Goal: Task Accomplishment & Management: Manage account settings

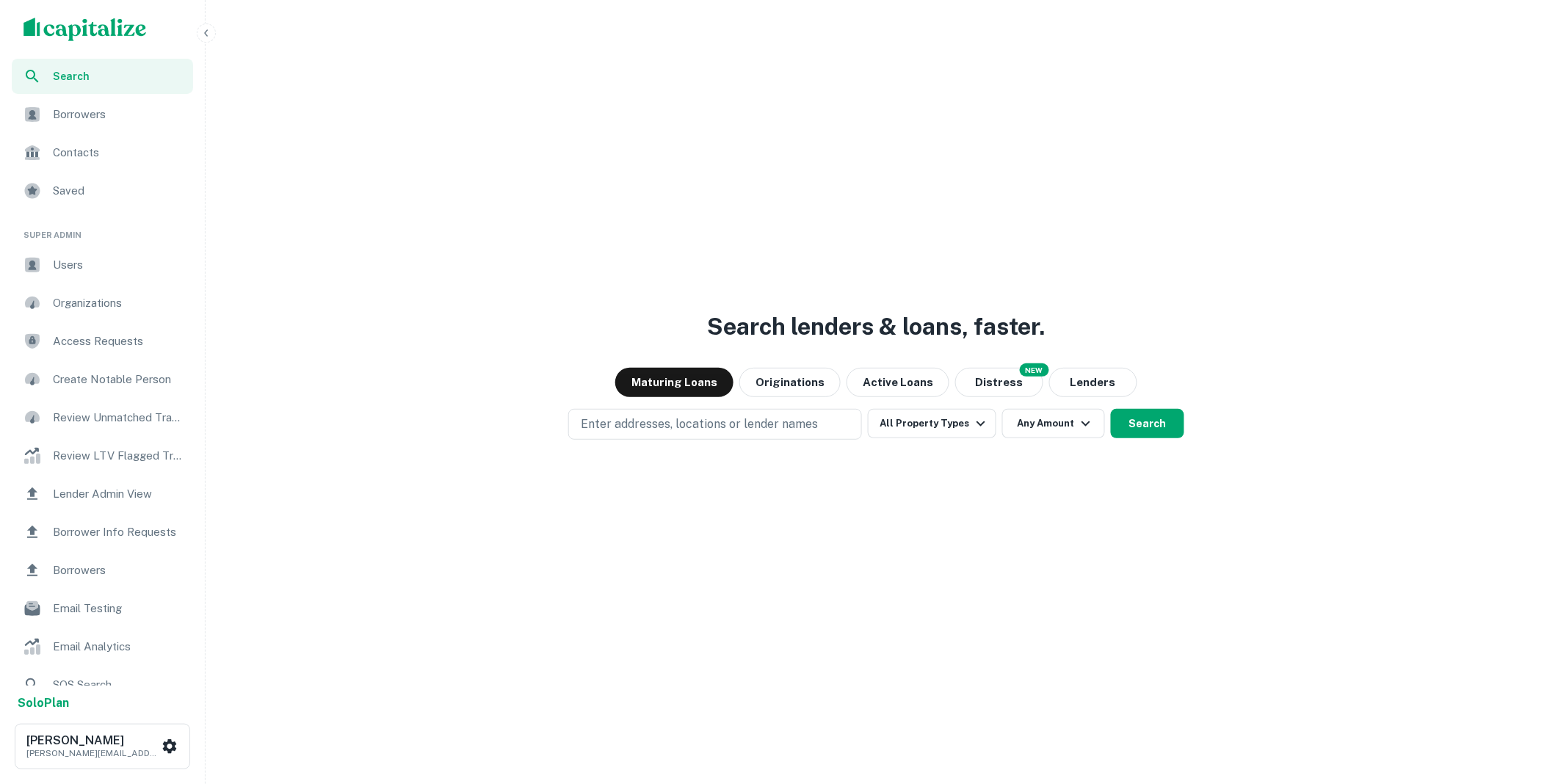
click at [122, 529] on span "Borrower Info Requests" at bounding box center [118, 532] width 132 height 17
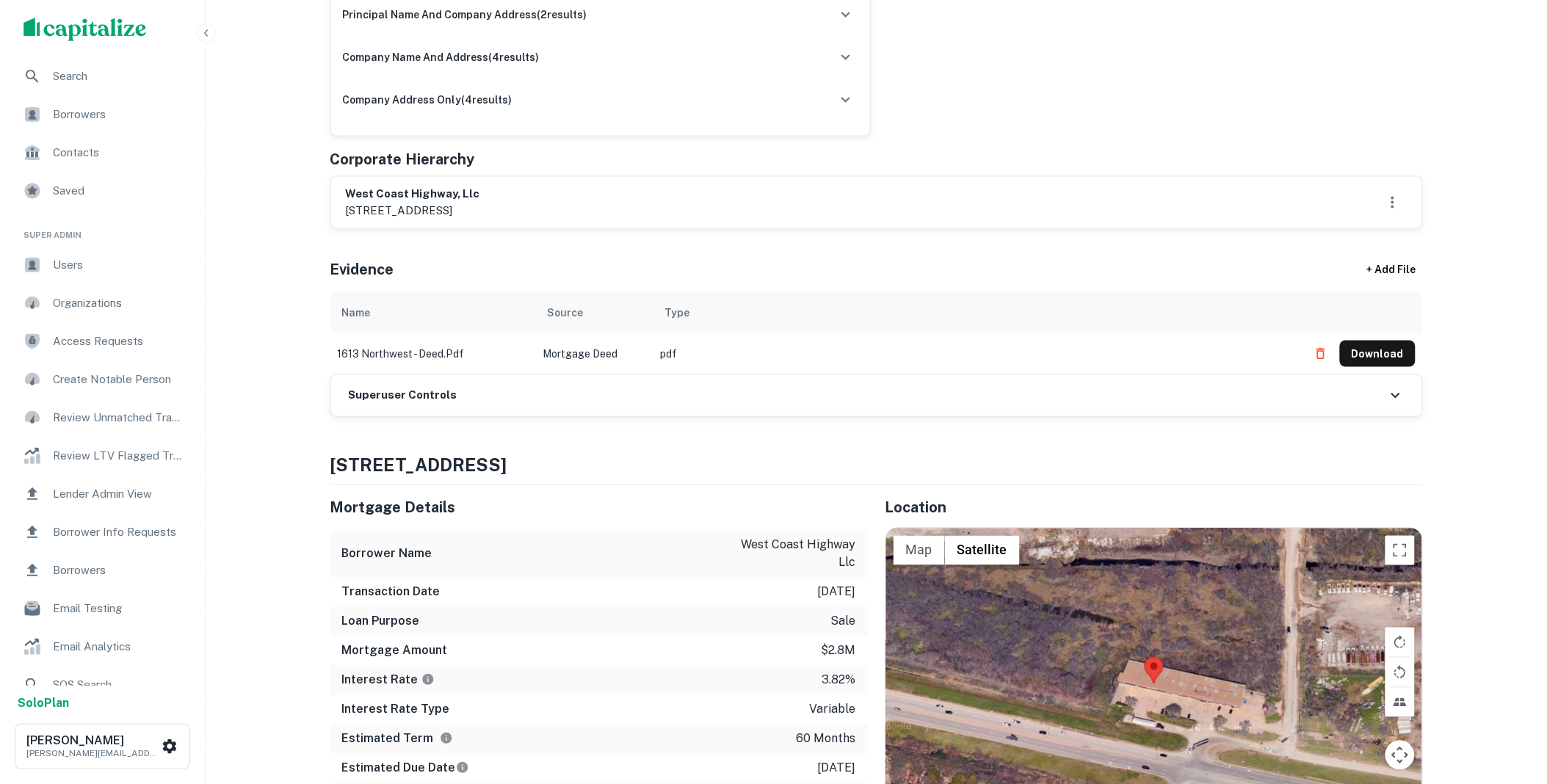
scroll to position [597, 0]
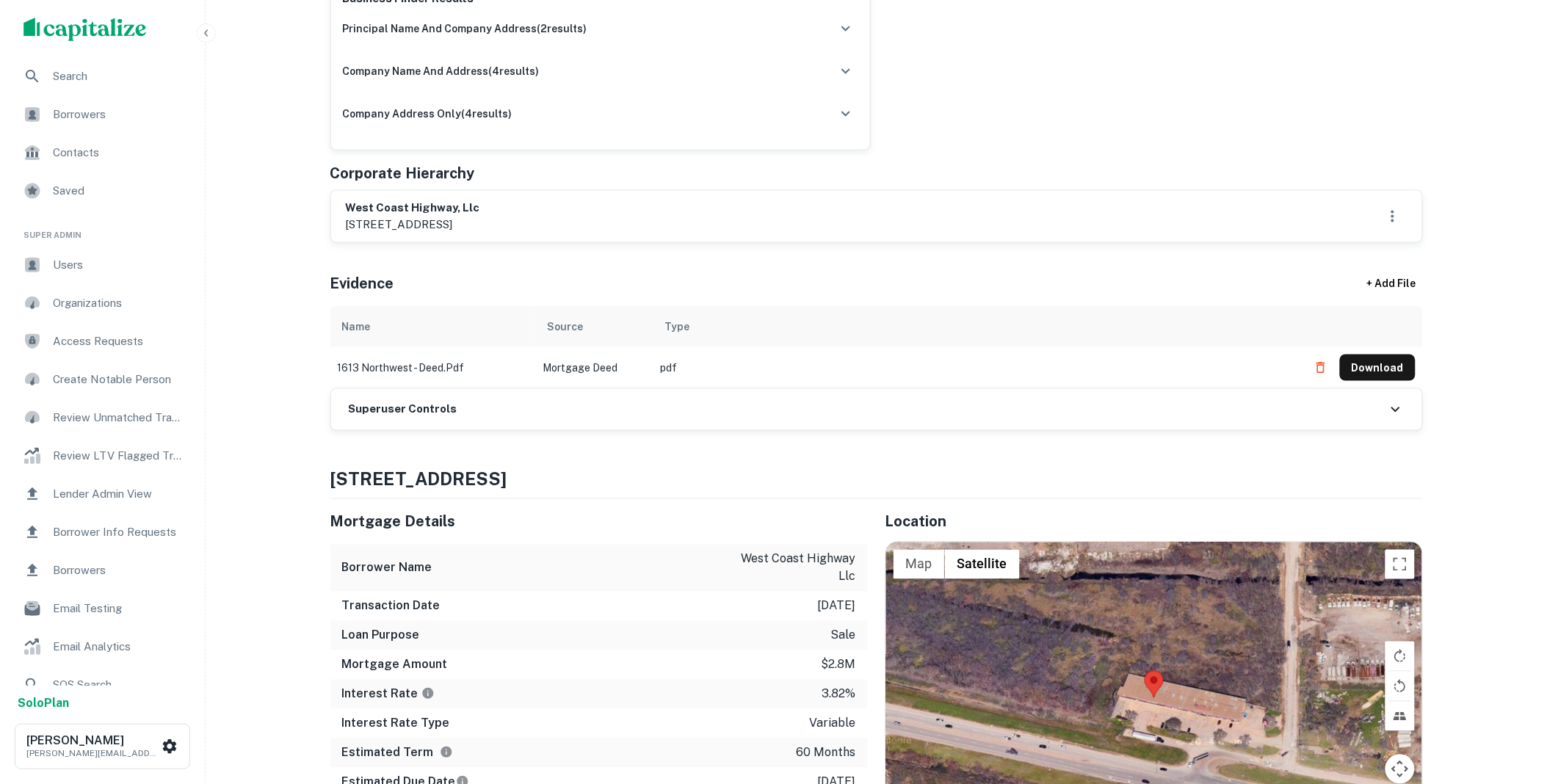
drag, startPoint x: 562, startPoint y: 426, endPoint x: 559, endPoint y: 389, distance: 37.1
click at [562, 426] on div "Superuser Controls" at bounding box center [876, 409] width 1091 height 41
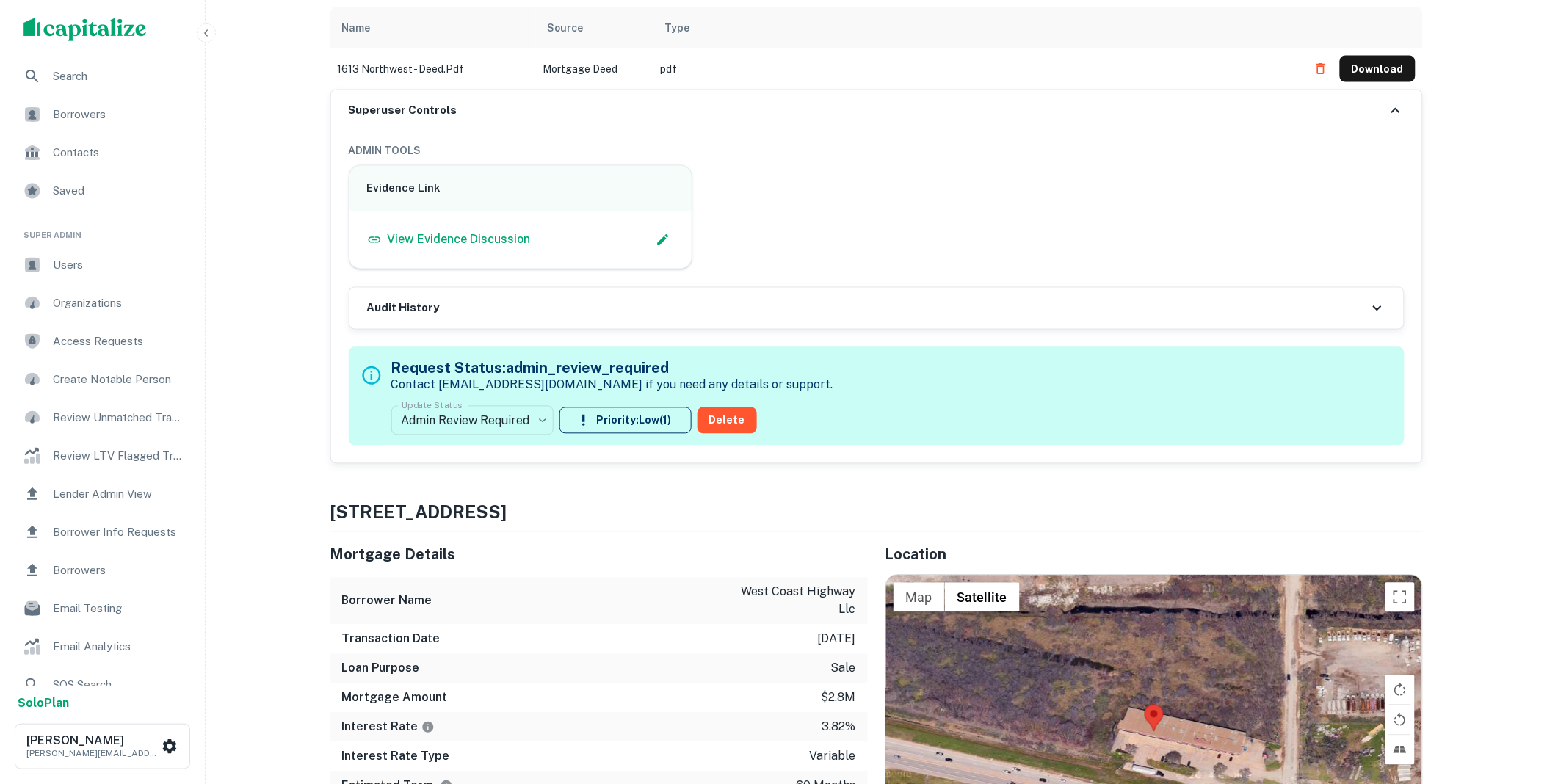
scroll to position [897, 0]
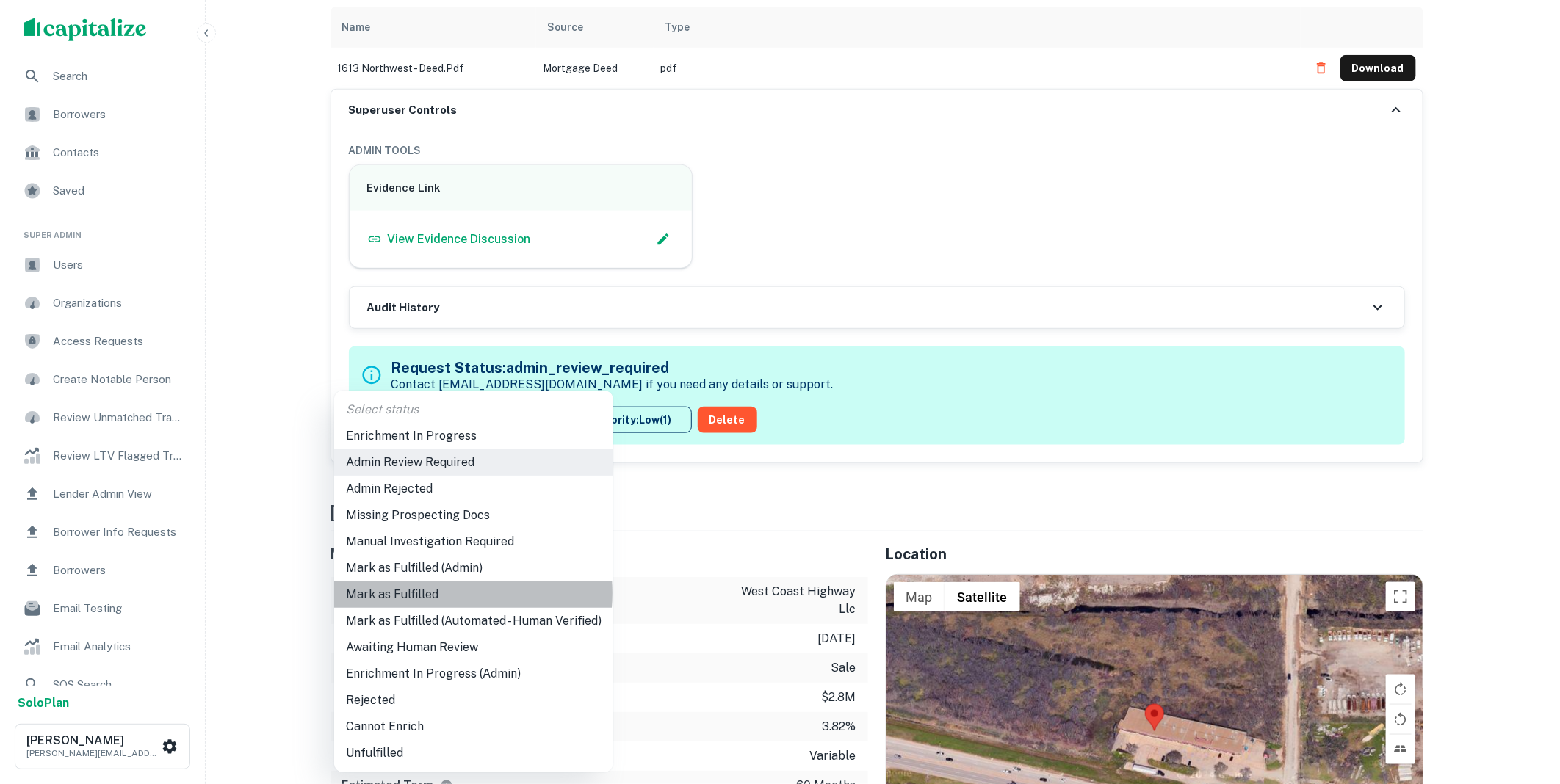
click at [433, 593] on li "Mark as Fulfilled" at bounding box center [474, 595] width 279 height 27
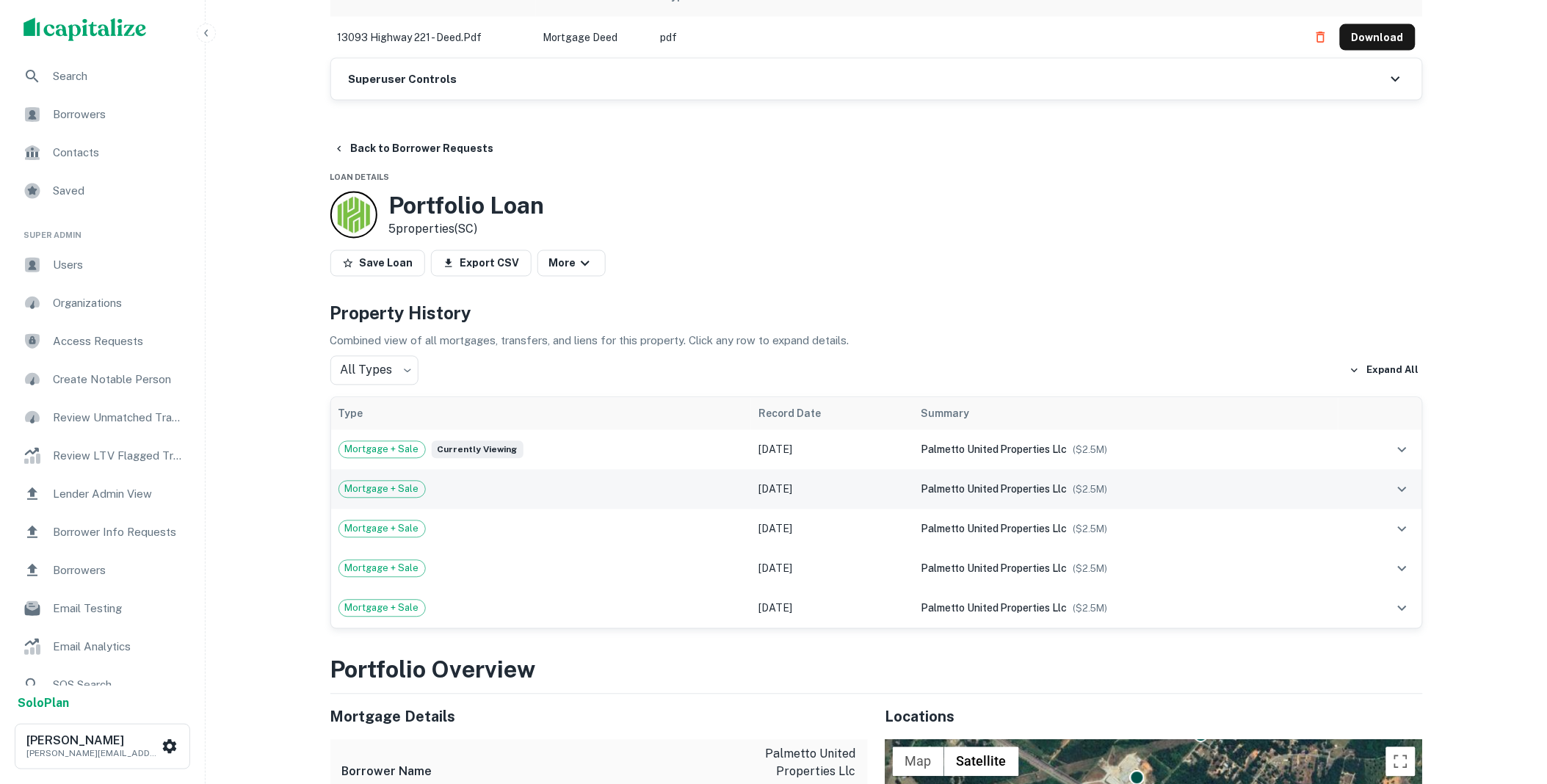
scroll to position [897, 0]
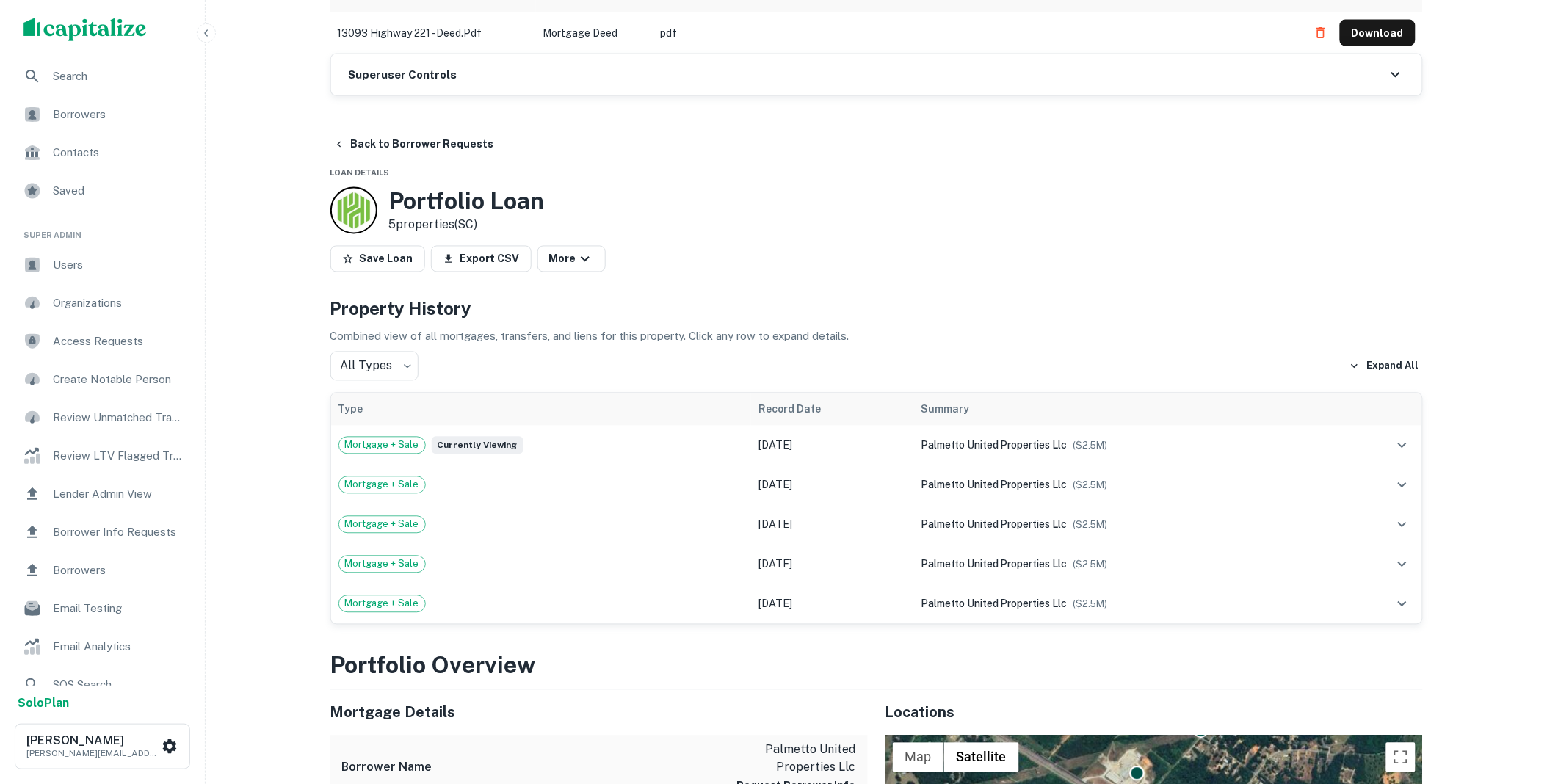
click at [475, 74] on div "Superuser Controls" at bounding box center [876, 74] width 1091 height 41
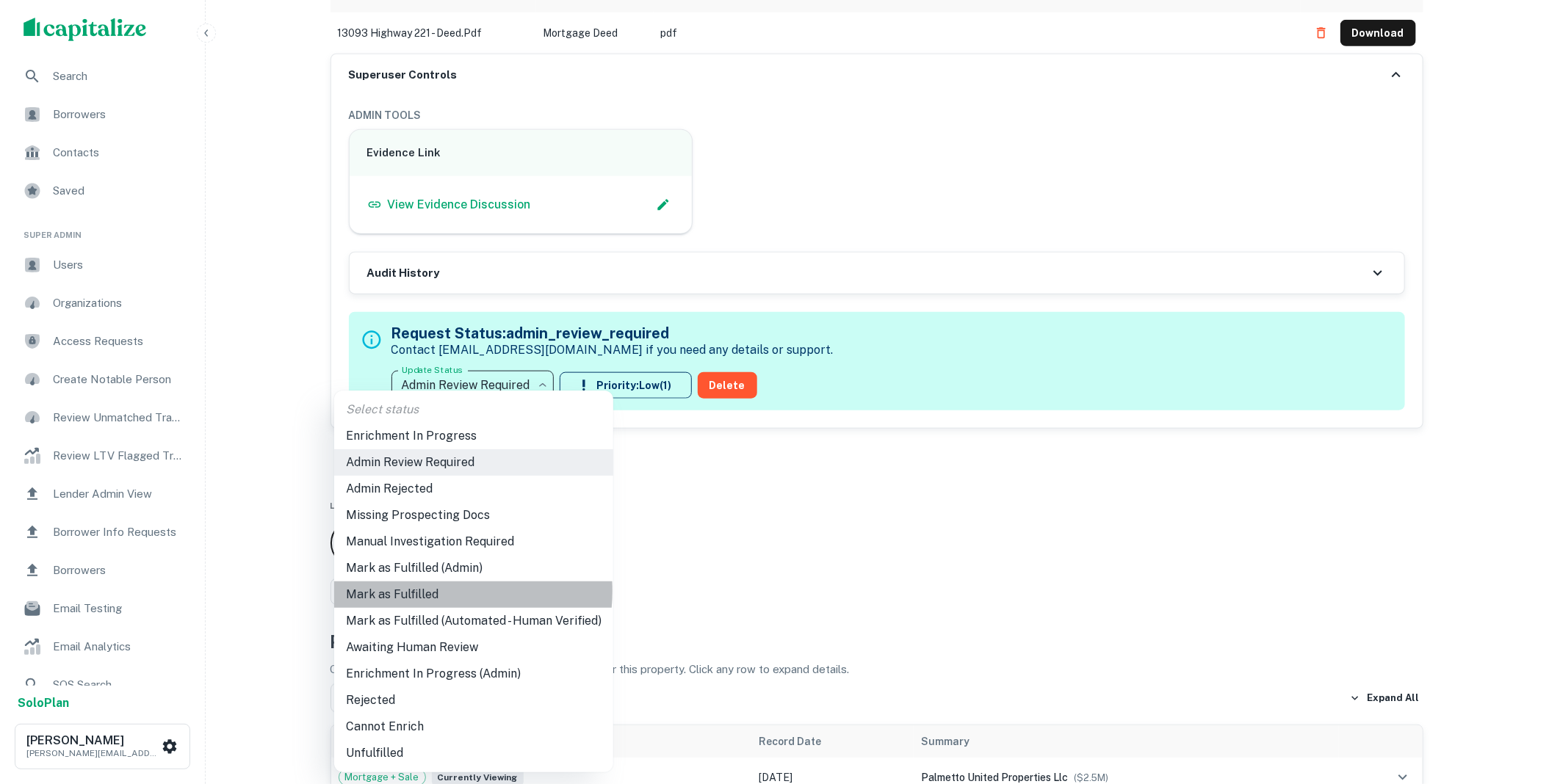
click at [428, 591] on li "Mark as Fulfilled" at bounding box center [474, 595] width 279 height 27
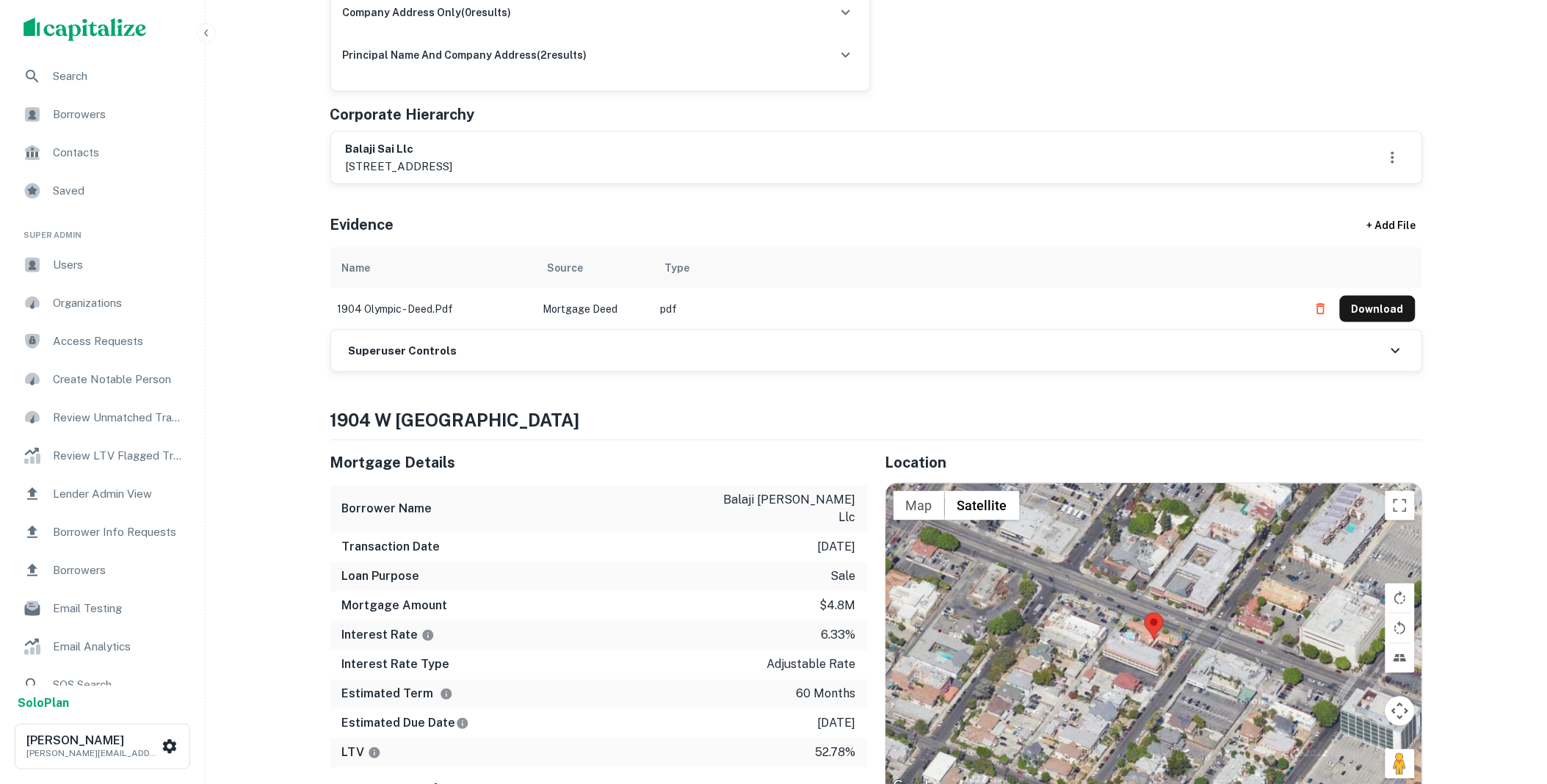
scroll to position [597, 0]
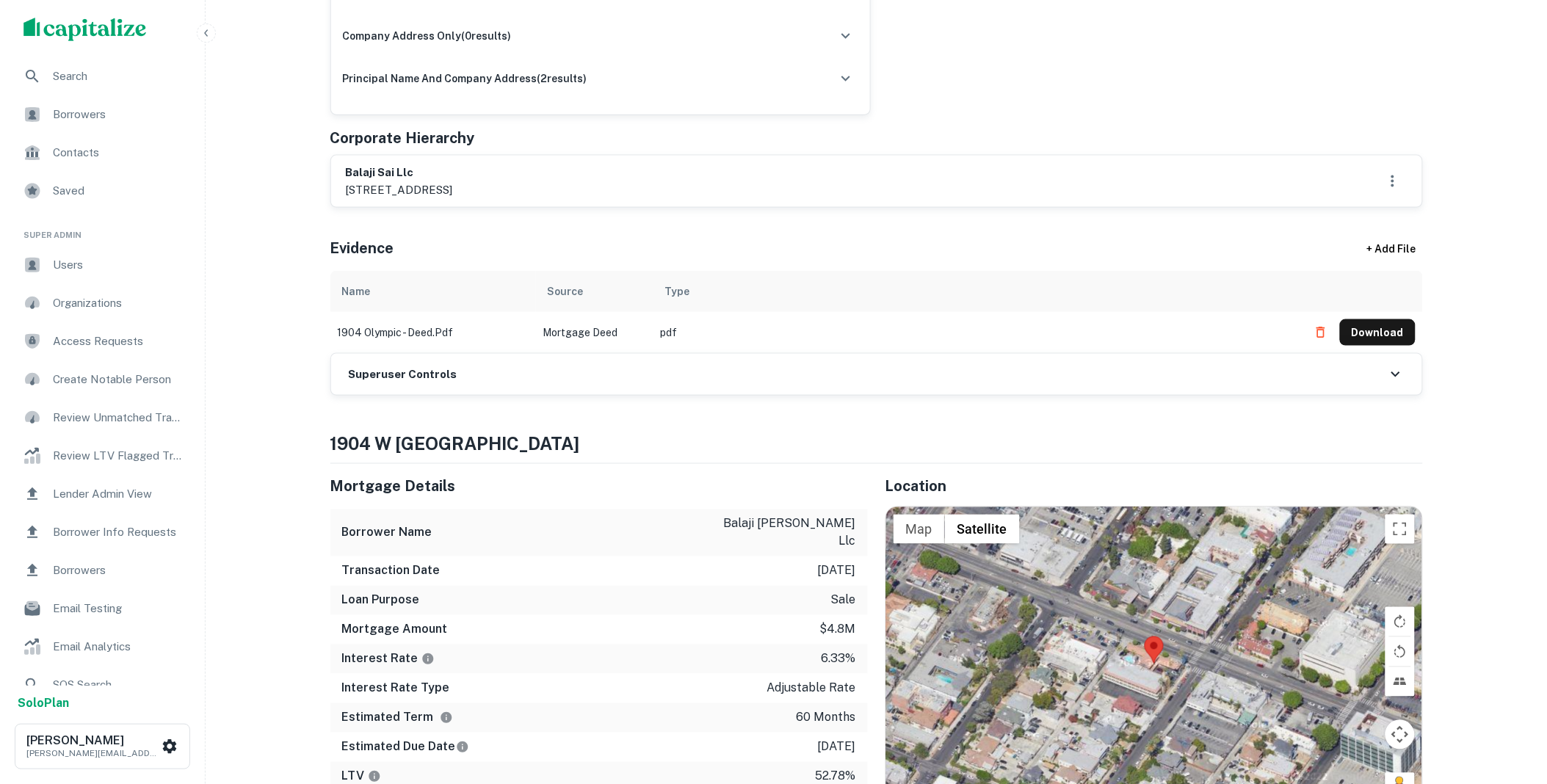
drag, startPoint x: 503, startPoint y: 378, endPoint x: 520, endPoint y: 393, distance: 22.7
click at [503, 379] on div "Superuser Controls" at bounding box center [876, 374] width 1091 height 41
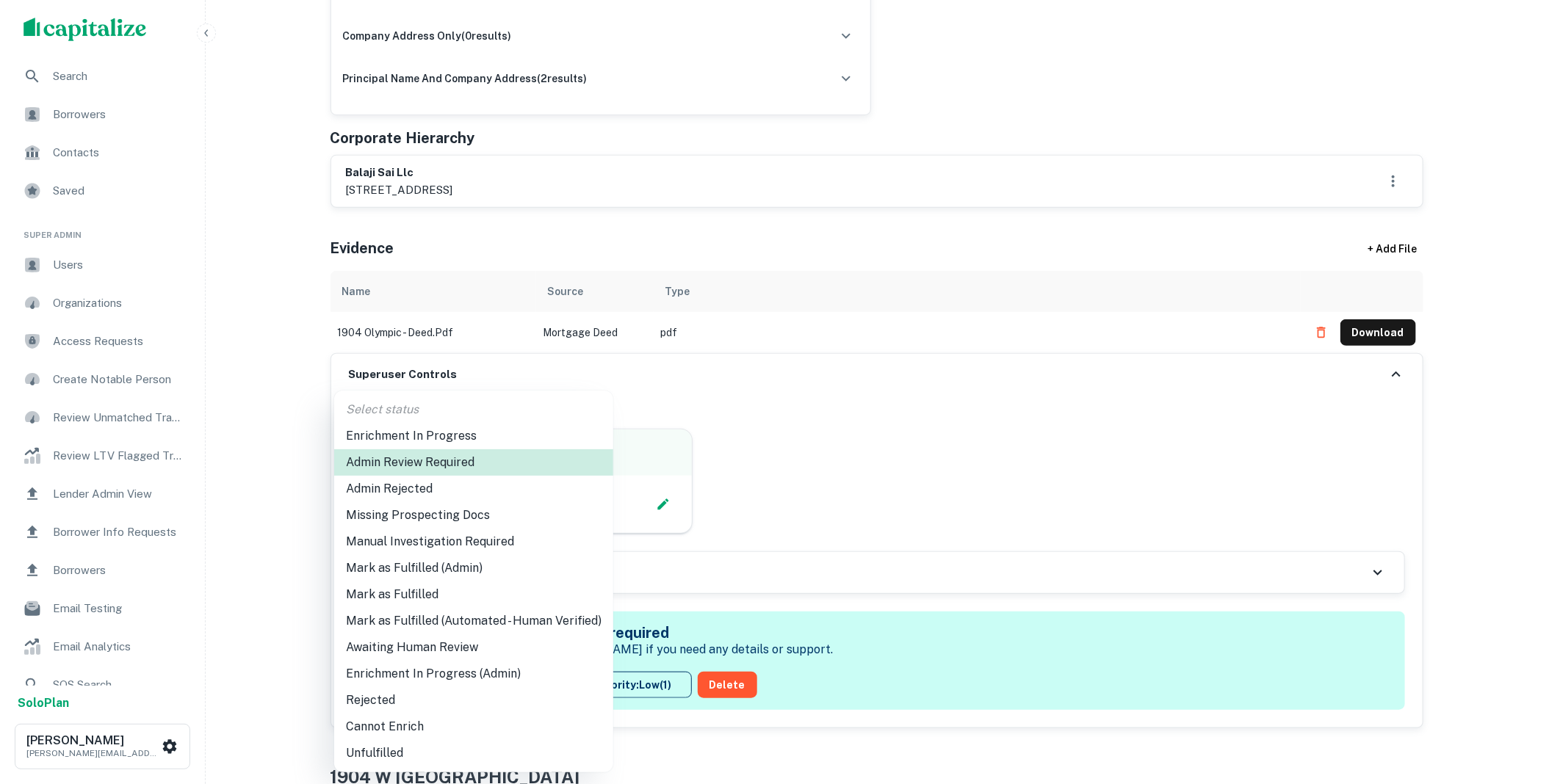
click at [435, 568] on li "Mark as Fulfilled (Admin)" at bounding box center [474, 568] width 279 height 27
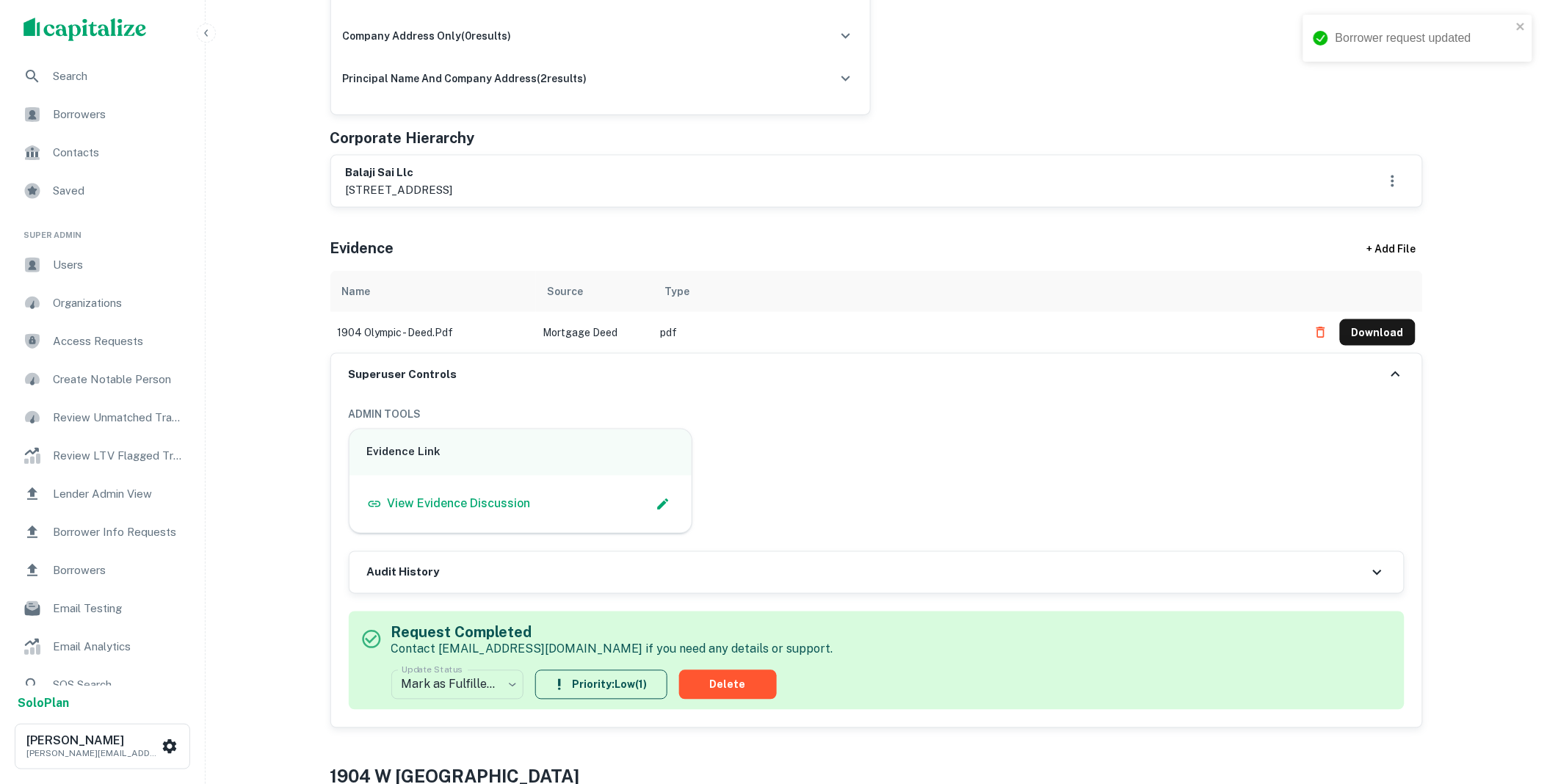
scroll to position [0, 0]
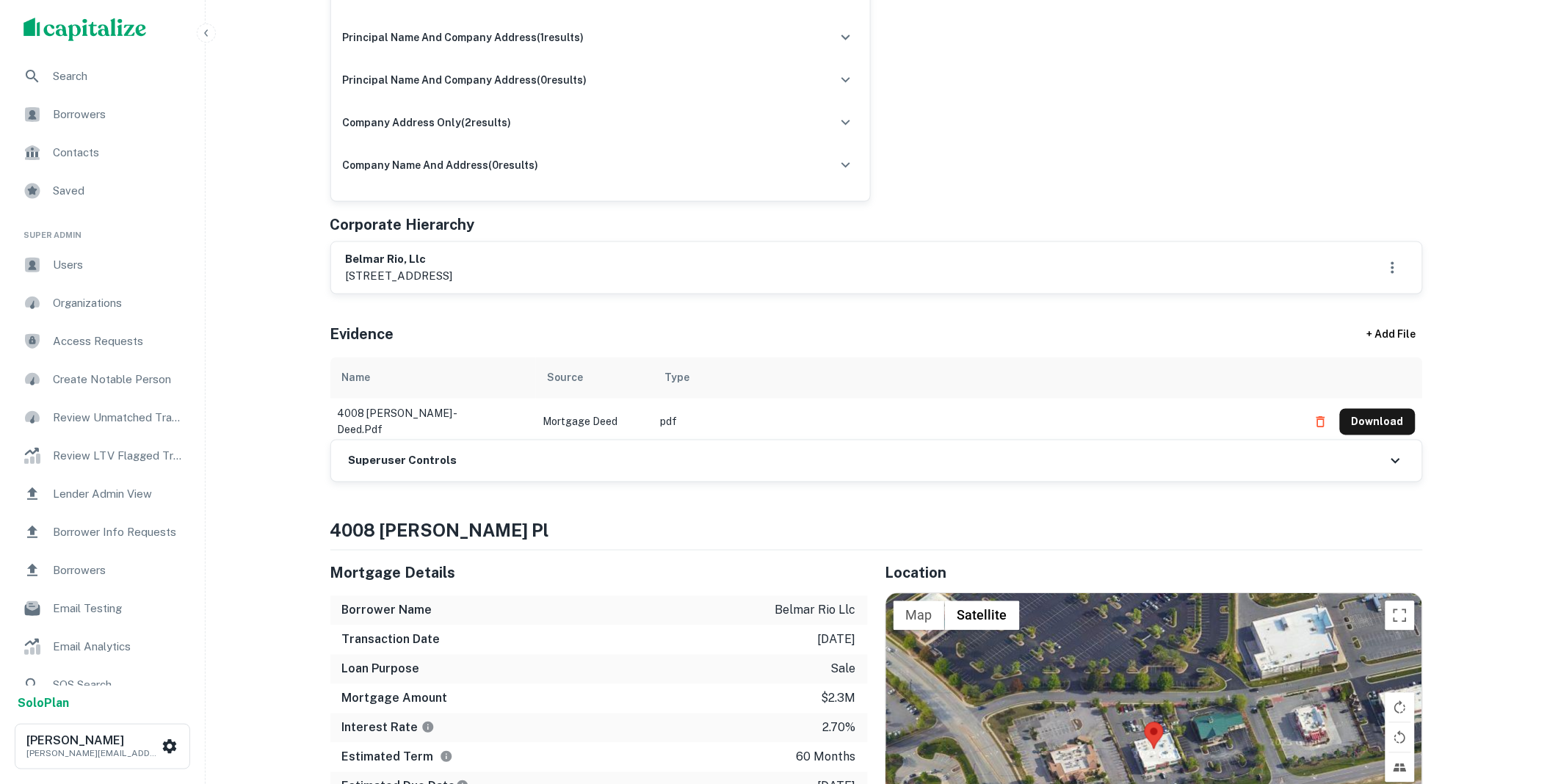
scroll to position [897, 0]
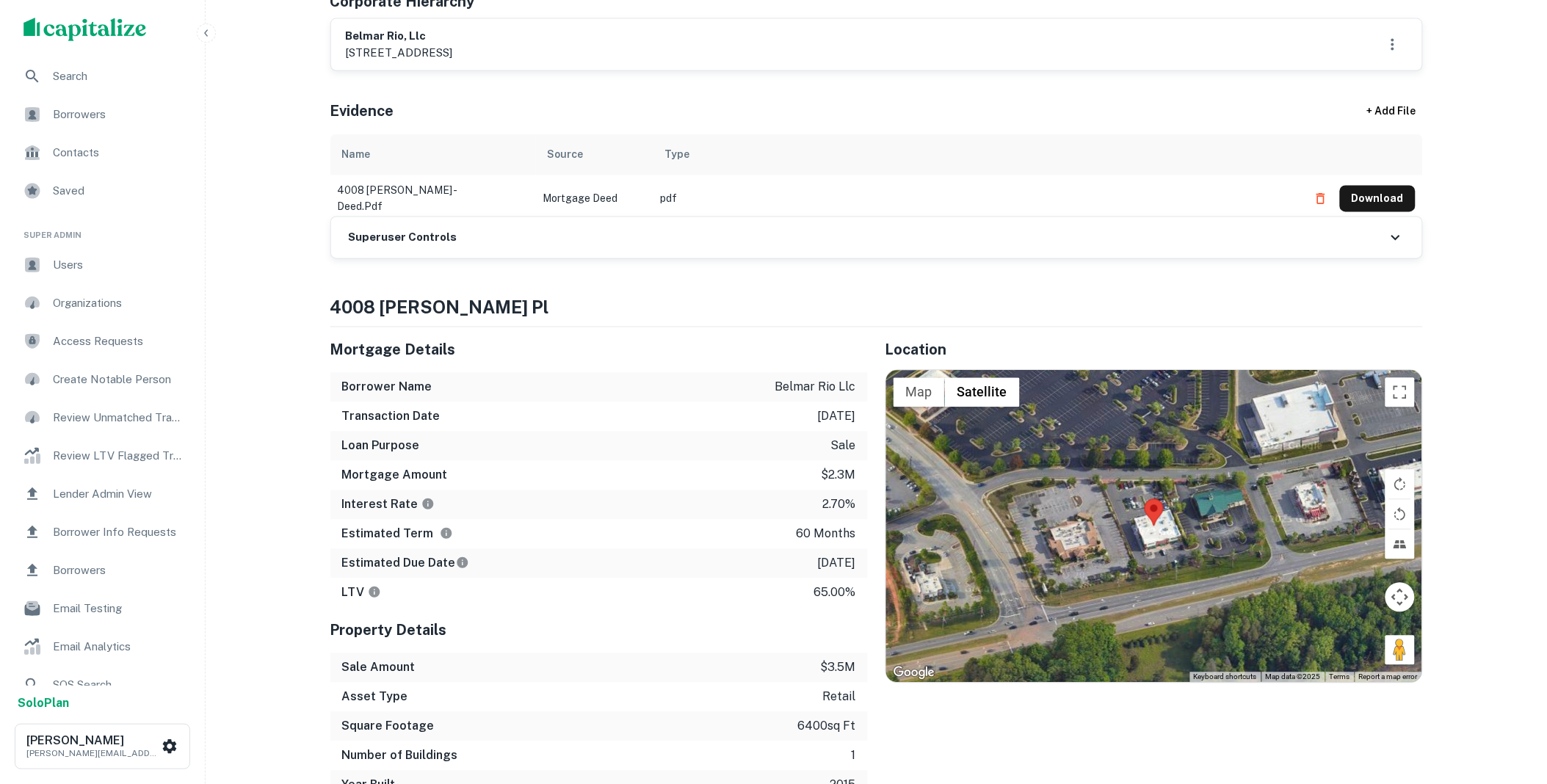
click at [475, 237] on div "Superuser Controls" at bounding box center [876, 238] width 1091 height 41
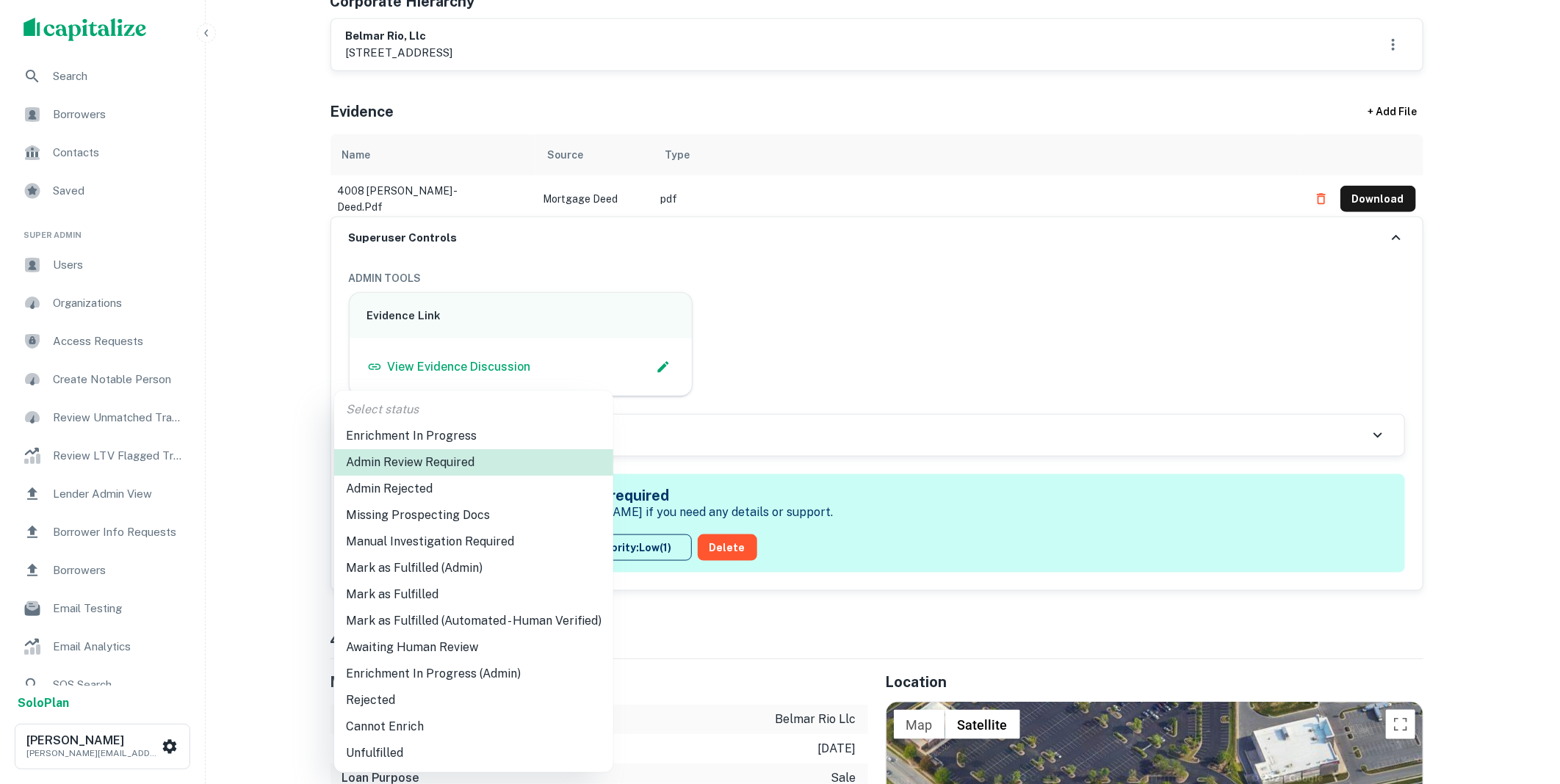
click at [466, 570] on li "Mark as Fulfilled (Admin)" at bounding box center [474, 568] width 279 height 27
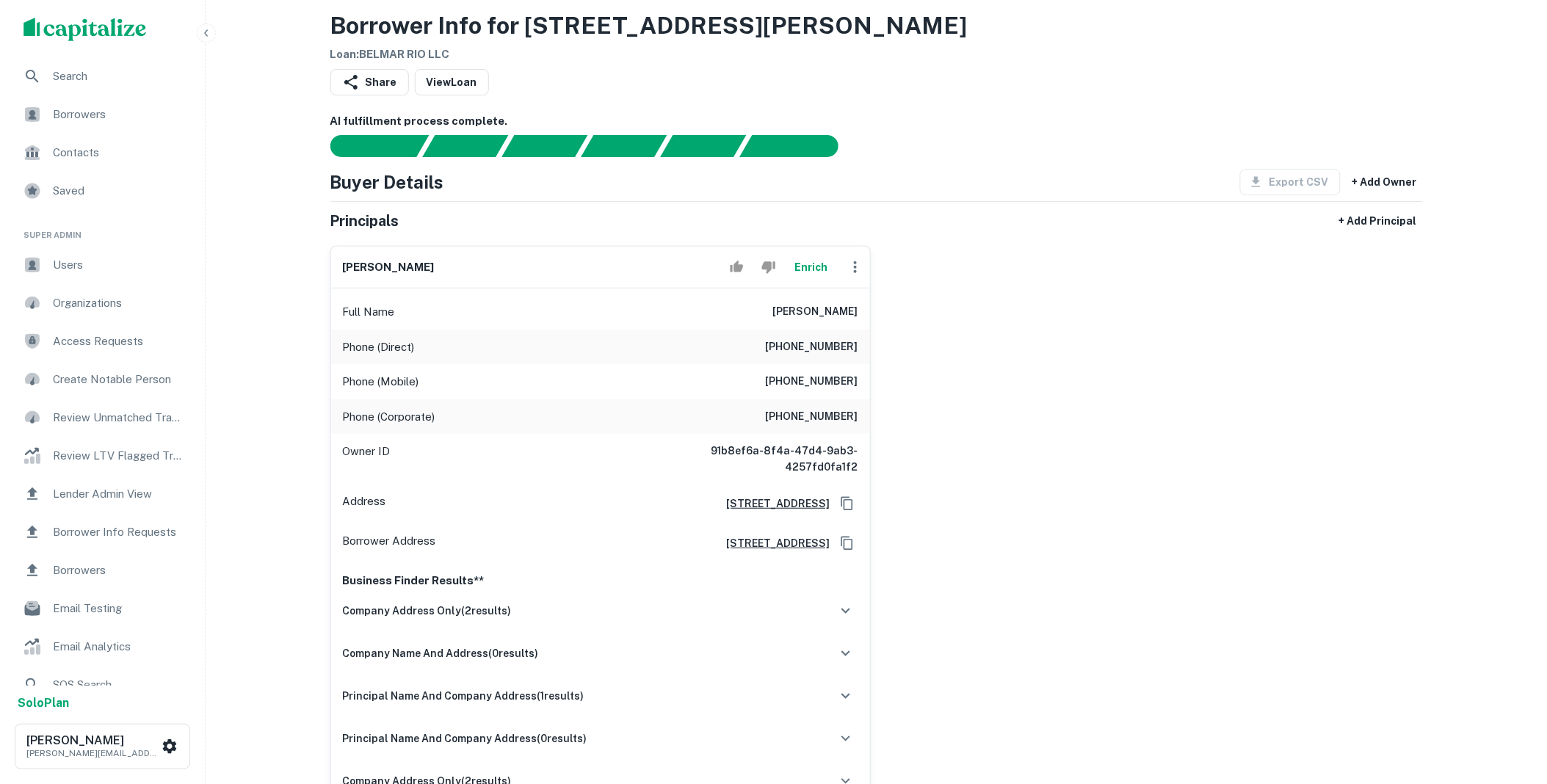
scroll to position [0, 0]
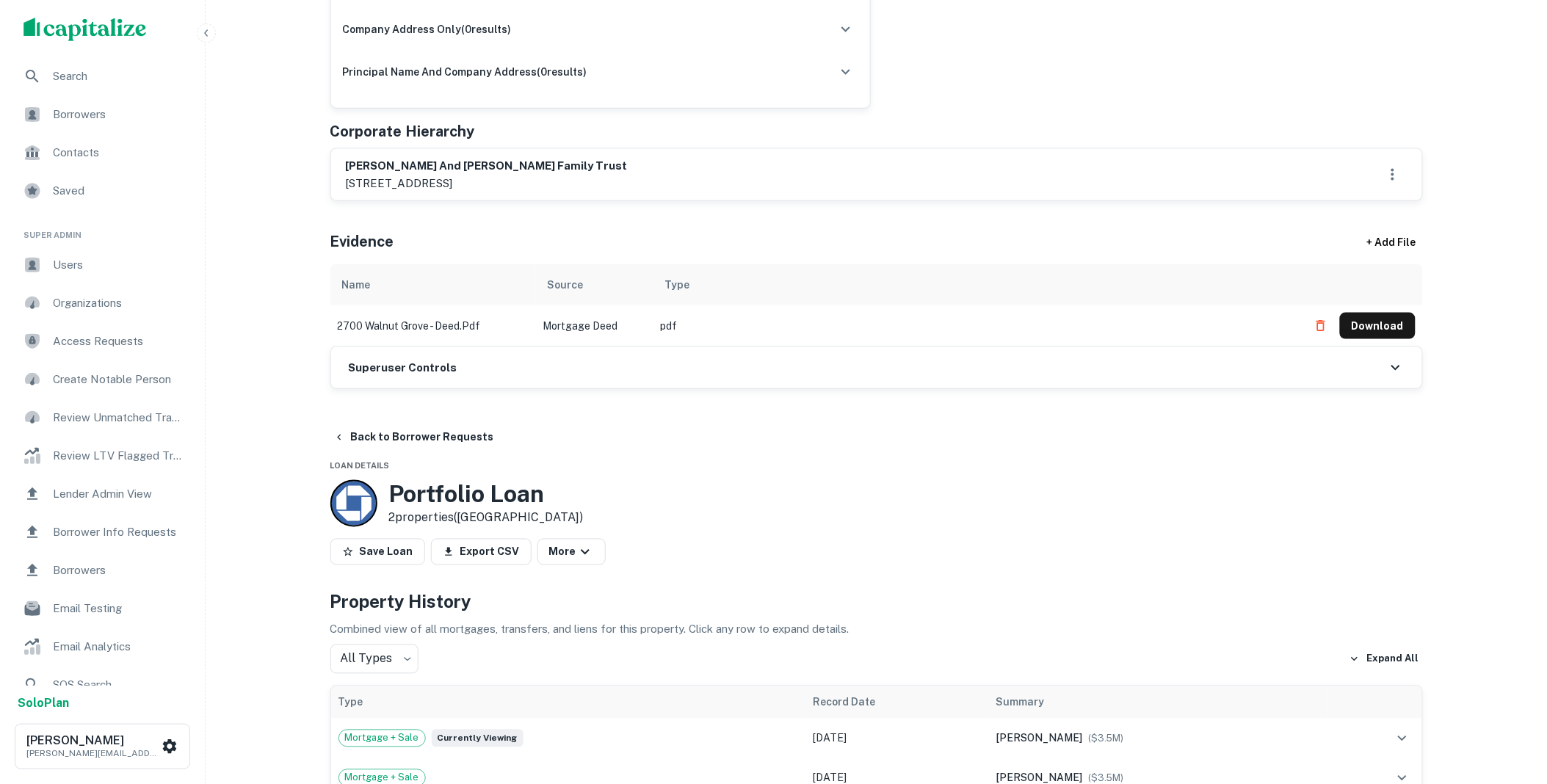
scroll to position [597, 0]
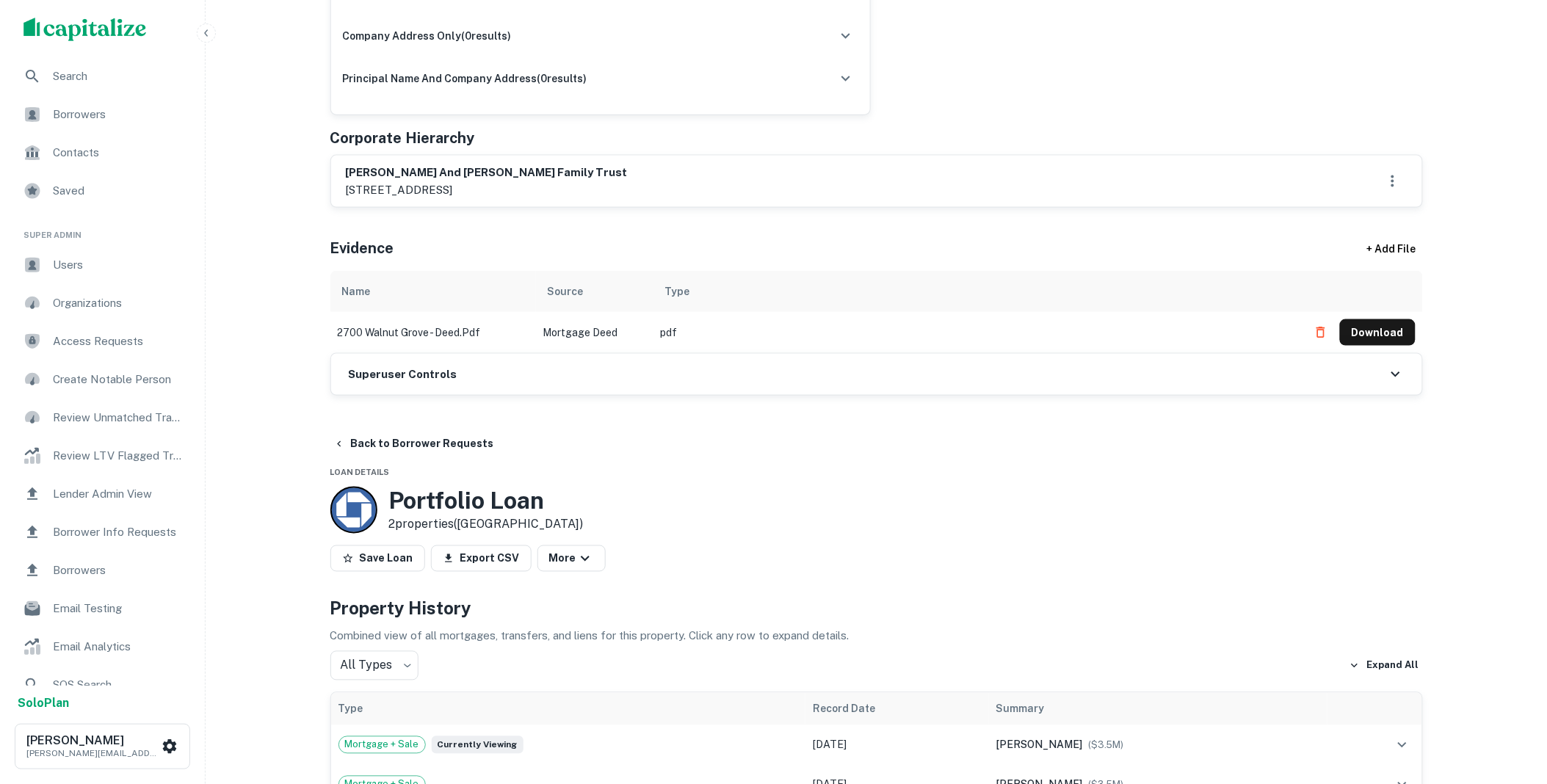
click at [523, 376] on div "Superuser Controls" at bounding box center [876, 374] width 1091 height 41
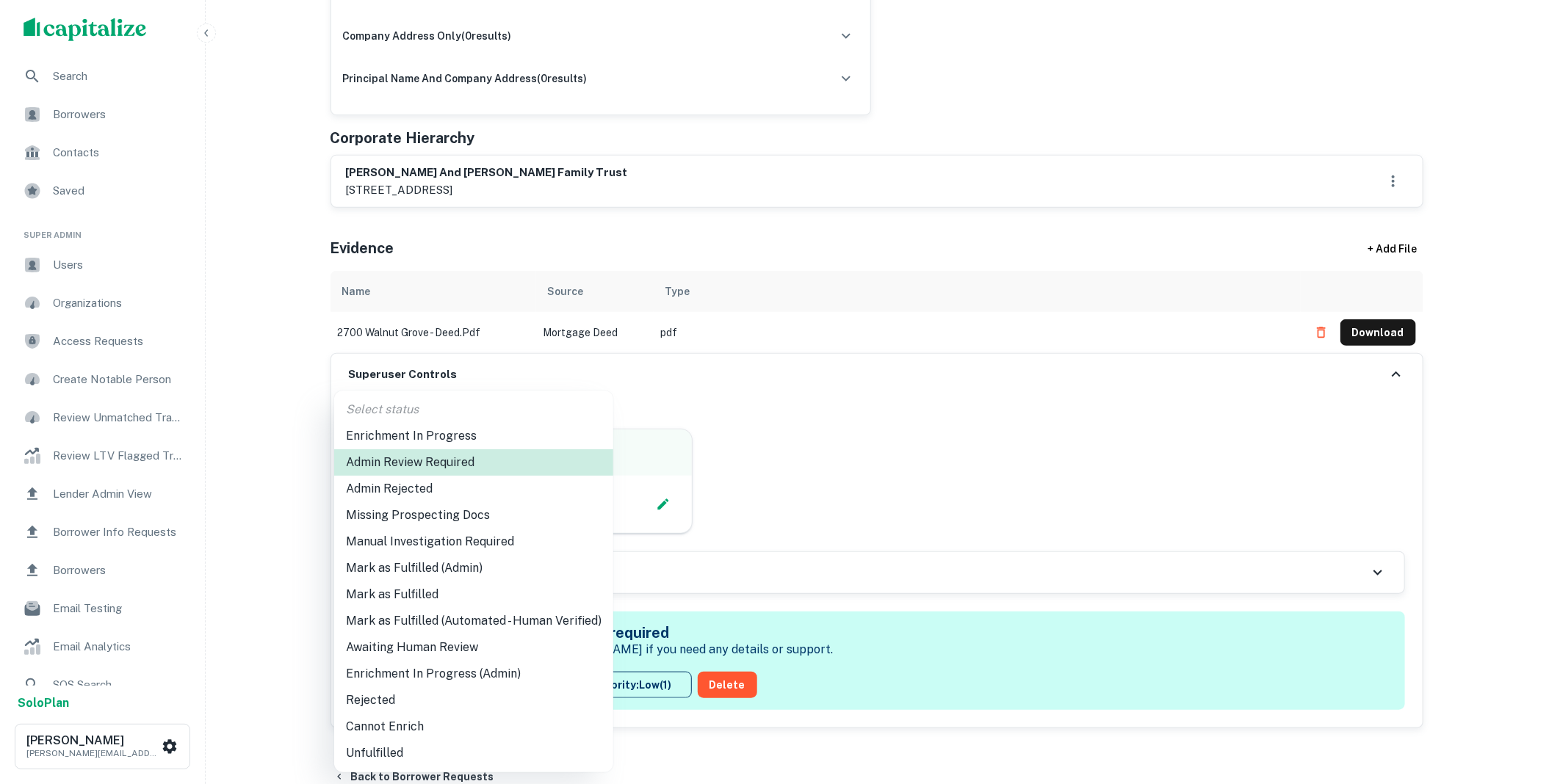
click at [445, 567] on li "Mark as Fulfilled (Admin)" at bounding box center [474, 568] width 279 height 27
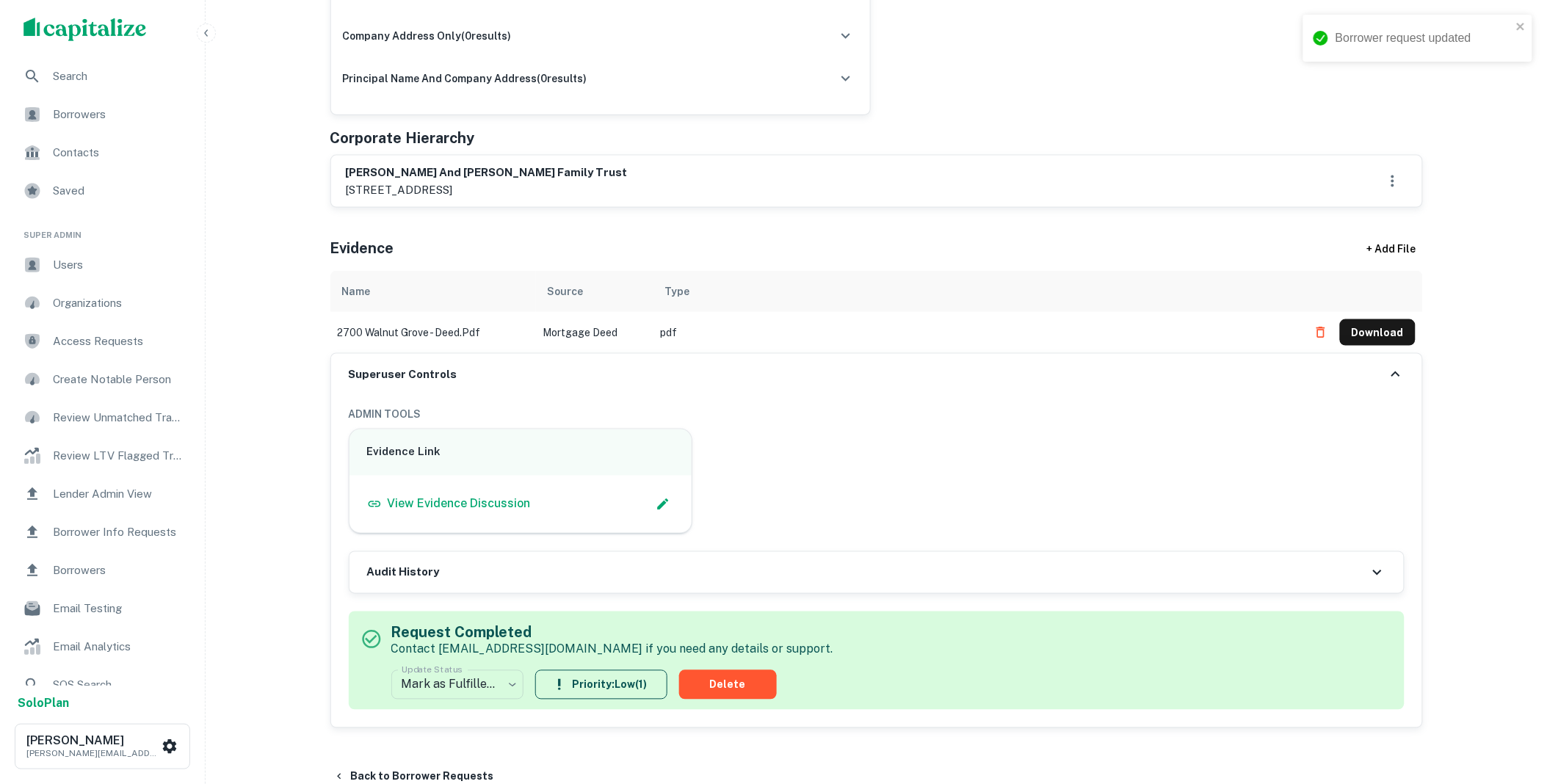
scroll to position [0, 0]
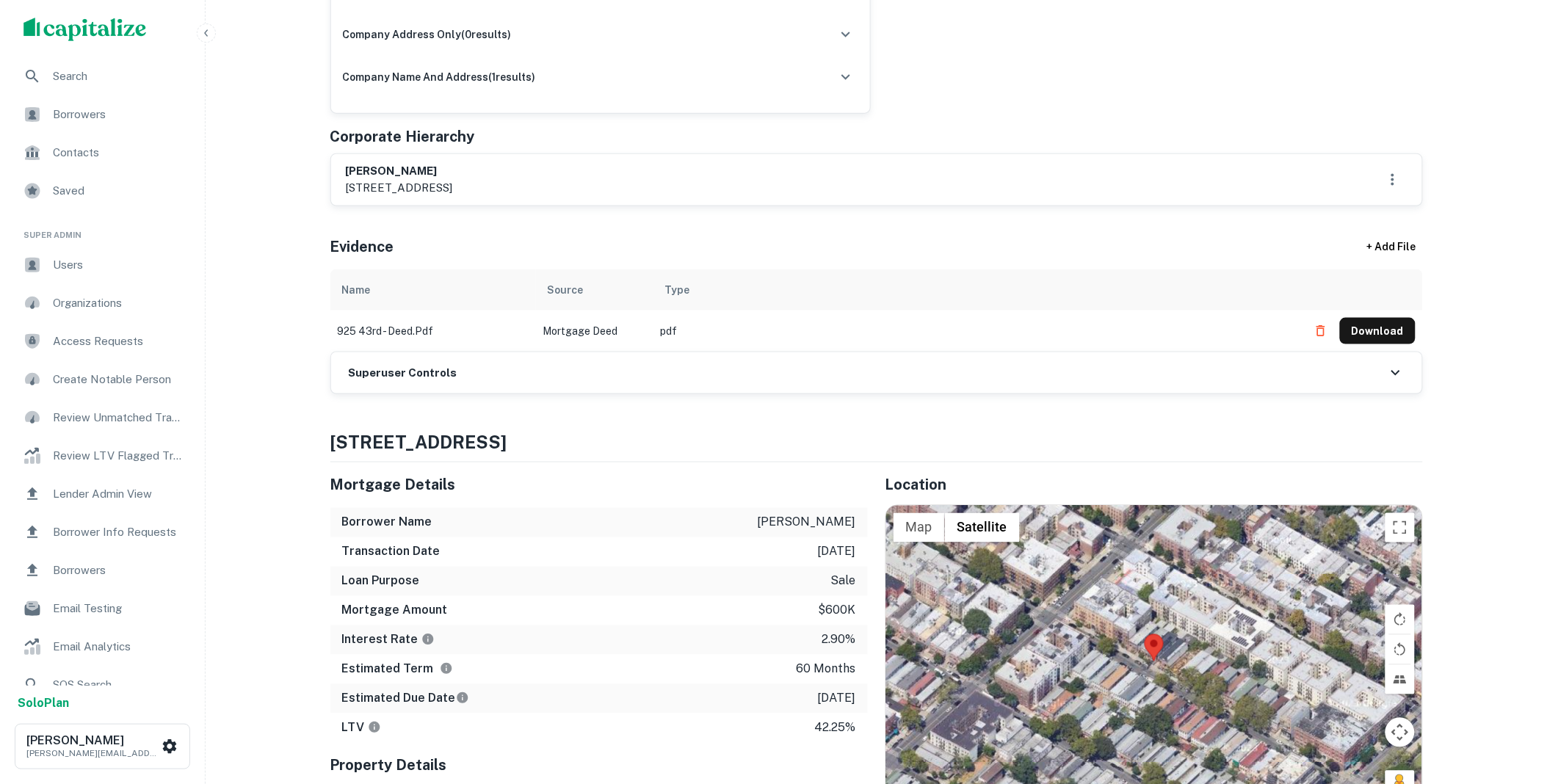
scroll to position [597, 0]
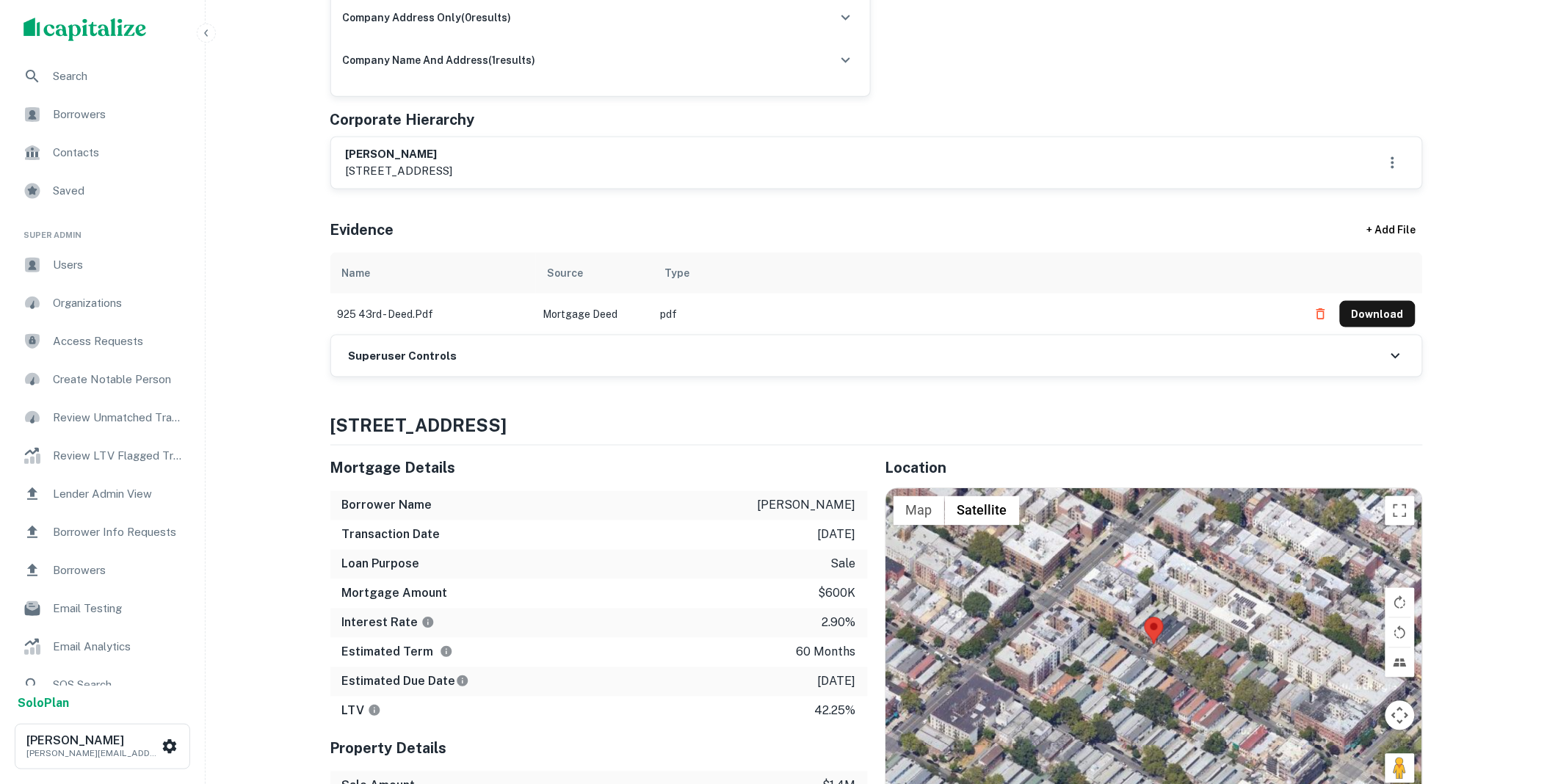
click at [505, 347] on div "Superuser Controls" at bounding box center [876, 356] width 1091 height 41
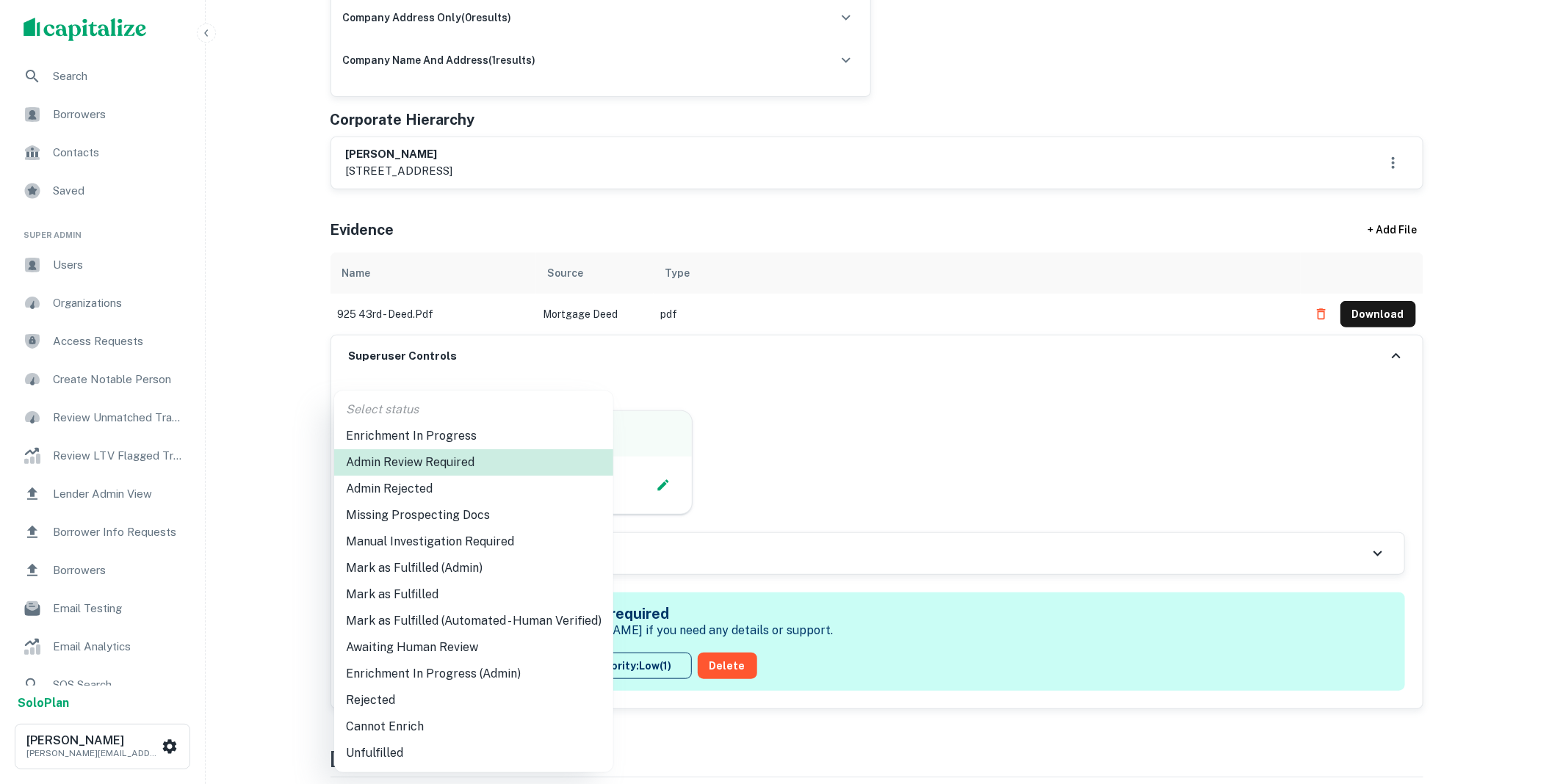
click at [424, 566] on li "Mark as Fulfilled (Admin)" at bounding box center [474, 568] width 279 height 27
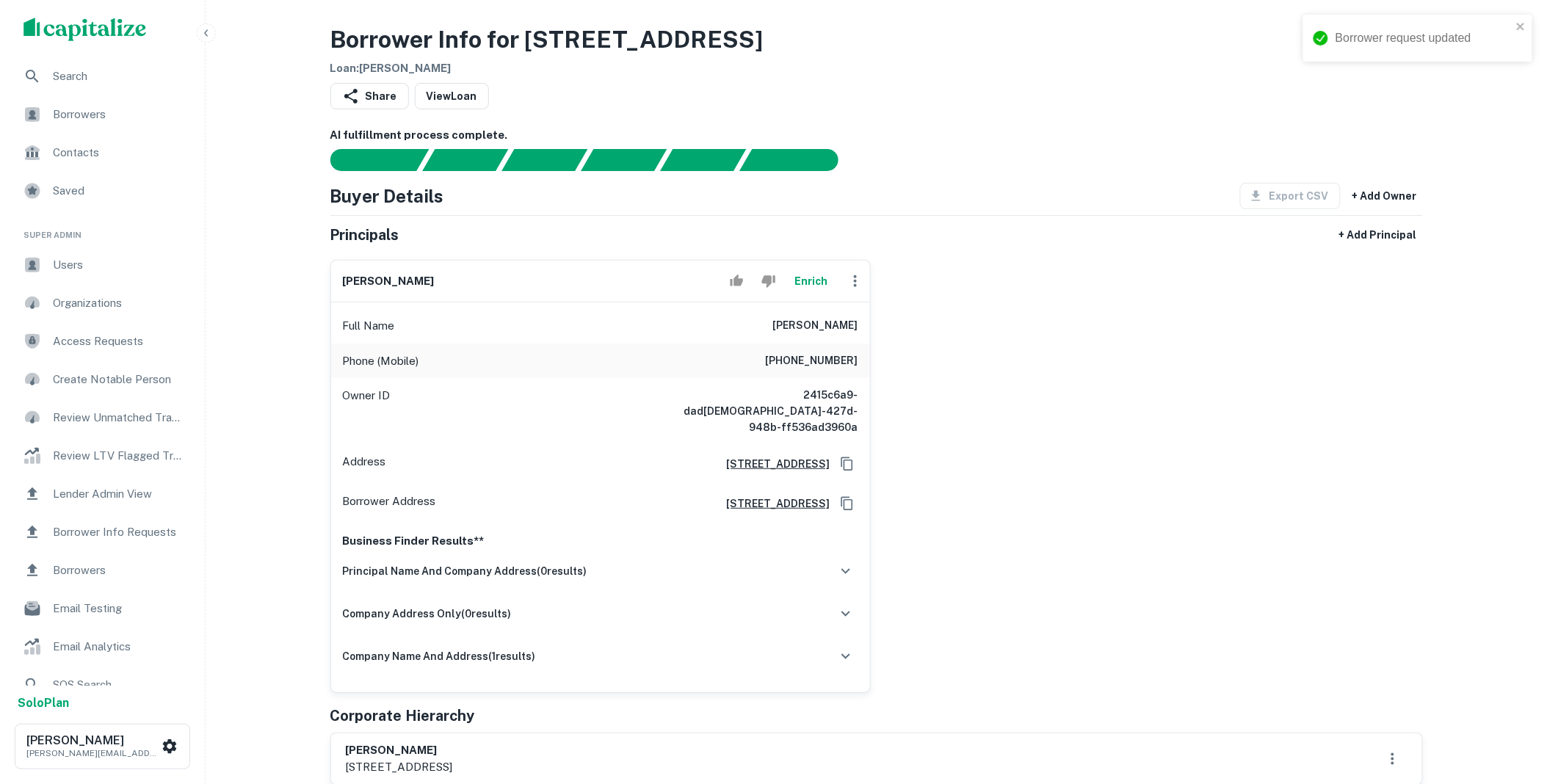
scroll to position [0, 0]
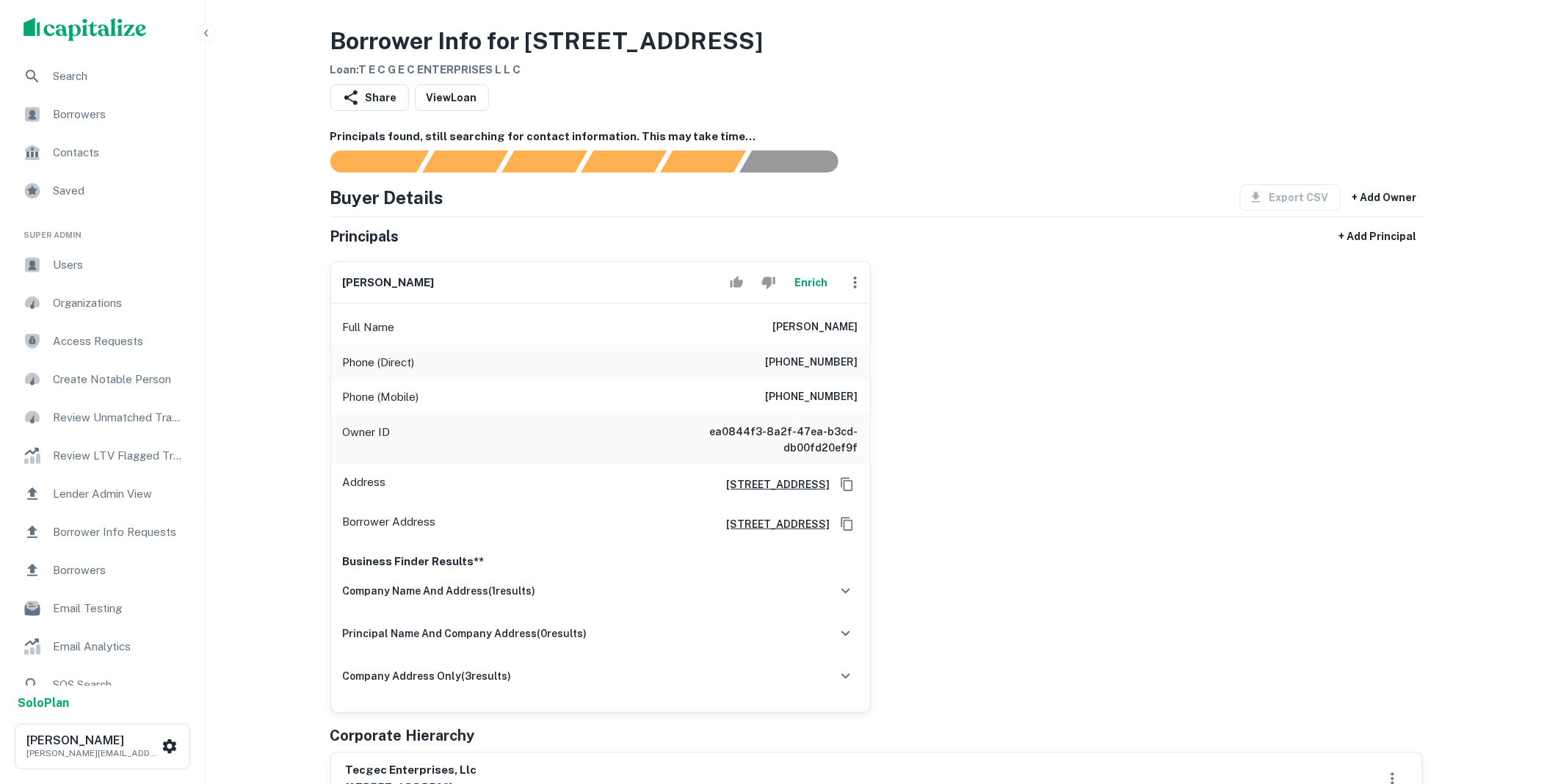
click at [801, 280] on button "Enrich" at bounding box center [812, 282] width 47 height 29
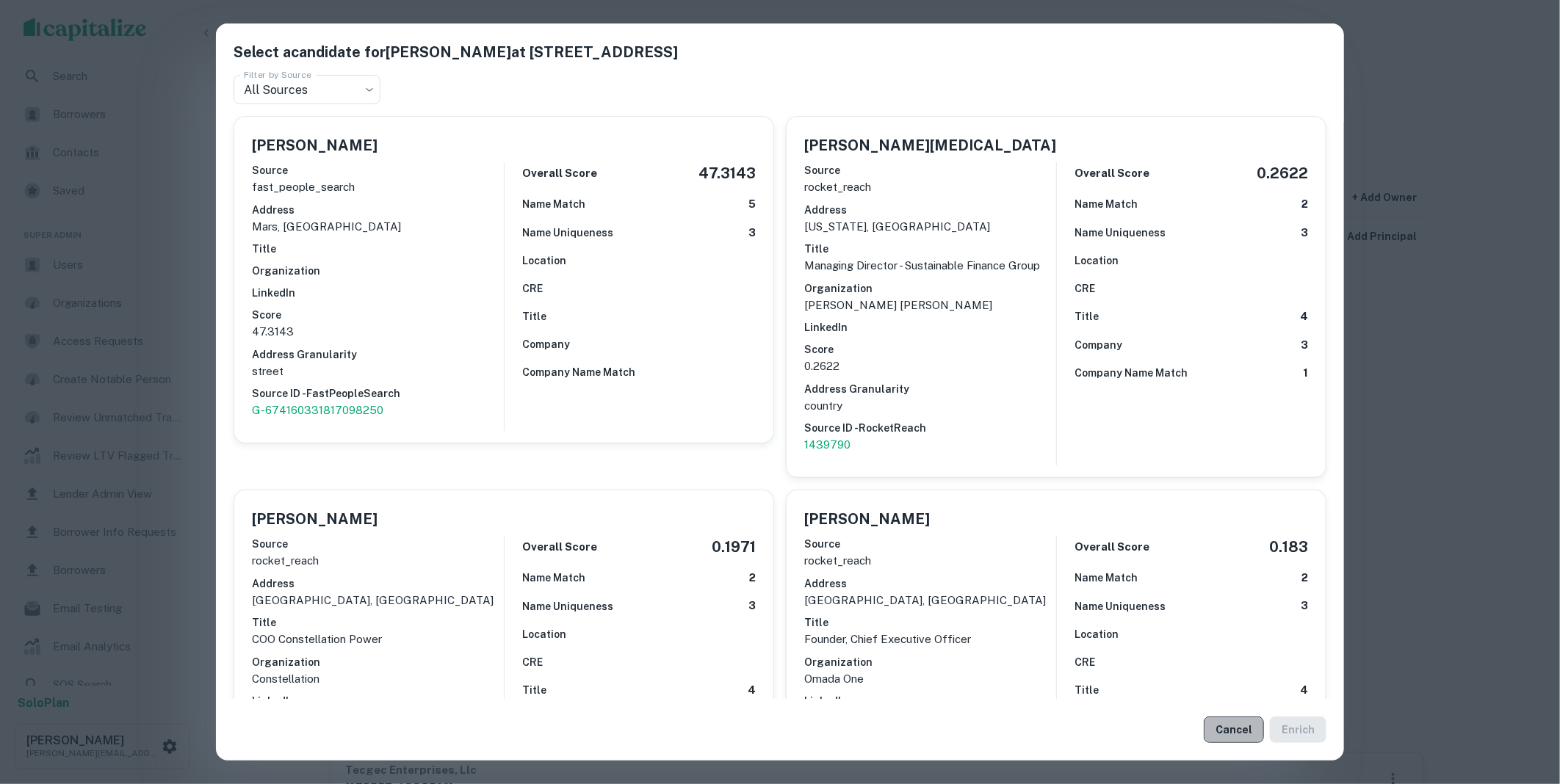
click at [1235, 732] on button "Cancel" at bounding box center [1234, 730] width 60 height 27
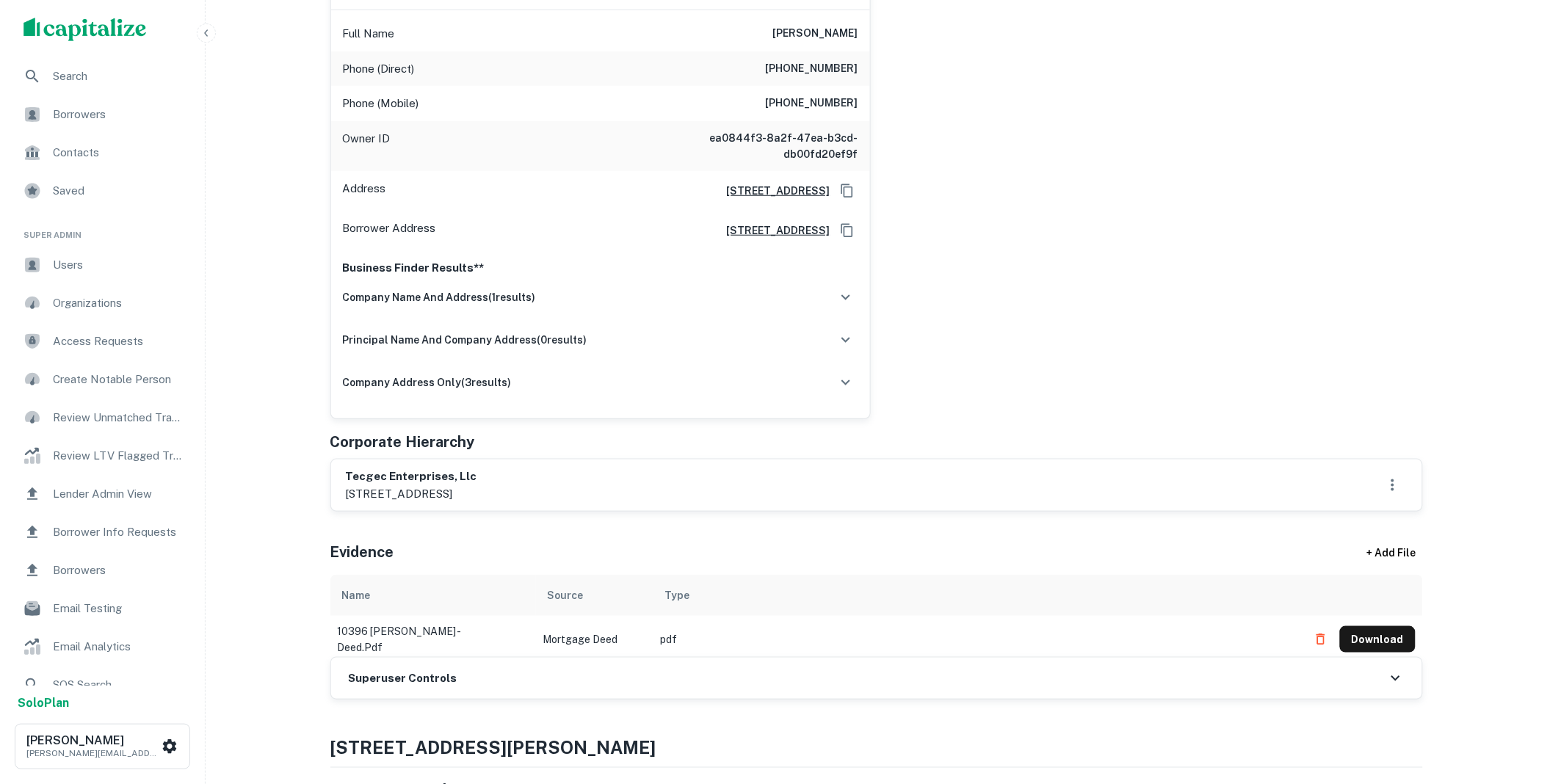
scroll to position [299, 0]
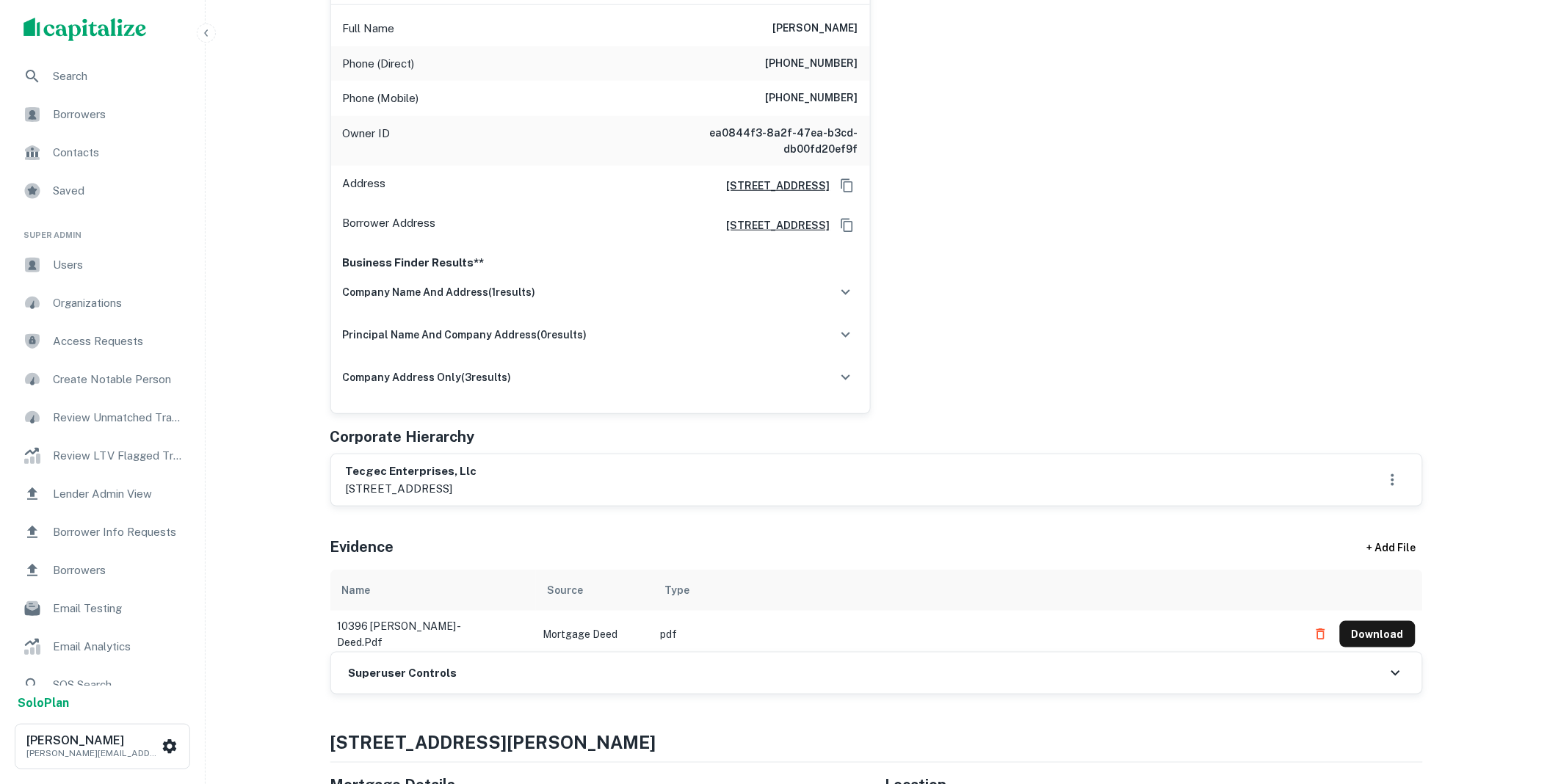
click at [599, 675] on div "Superuser Controls" at bounding box center [876, 673] width 1091 height 41
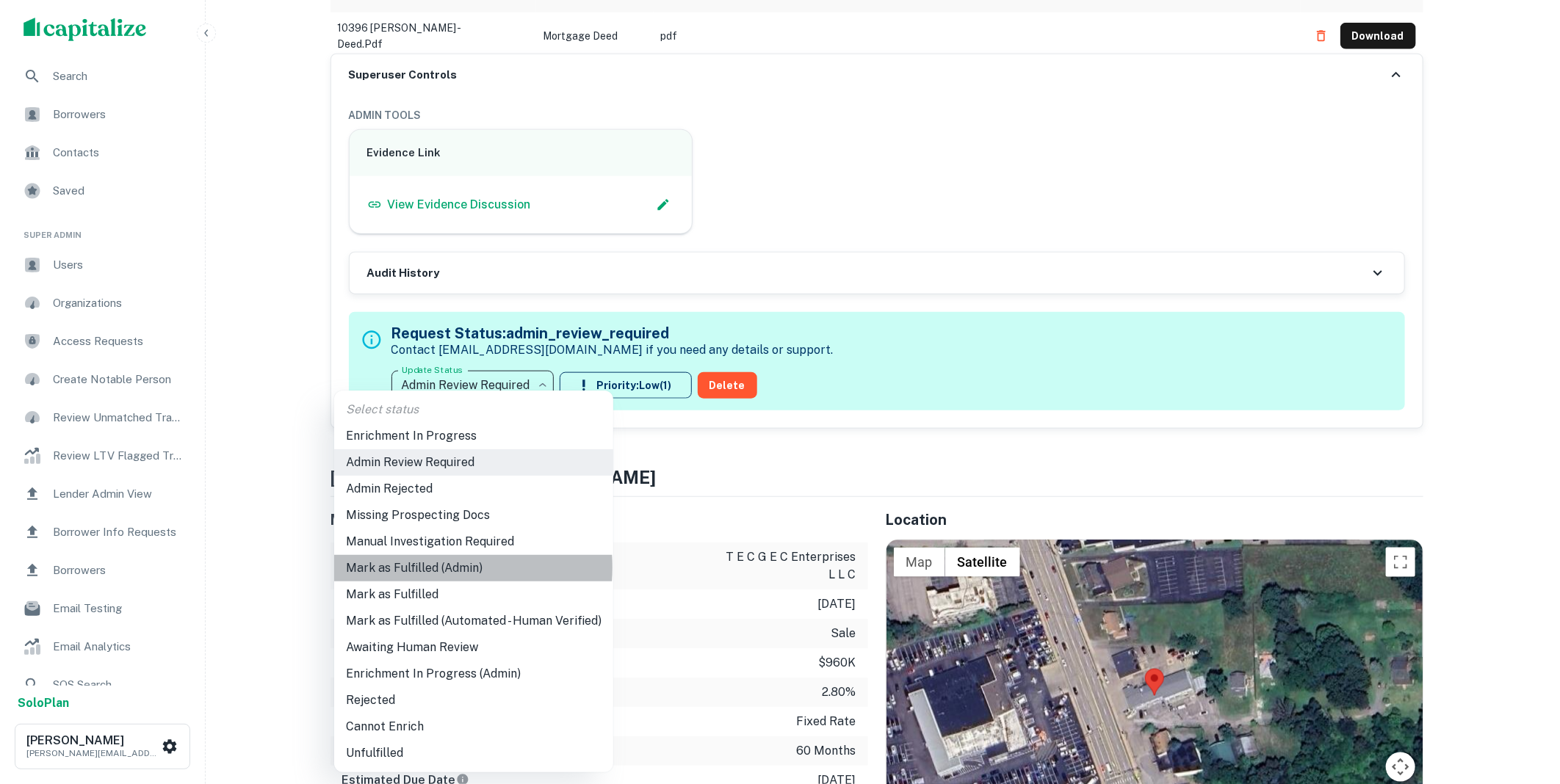
click at [422, 568] on li "Mark as Fulfilled (Admin)" at bounding box center [474, 568] width 279 height 27
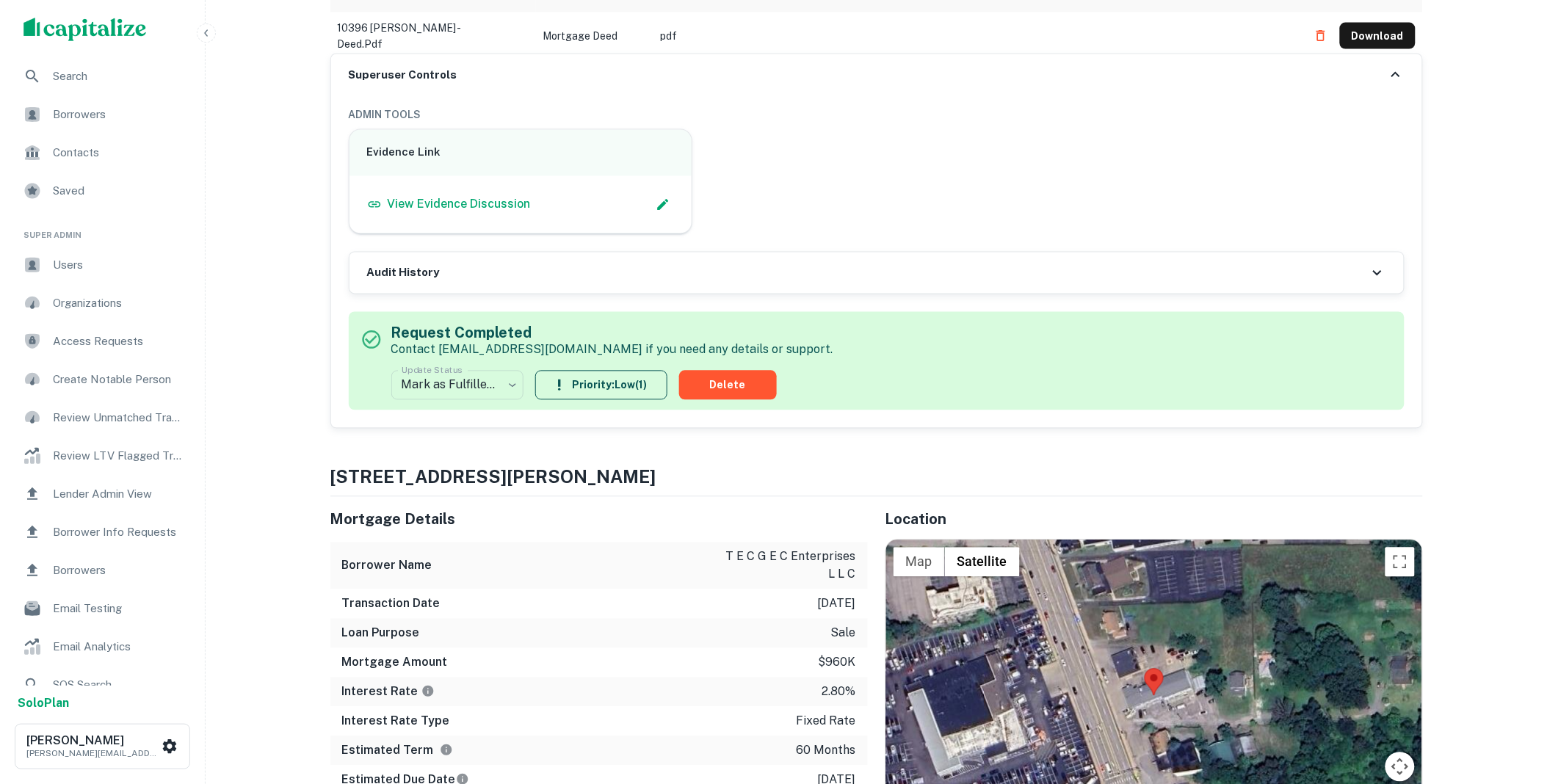
scroll to position [0, 0]
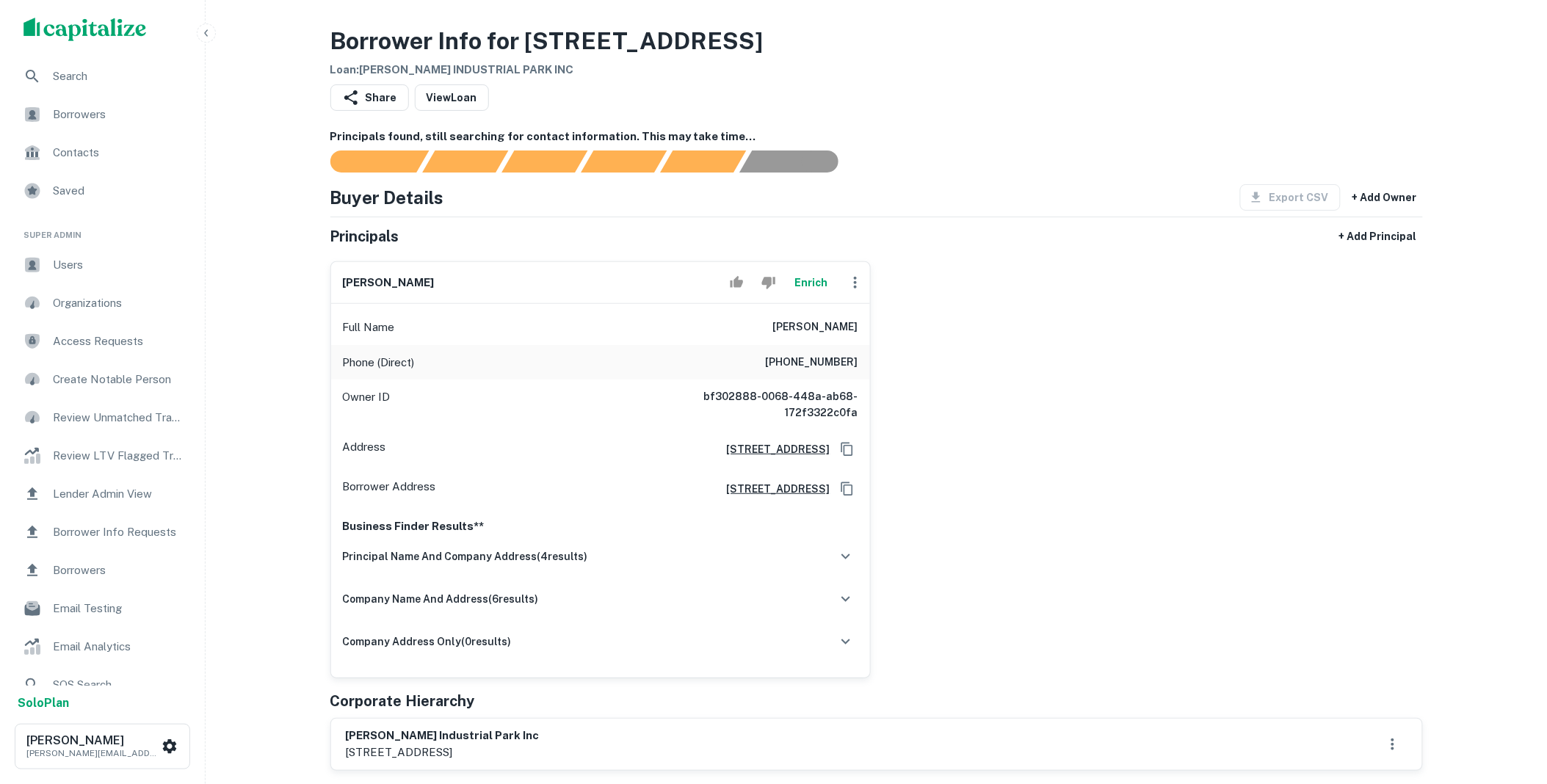
click at [816, 284] on button "Enrich" at bounding box center [812, 282] width 47 height 29
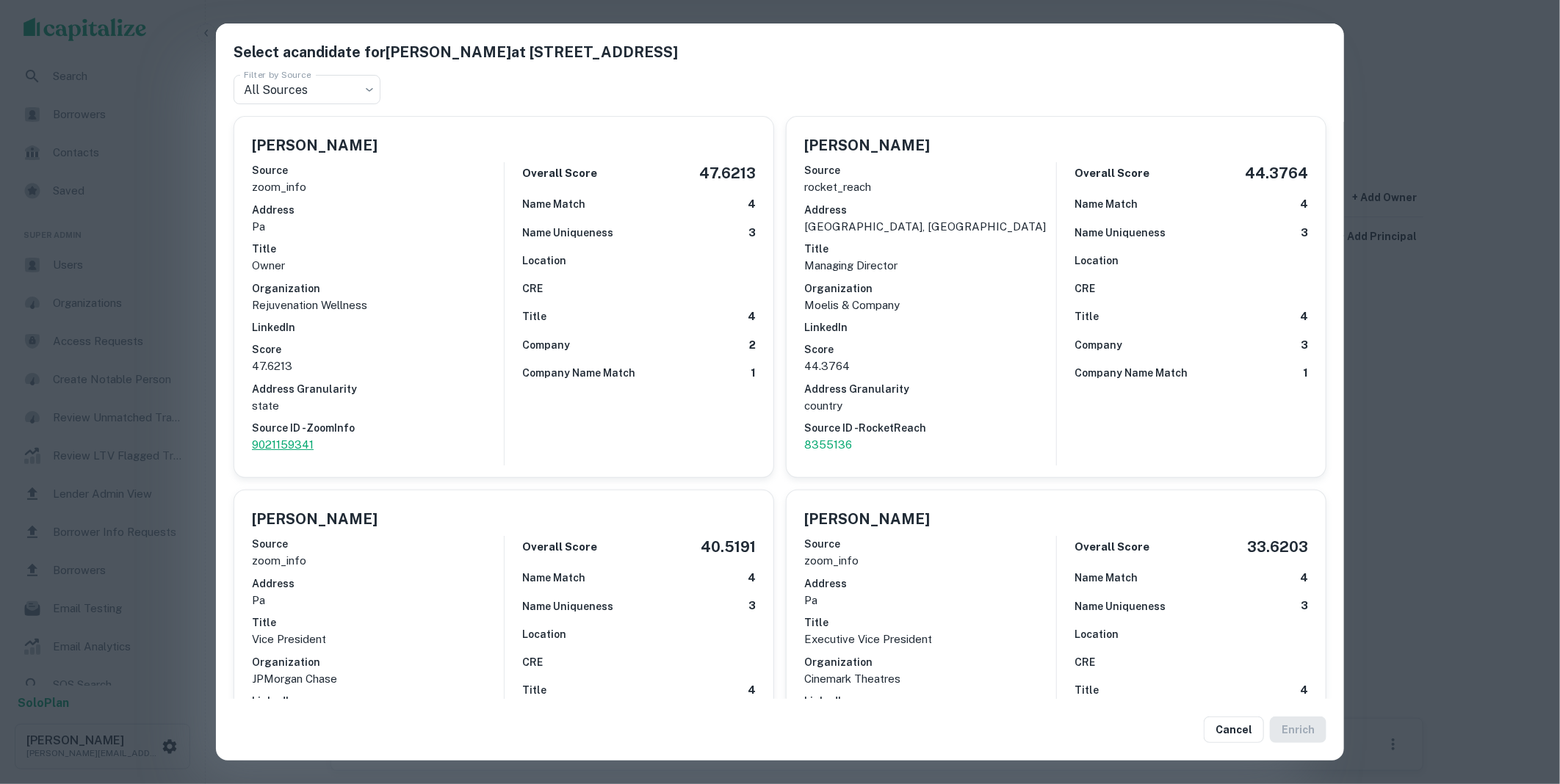
click at [284, 442] on p "9021159341" at bounding box center [377, 445] width 252 height 17
click at [1232, 721] on button "Cancel" at bounding box center [1234, 730] width 60 height 27
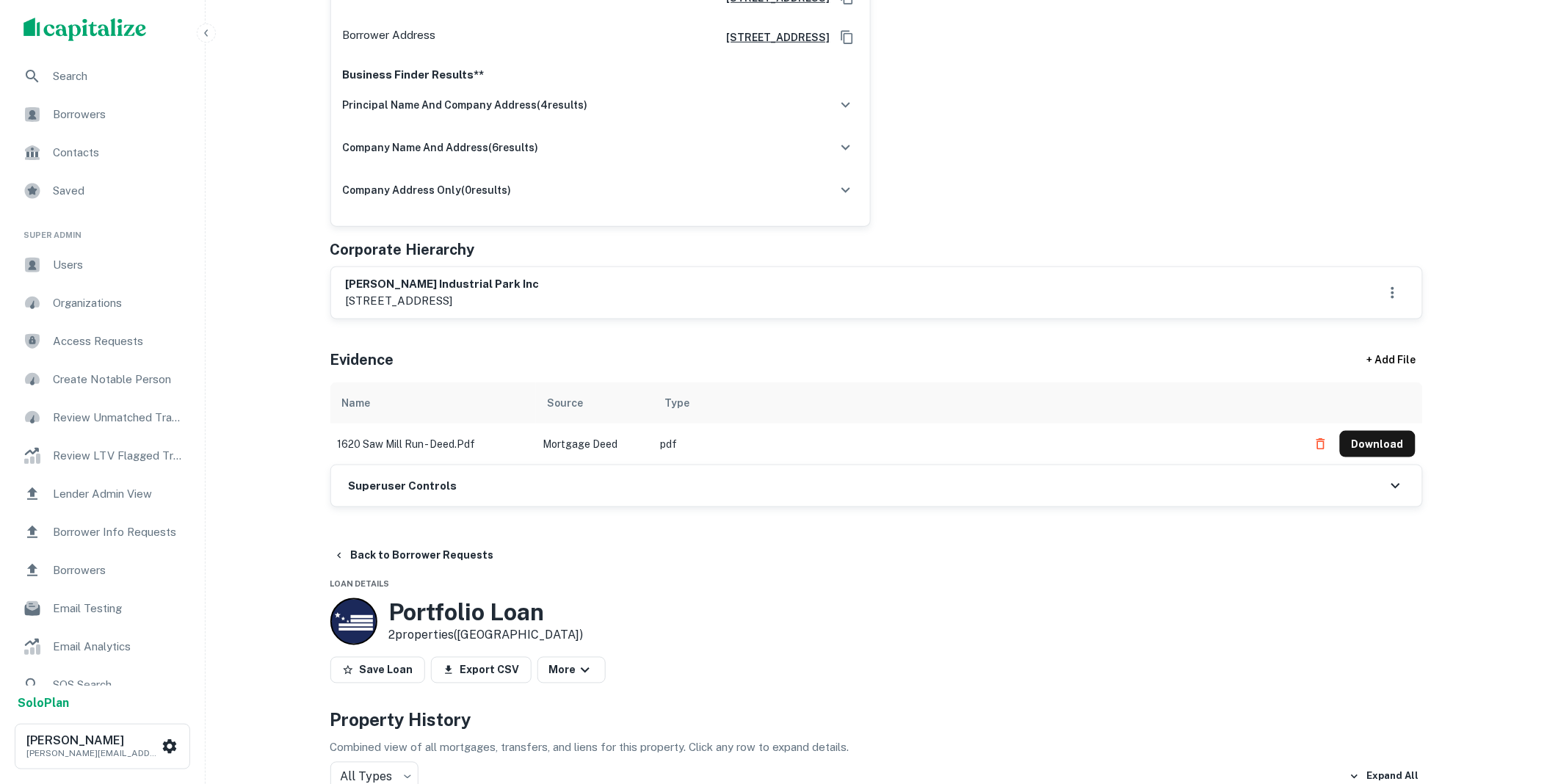
scroll to position [597, 0]
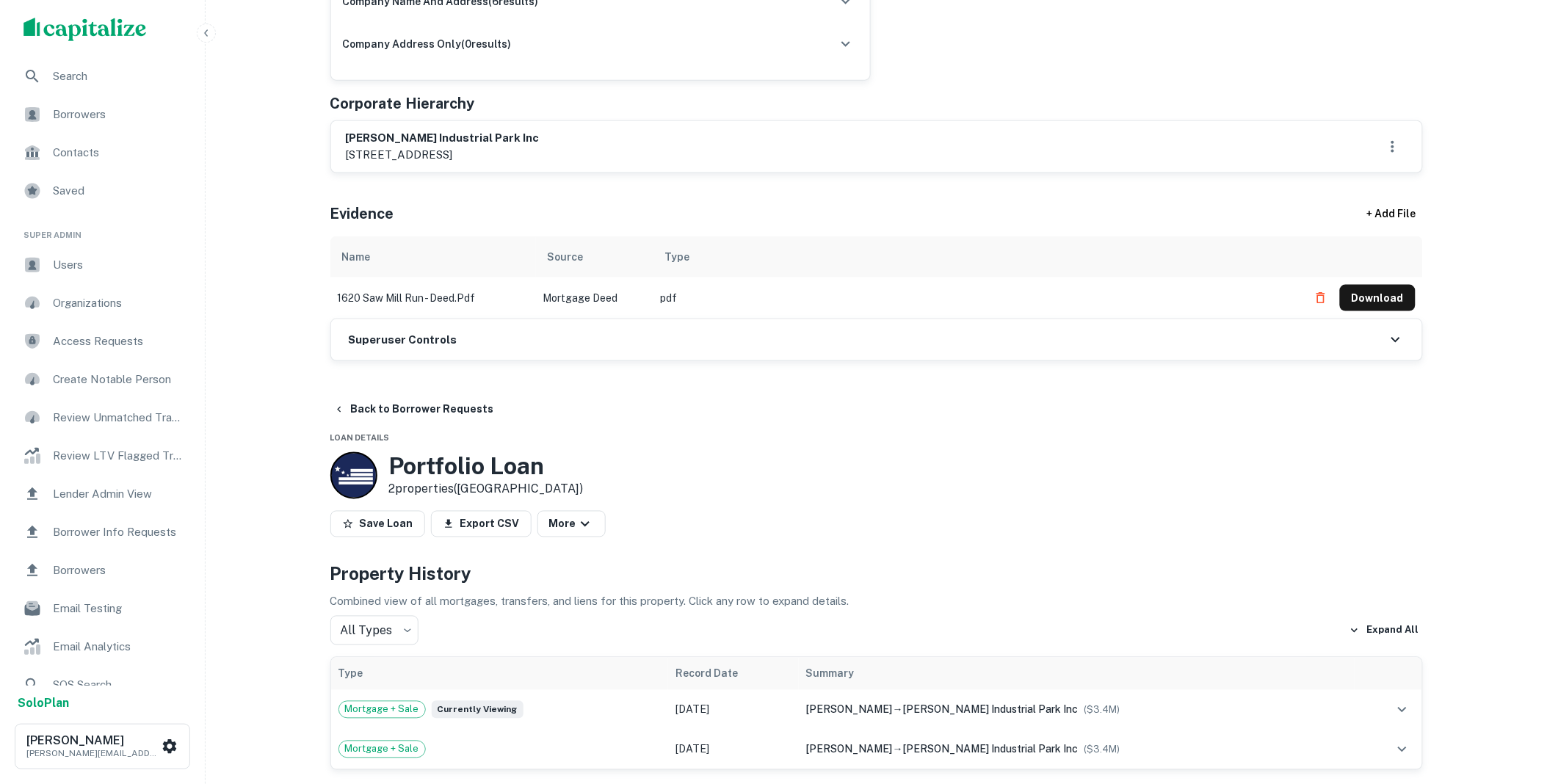
click at [514, 351] on div "Superuser Controls" at bounding box center [876, 339] width 1091 height 41
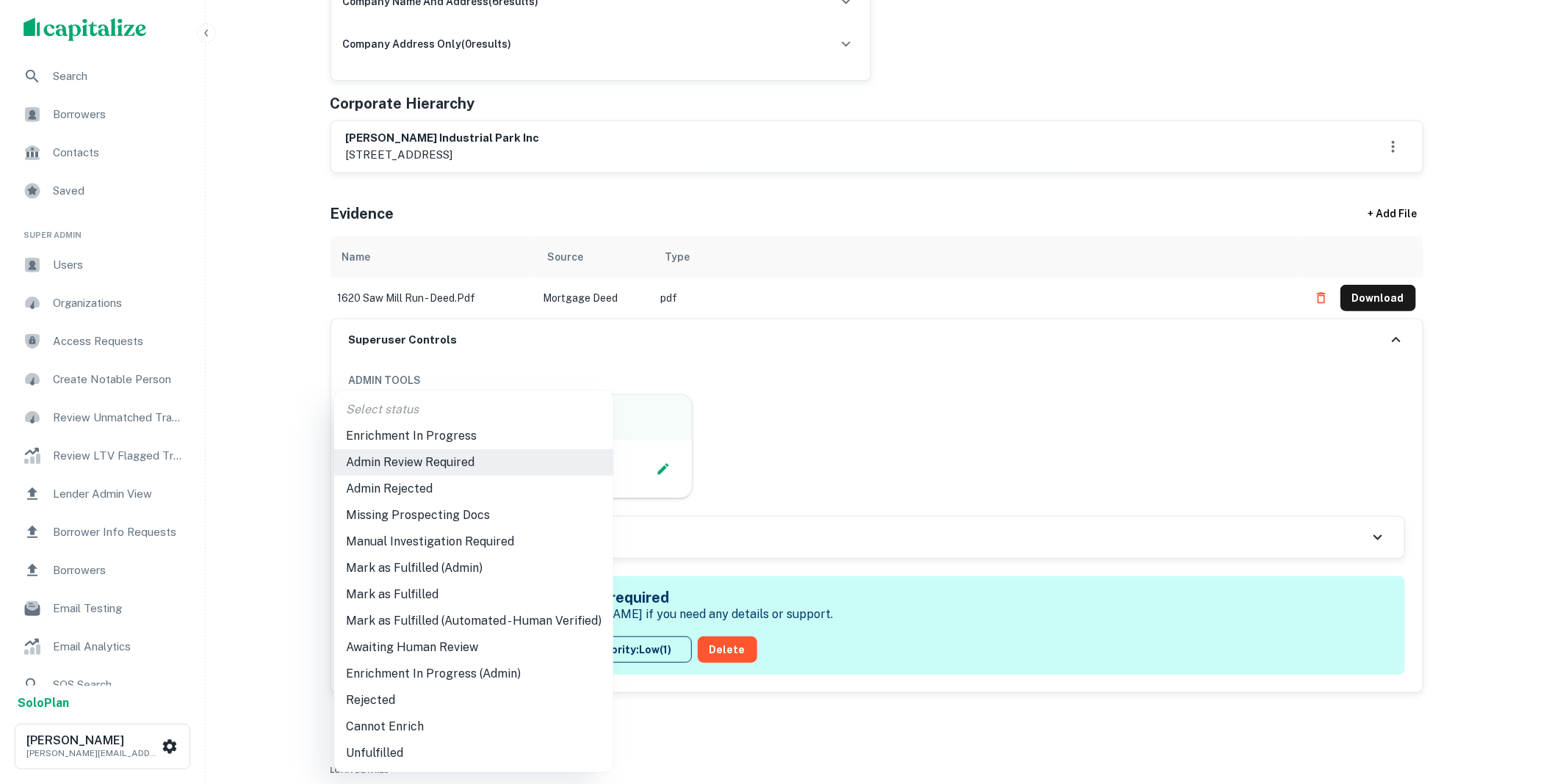
click at [416, 565] on li "Mark as Fulfilled (Admin)" at bounding box center [474, 568] width 279 height 27
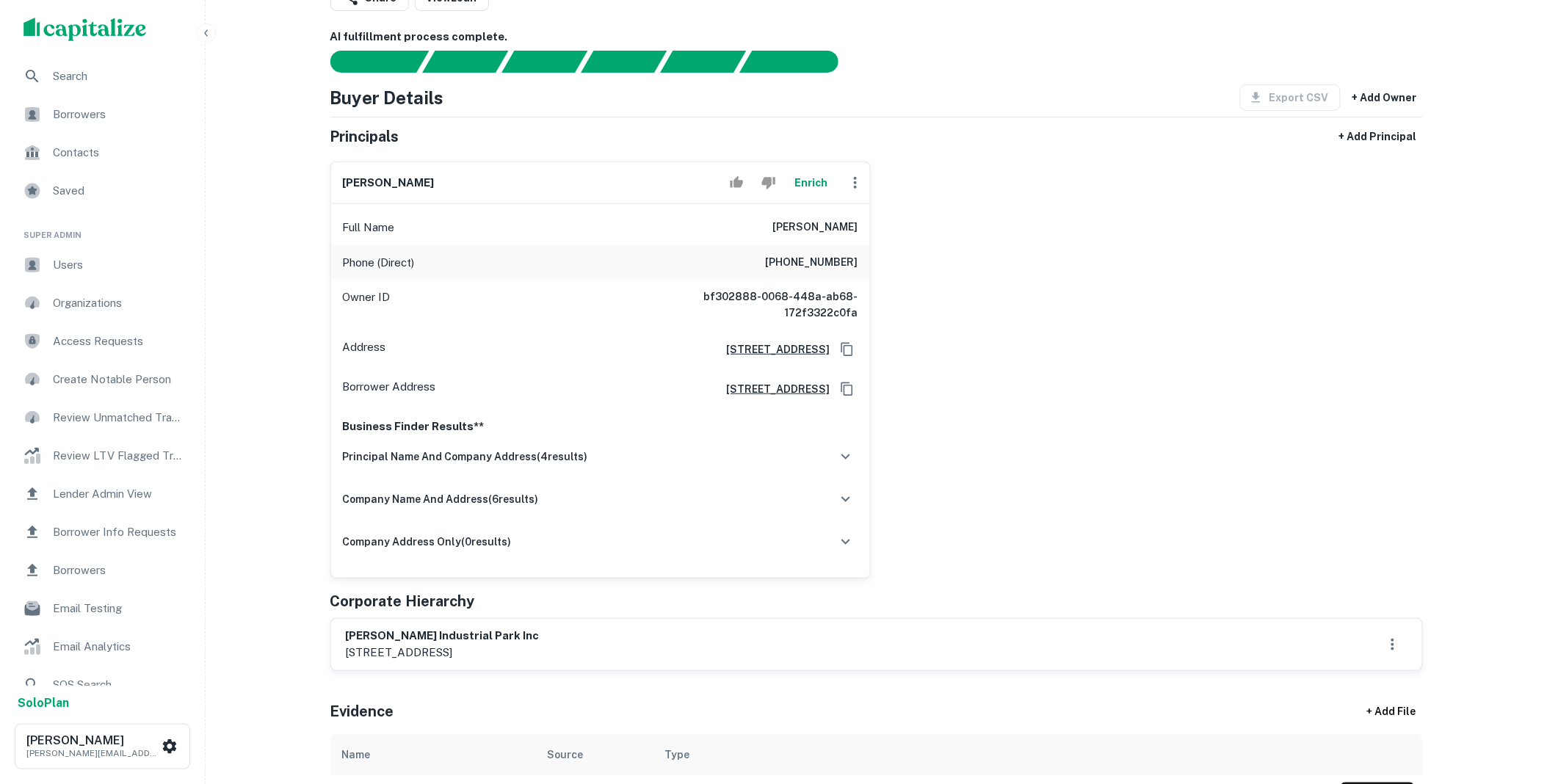
scroll to position [0, 0]
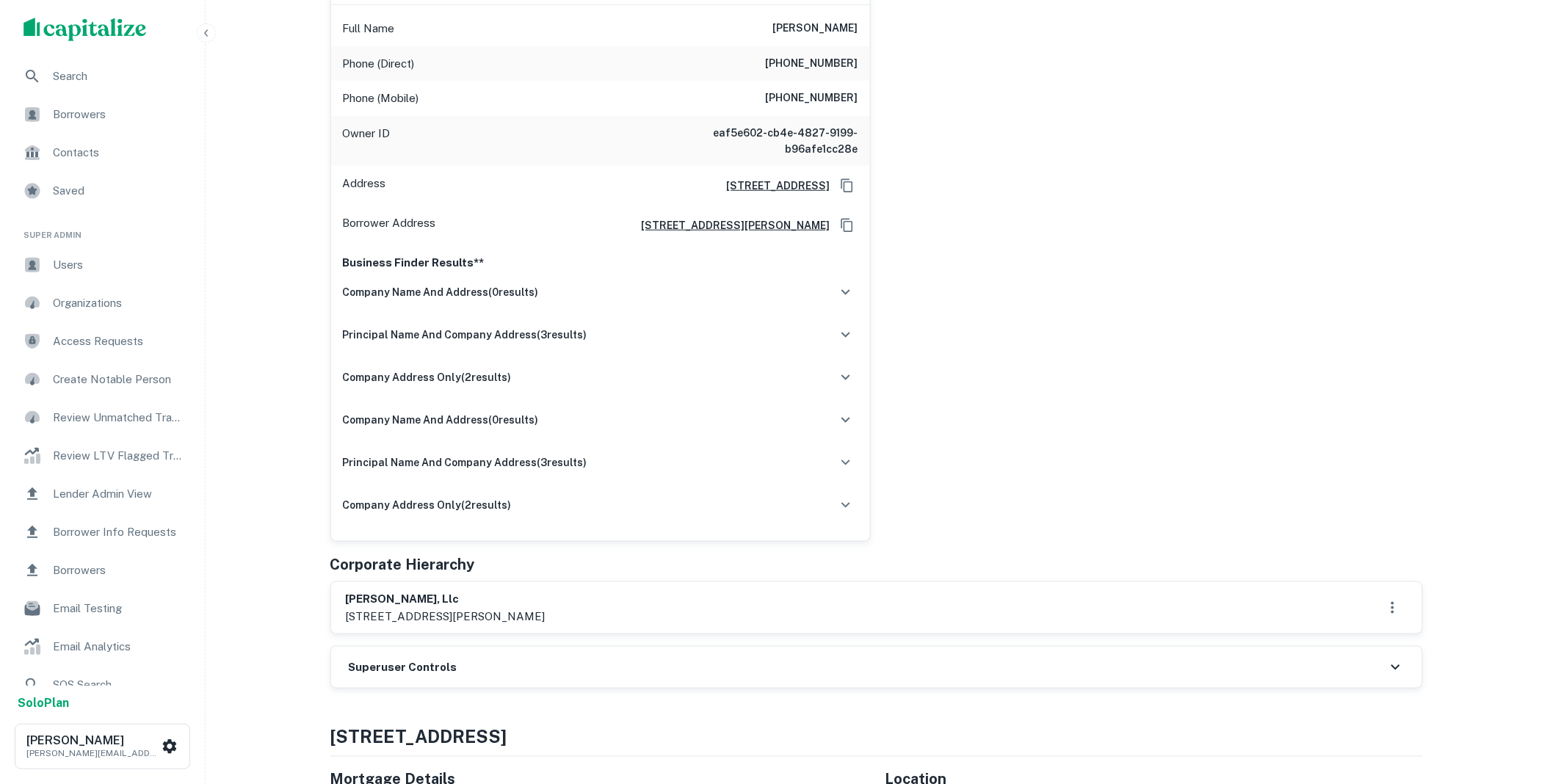
scroll to position [597, 0]
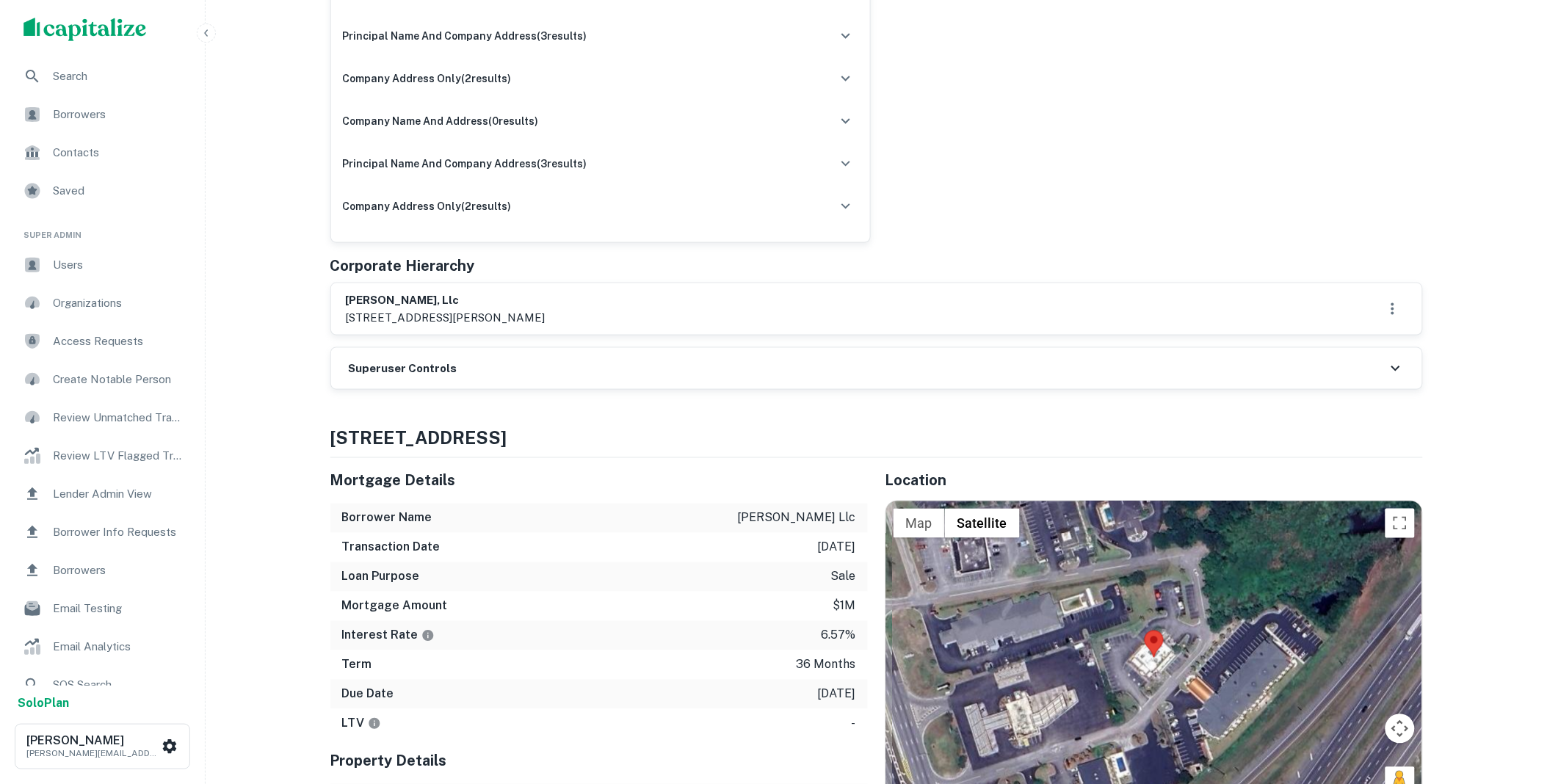
click at [527, 377] on div "Superuser Controls" at bounding box center [876, 368] width 1091 height 41
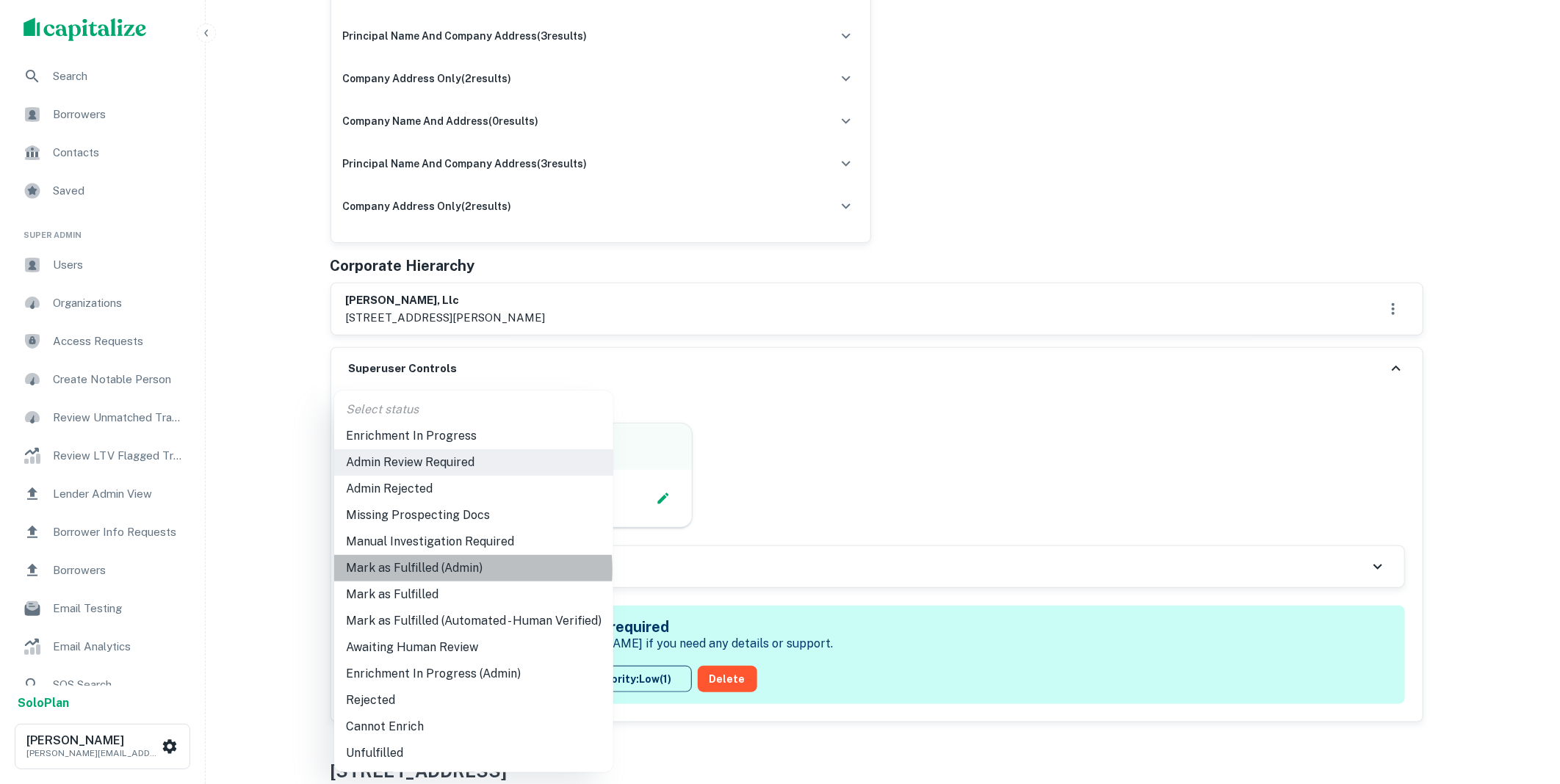
click at [433, 570] on li "Mark as Fulfilled (Admin)" at bounding box center [474, 568] width 279 height 27
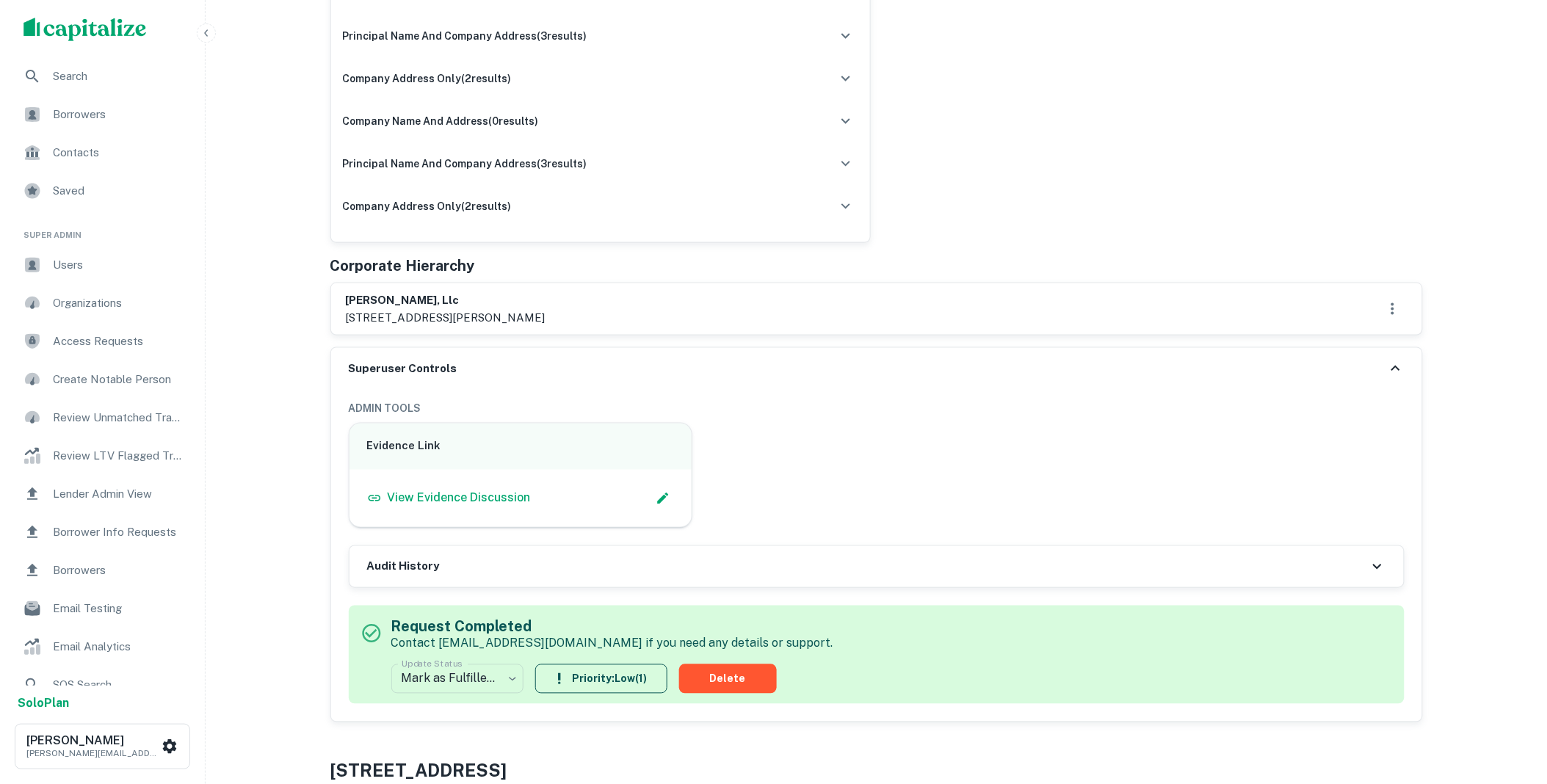
scroll to position [0, 0]
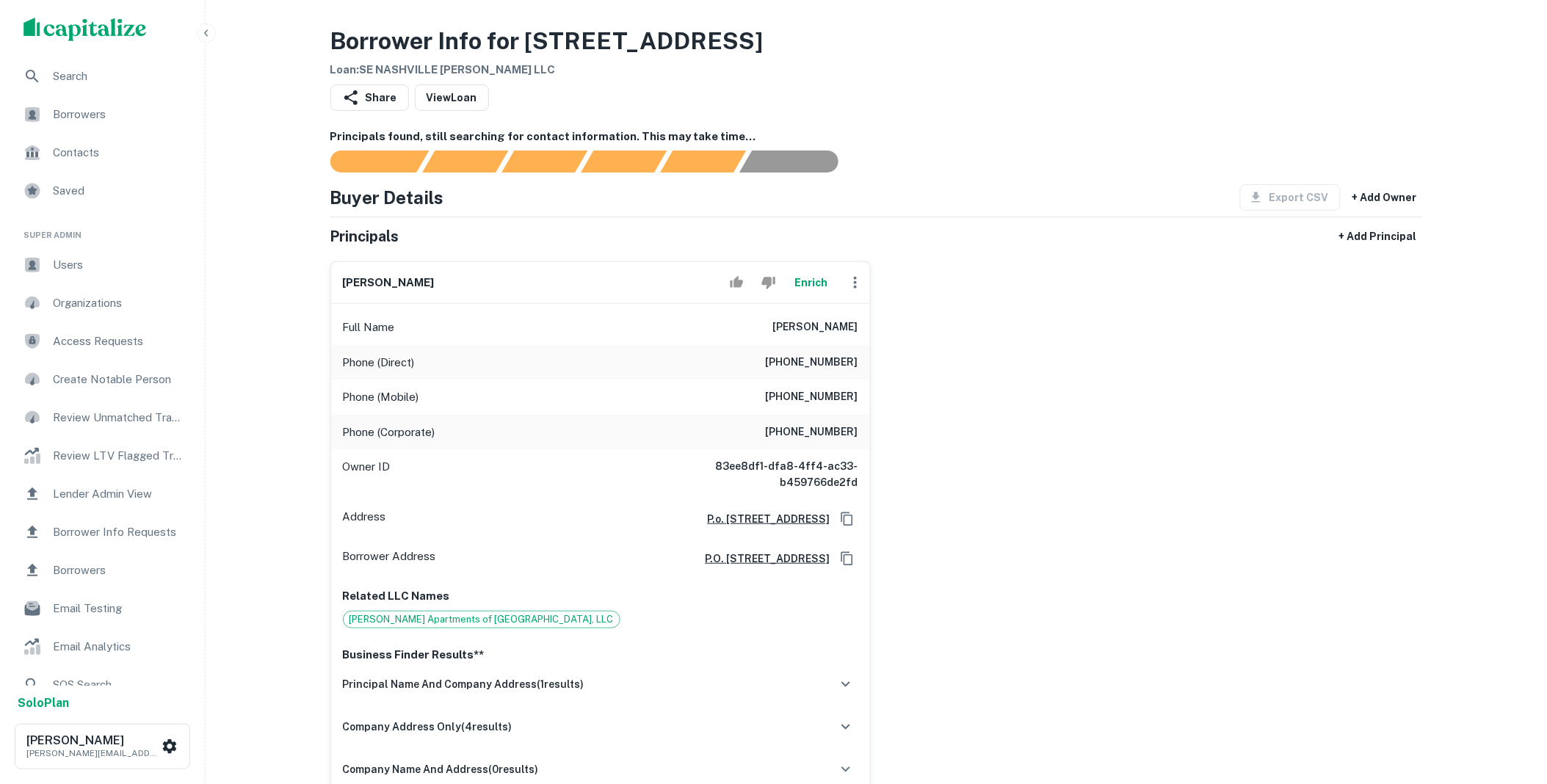
scroll to position [597, 0]
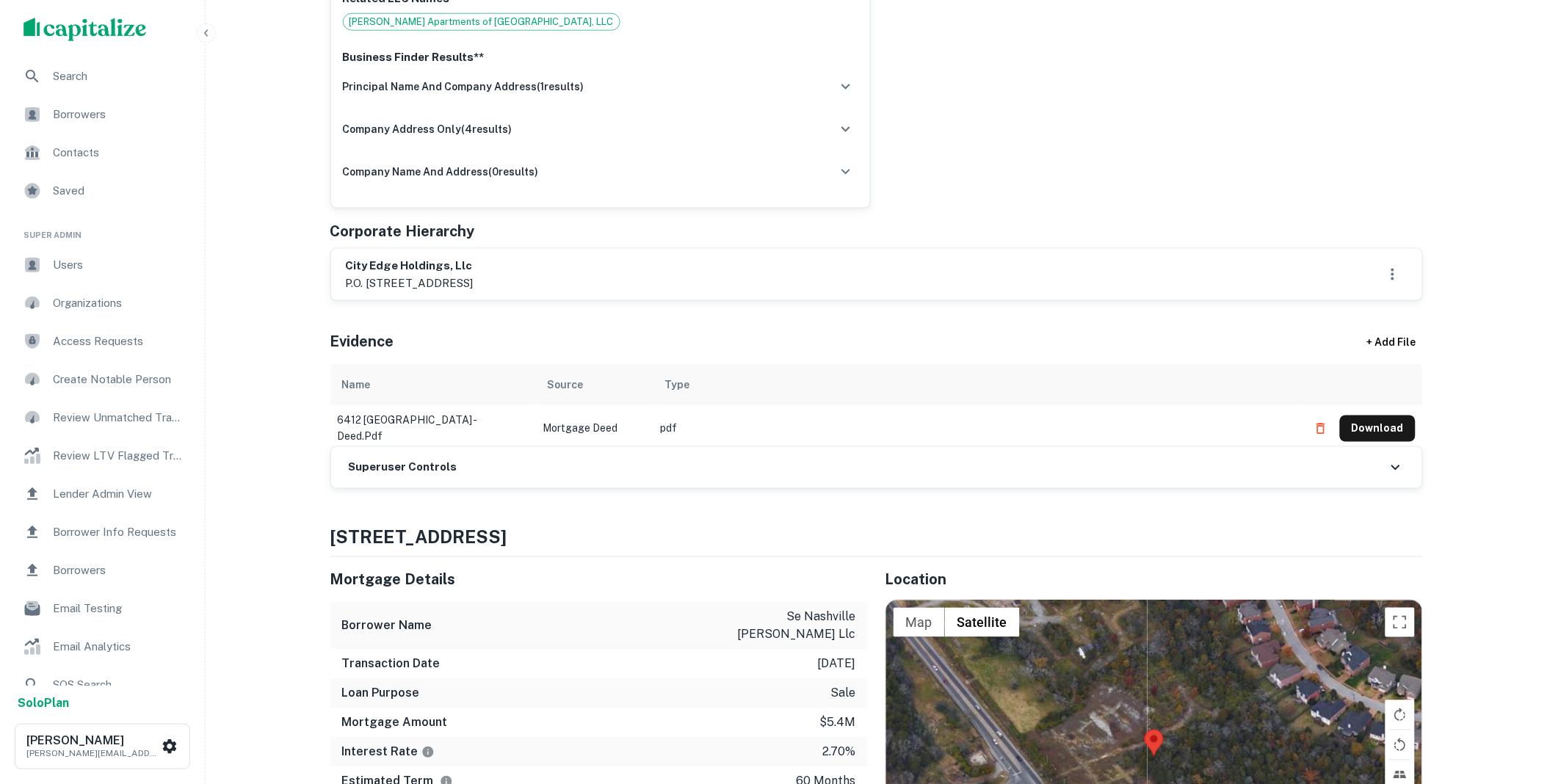
click at [561, 464] on div "Superuser Controls" at bounding box center [876, 467] width 1091 height 41
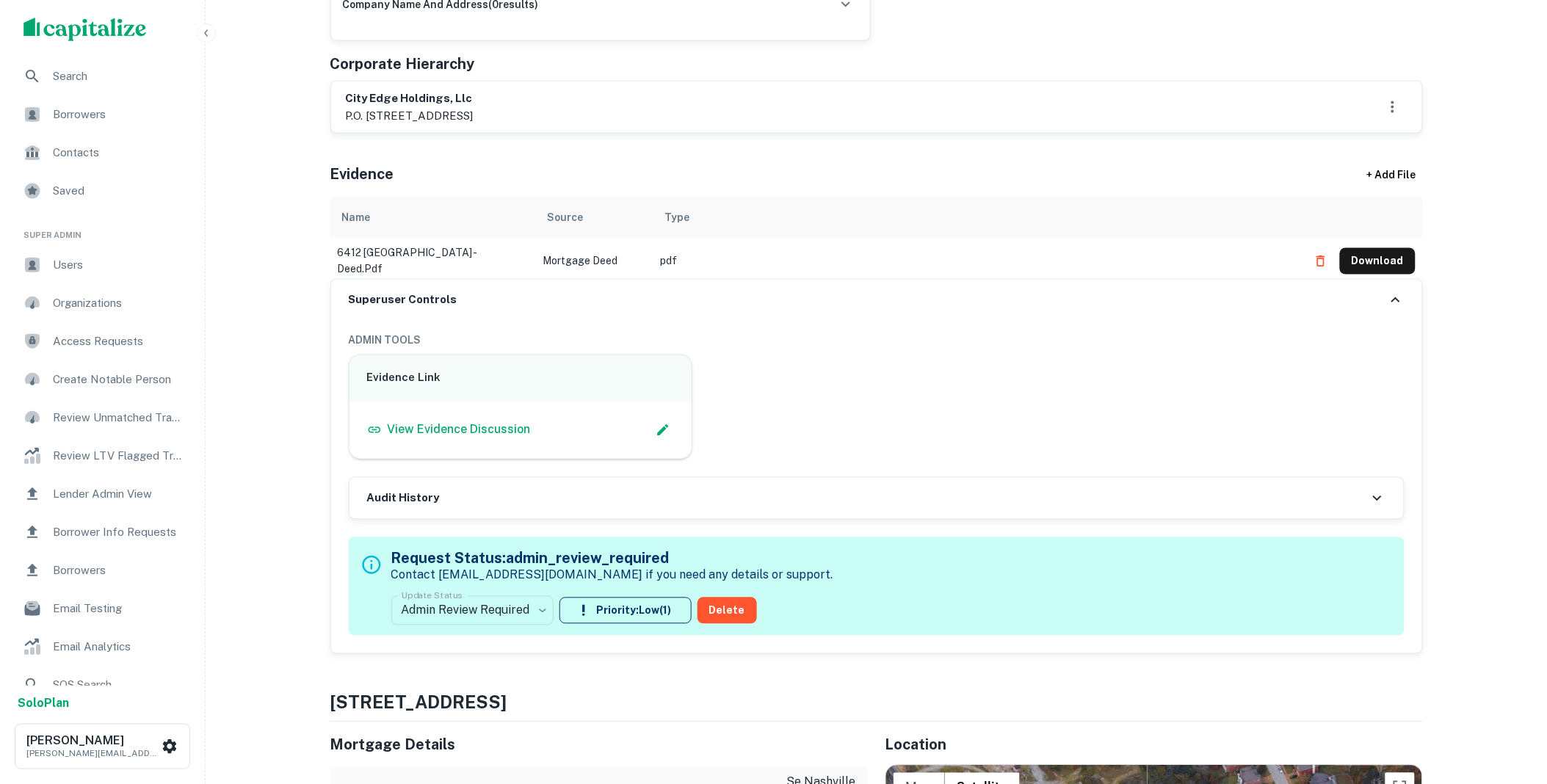
scroll to position [897, 0]
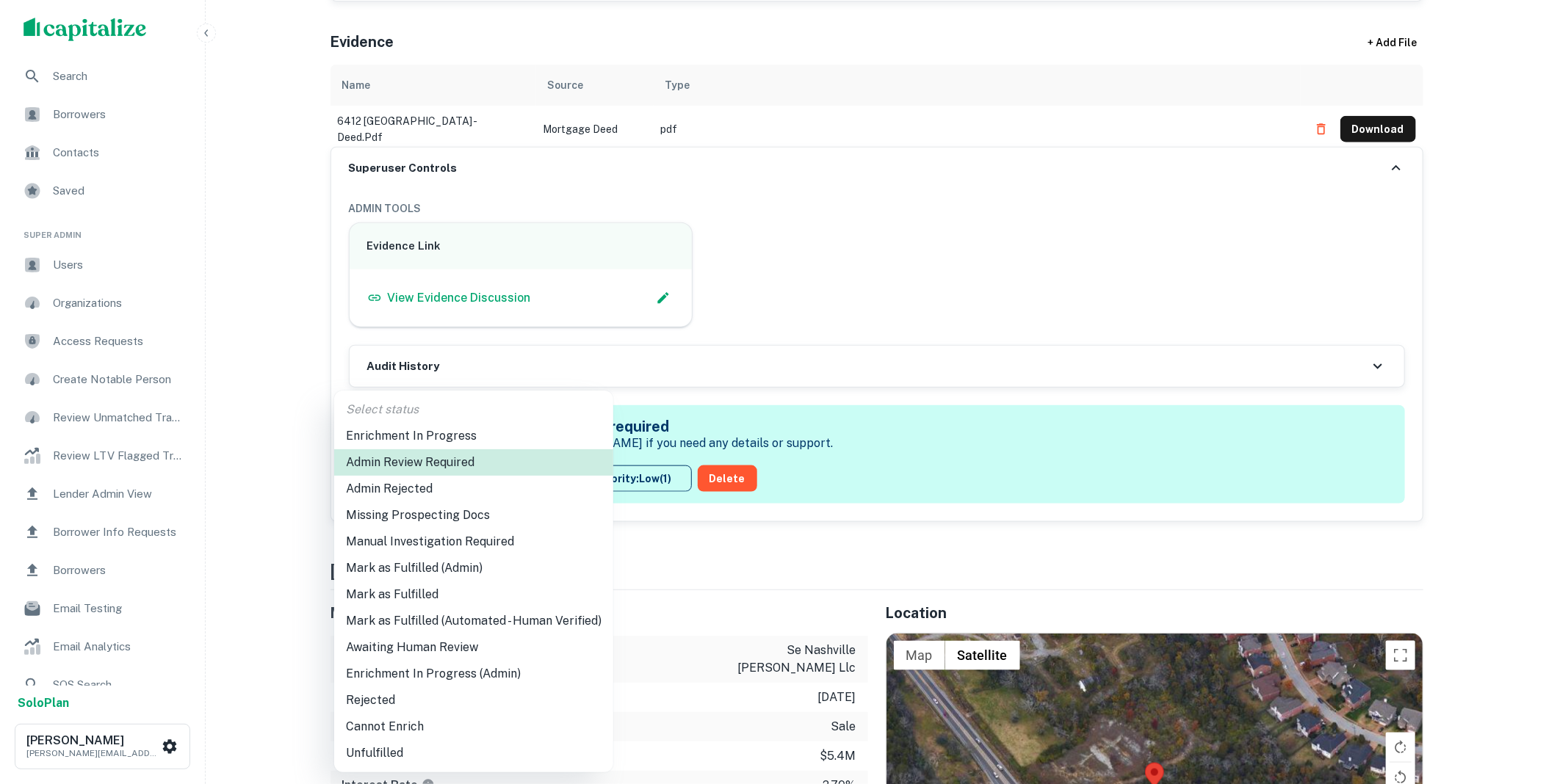
click at [445, 569] on li "Mark as Fulfilled (Admin)" at bounding box center [474, 568] width 279 height 27
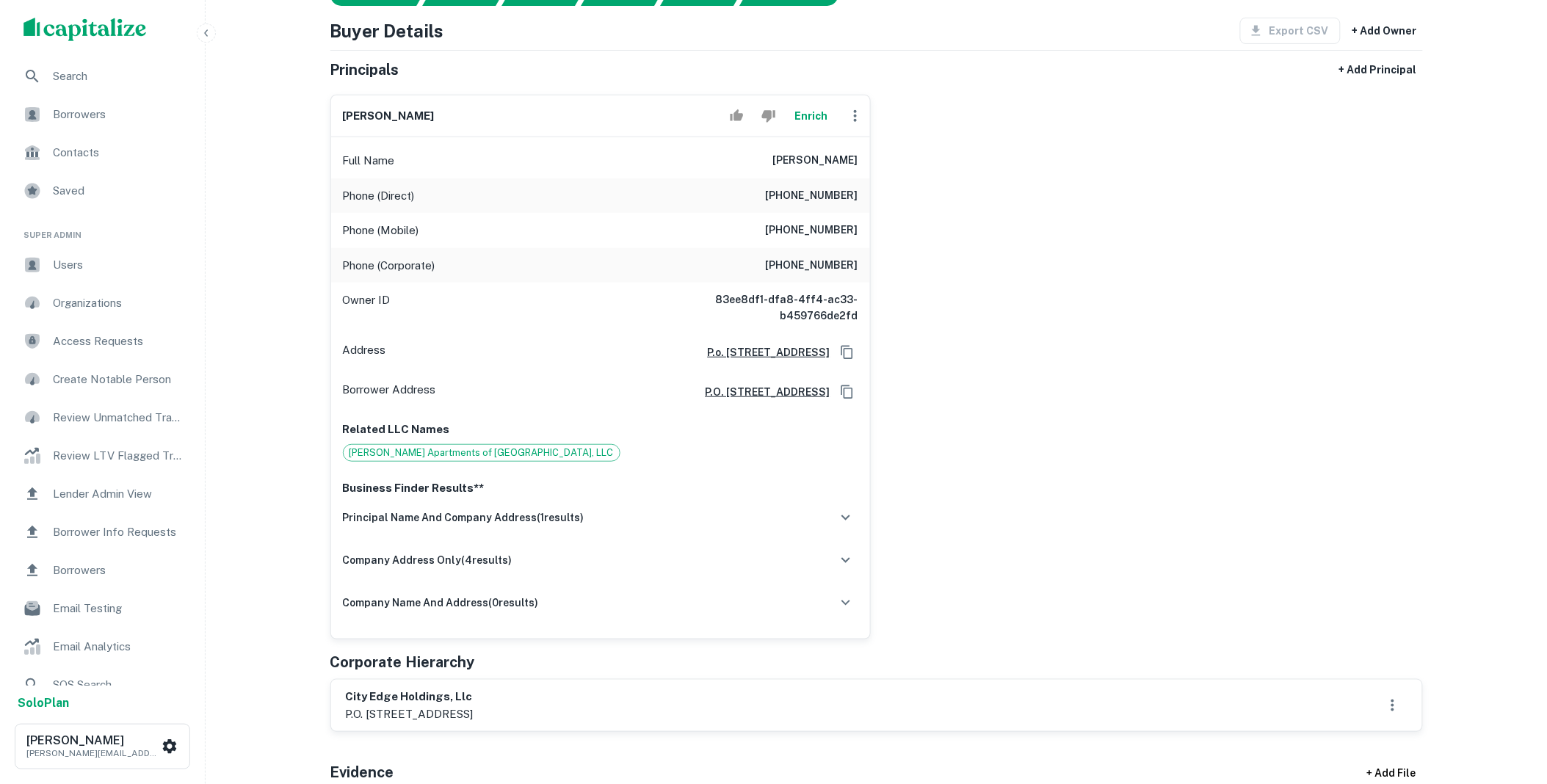
scroll to position [0, 0]
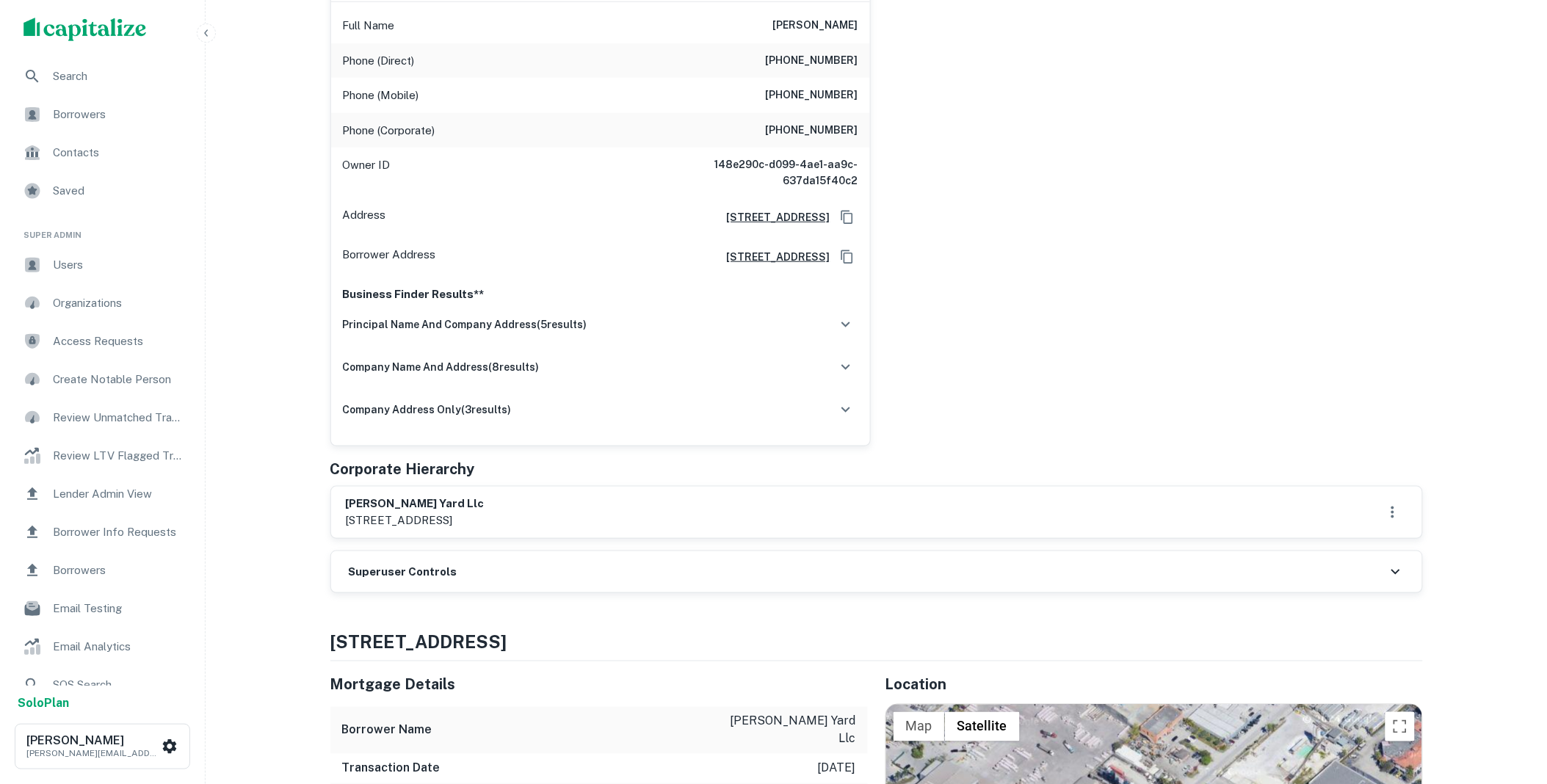
scroll to position [299, 0]
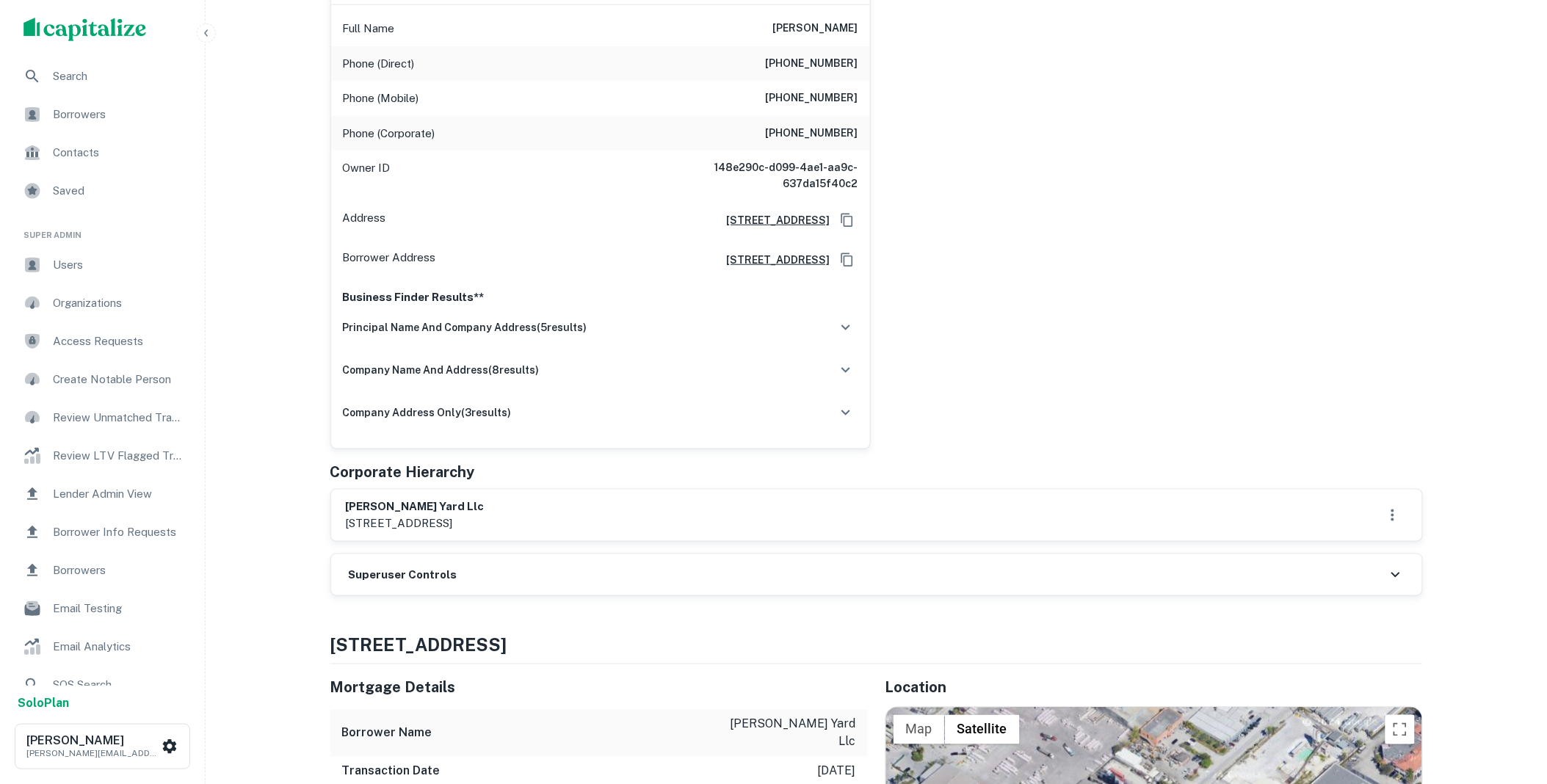
click at [550, 584] on div "Superuser Controls" at bounding box center [876, 575] width 1091 height 41
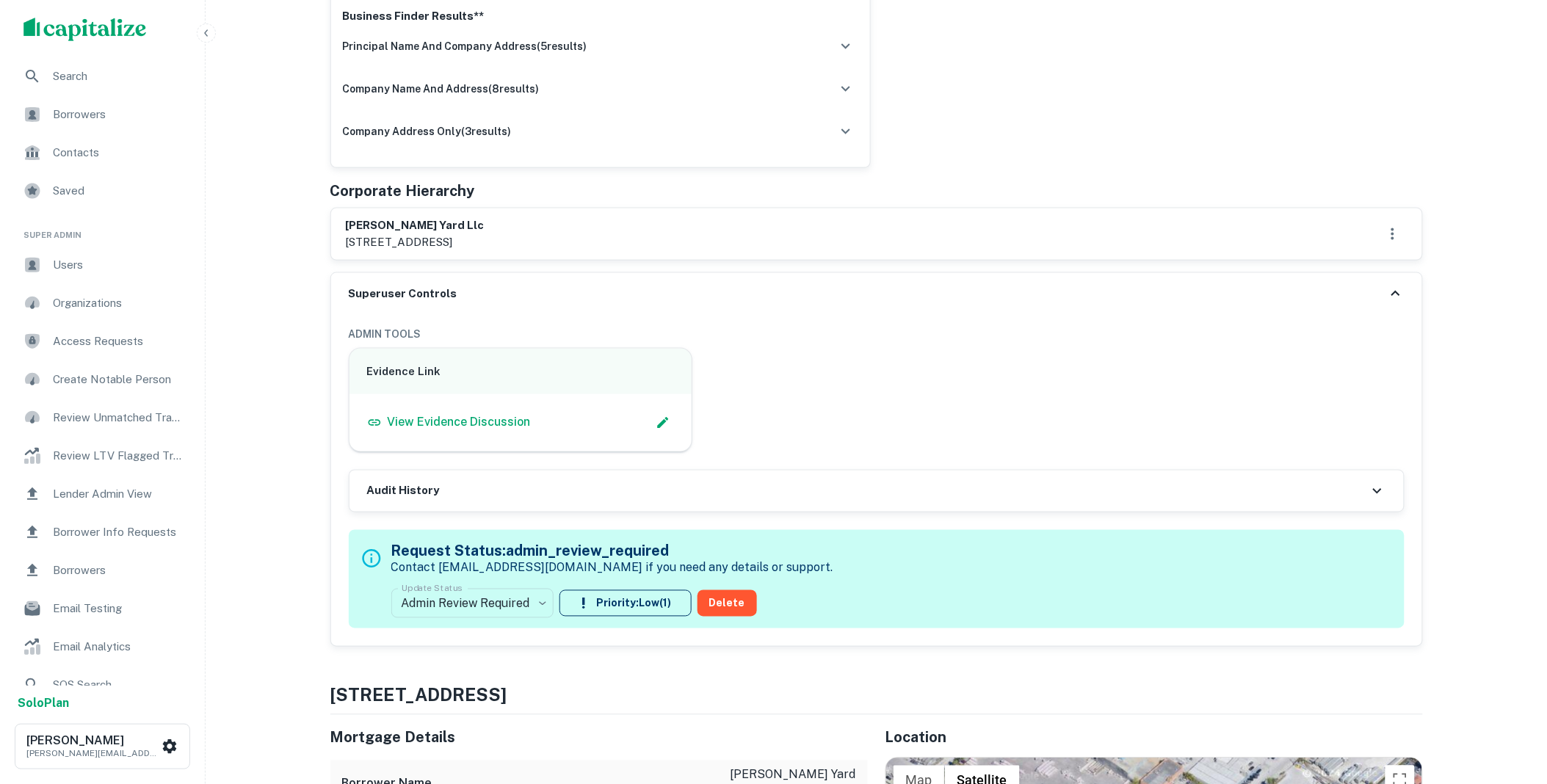
scroll to position [597, 0]
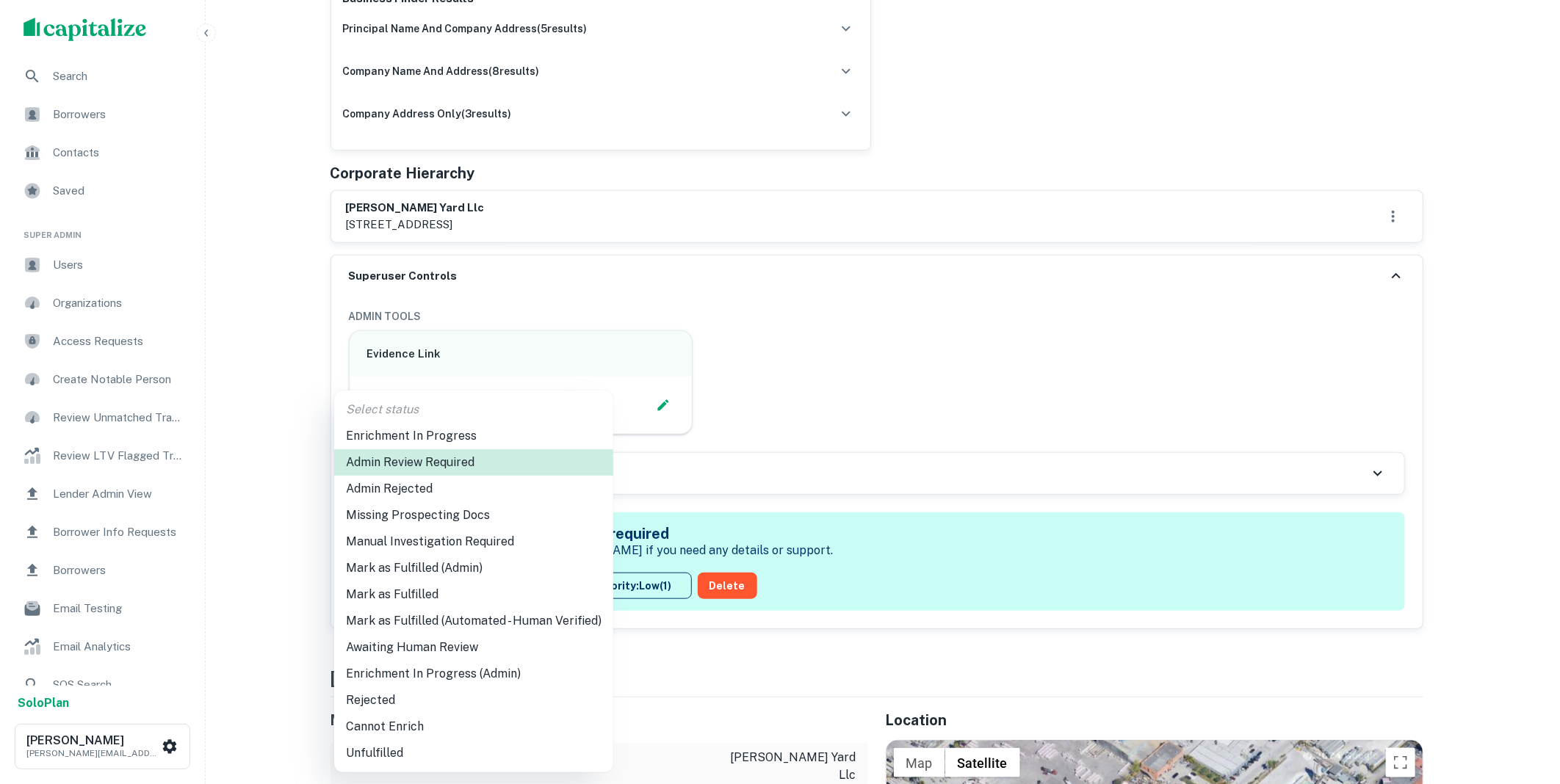
click at [416, 568] on li "Mark as Fulfilled (Admin)" at bounding box center [474, 568] width 279 height 27
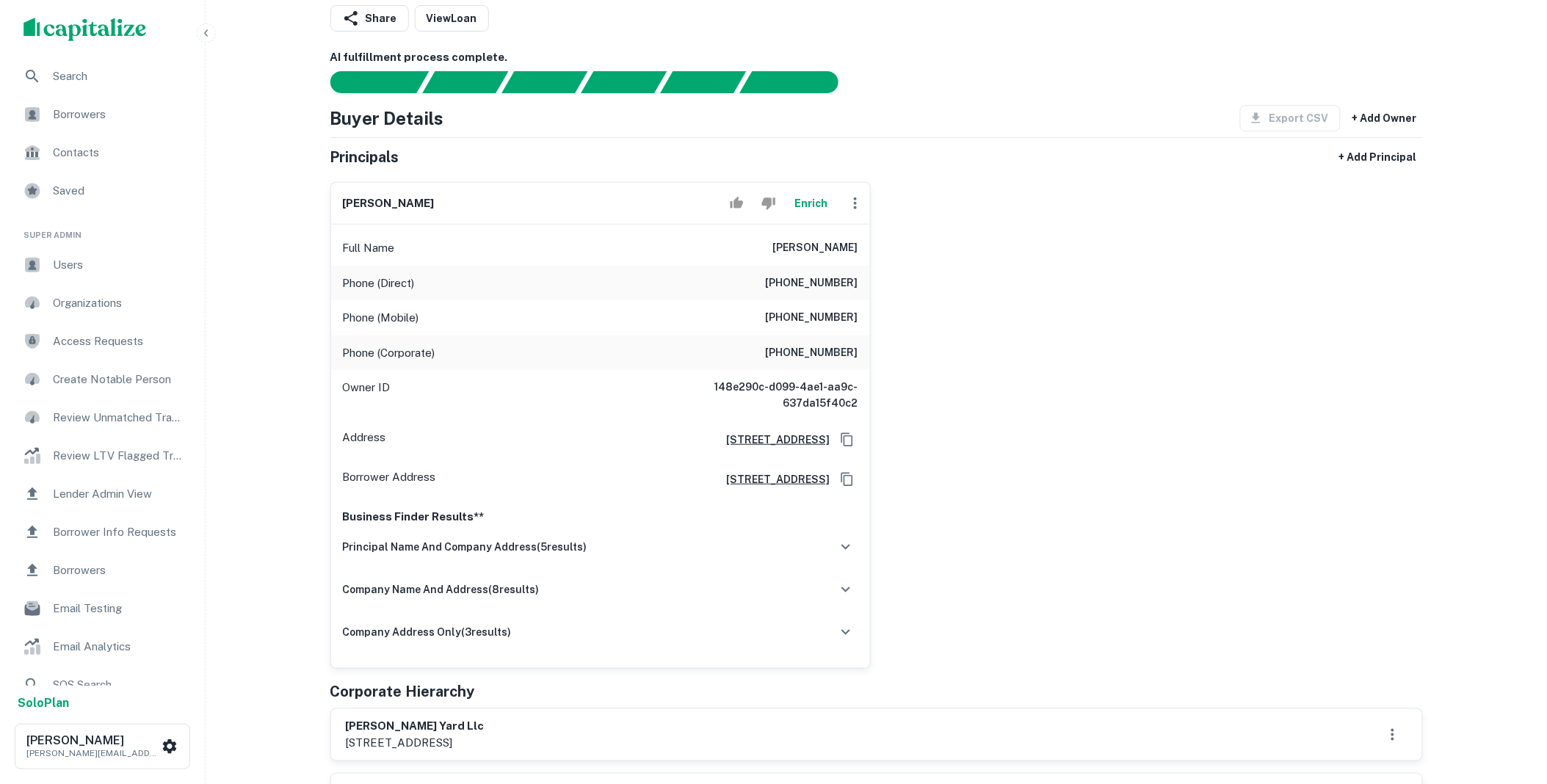
scroll to position [0, 0]
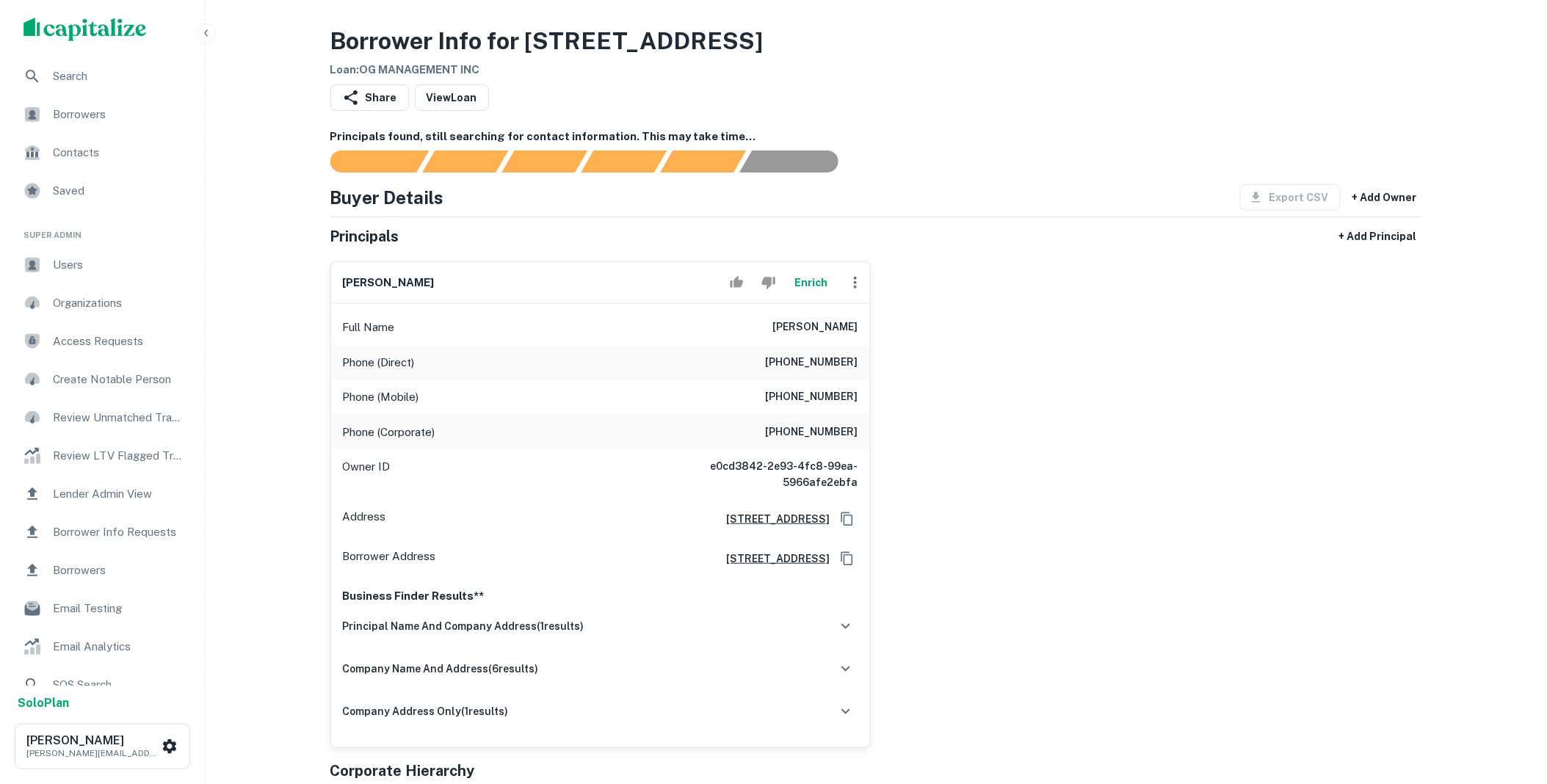
scroll to position [299, 0]
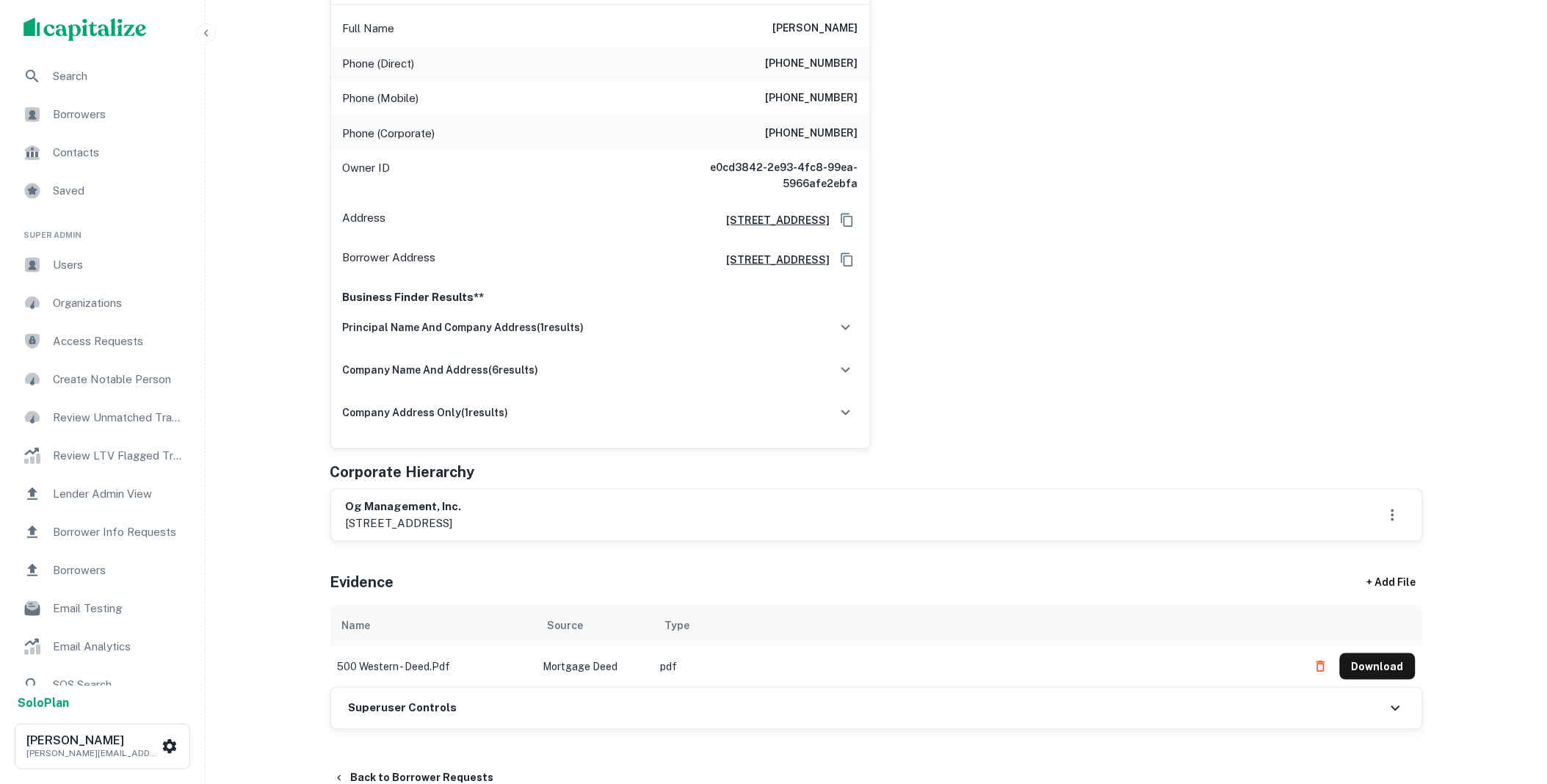
click at [518, 710] on div "Superuser Controls" at bounding box center [876, 708] width 1091 height 41
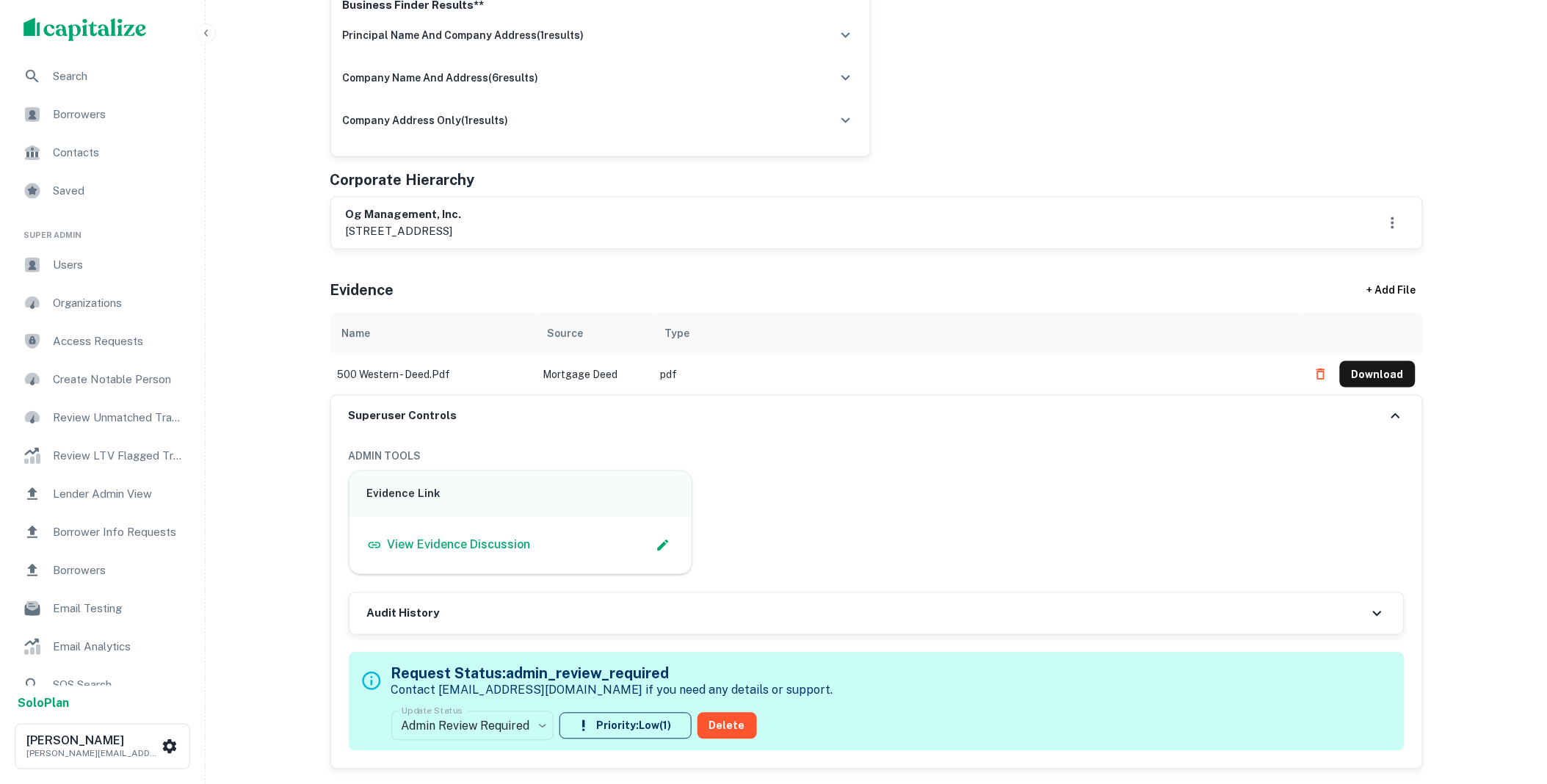
scroll to position [597, 0]
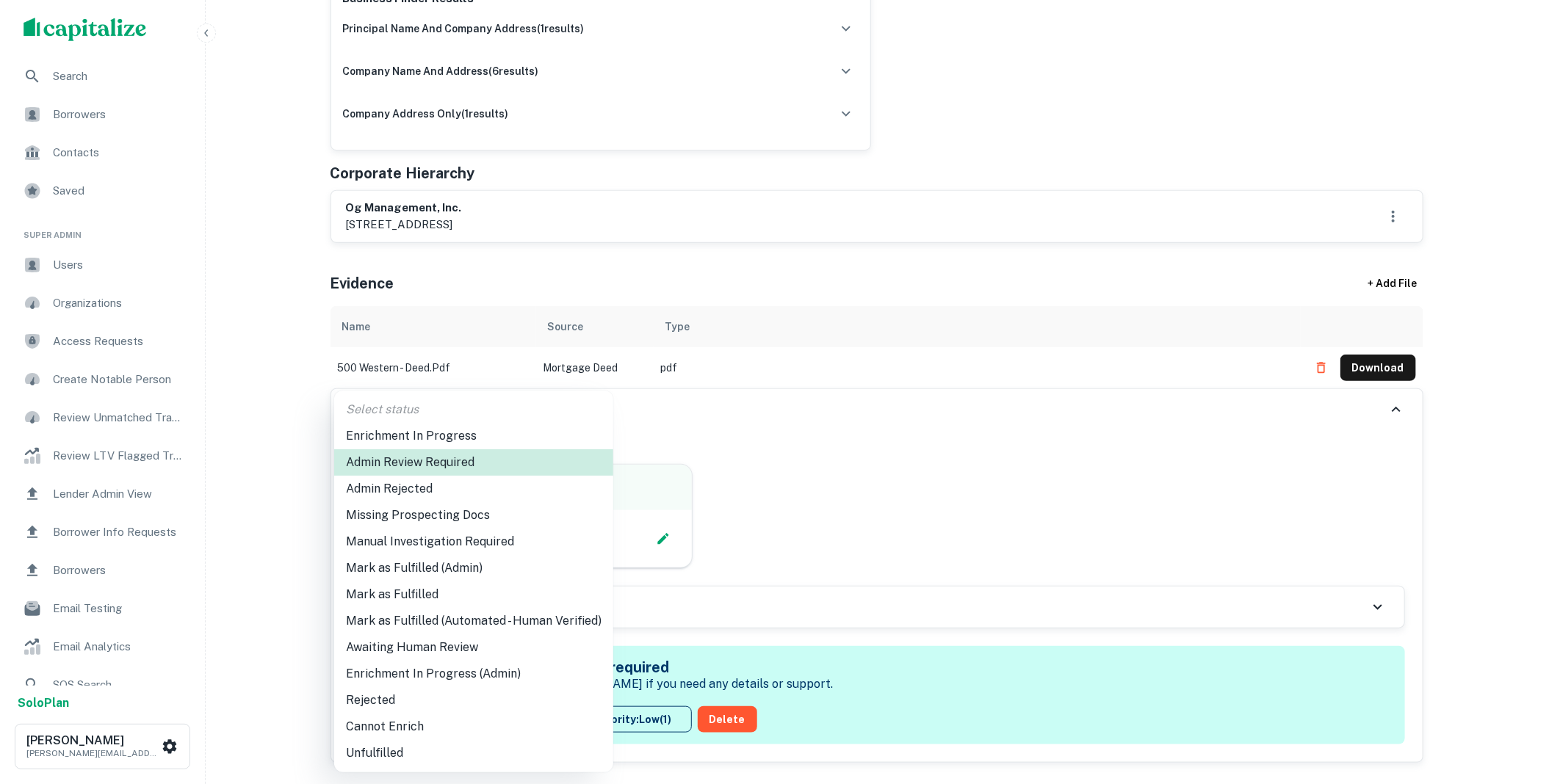
click at [445, 565] on li "Mark as Fulfilled (Admin)" at bounding box center [474, 568] width 279 height 27
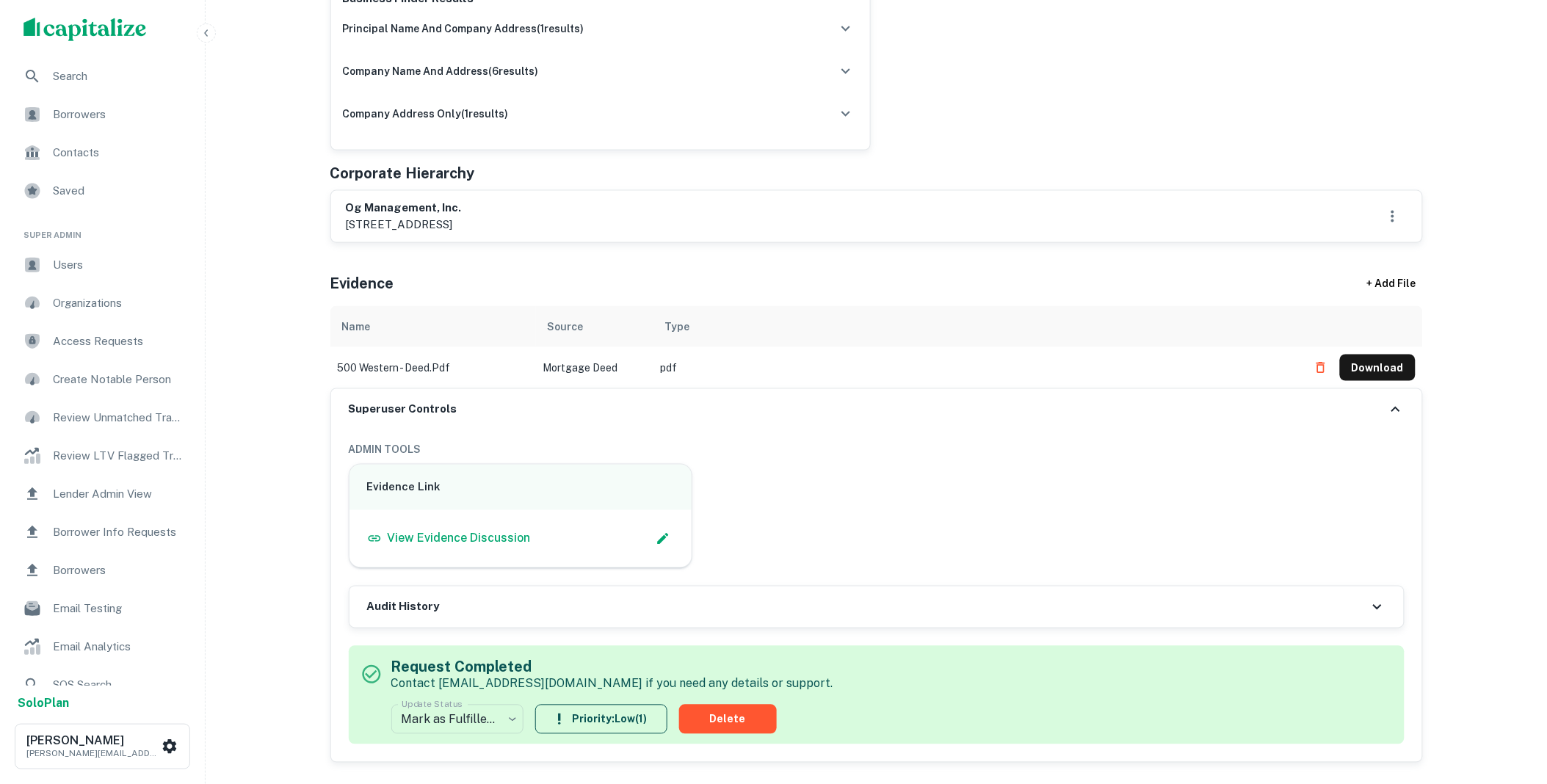
scroll to position [0, 0]
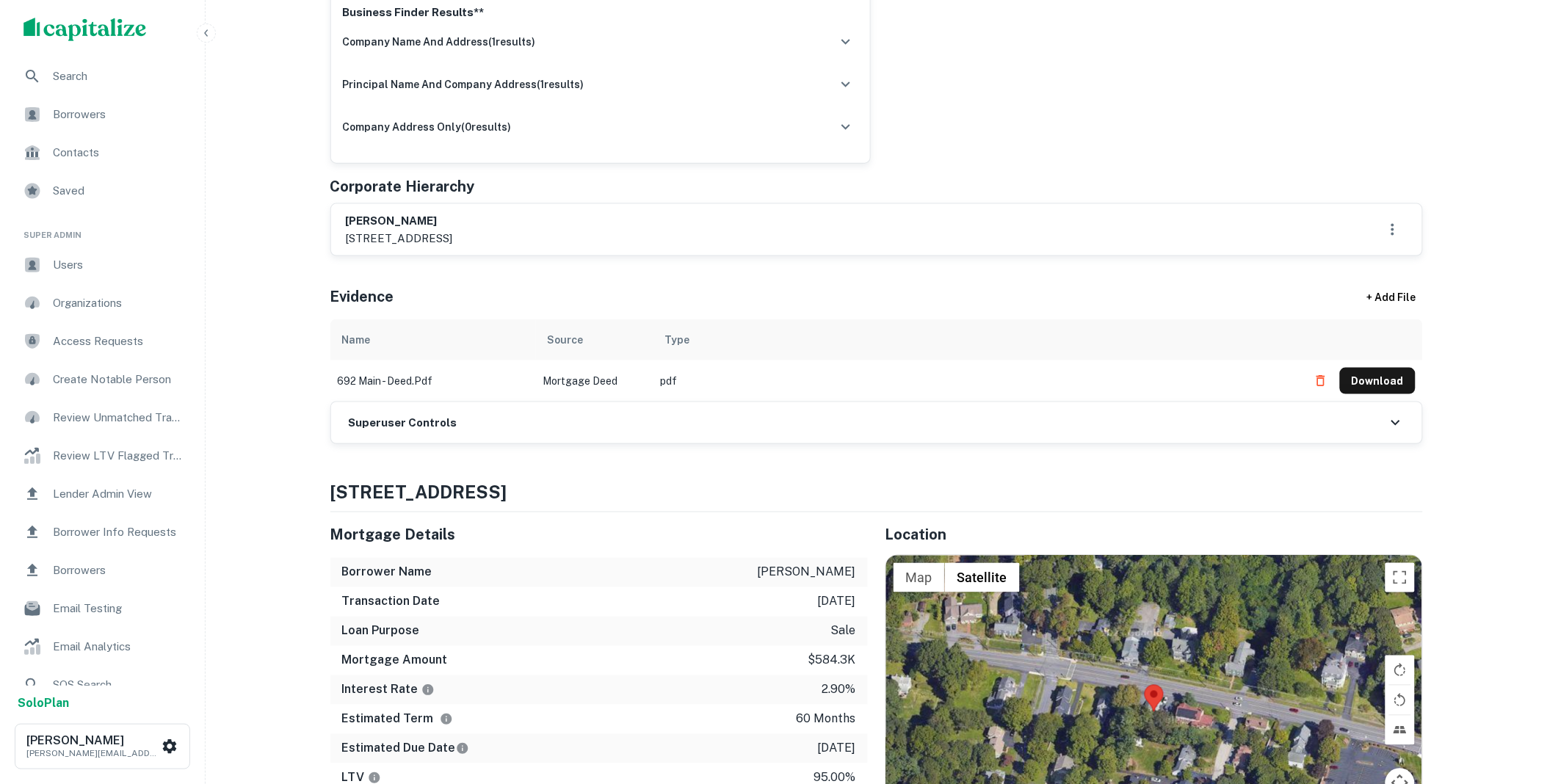
scroll to position [597, 0]
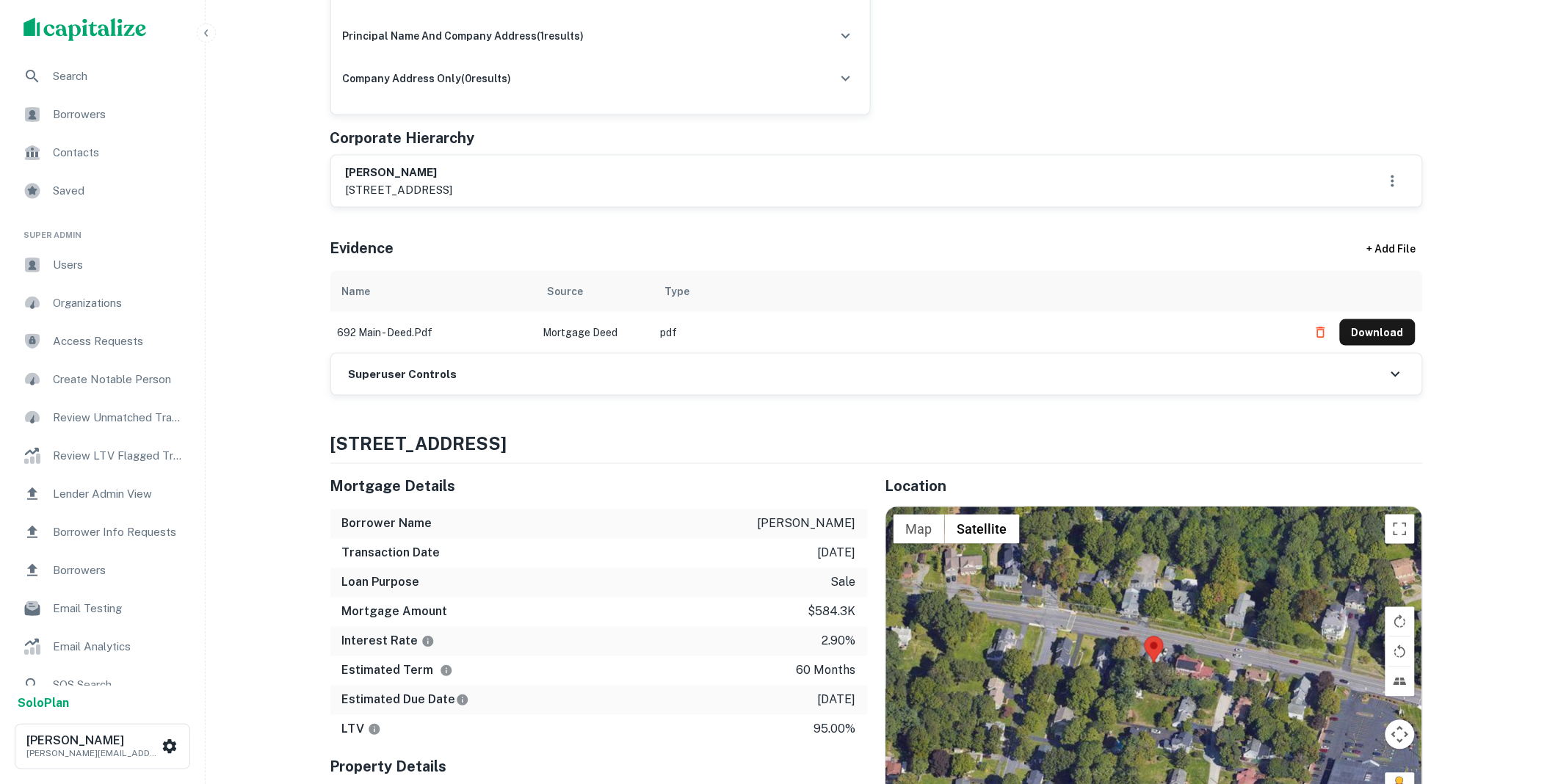
drag, startPoint x: 514, startPoint y: 365, endPoint x: 525, endPoint y: 369, distance: 11.7
click at [514, 365] on div "Superuser Controls" at bounding box center [876, 374] width 1091 height 41
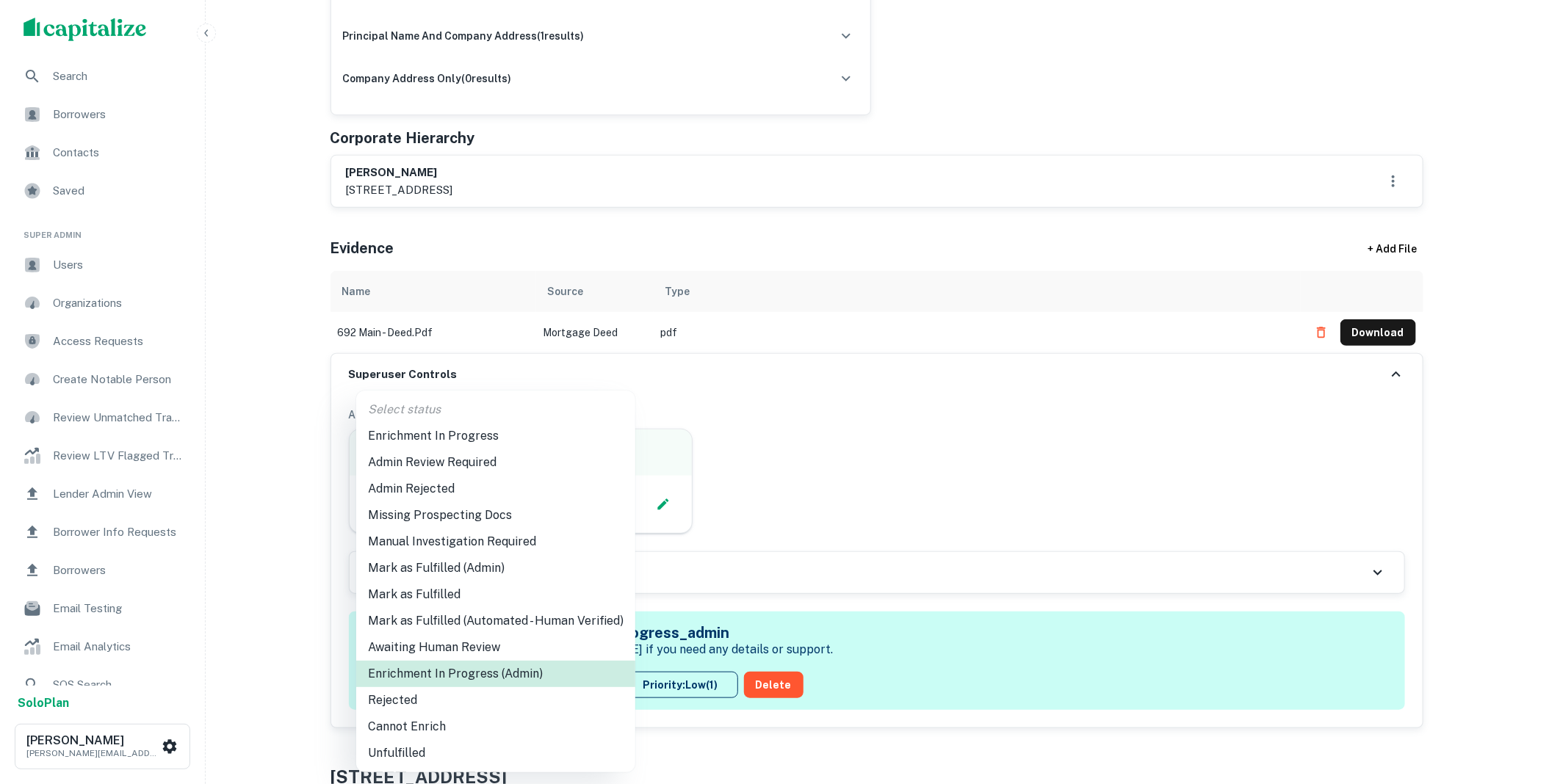
click at [436, 559] on li "Mark as Fulfilled (Admin)" at bounding box center [496, 568] width 279 height 27
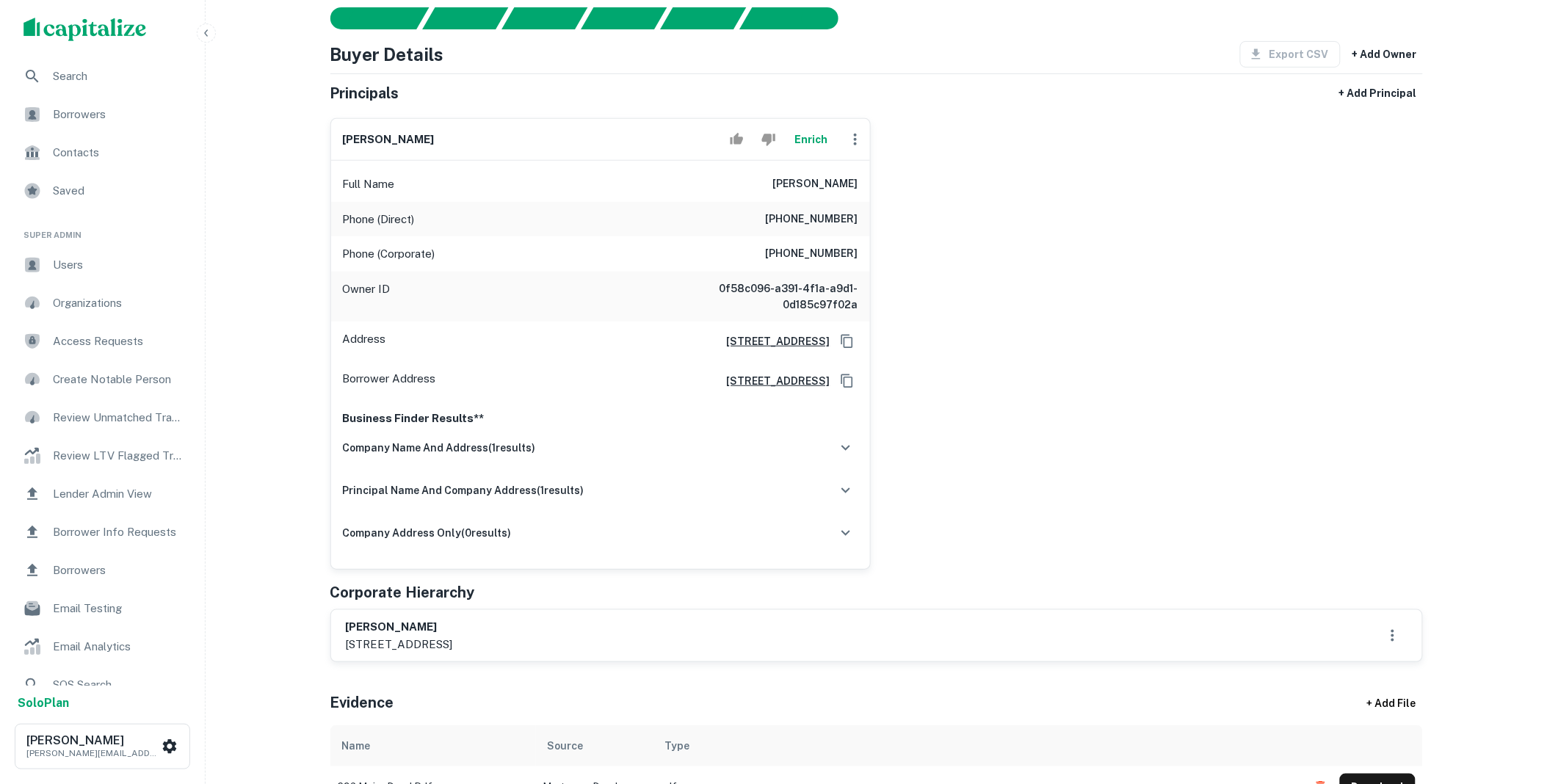
scroll to position [0, 0]
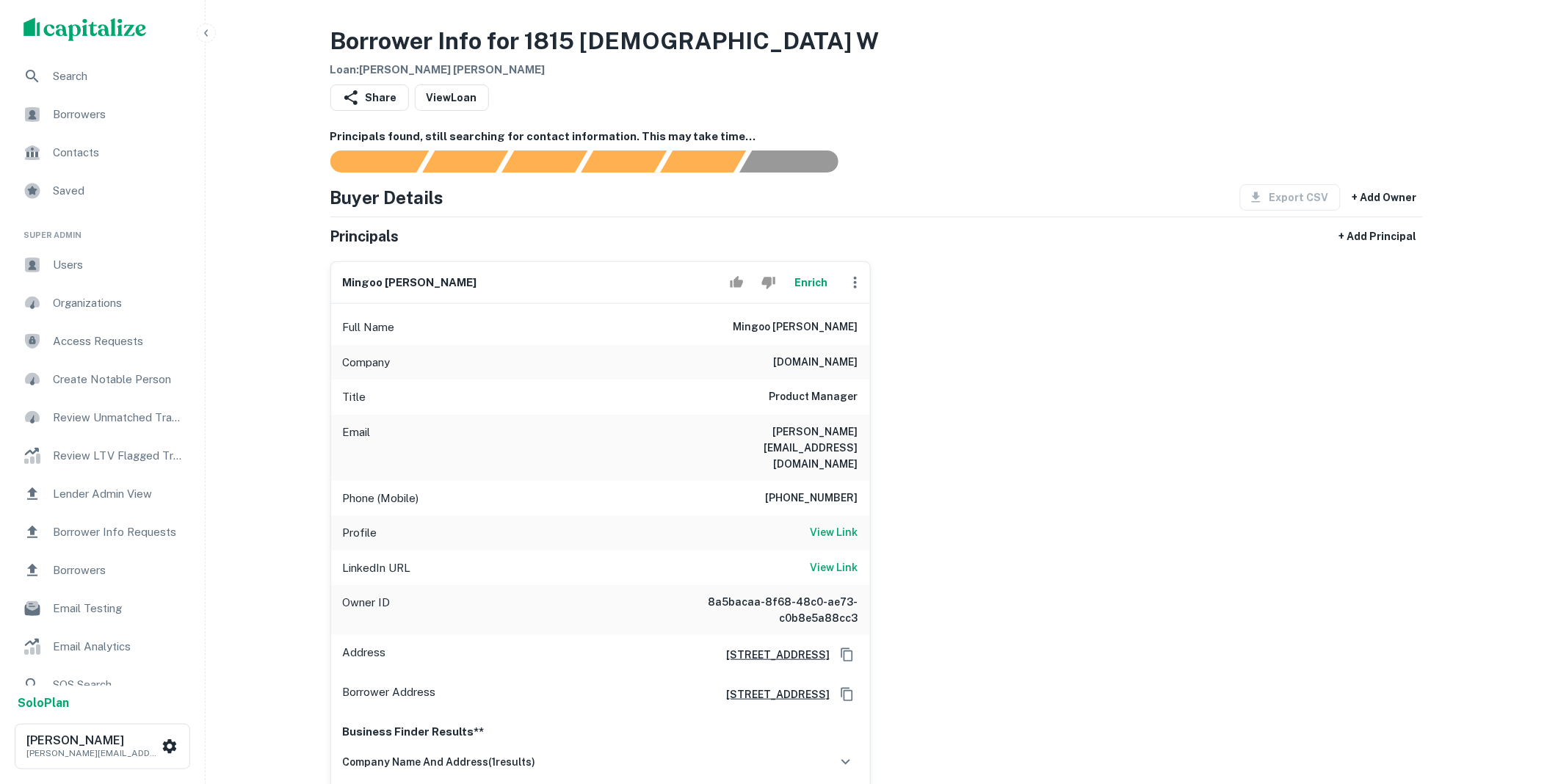
scroll to position [597, 0]
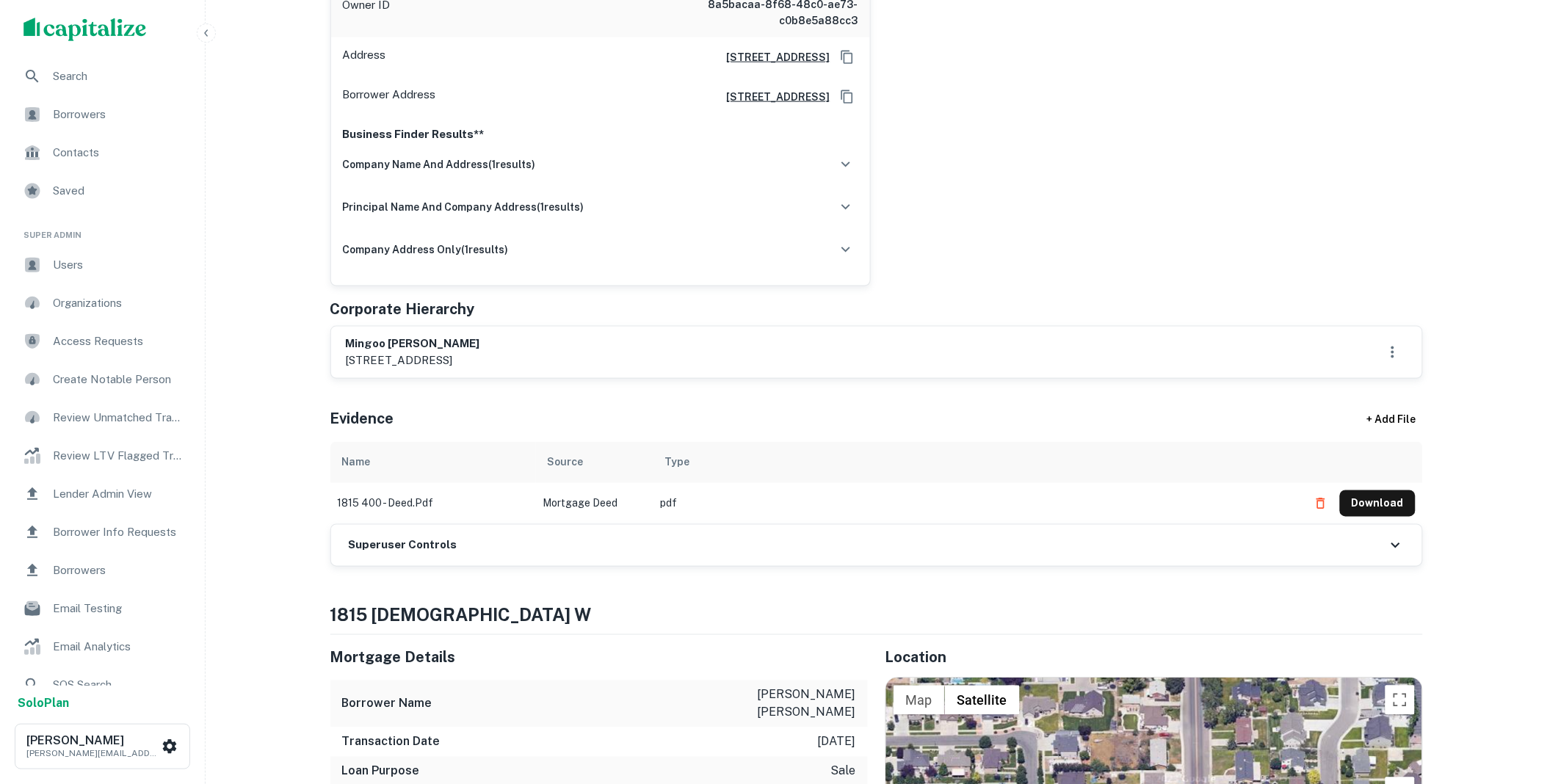
click at [544, 528] on div "Superuser Controls" at bounding box center [876, 545] width 1091 height 41
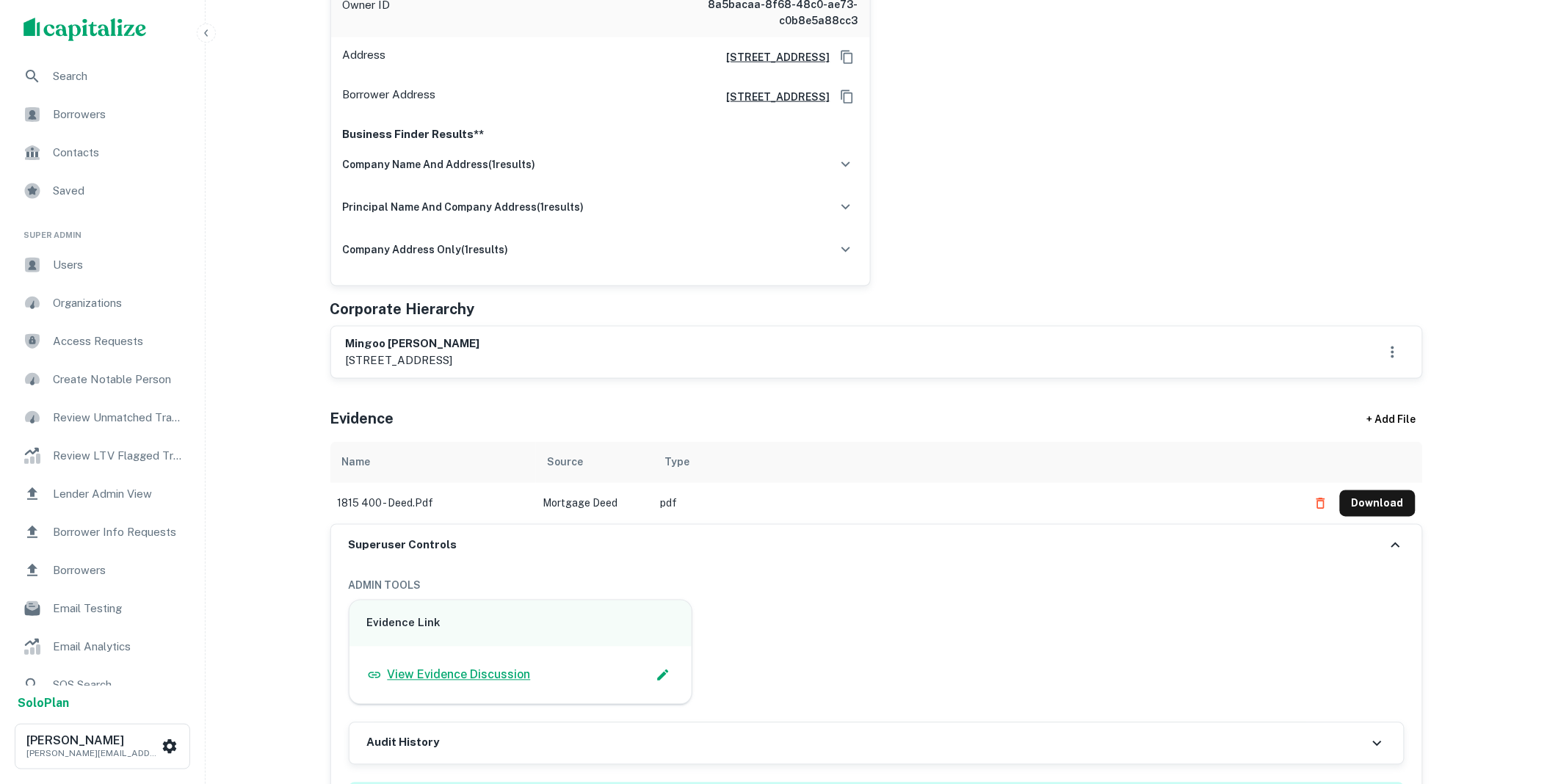
scroll to position [897, 0]
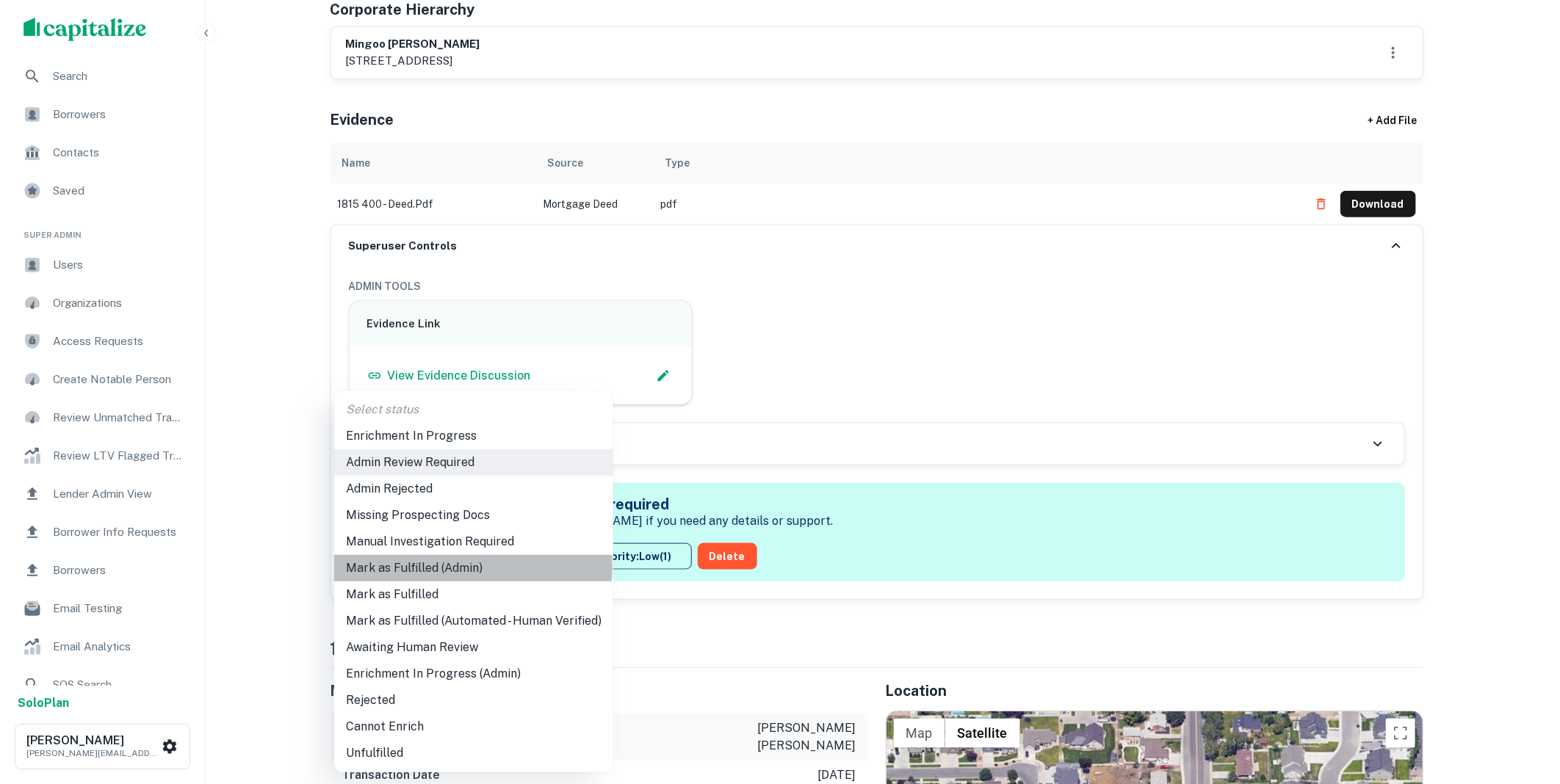
click at [457, 567] on li "Mark as Fulfilled (Admin)" at bounding box center [474, 568] width 279 height 27
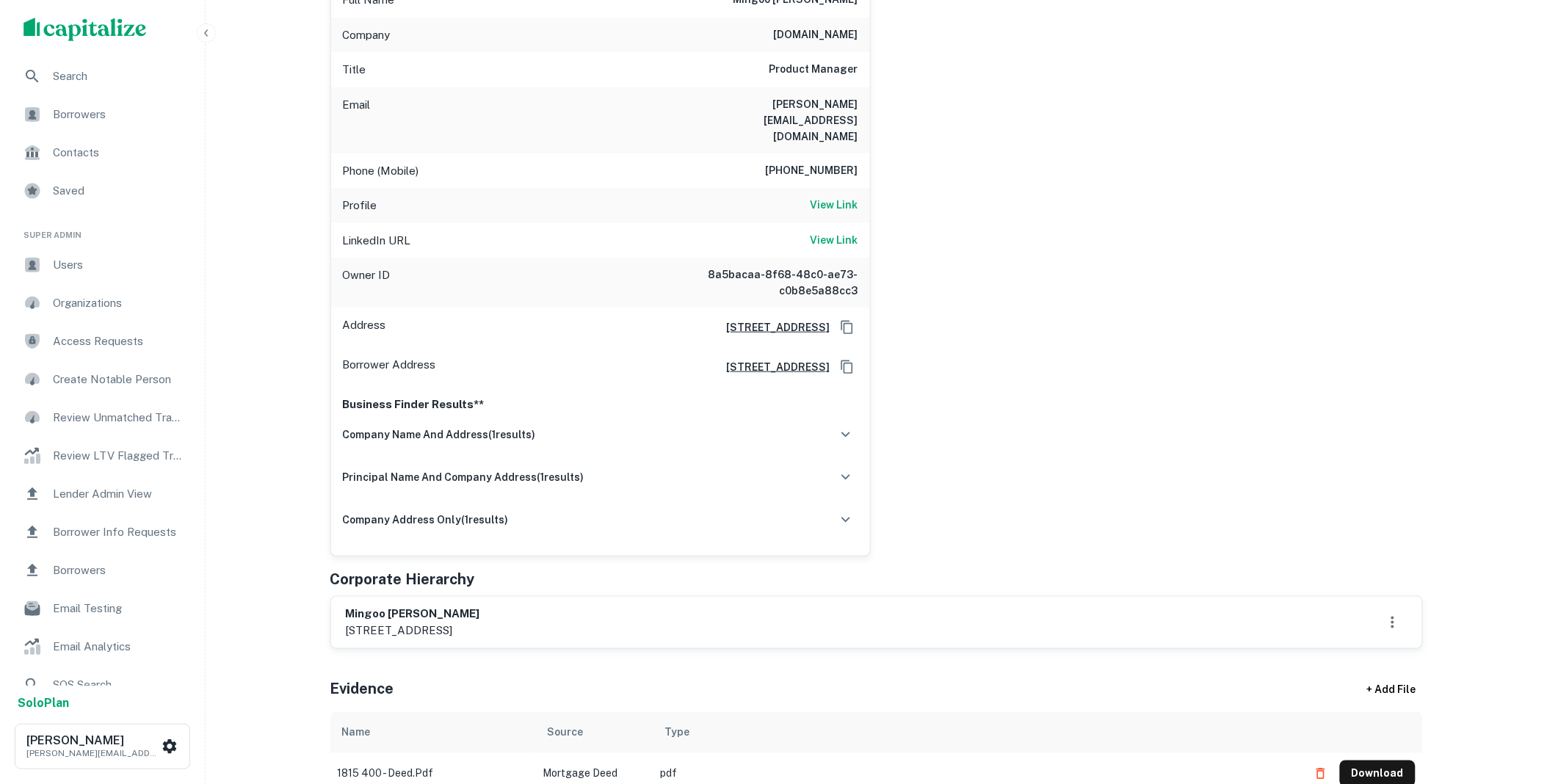
scroll to position [0, 0]
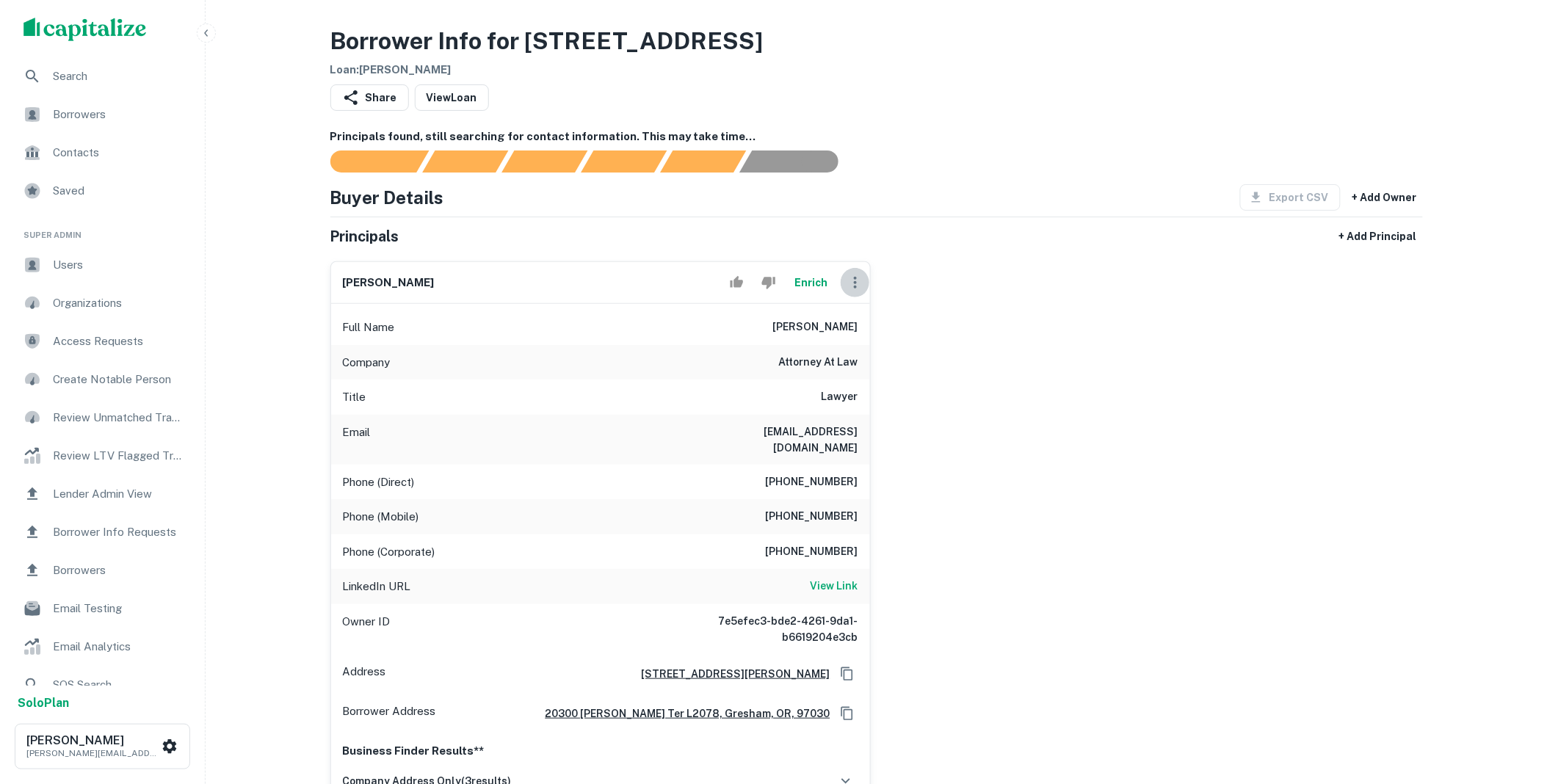
click at [854, 284] on icon "button" at bounding box center [855, 282] width 17 height 17
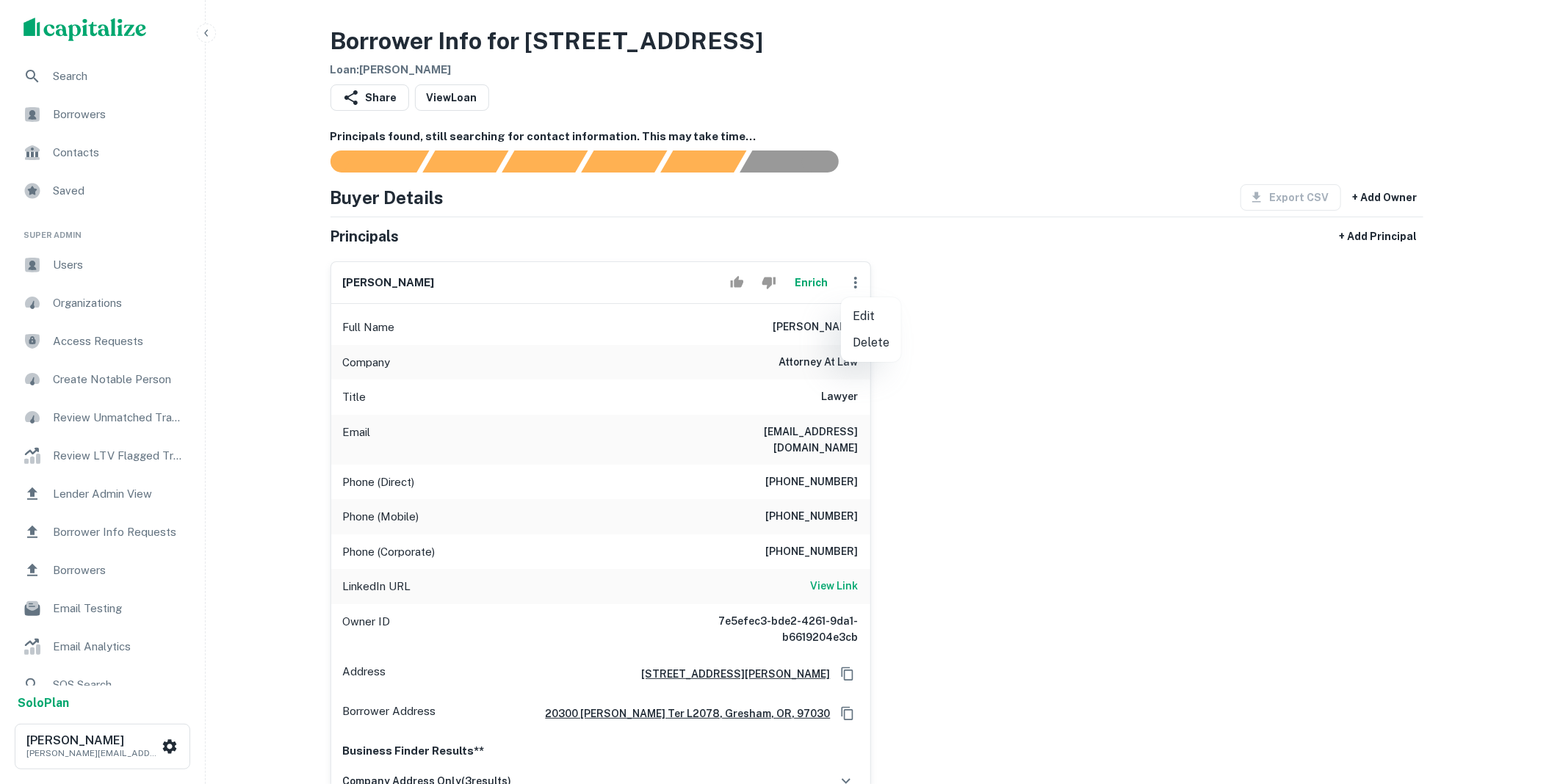
click at [871, 318] on li "Edit" at bounding box center [871, 317] width 60 height 27
select select "**"
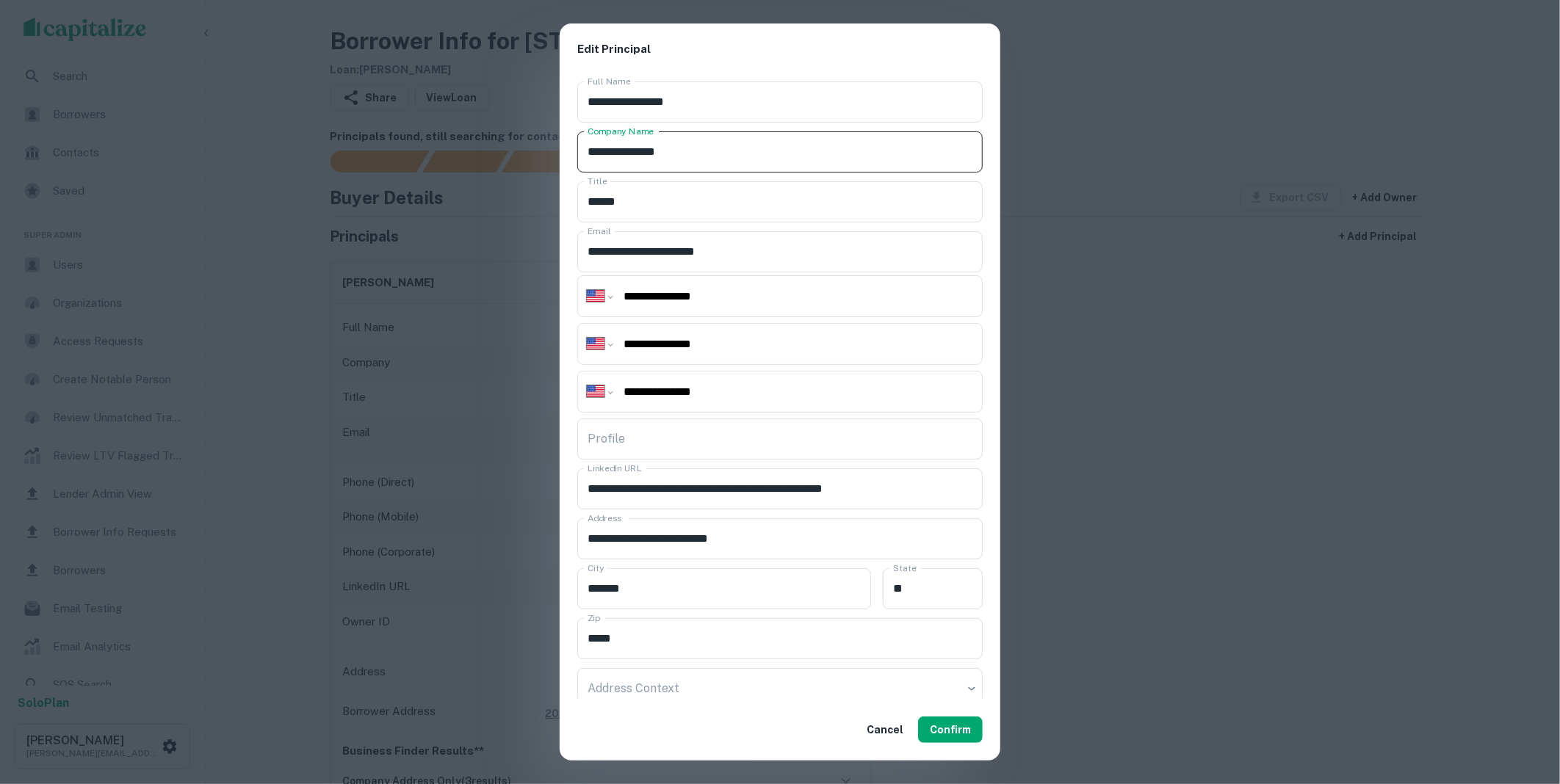
drag, startPoint x: 595, startPoint y: 144, endPoint x: 573, endPoint y: 143, distance: 22.0
click at [573, 143] on div "**********" at bounding box center [780, 387] width 441 height 624
click at [942, 731] on button "Confirm" at bounding box center [950, 730] width 64 height 27
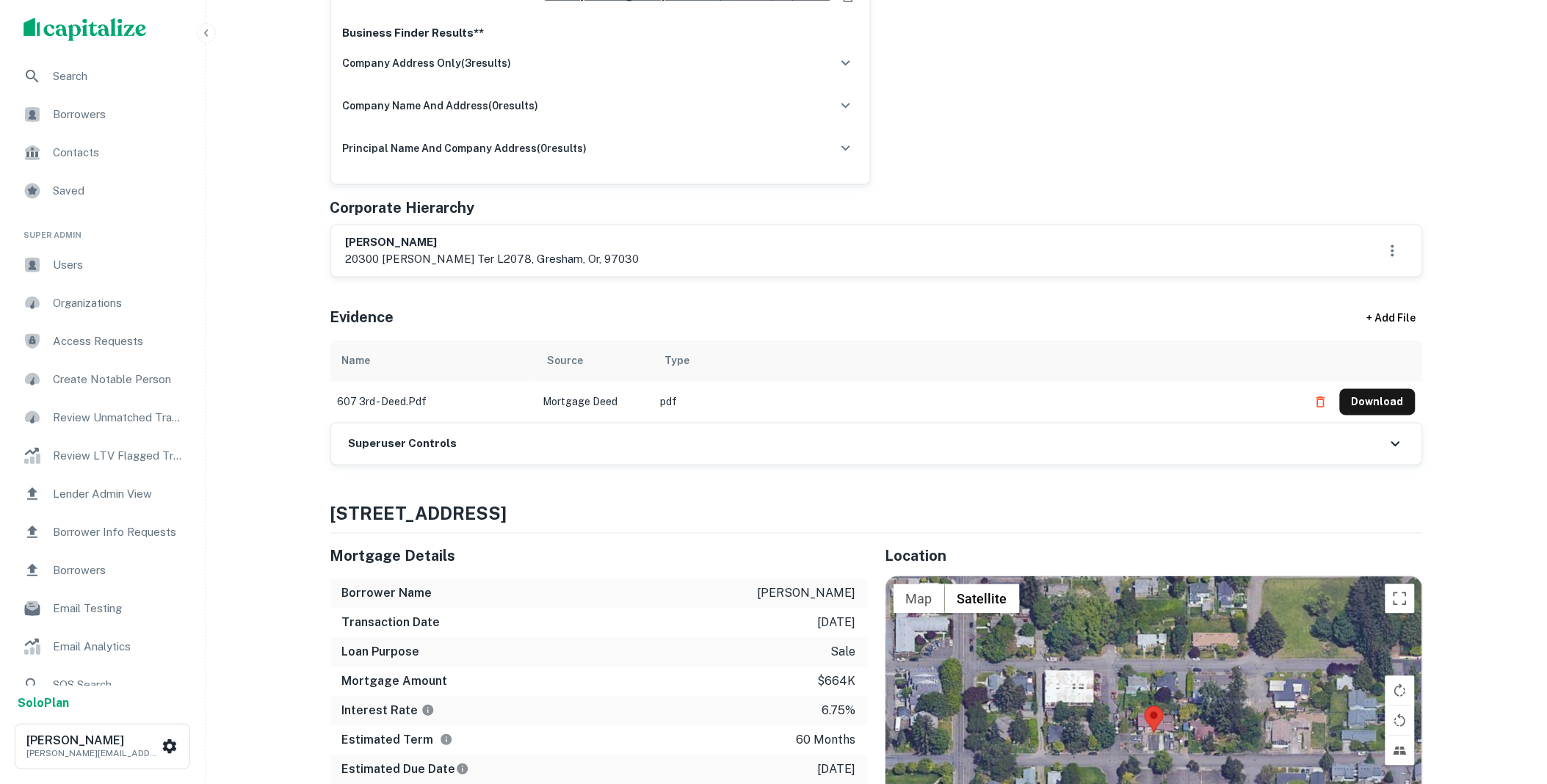
scroll to position [897, 0]
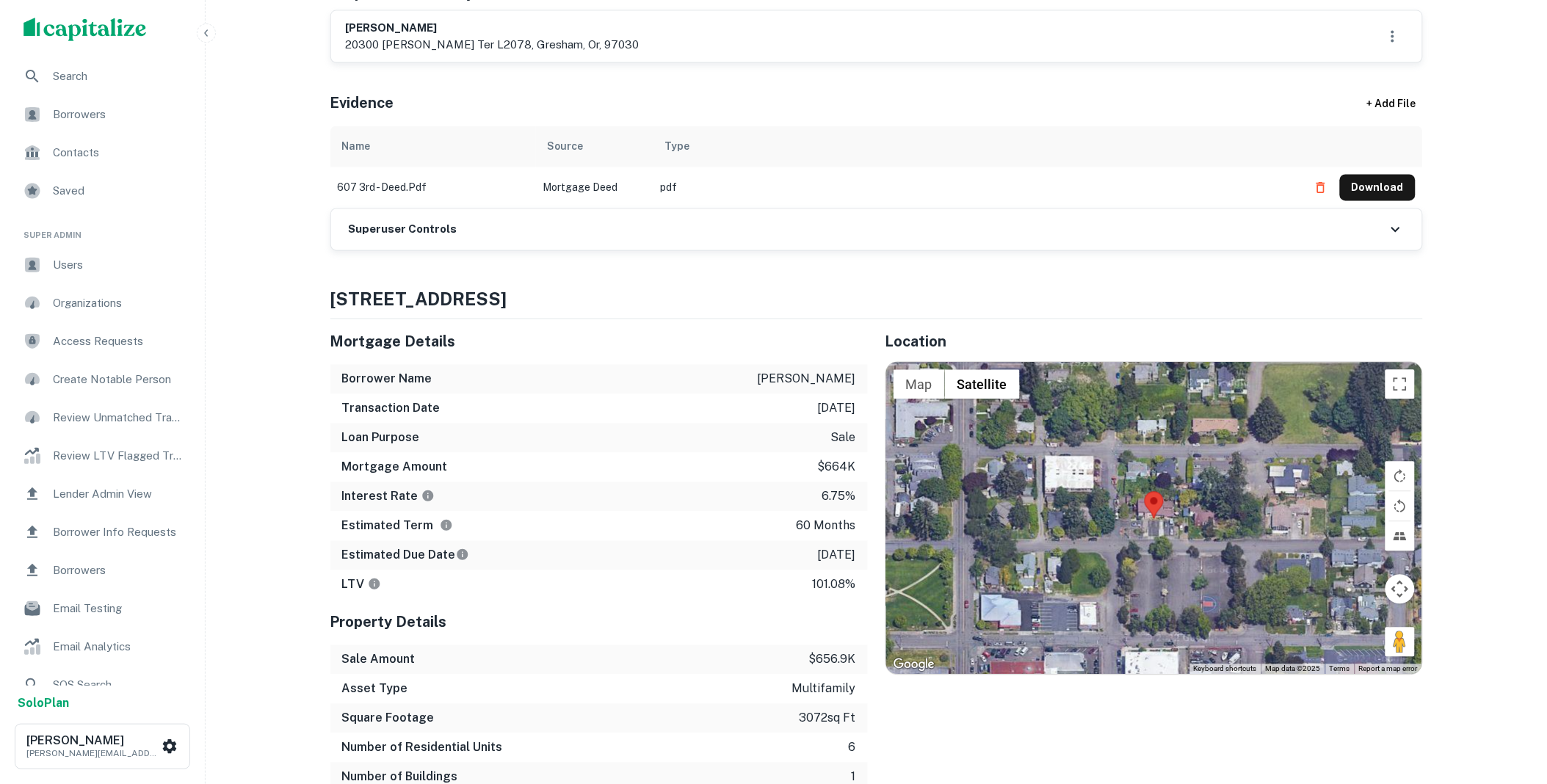
click at [494, 216] on div "Superuser Controls" at bounding box center [876, 230] width 1091 height 41
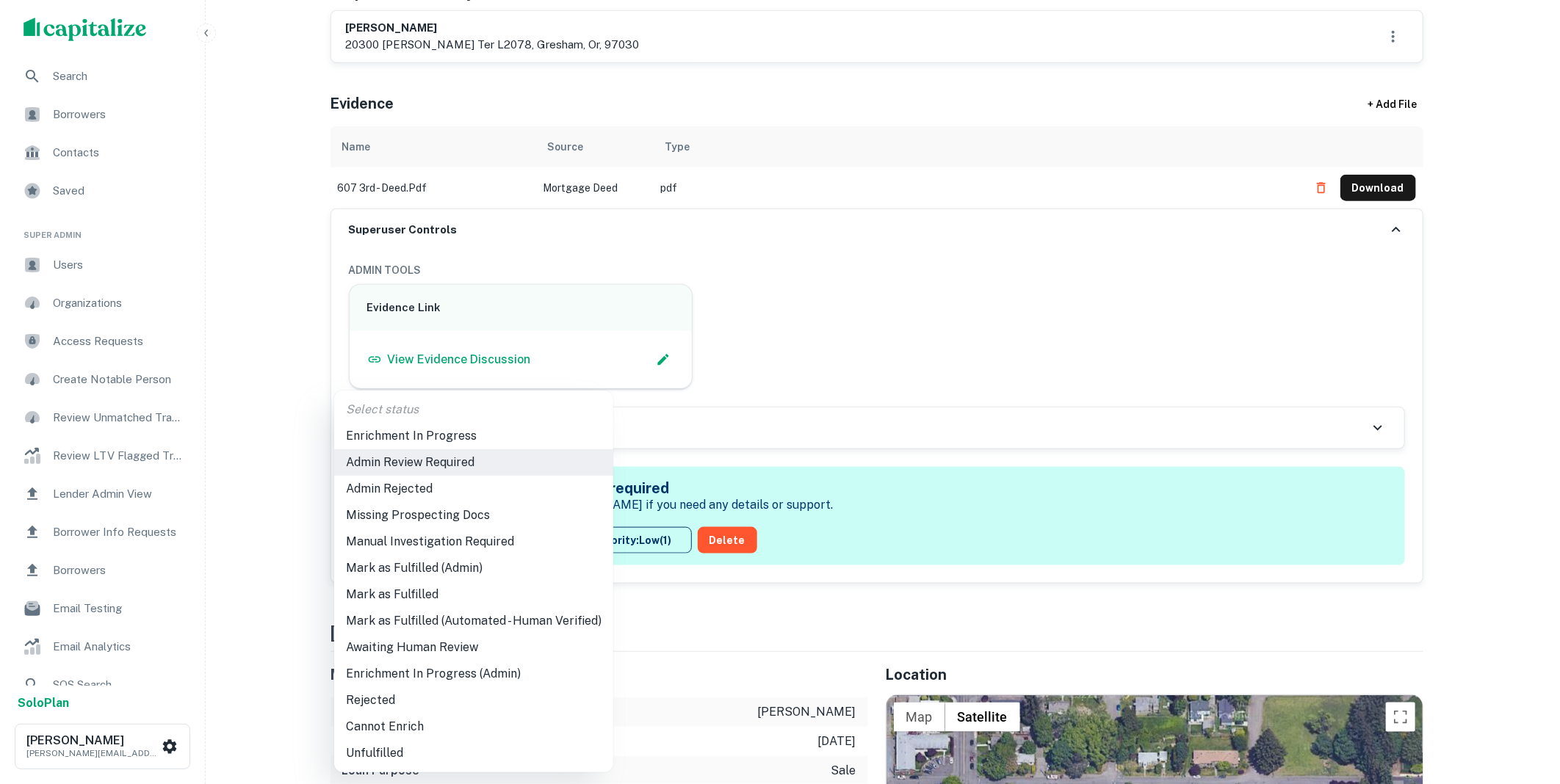
click at [419, 596] on li "Mark as Fulfilled" at bounding box center [474, 595] width 279 height 27
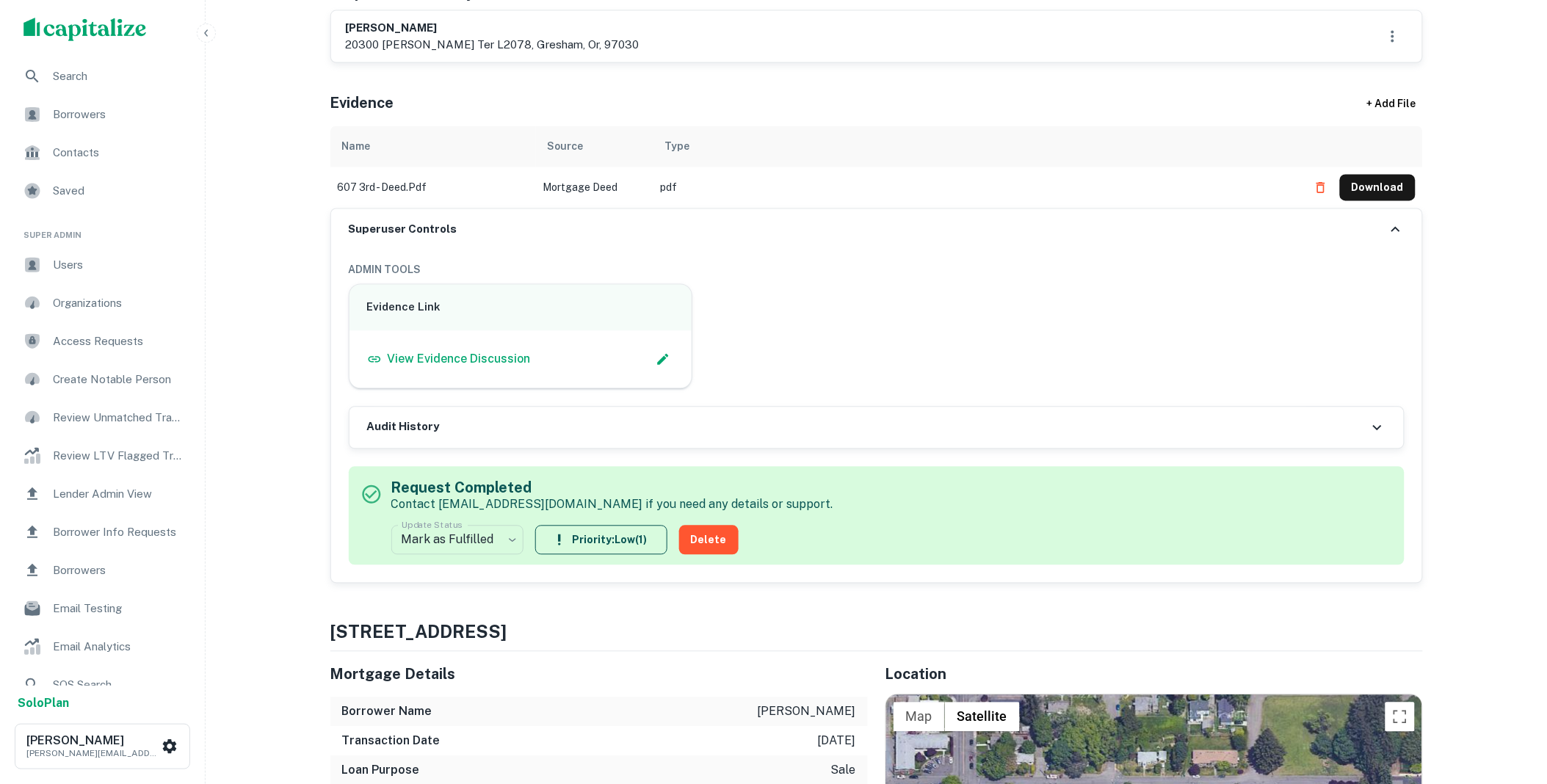
scroll to position [0, 0]
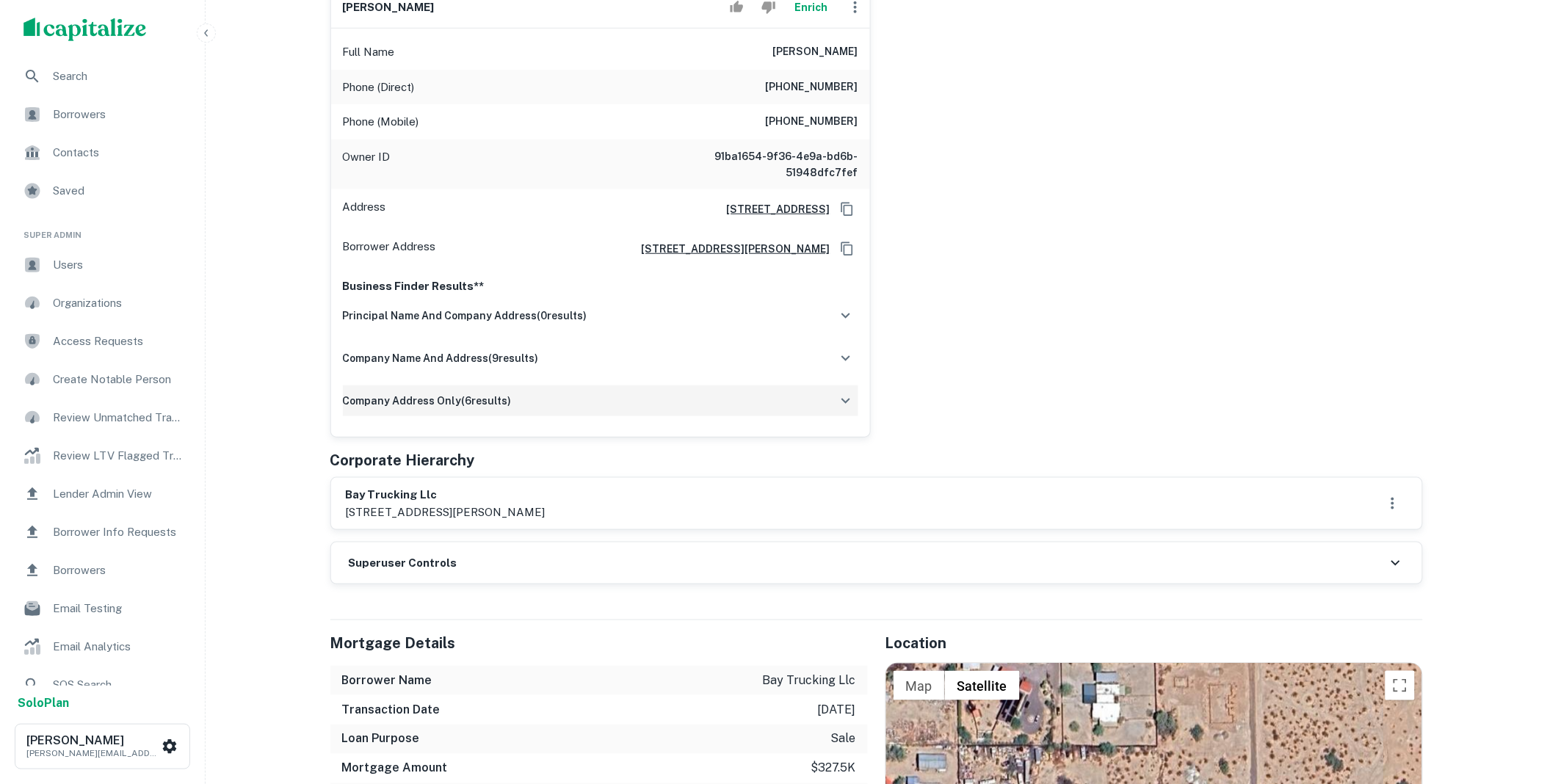
scroll to position [299, 0]
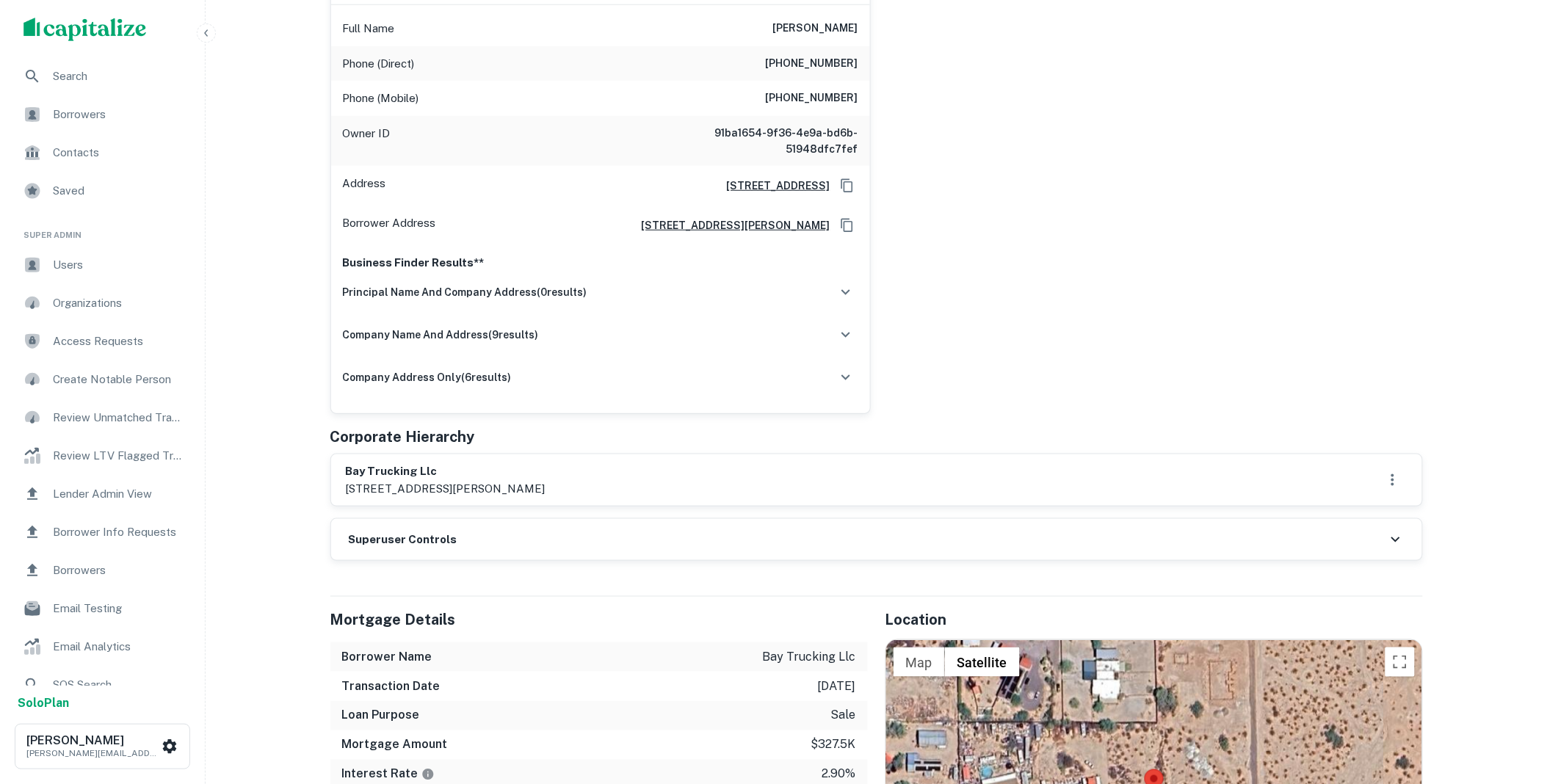
click at [554, 523] on div "Superuser Controls" at bounding box center [876, 539] width 1091 height 41
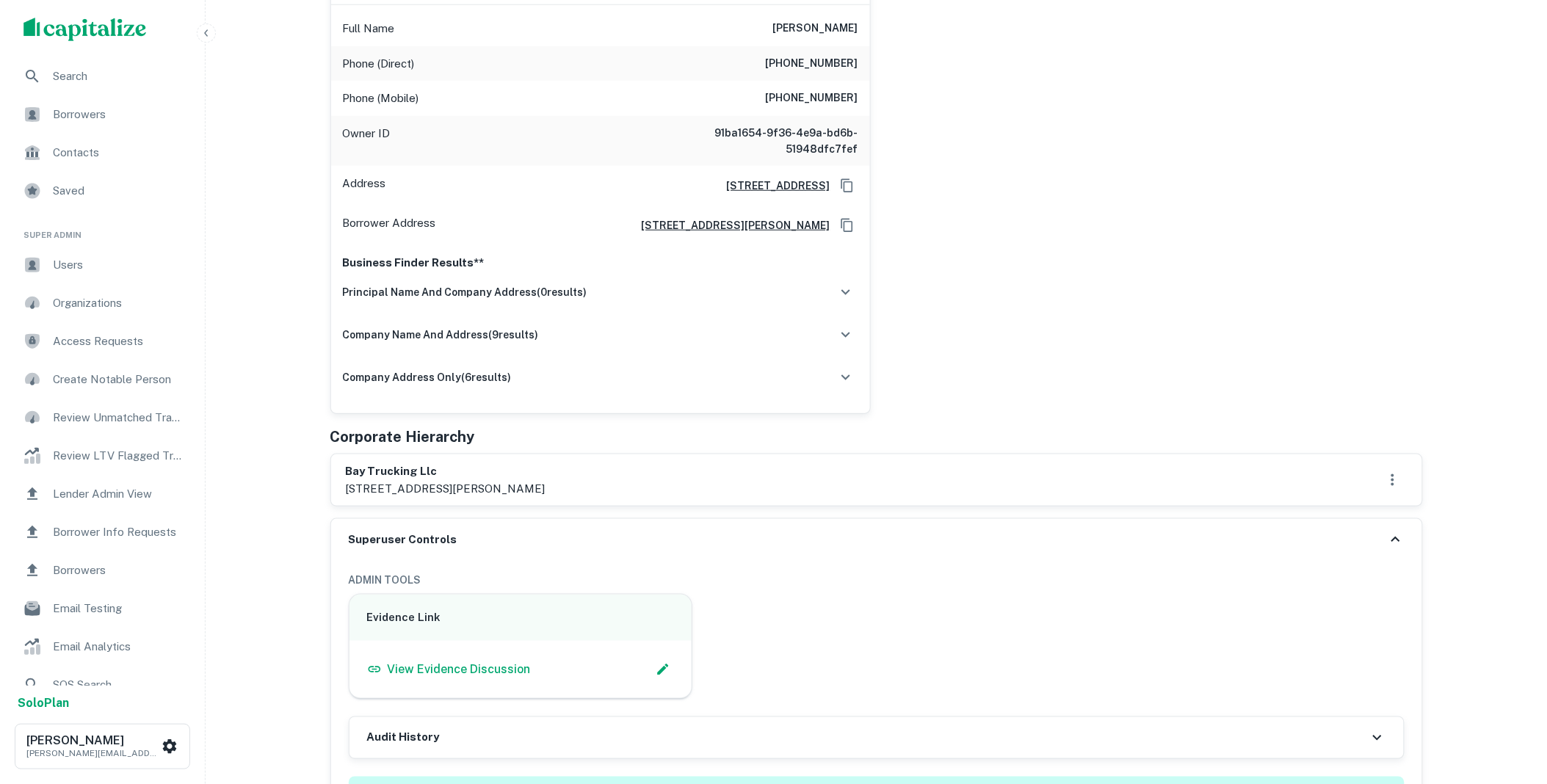
scroll to position [597, 0]
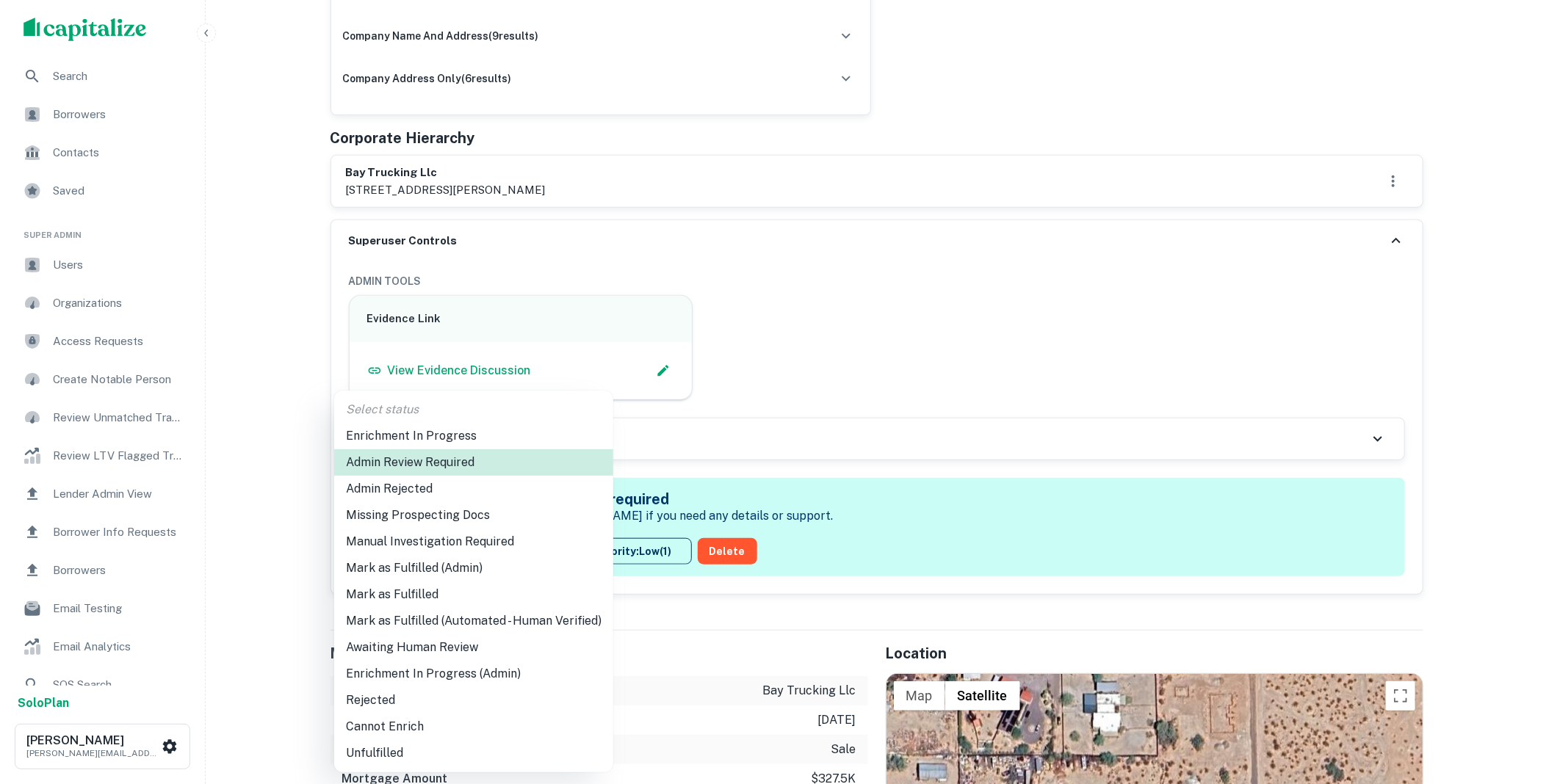
click at [427, 573] on li "Mark as Fulfilled (Admin)" at bounding box center [474, 568] width 279 height 27
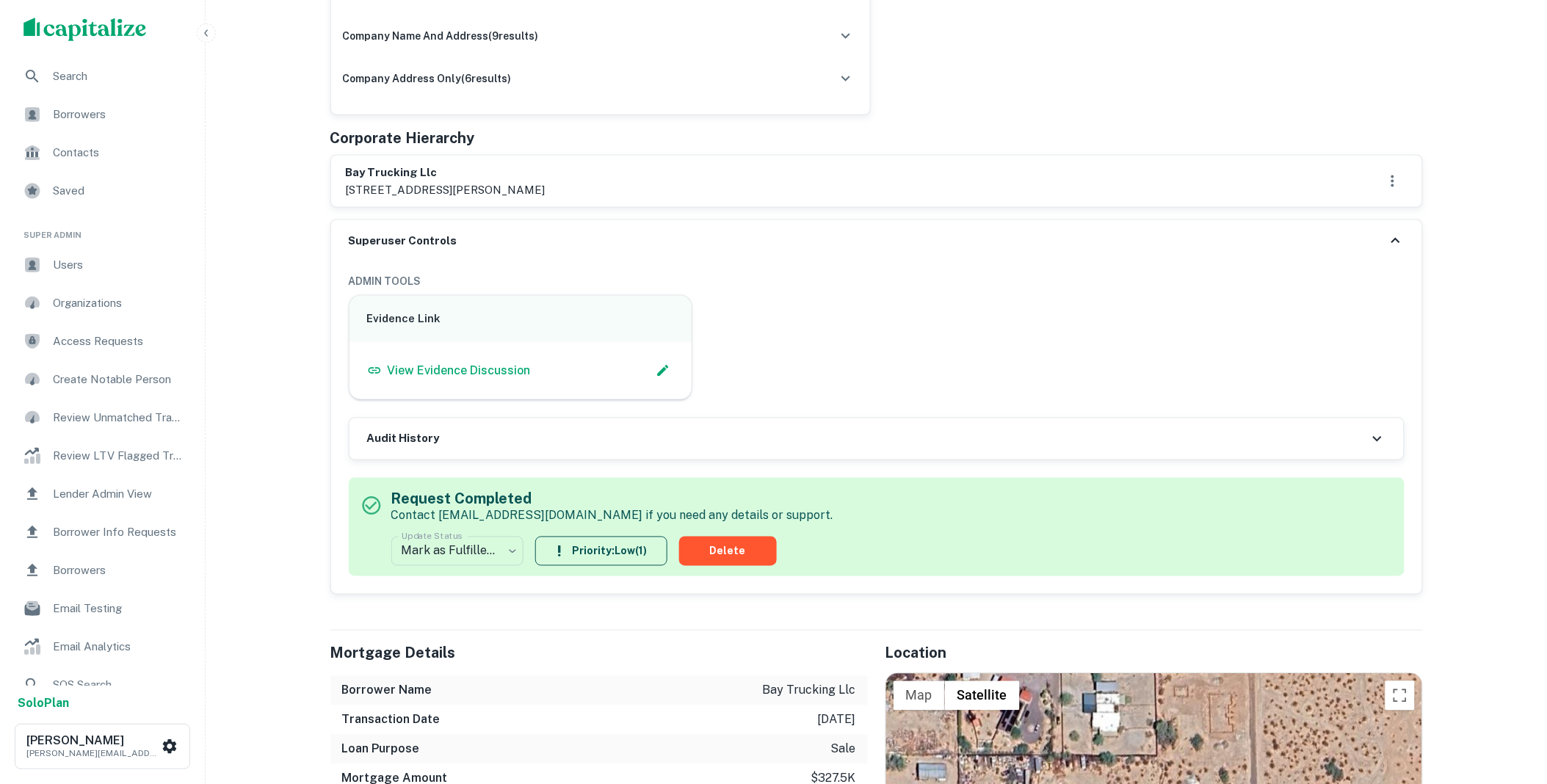
scroll to position [0, 0]
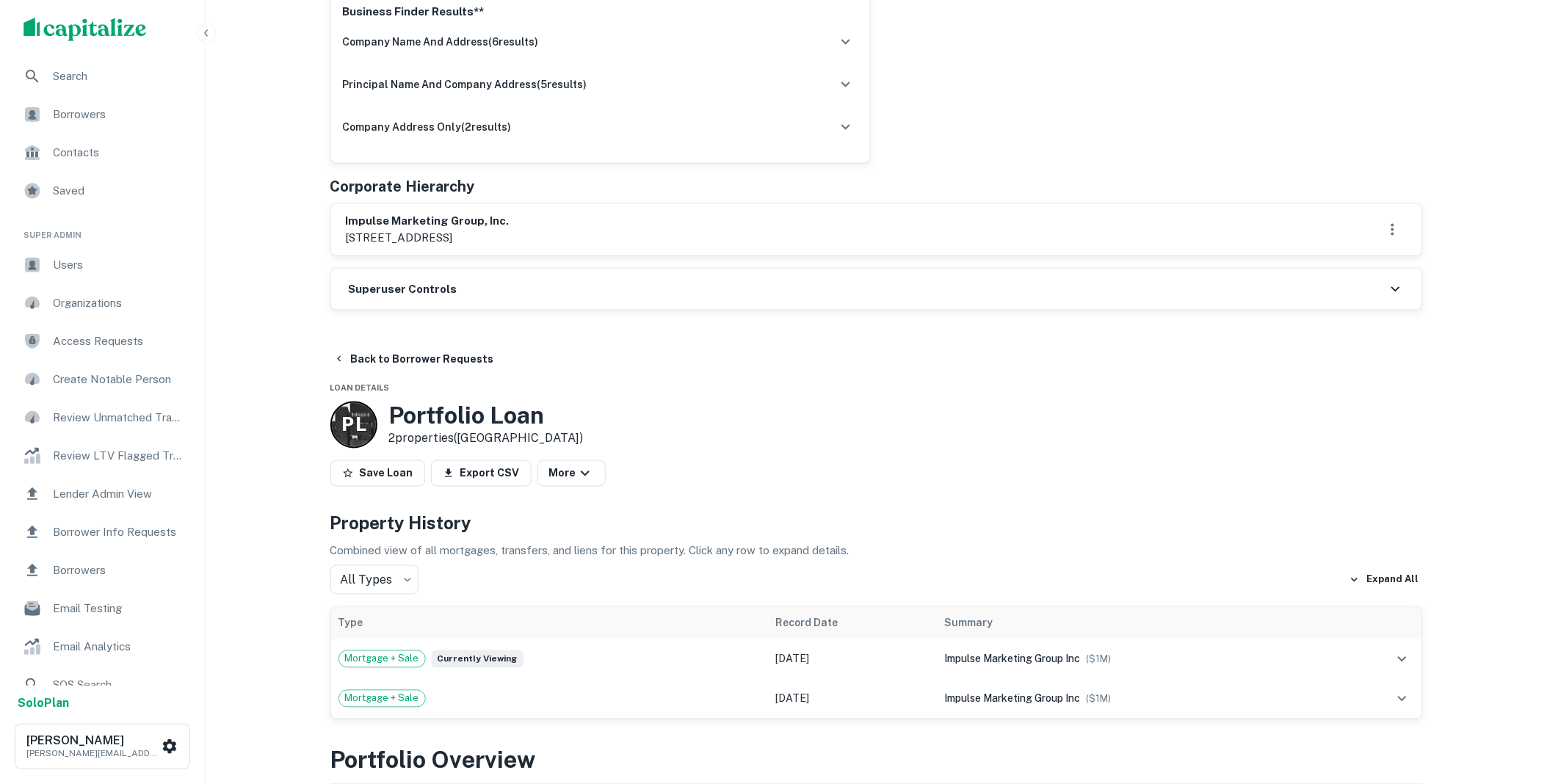
scroll to position [597, 0]
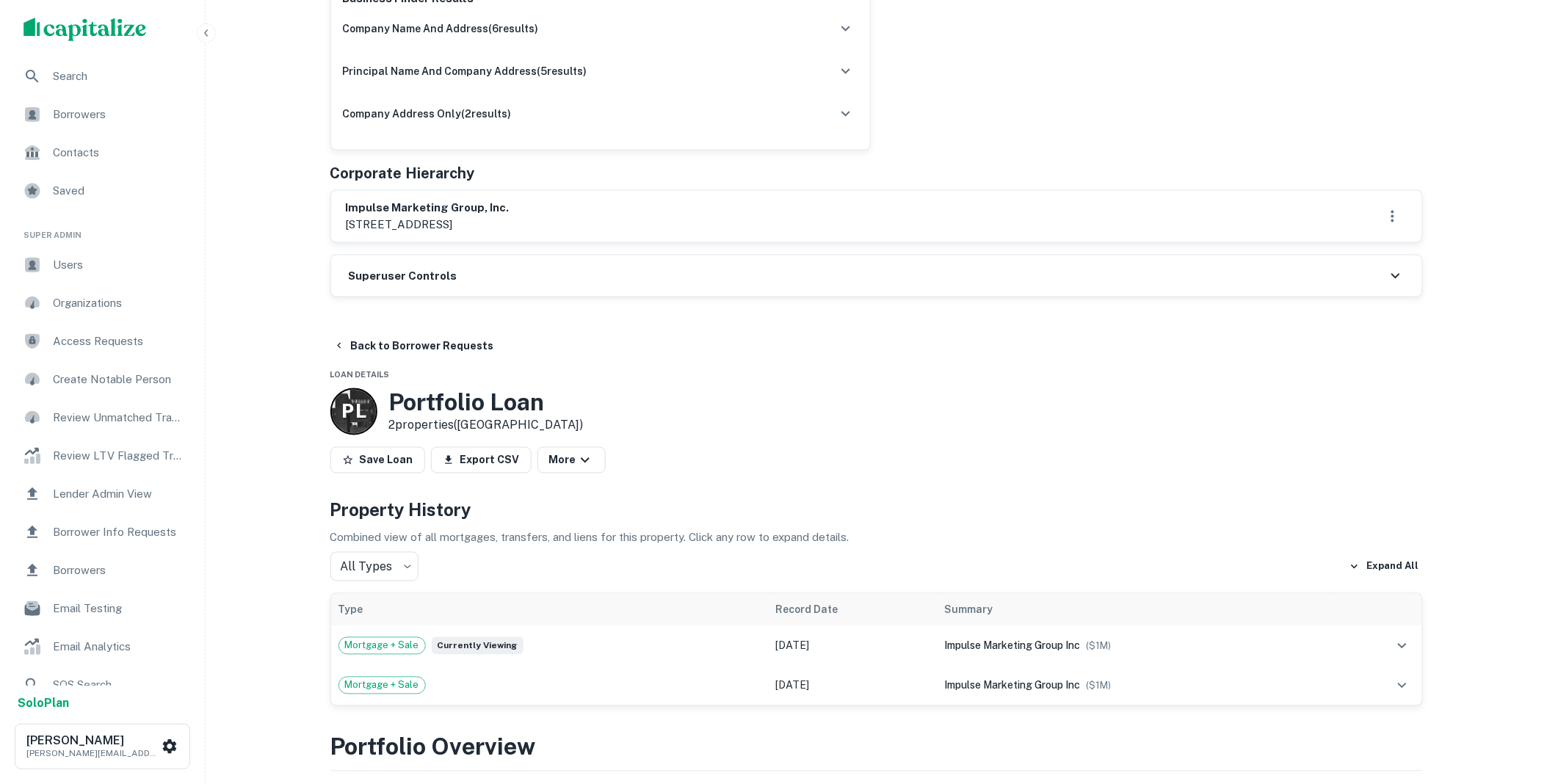
click at [473, 294] on div "Superuser Controls" at bounding box center [876, 276] width 1091 height 41
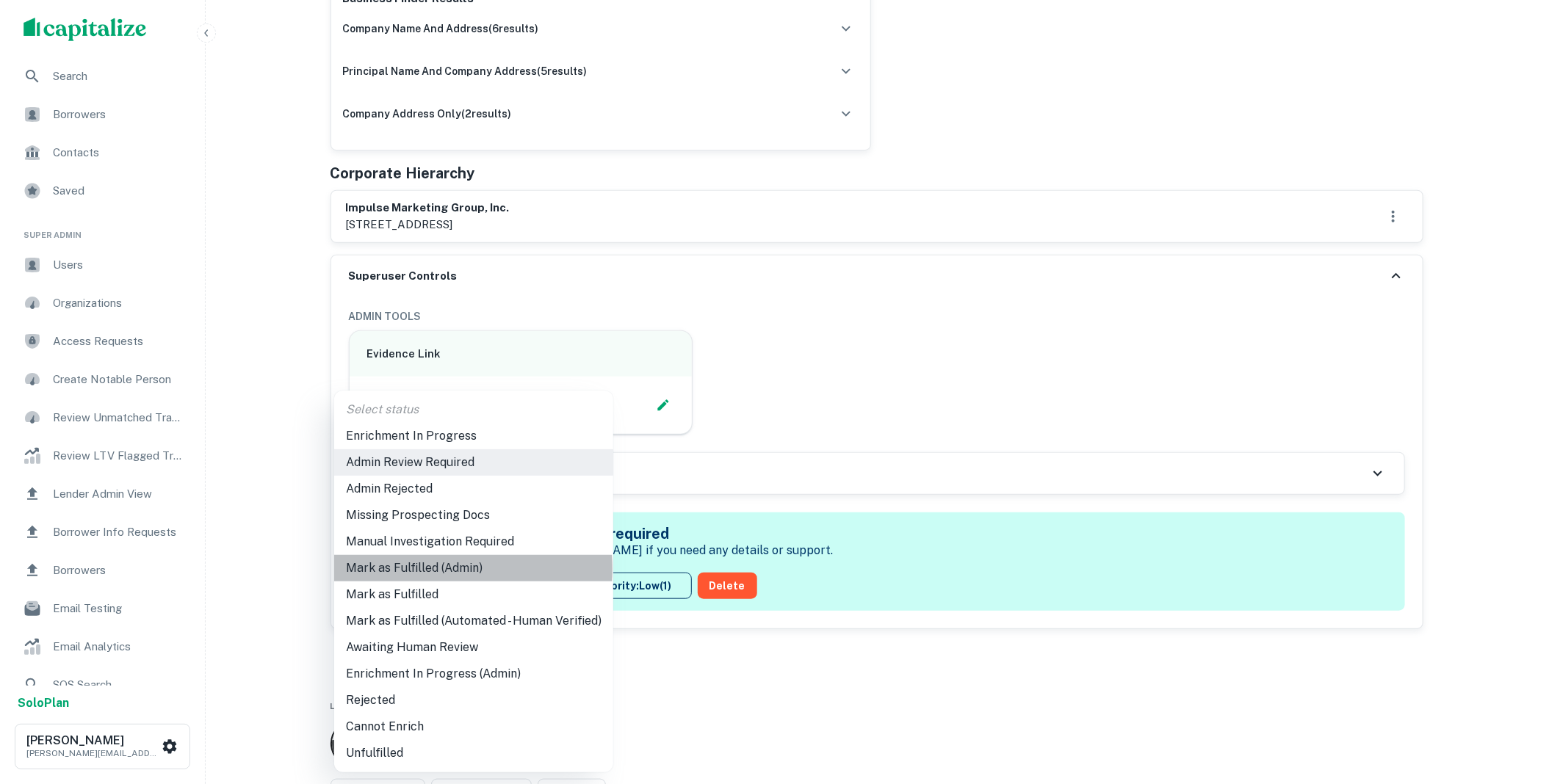
click at [424, 569] on li "Mark as Fulfilled (Admin)" at bounding box center [474, 568] width 279 height 27
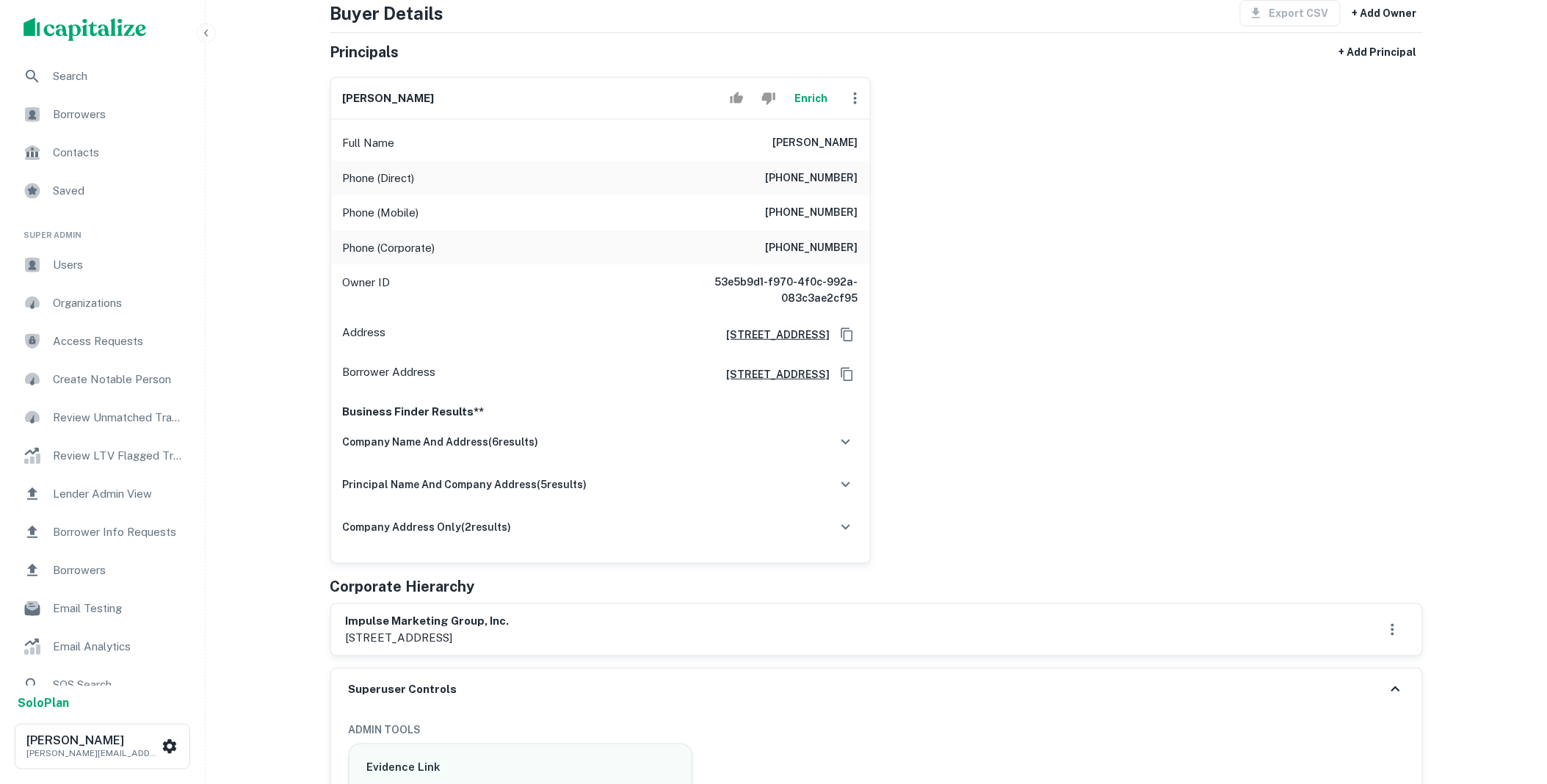
scroll to position [0, 0]
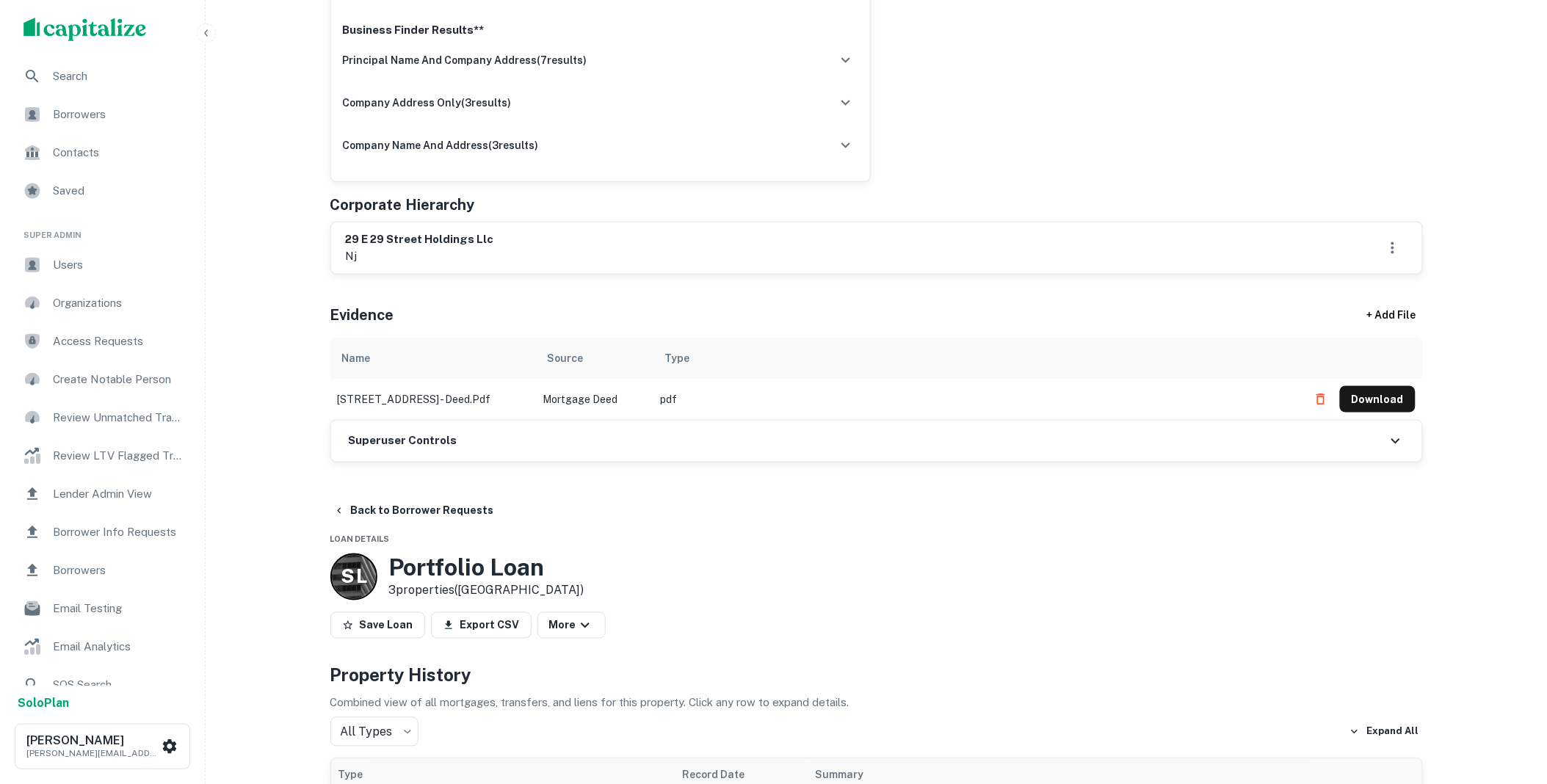
scroll to position [597, 0]
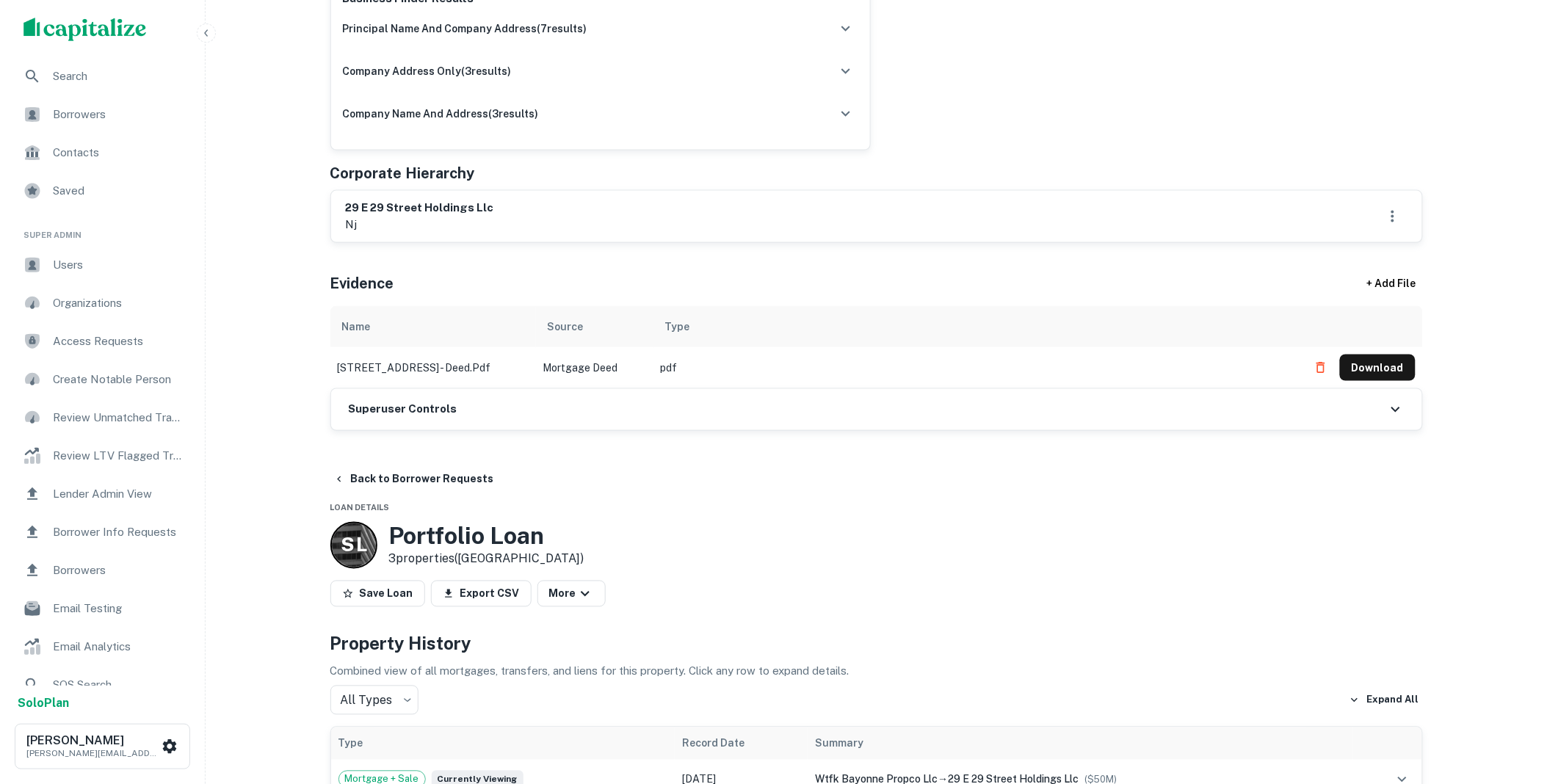
click at [515, 430] on div "Superuser Controls" at bounding box center [876, 409] width 1091 height 41
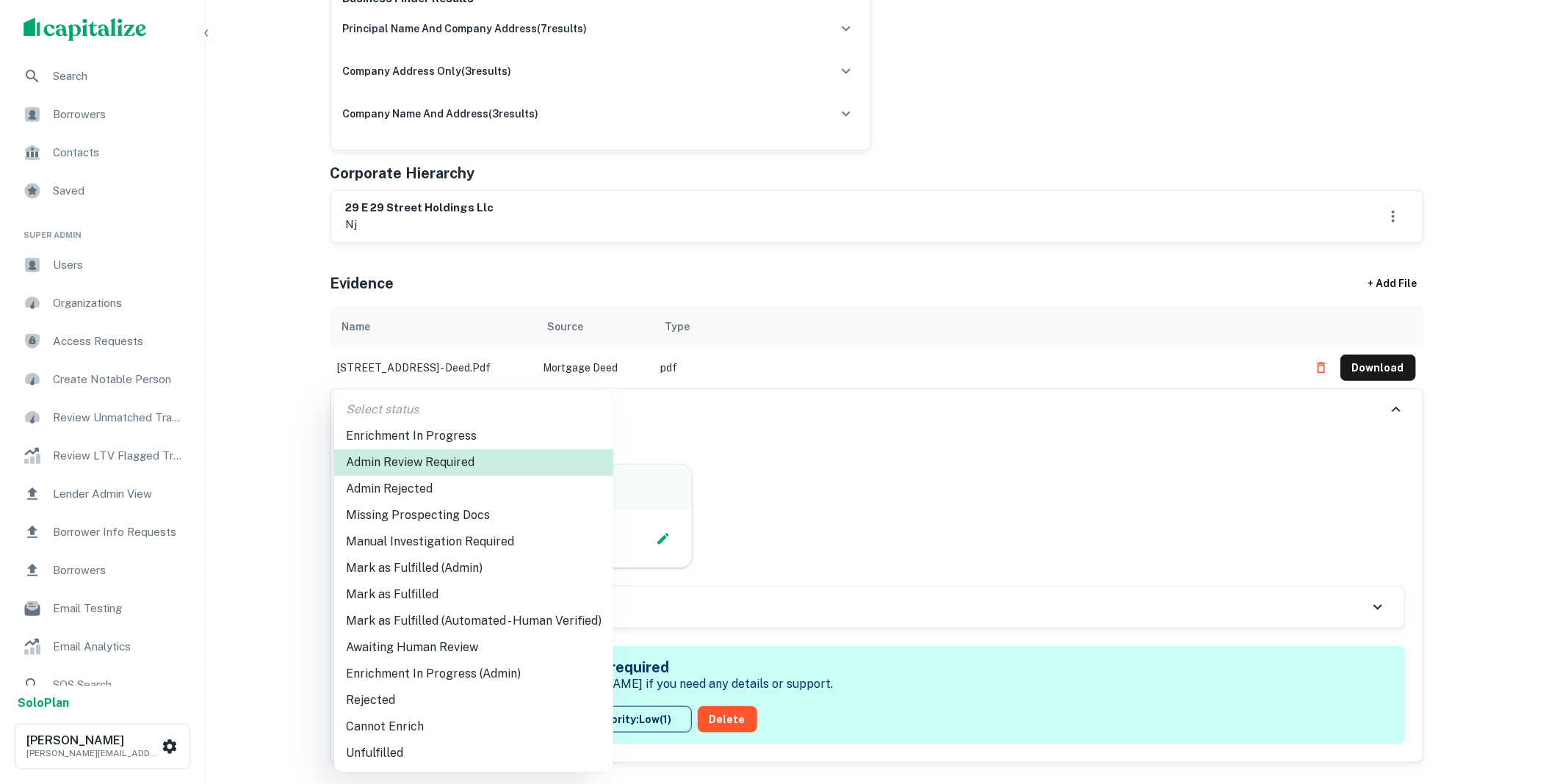
click at [409, 574] on li "Mark as Fulfilled (Admin)" at bounding box center [474, 568] width 279 height 27
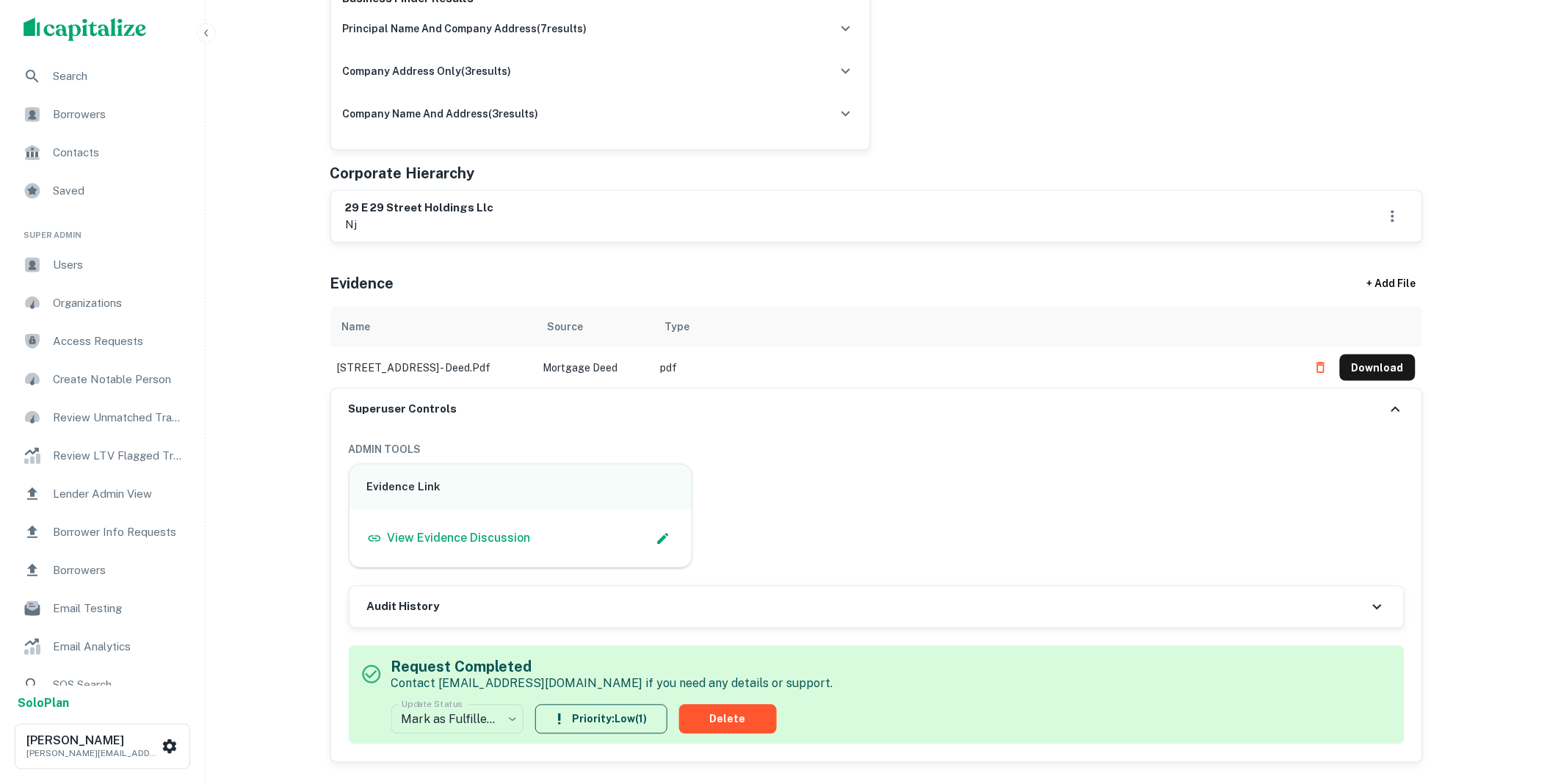
scroll to position [0, 0]
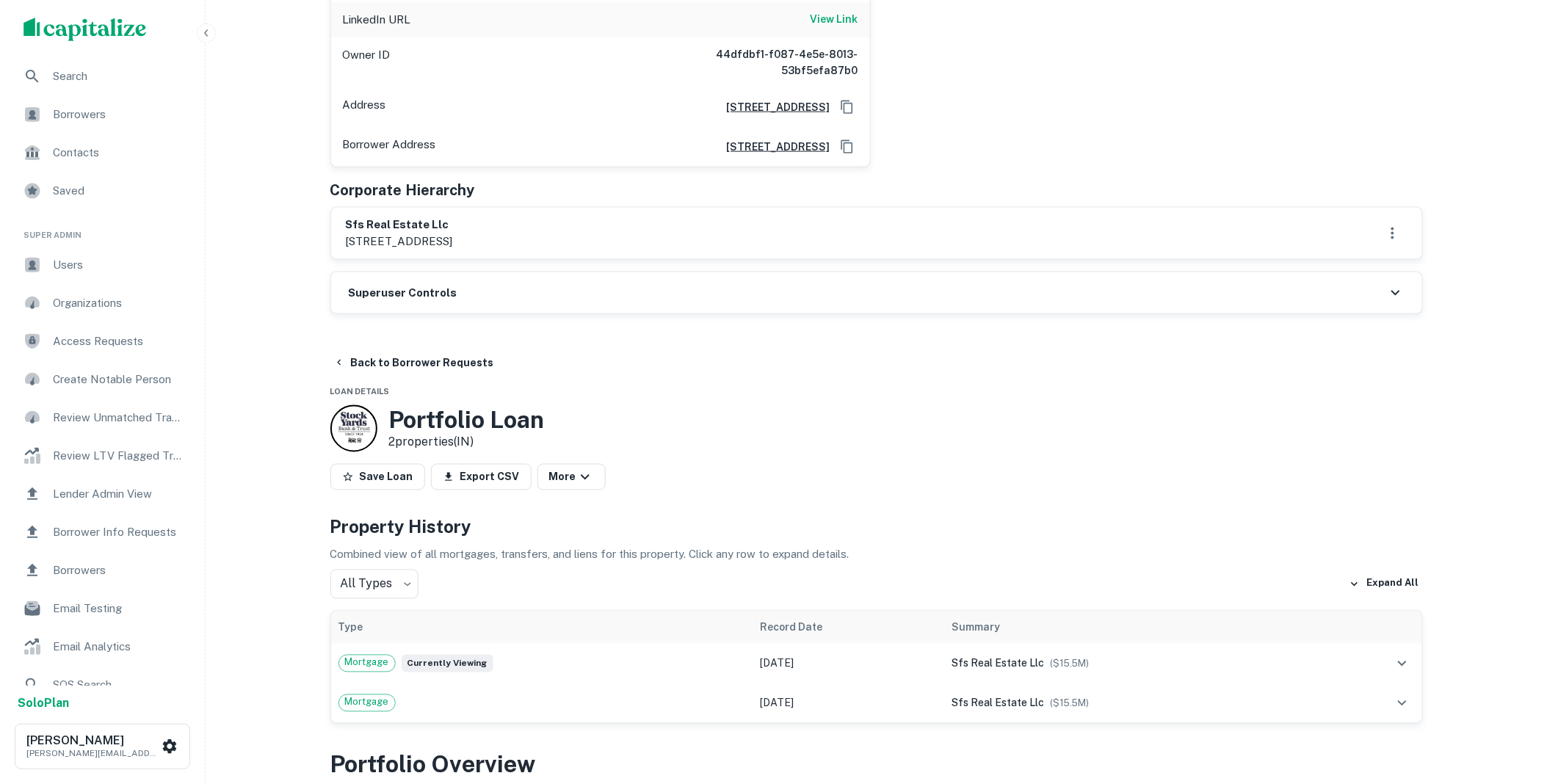
scroll to position [597, 0]
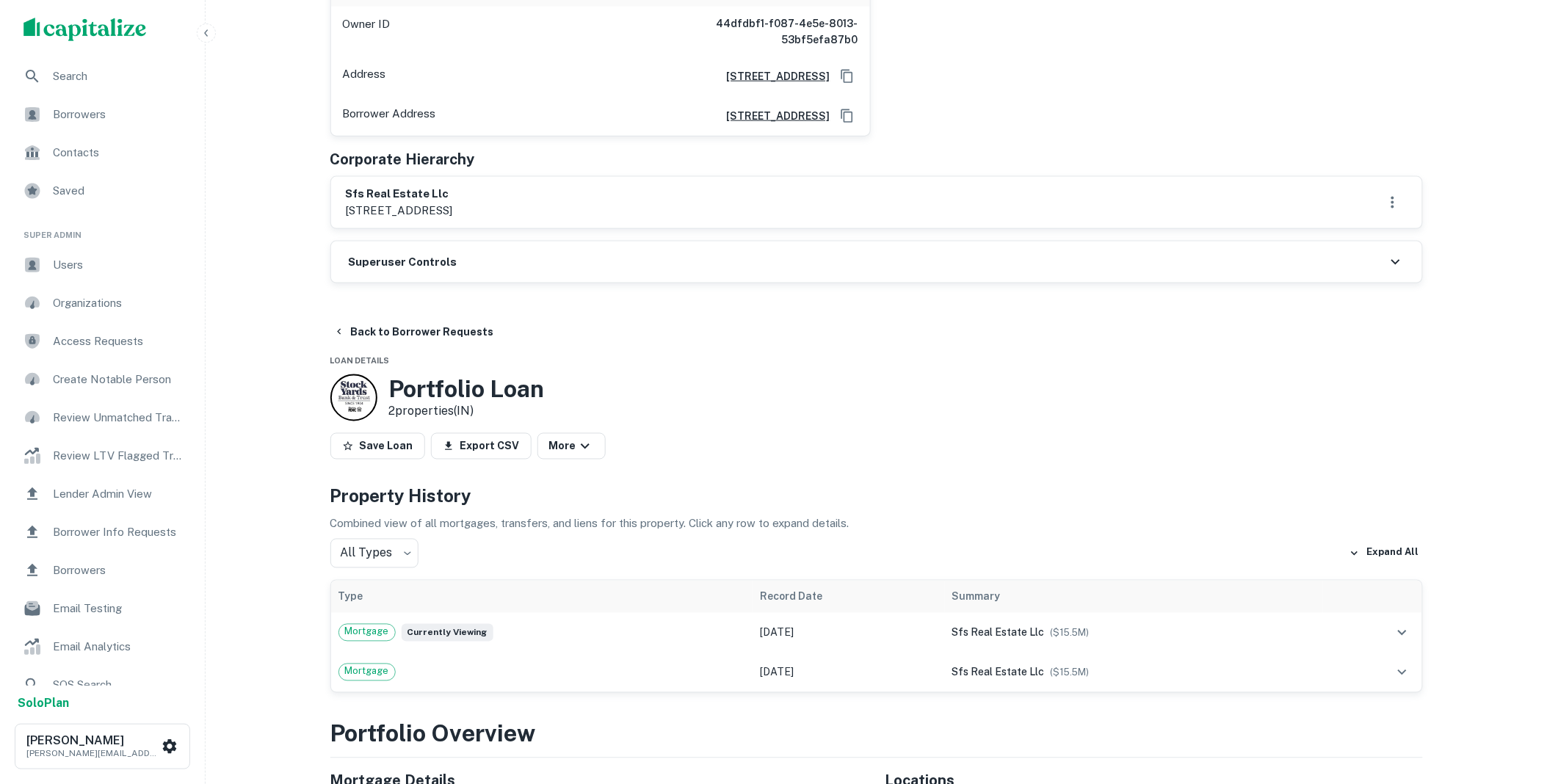
click at [489, 260] on div "Superuser Controls" at bounding box center [876, 262] width 1091 height 41
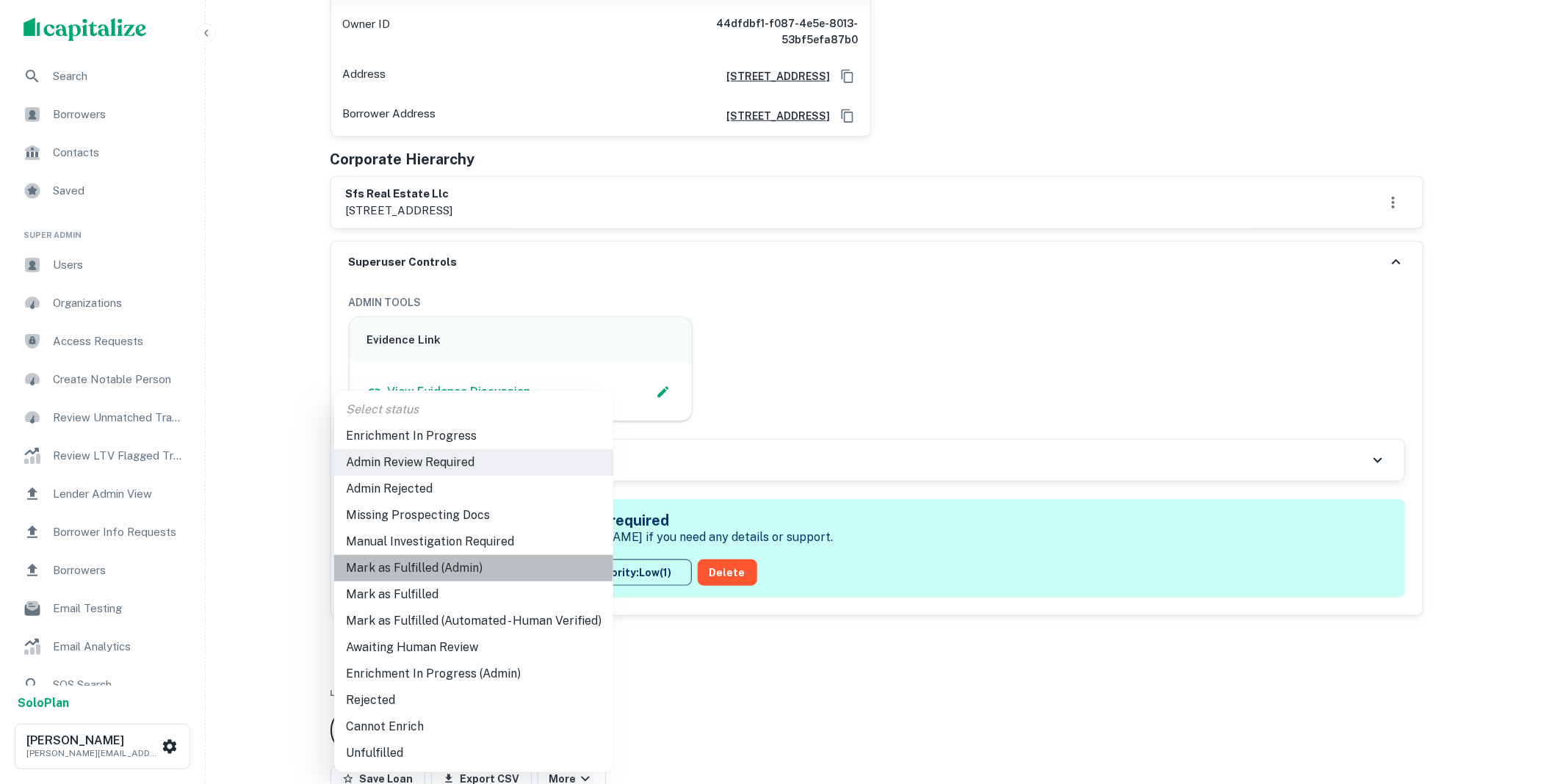
click at [443, 562] on li "Mark as Fulfilled (Admin)" at bounding box center [474, 568] width 279 height 27
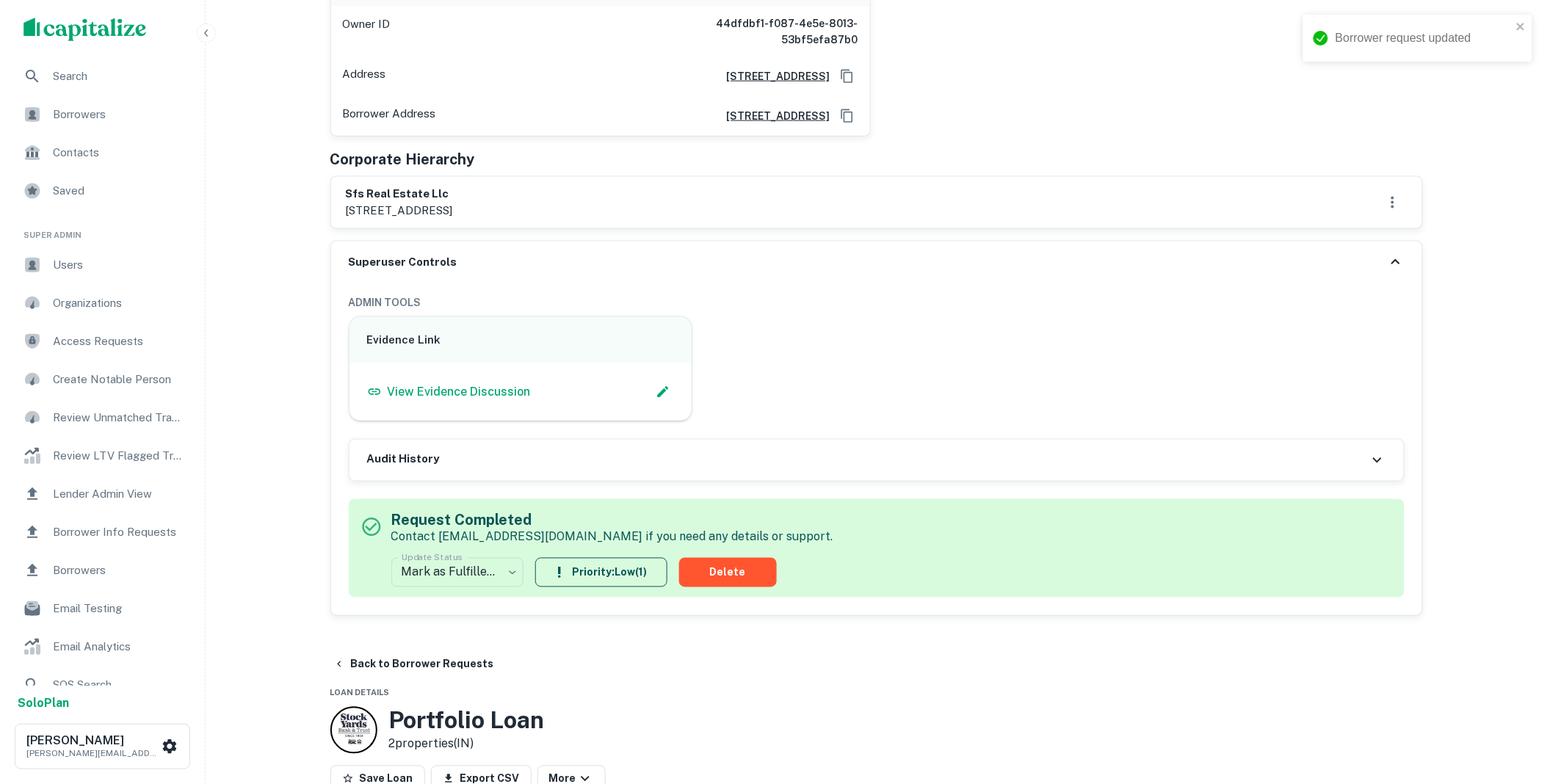
scroll to position [0, 0]
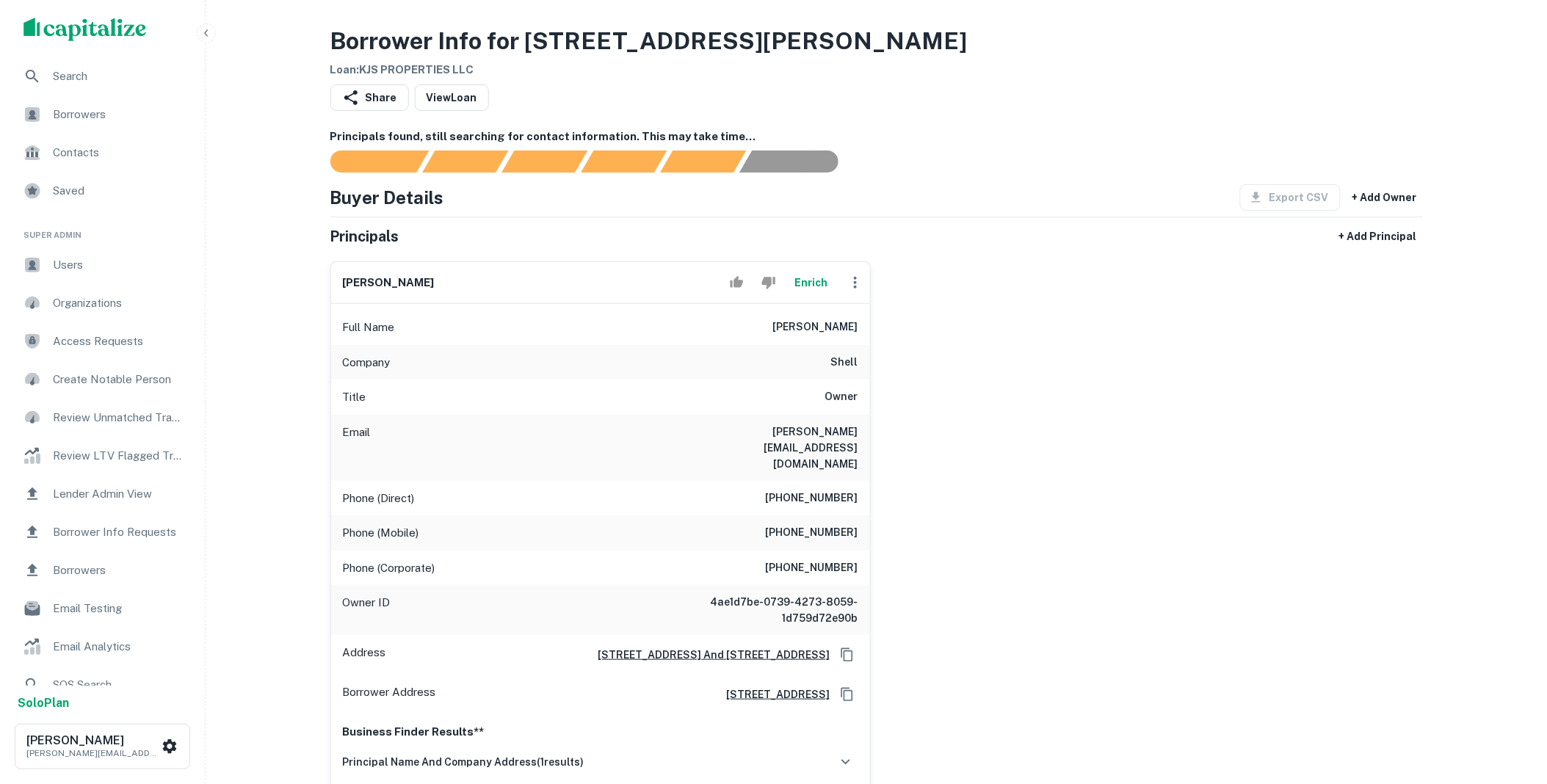
click at [817, 283] on button "Enrich" at bounding box center [812, 282] width 47 height 29
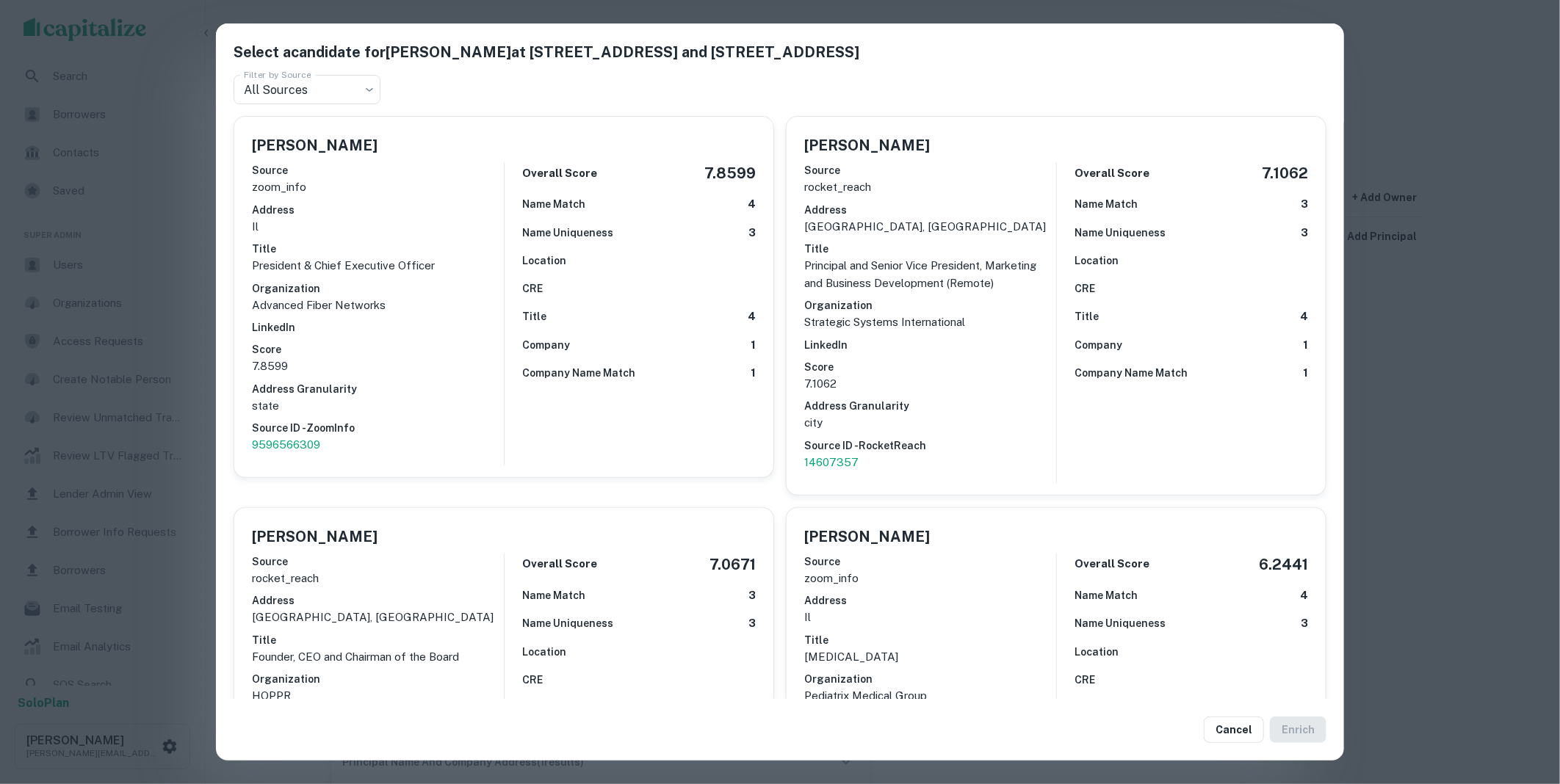
drag, startPoint x: 1223, startPoint y: 728, endPoint x: 714, endPoint y: 768, distance: 510.6
click at [1223, 728] on button "Cancel" at bounding box center [1234, 730] width 60 height 27
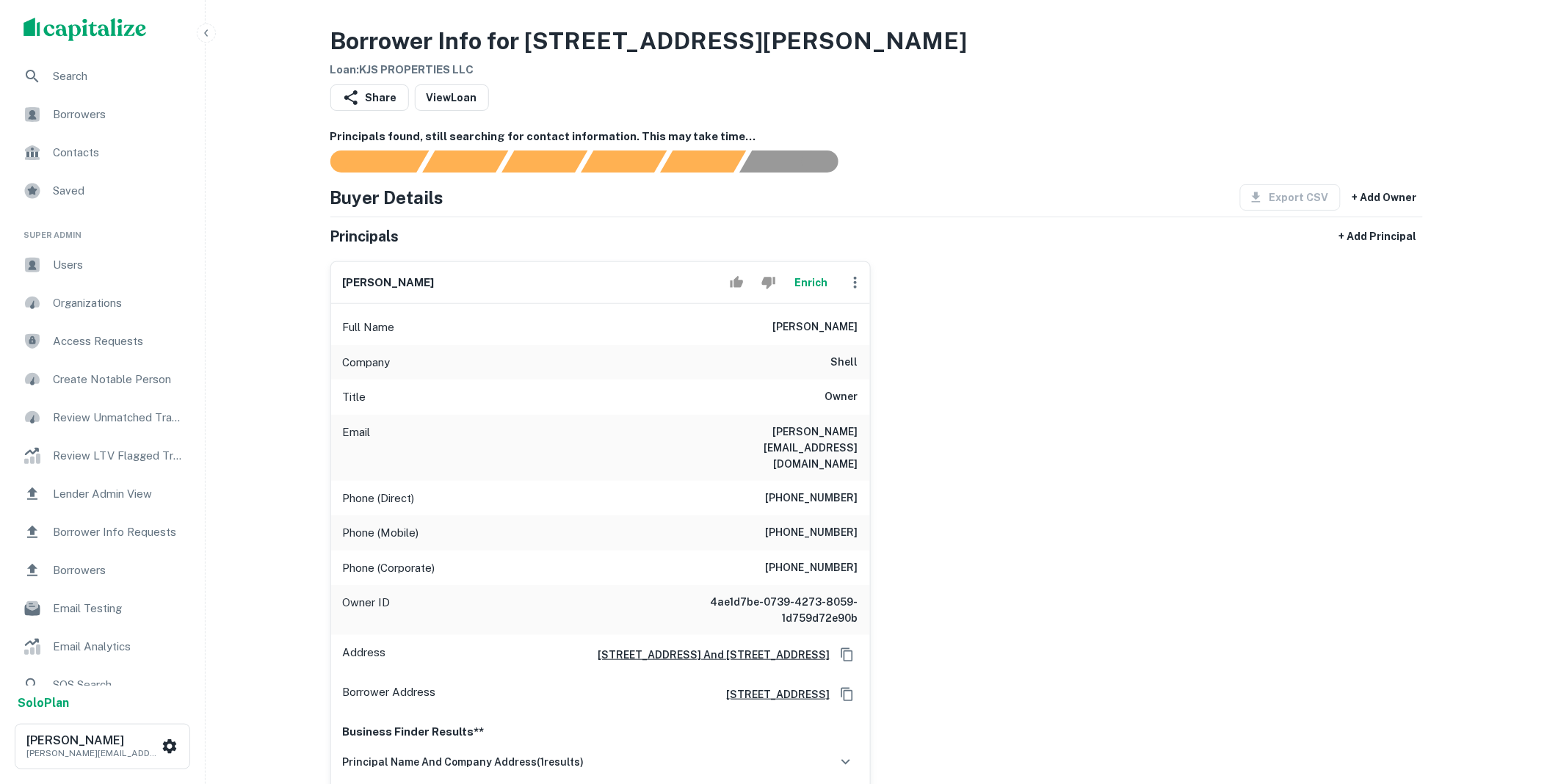
click at [856, 283] on icon "button" at bounding box center [855, 282] width 17 height 17
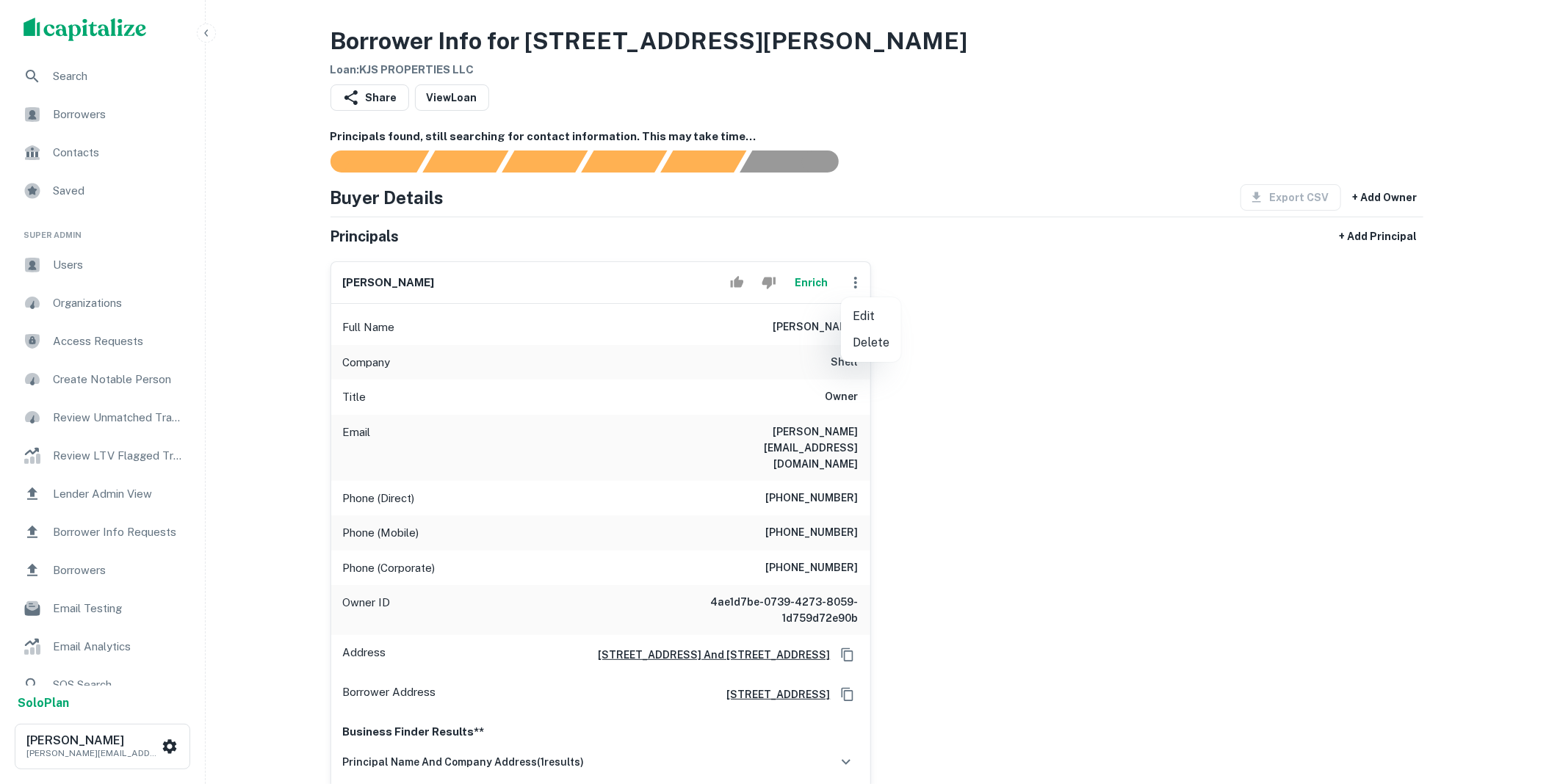
click at [871, 313] on li "Edit" at bounding box center [871, 317] width 60 height 27
select select "**"
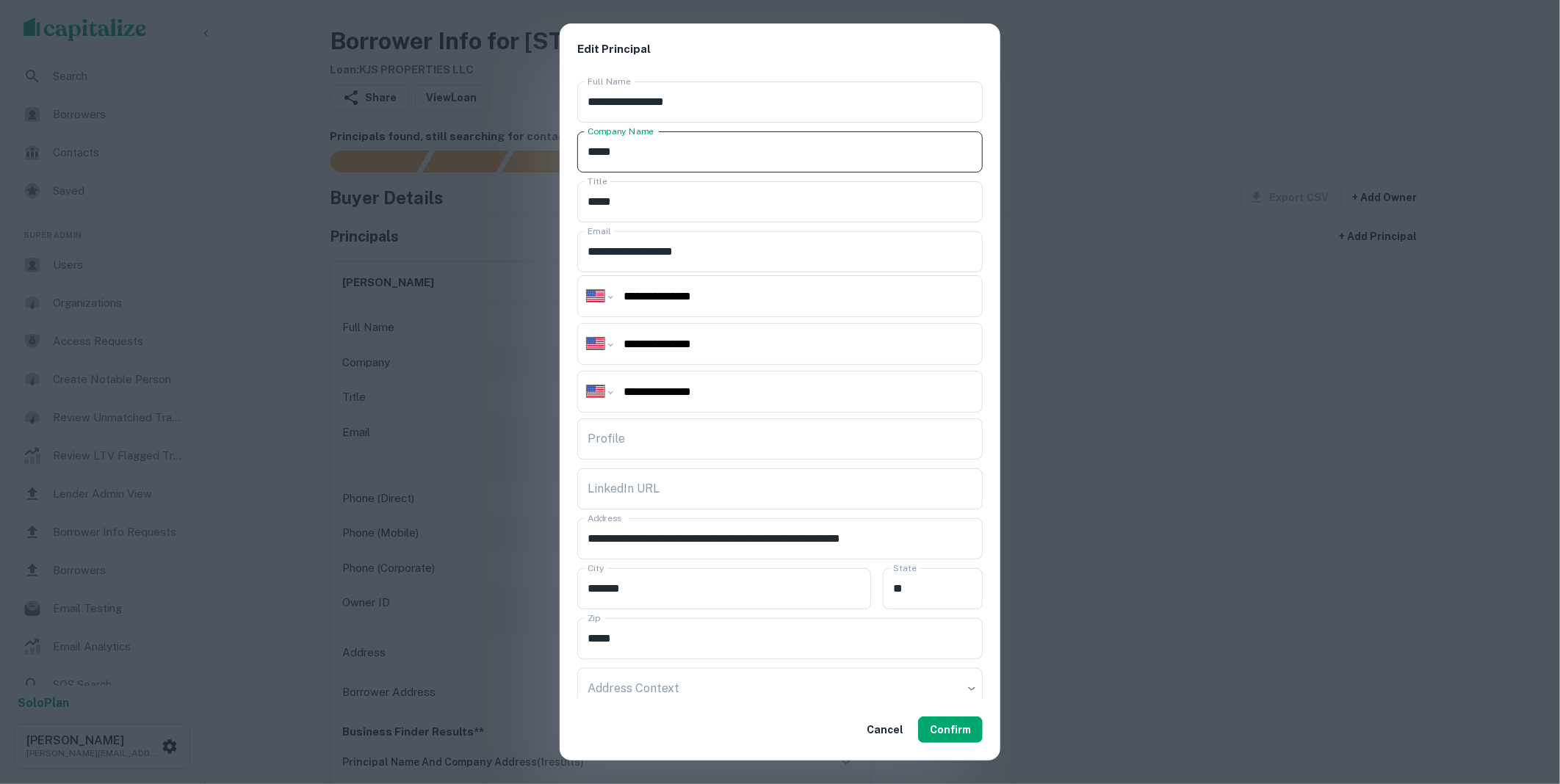
drag, startPoint x: 640, startPoint y: 156, endPoint x: 518, endPoint y: 159, distance: 122.0
click at [518, 159] on div "**********" at bounding box center [780, 392] width 1560 height 784
type input "**********"
drag, startPoint x: 722, startPoint y: 391, endPoint x: 585, endPoint y: 399, distance: 137.2
click at [585, 399] on div "**********" at bounding box center [780, 391] width 405 height 42
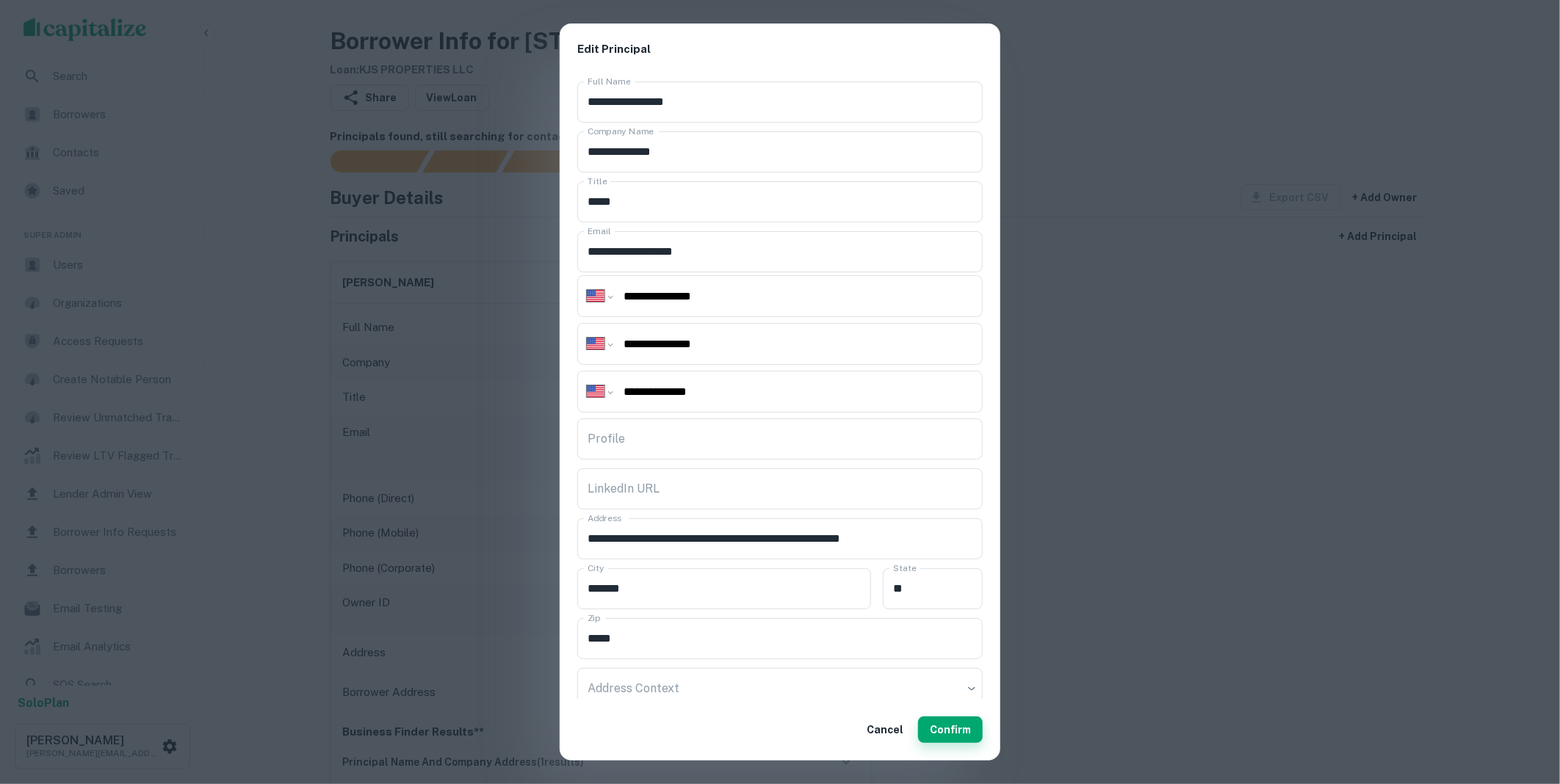
type input "**********"
click at [949, 721] on button "Confirm" at bounding box center [950, 730] width 64 height 27
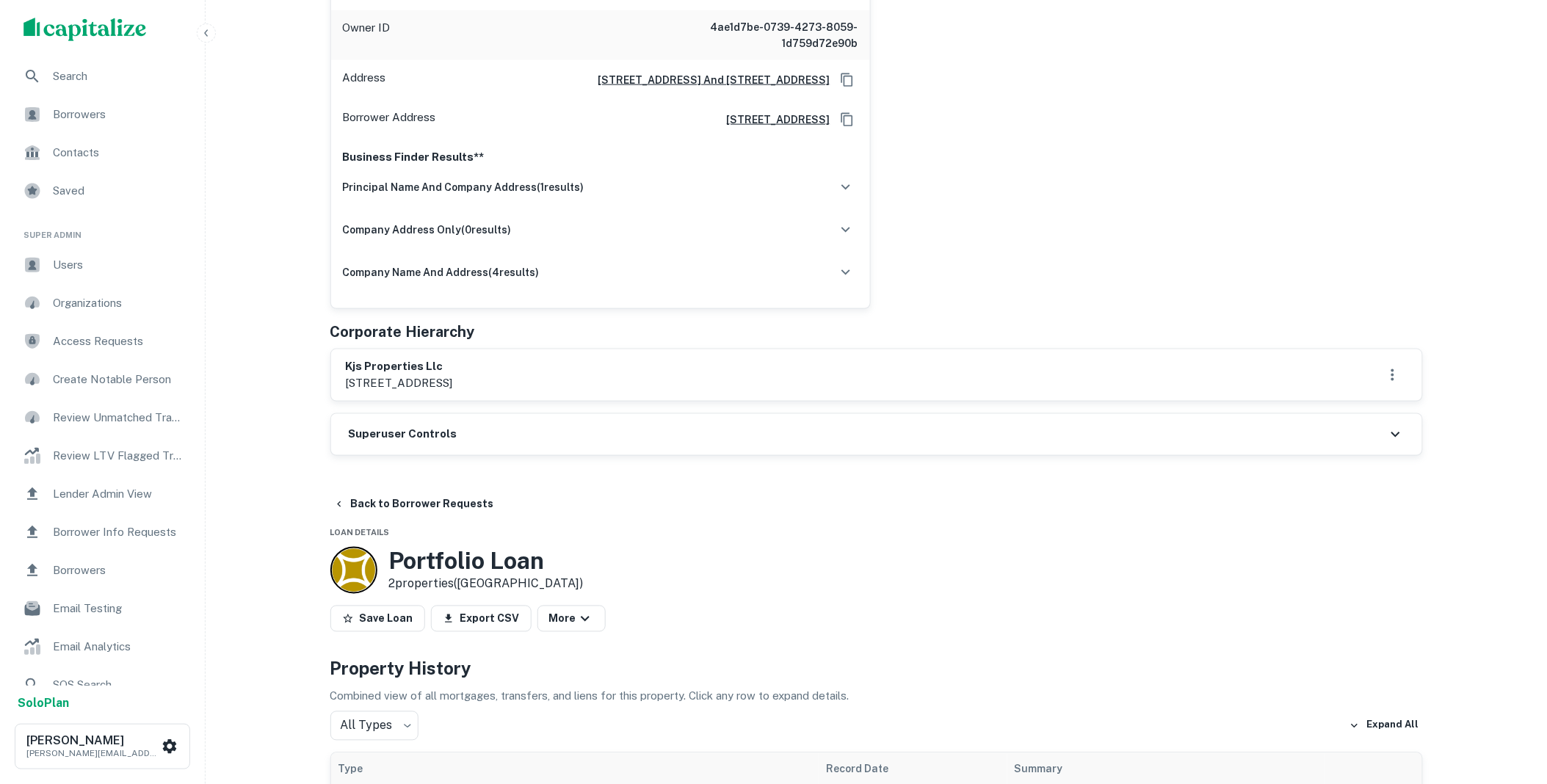
scroll to position [597, 0]
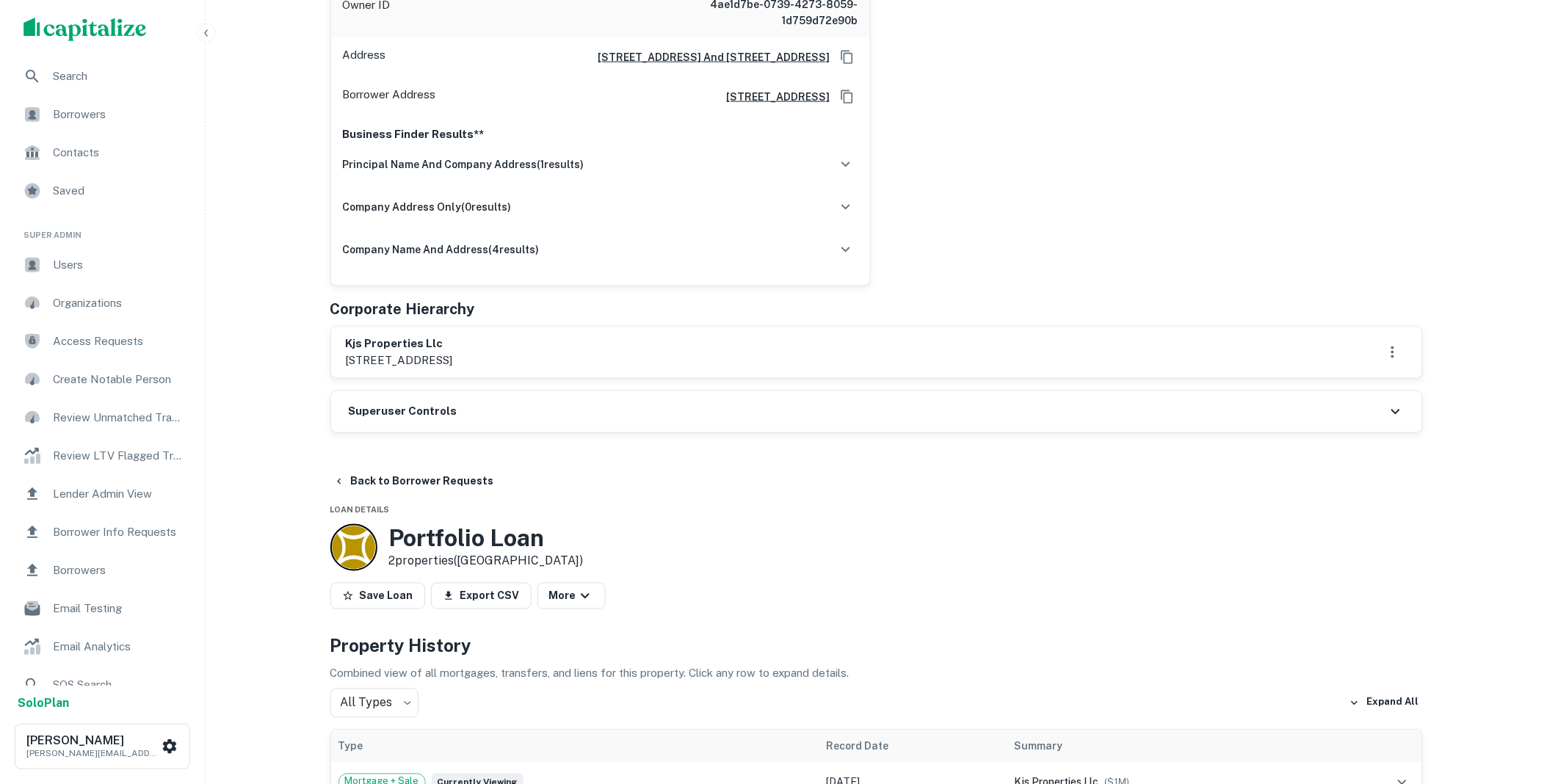
click at [467, 391] on div "Superuser Controls" at bounding box center [876, 412] width 1091 height 41
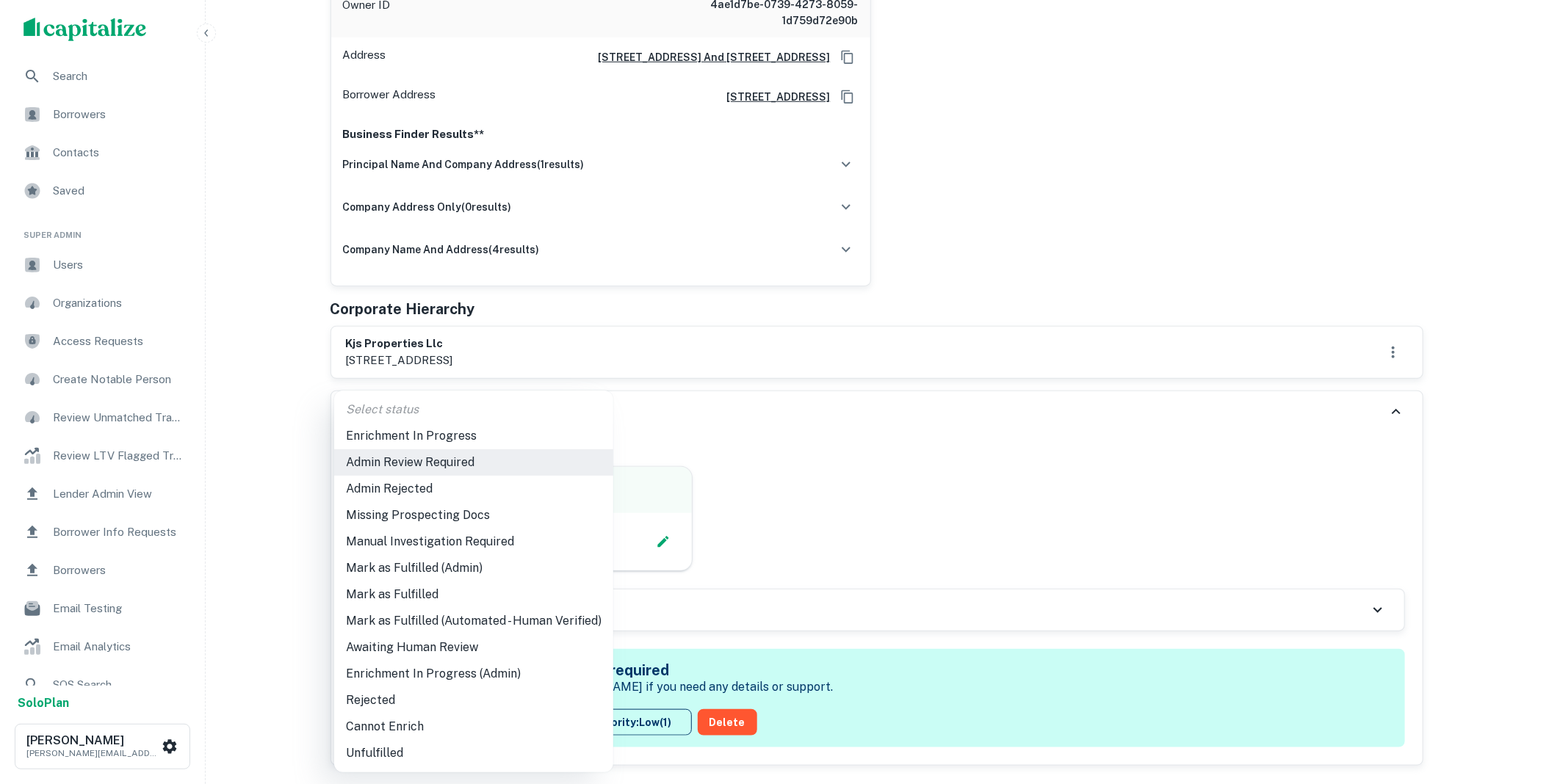
click at [424, 579] on li "Mark as Fulfilled (Admin)" at bounding box center [474, 568] width 279 height 27
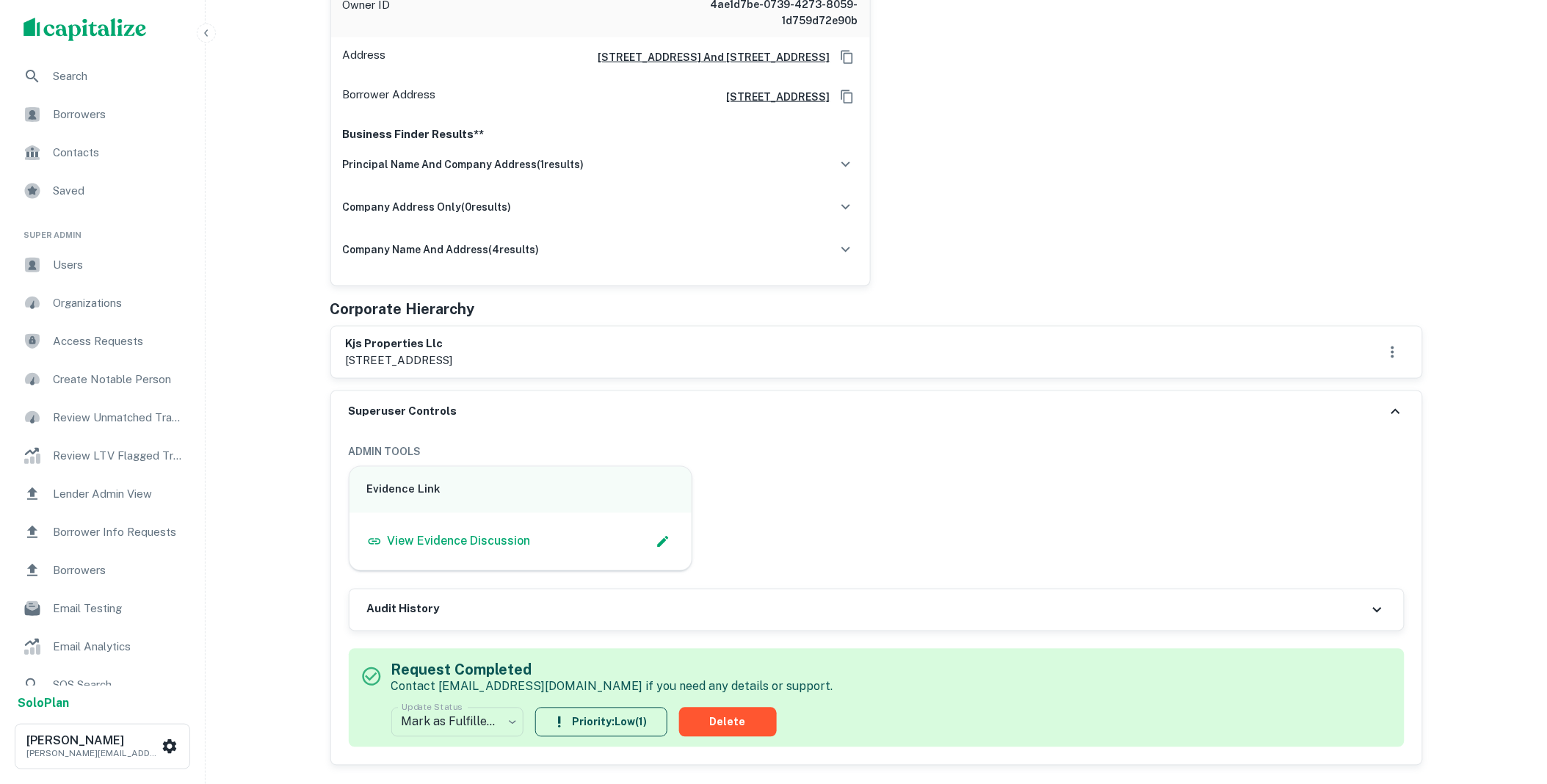
scroll to position [0, 0]
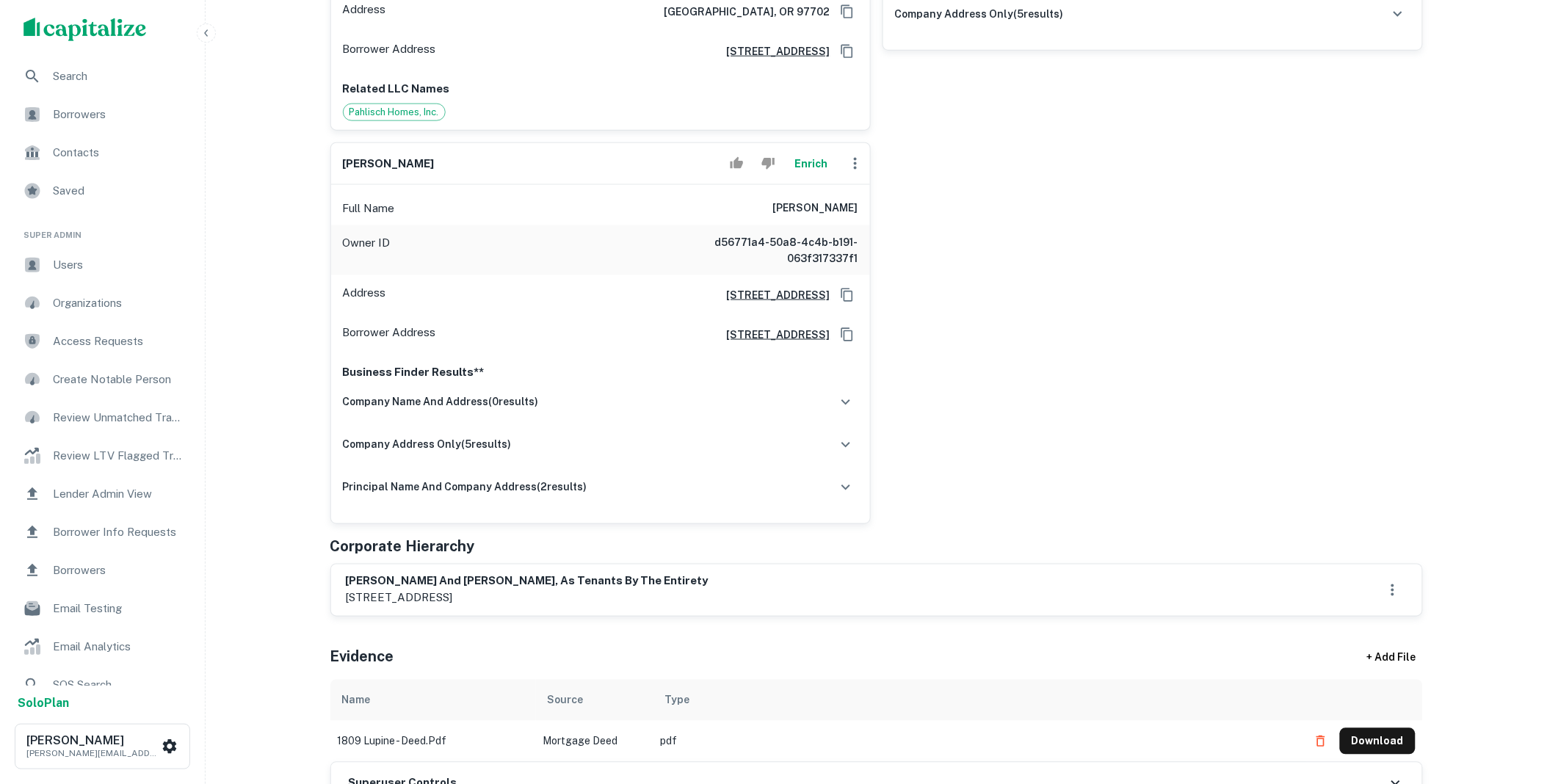
scroll to position [597, 0]
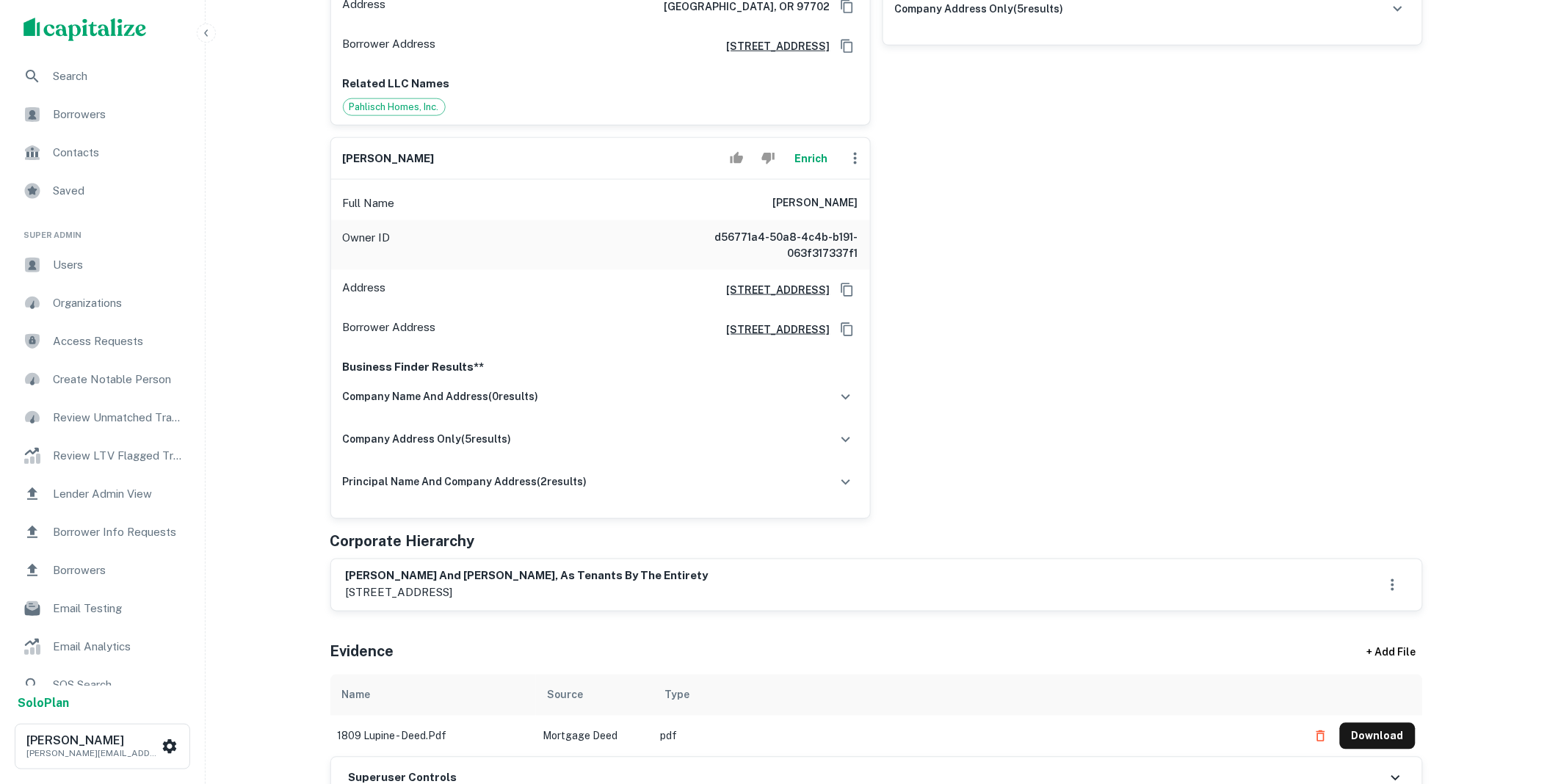
drag, startPoint x: 531, startPoint y: 575, endPoint x: 338, endPoint y: 561, distance: 193.5
click at [338, 561] on div "janet jacobs and bernie jacobs, as tenants by the entirety 1809 south lupine st…" at bounding box center [876, 585] width 1091 height 52
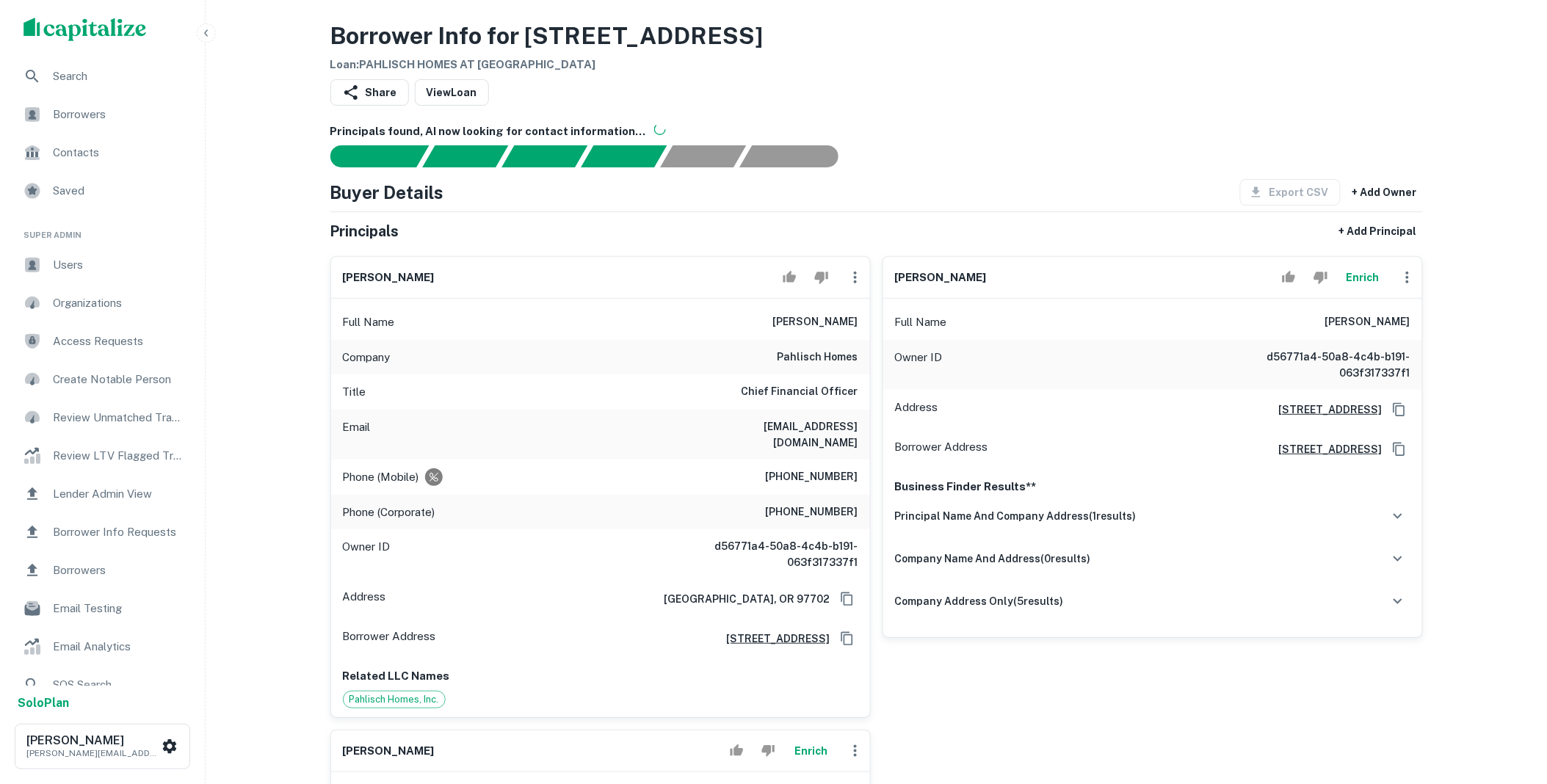
scroll to position [0, 0]
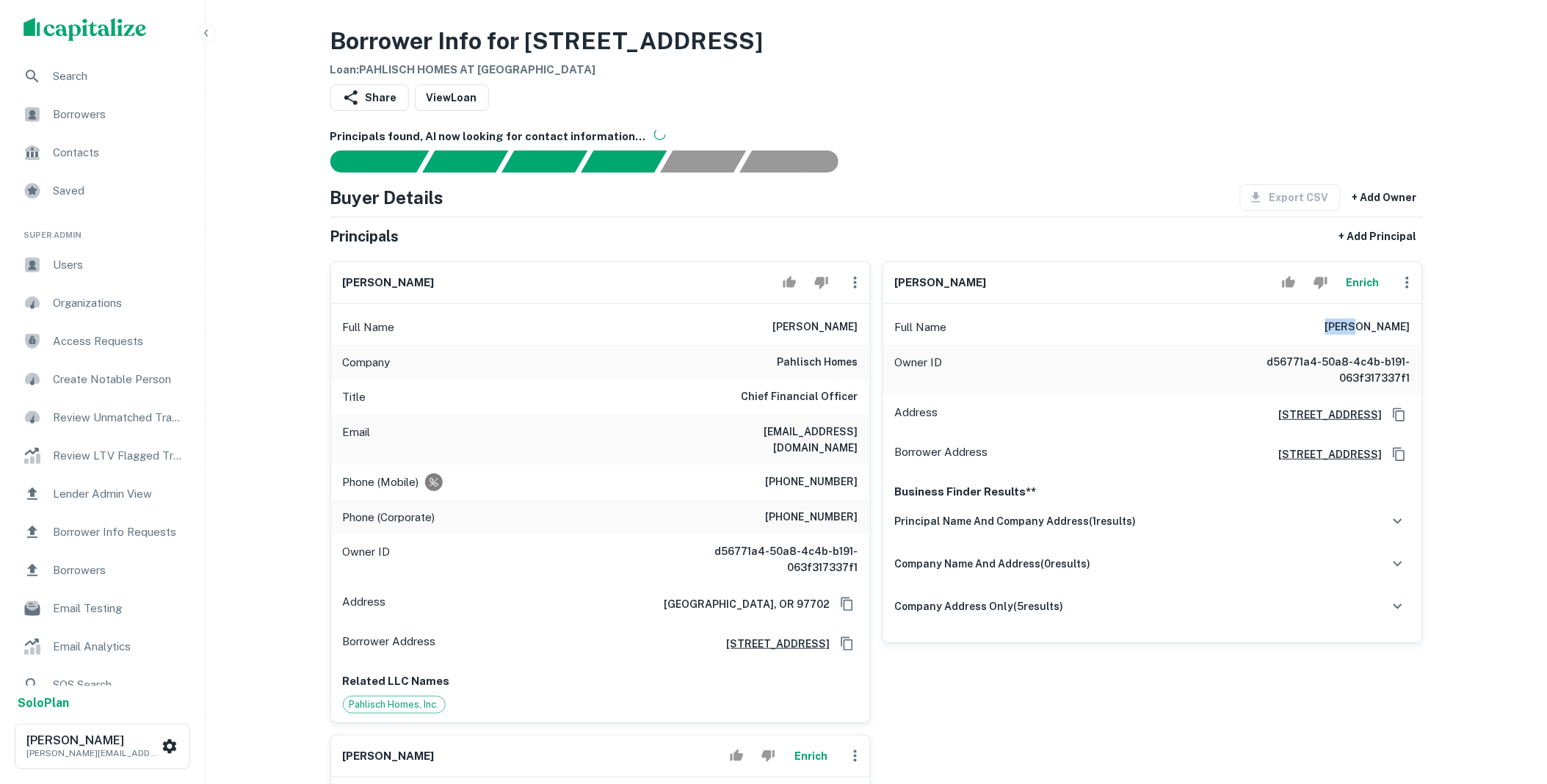
drag, startPoint x: 1348, startPoint y: 328, endPoint x: 1375, endPoint y: 328, distance: 27.0
click at [1375, 328] on div "Full Name janet jacobs" at bounding box center [1152, 327] width 539 height 35
copy h6 "janet"
click at [1375, 282] on button "Enrich" at bounding box center [1364, 282] width 47 height 29
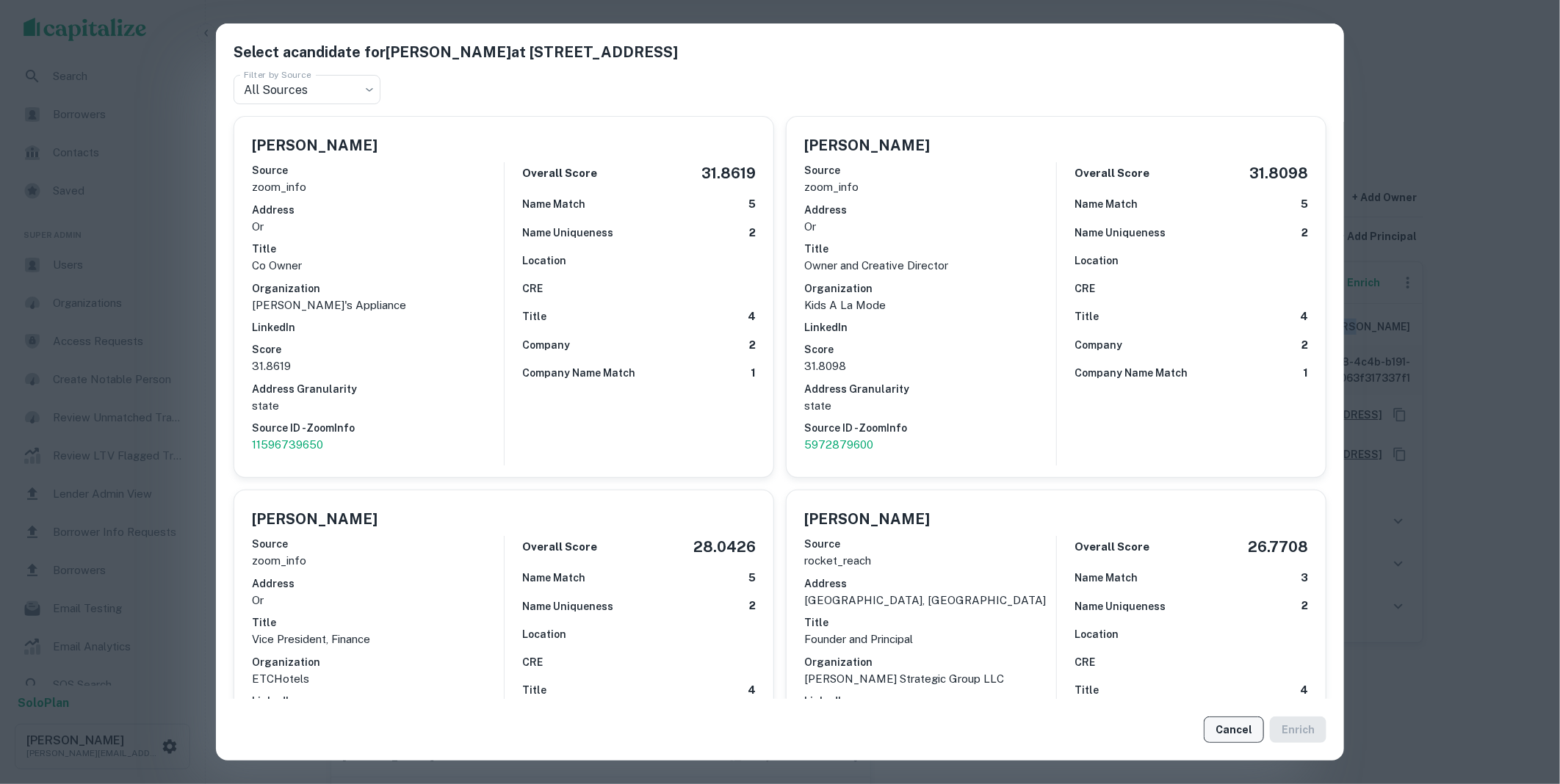
click at [1239, 738] on button "Cancel" at bounding box center [1234, 730] width 60 height 27
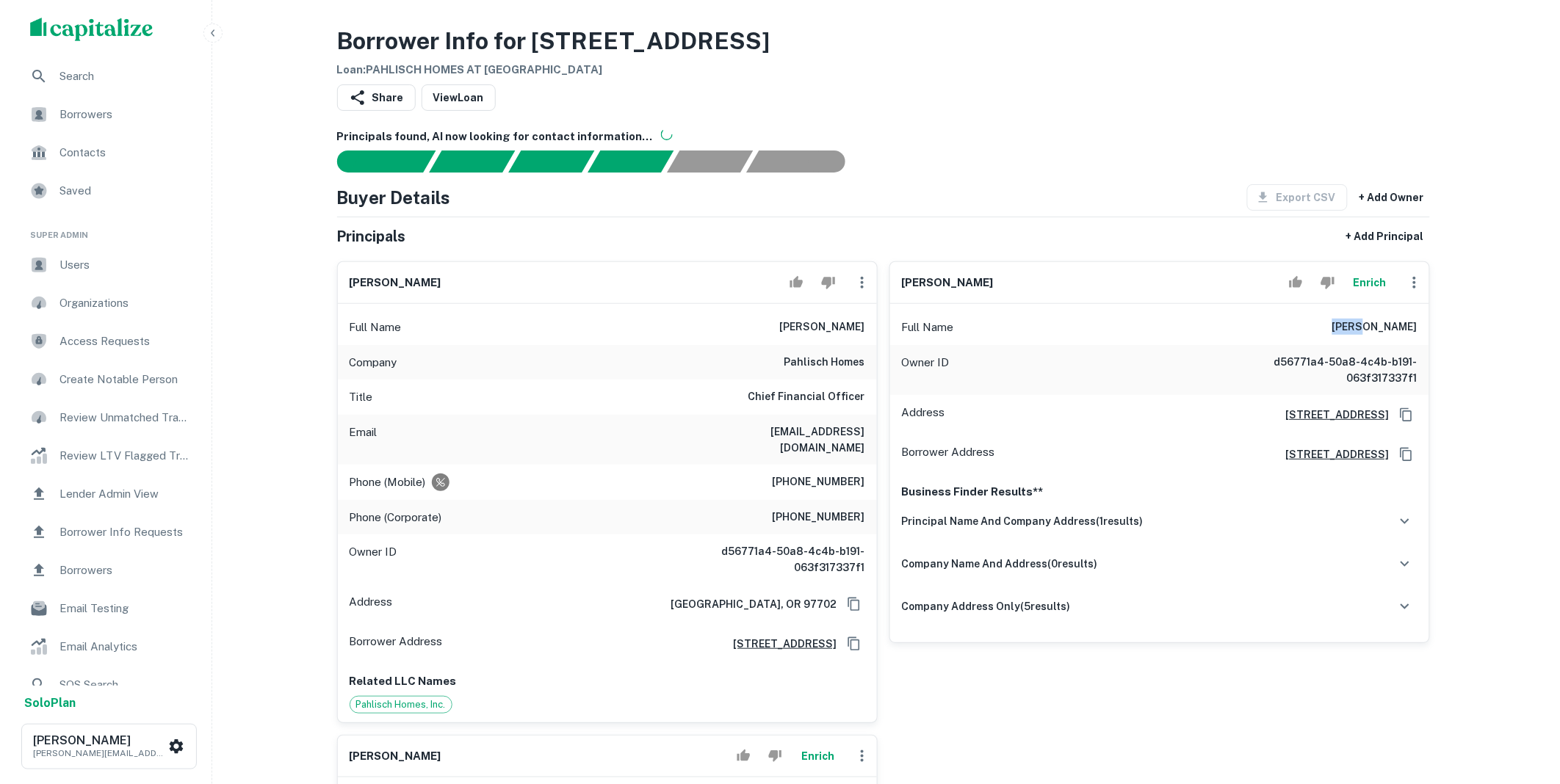
scroll to position [299, 0]
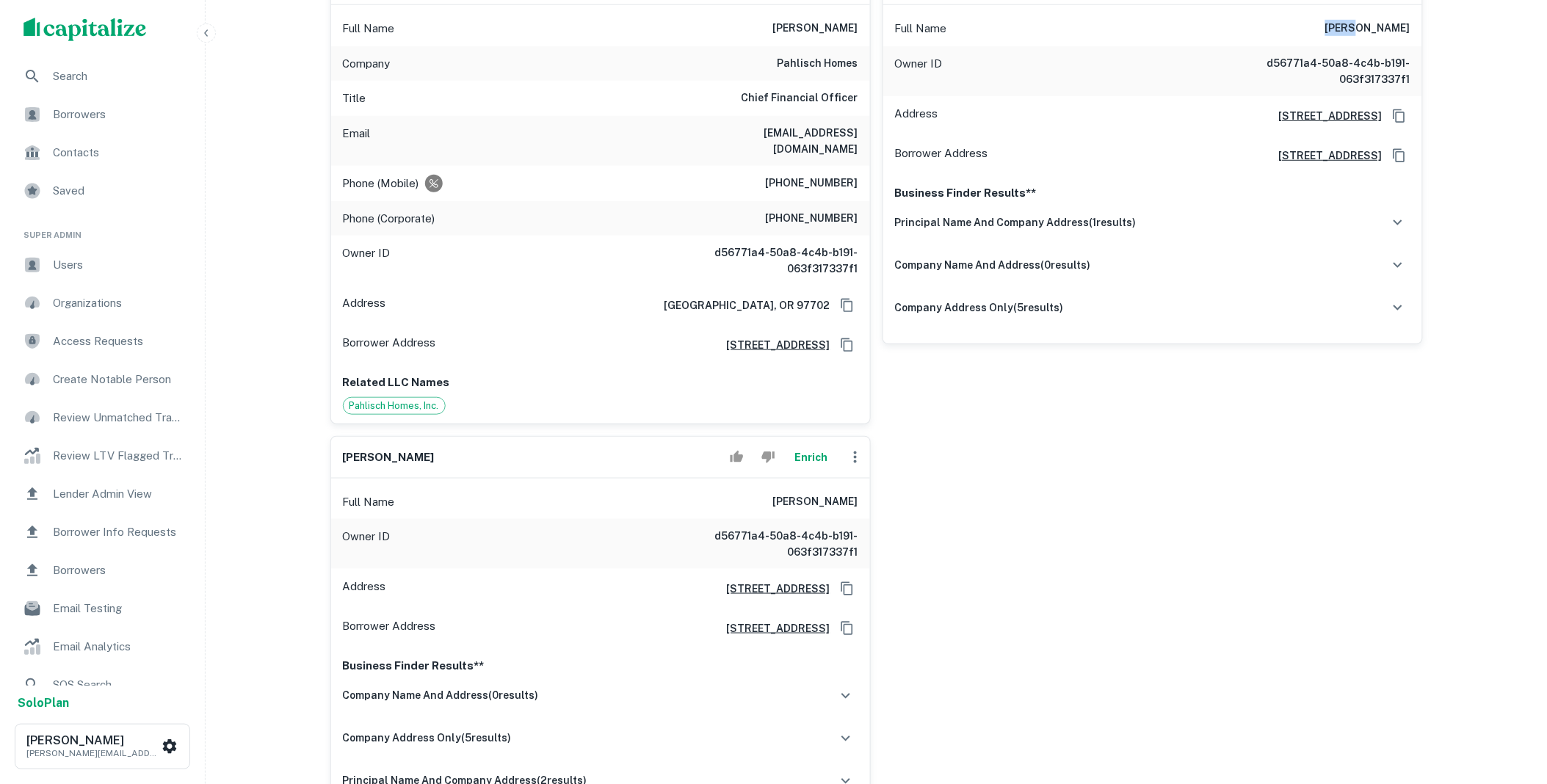
click at [808, 443] on button "Enrich" at bounding box center [812, 457] width 47 height 29
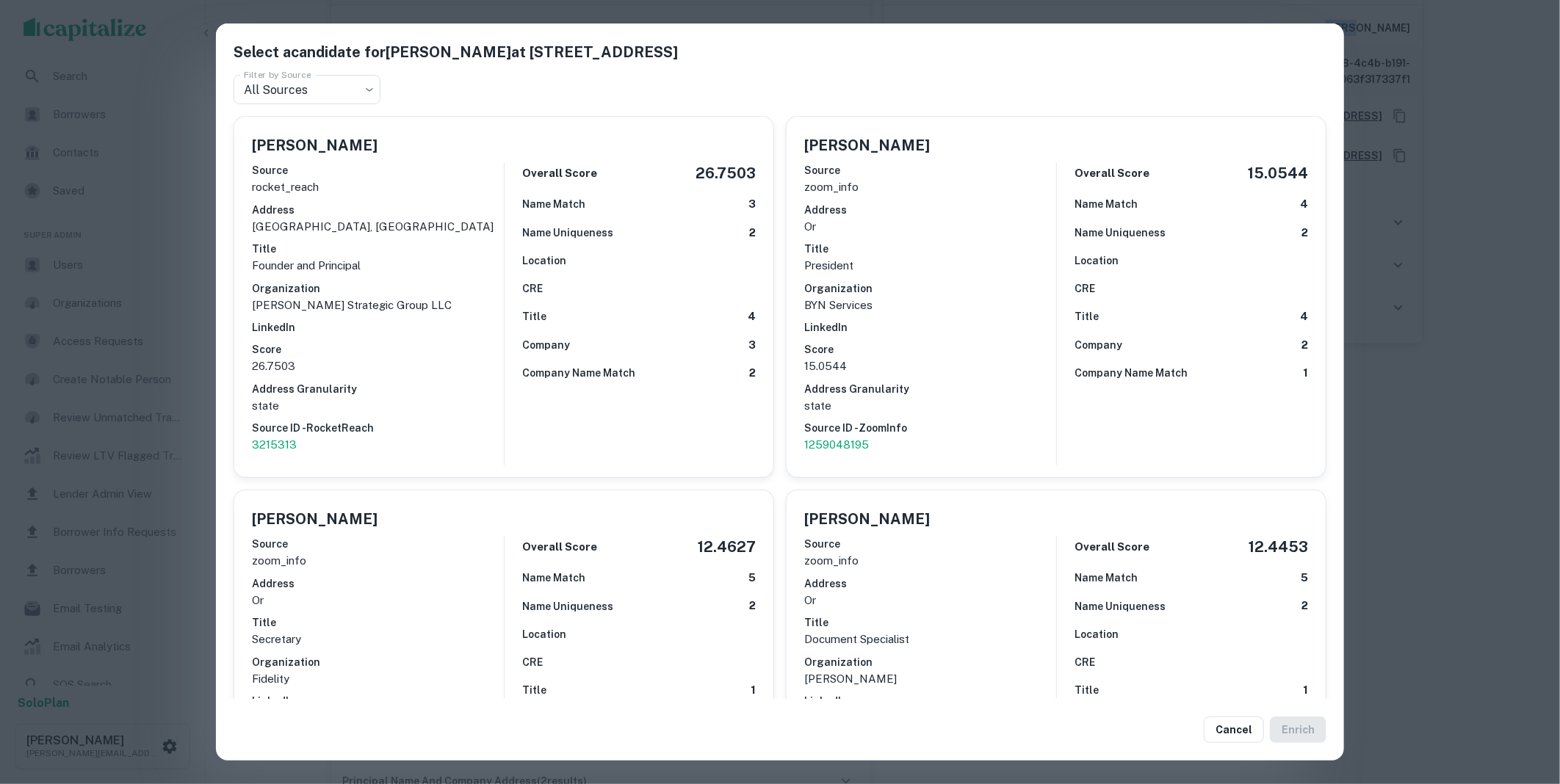
click at [809, 441] on p "1259048195" at bounding box center [929, 445] width 252 height 17
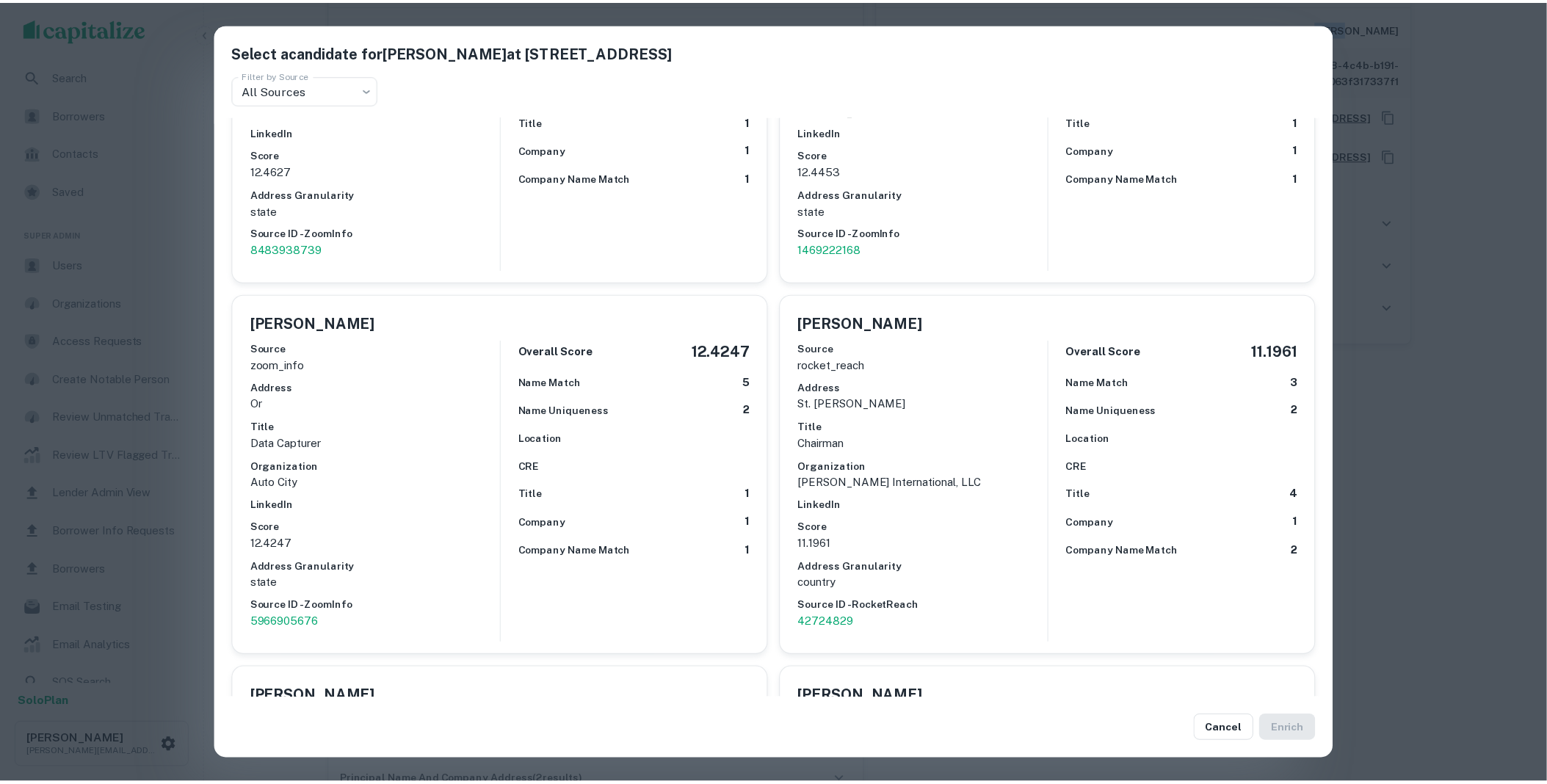
scroll to position [597, 0]
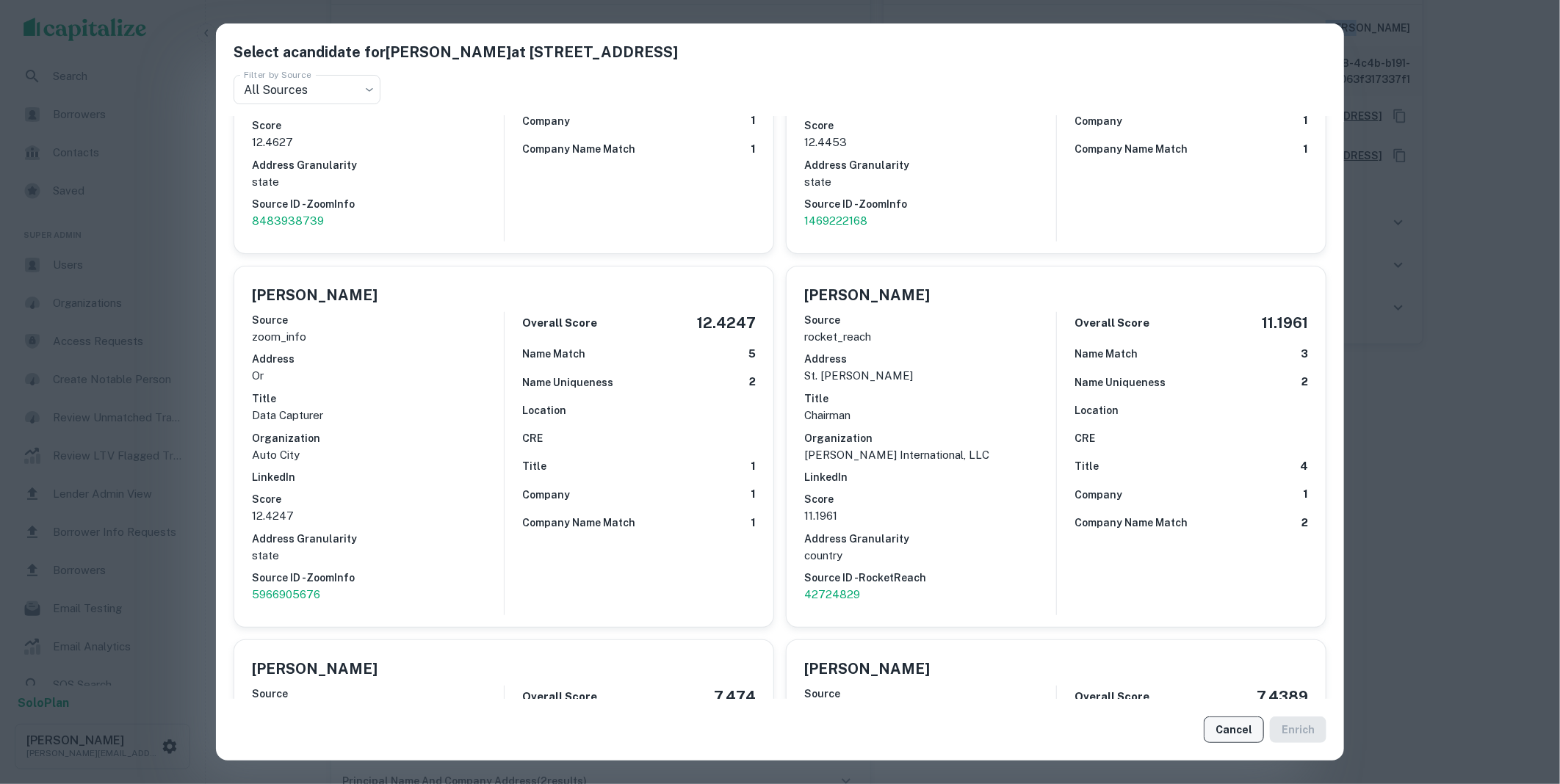
click at [1242, 728] on button "Cancel" at bounding box center [1234, 730] width 60 height 27
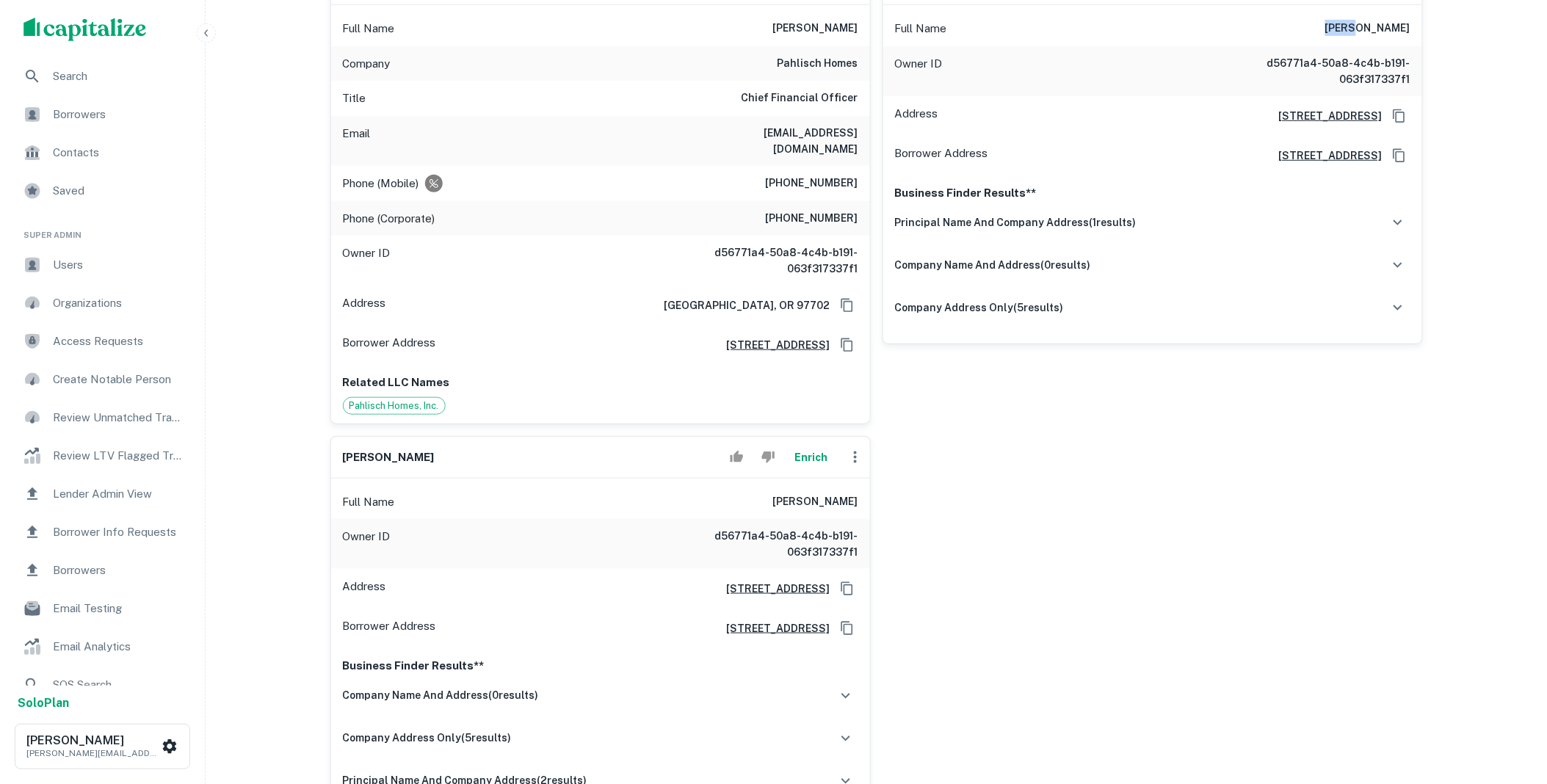
click at [810, 446] on button "Enrich" at bounding box center [812, 457] width 47 height 29
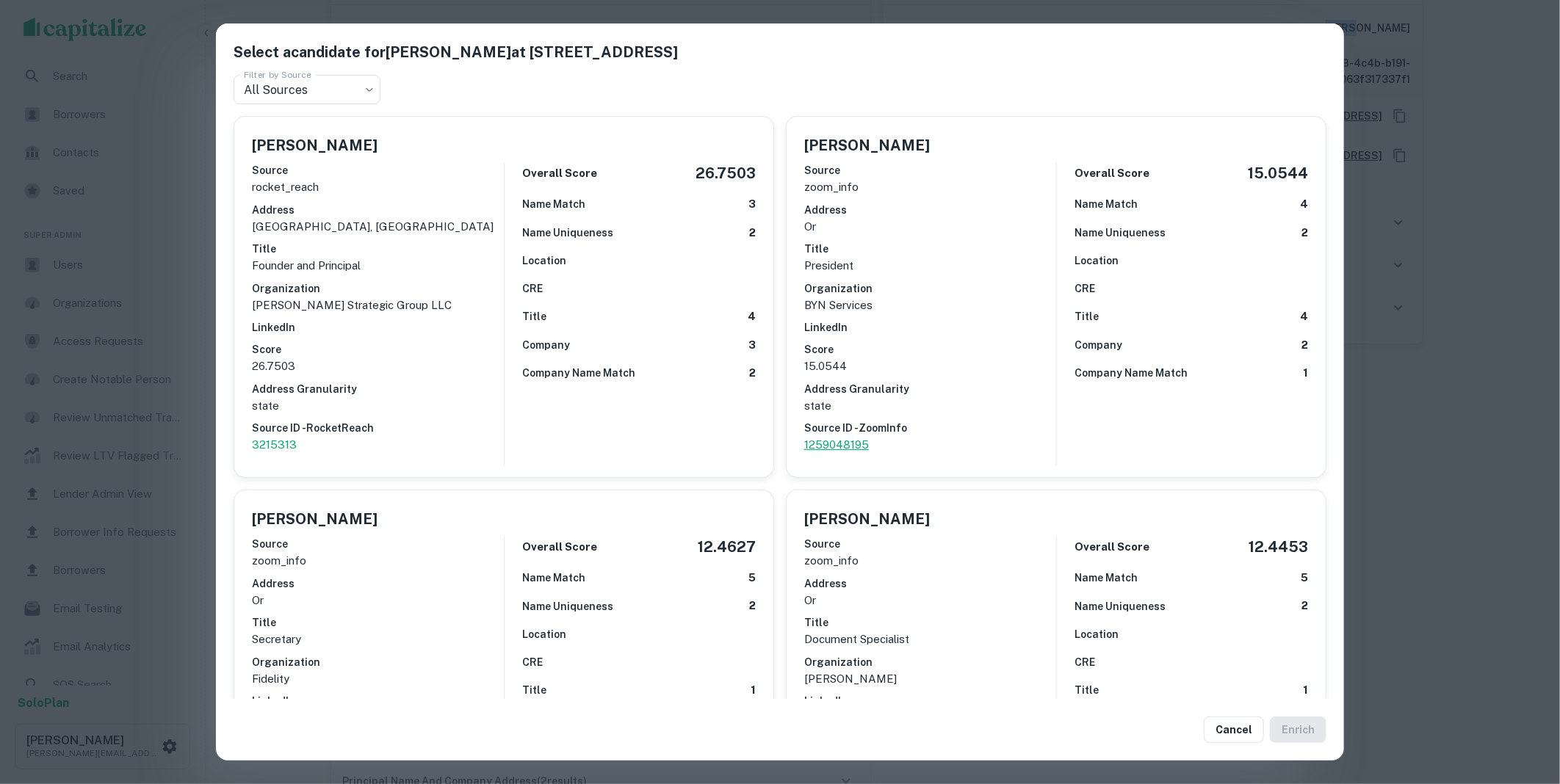
click at [810, 446] on p "1259048195" at bounding box center [929, 445] width 252 height 17
click at [1227, 731] on button "Cancel" at bounding box center [1234, 730] width 60 height 27
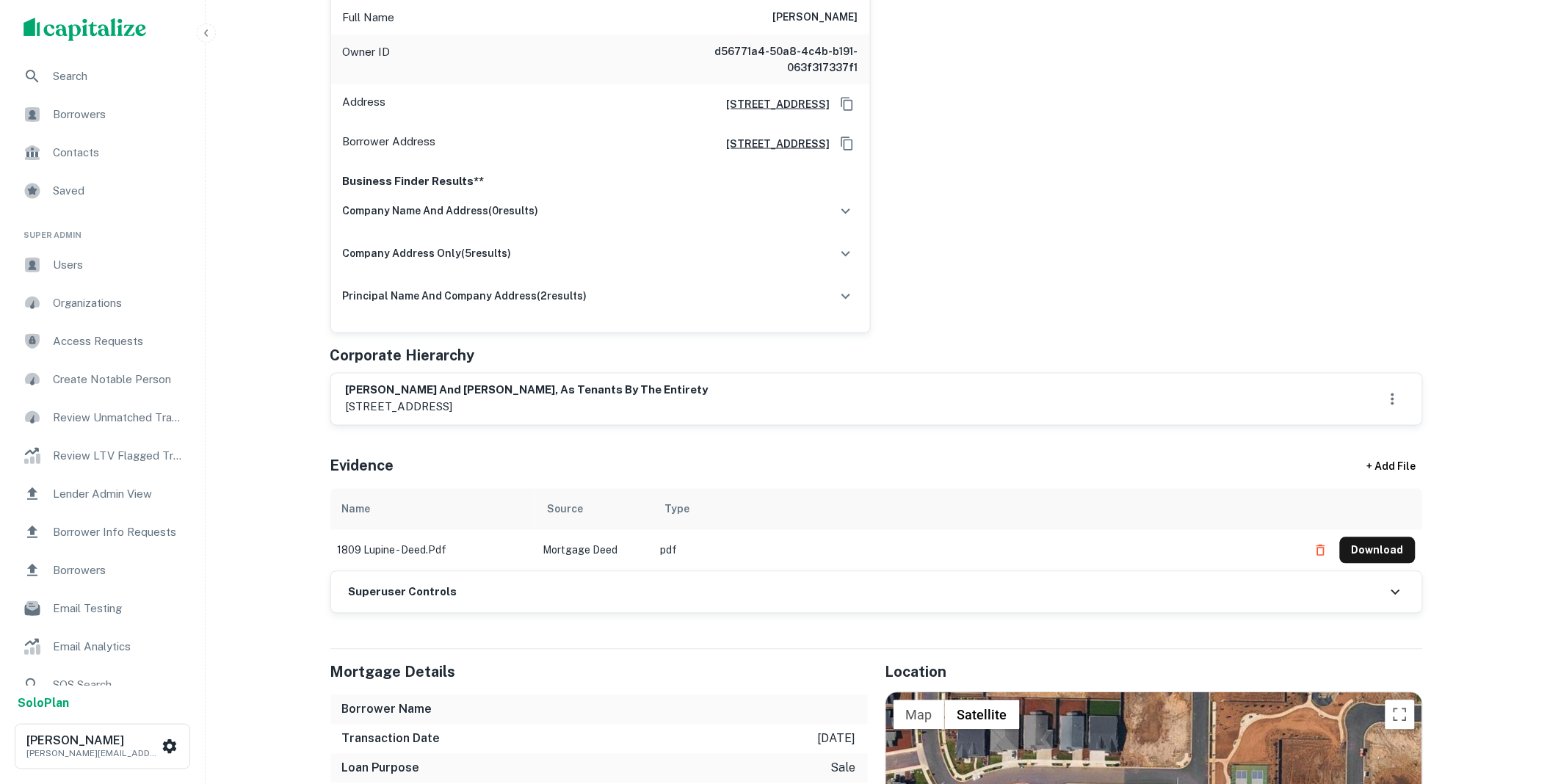
scroll to position [897, 0]
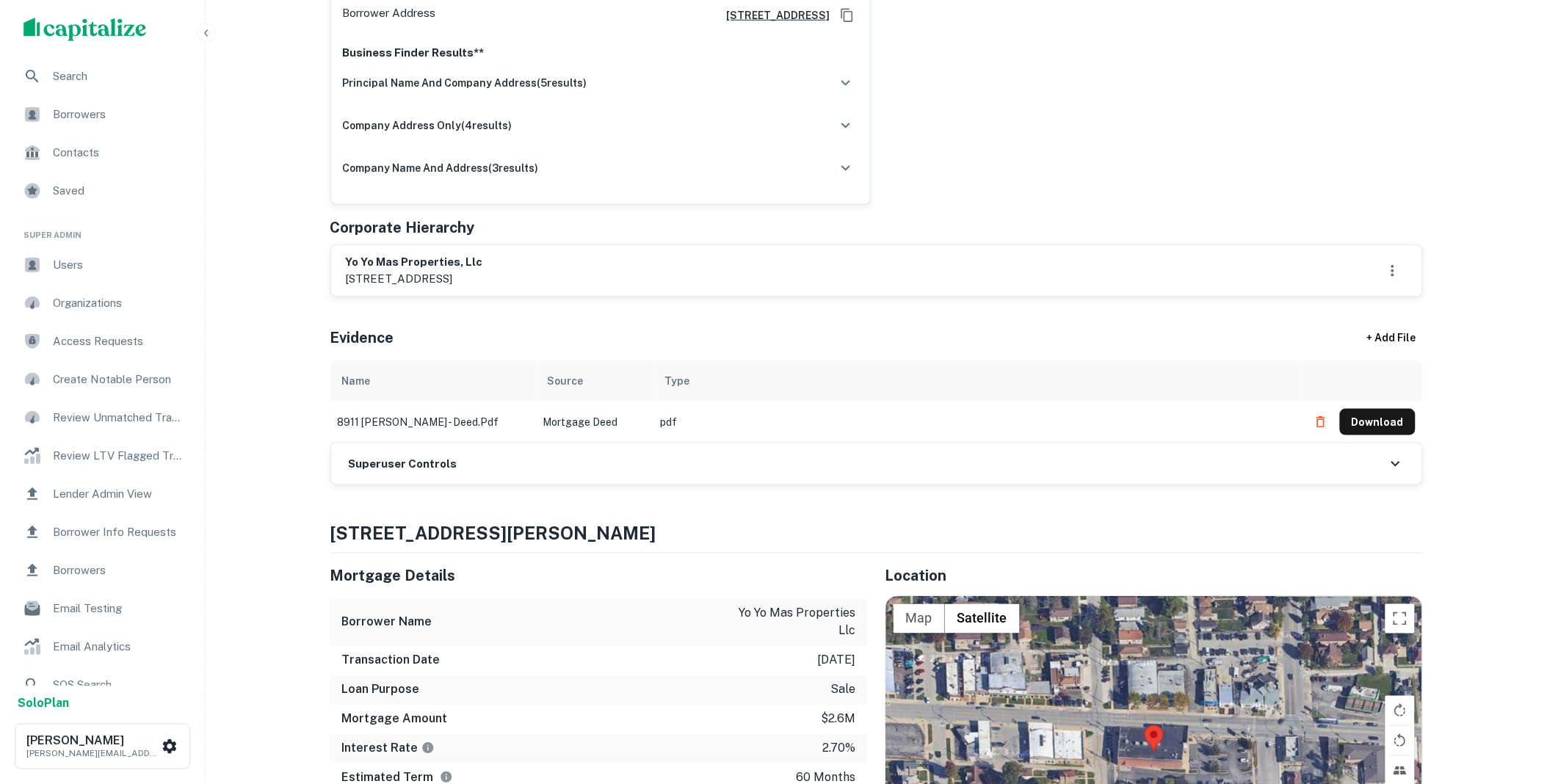
scroll to position [597, 0]
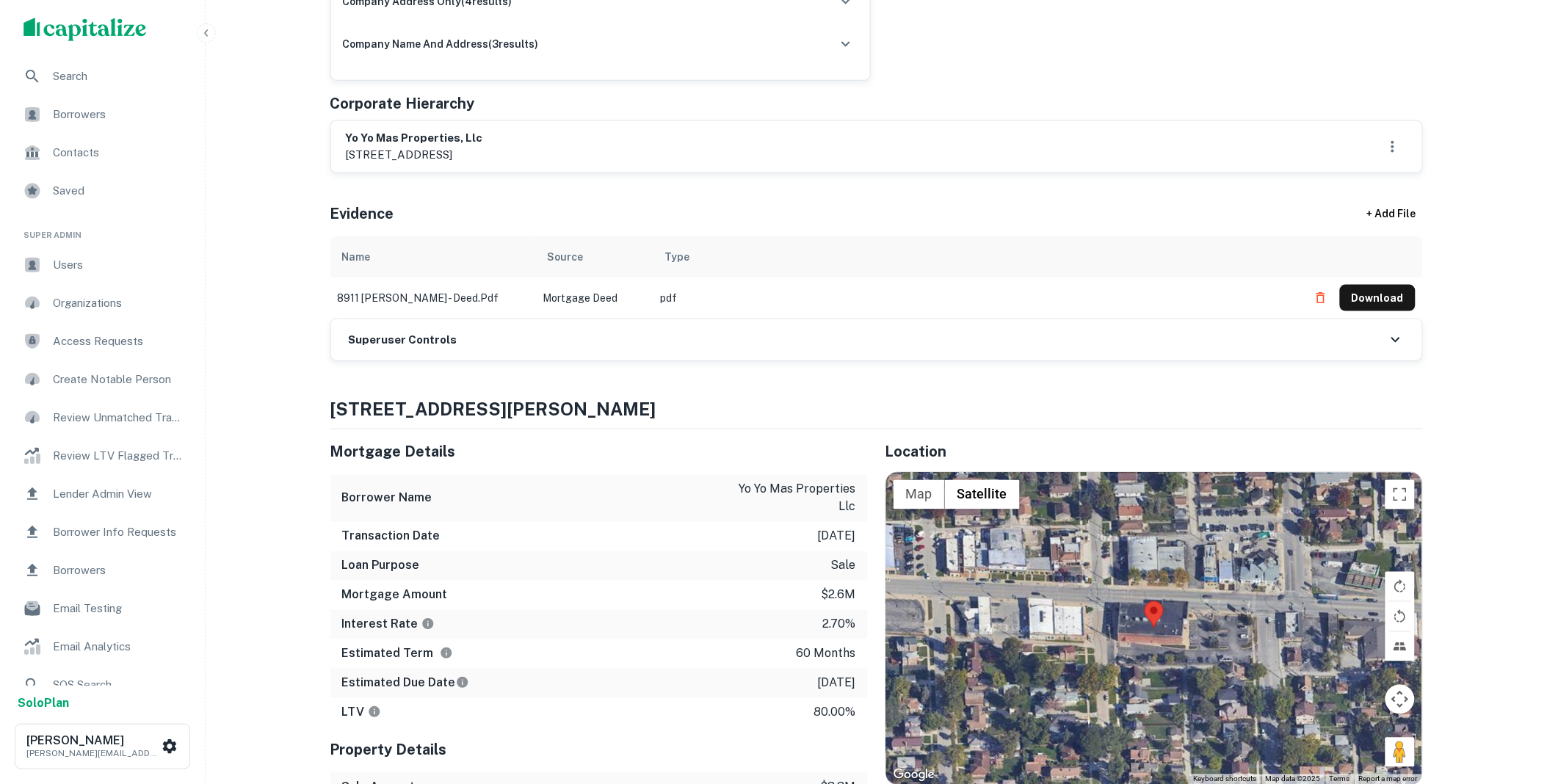
click at [519, 347] on div "Superuser Controls" at bounding box center [876, 339] width 1091 height 41
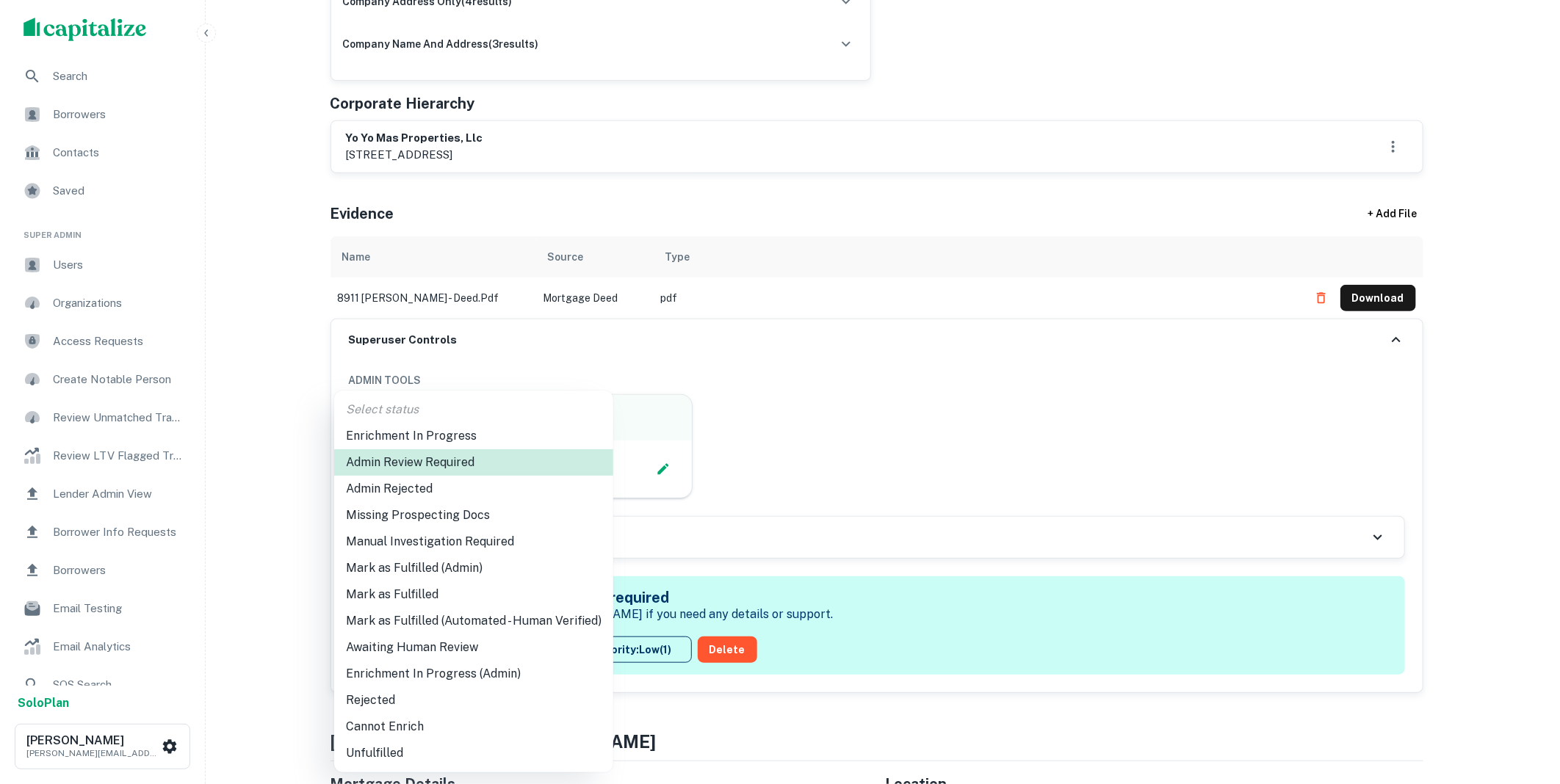
click at [431, 569] on li "Mark as Fulfilled (Admin)" at bounding box center [474, 568] width 279 height 27
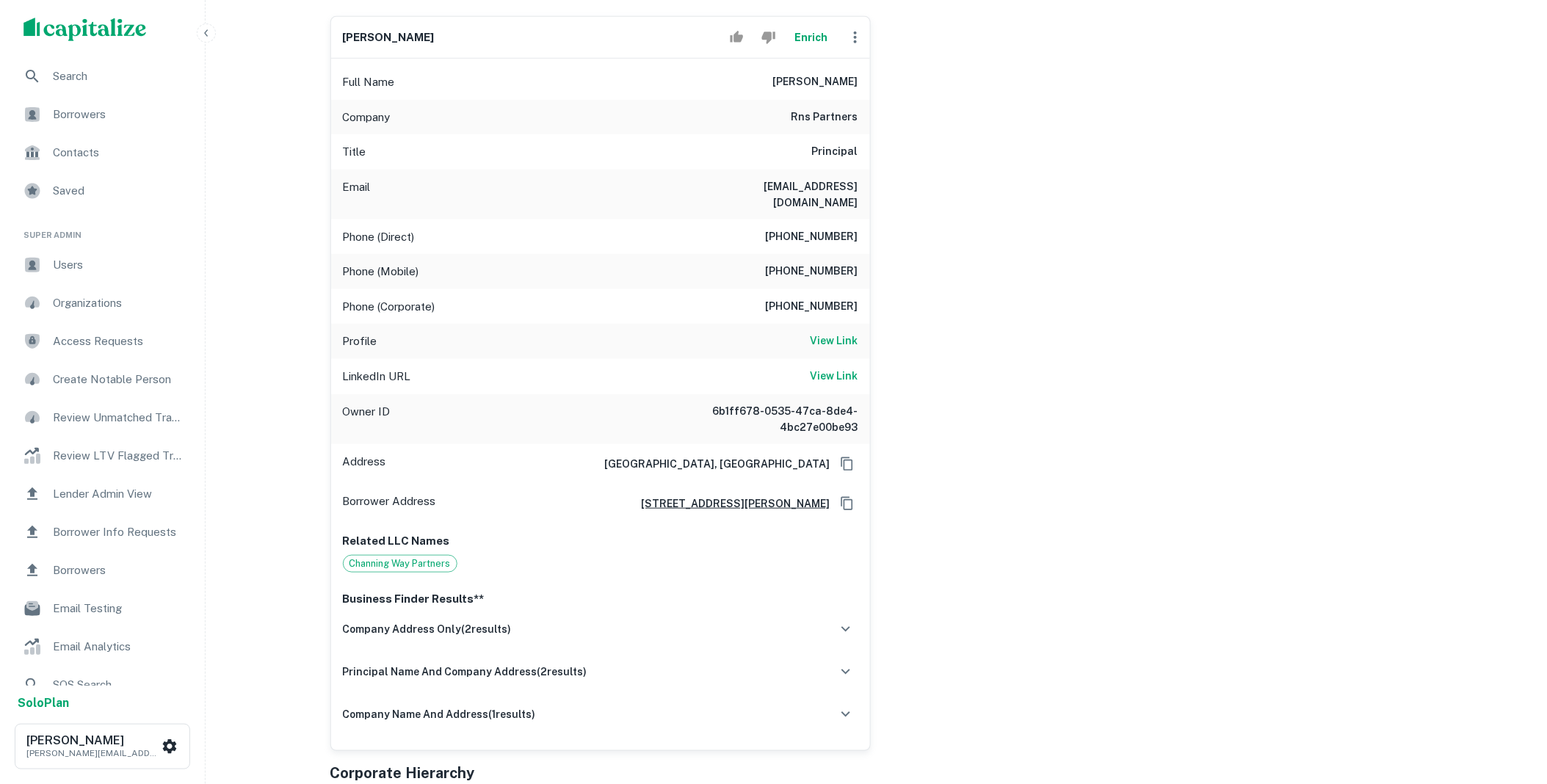
scroll to position [597, 0]
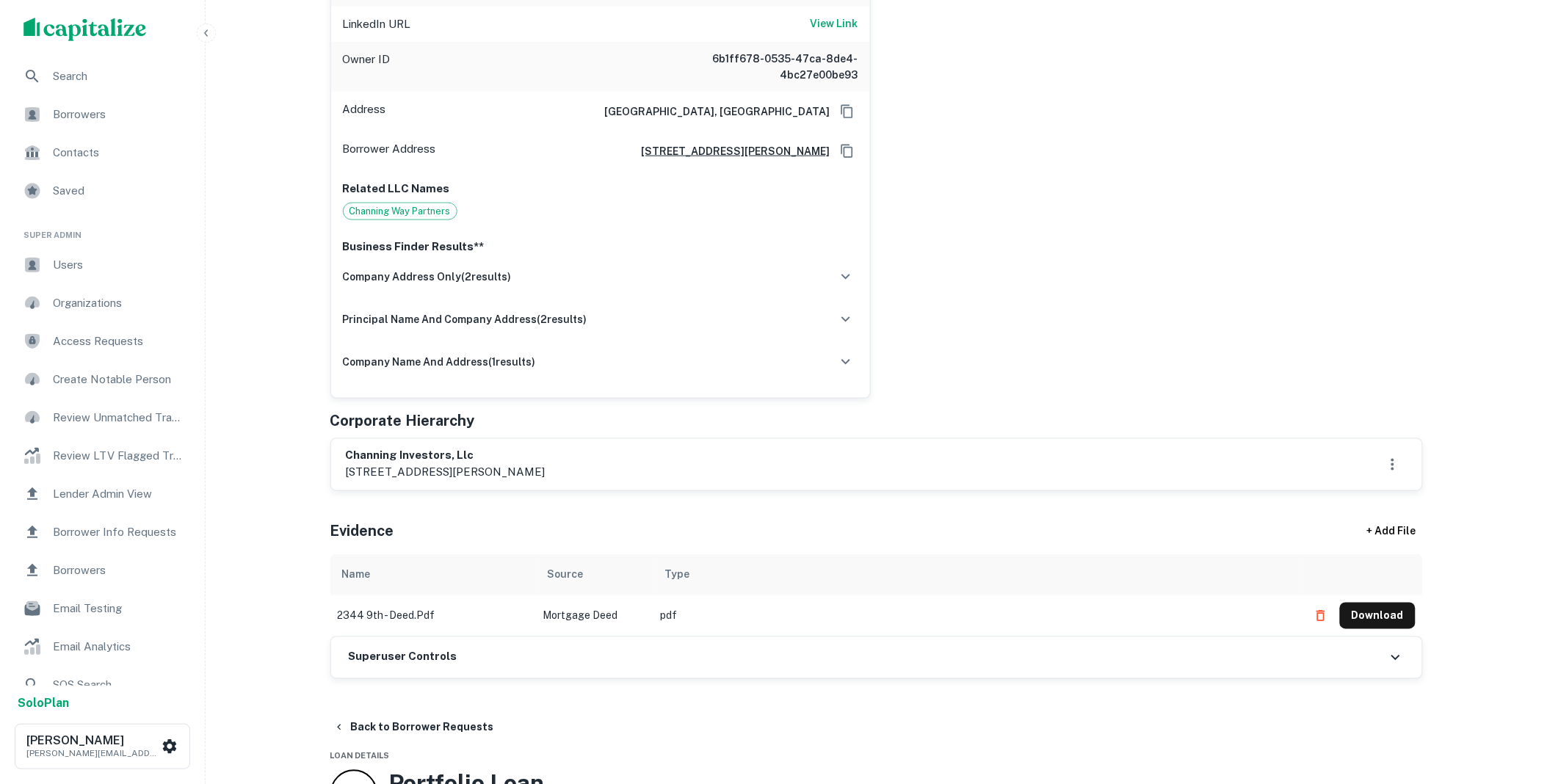
click at [510, 648] on div "Superuser Controls" at bounding box center [876, 658] width 1091 height 41
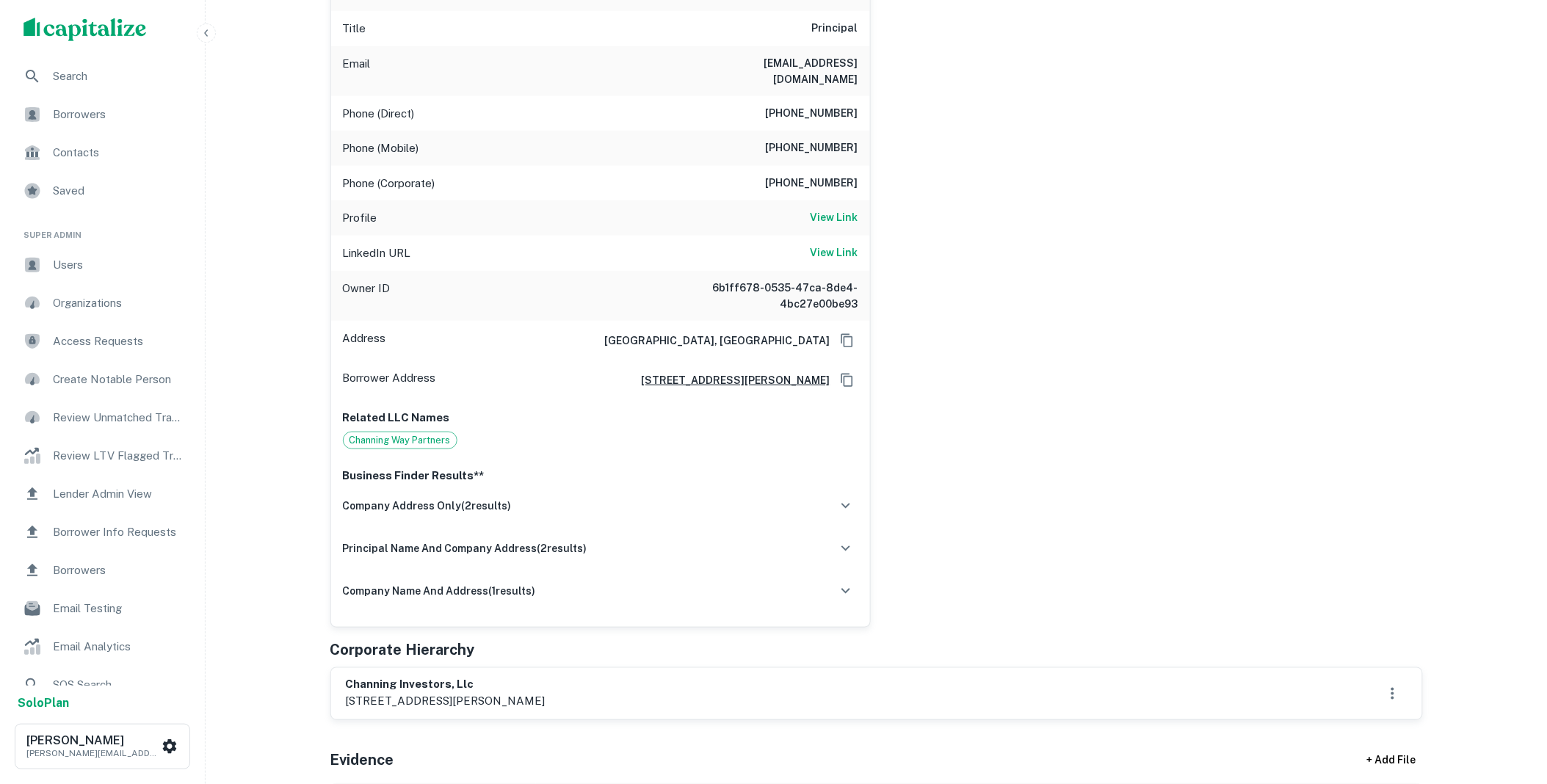
scroll to position [0, 0]
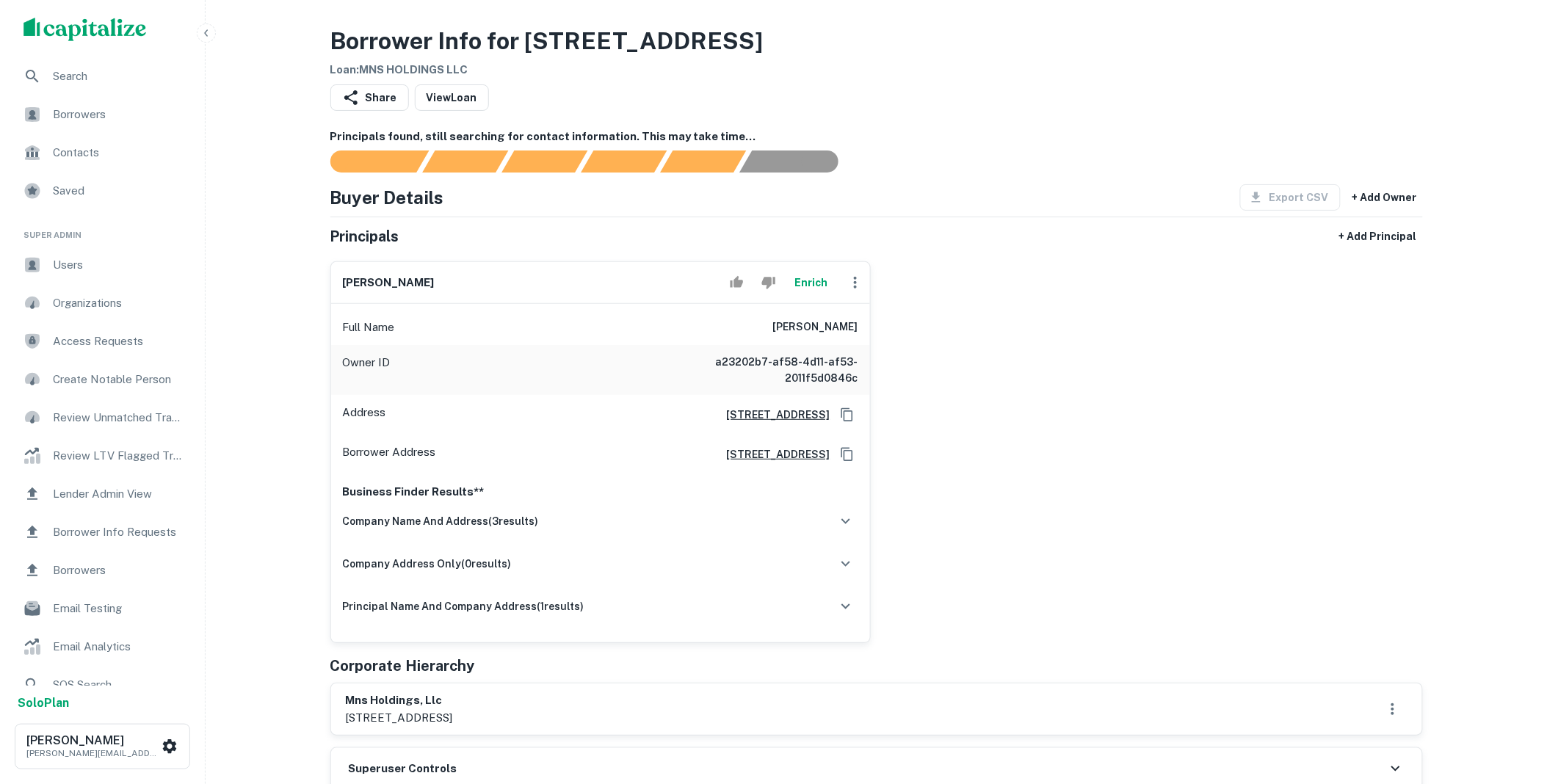
click at [812, 279] on button "Enrich" at bounding box center [812, 282] width 47 height 29
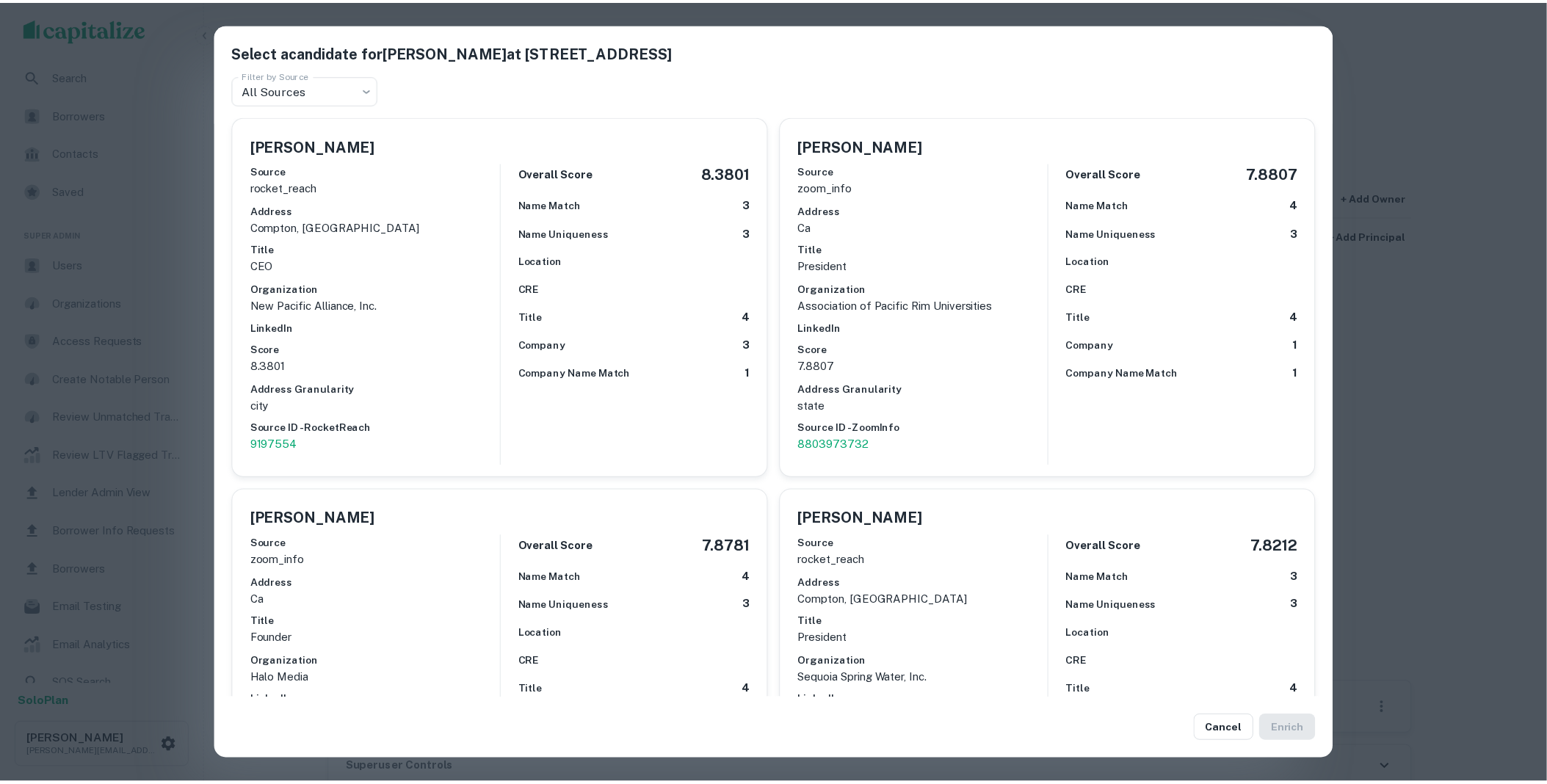
scroll to position [299, 0]
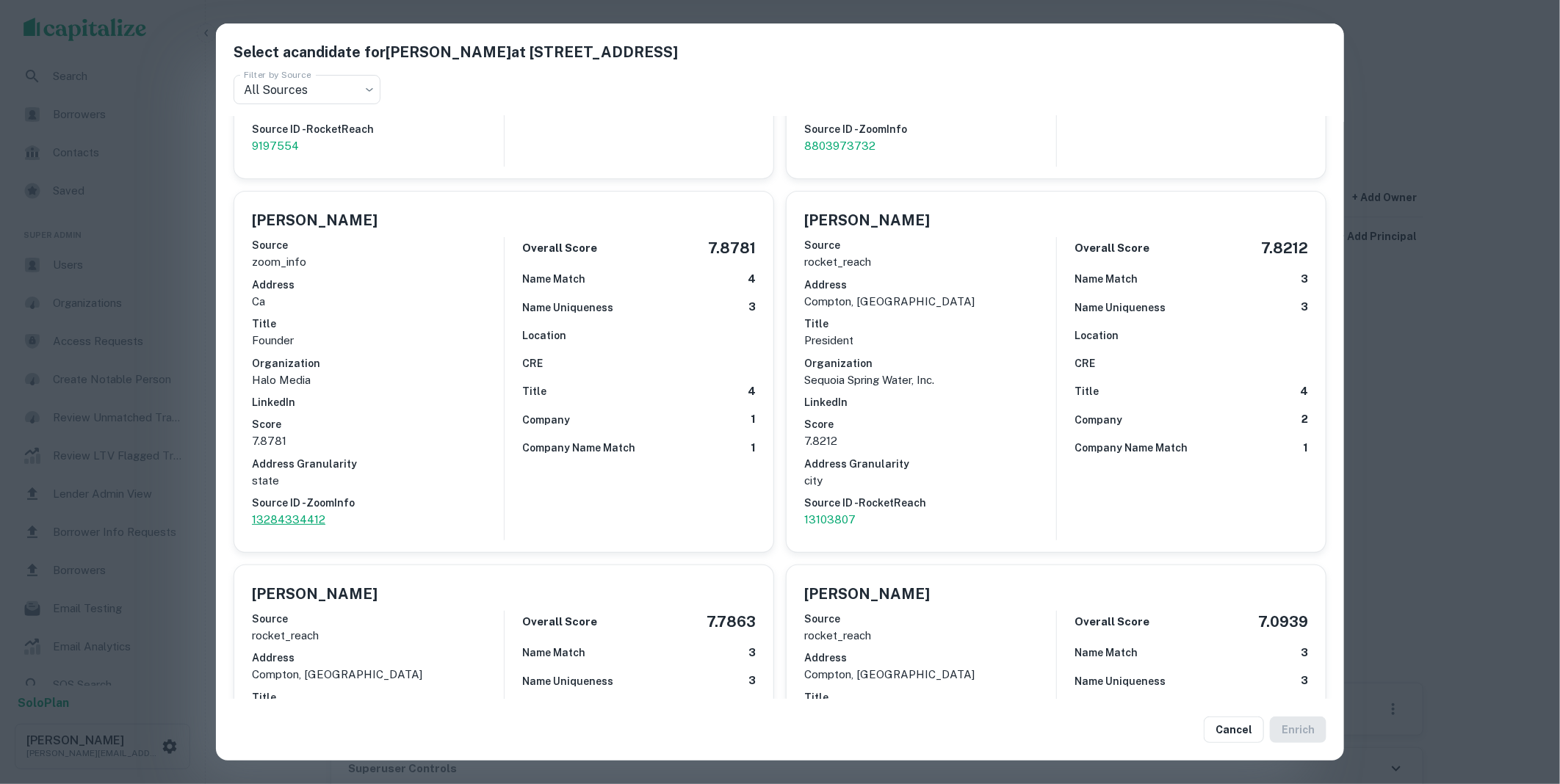
click at [269, 516] on p "13284334412" at bounding box center [377, 520] width 252 height 17
click at [1231, 731] on button "Cancel" at bounding box center [1234, 730] width 60 height 27
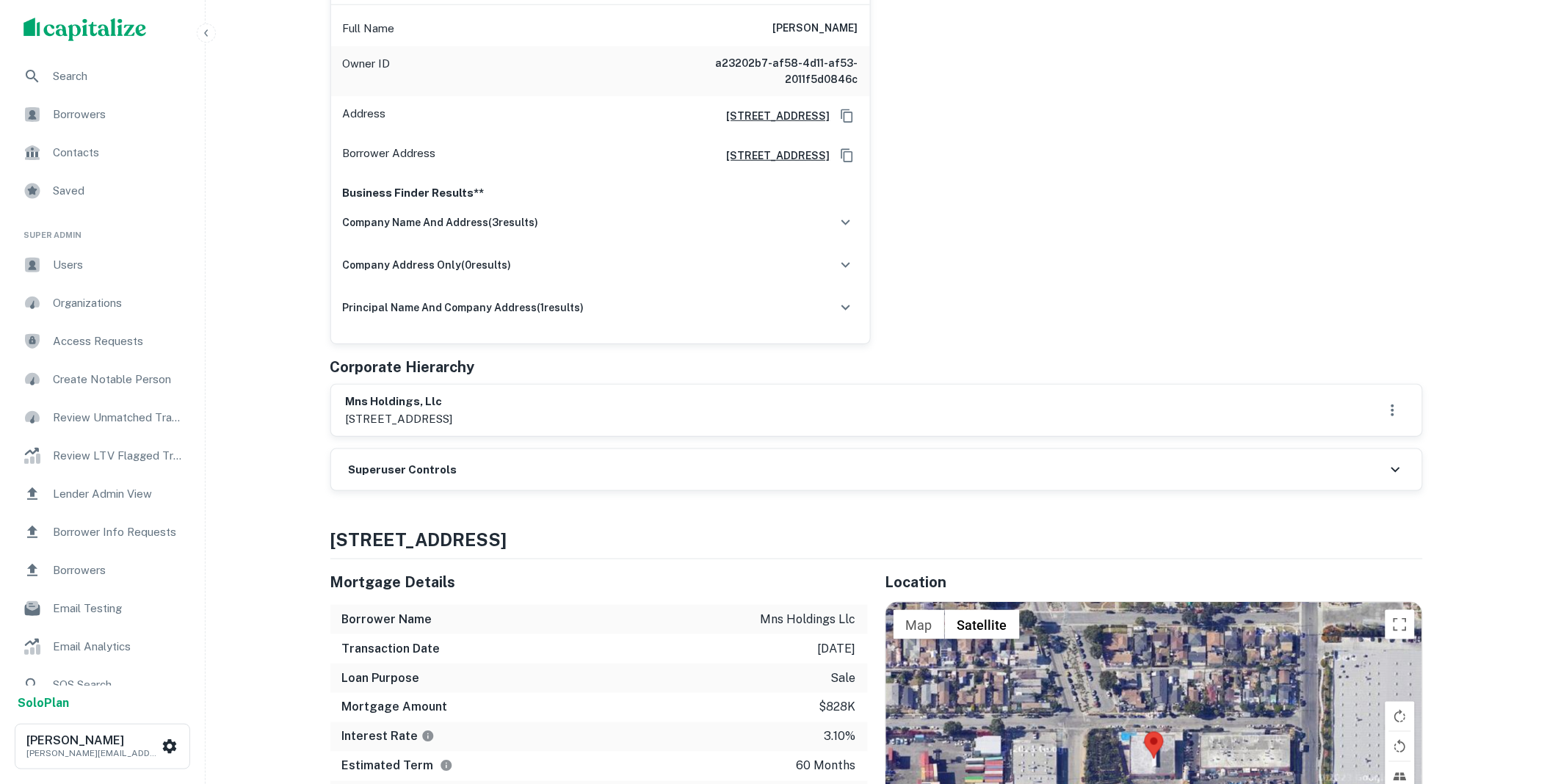
drag, startPoint x: 496, startPoint y: 420, endPoint x: 343, endPoint y: 405, distance: 153.7
click at [343, 405] on div "mns holdings, llc 700 e. 139th st., compton, ca, 90059" at bounding box center [876, 411] width 1091 height 52
copy div "mns holdings, llc 700 e. 139th st., compton, ca"
drag, startPoint x: 774, startPoint y: 27, endPoint x: 856, endPoint y: 31, distance: 82.1
click at [856, 31] on div "Full Name moo ho kim" at bounding box center [600, 28] width 539 height 35
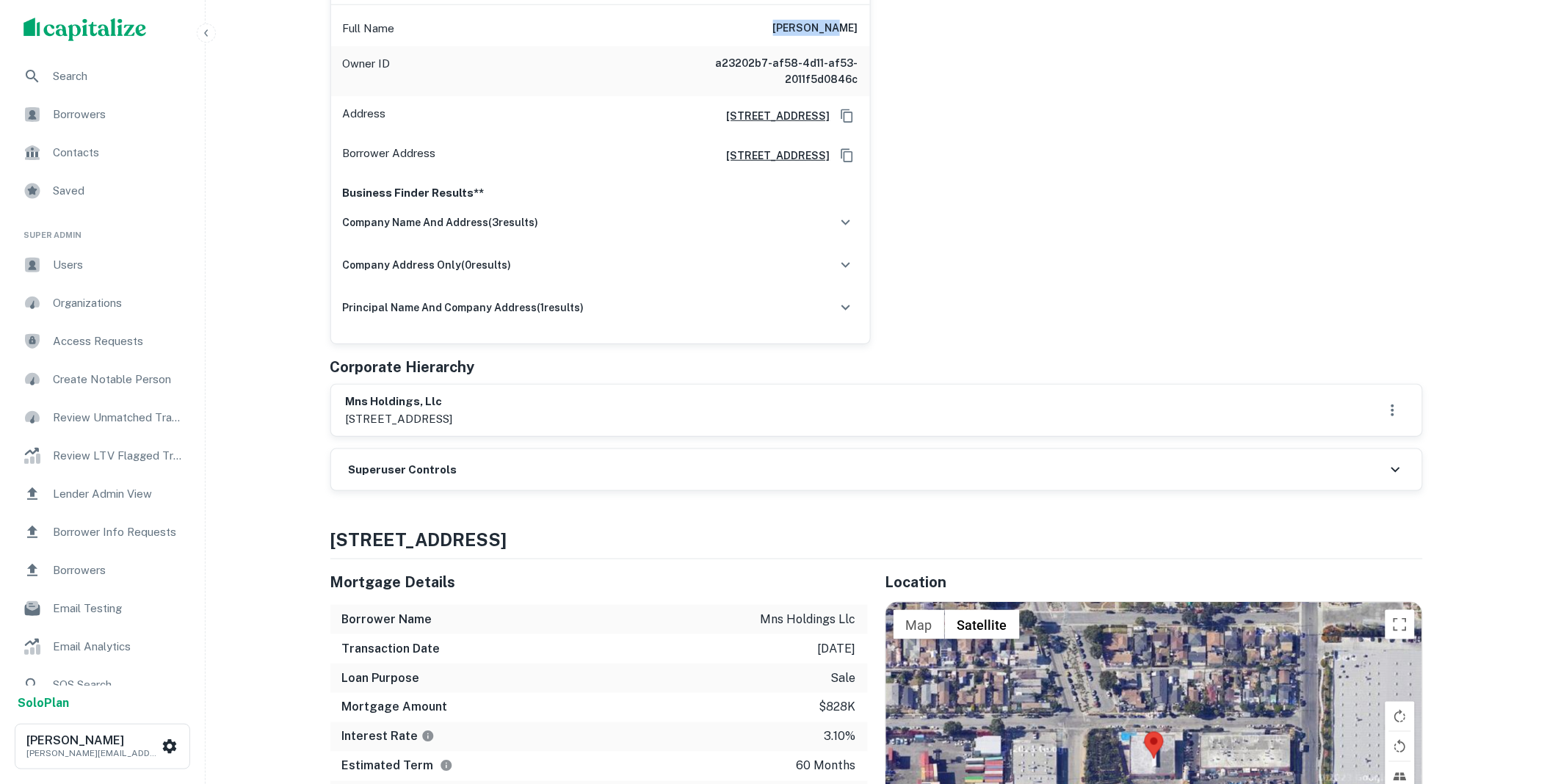
copy h6 "moo ho kim"
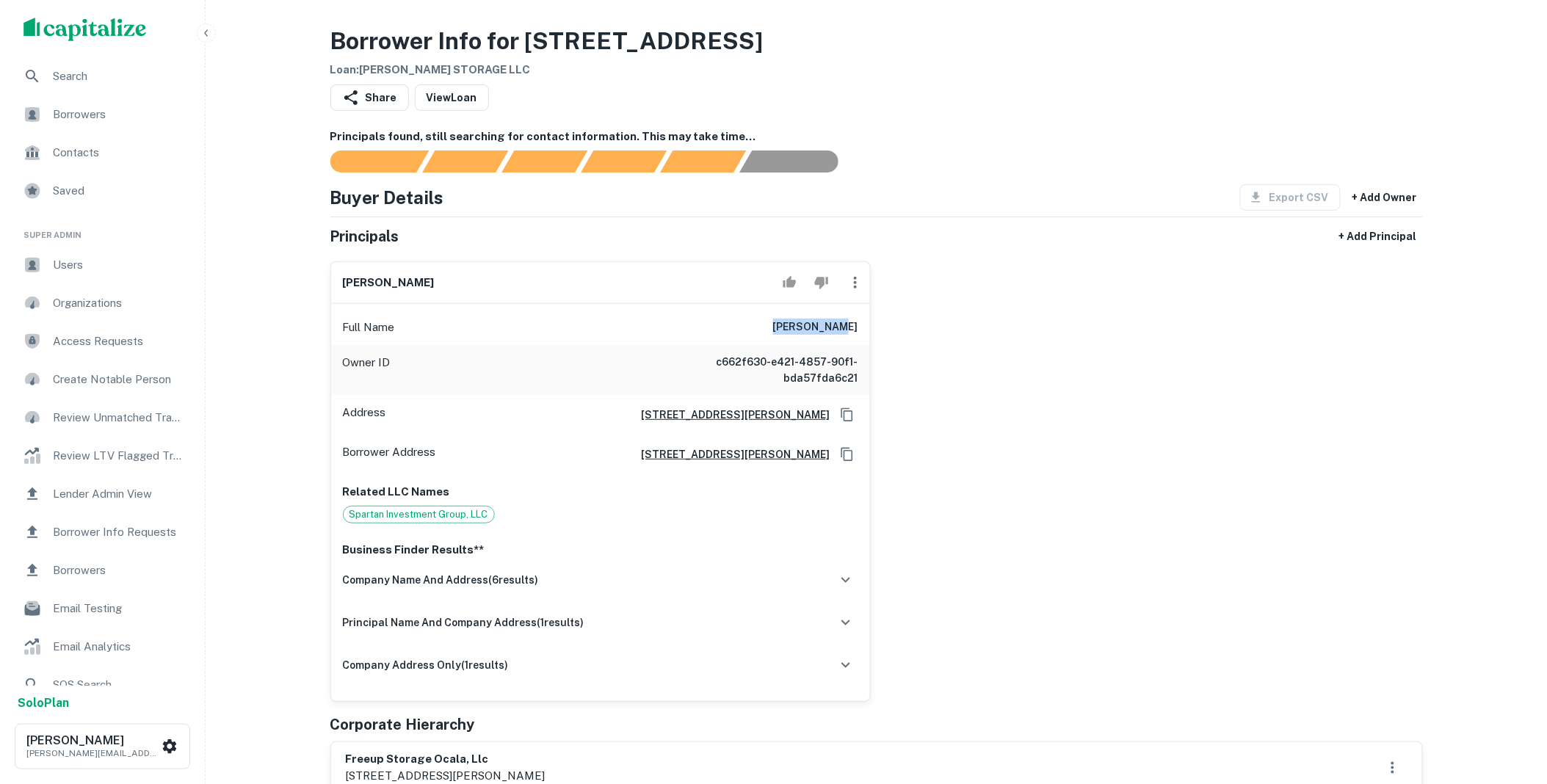
drag, startPoint x: 784, startPoint y: 331, endPoint x: 870, endPoint y: 328, distance: 86.1
click at [870, 328] on div "[PERSON_NAME] Full Name [PERSON_NAME] Owner ID c662f630-e421-4857-90f1-bda57fda…" at bounding box center [600, 481] width 540 height 441
copy h6 "[PERSON_NAME]"
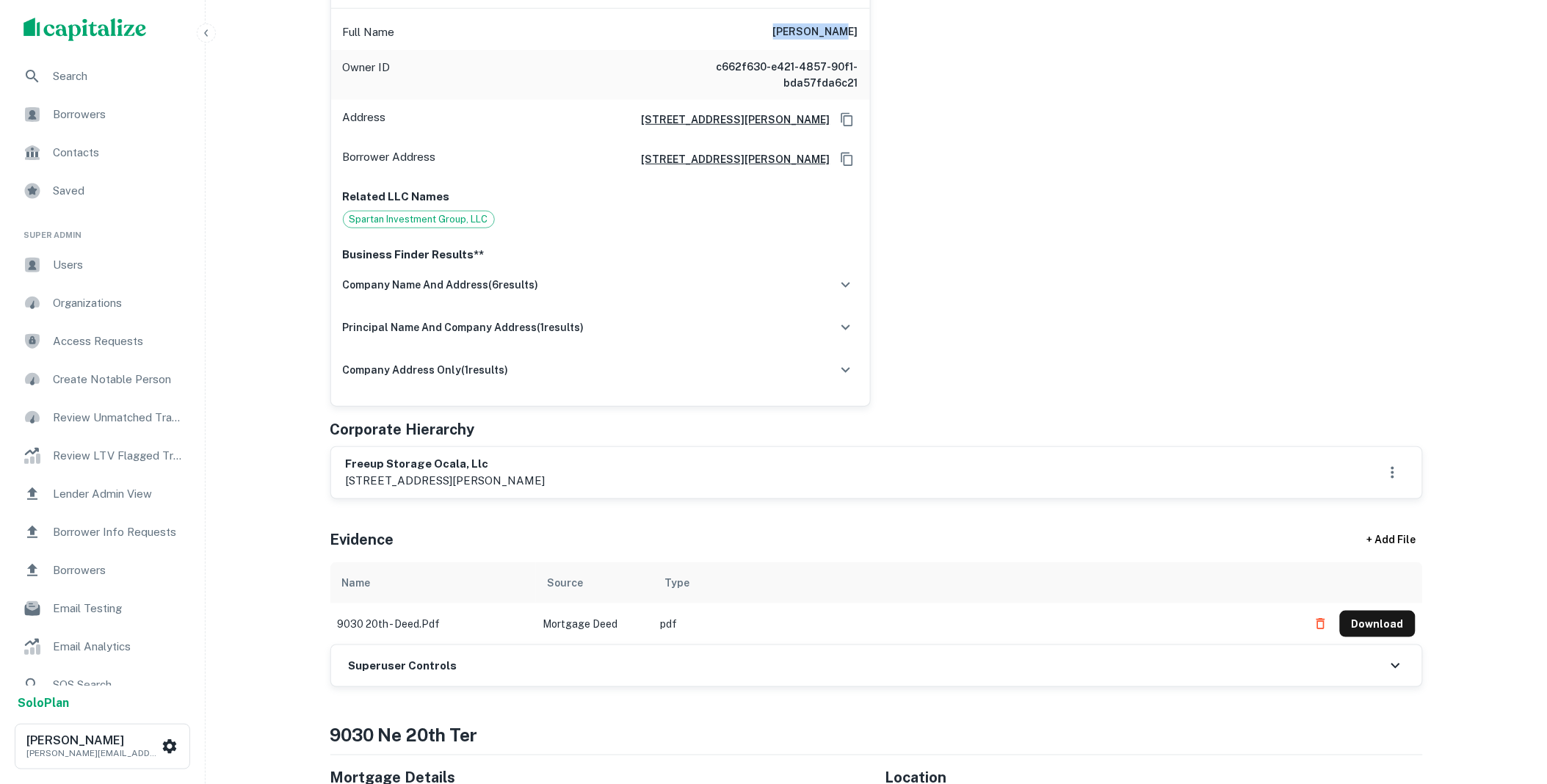
scroll to position [299, 0]
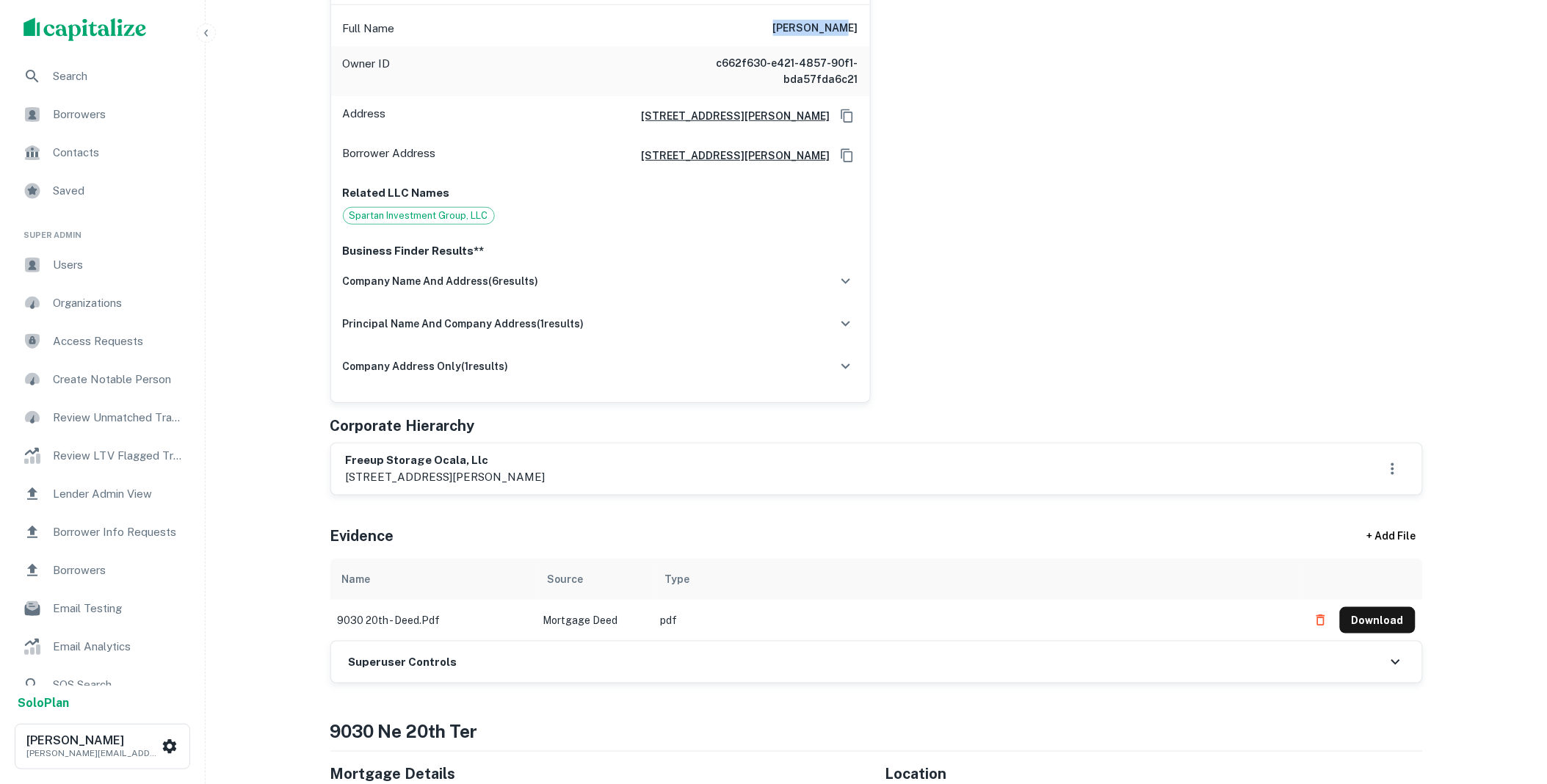
drag, startPoint x: 540, startPoint y: 475, endPoint x: 343, endPoint y: 466, distance: 197.2
click at [343, 466] on div "freeup storage ocala, llc [STREET_ADDRESS][PERSON_NAME]" at bounding box center [876, 470] width 1091 height 52
copy div "freeup storage ocala, llc [STREET_ADDRESS]"
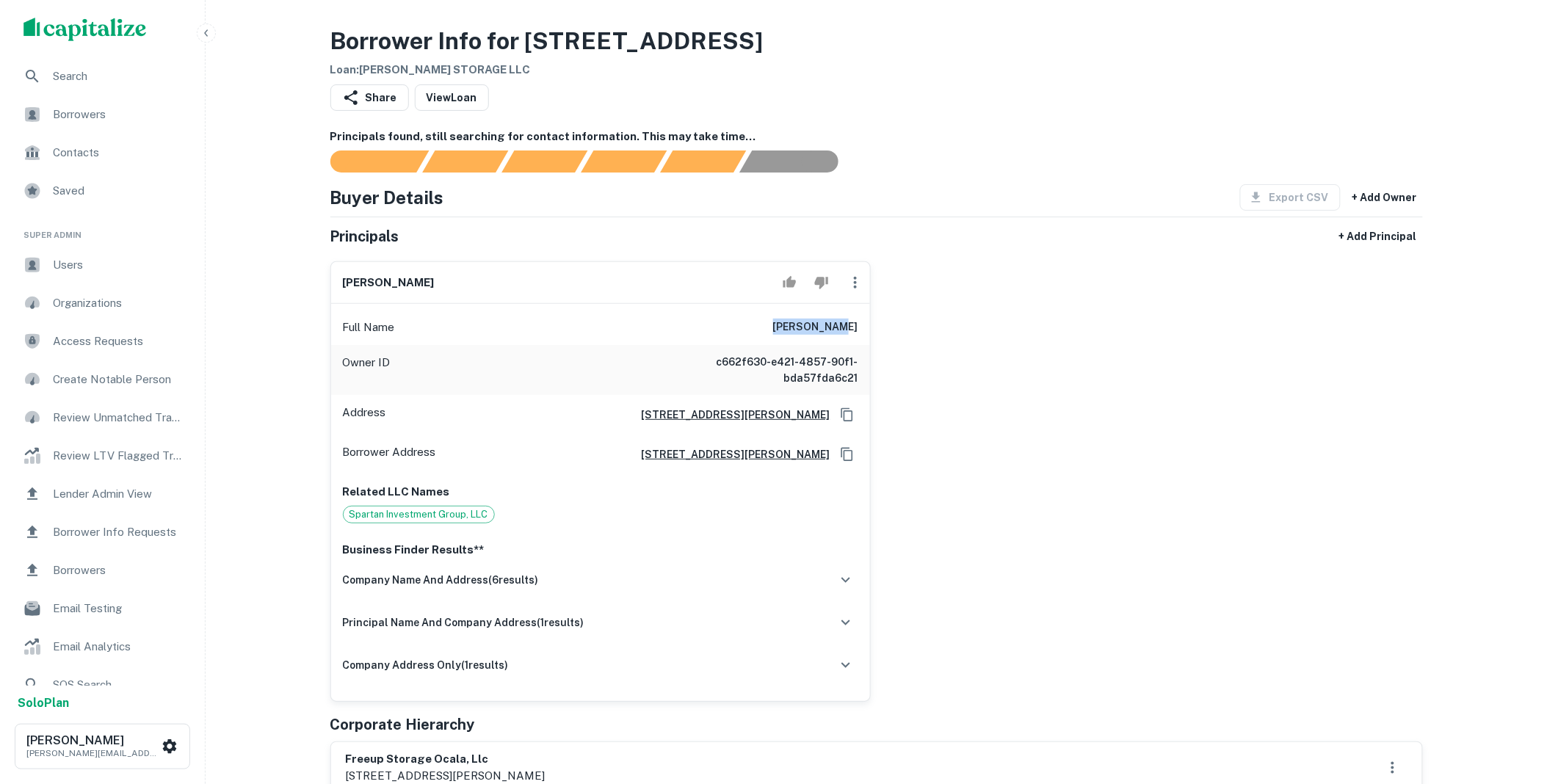
click at [855, 286] on icon "button" at bounding box center [855, 282] width 3 height 12
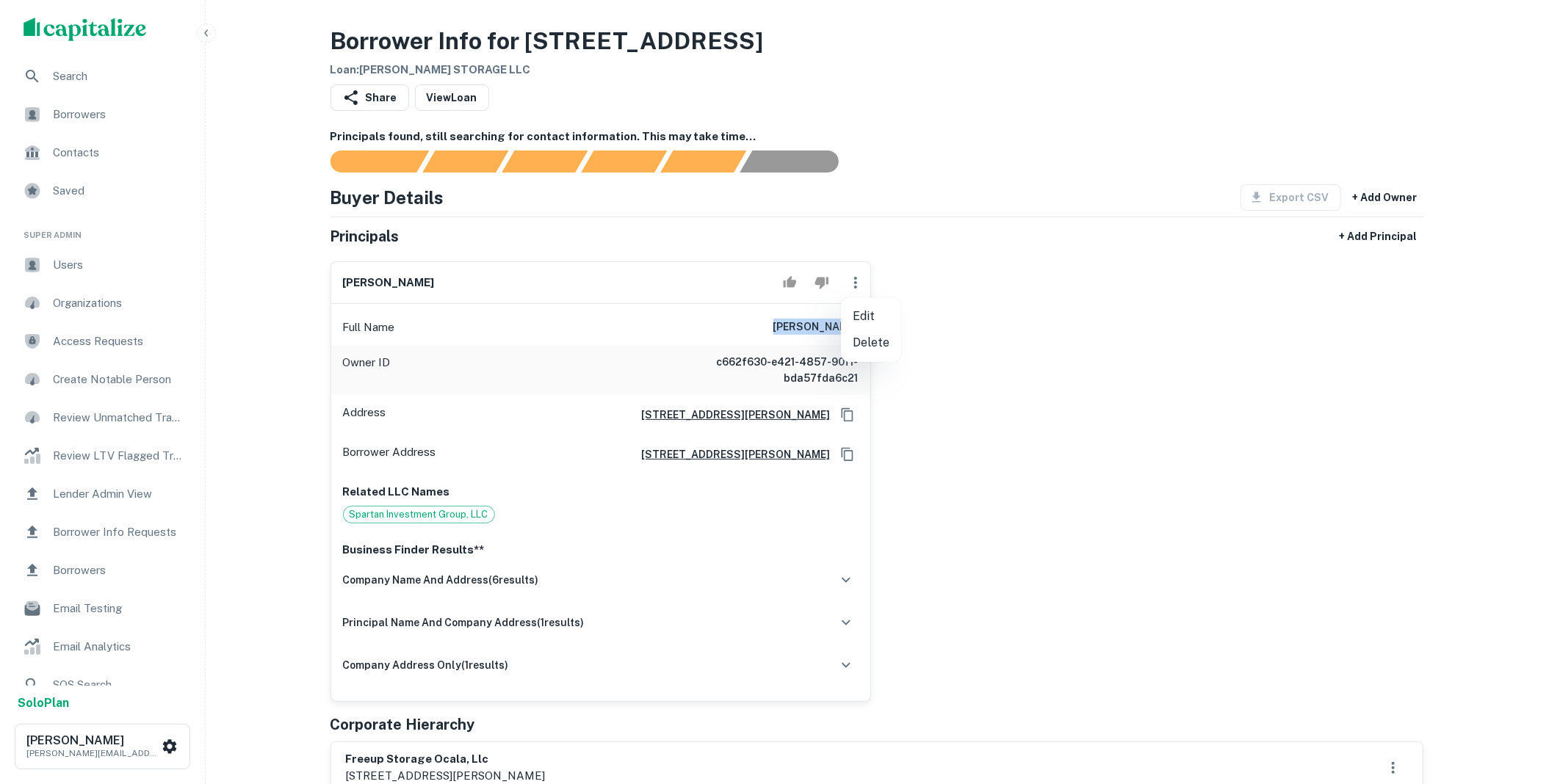
click at [874, 318] on li "Edit" at bounding box center [871, 317] width 60 height 27
select select "**"
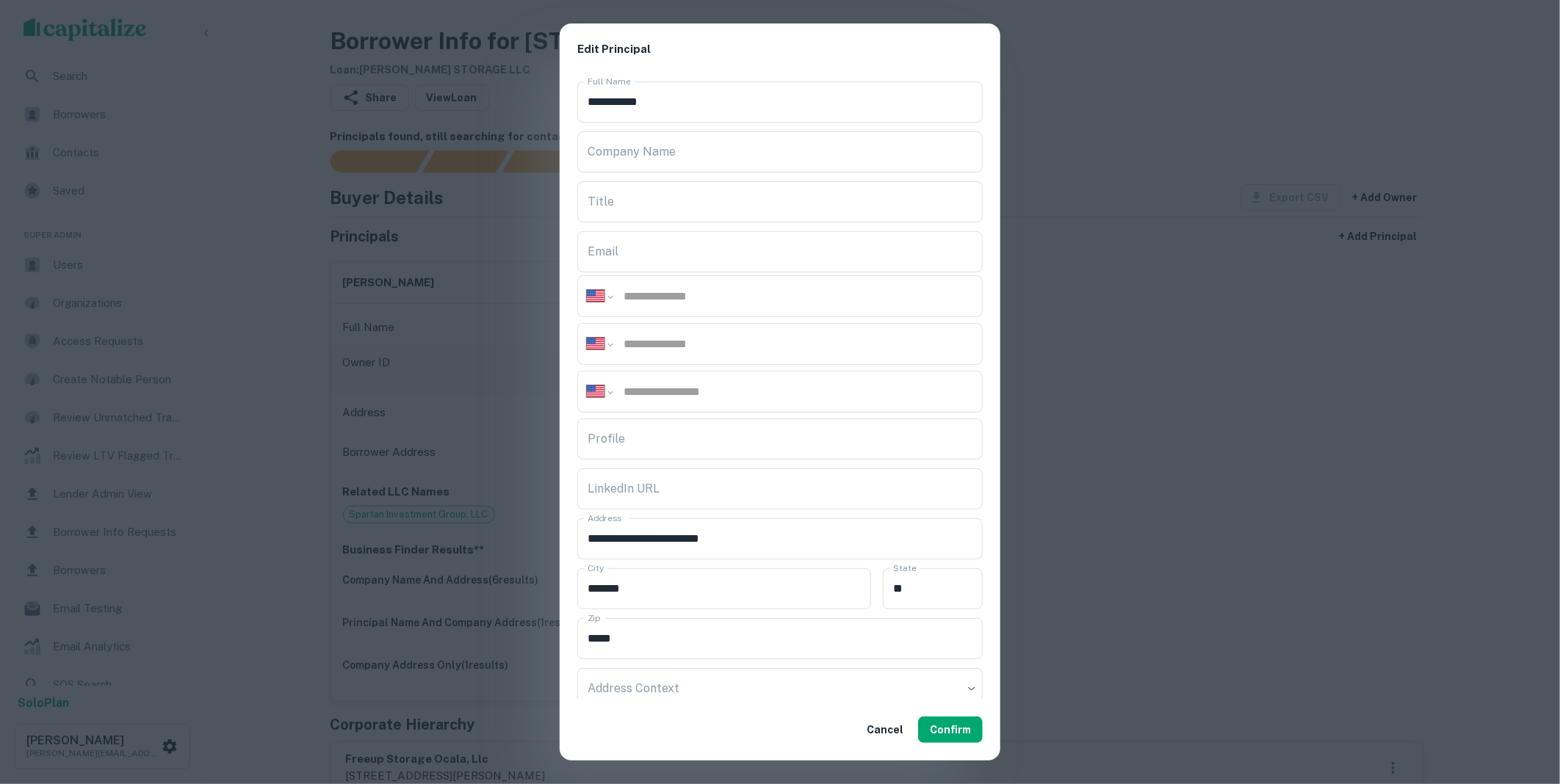
click at [678, 384] on input "tel" at bounding box center [798, 392] width 351 height 17
paste input "**********"
type input "**********"
click at [630, 162] on input "Company Name" at bounding box center [780, 152] width 405 height 41
type input "**********"
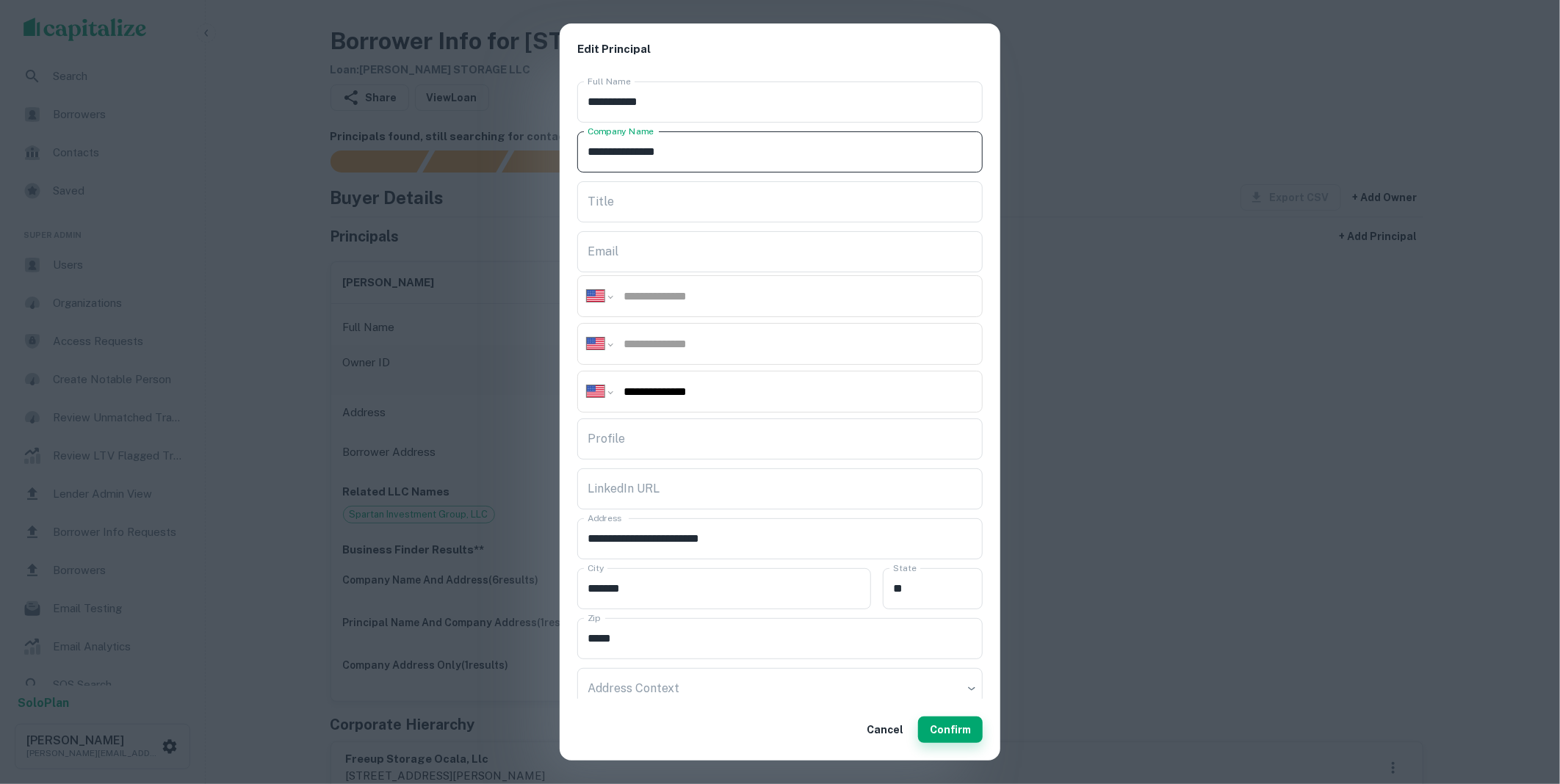
click at [952, 732] on button "Confirm" at bounding box center [950, 730] width 64 height 27
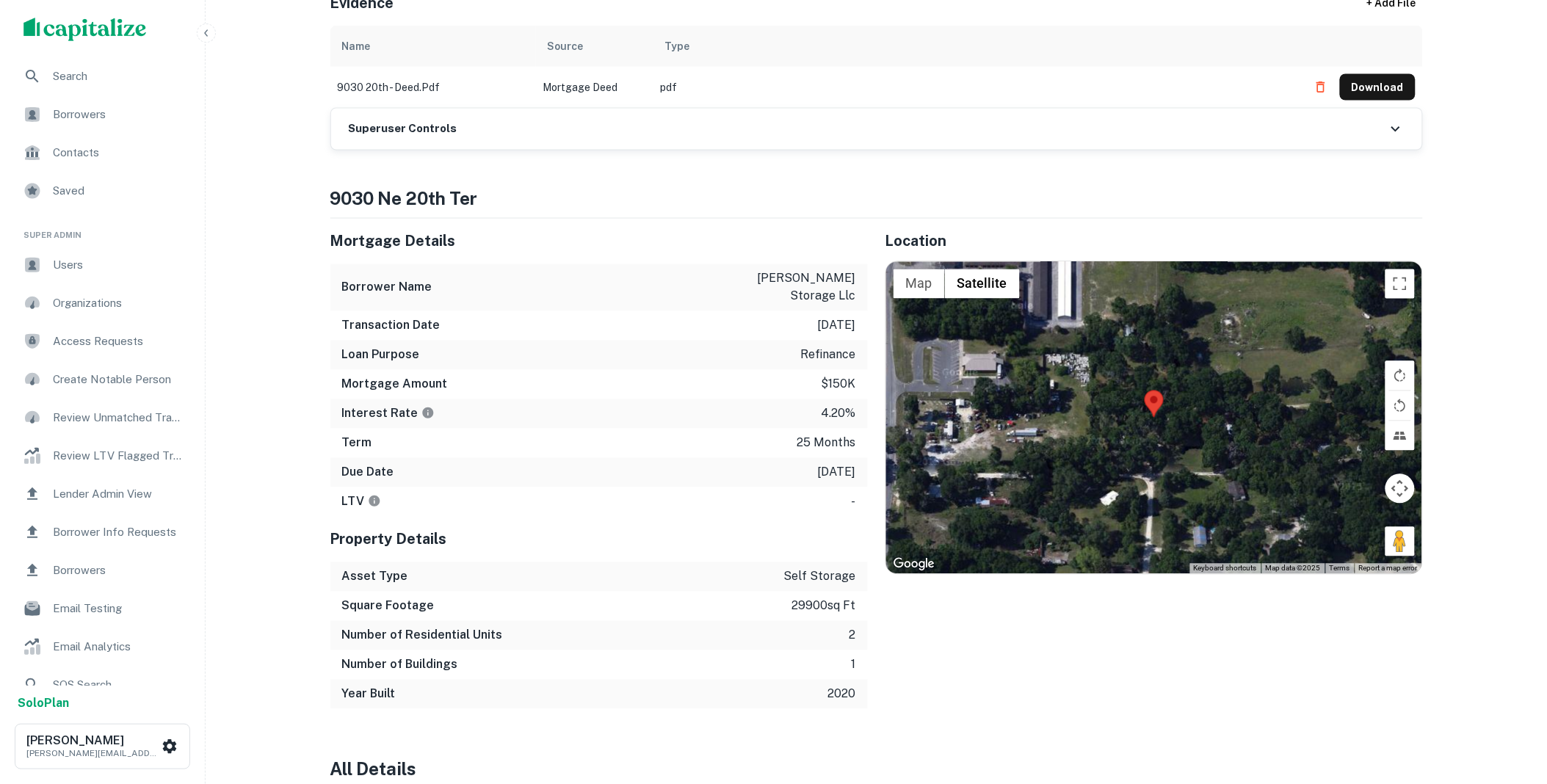
scroll to position [897, 0]
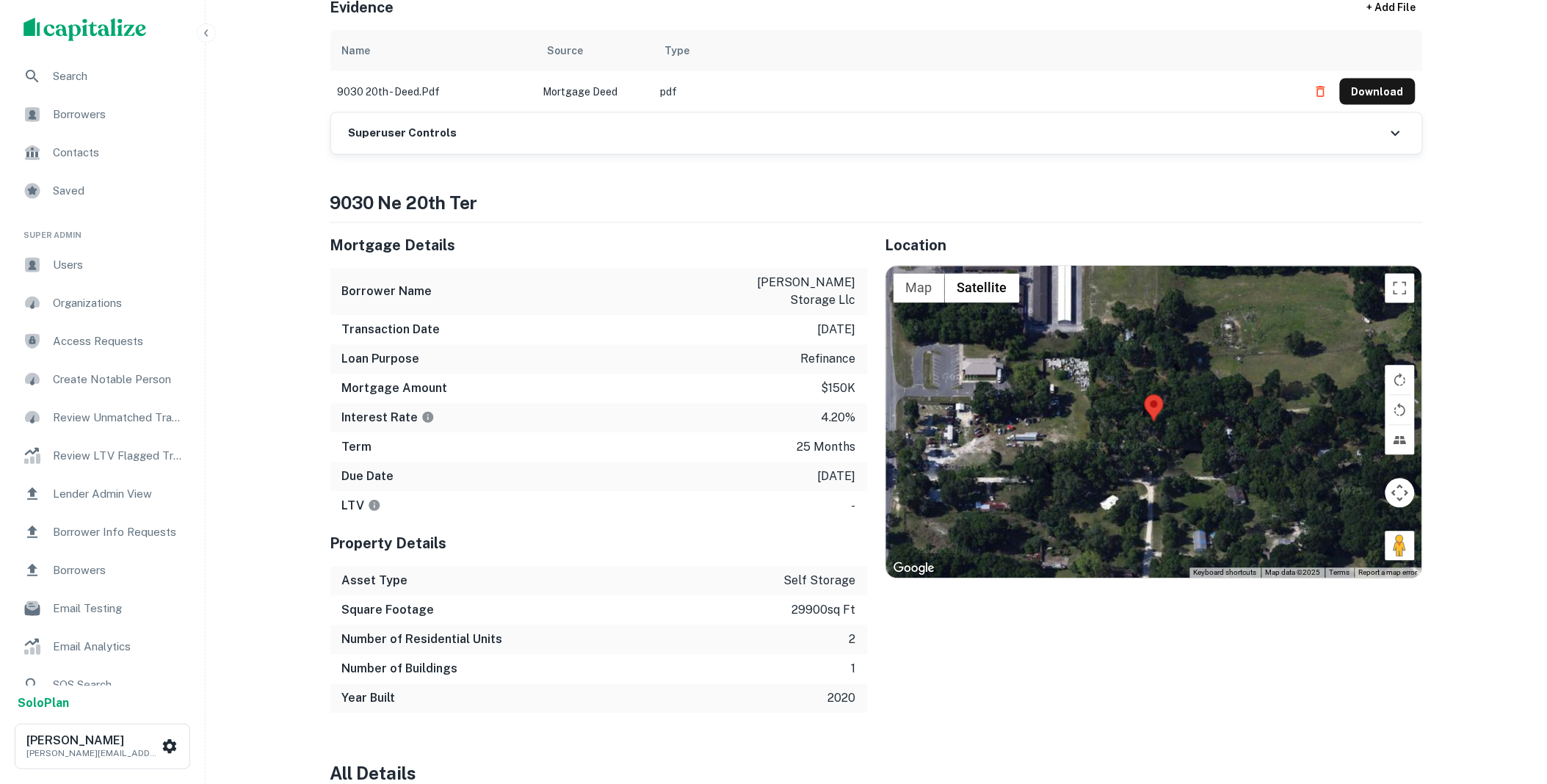
click at [510, 143] on div "Superuser Controls" at bounding box center [876, 133] width 1091 height 41
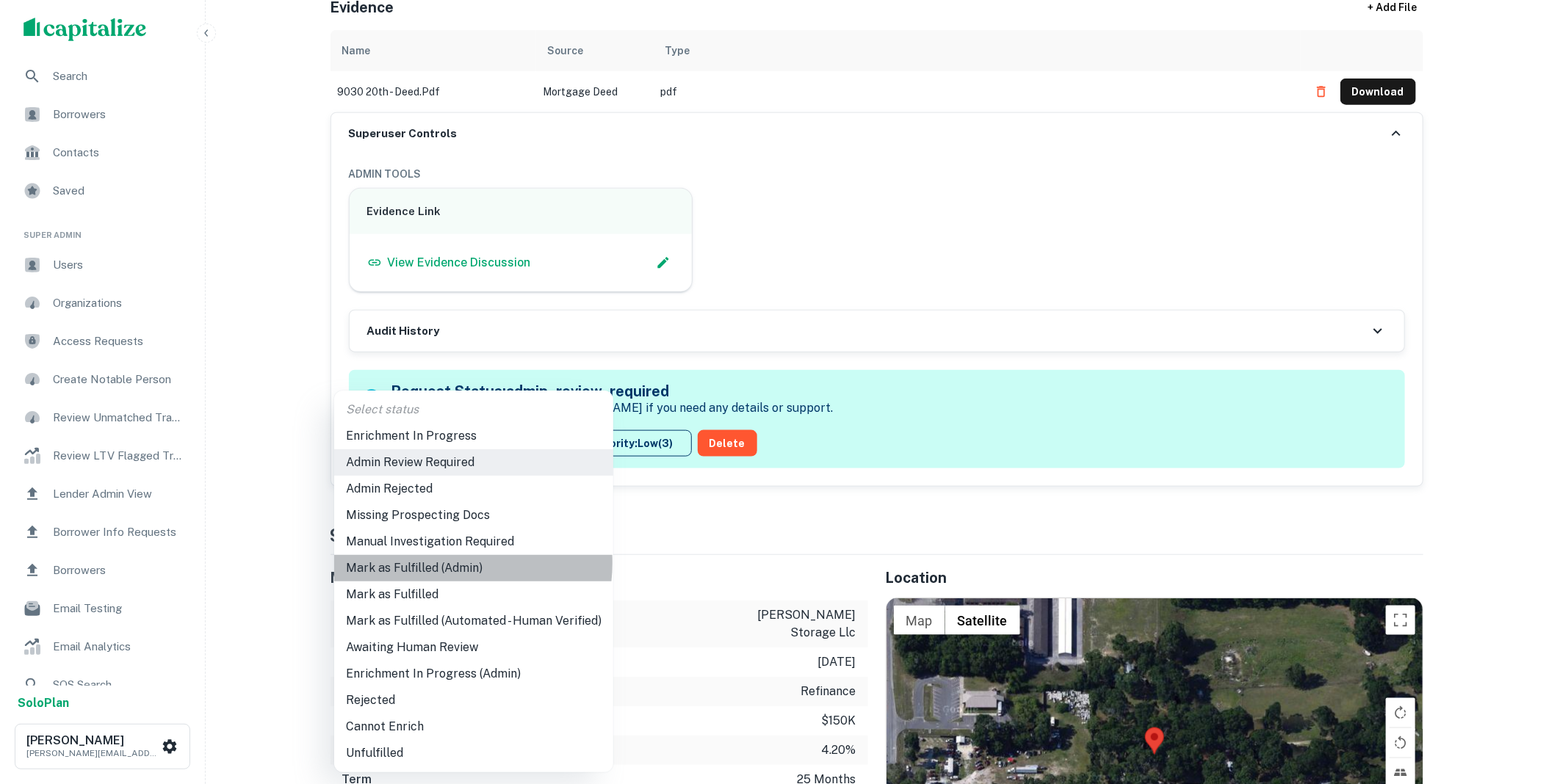
click at [443, 563] on li "Mark as Fulfilled (Admin)" at bounding box center [474, 568] width 279 height 27
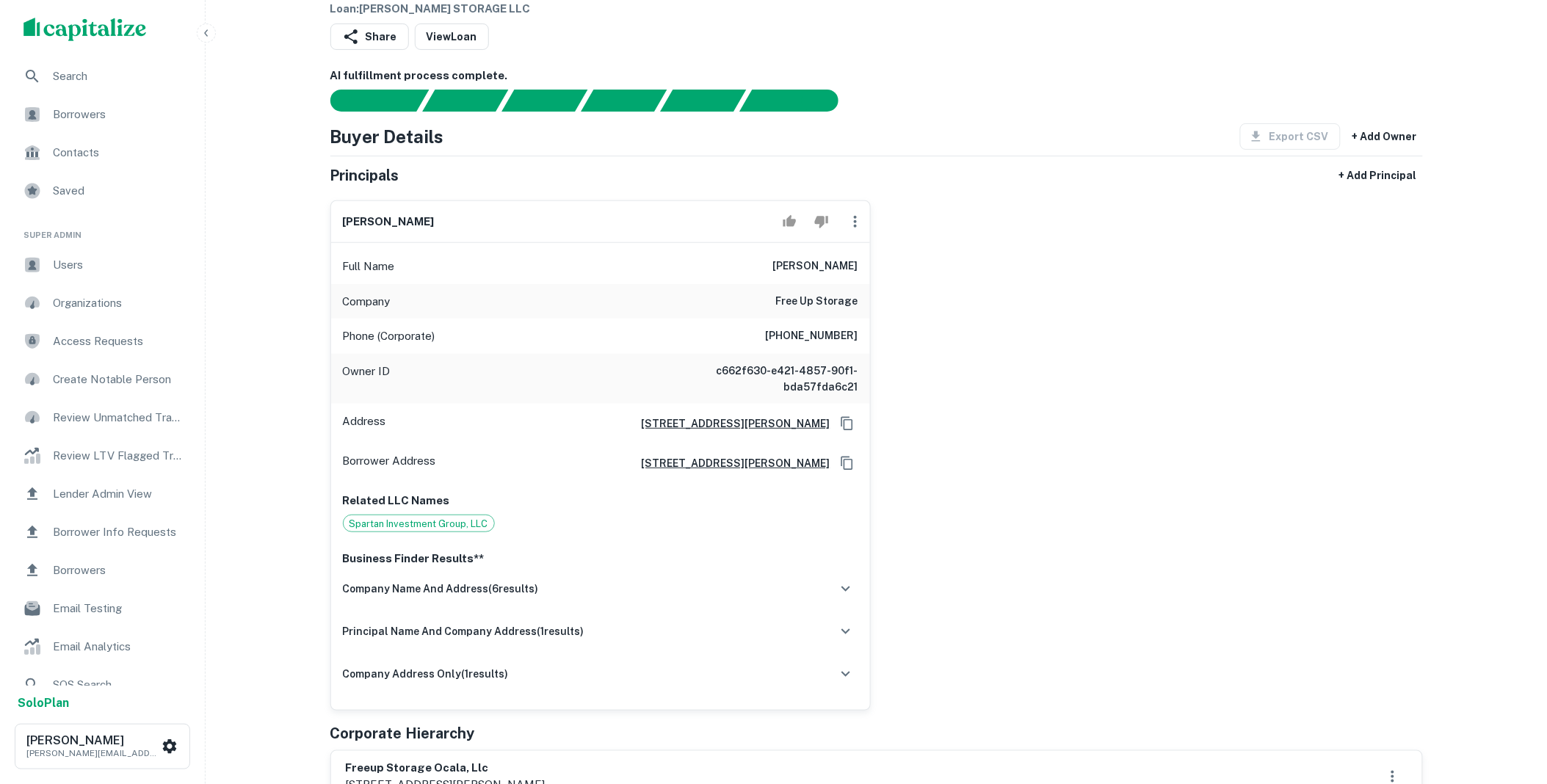
scroll to position [0, 0]
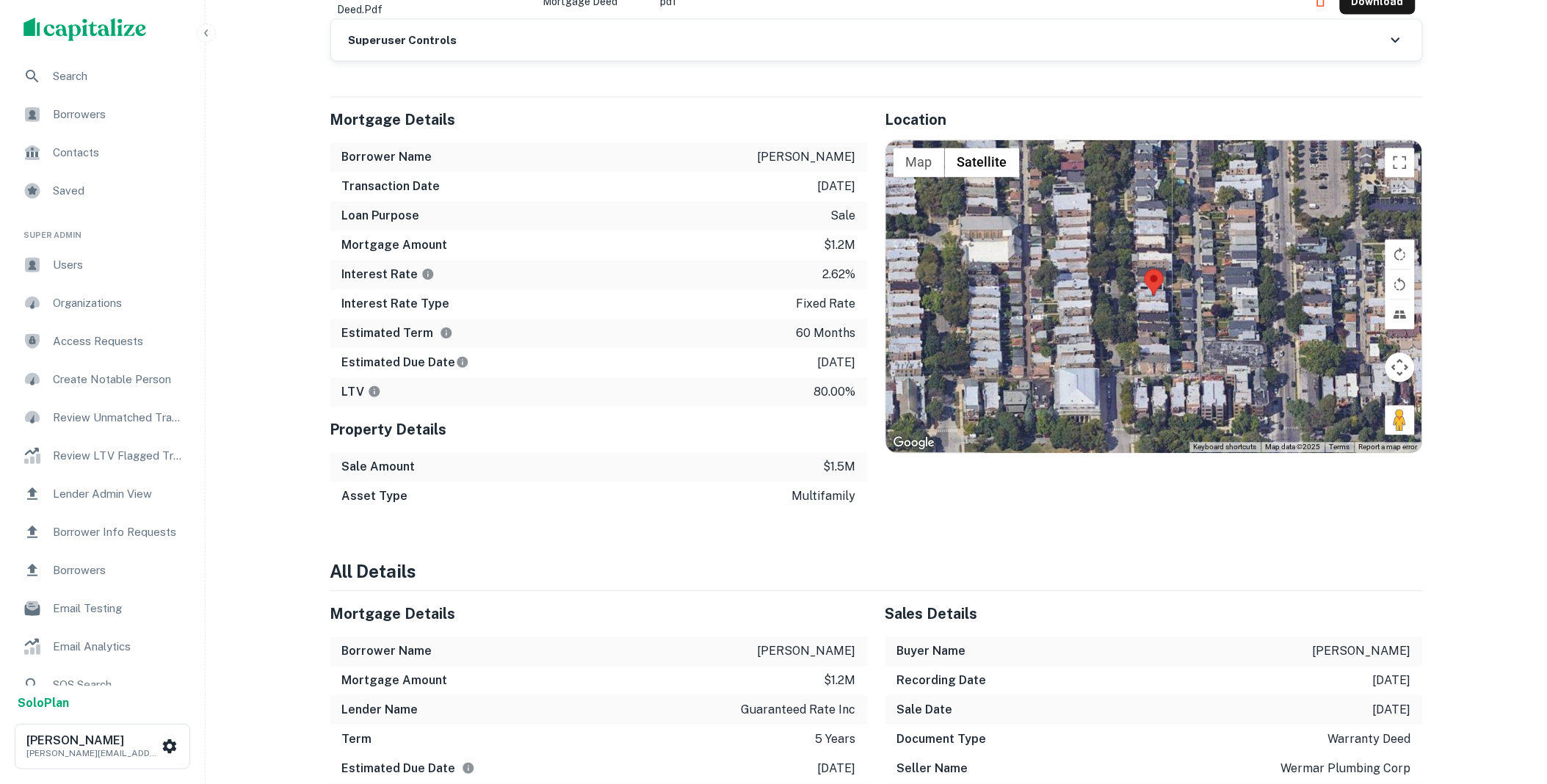
scroll to position [597, 0]
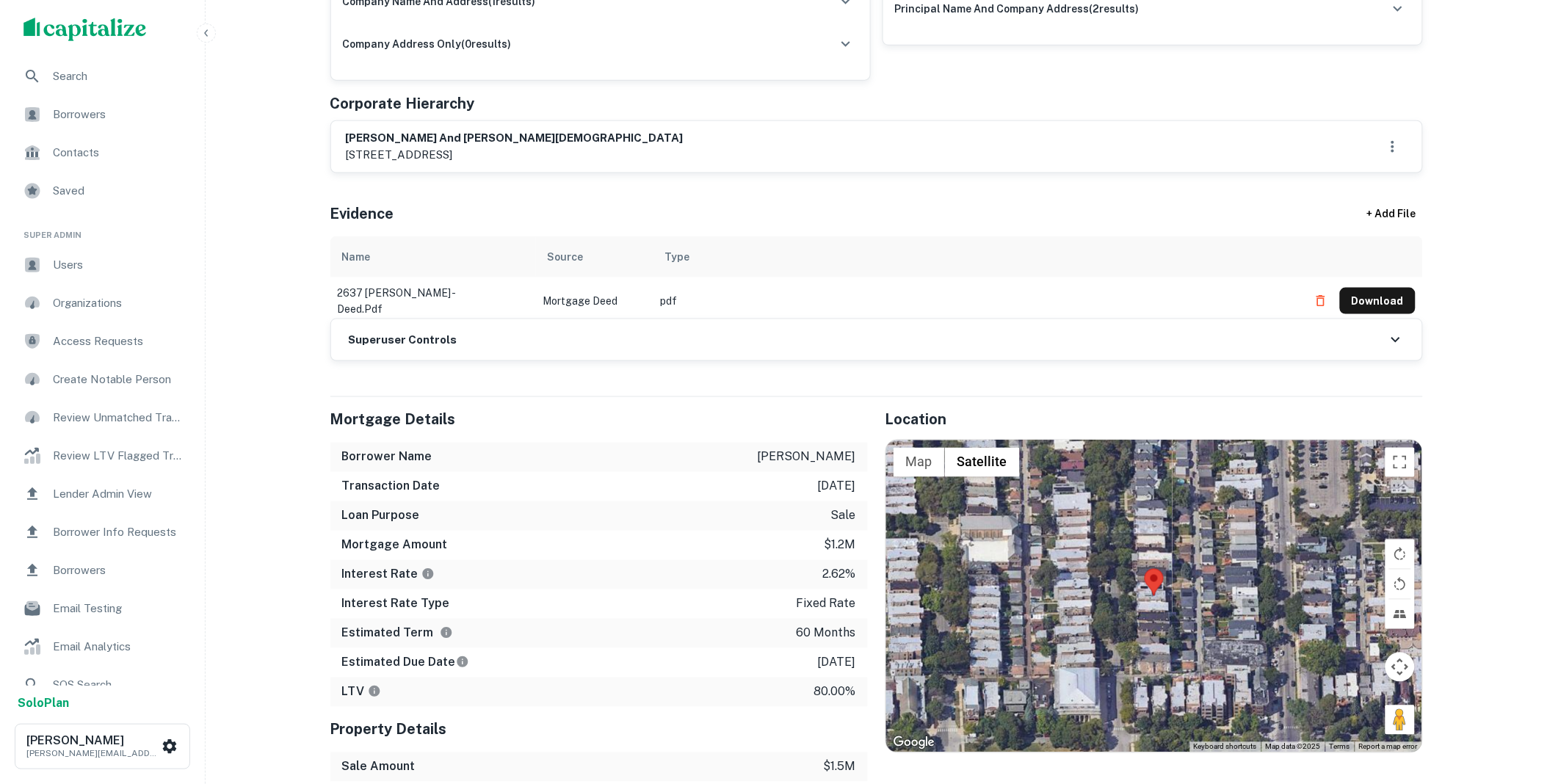
drag, startPoint x: 523, startPoint y: 332, endPoint x: 517, endPoint y: 345, distance: 14.3
click at [523, 332] on div "Superuser Controls" at bounding box center [876, 339] width 1091 height 41
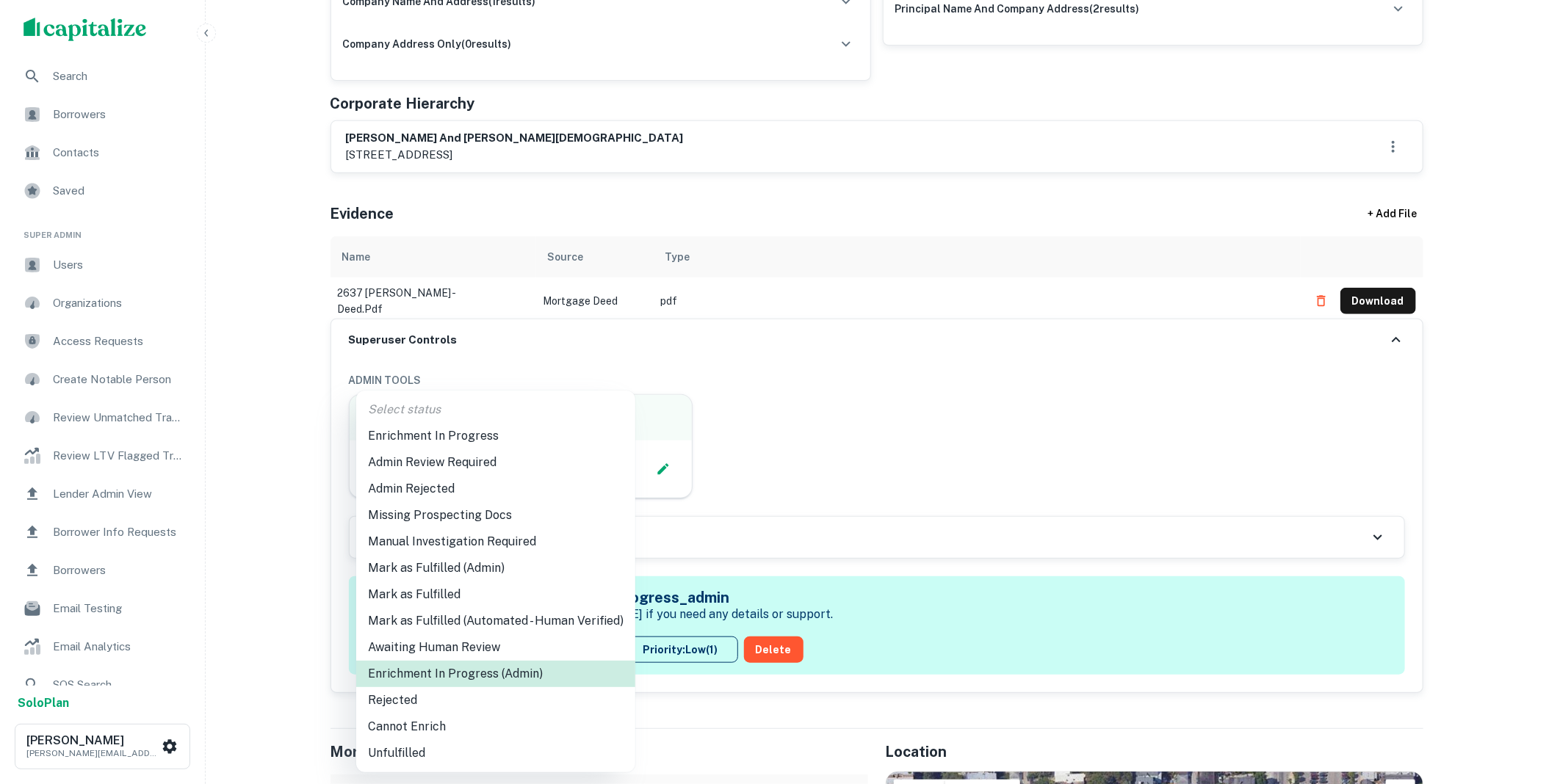
click at [817, 494] on div at bounding box center [780, 392] width 1560 height 784
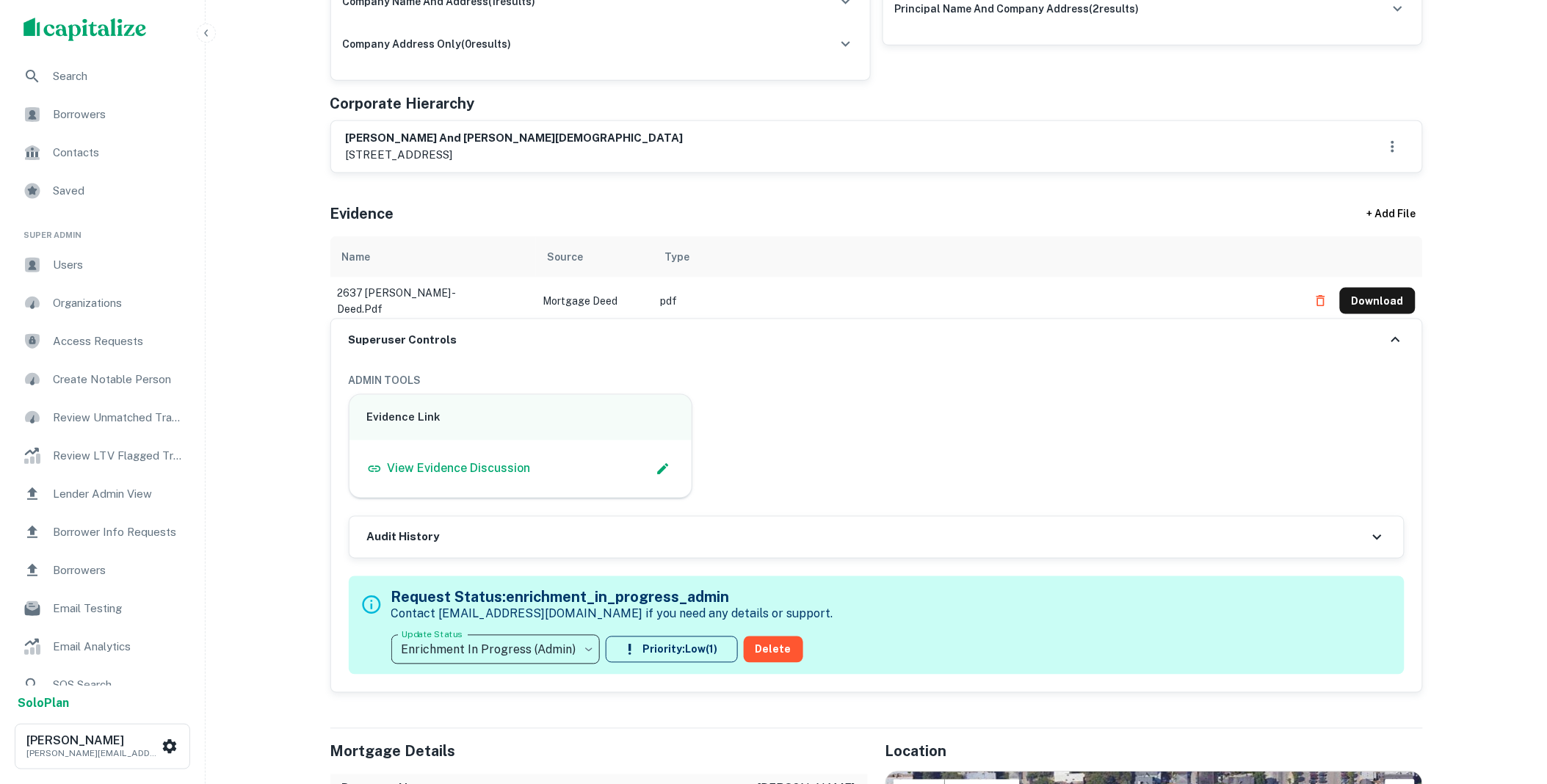
scroll to position [0, 0]
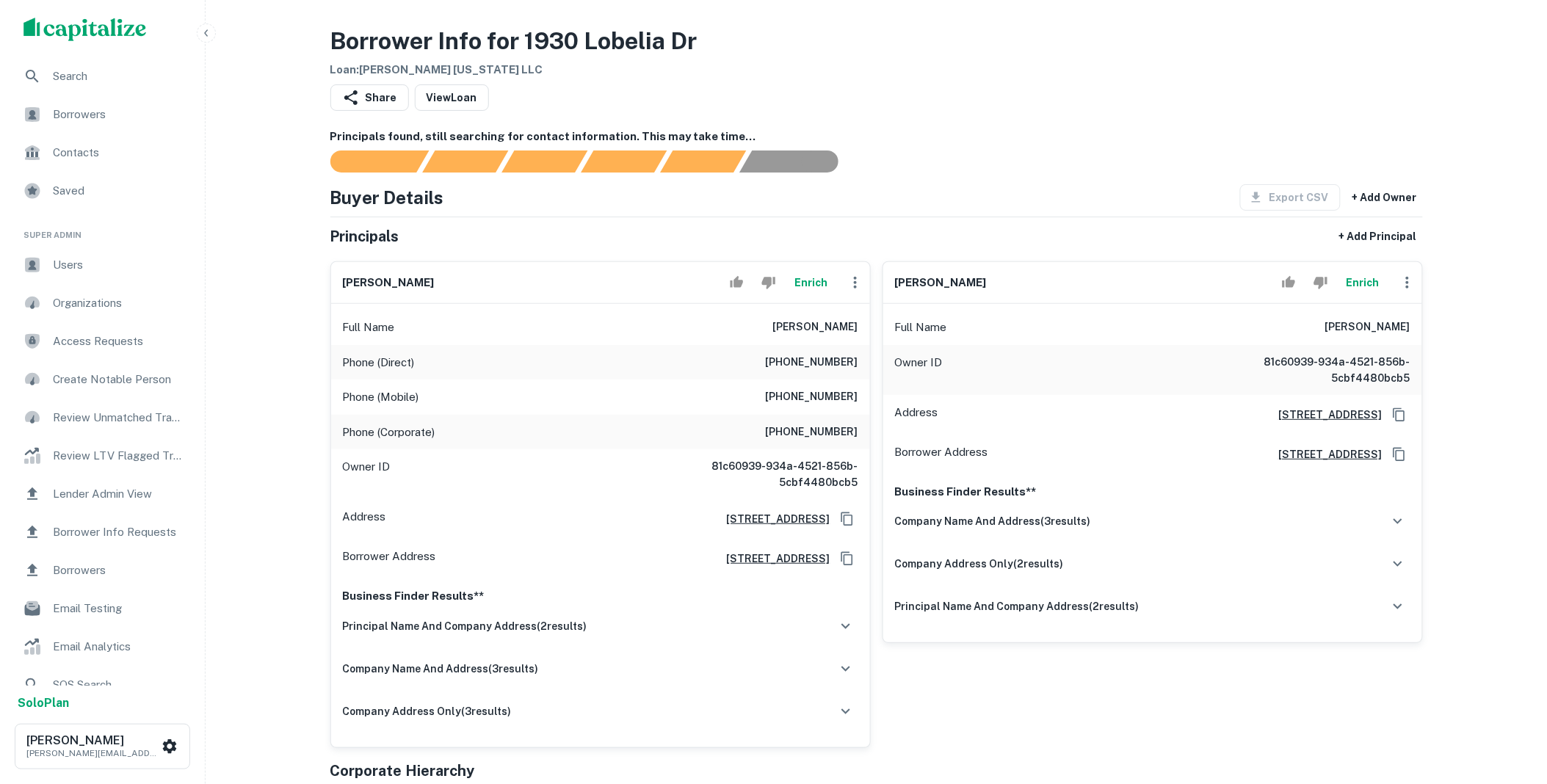
click at [1364, 279] on button "Enrich" at bounding box center [1364, 282] width 47 height 29
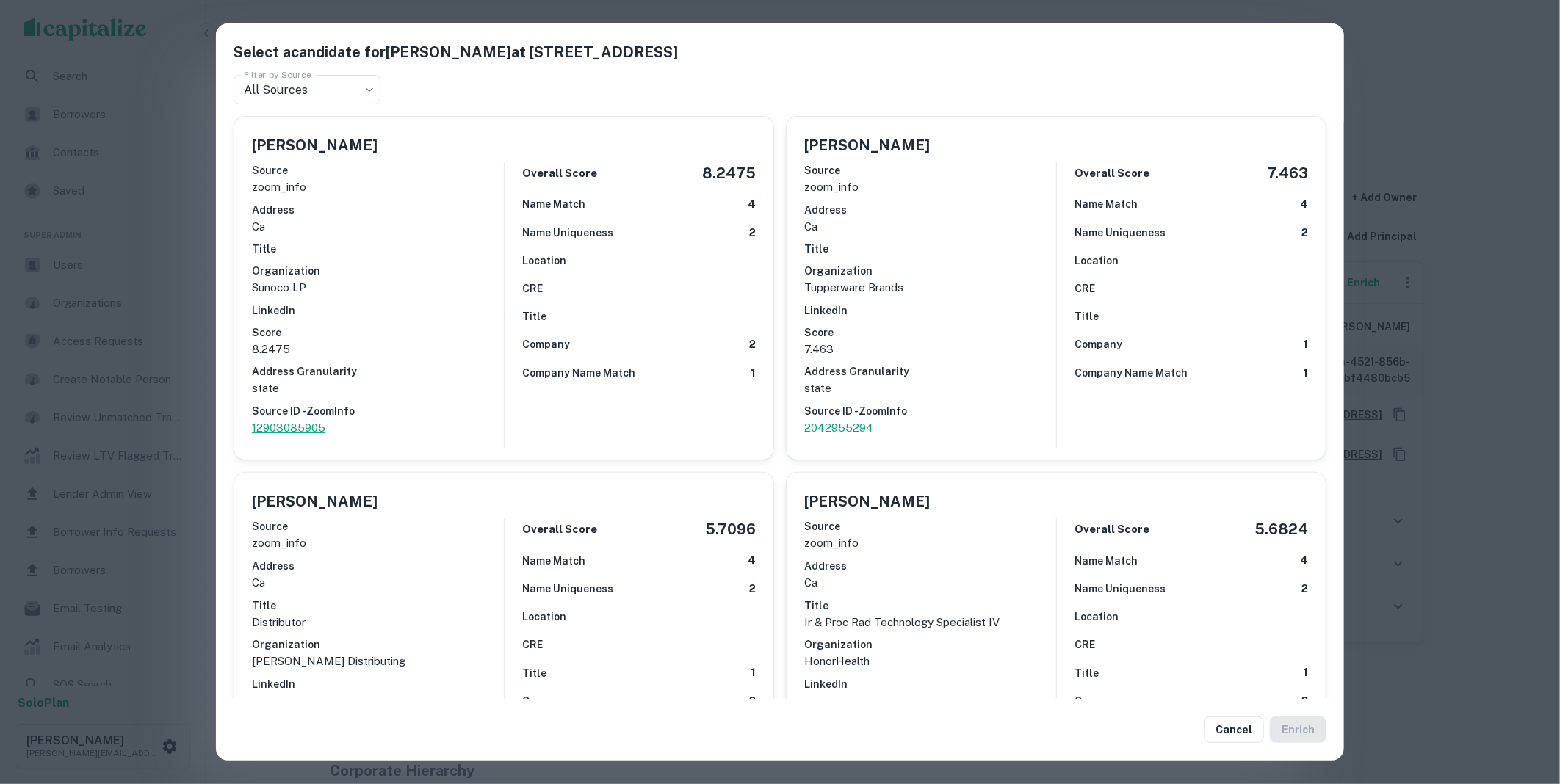
click at [312, 426] on p "12903085905" at bounding box center [377, 428] width 252 height 17
click at [1222, 721] on button "Cancel" at bounding box center [1234, 730] width 60 height 27
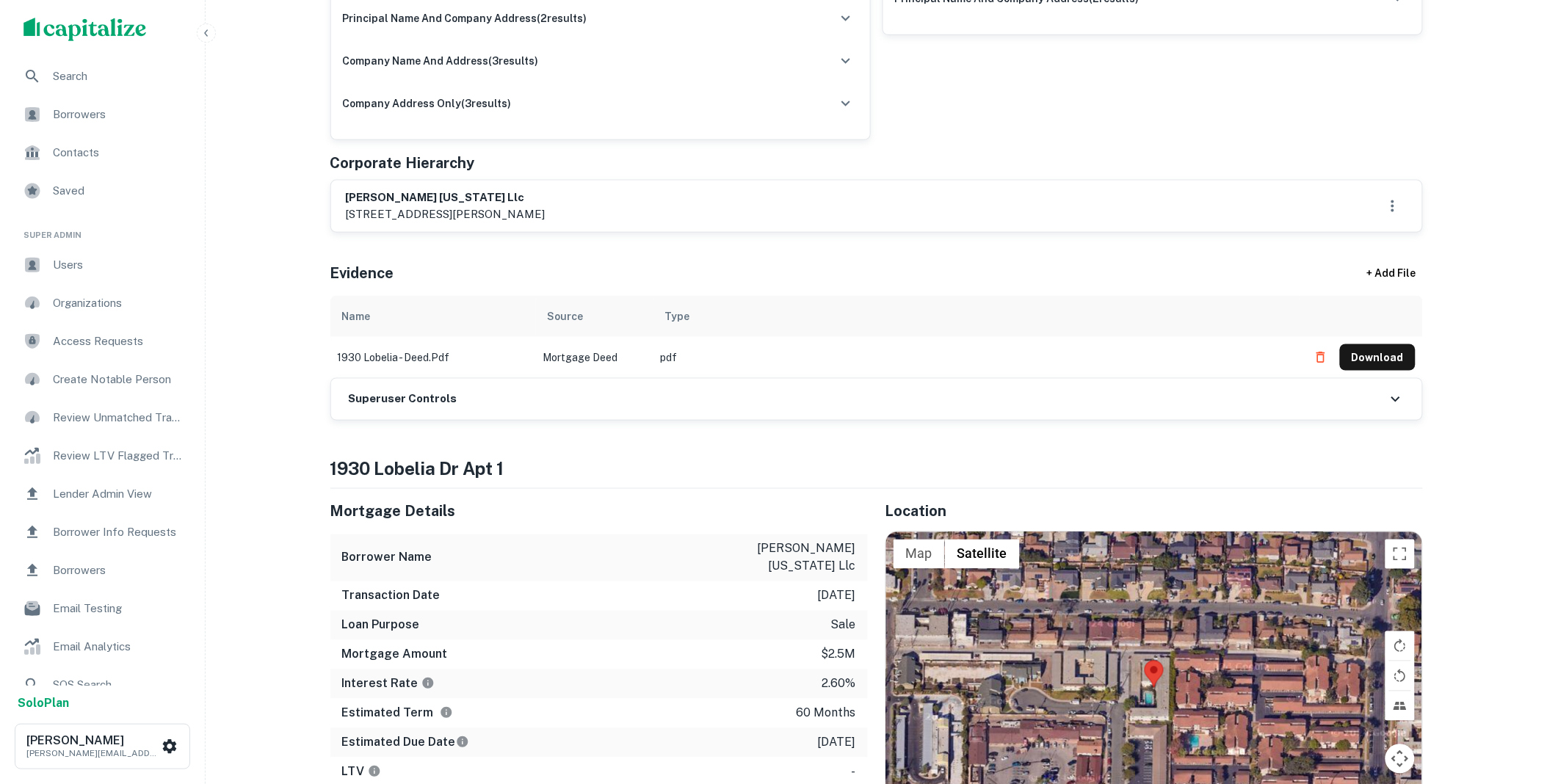
scroll to position [597, 0]
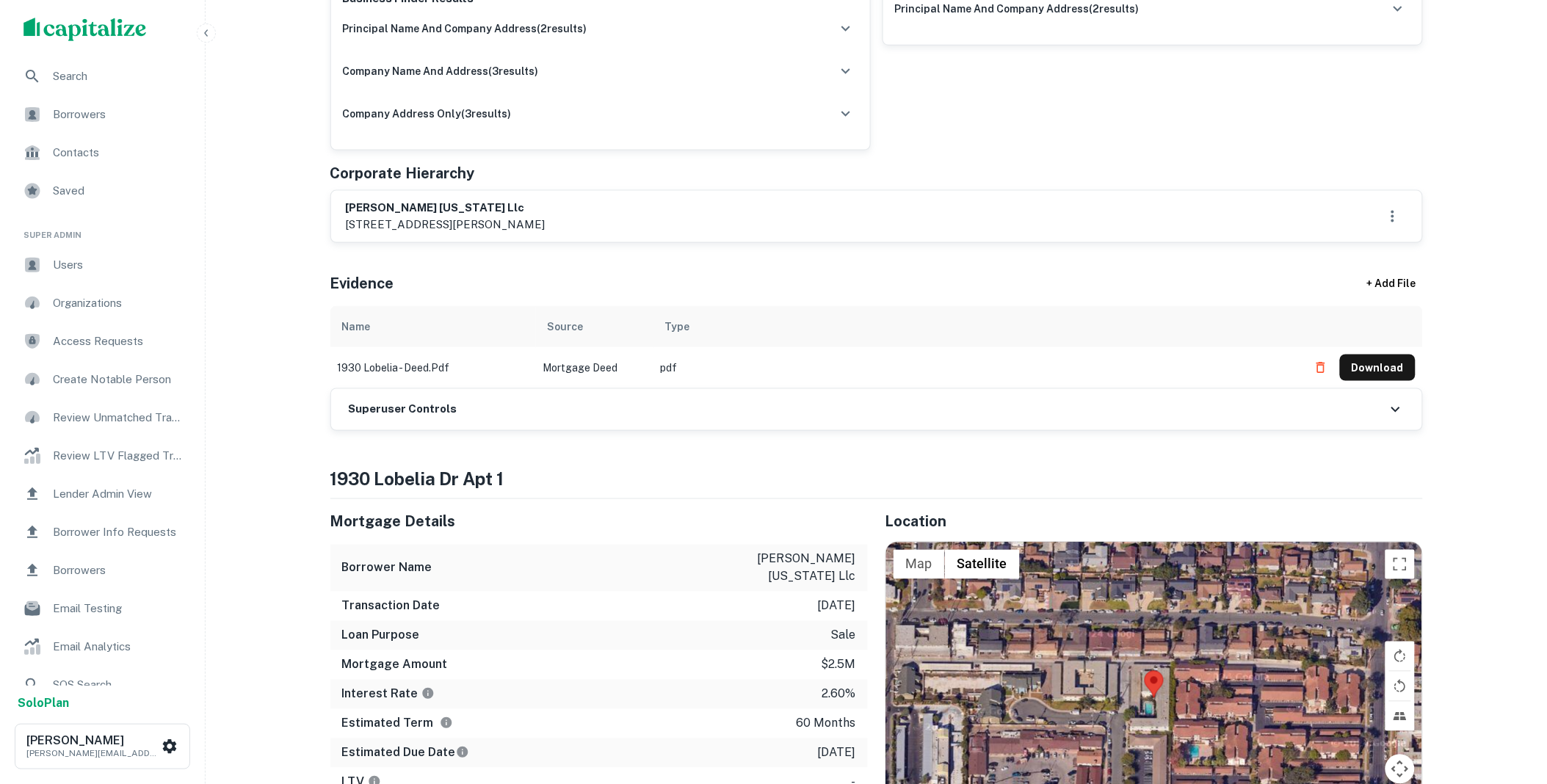
click at [511, 409] on div "Superuser Controls" at bounding box center [876, 409] width 1091 height 41
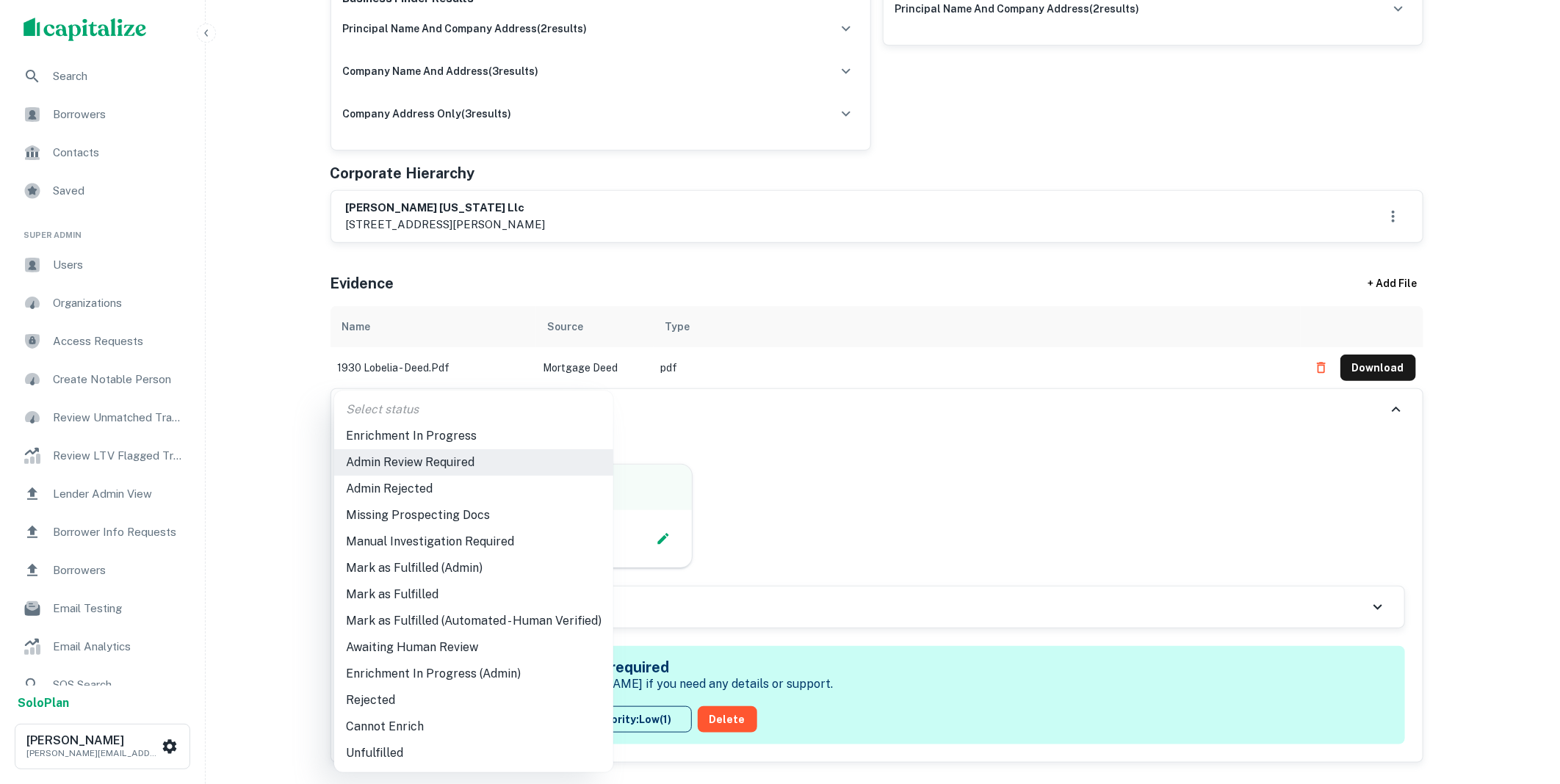
click at [453, 570] on li "Mark as Fulfilled (Admin)" at bounding box center [474, 568] width 279 height 27
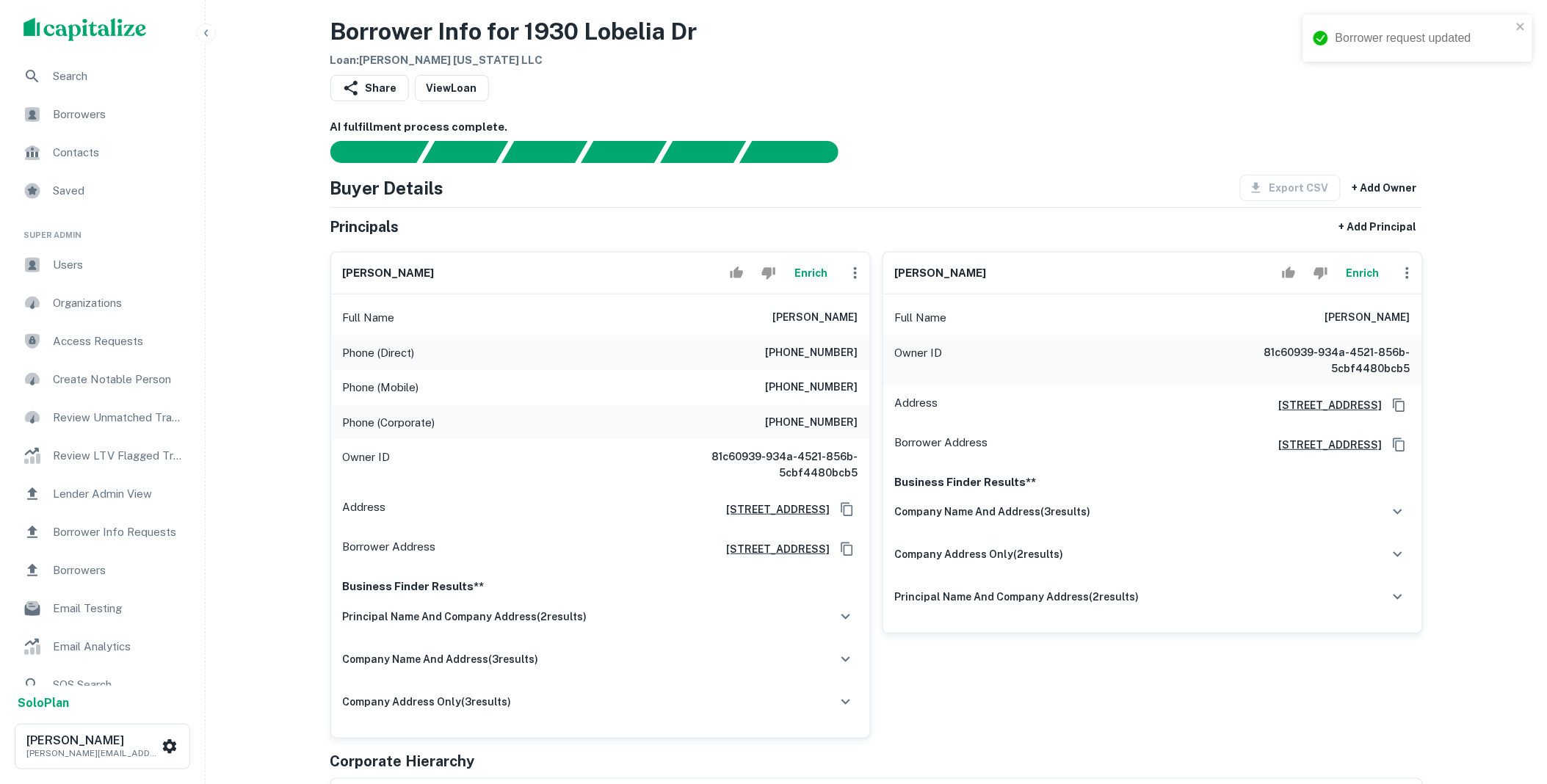
scroll to position [0, 0]
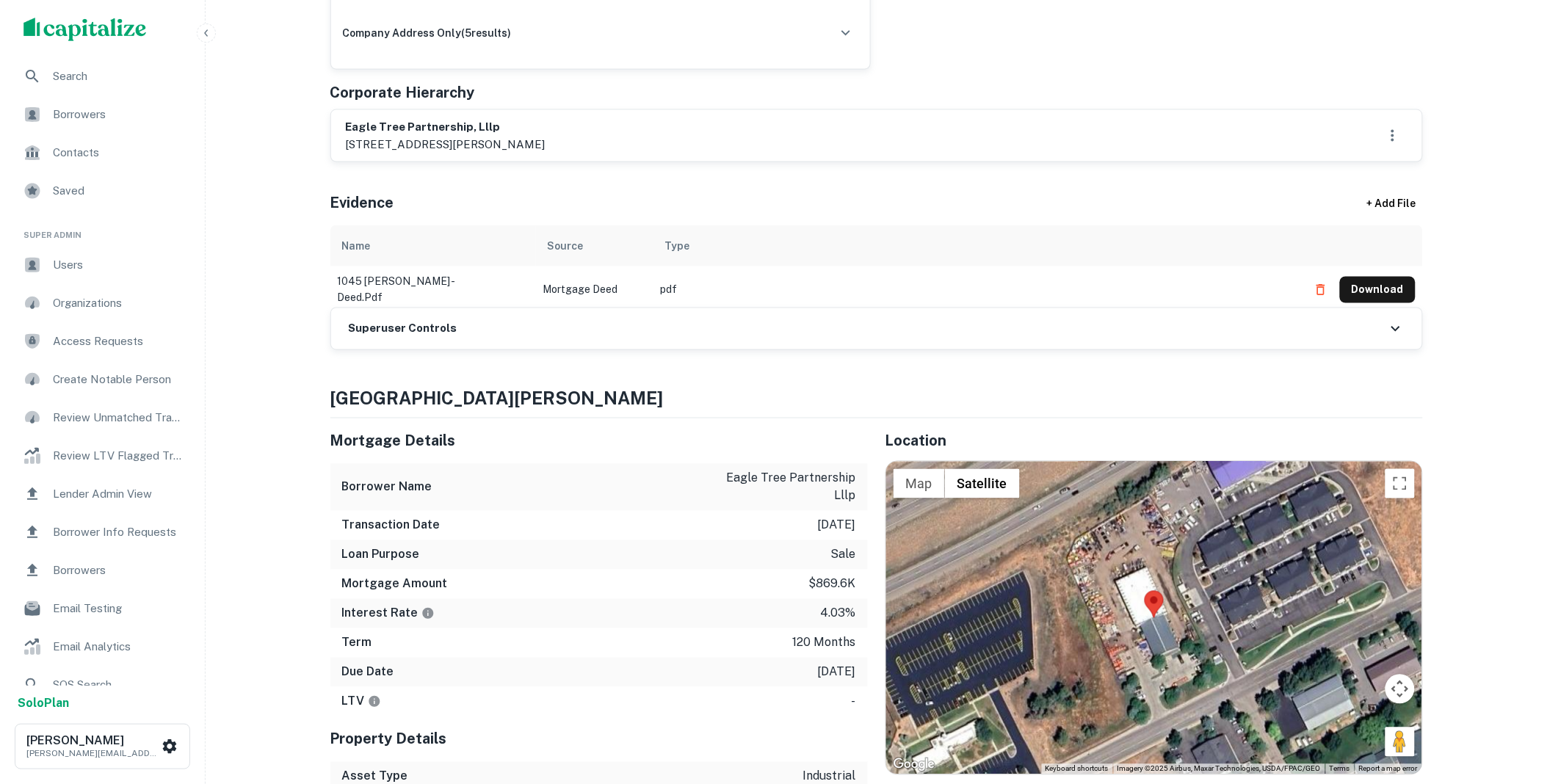
scroll to position [597, 0]
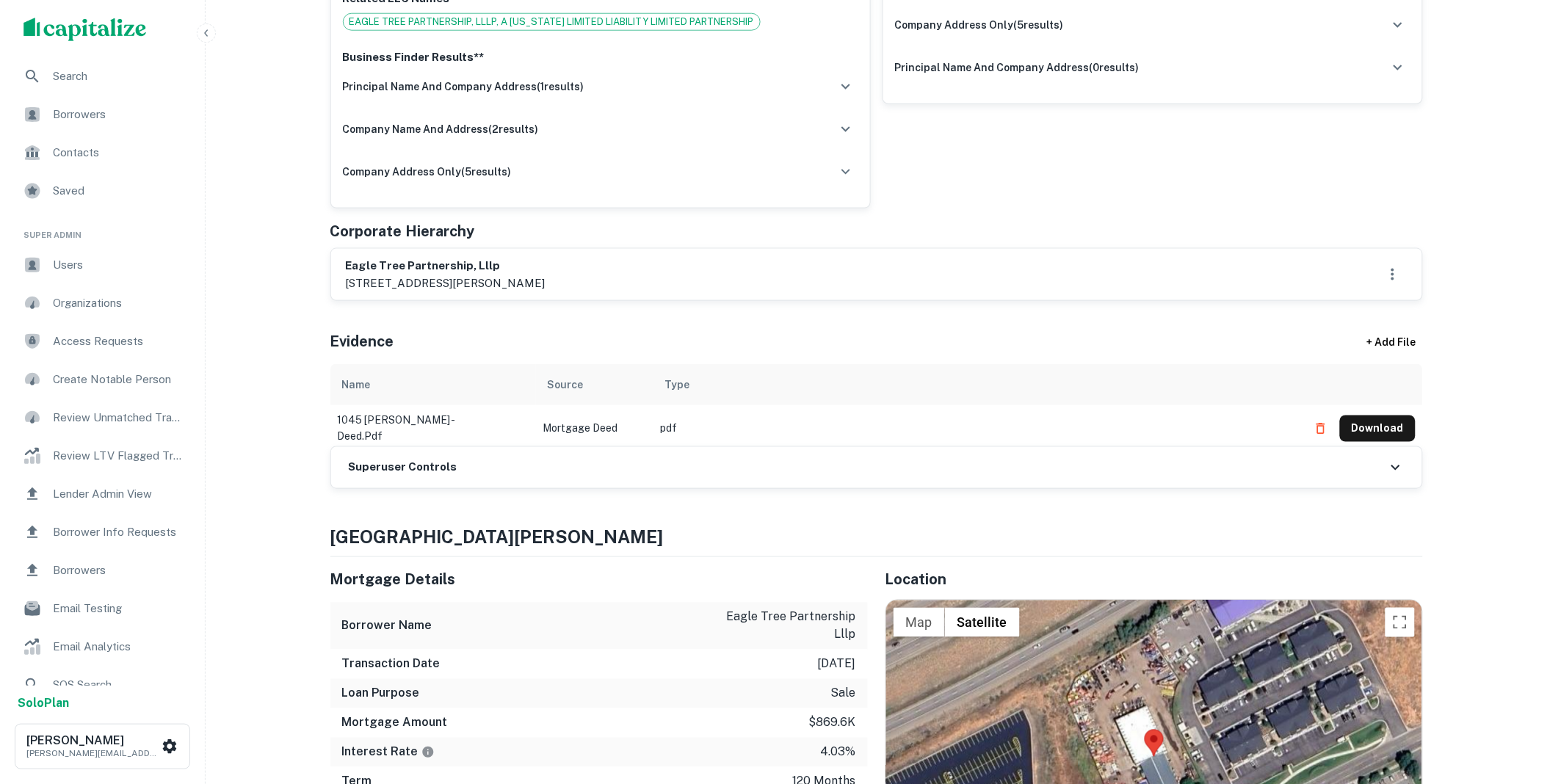
click at [585, 467] on div "Superuser Controls" at bounding box center [876, 467] width 1091 height 41
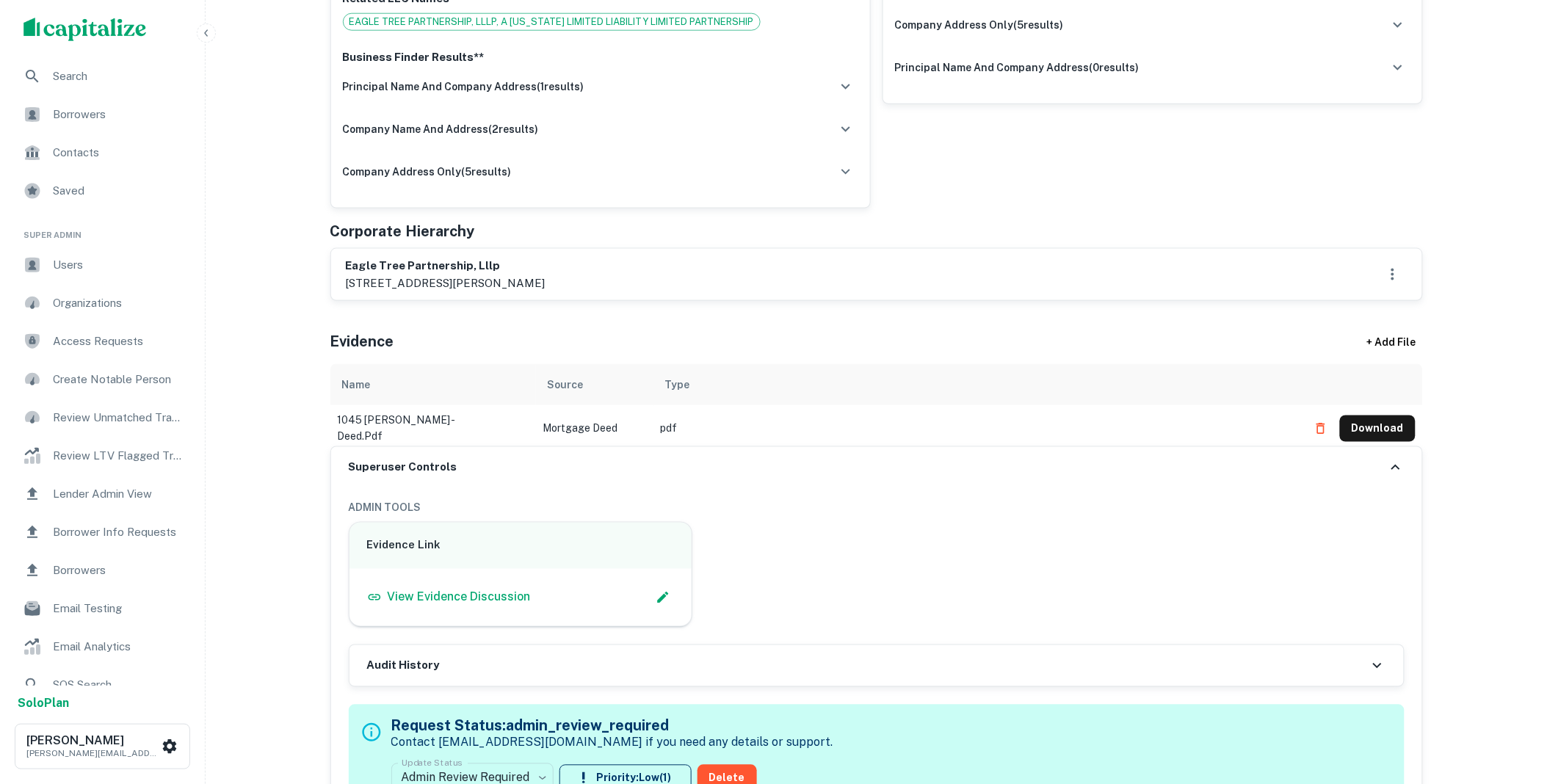
scroll to position [1196, 0]
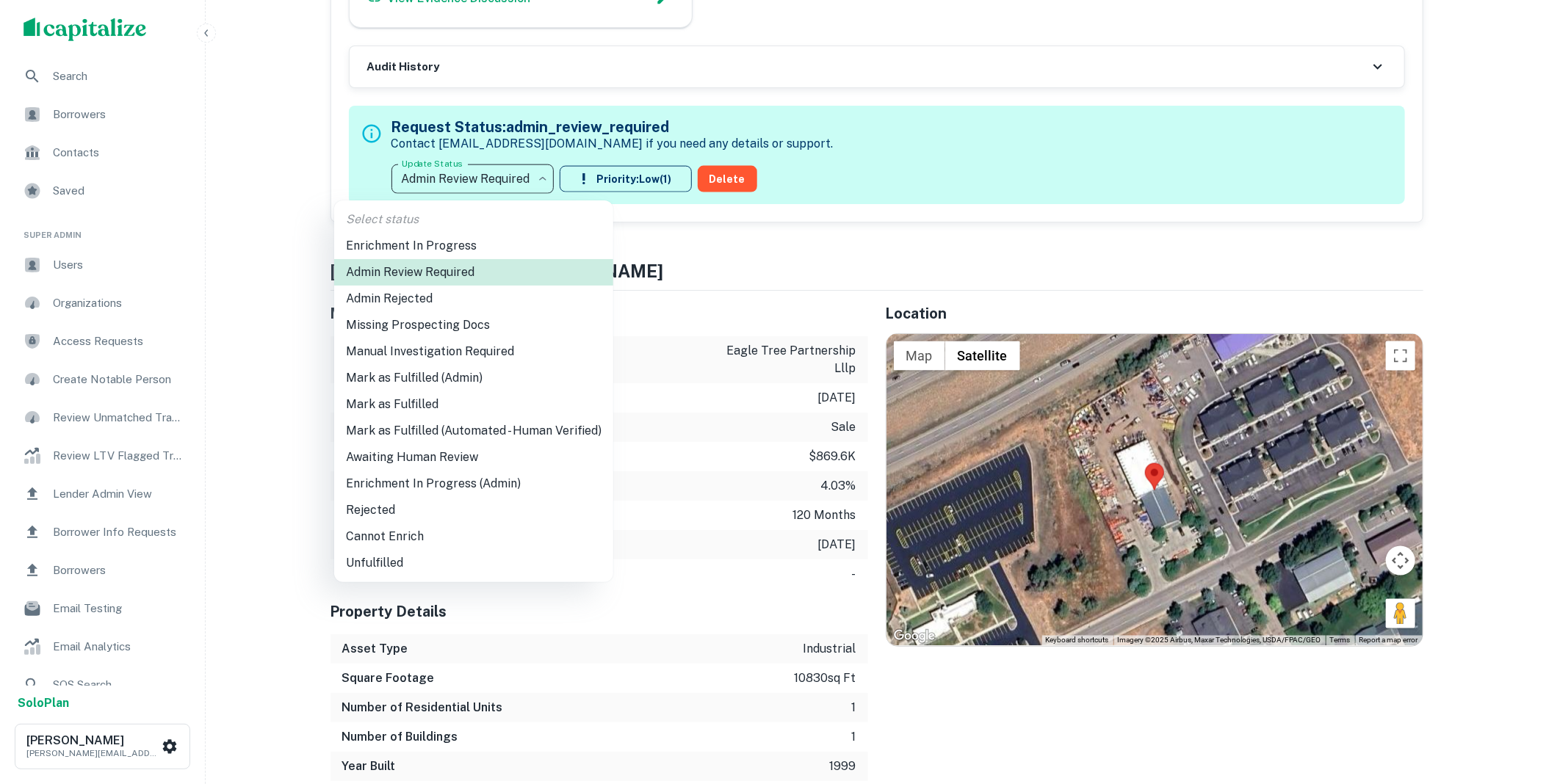
click at [457, 379] on li "Mark as Fulfilled (Admin)" at bounding box center [474, 378] width 279 height 27
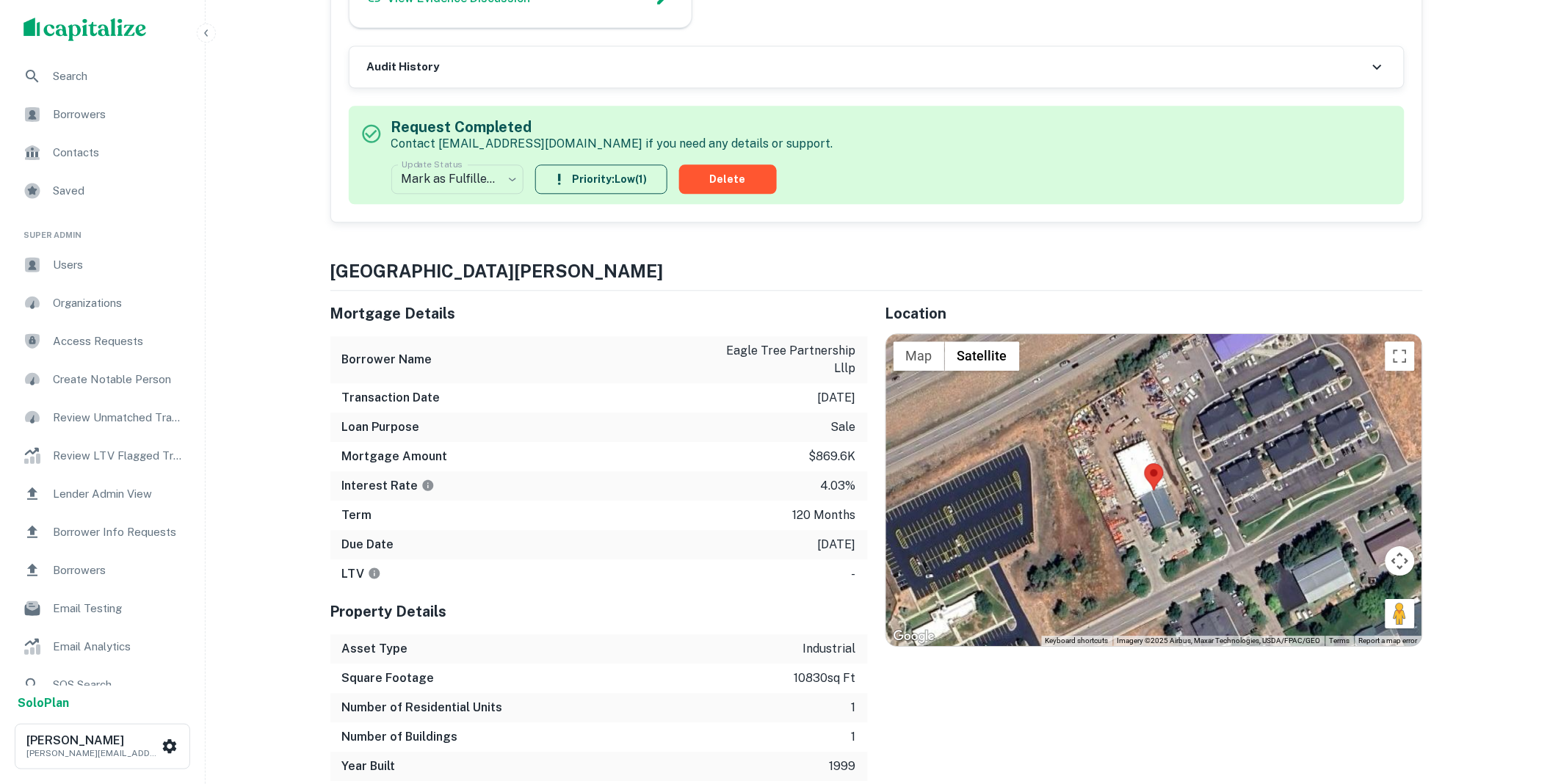
scroll to position [0, 0]
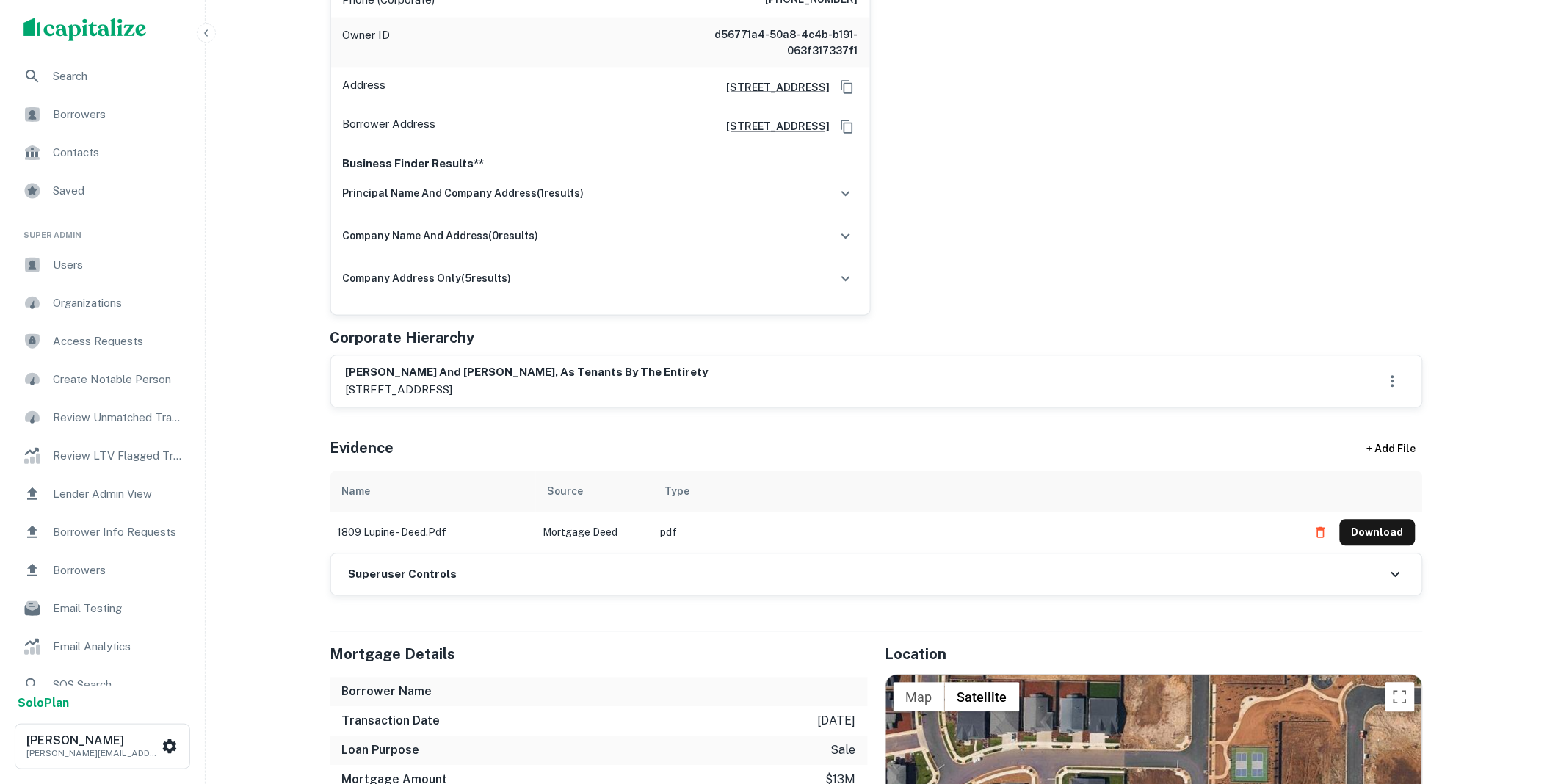
scroll to position [897, 0]
click at [522, 582] on div "Superuser Controls" at bounding box center [876, 573] width 1091 height 41
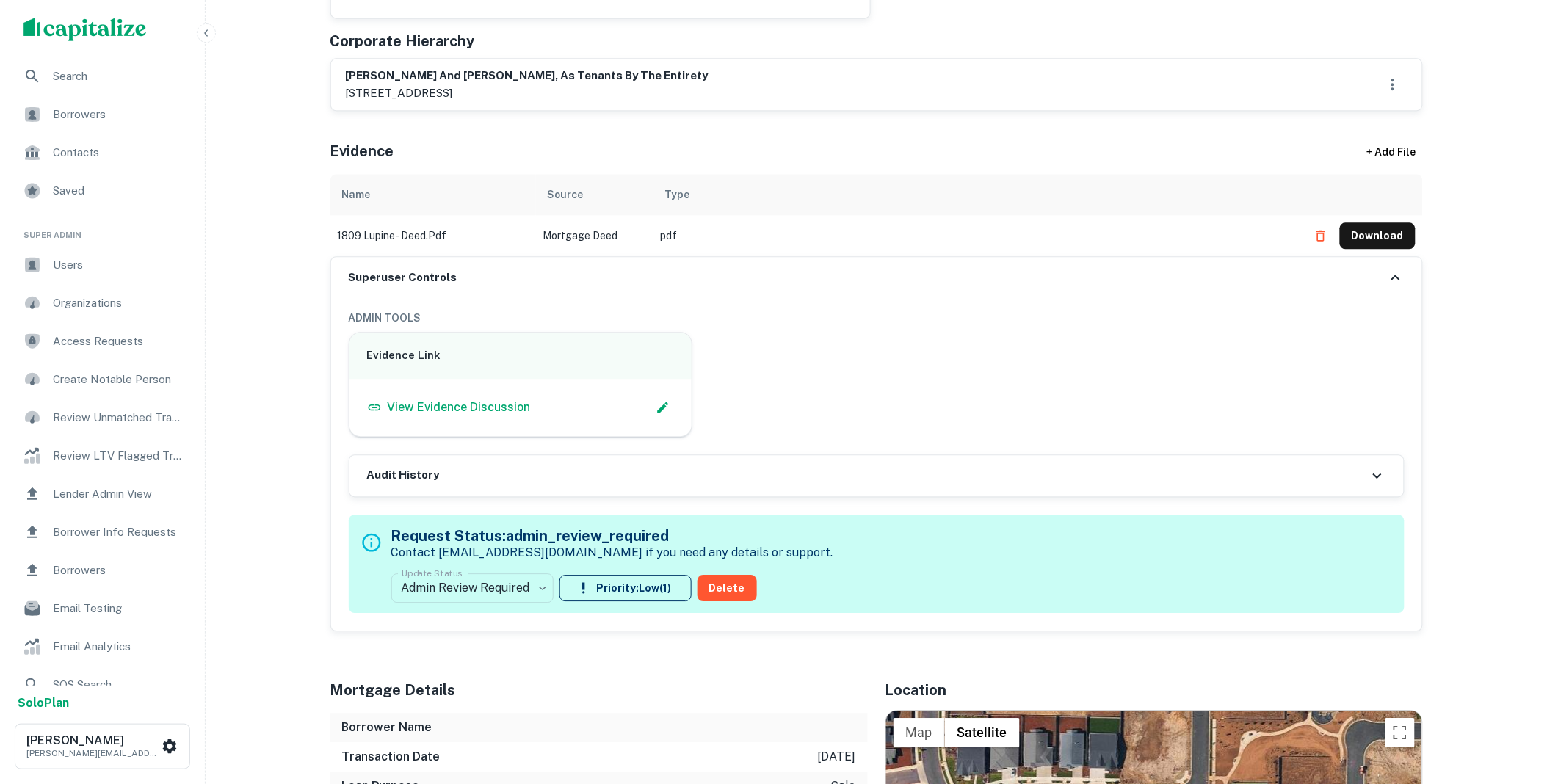
scroll to position [1196, 0]
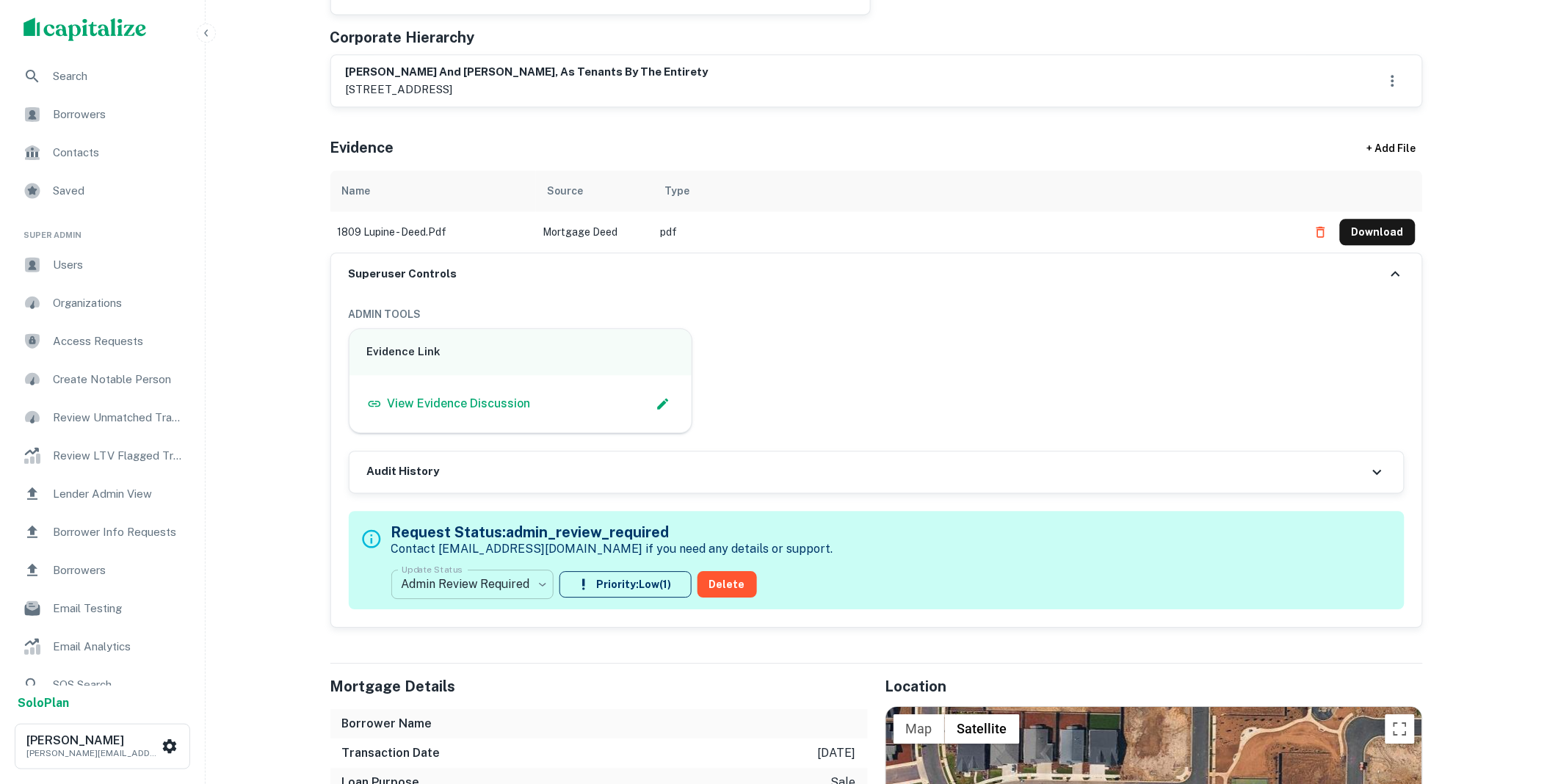
click at [563, 603] on div "**********" at bounding box center [612, 560] width 442 height 89
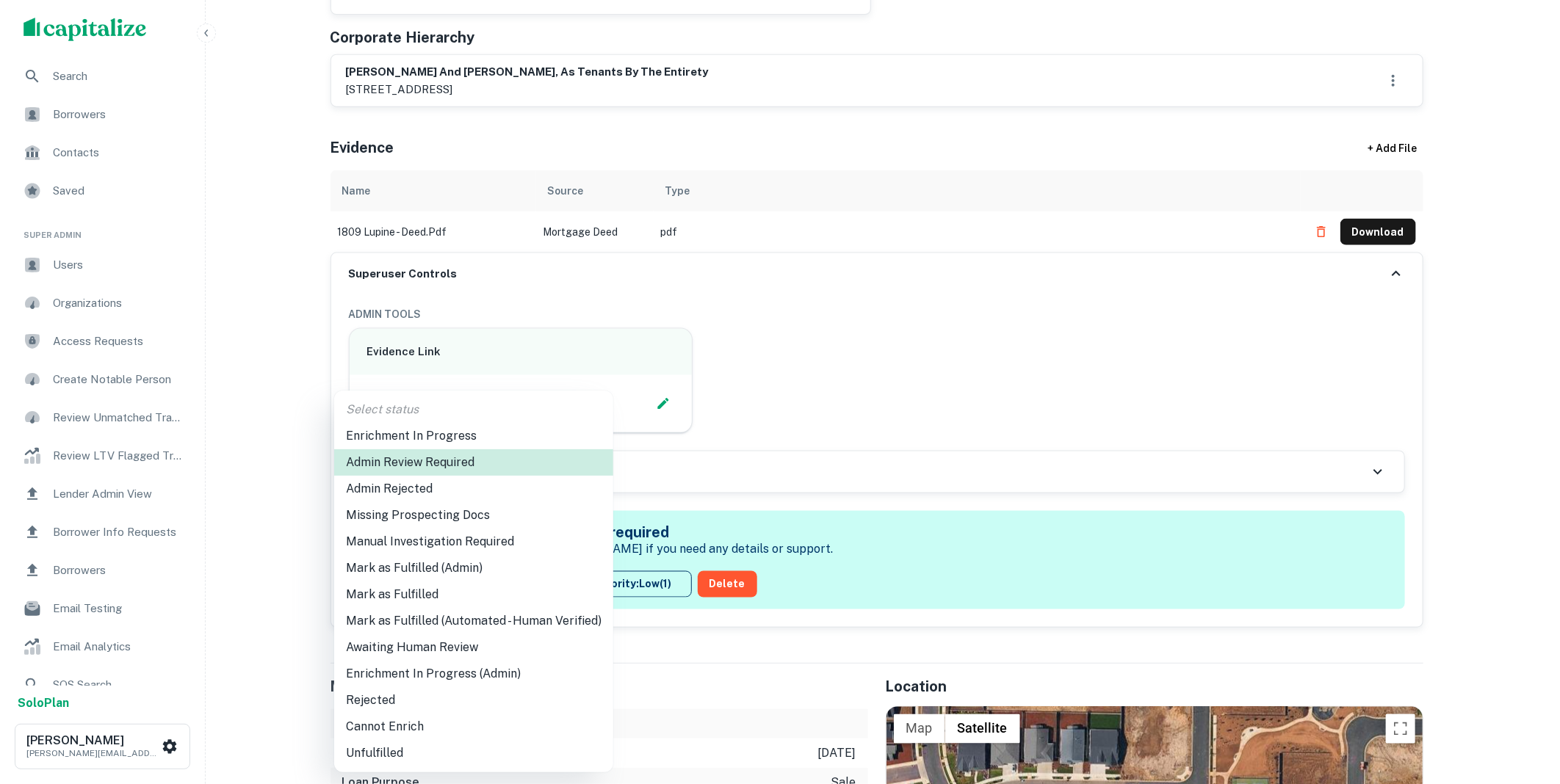
click at [435, 571] on li "Mark as Fulfilled (Admin)" at bounding box center [474, 568] width 279 height 27
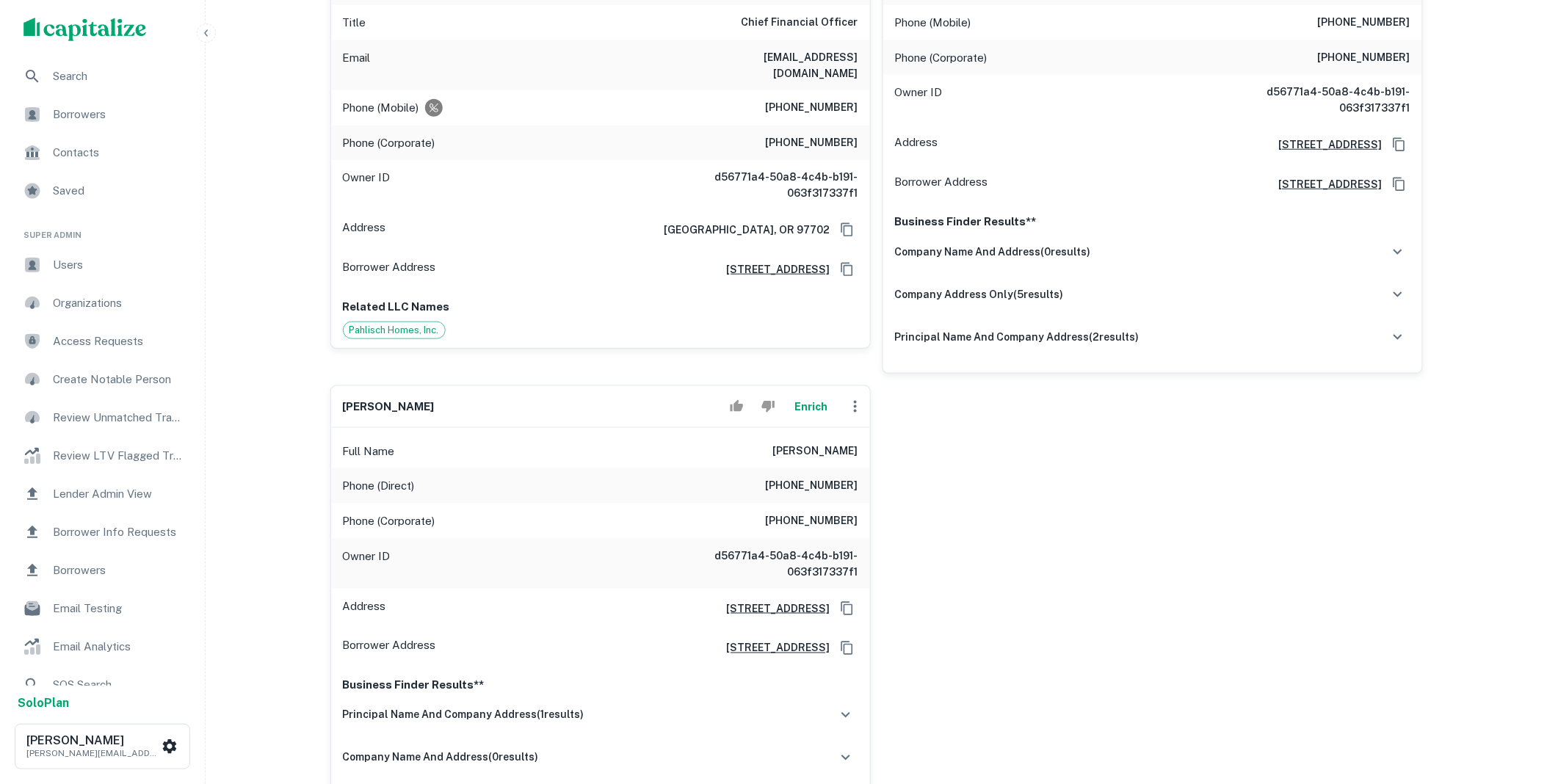
scroll to position [0, 0]
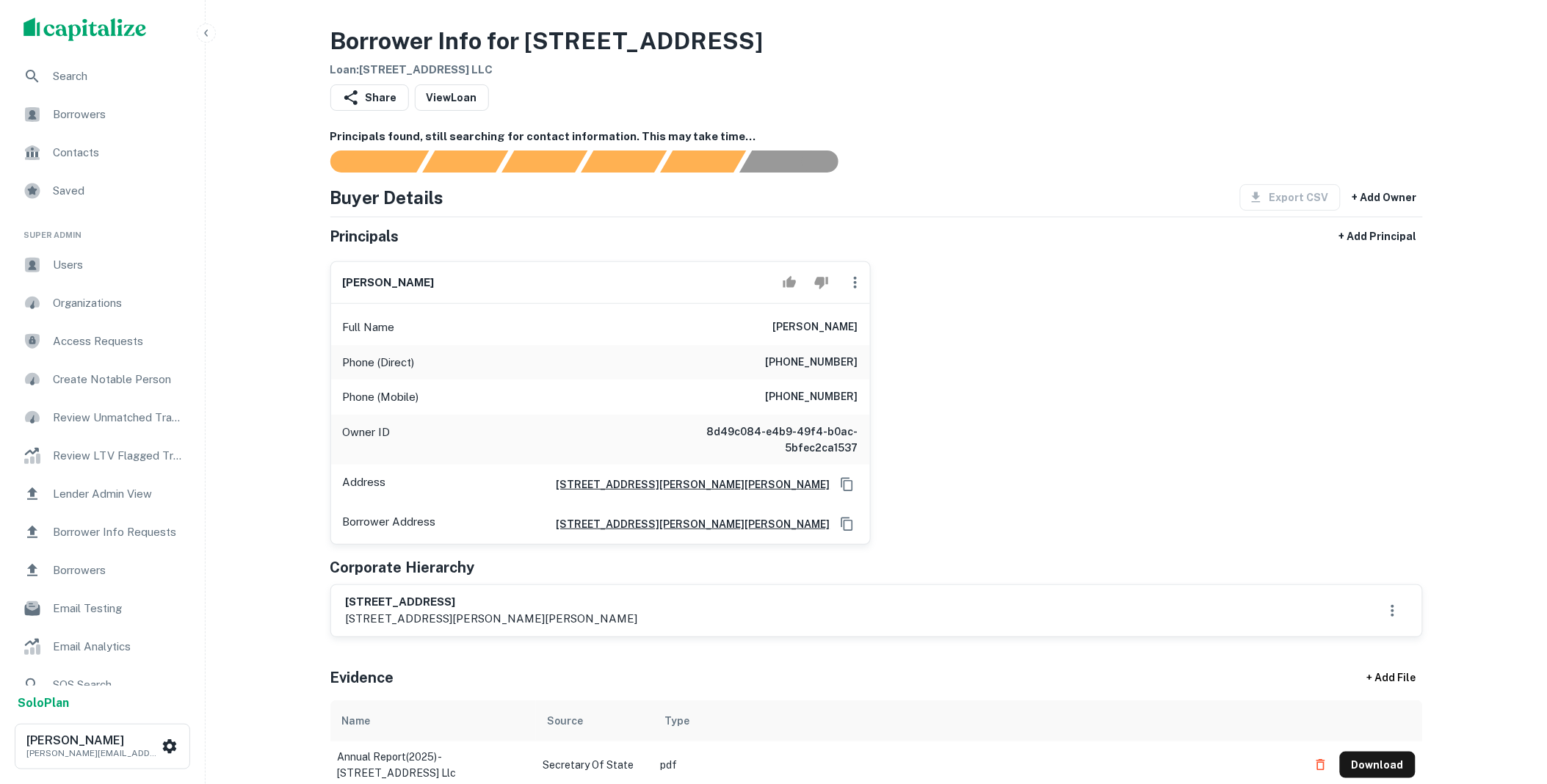
scroll to position [299, 0]
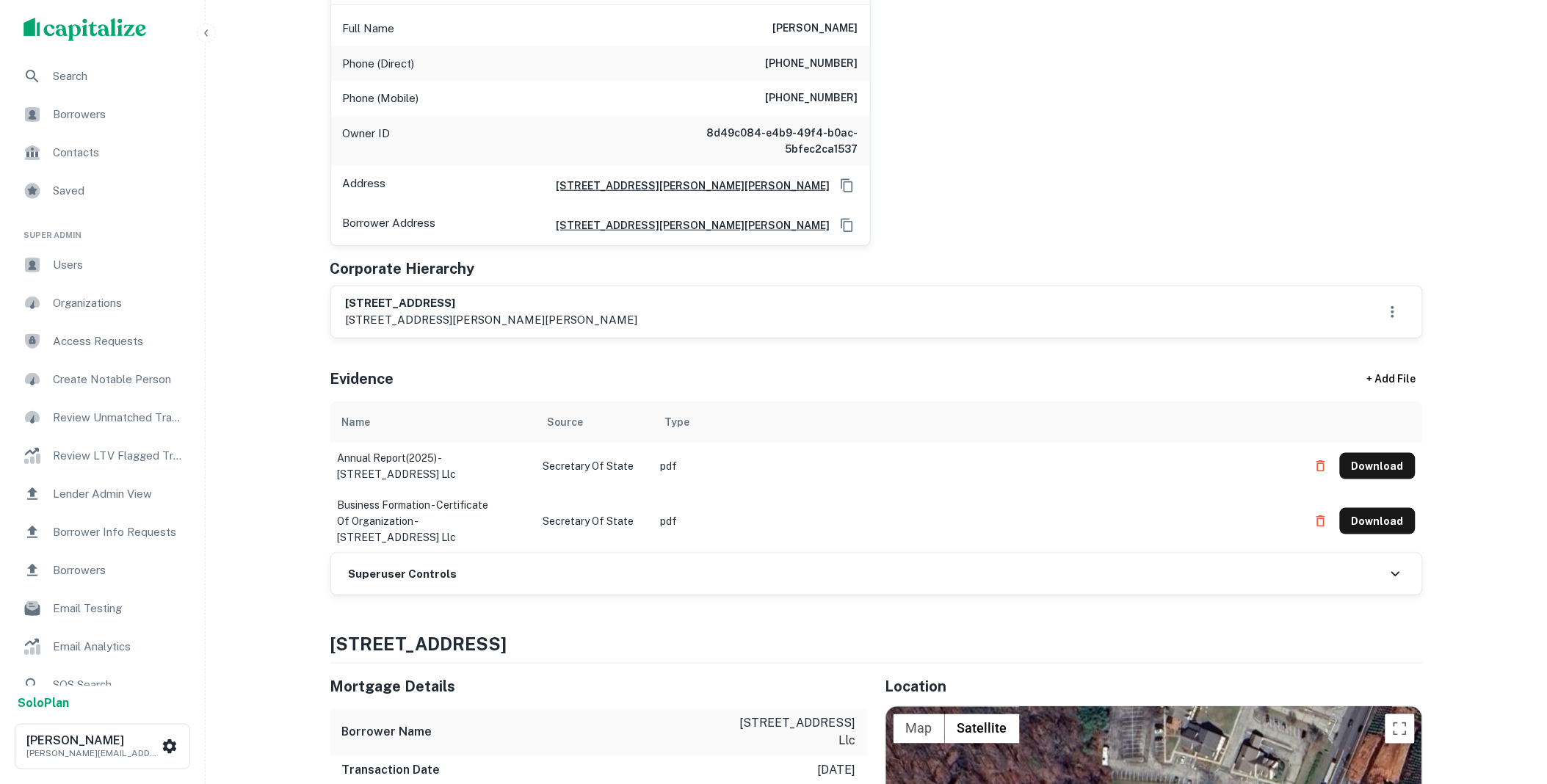
click at [564, 559] on div "Superuser Controls" at bounding box center [876, 574] width 1091 height 41
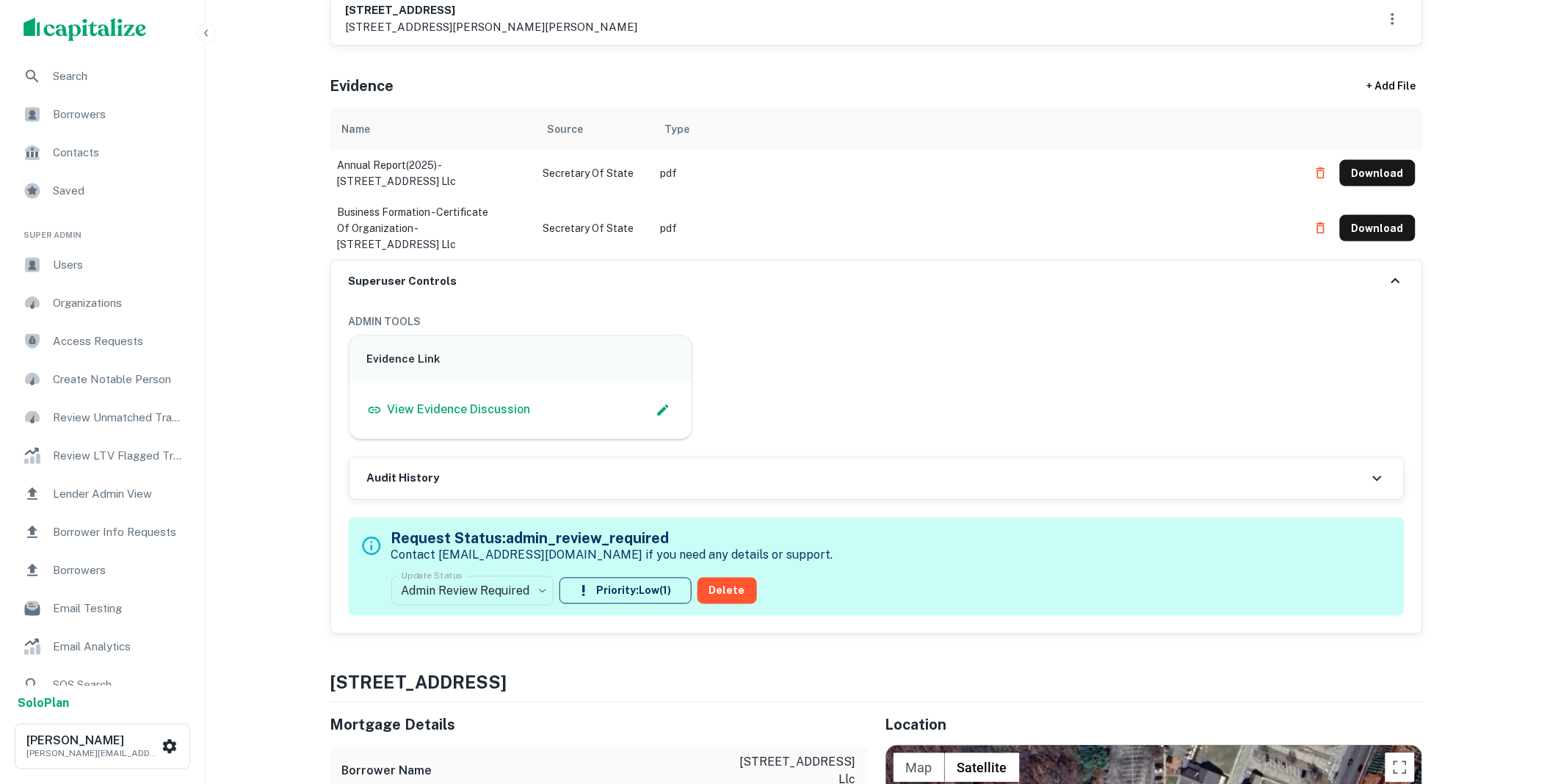
scroll to position [597, 0]
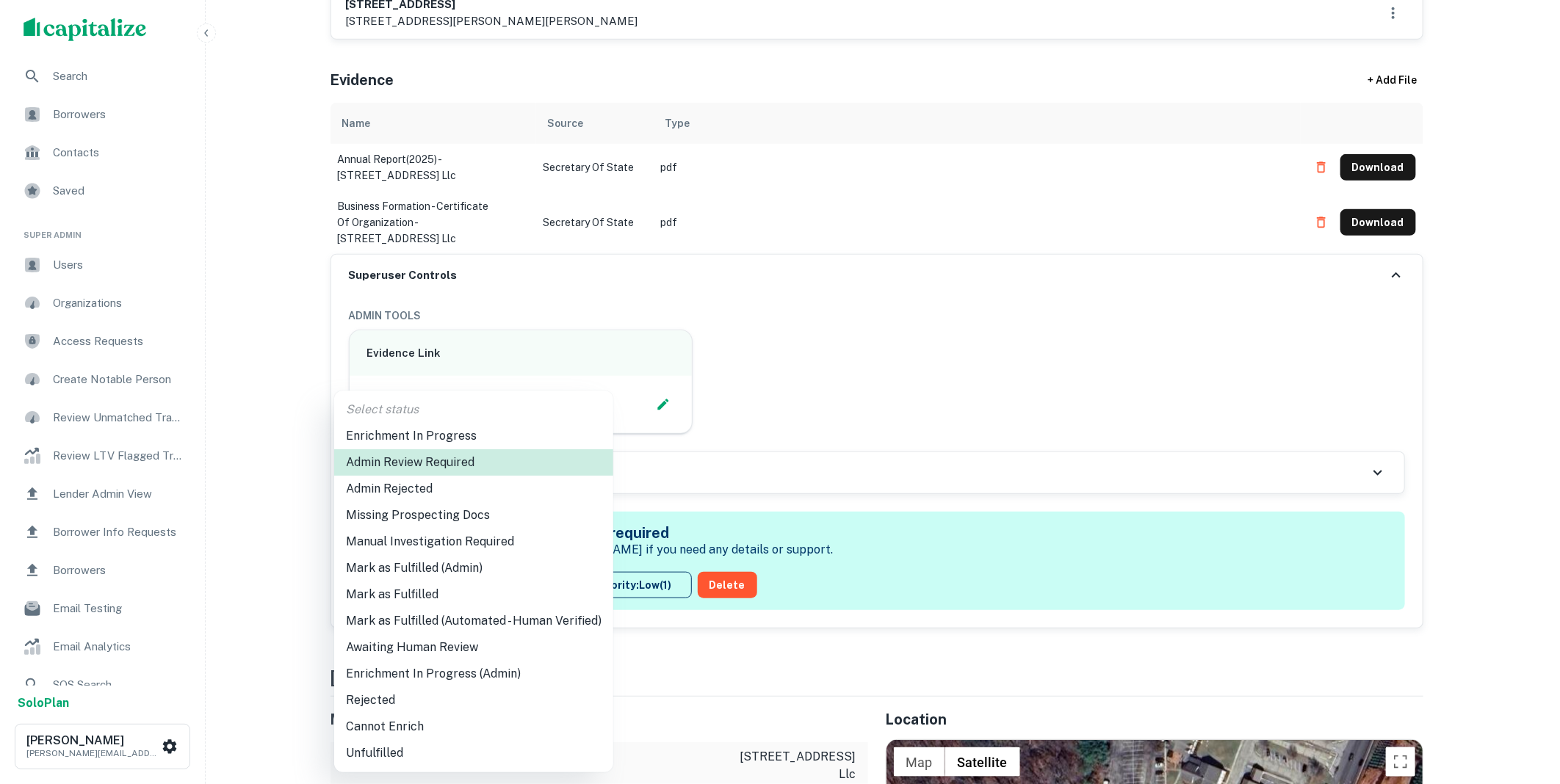
click at [446, 567] on li "Mark as Fulfilled (Admin)" at bounding box center [474, 568] width 279 height 27
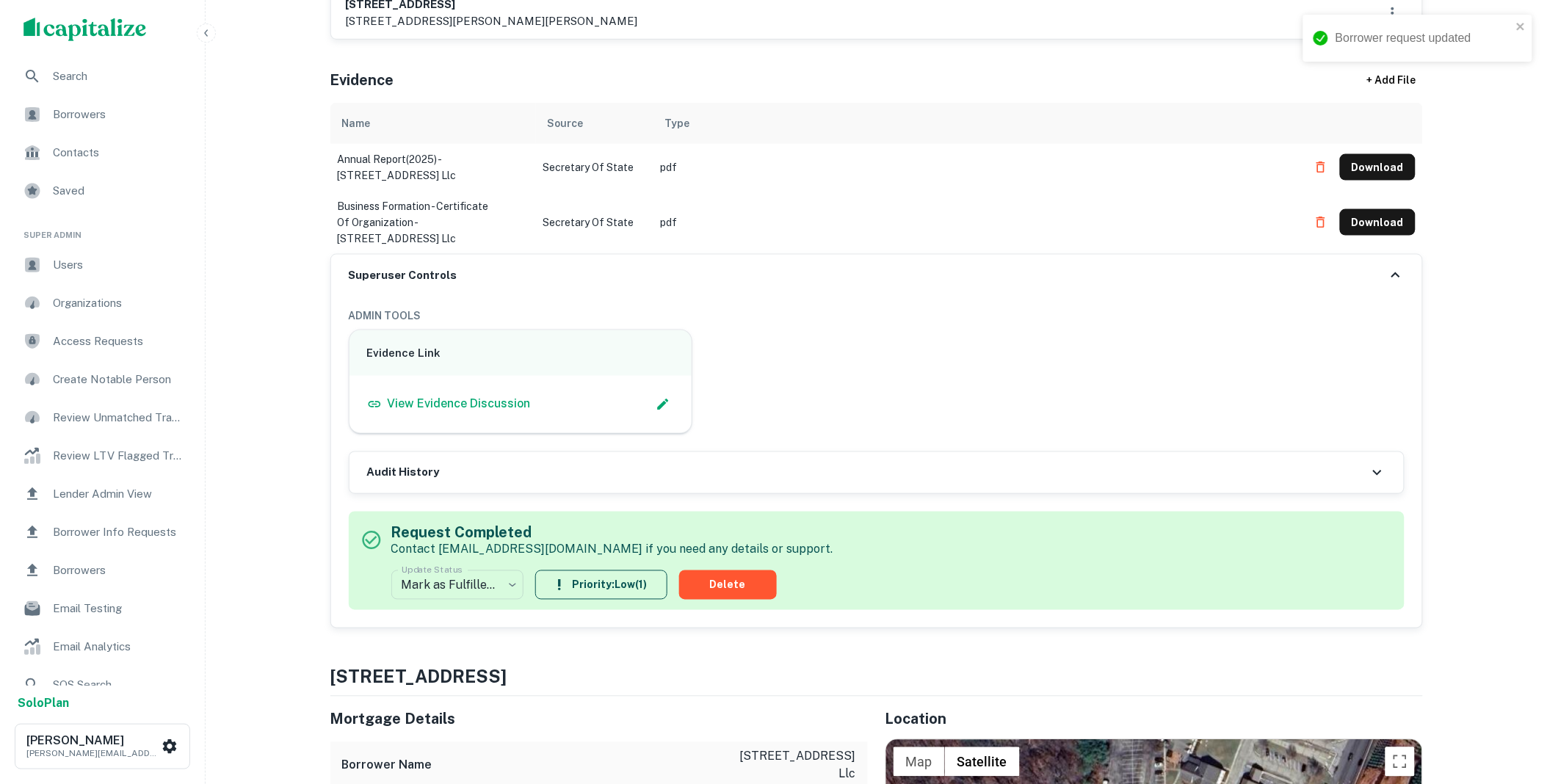
scroll to position [0, 0]
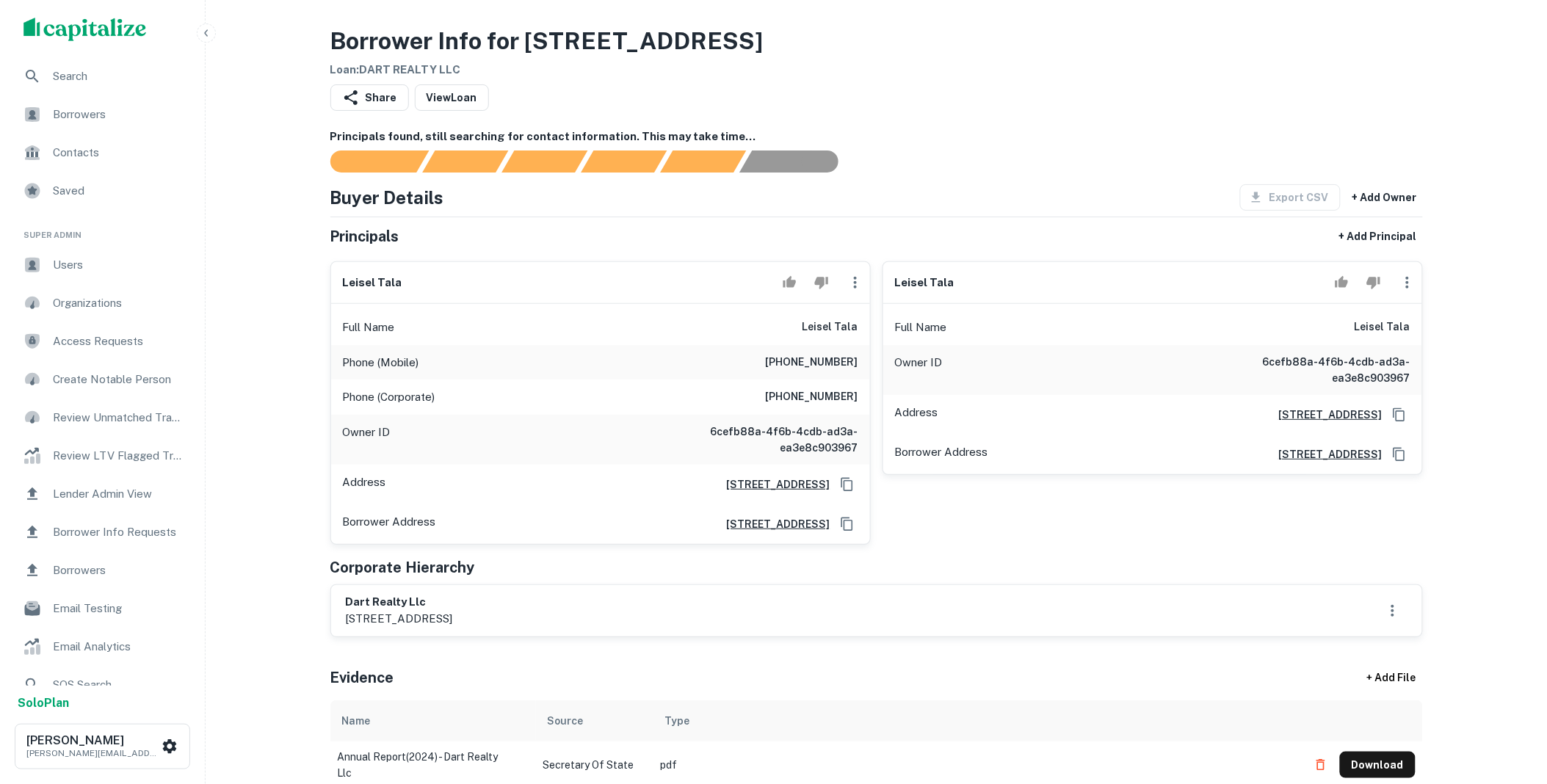
click at [1402, 290] on icon "button" at bounding box center [1407, 282] width 17 height 17
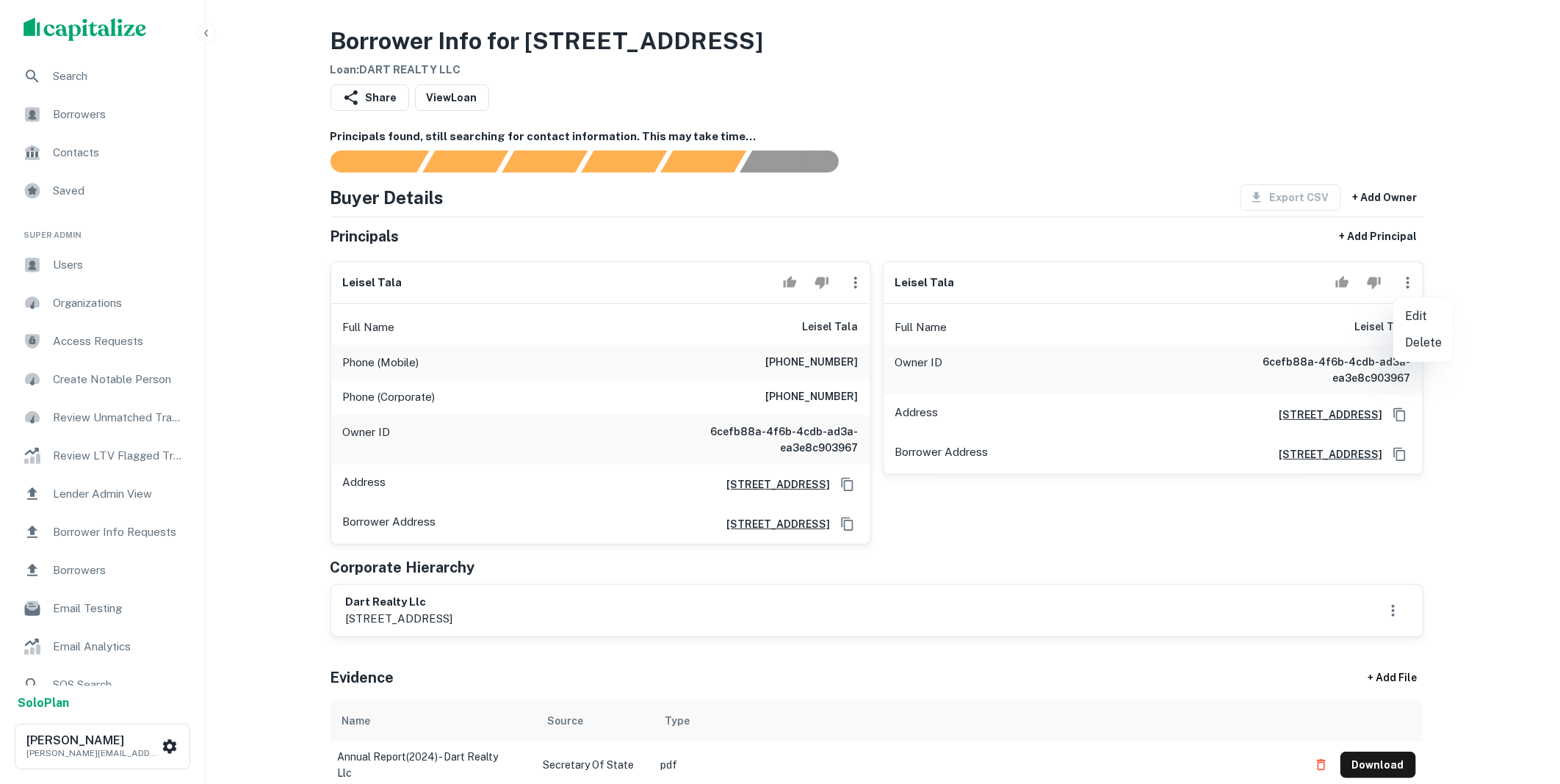
click at [1420, 340] on li "Delete" at bounding box center [1423, 343] width 60 height 27
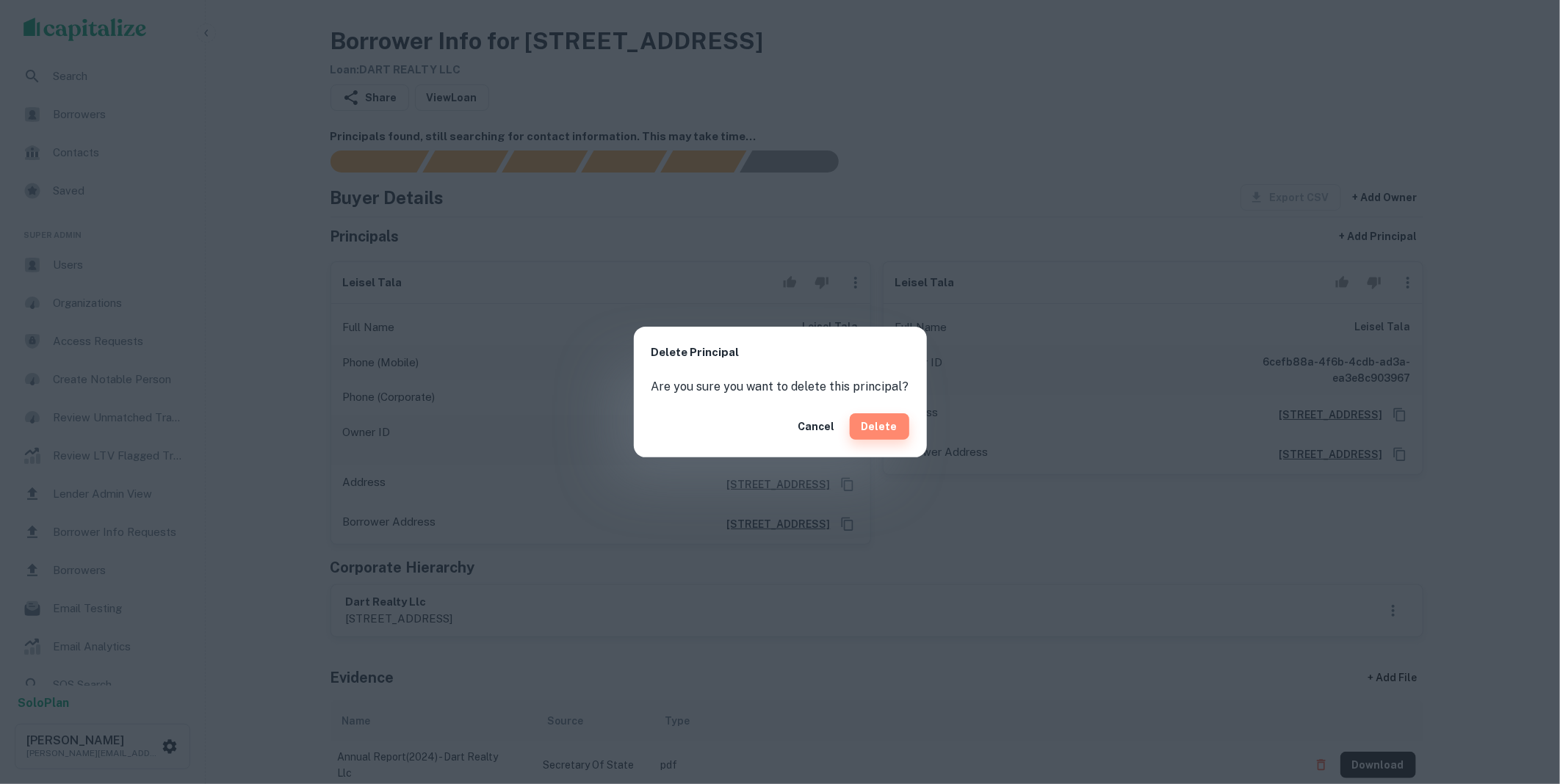
click at [875, 434] on button "Delete" at bounding box center [879, 426] width 60 height 27
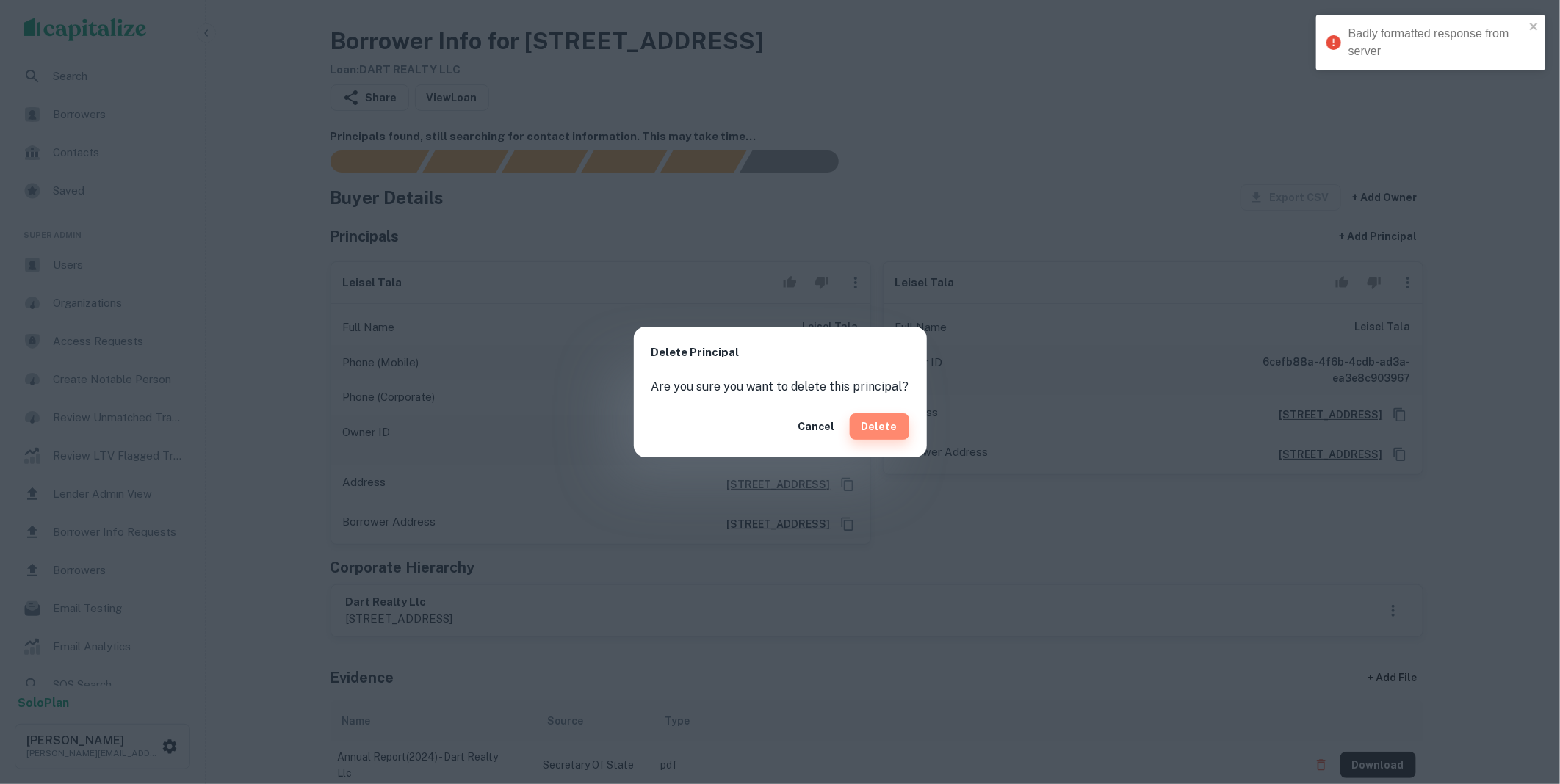
click at [882, 426] on button "Delete" at bounding box center [879, 426] width 60 height 27
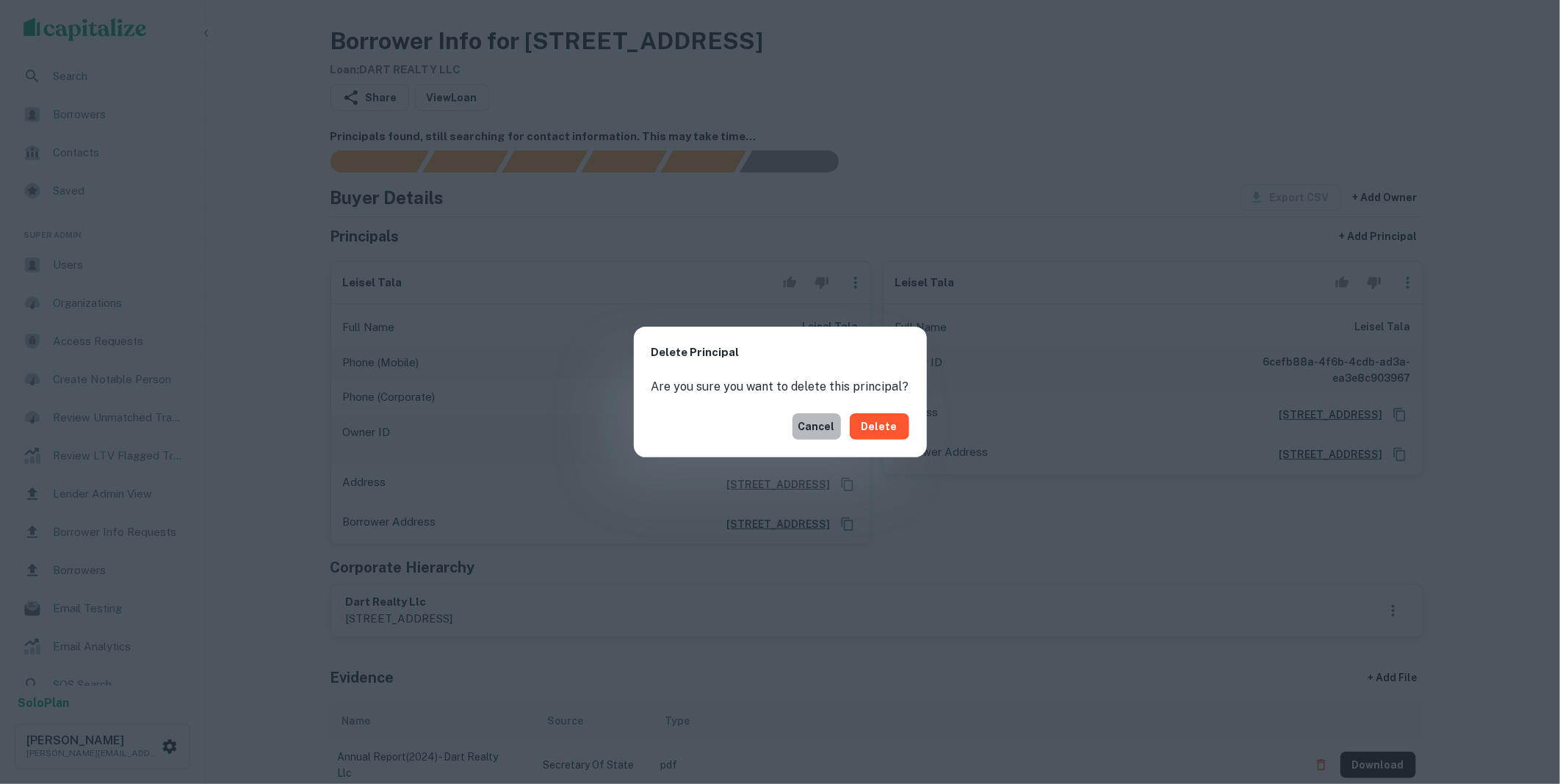
click at [815, 427] on button "Cancel" at bounding box center [816, 426] width 49 height 27
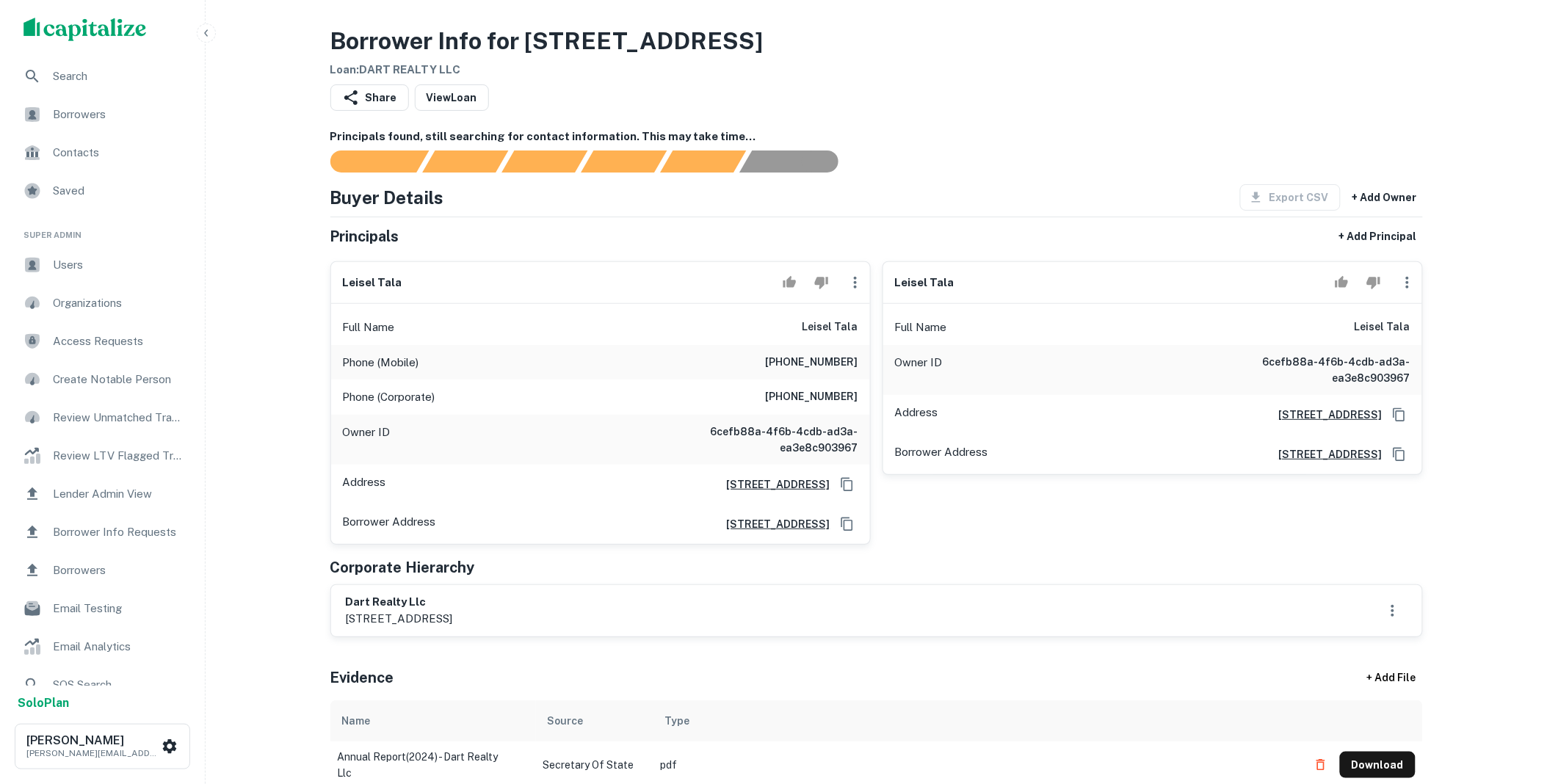
scroll to position [299, 0]
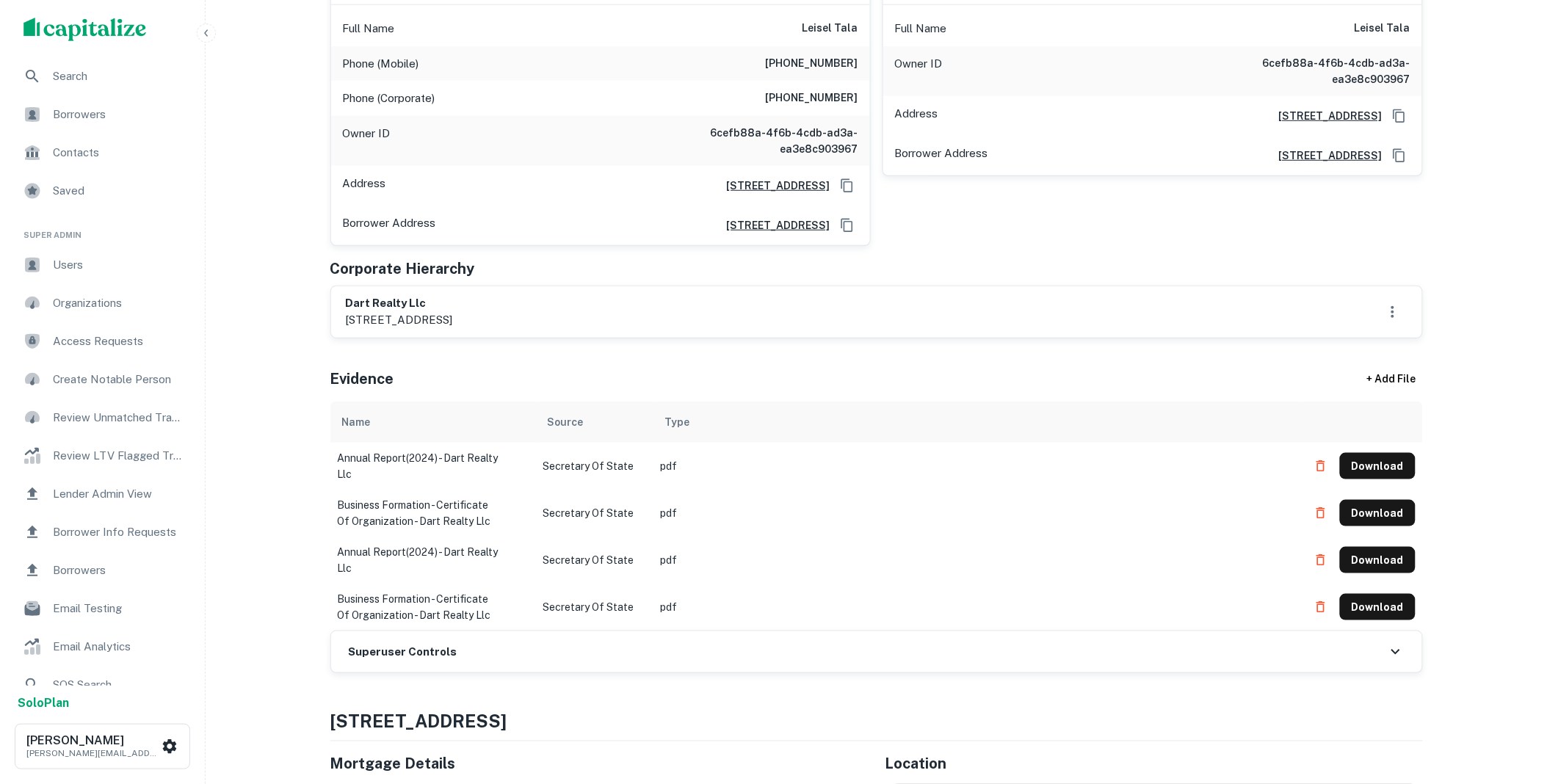
click at [582, 650] on div "Superuser Controls" at bounding box center [876, 652] width 1091 height 41
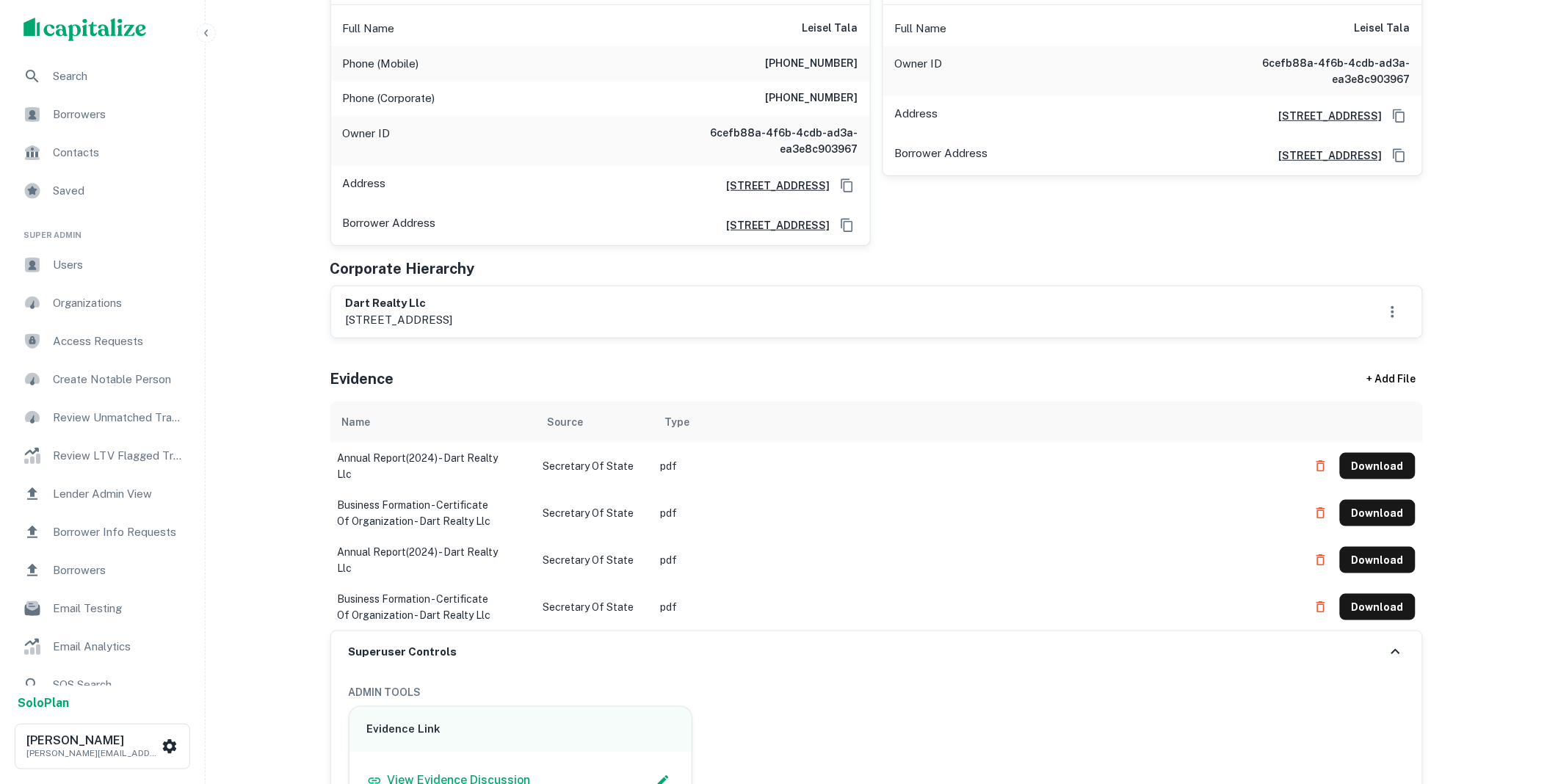
scroll to position [897, 0]
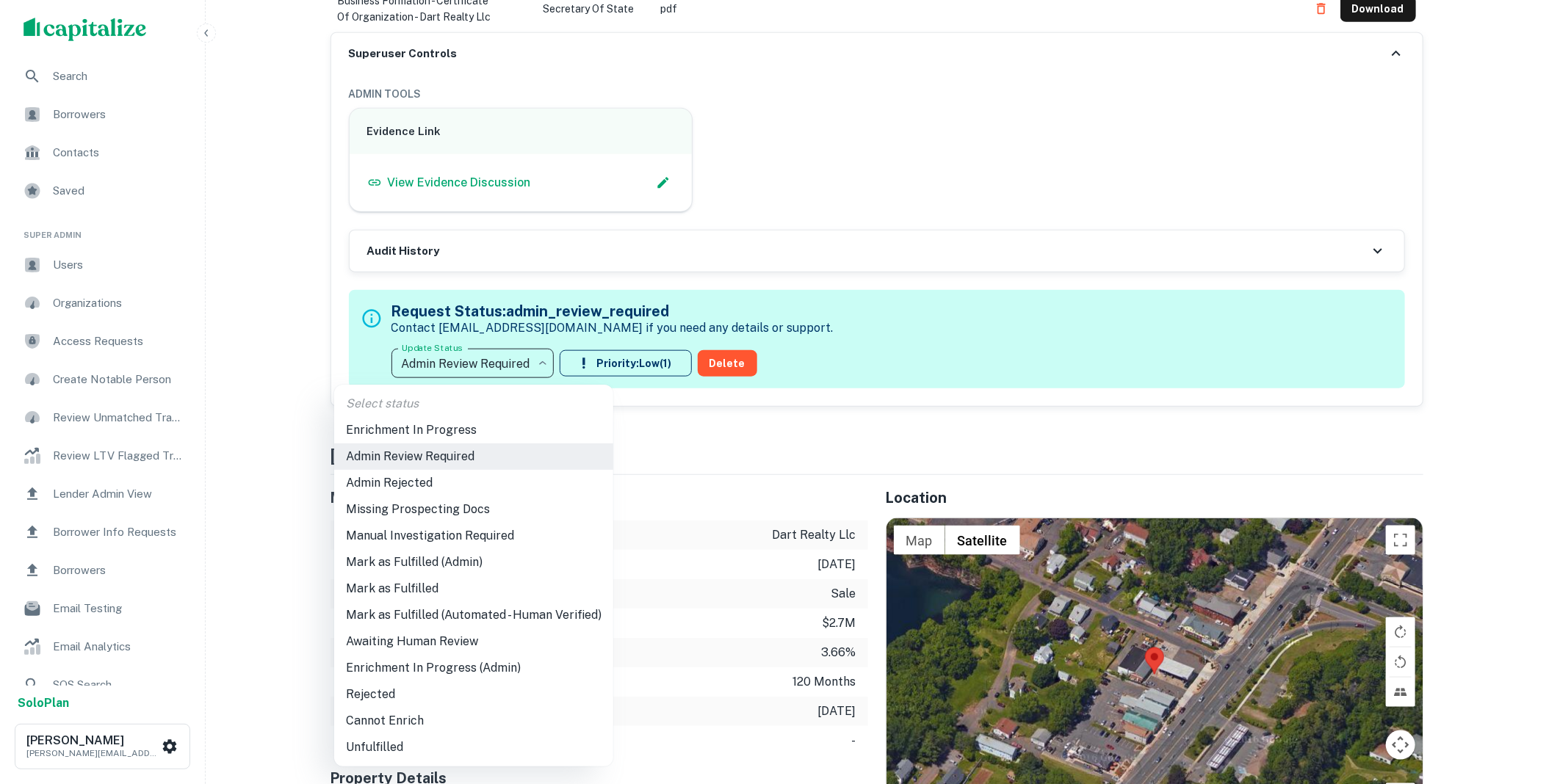
click at [431, 562] on li "Mark as Fulfilled (Admin)" at bounding box center [474, 562] width 279 height 27
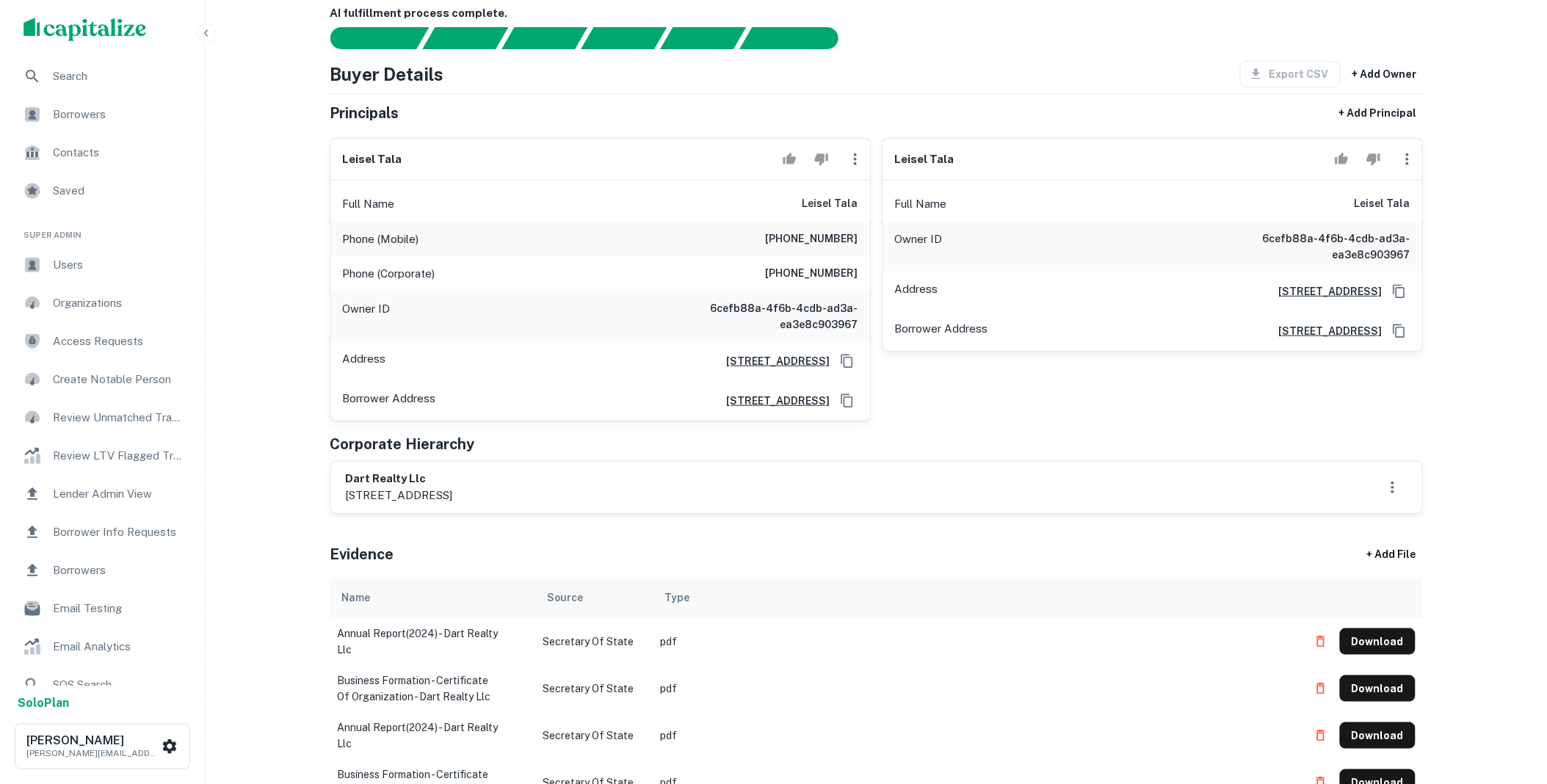
scroll to position [0, 0]
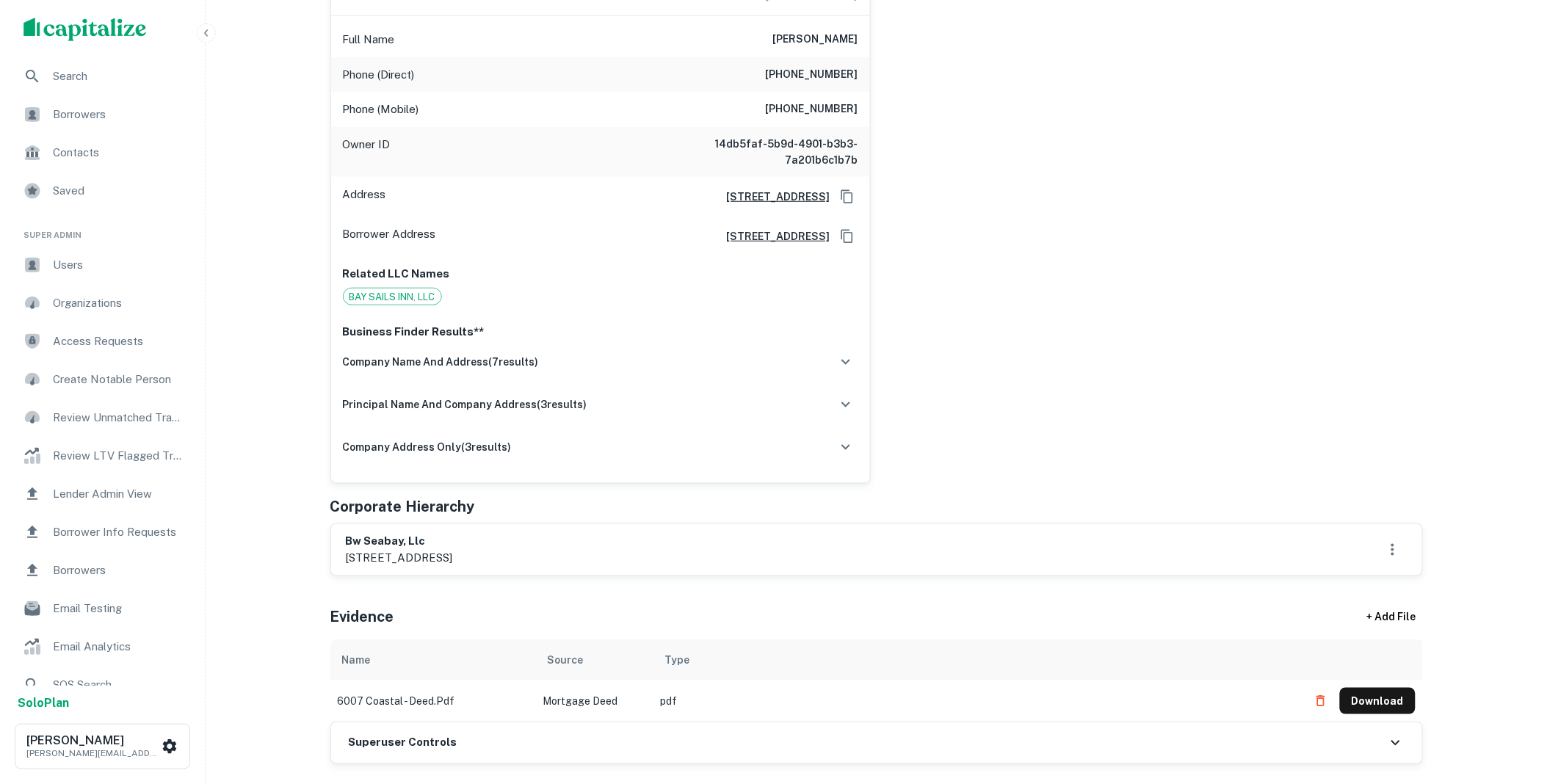
scroll to position [299, 0]
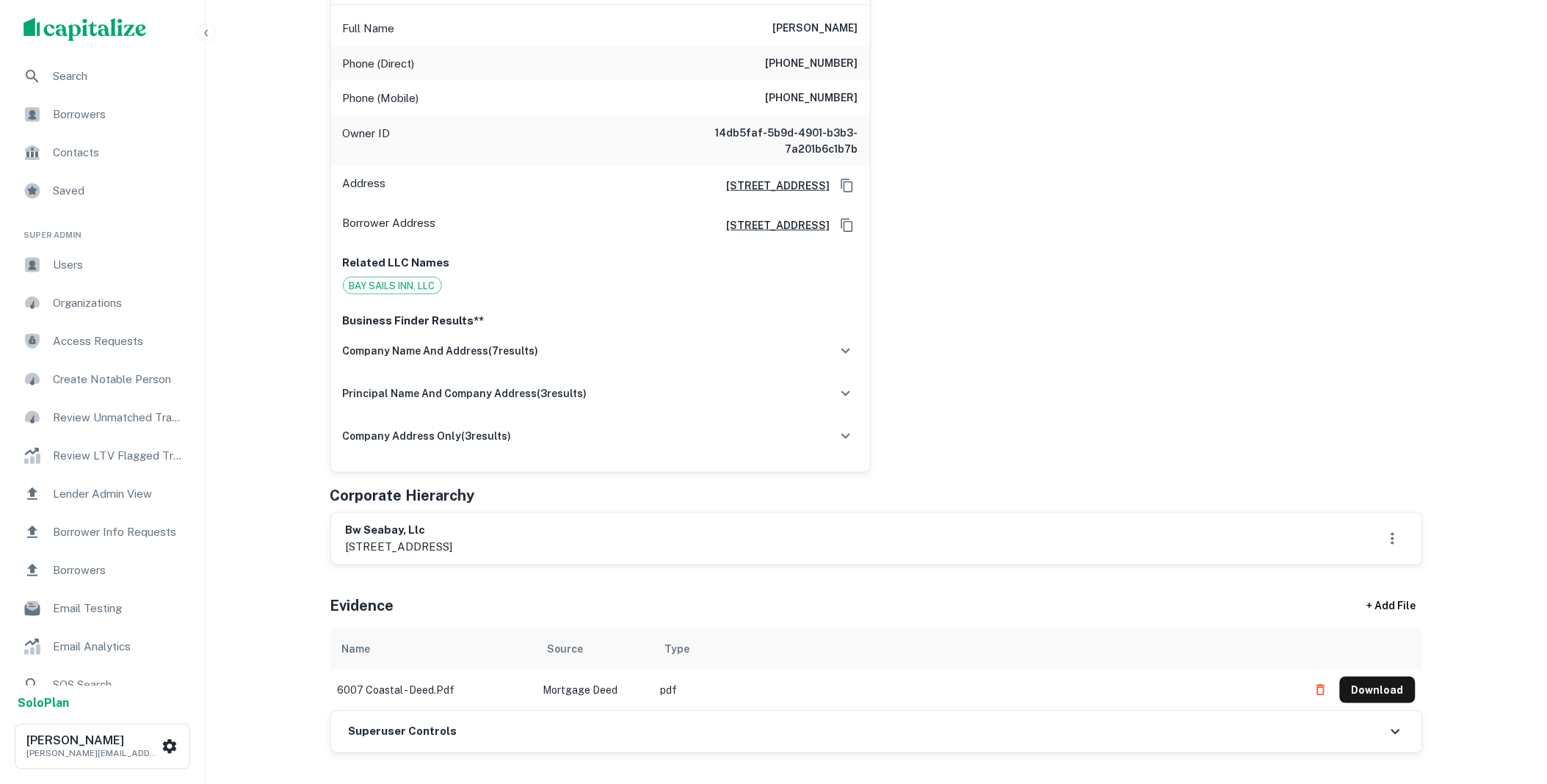
click at [482, 725] on div "Superuser Controls" at bounding box center [876, 731] width 1091 height 41
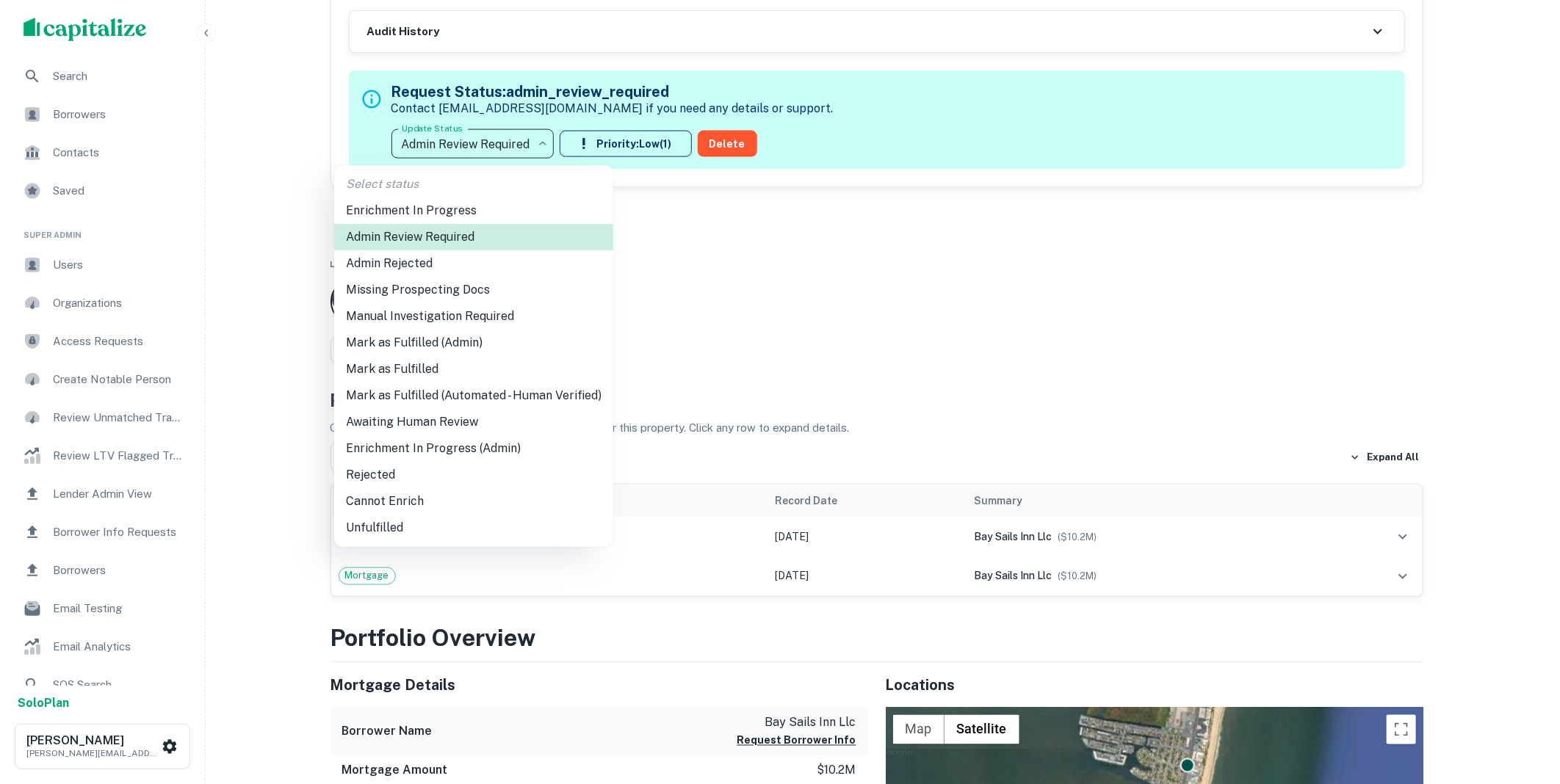
click at [408, 340] on li "Mark as Fulfilled (Admin)" at bounding box center [474, 343] width 279 height 27
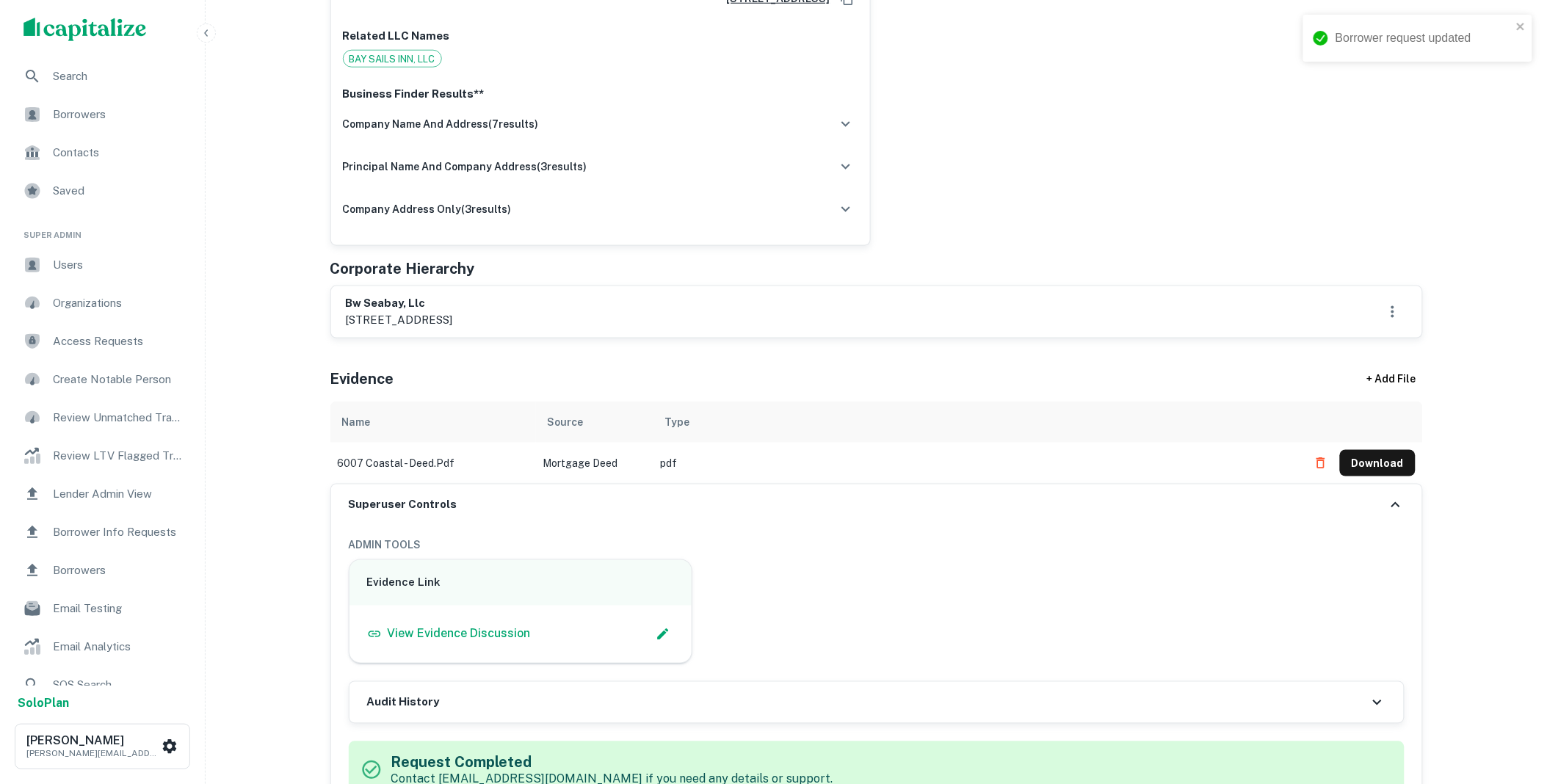
scroll to position [0, 0]
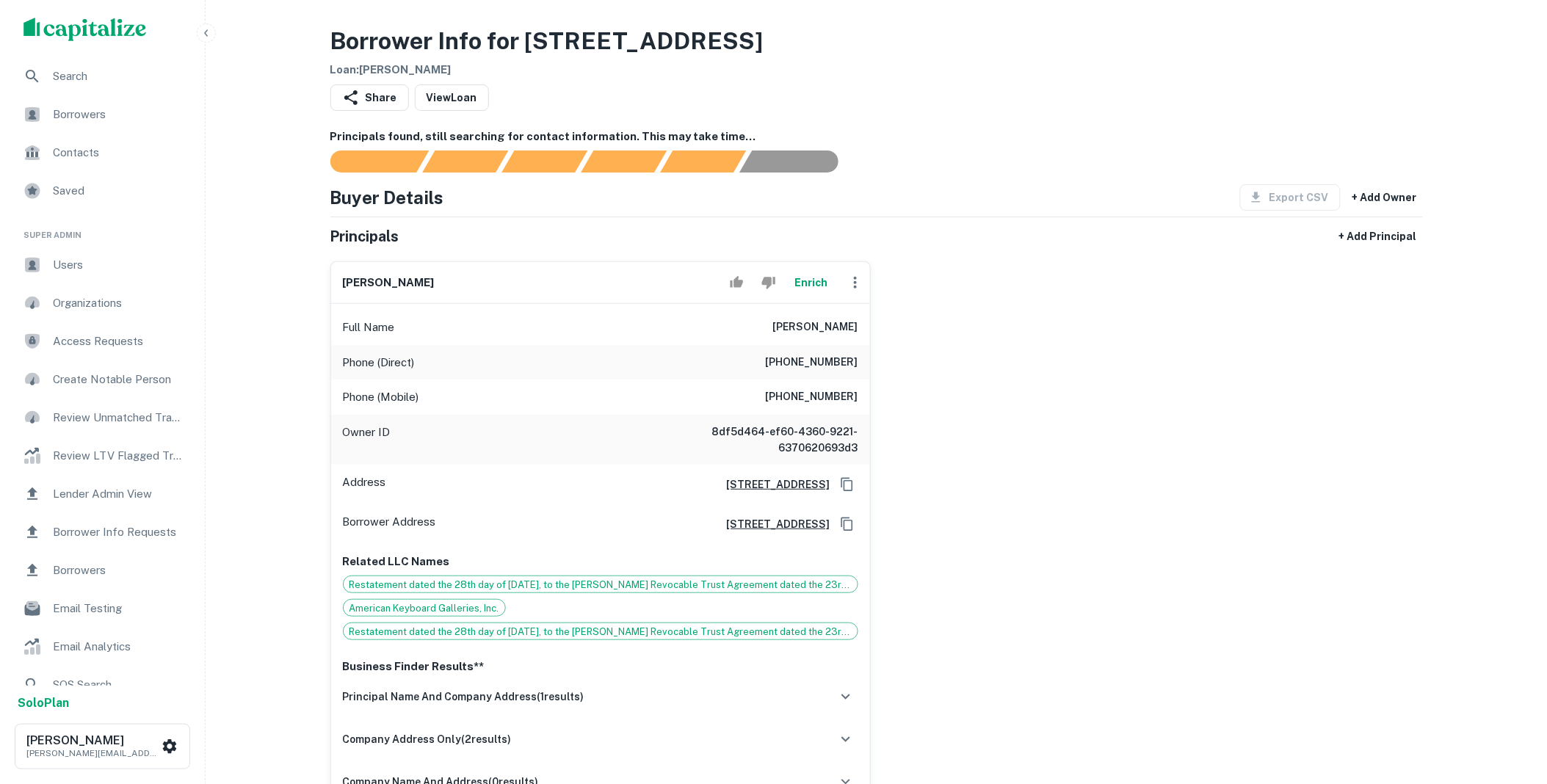
scroll to position [597, 0]
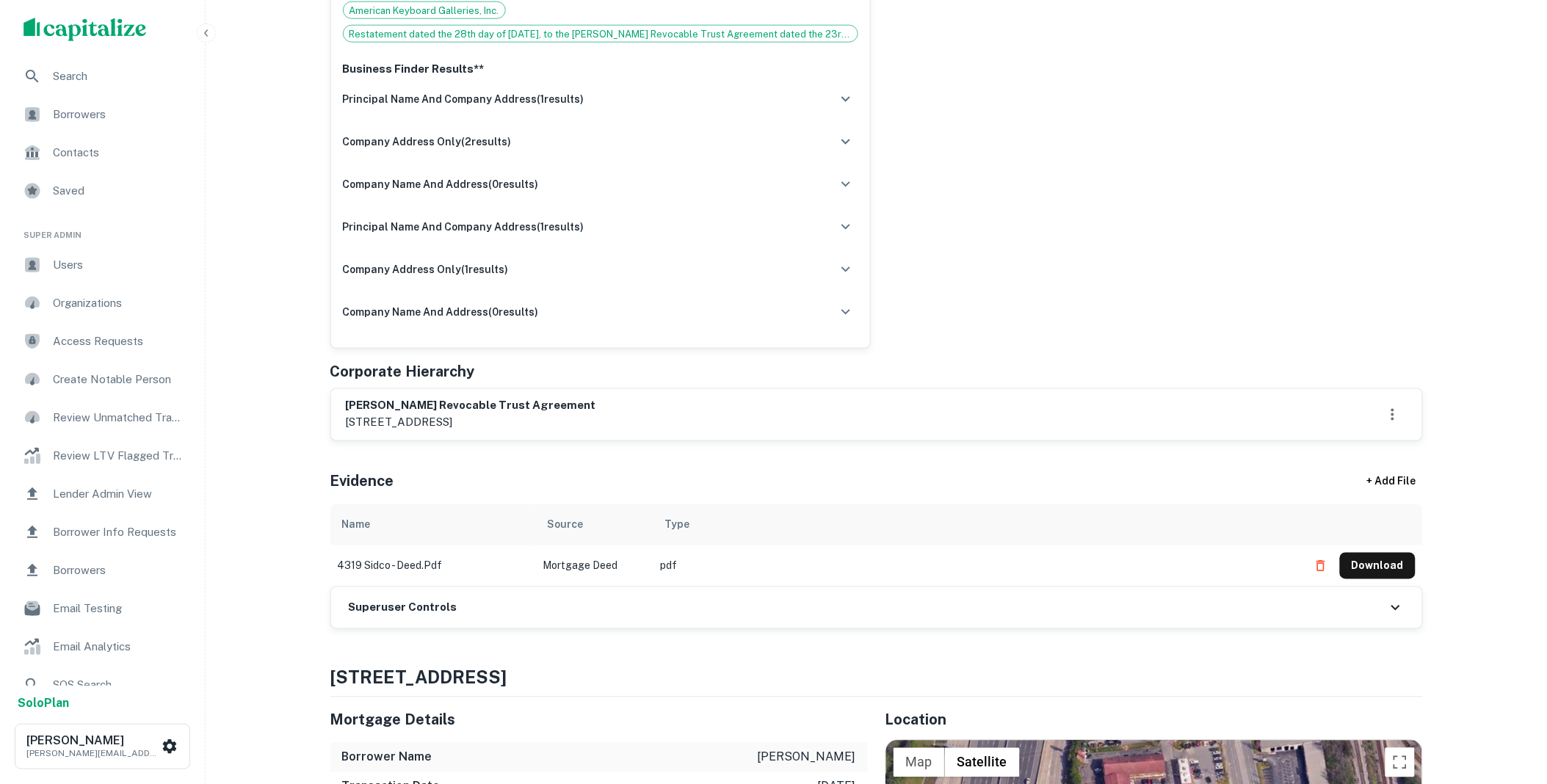
click at [517, 611] on div "Superuser Controls" at bounding box center [876, 608] width 1091 height 41
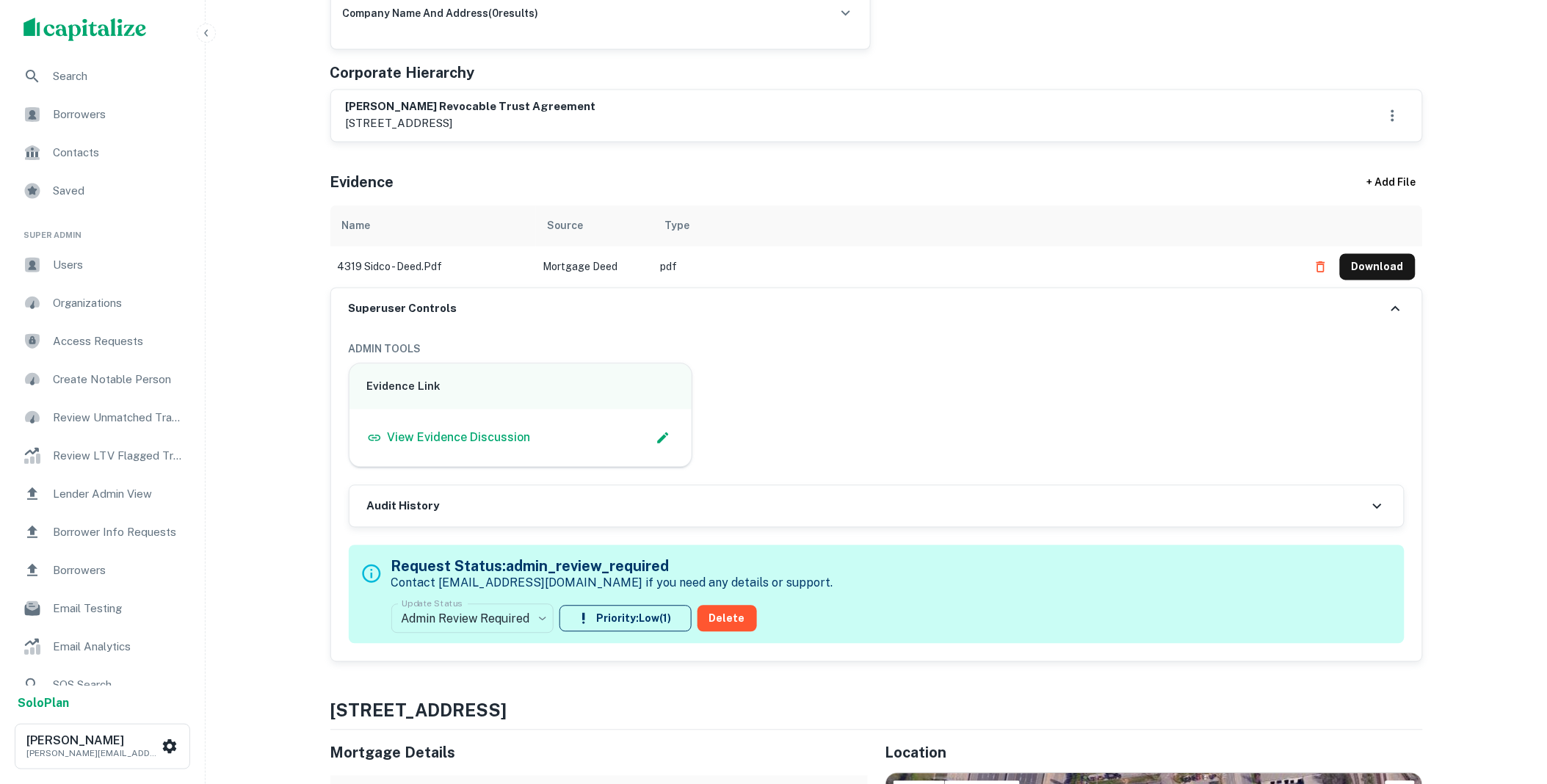
scroll to position [897, 0]
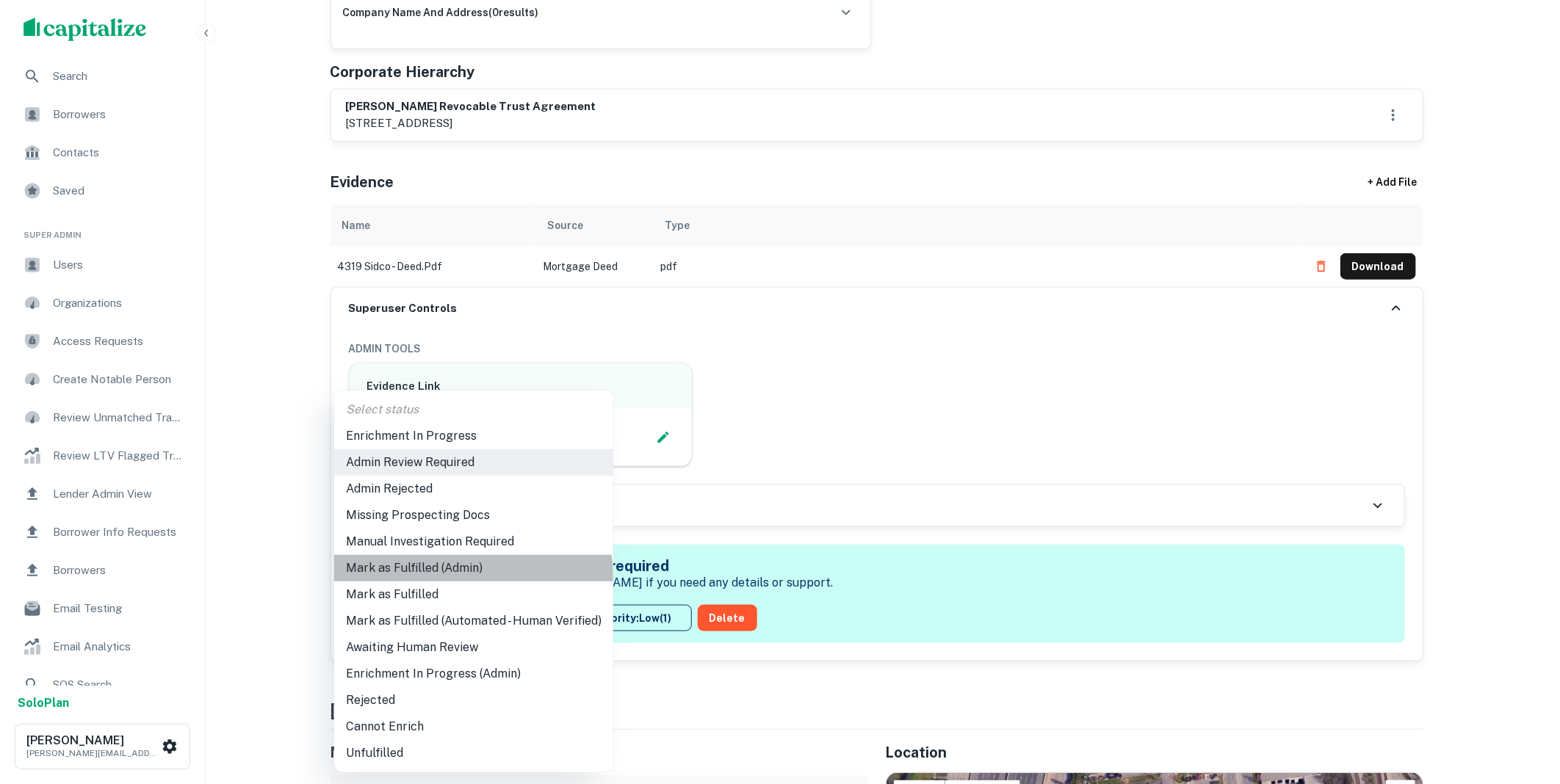
click at [451, 576] on li "Mark as Fulfilled (Admin)" at bounding box center [474, 568] width 279 height 27
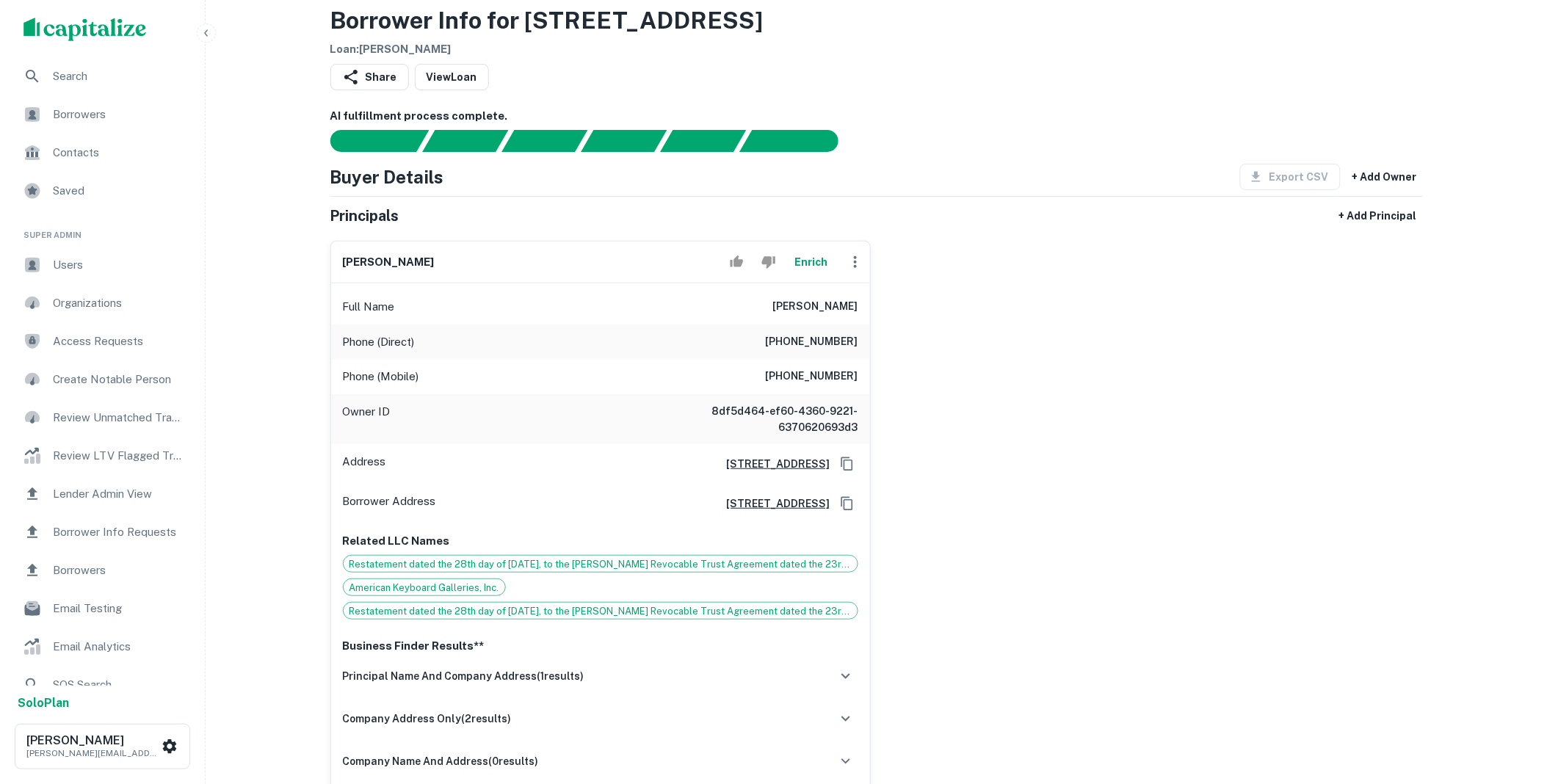
scroll to position [0, 0]
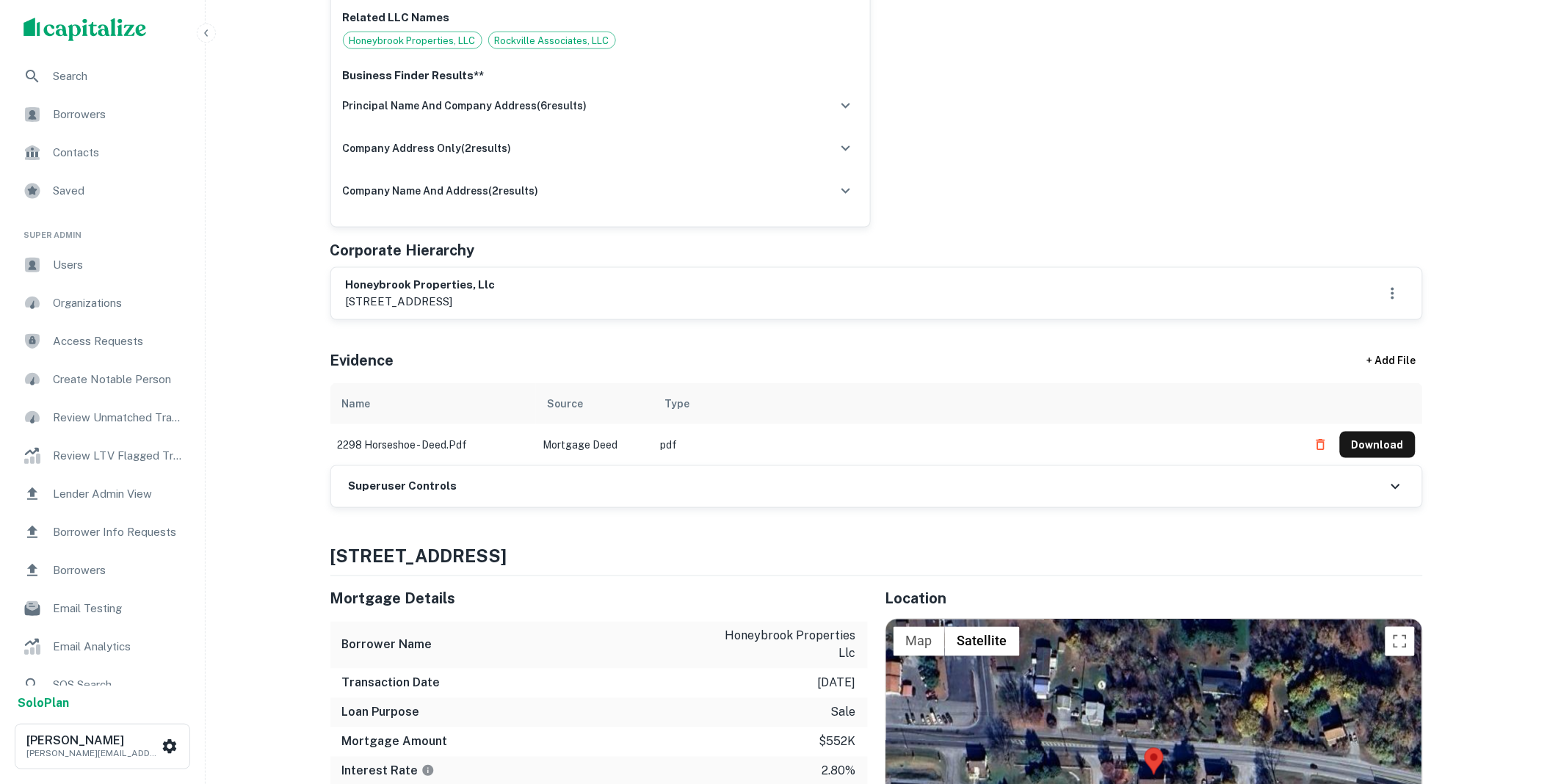
scroll to position [597, 0]
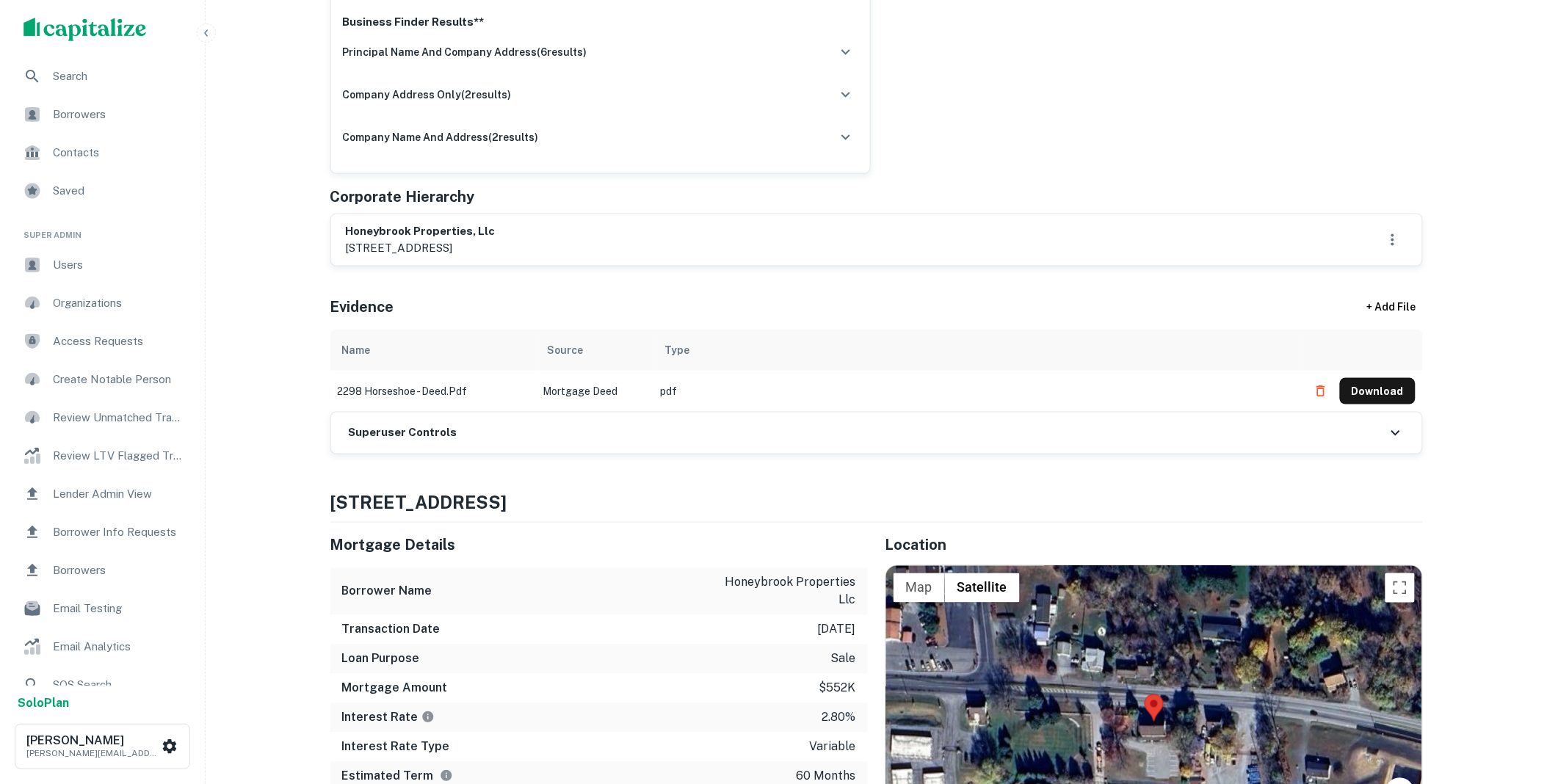
click at [498, 437] on div "Superuser Controls" at bounding box center [876, 433] width 1091 height 41
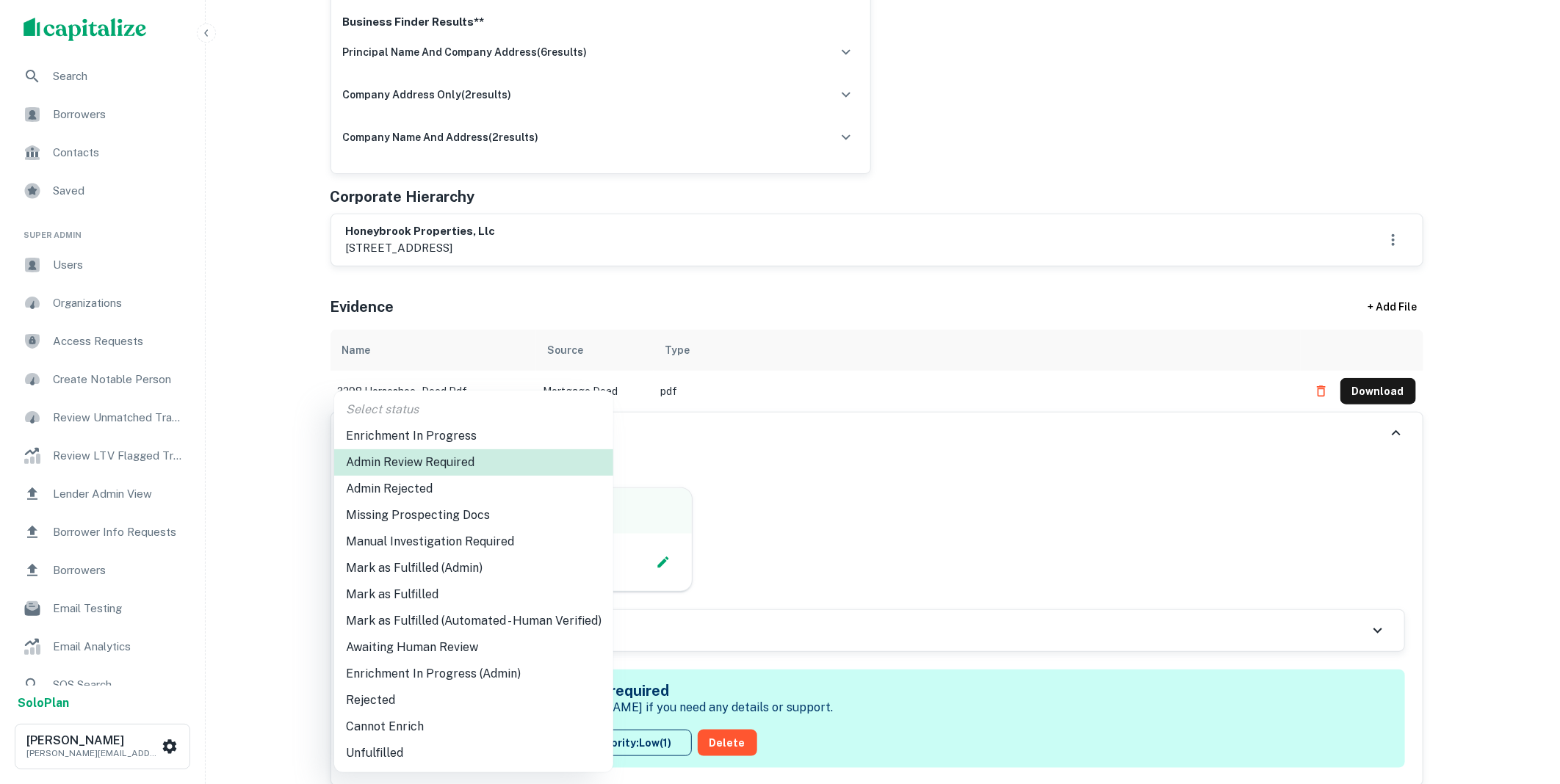
click at [434, 576] on li "Mark as Fulfilled (Admin)" at bounding box center [474, 568] width 279 height 27
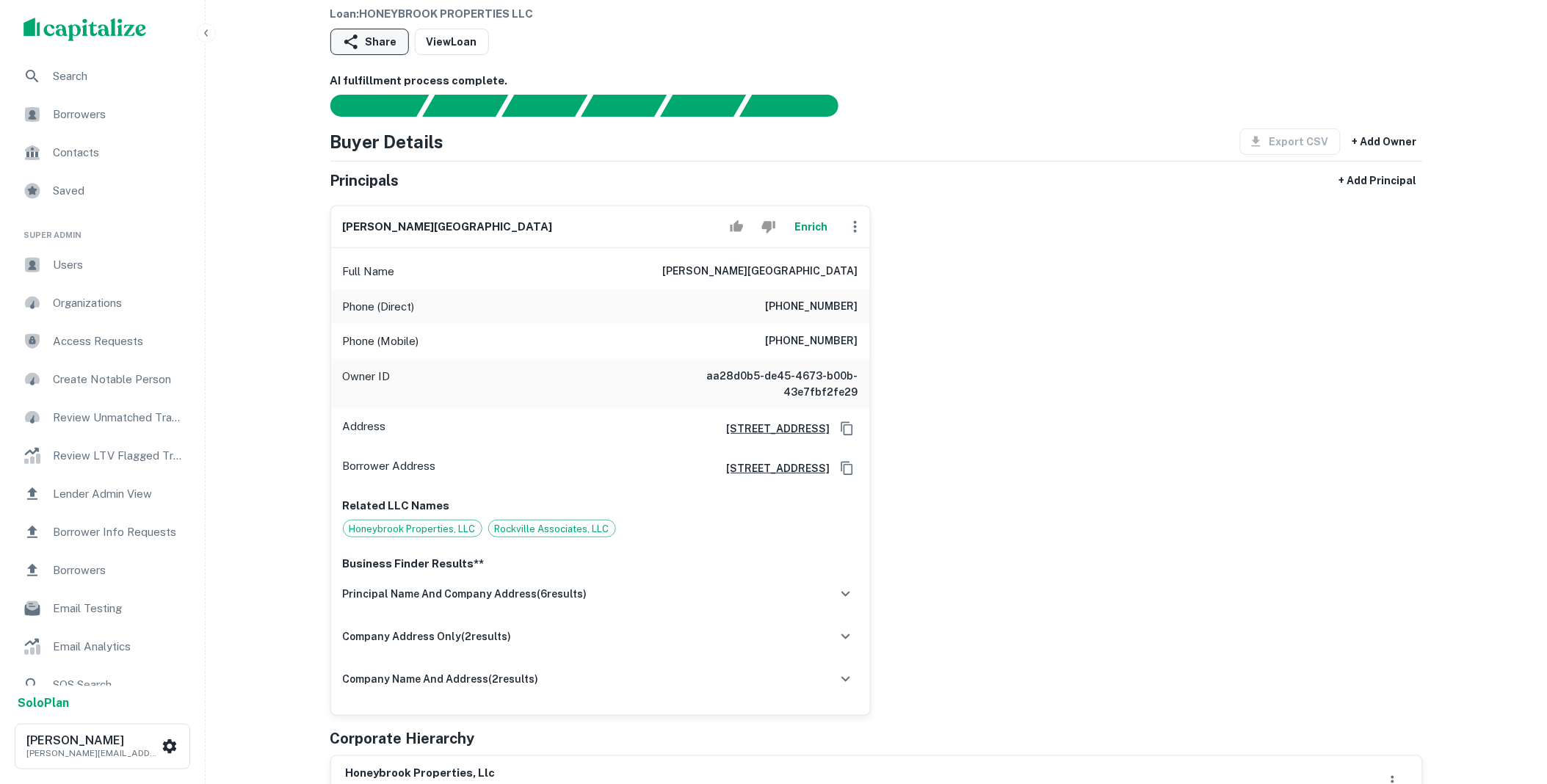
scroll to position [0, 0]
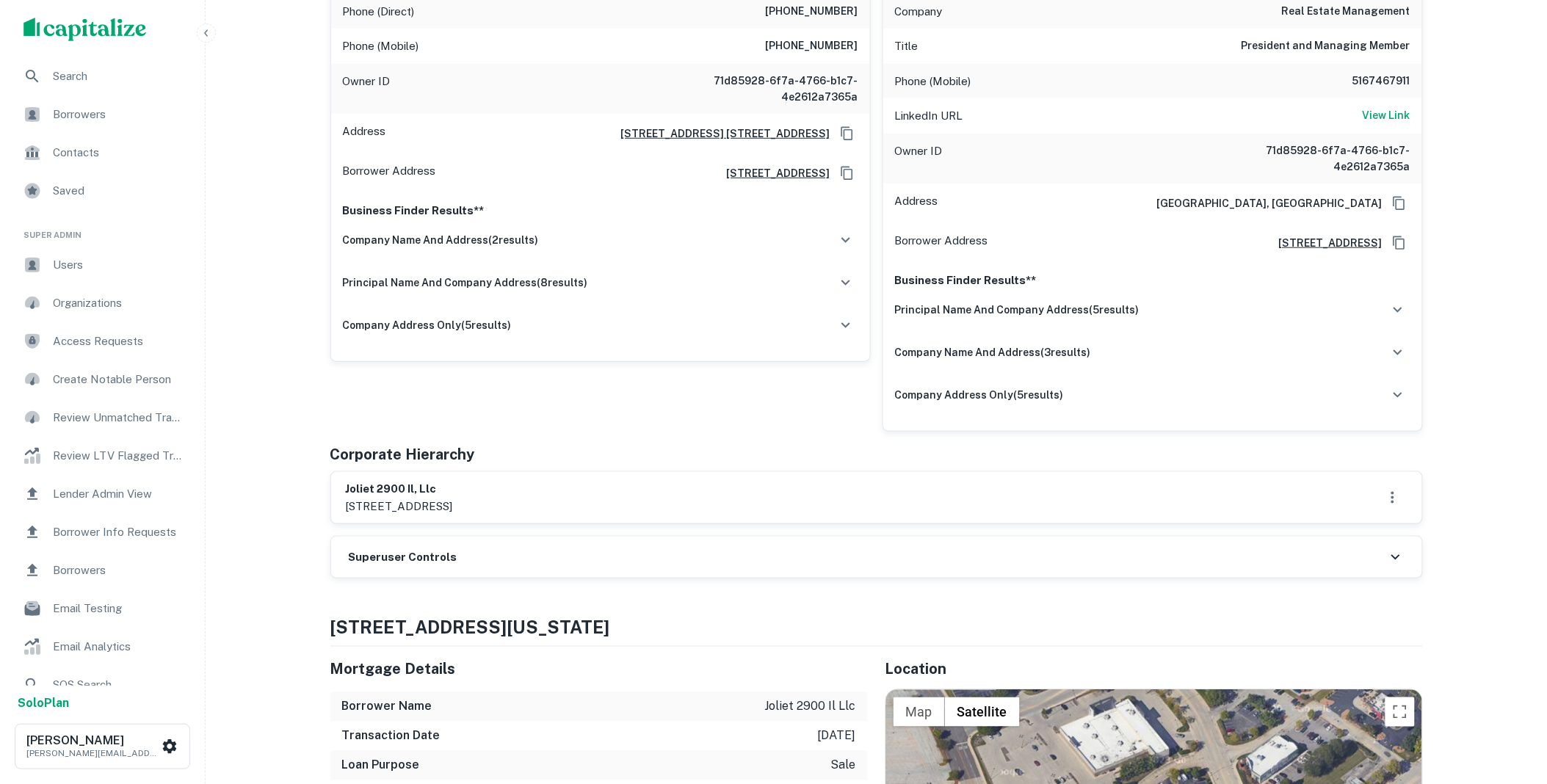
scroll to position [597, 0]
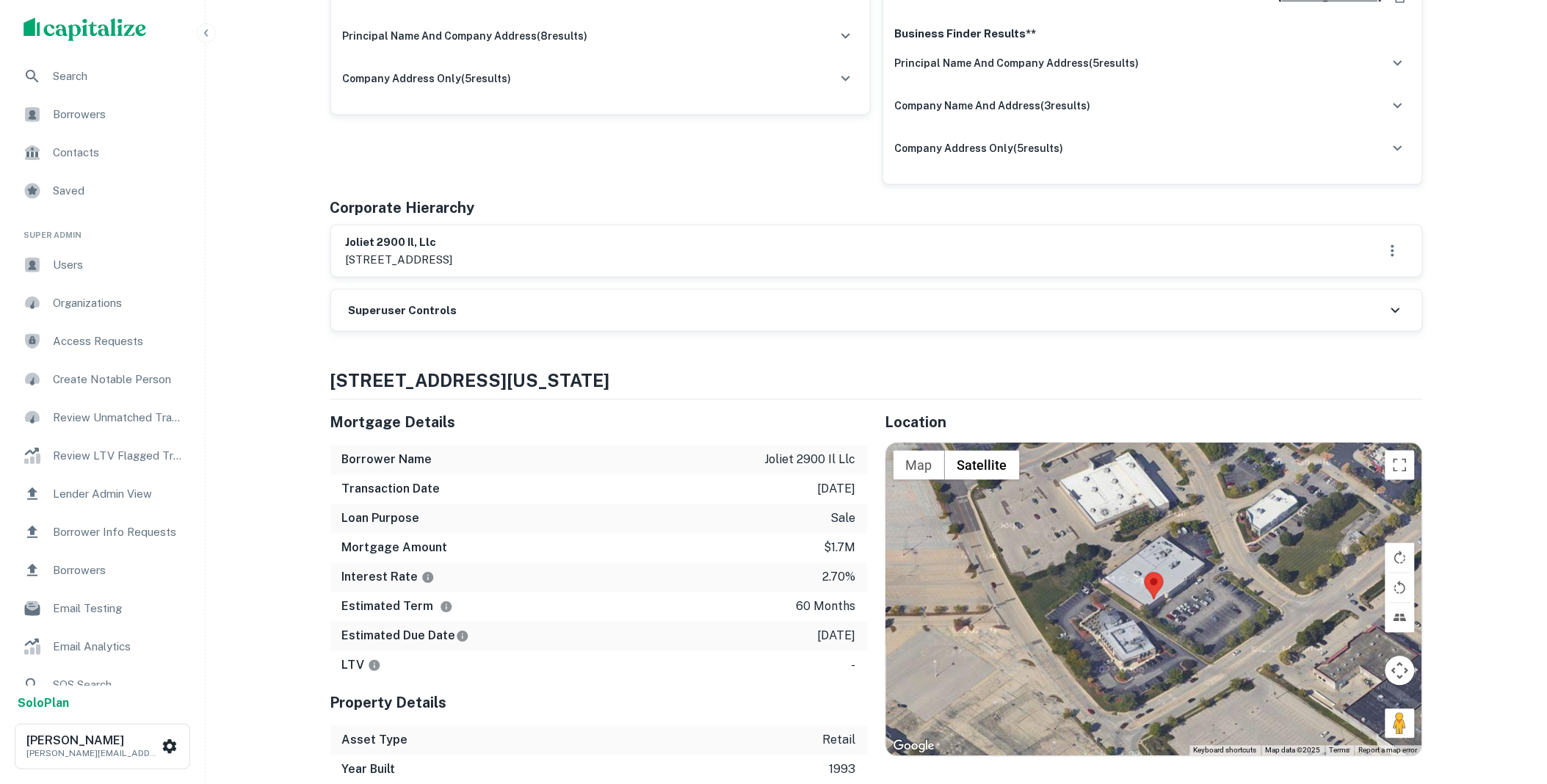
click at [509, 314] on div "Superuser Controls" at bounding box center [876, 310] width 1091 height 41
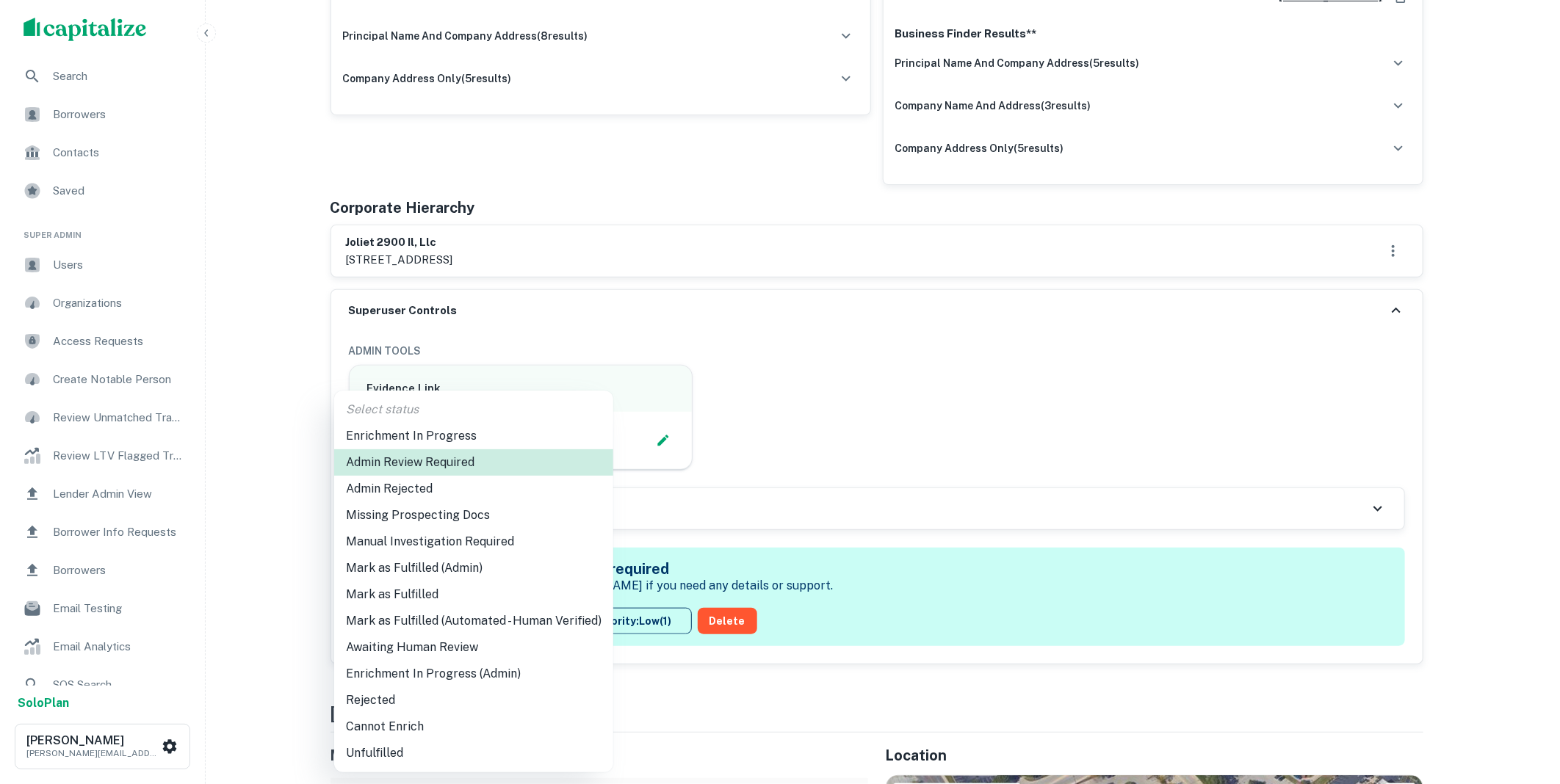
click at [441, 570] on li "Mark as Fulfilled (Admin)" at bounding box center [474, 568] width 279 height 27
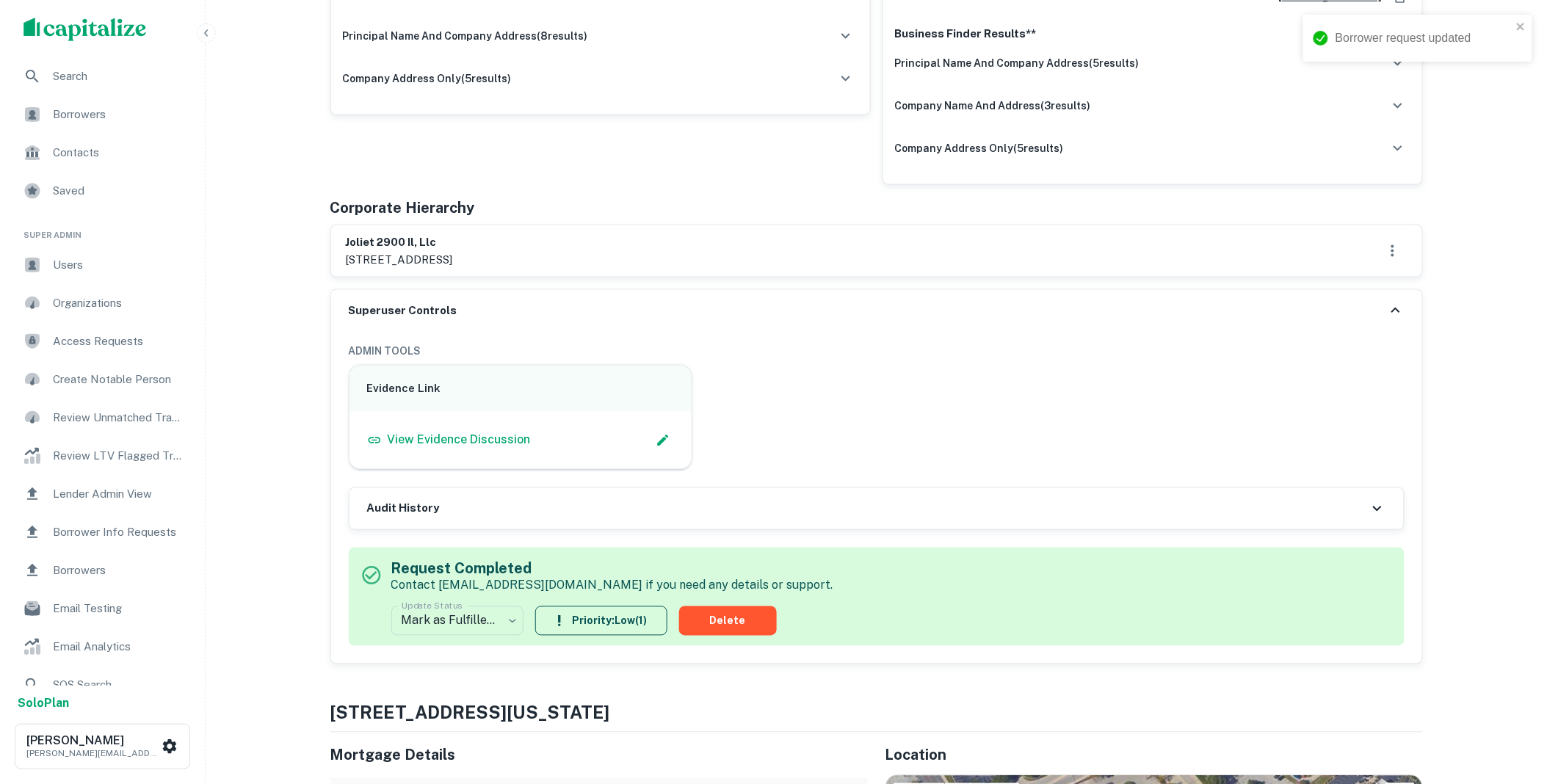
scroll to position [0, 0]
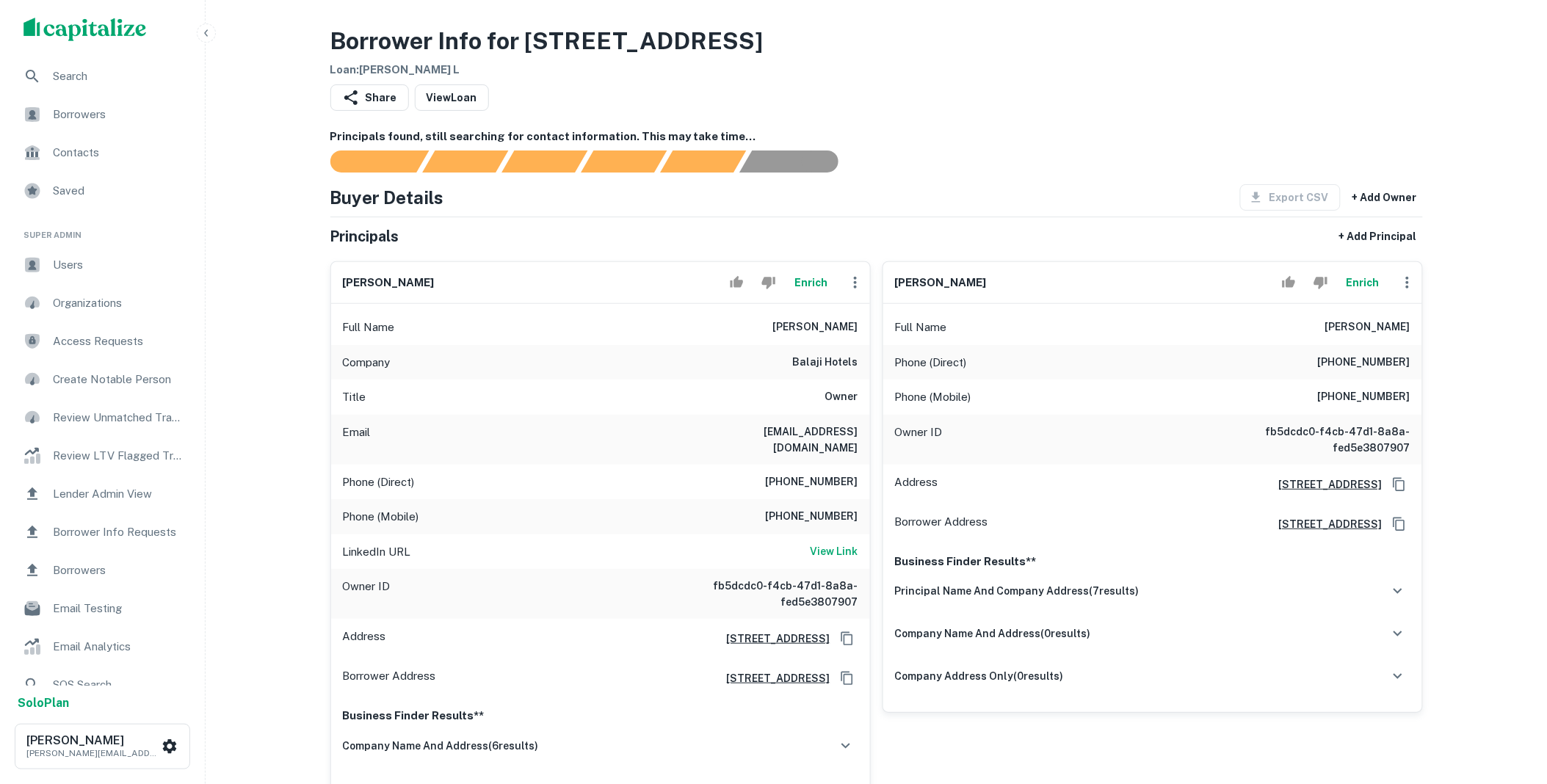
click at [1405, 284] on icon "button" at bounding box center [1407, 282] width 17 height 17
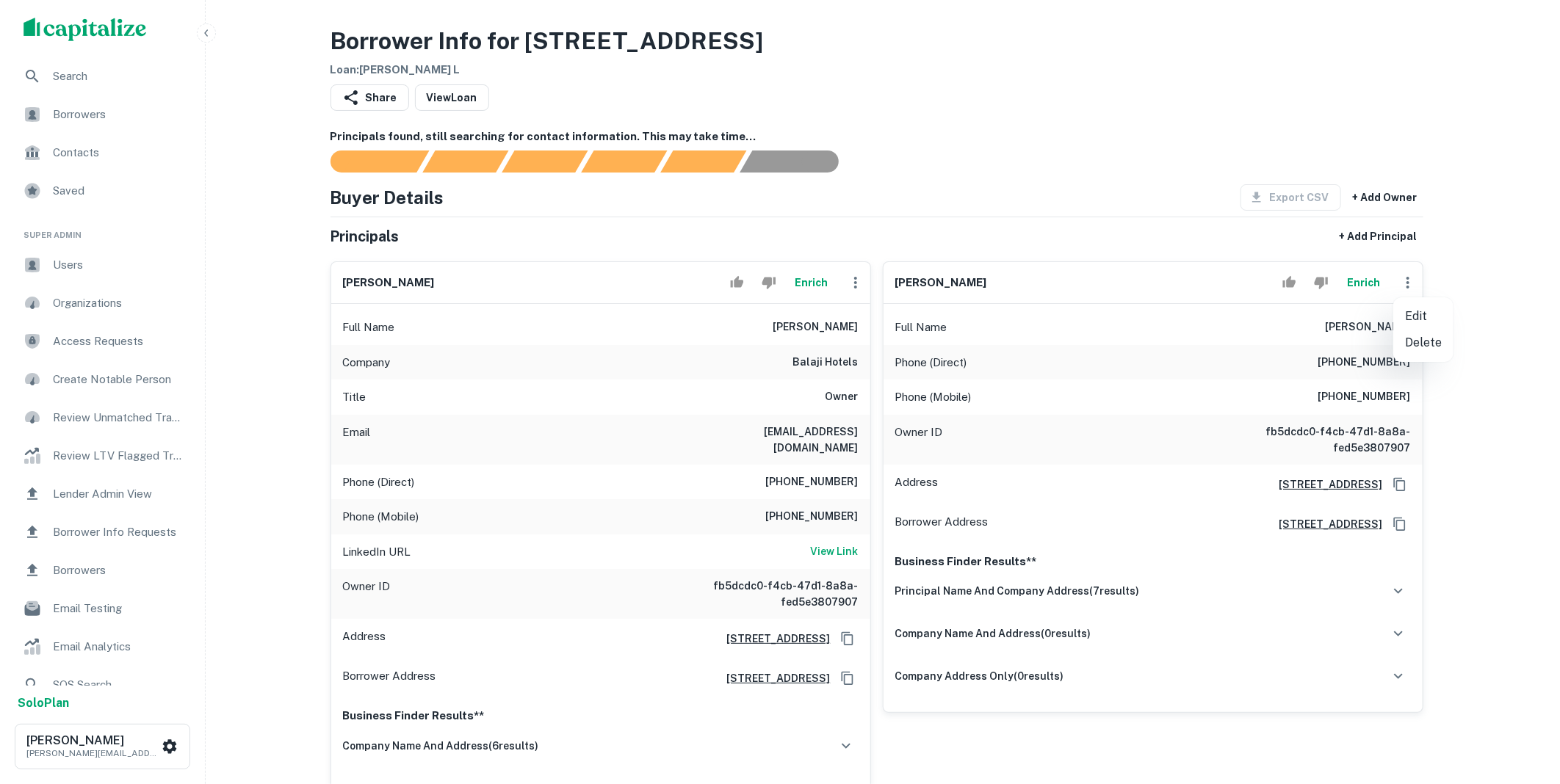
click at [1413, 319] on li "Edit" at bounding box center [1423, 317] width 60 height 27
select select "**"
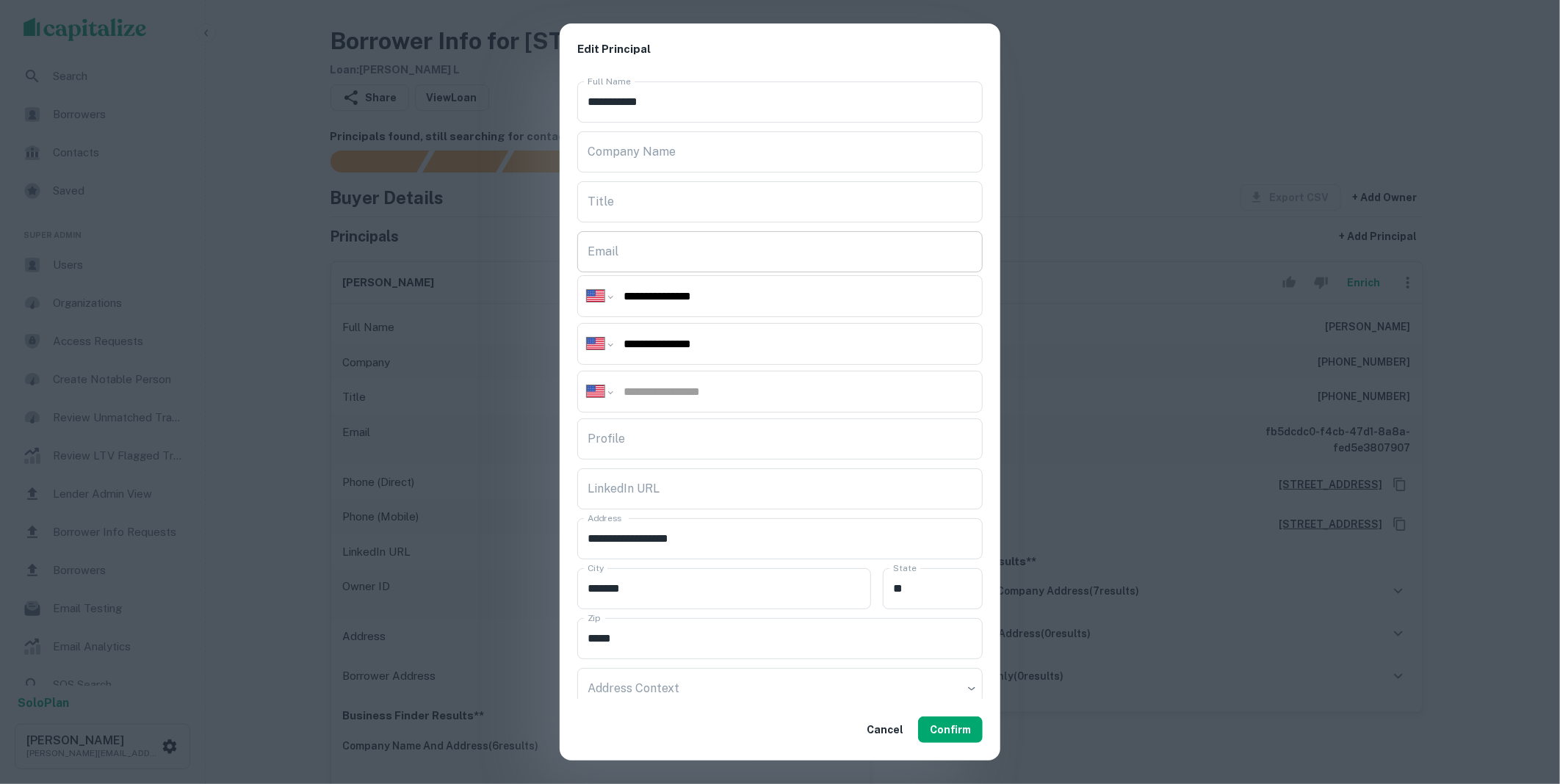
click at [620, 257] on input "Email" at bounding box center [780, 252] width 405 height 41
type input "*"
click at [885, 727] on button "Cancel" at bounding box center [885, 730] width 49 height 27
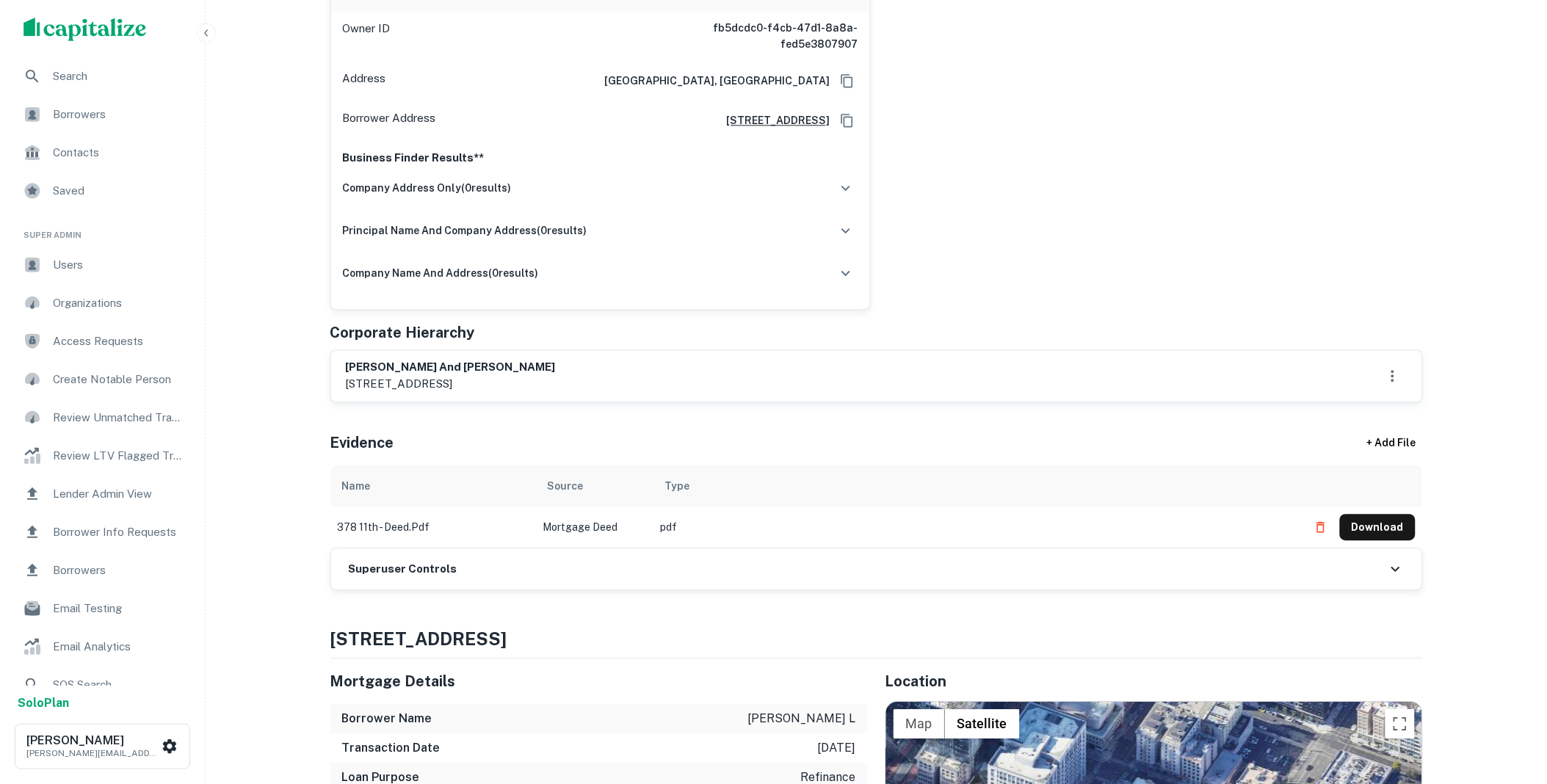
scroll to position [1196, 0]
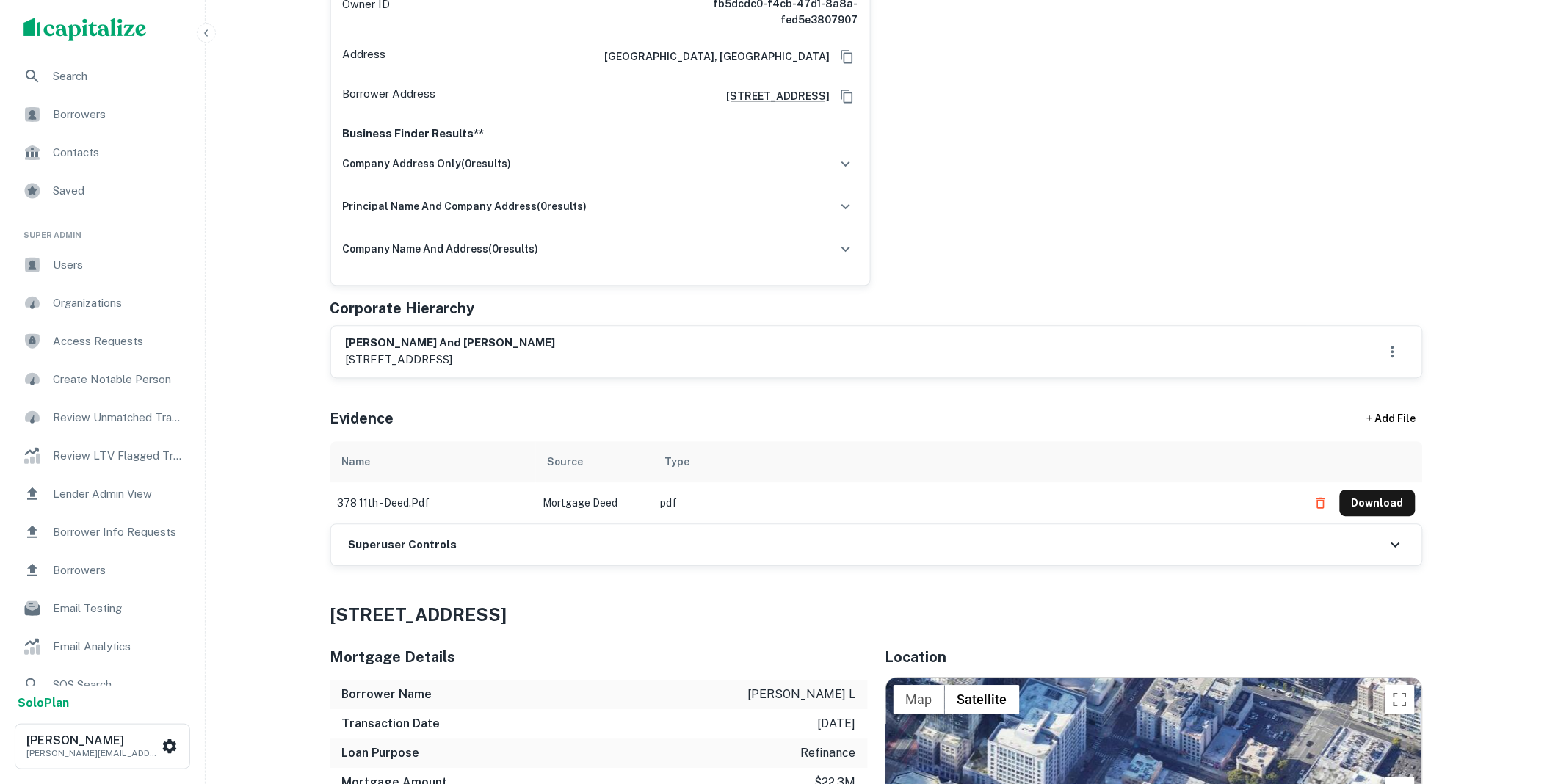
click at [552, 524] on div "Superuser Controls" at bounding box center [876, 545] width 1091 height 41
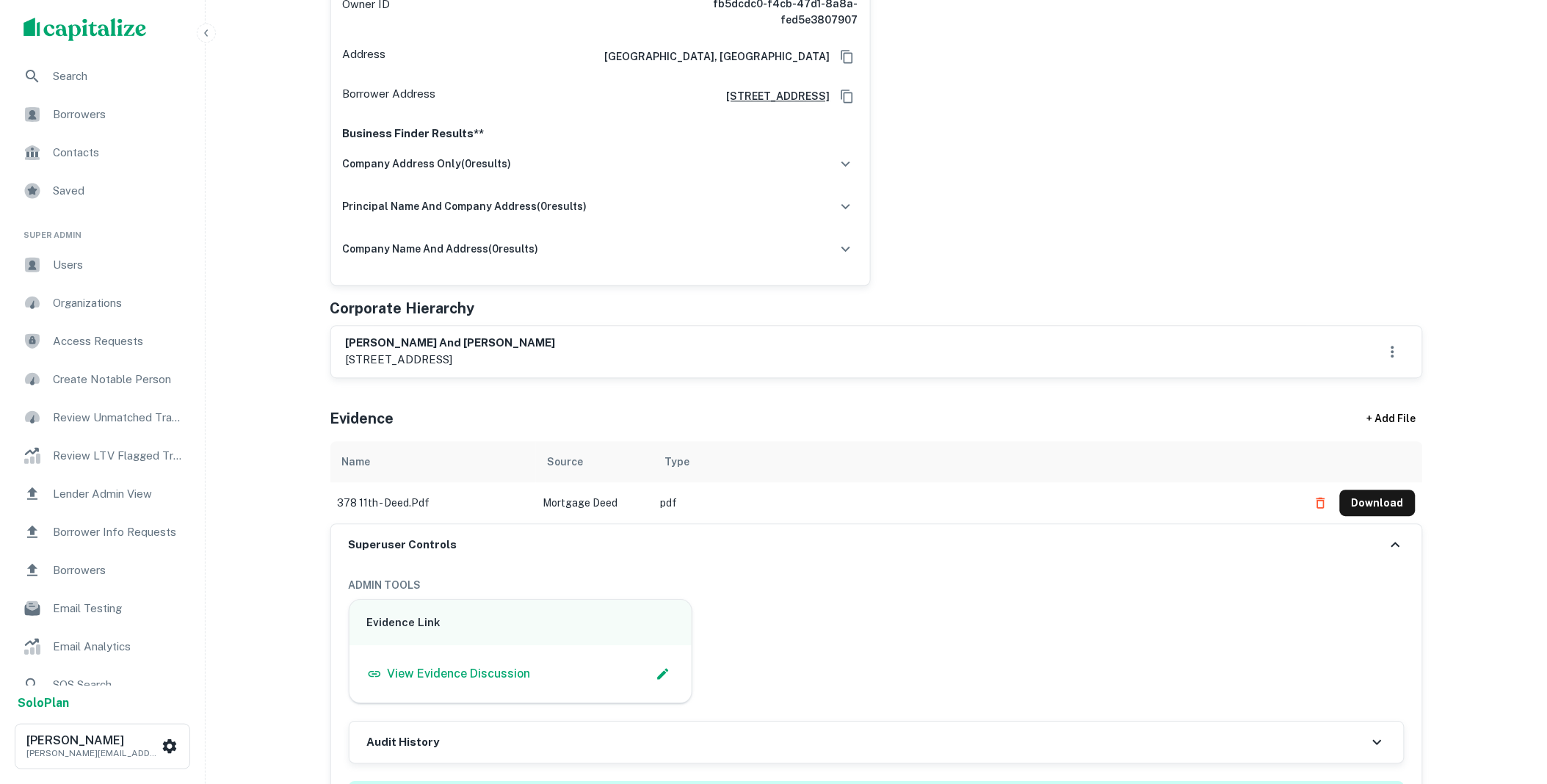
scroll to position [1494, 0]
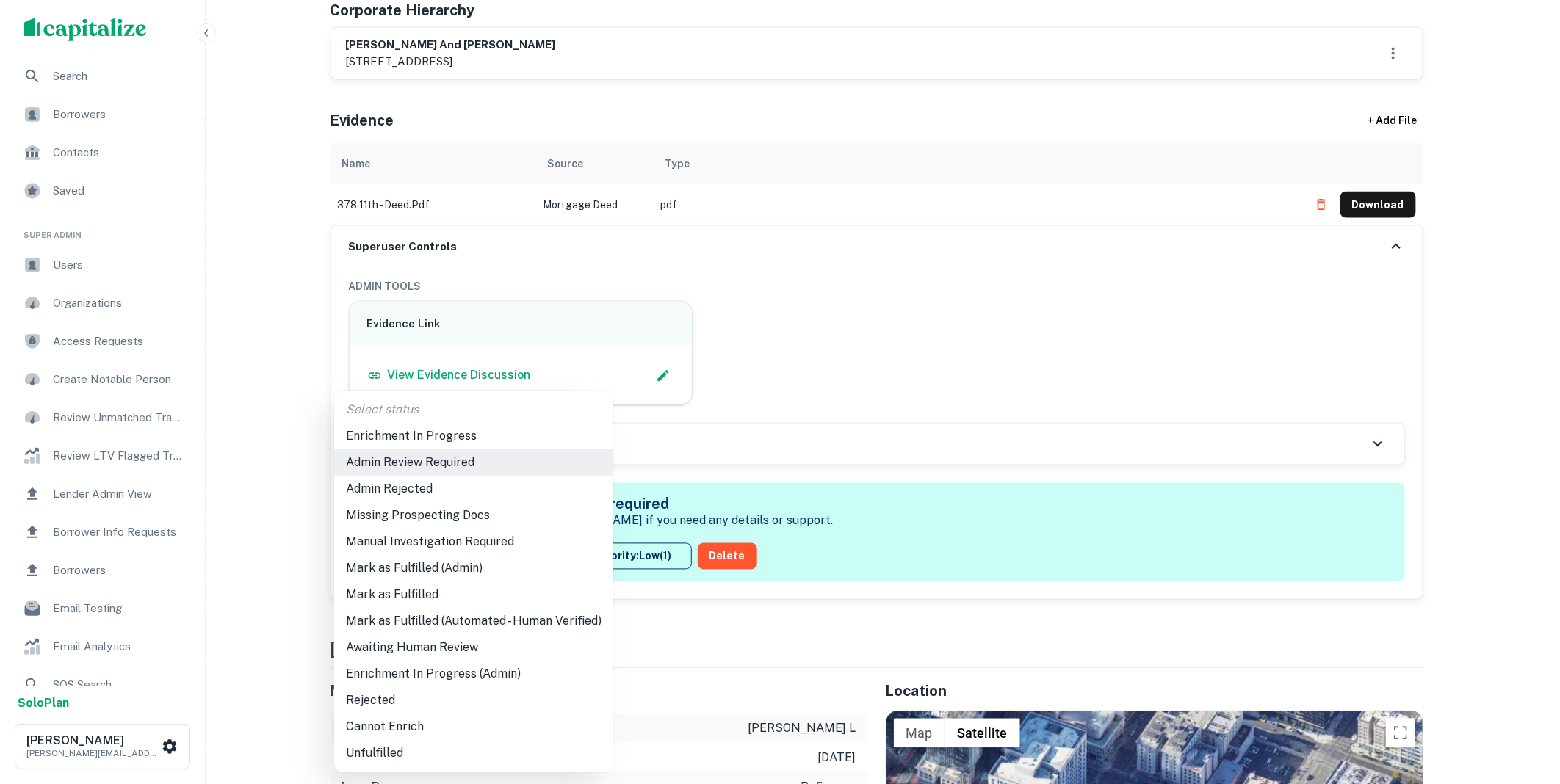
click at [449, 568] on li "Mark as Fulfilled (Admin)" at bounding box center [474, 568] width 279 height 27
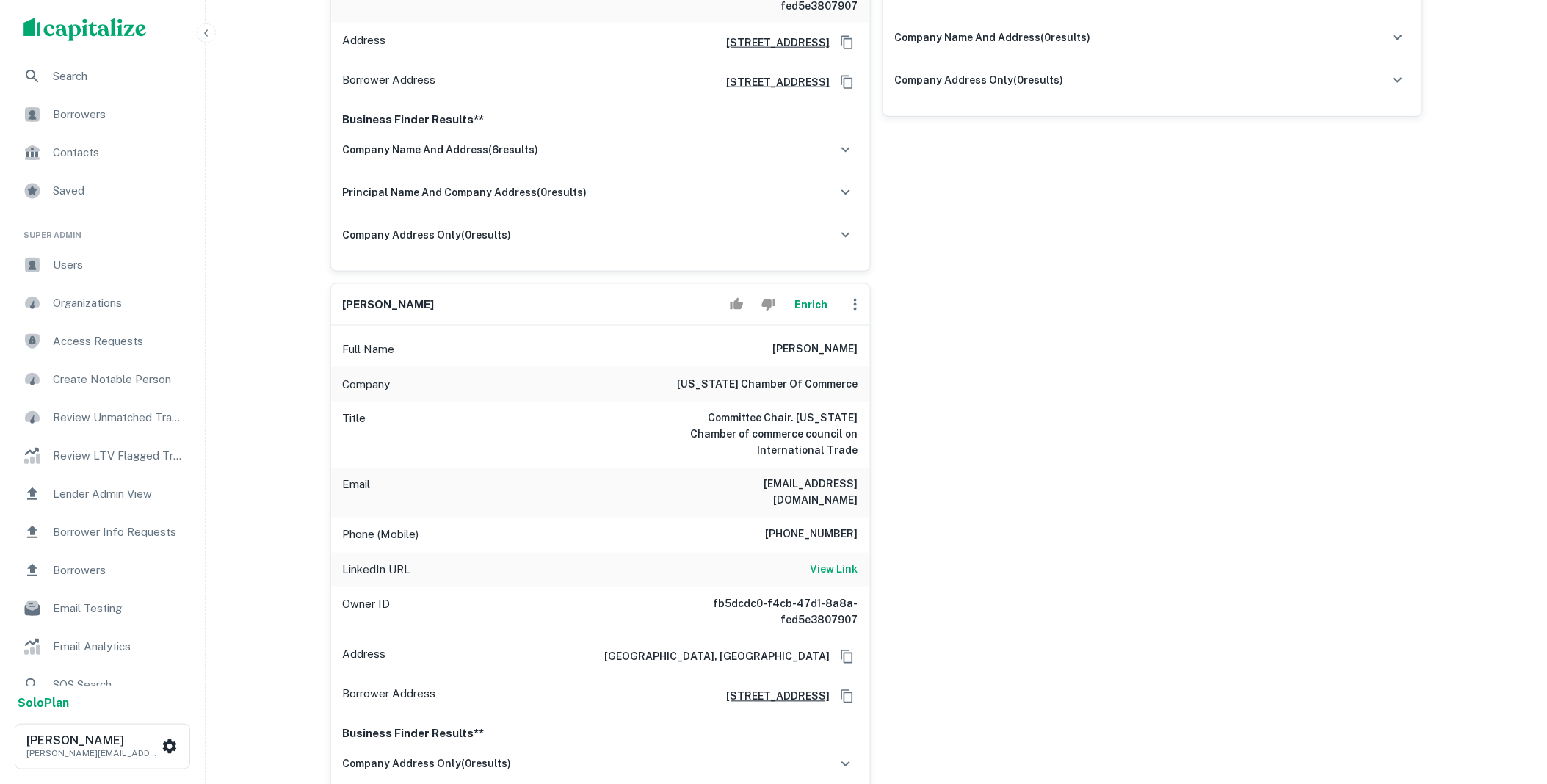
scroll to position [0, 0]
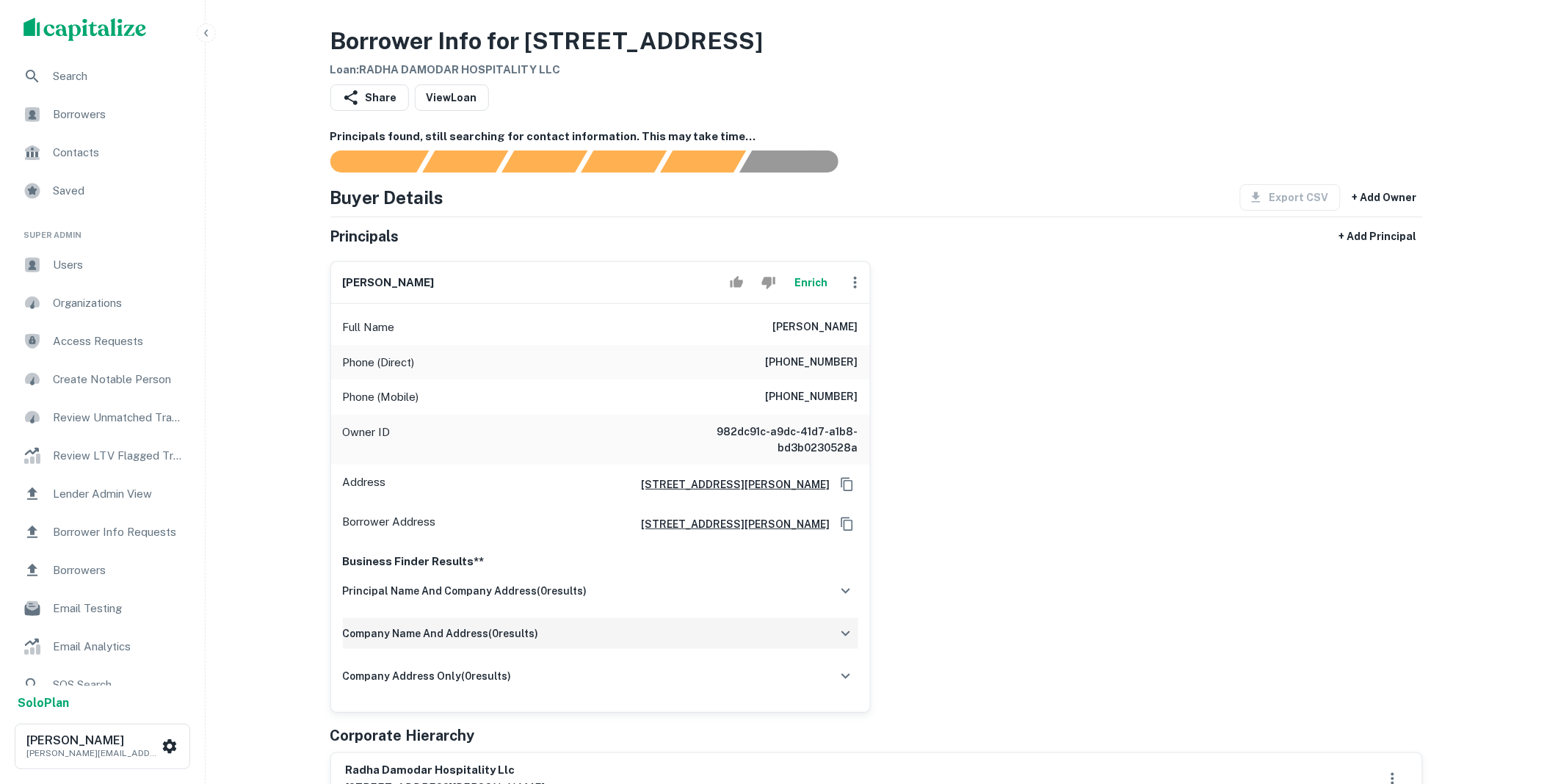
scroll to position [597, 0]
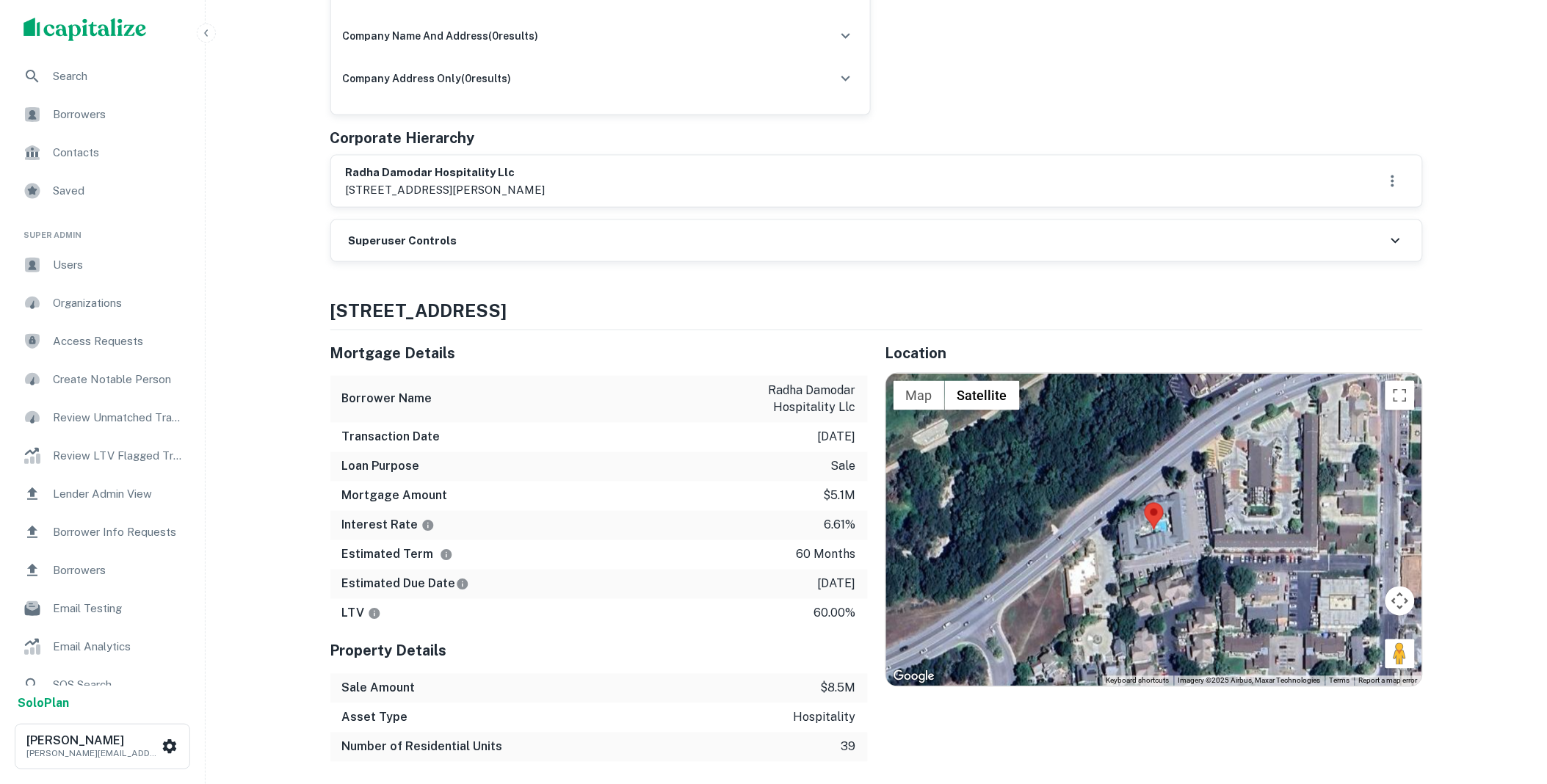
click at [476, 245] on div "Superuser Controls" at bounding box center [876, 241] width 1091 height 41
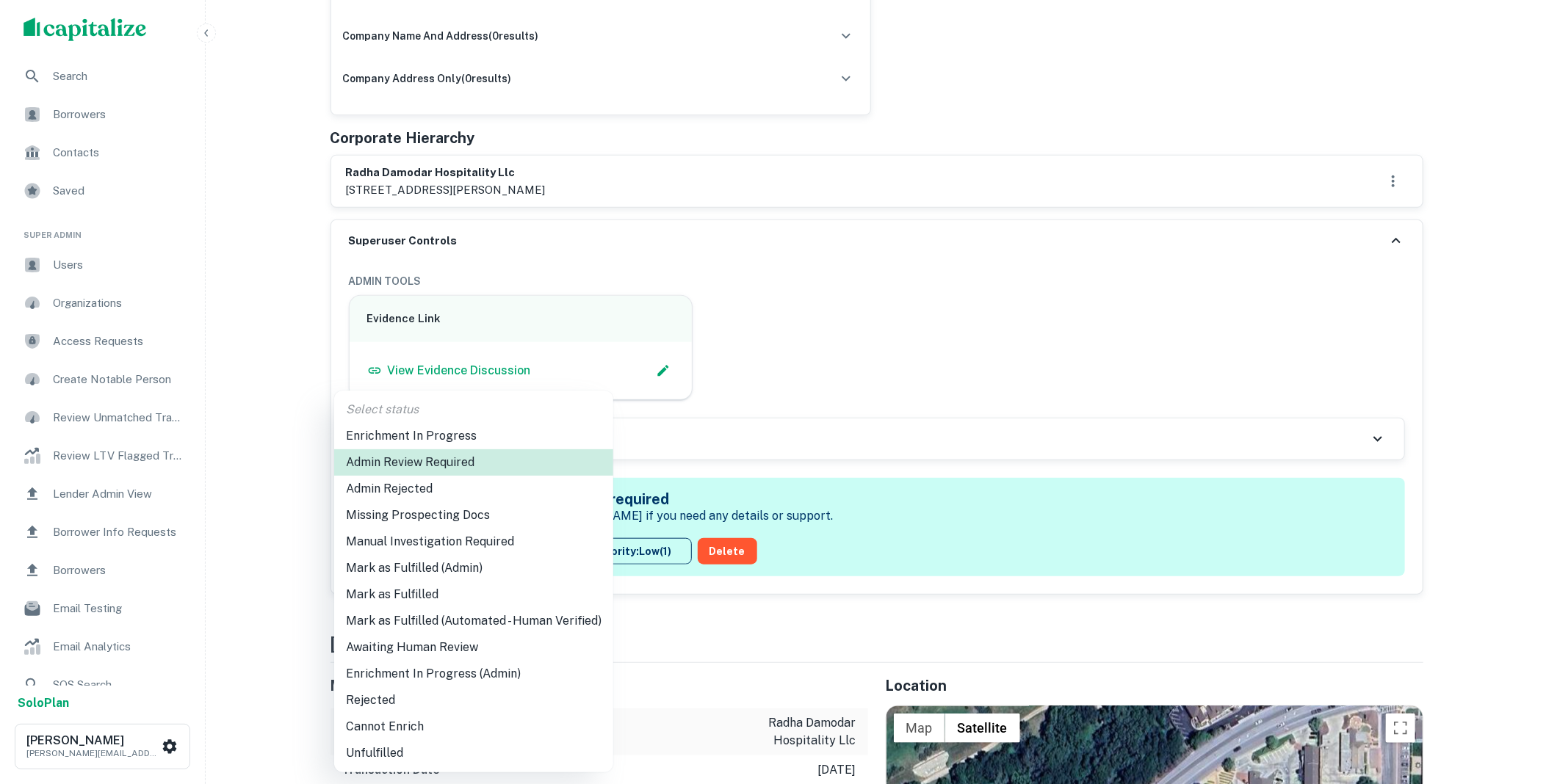
click at [463, 565] on li "Mark as Fulfilled (Admin)" at bounding box center [474, 568] width 279 height 27
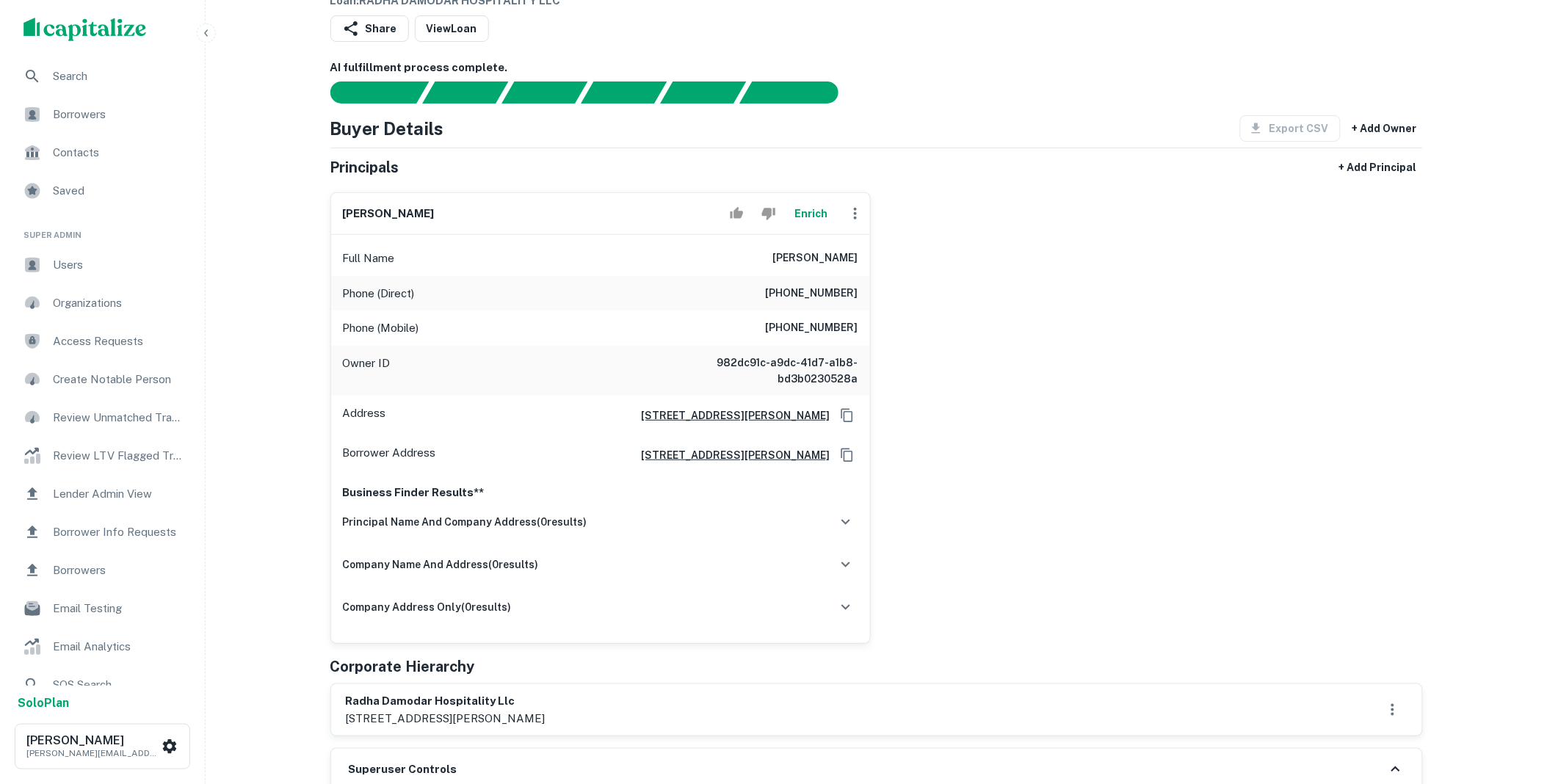
scroll to position [0, 0]
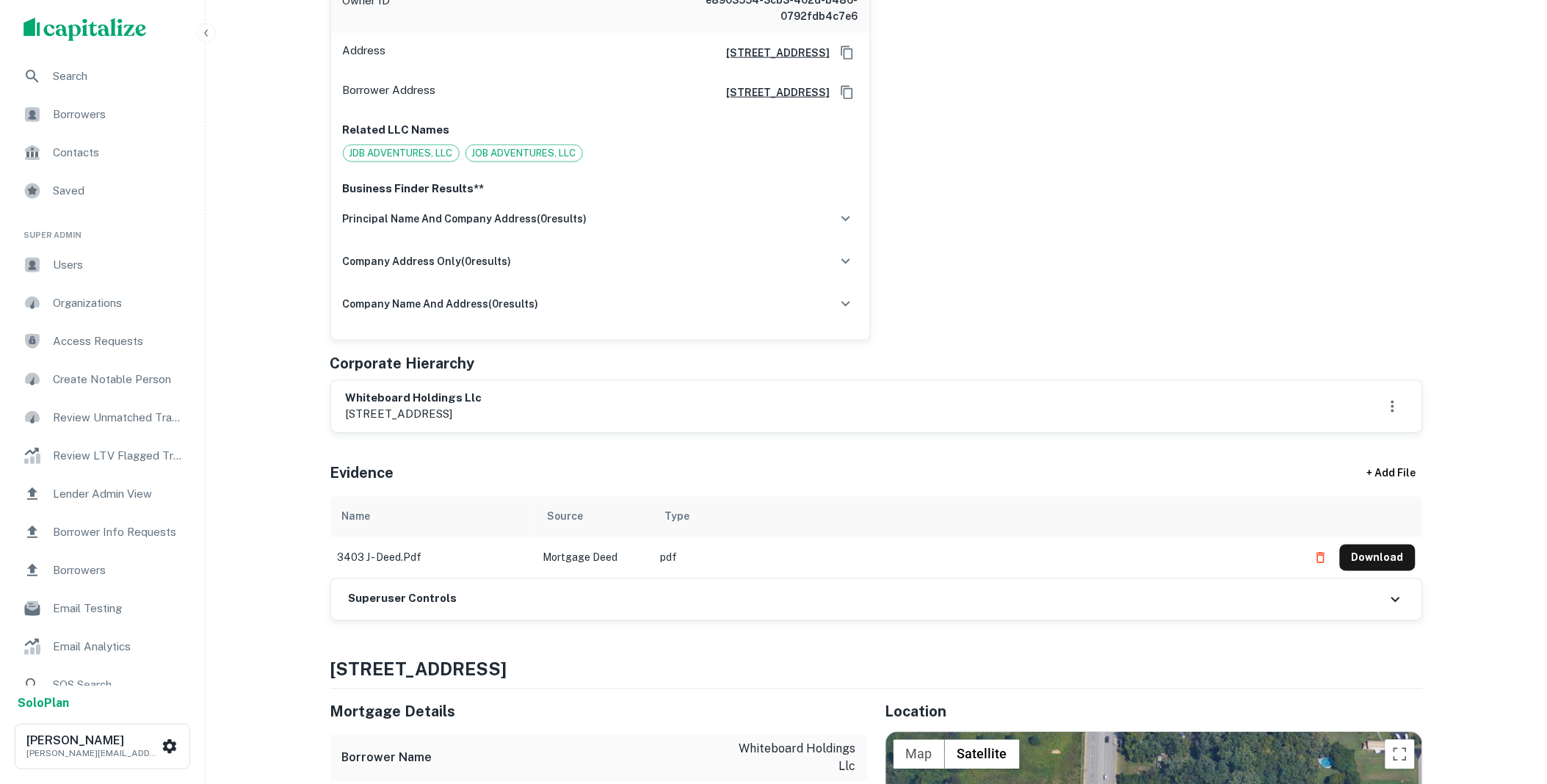
scroll to position [597, 0]
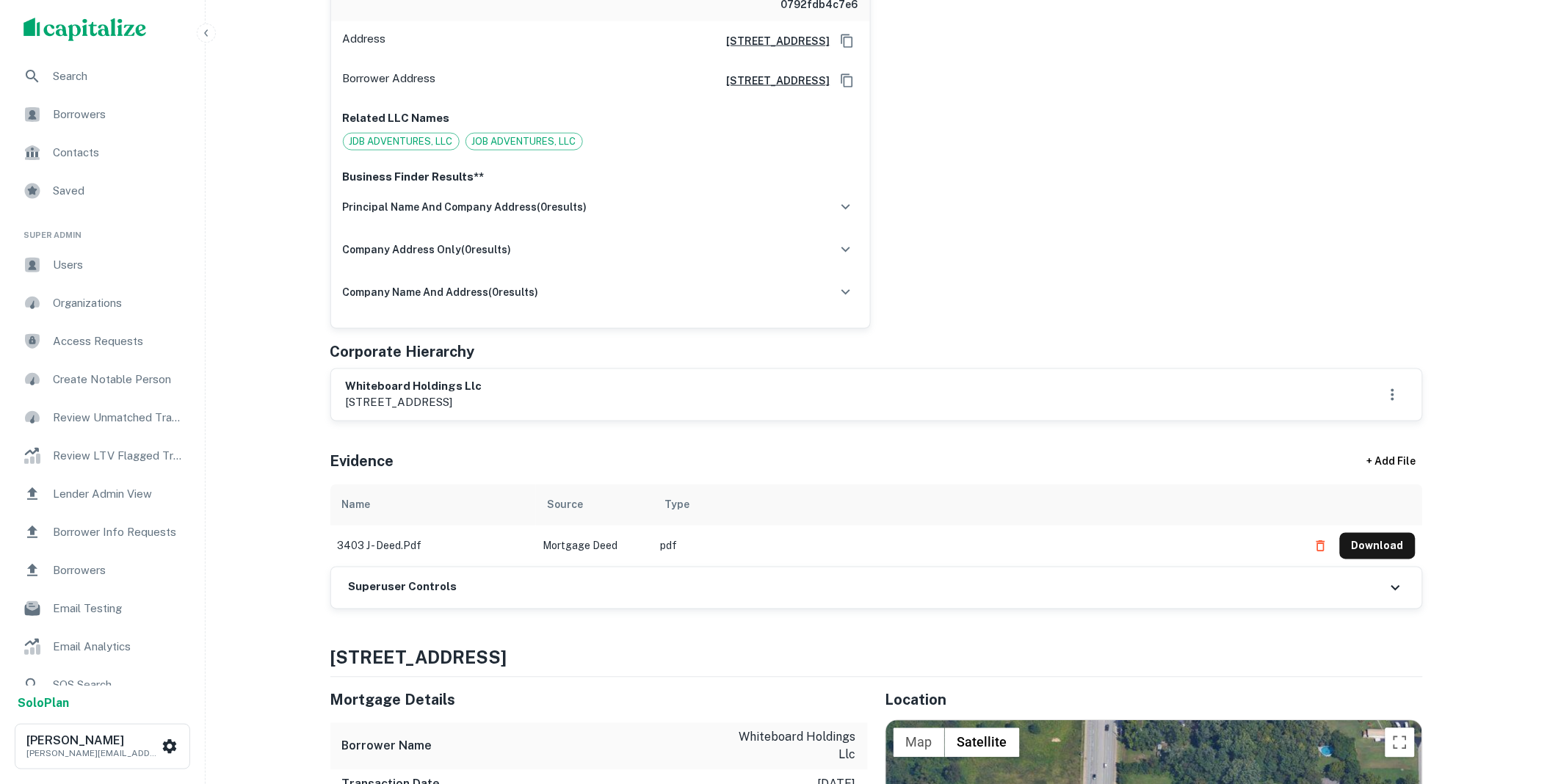
click at [504, 569] on div "Superuser Controls" at bounding box center [876, 588] width 1091 height 41
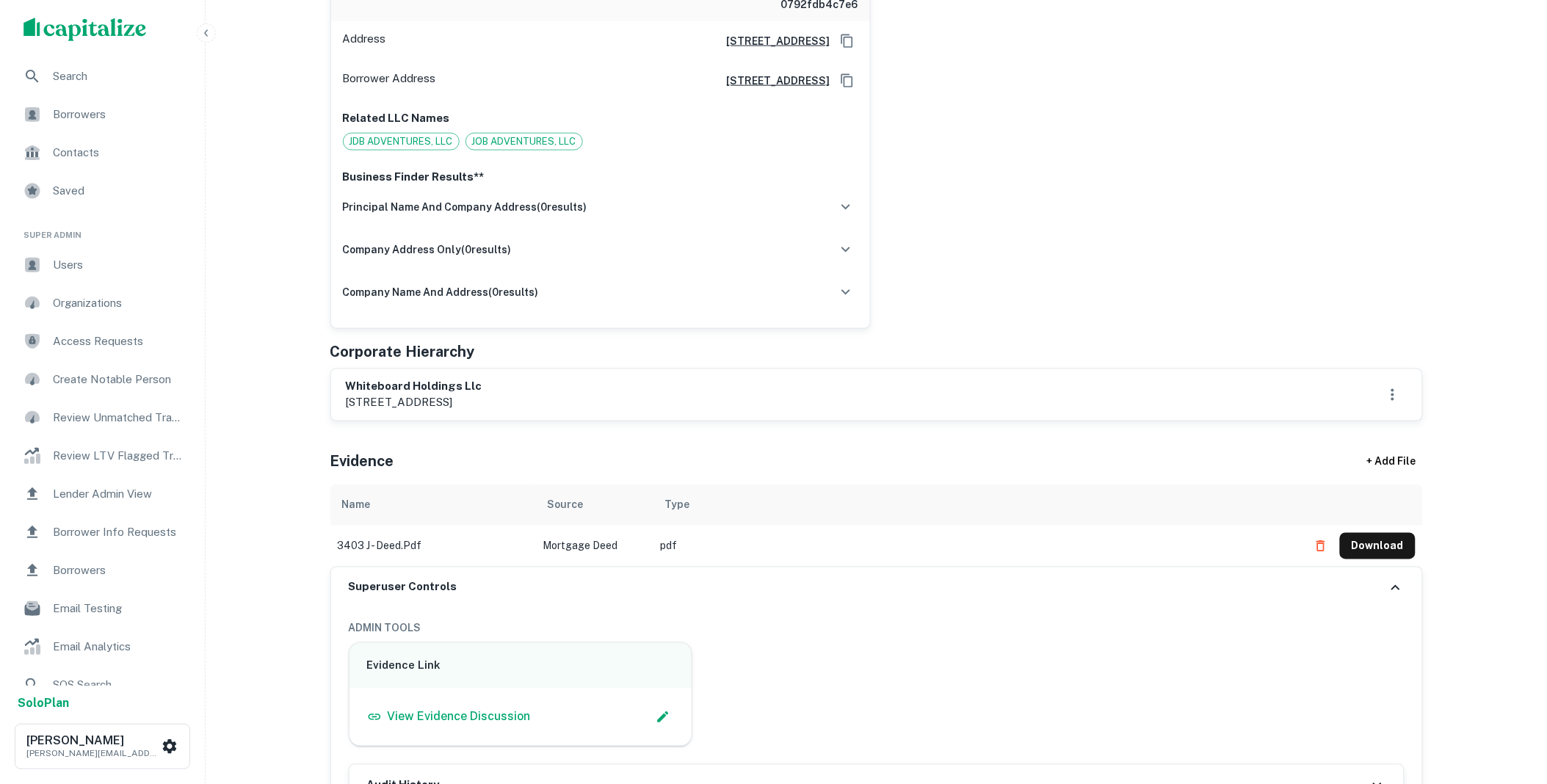
scroll to position [1196, 0]
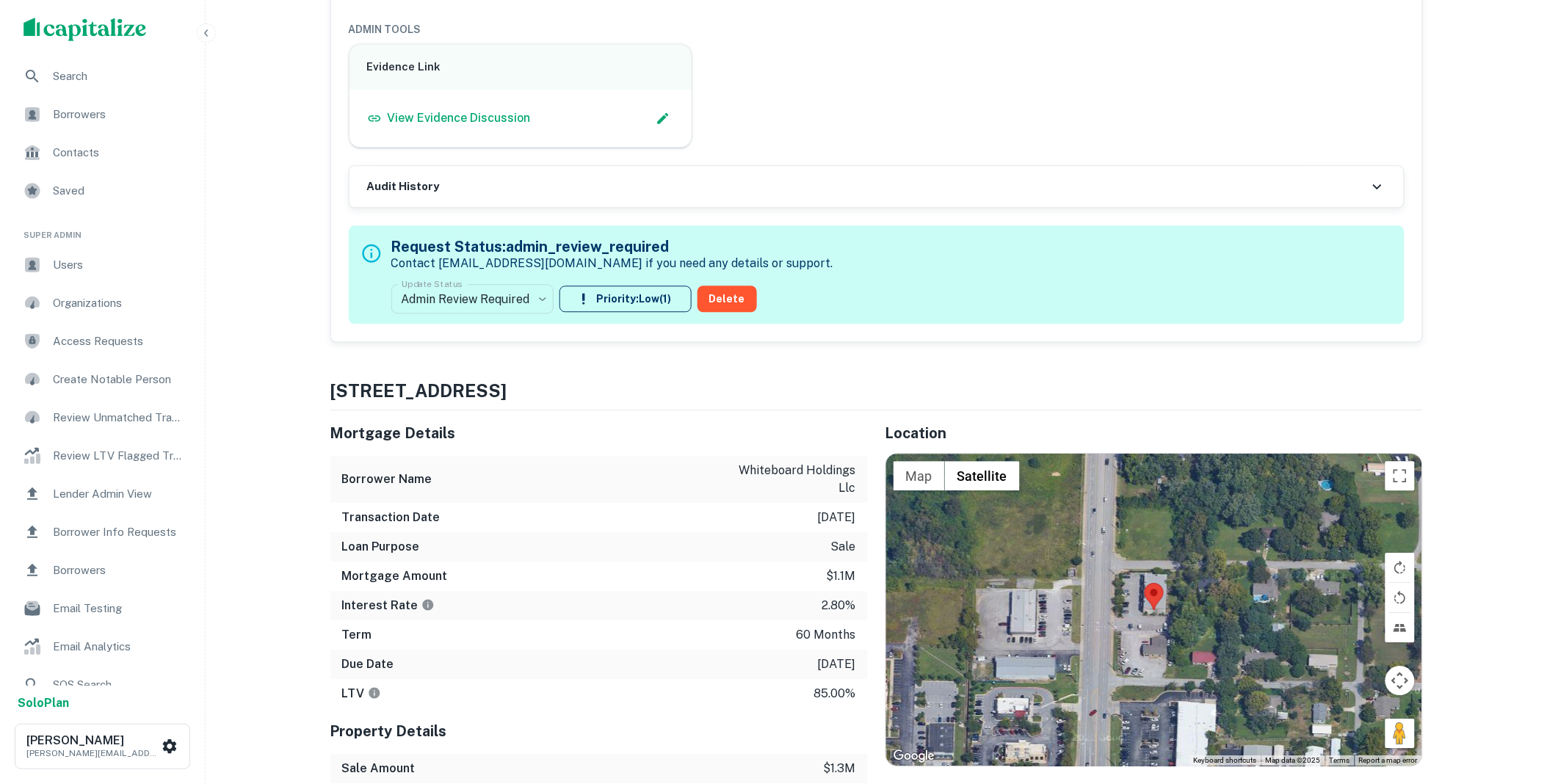
click at [464, 166] on div "Audit History" at bounding box center [877, 187] width 1055 height 41
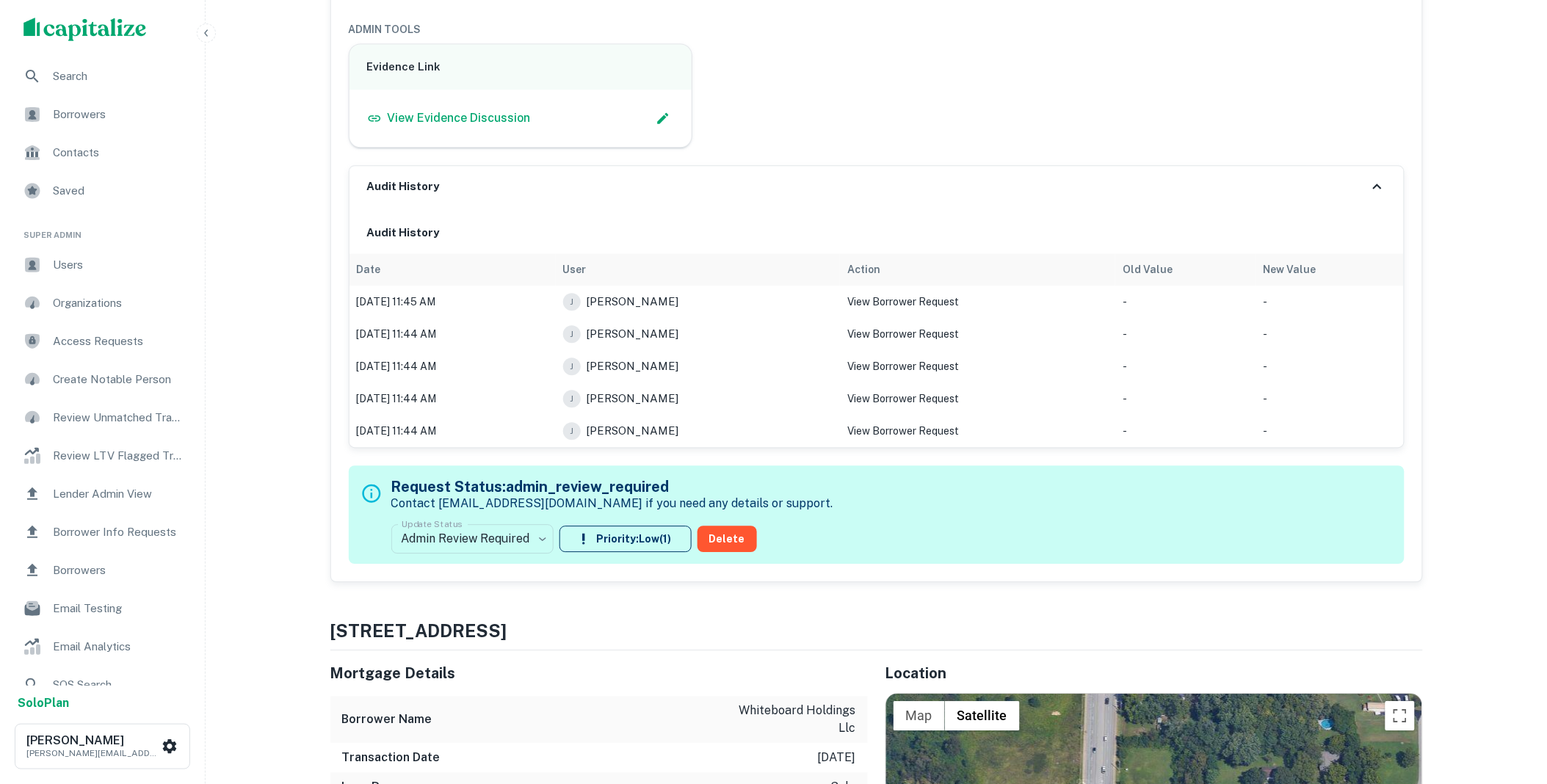
click at [488, 166] on div "Audit History" at bounding box center [877, 187] width 1055 height 41
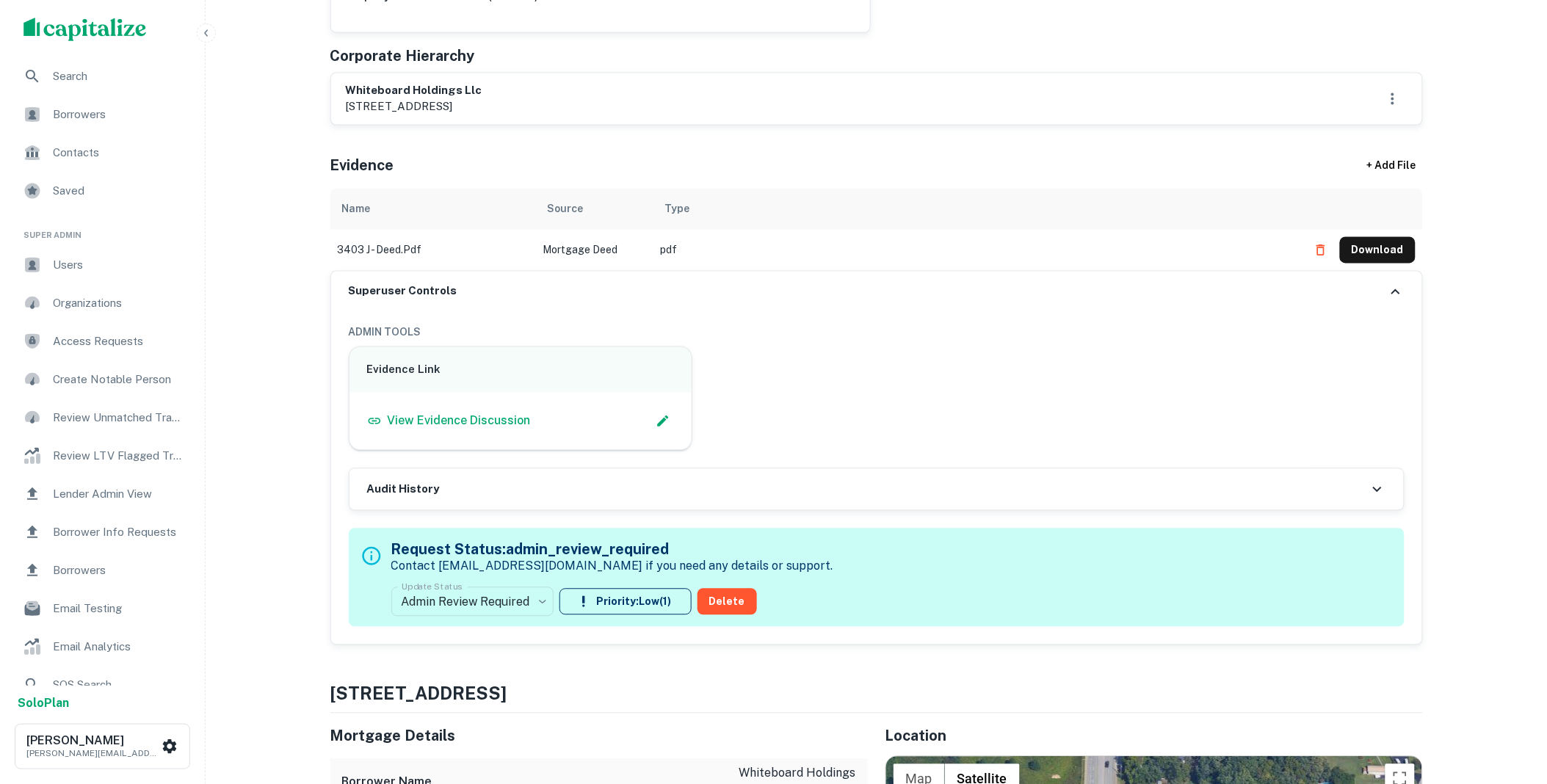
scroll to position [897, 0]
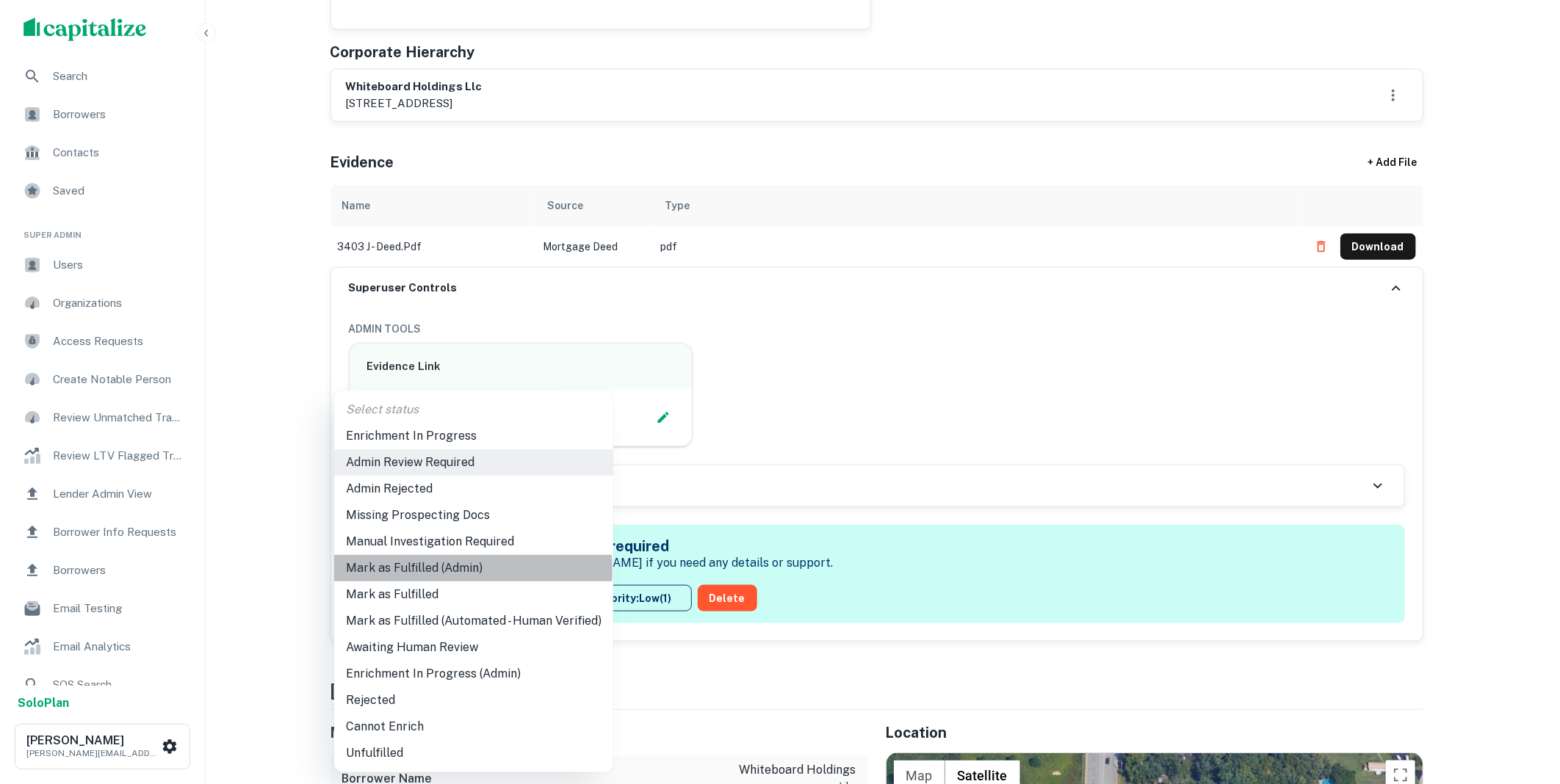
click at [456, 568] on li "Mark as Fulfilled (Admin)" at bounding box center [474, 568] width 279 height 27
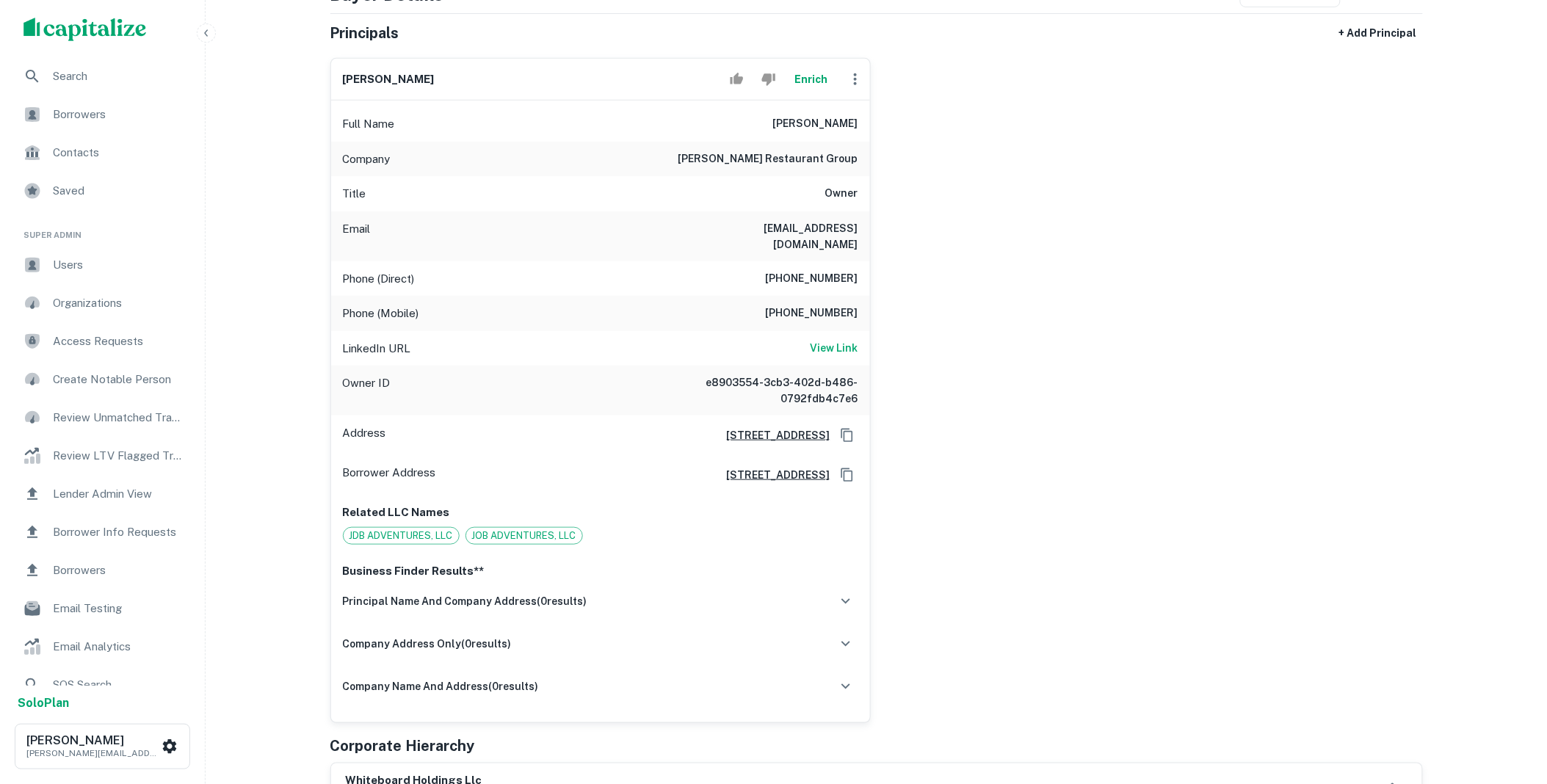
scroll to position [0, 0]
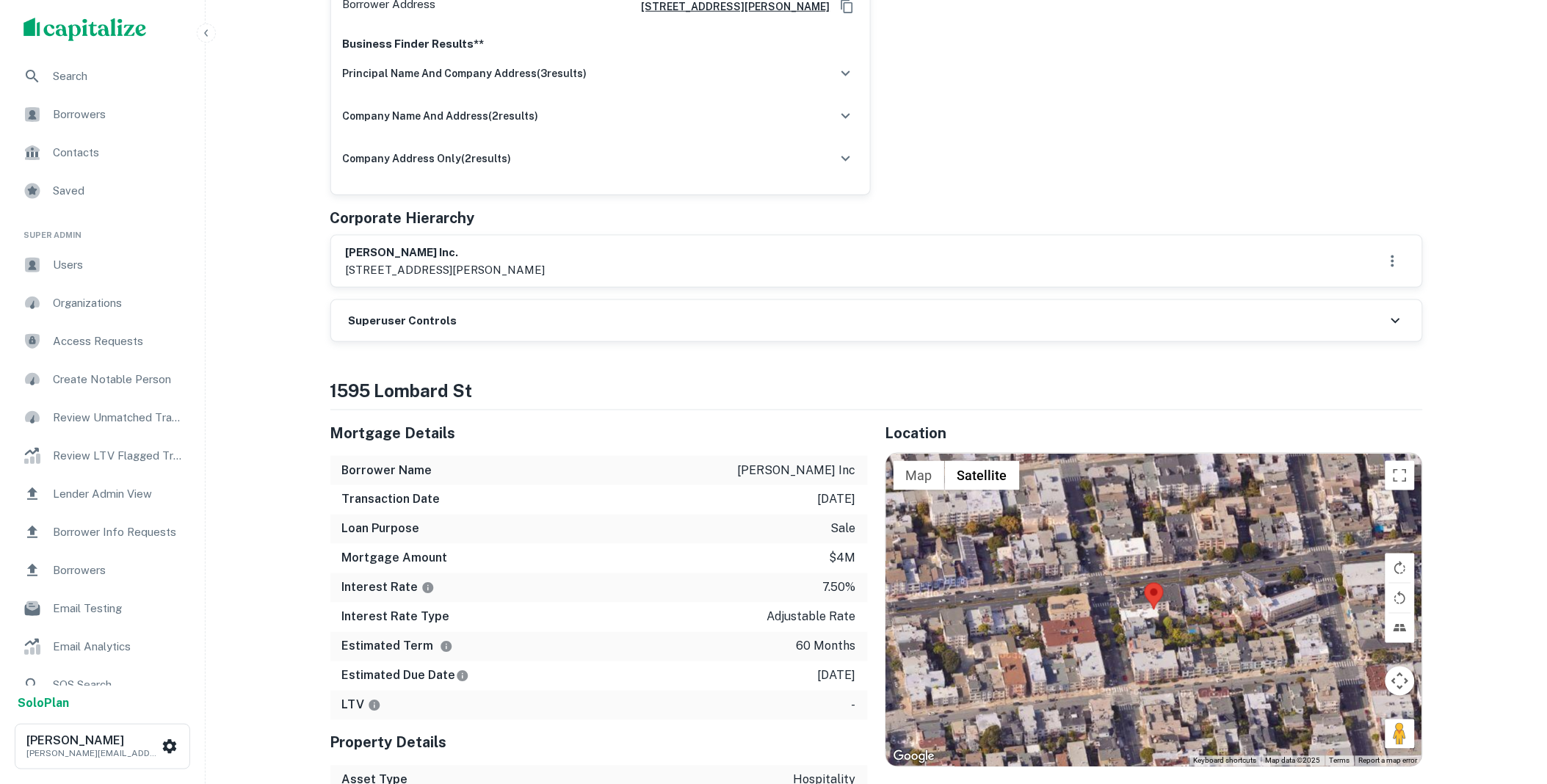
scroll to position [597, 0]
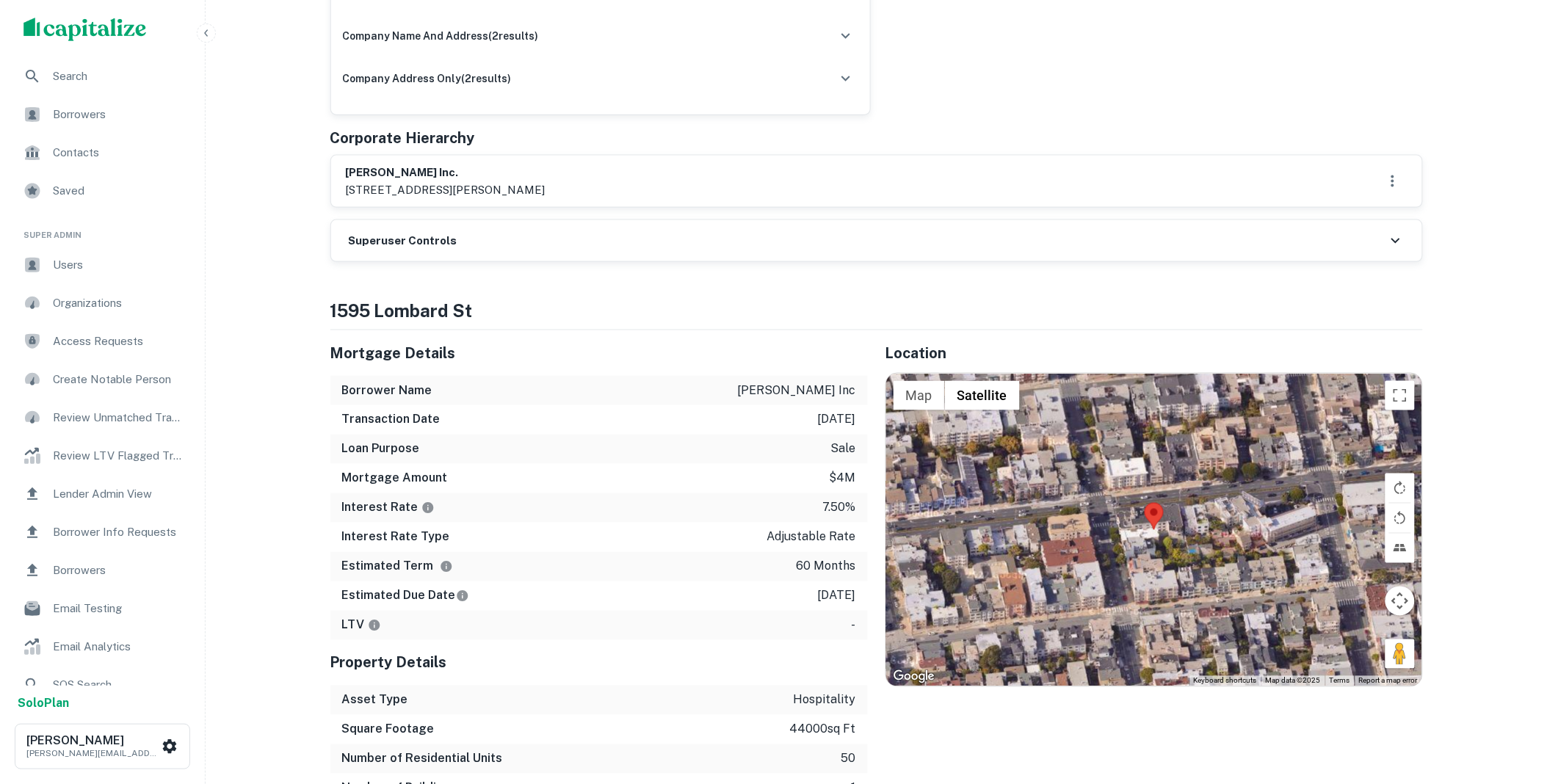
click at [483, 240] on div "Superuser Controls" at bounding box center [876, 241] width 1091 height 41
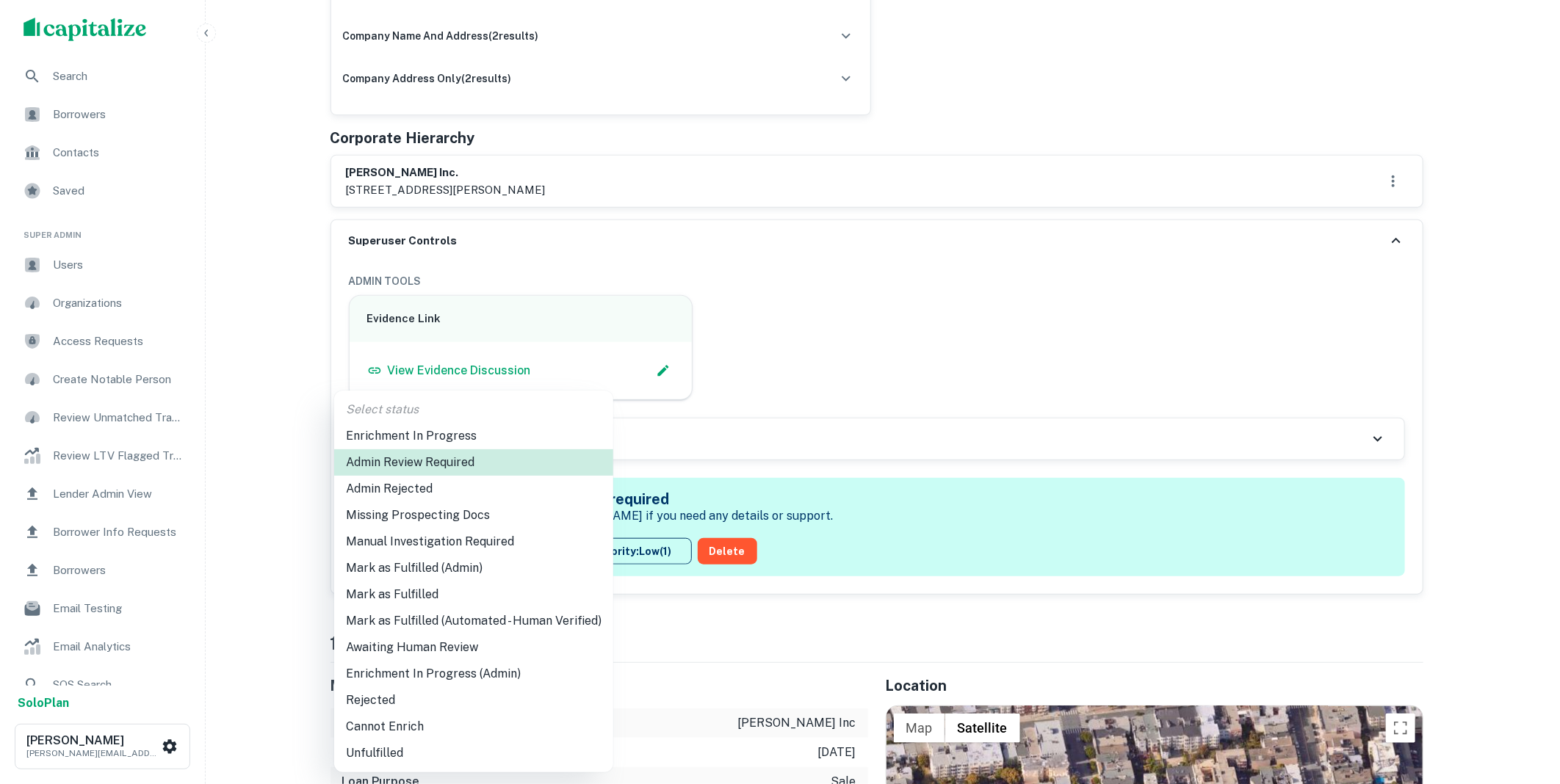
click at [438, 575] on li "Mark as Fulfilled (Admin)" at bounding box center [474, 568] width 279 height 27
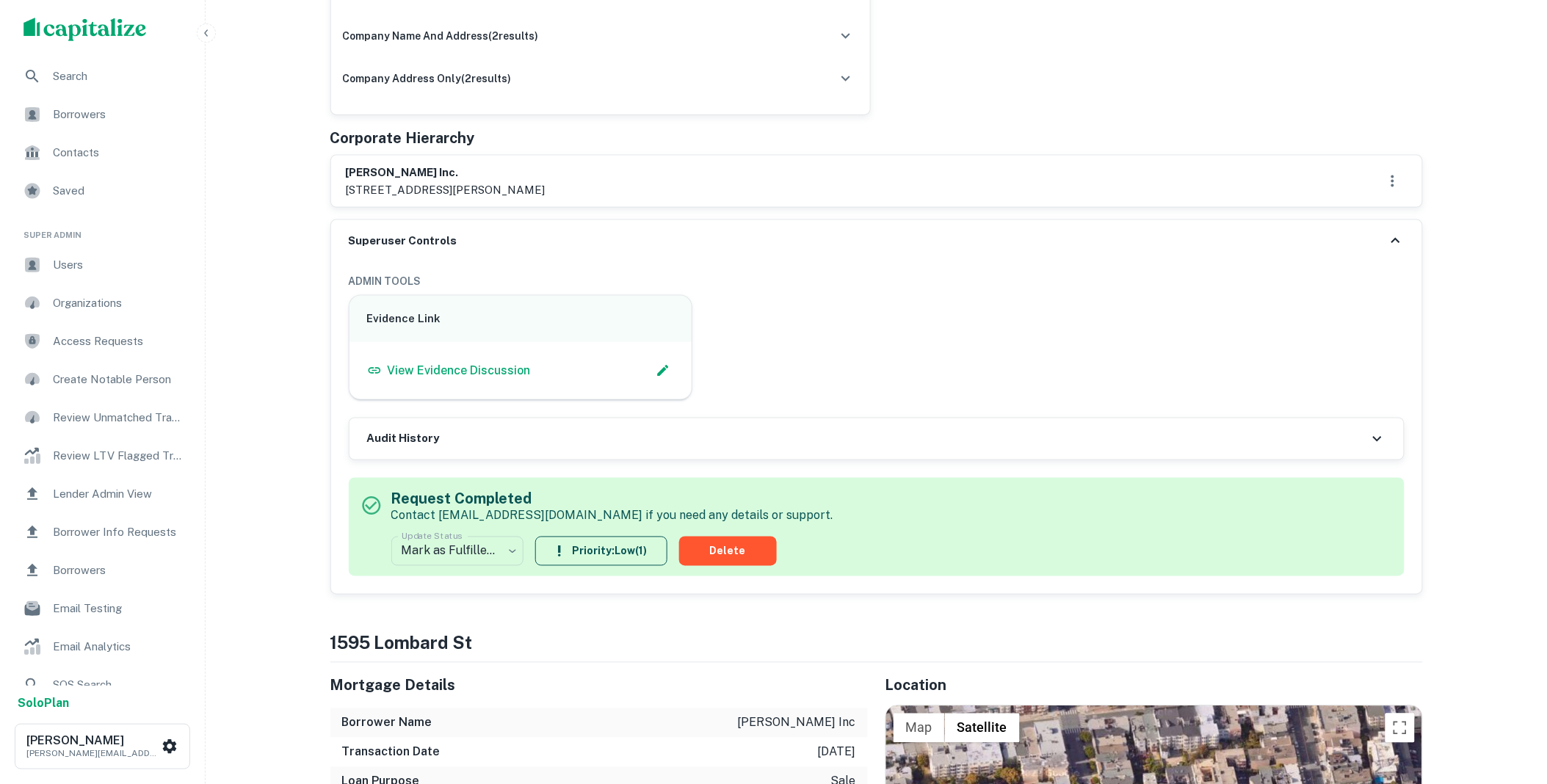
scroll to position [0, 0]
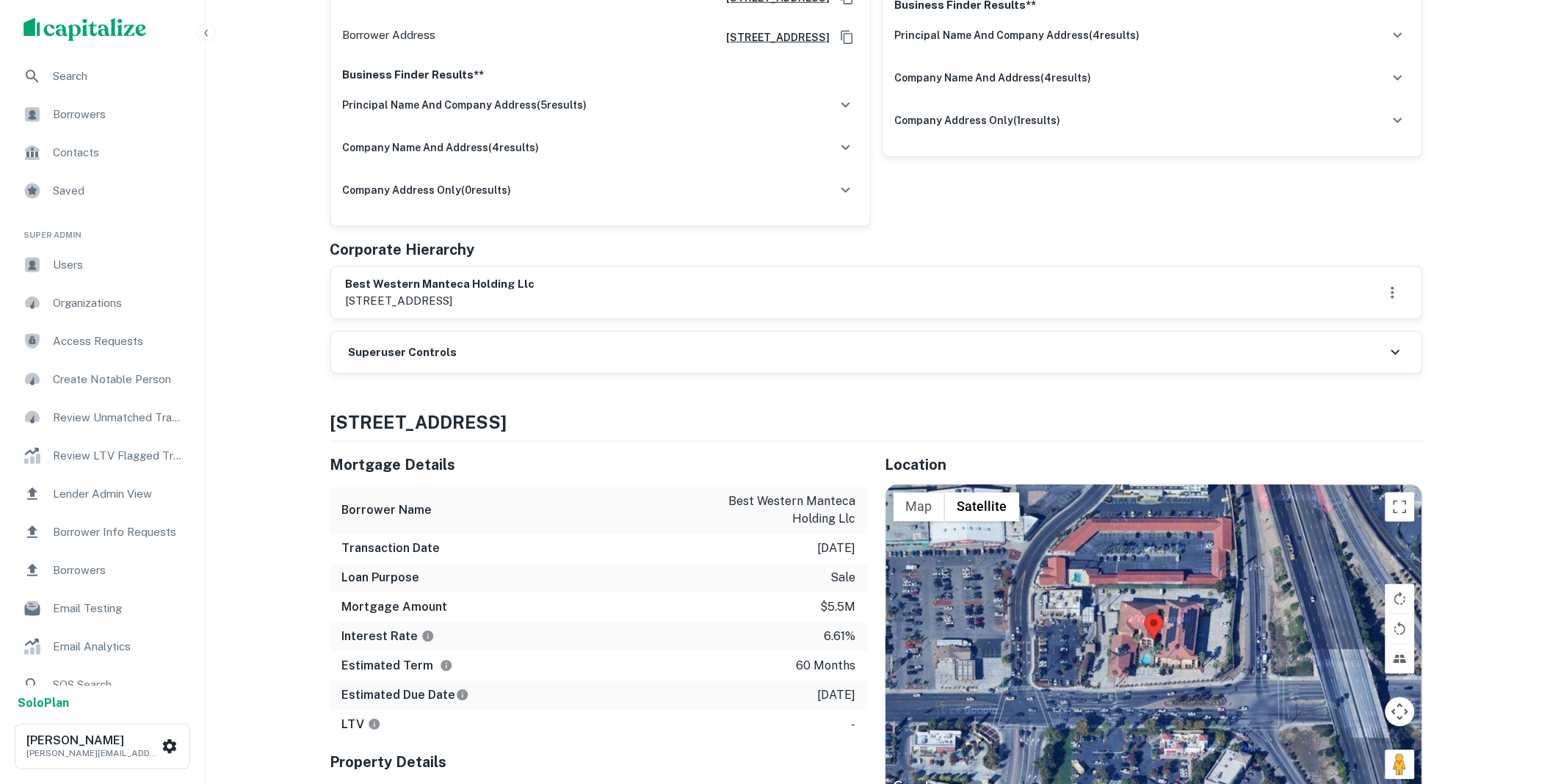
scroll to position [597, 0]
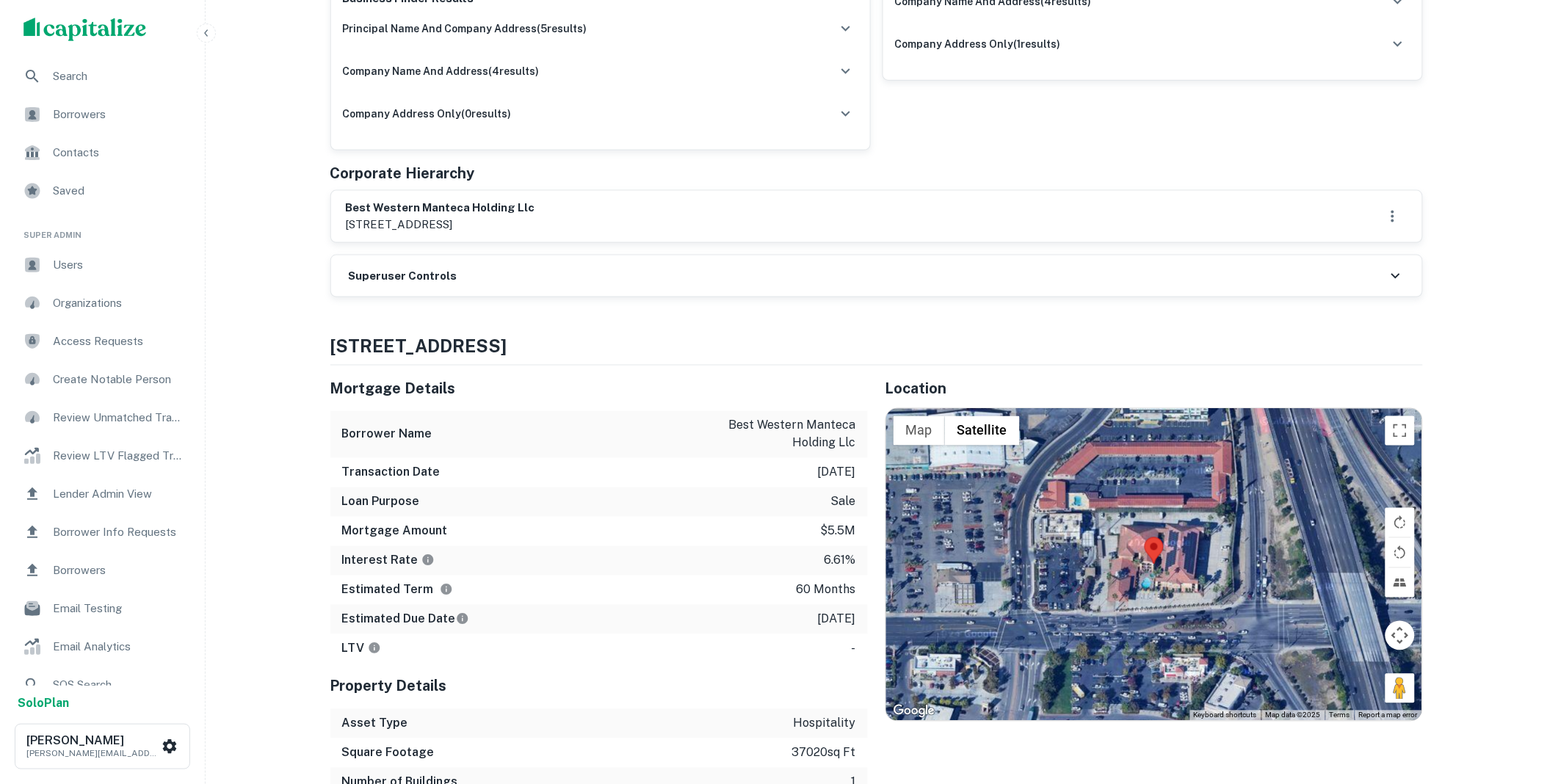
click at [450, 270] on h6 "Superuser Controls" at bounding box center [403, 277] width 109 height 17
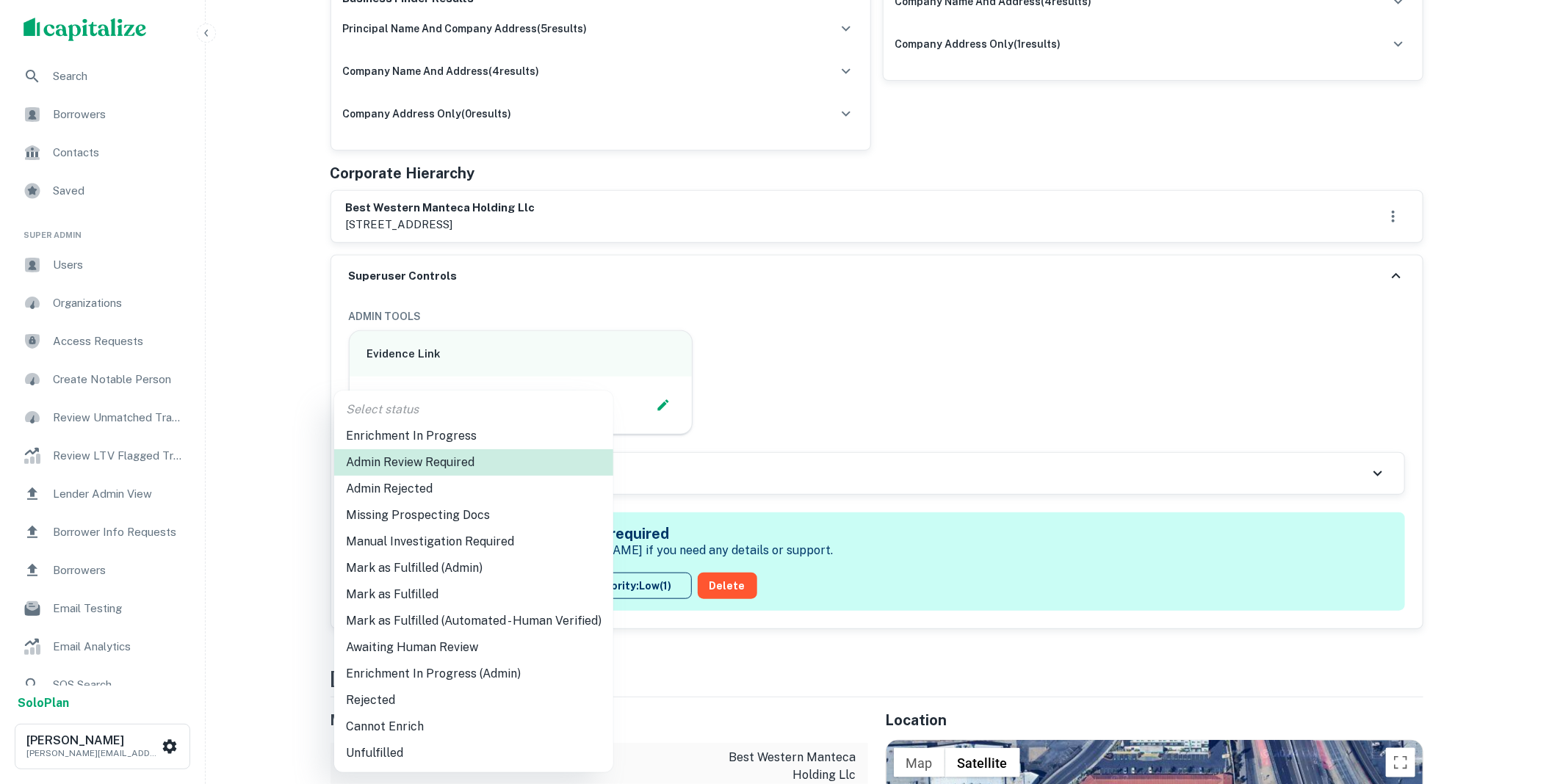
click at [419, 567] on li "Mark as Fulfilled (Admin)" at bounding box center [474, 568] width 279 height 27
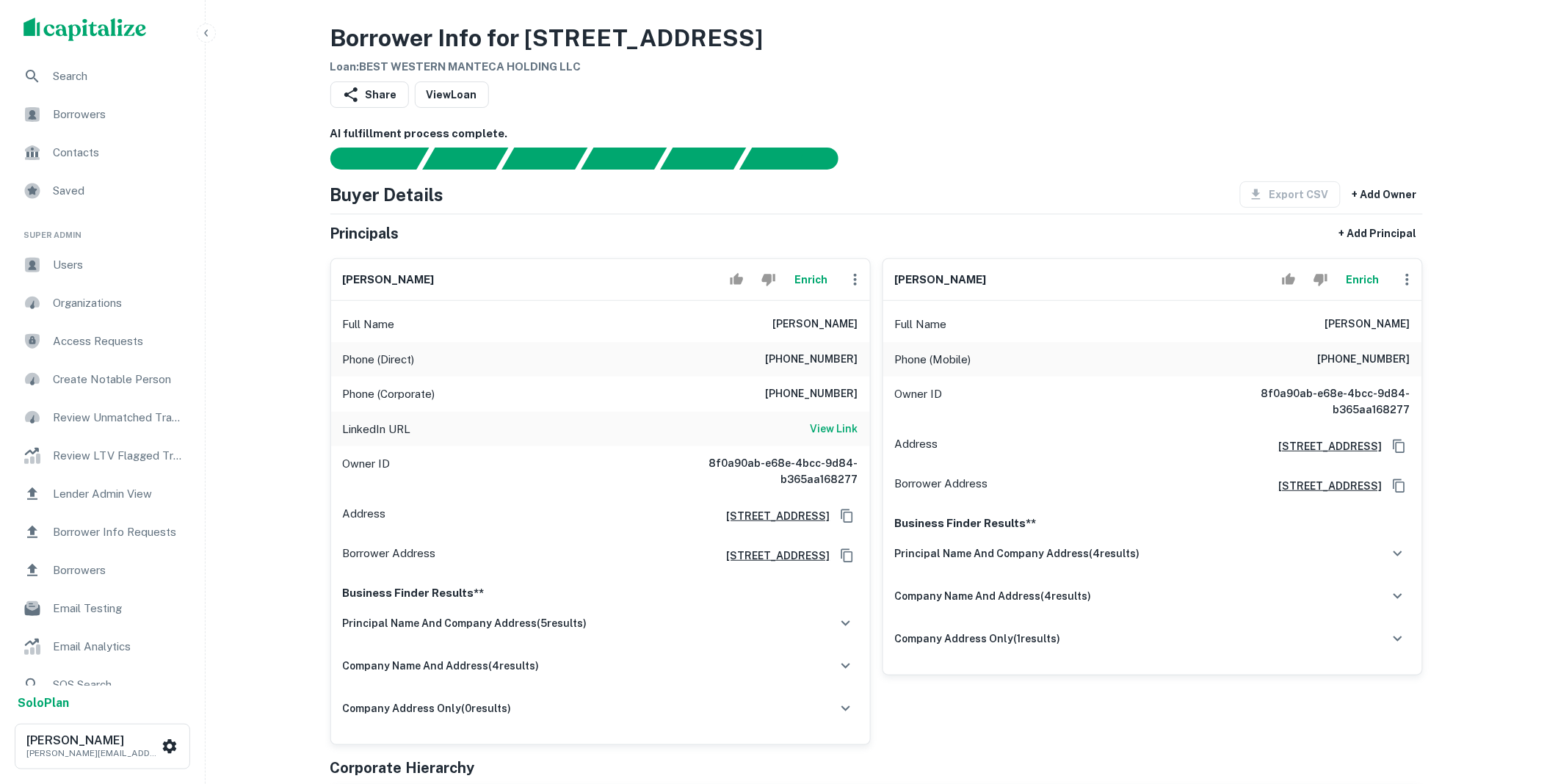
scroll to position [0, 0]
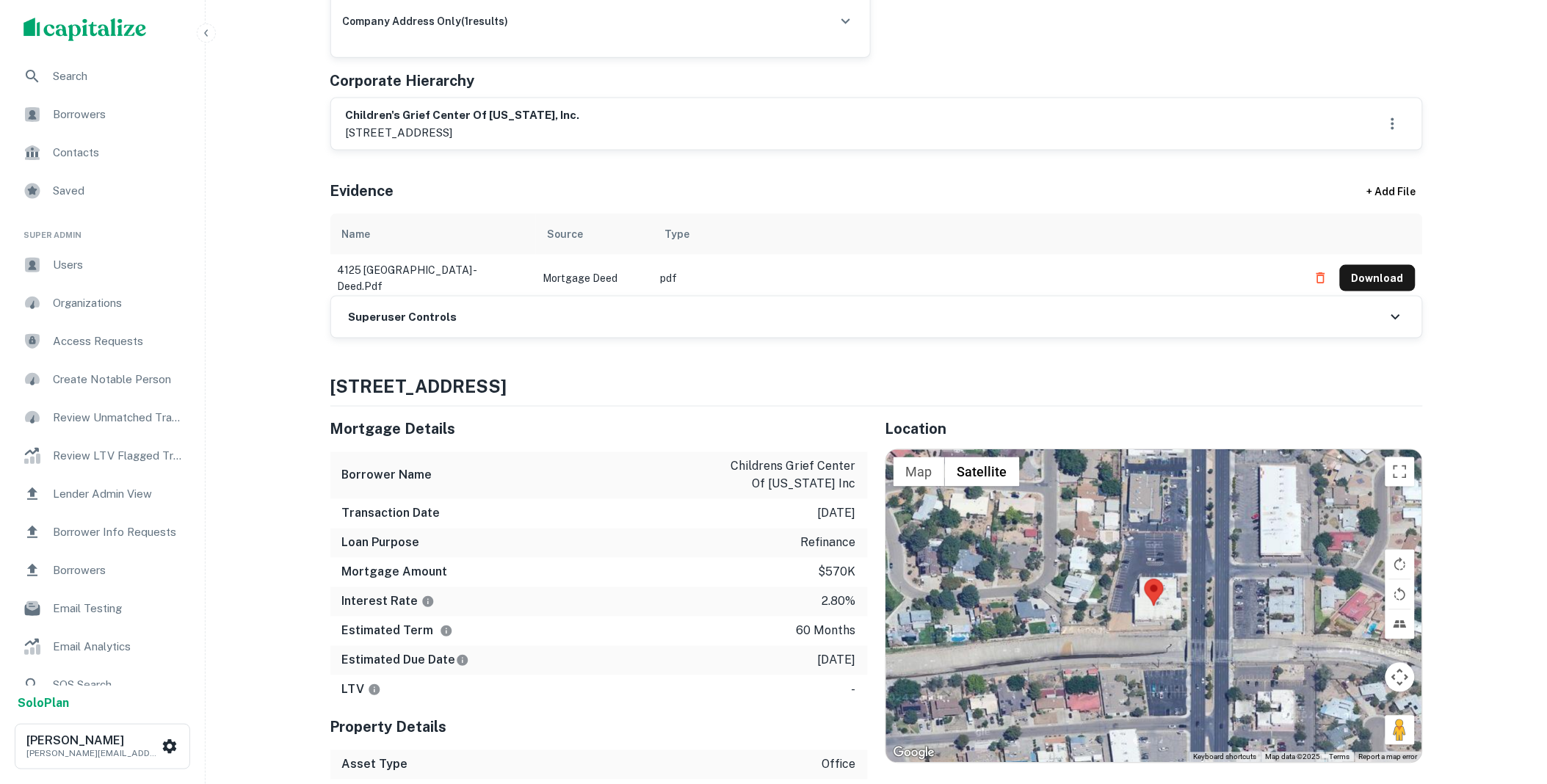
scroll to position [897, 0]
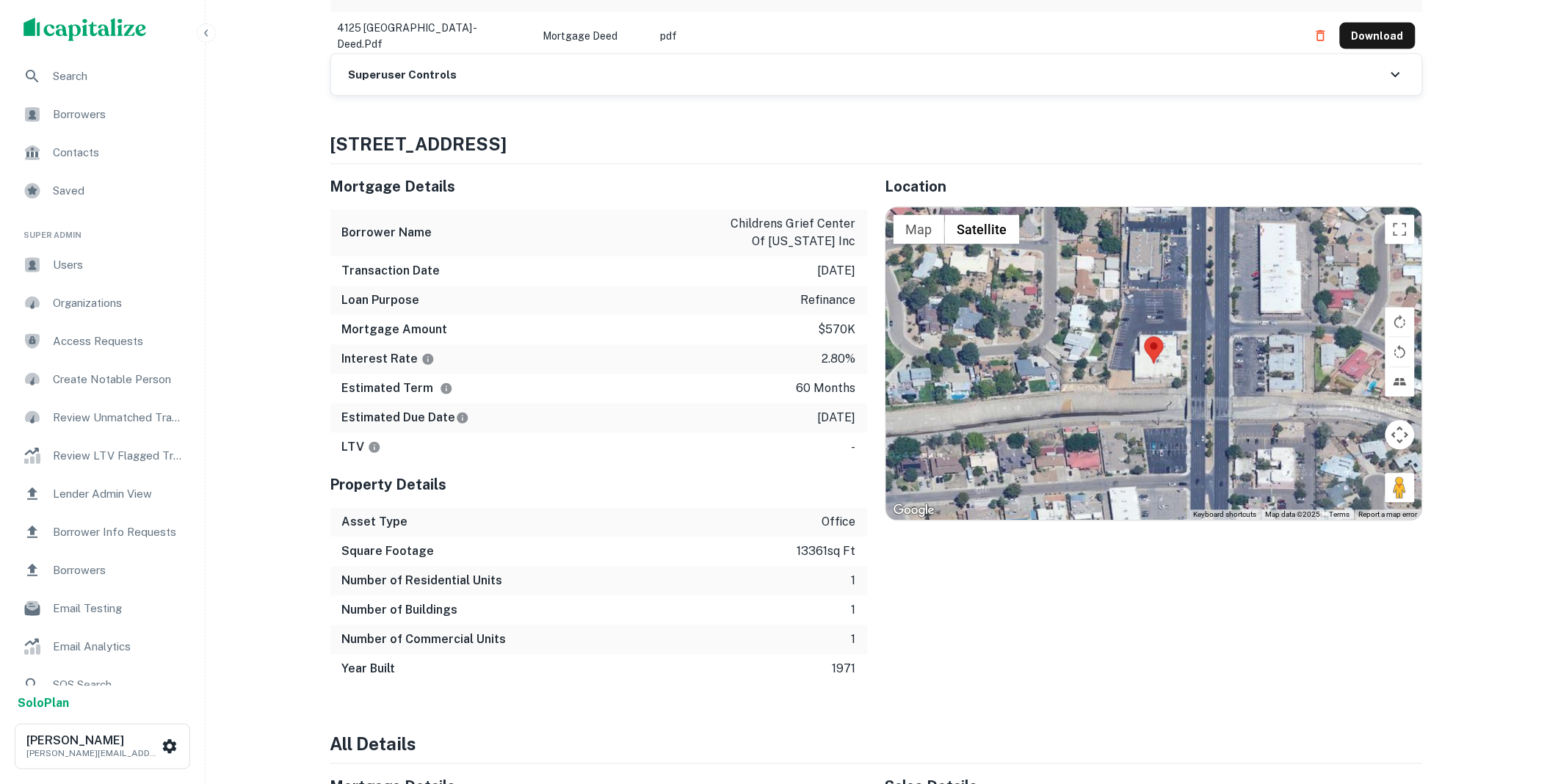
click at [504, 78] on div "Superuser Controls" at bounding box center [876, 74] width 1091 height 41
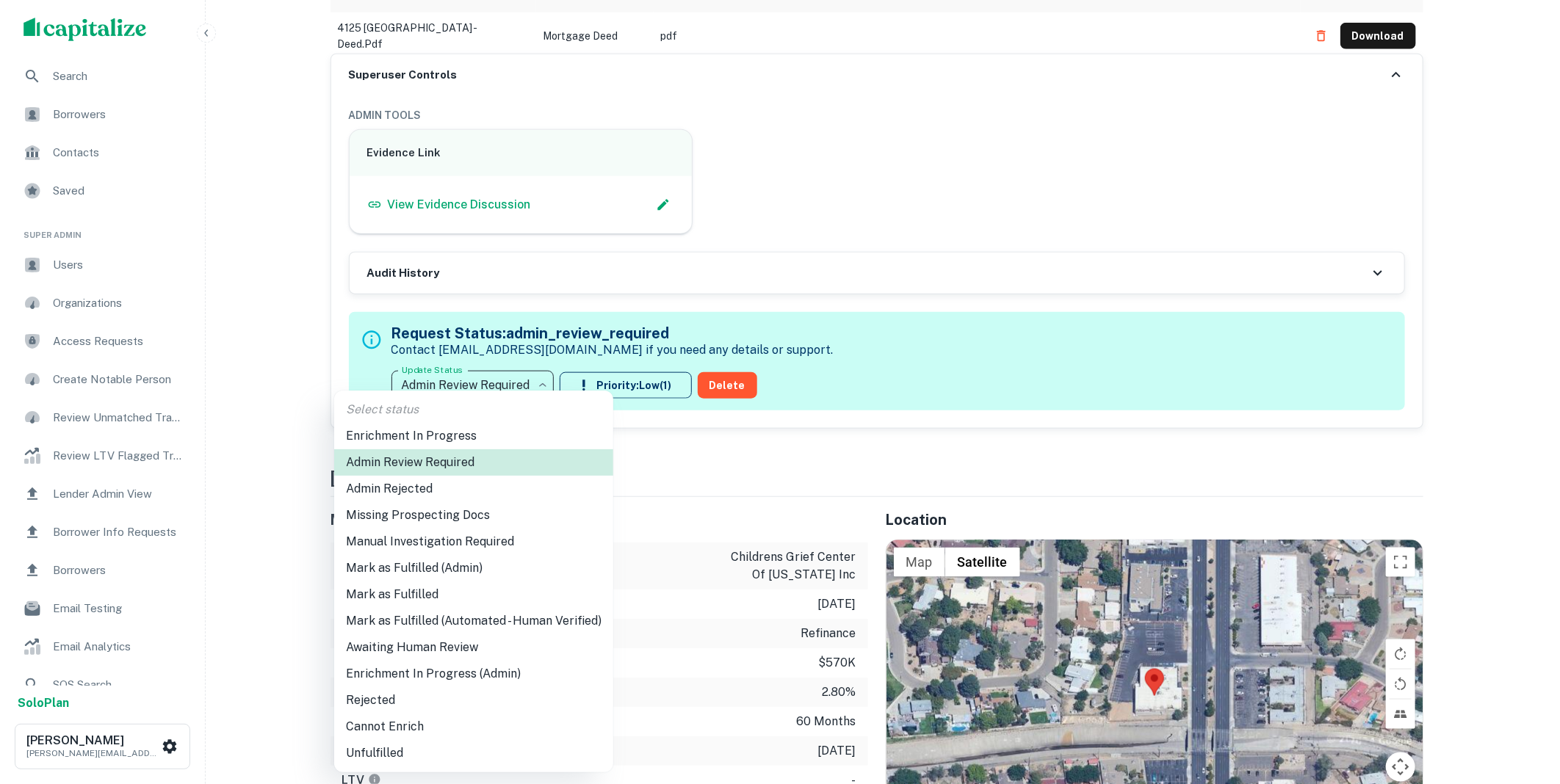
click at [417, 570] on li "Mark as Fulfilled (Admin)" at bounding box center [474, 568] width 279 height 27
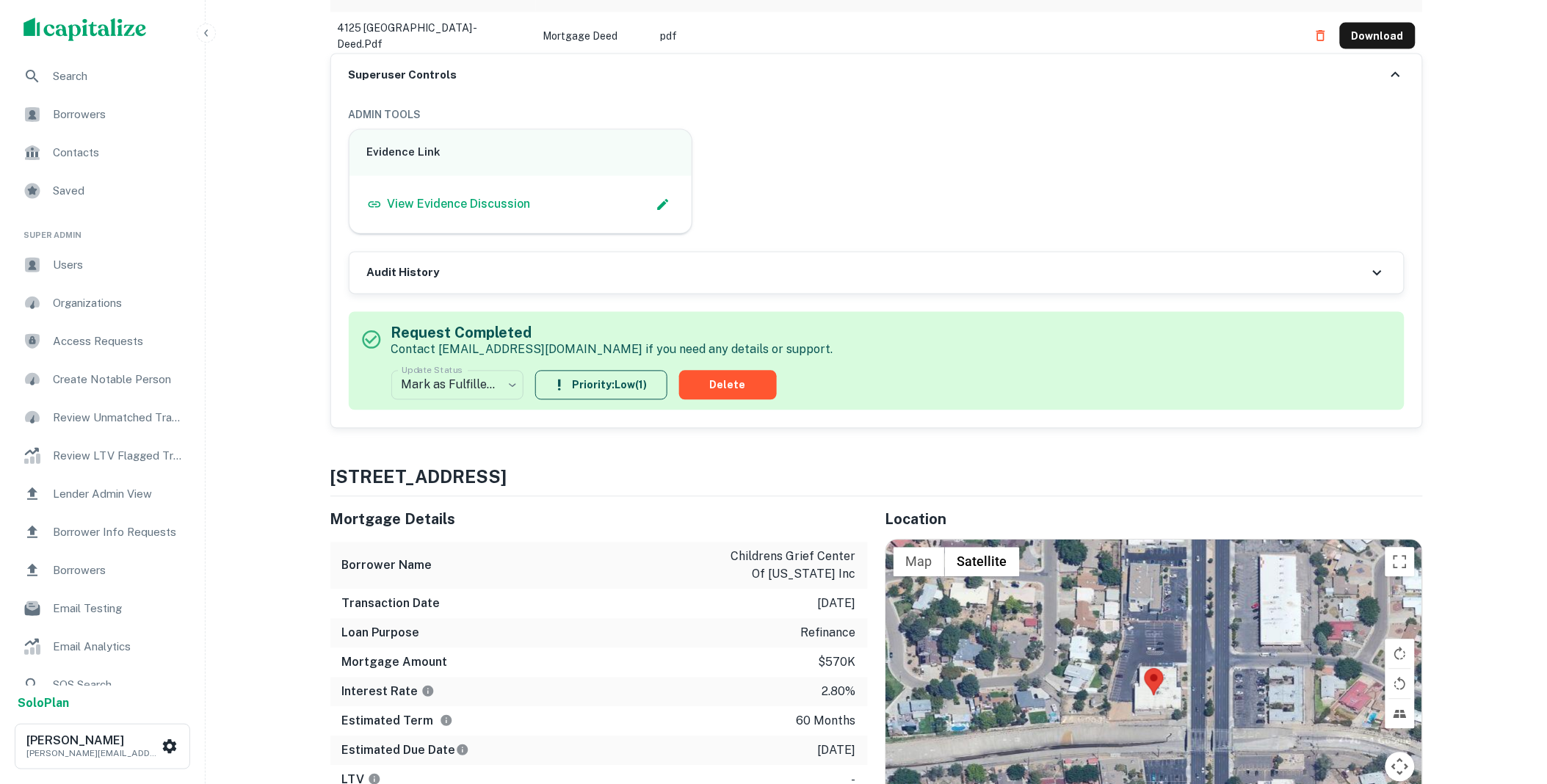
scroll to position [0, 0]
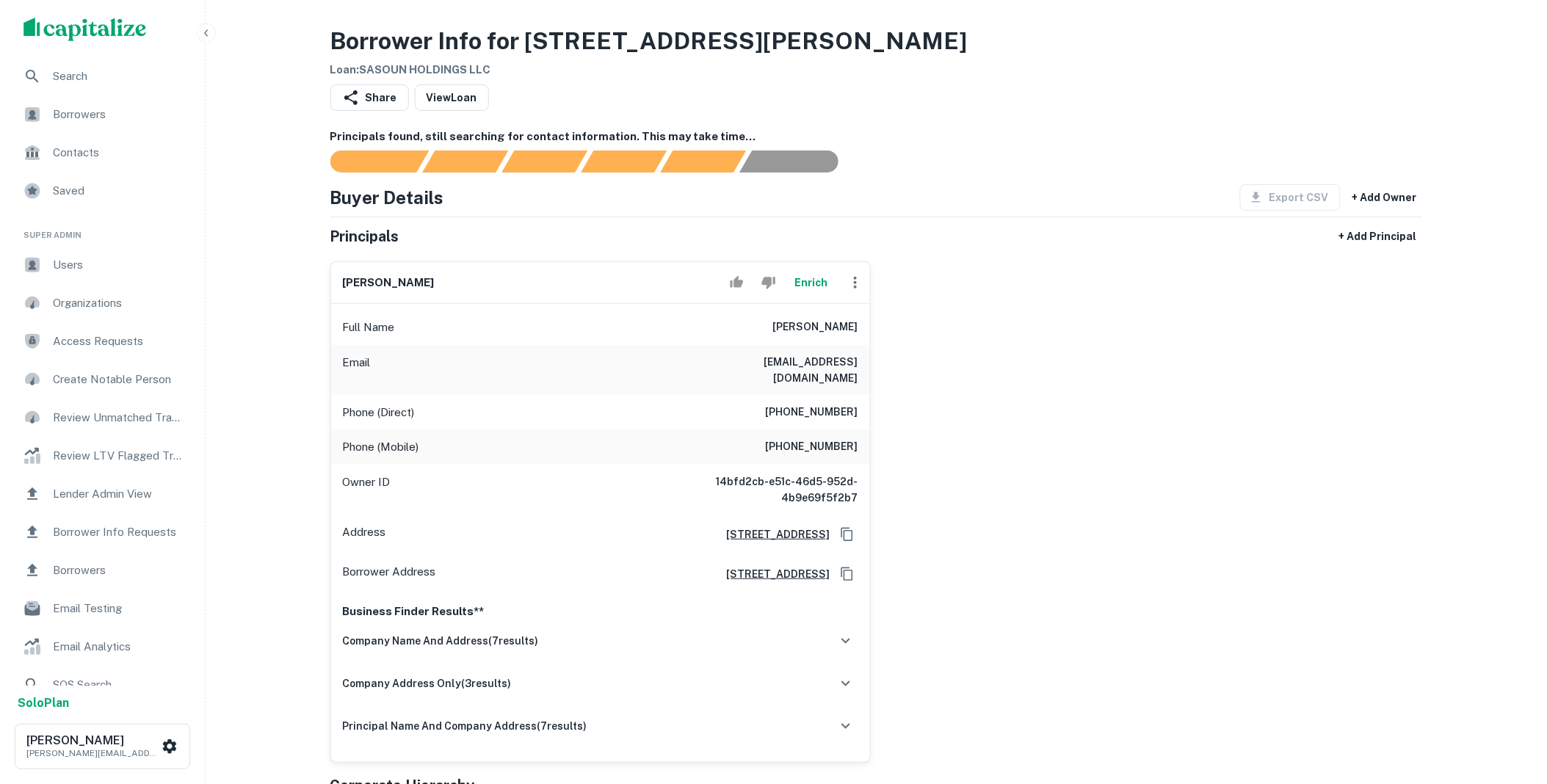
click at [857, 282] on icon "button" at bounding box center [855, 282] width 17 height 17
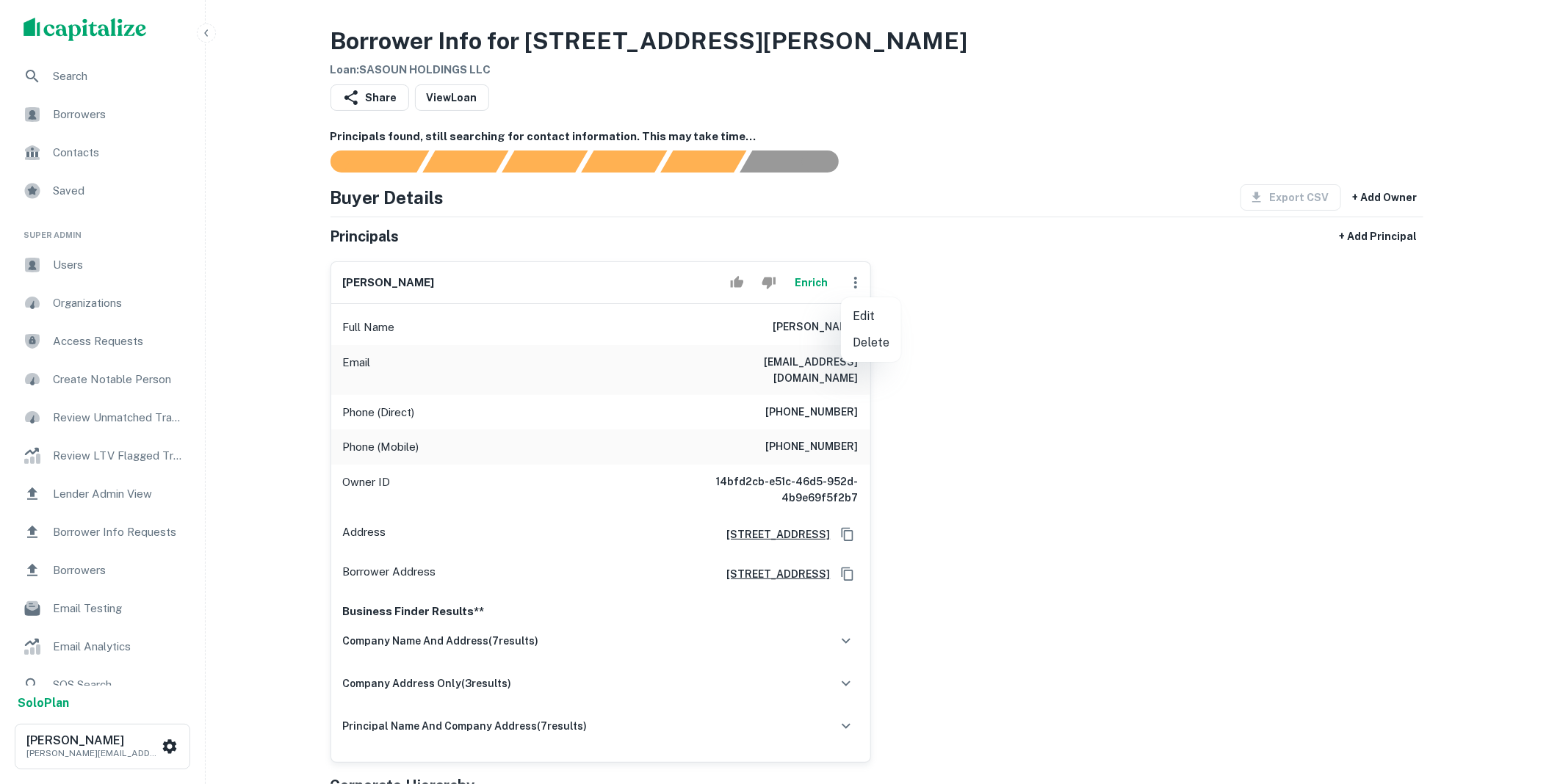
click at [871, 314] on li "Edit" at bounding box center [871, 317] width 60 height 27
select select "**"
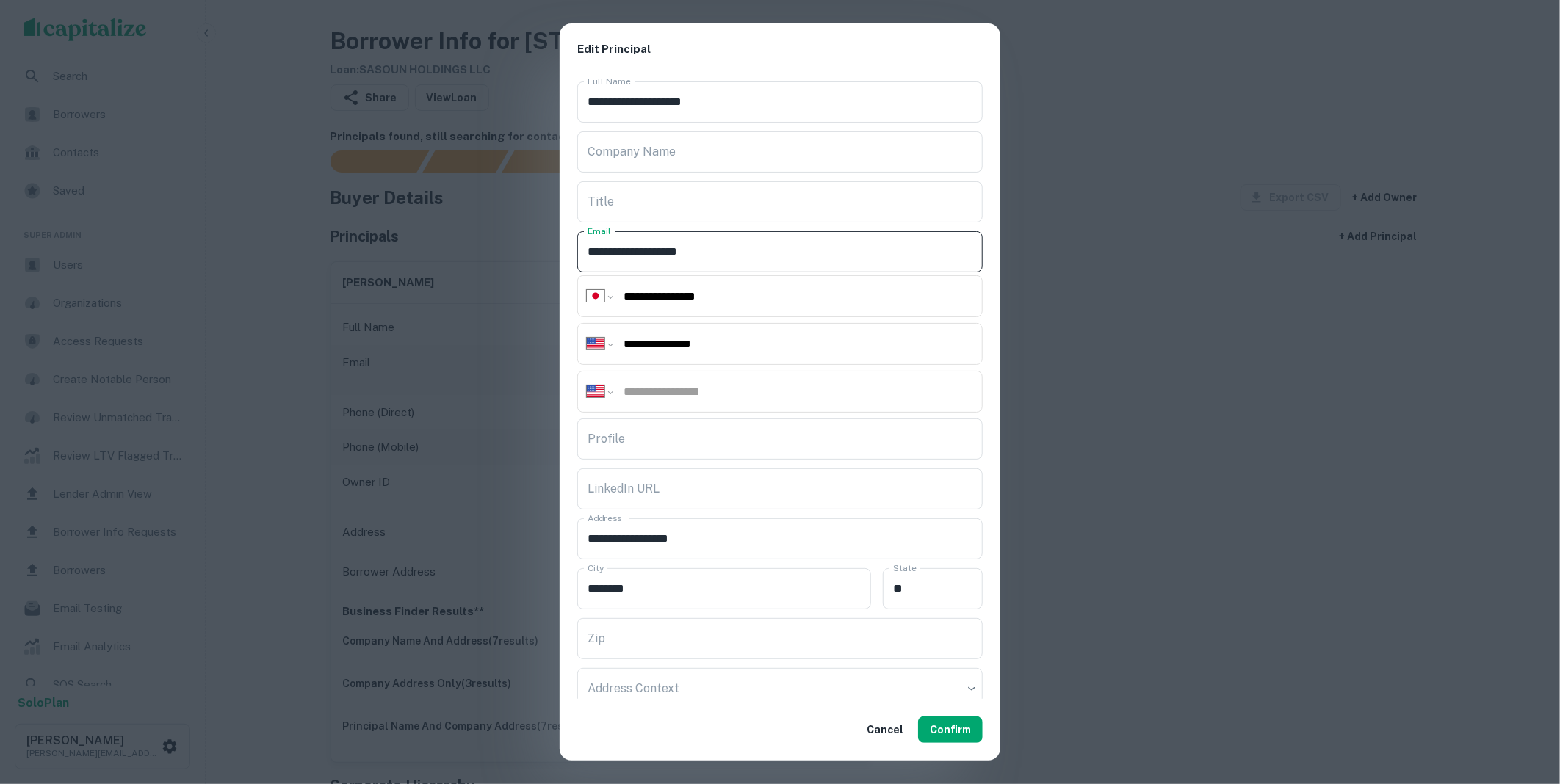
drag, startPoint x: 743, startPoint y: 239, endPoint x: 567, endPoint y: 245, distance: 176.1
click at [574, 251] on div "**********" at bounding box center [780, 387] width 441 height 624
click at [958, 735] on button "Confirm" at bounding box center [950, 730] width 64 height 27
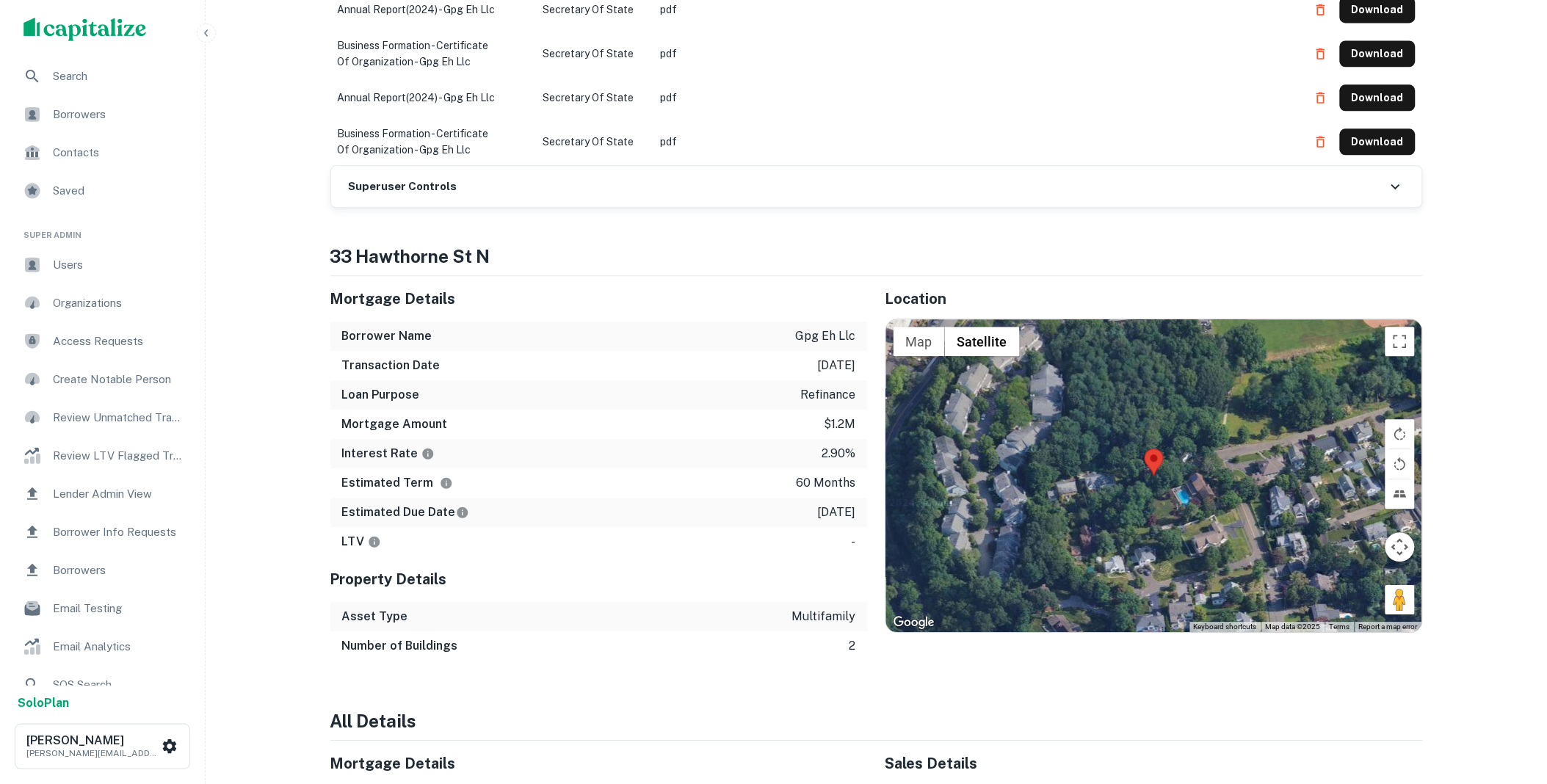
scroll to position [1196, 0]
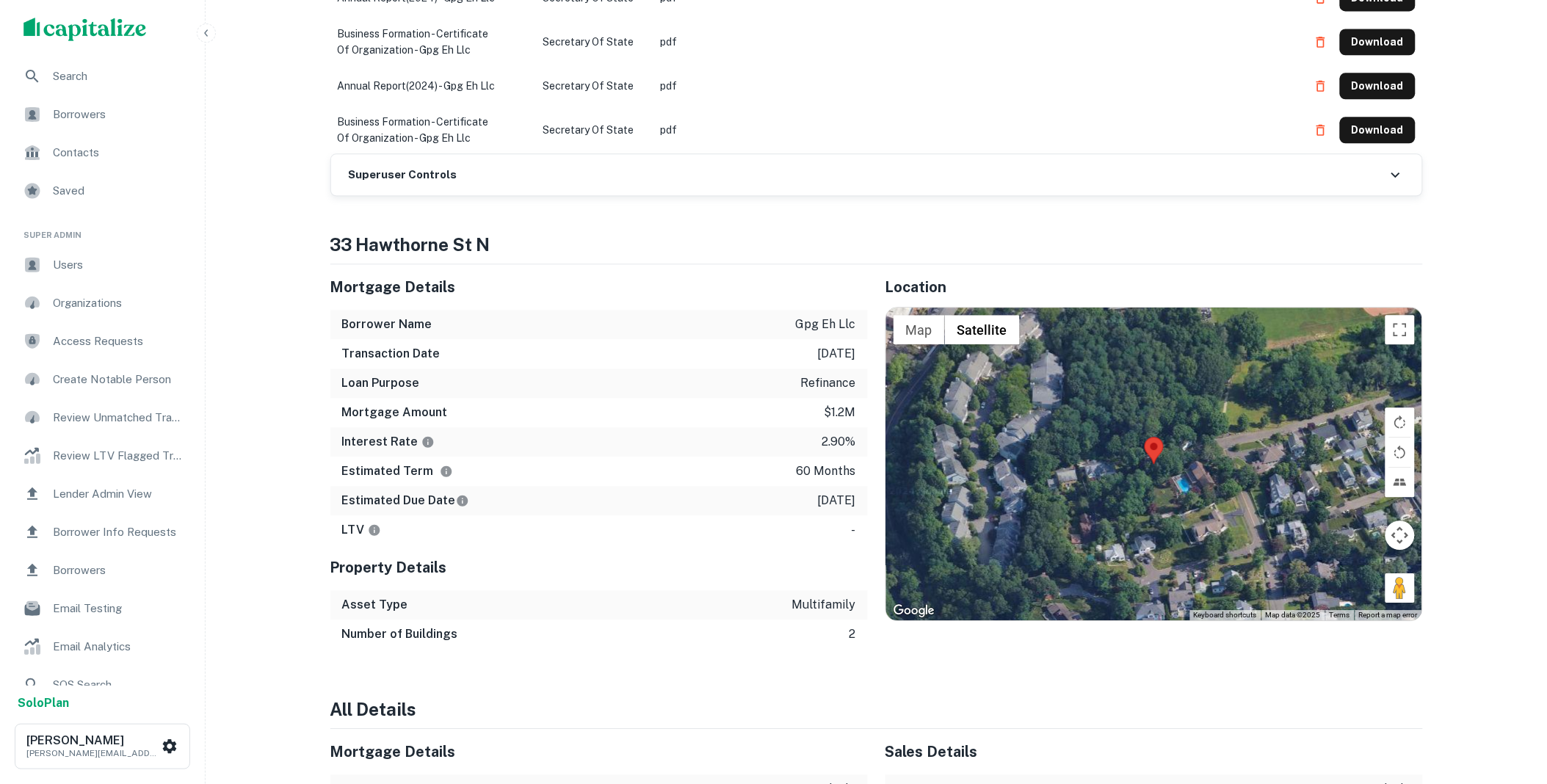
click at [490, 179] on div "Superuser Controls" at bounding box center [876, 175] width 1091 height 41
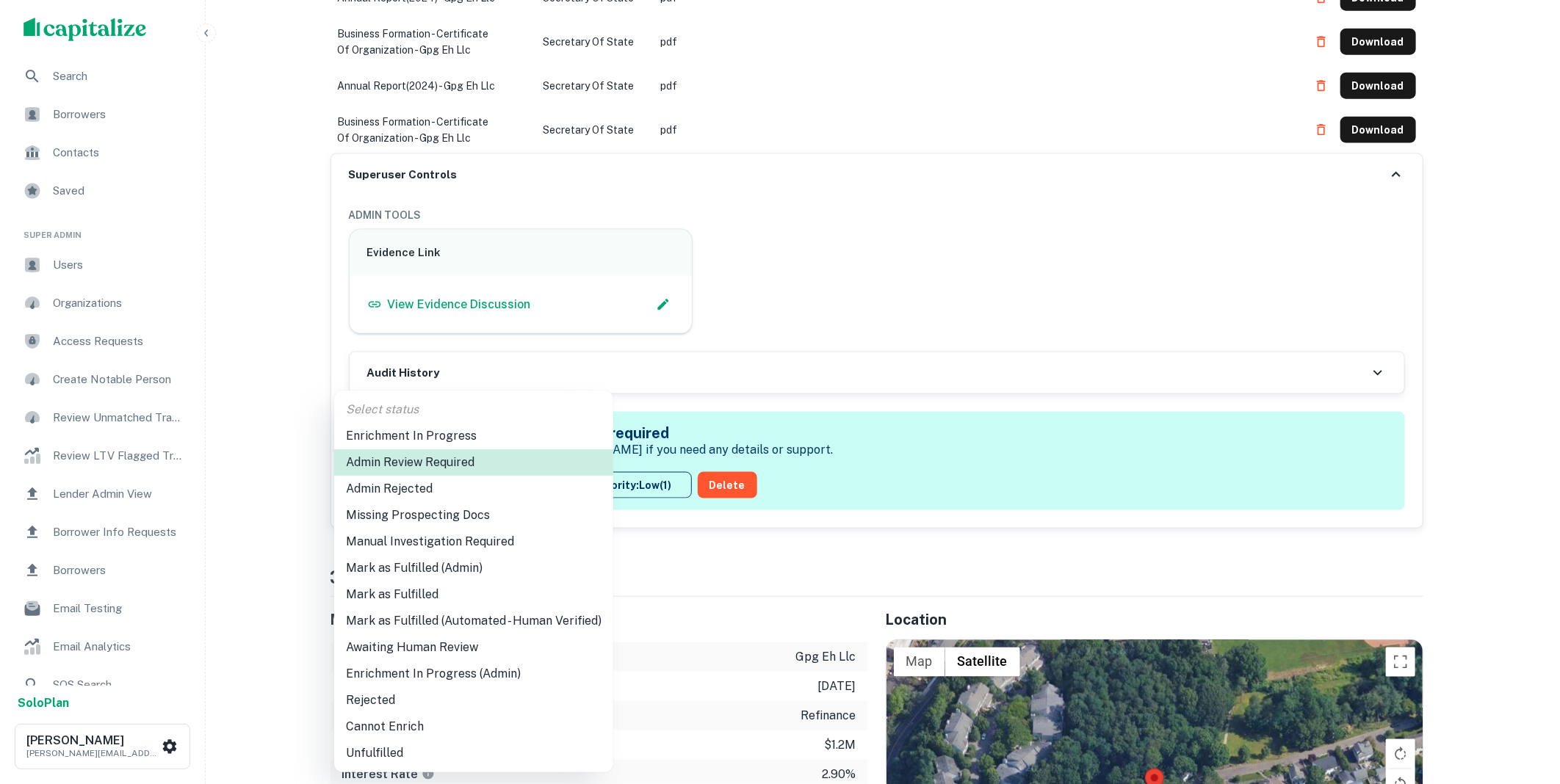
click at [475, 565] on li "Mark as Fulfilled (Admin)" at bounding box center [474, 568] width 279 height 27
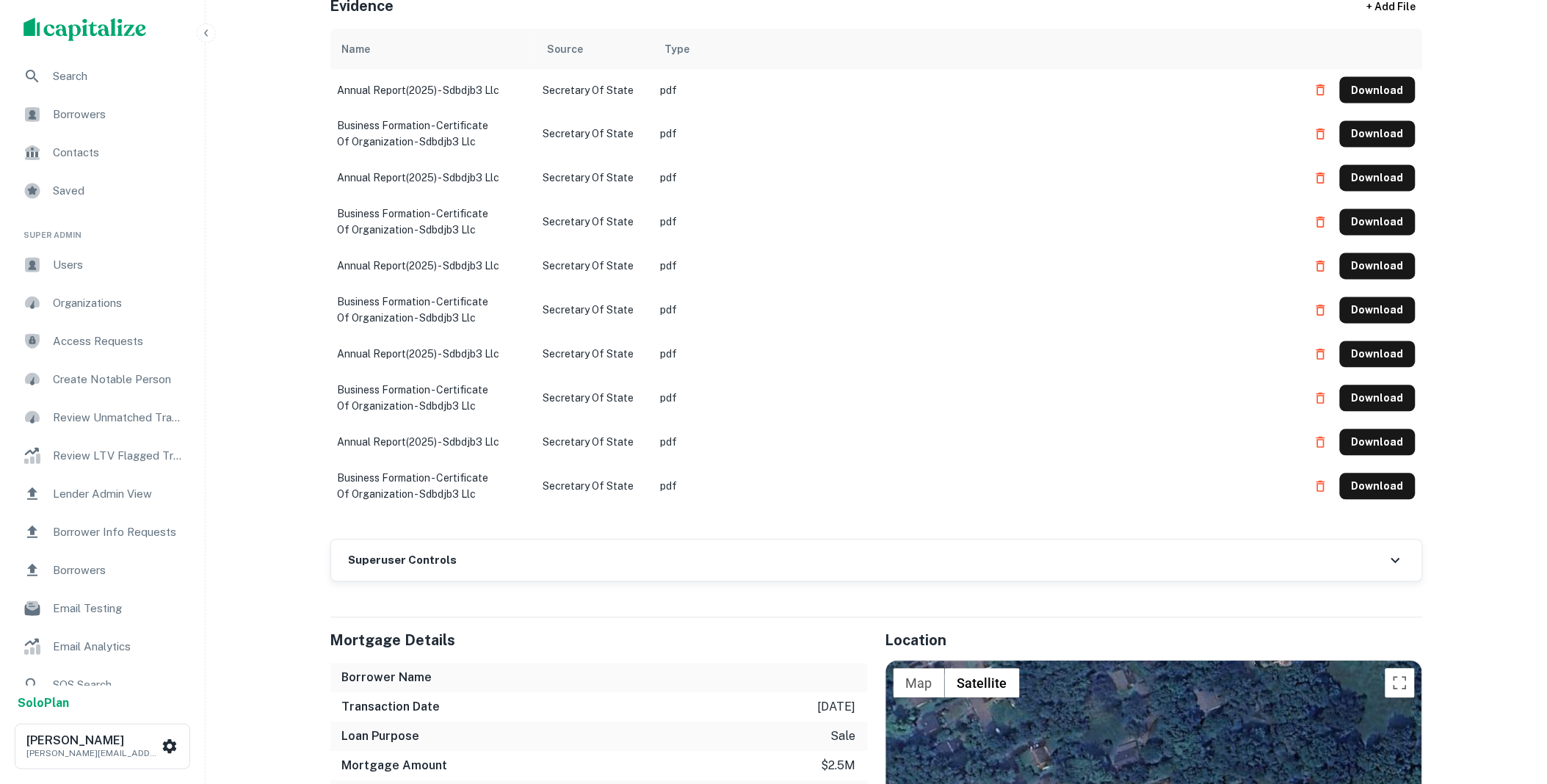
scroll to position [897, 0]
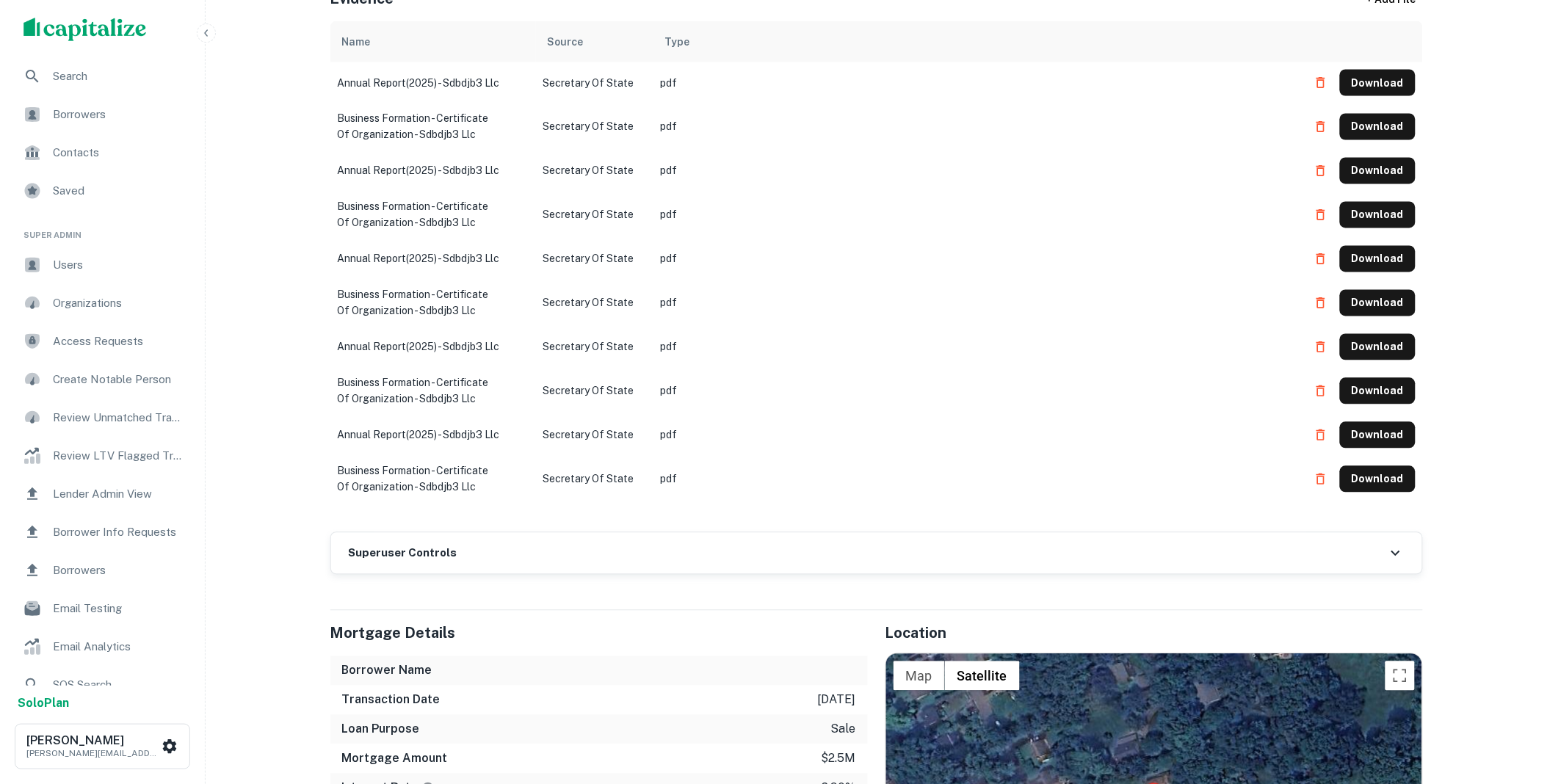
click at [507, 535] on div "Superuser Controls" at bounding box center [876, 554] width 1091 height 41
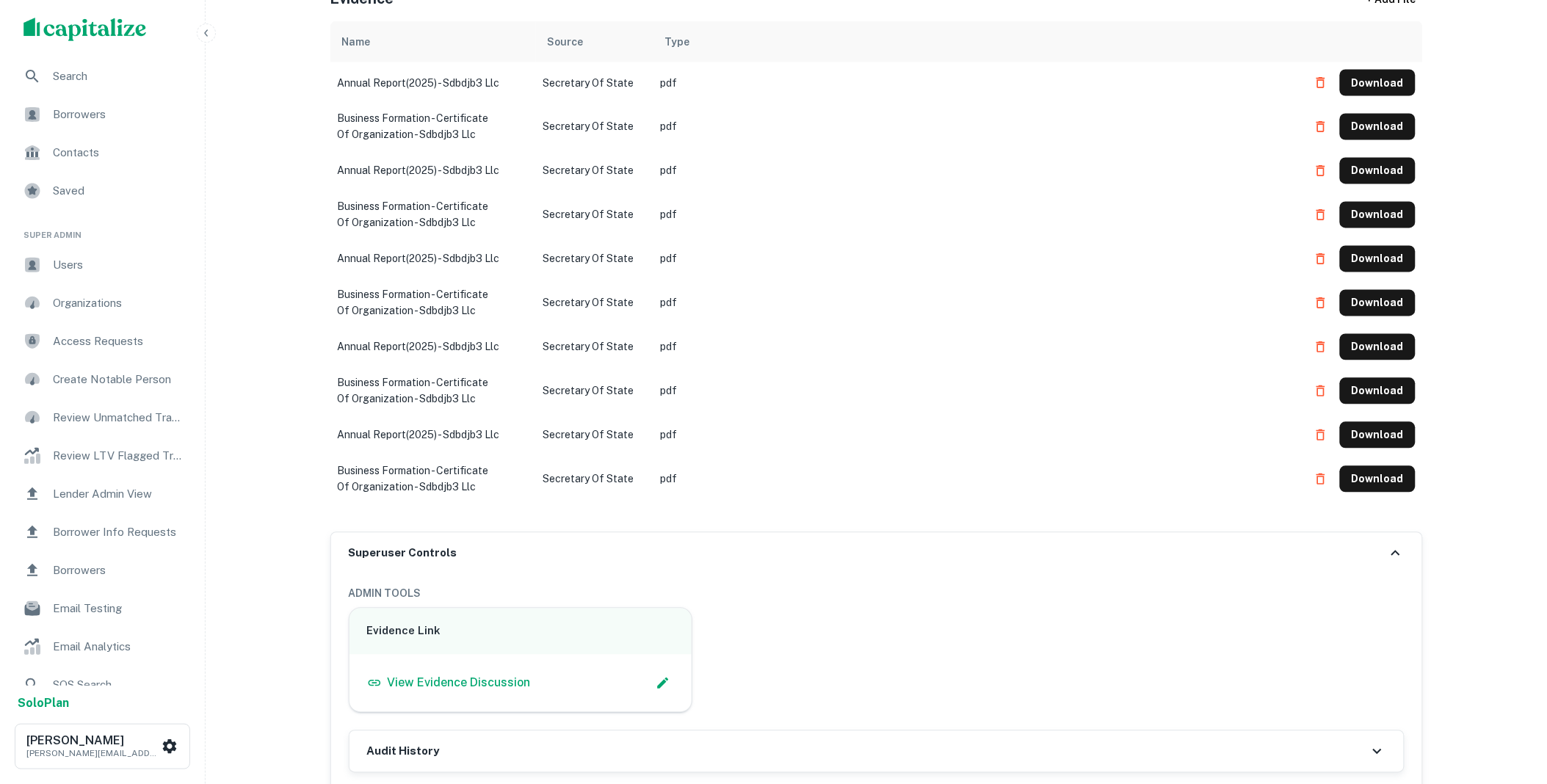
scroll to position [1494, 0]
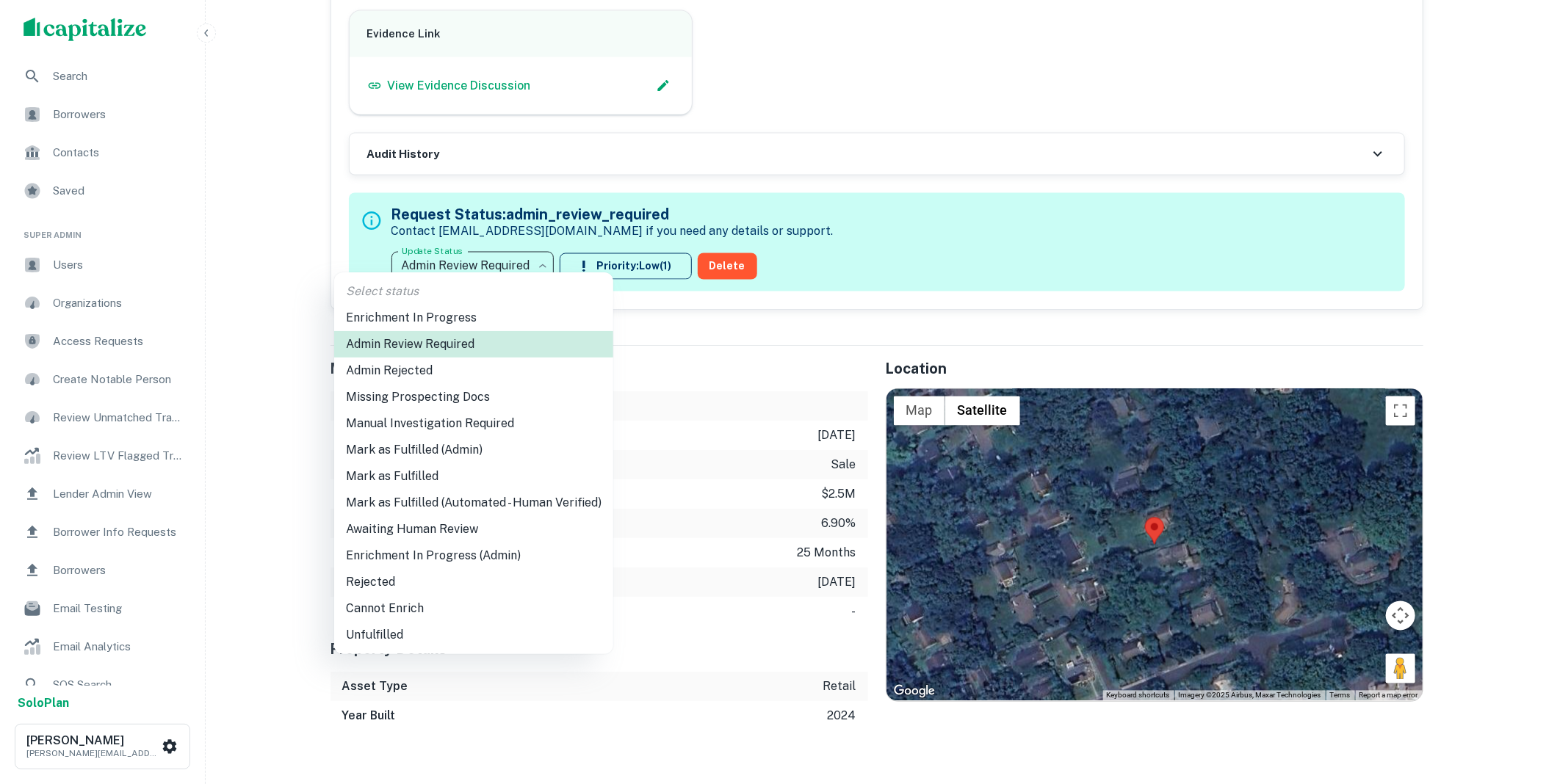
click at [445, 466] on li "Mark as Fulfilled" at bounding box center [474, 477] width 279 height 27
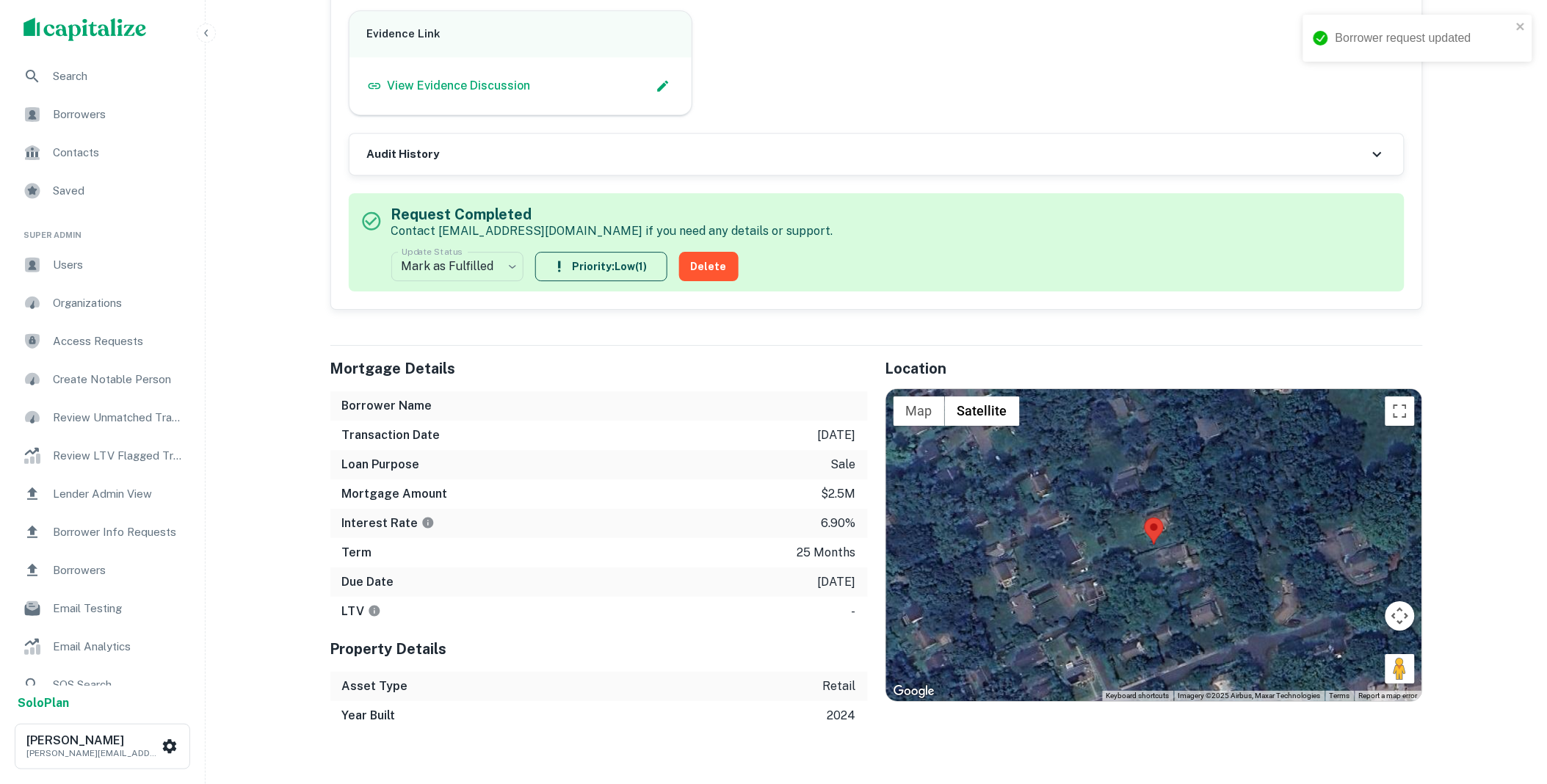
scroll to position [0, 0]
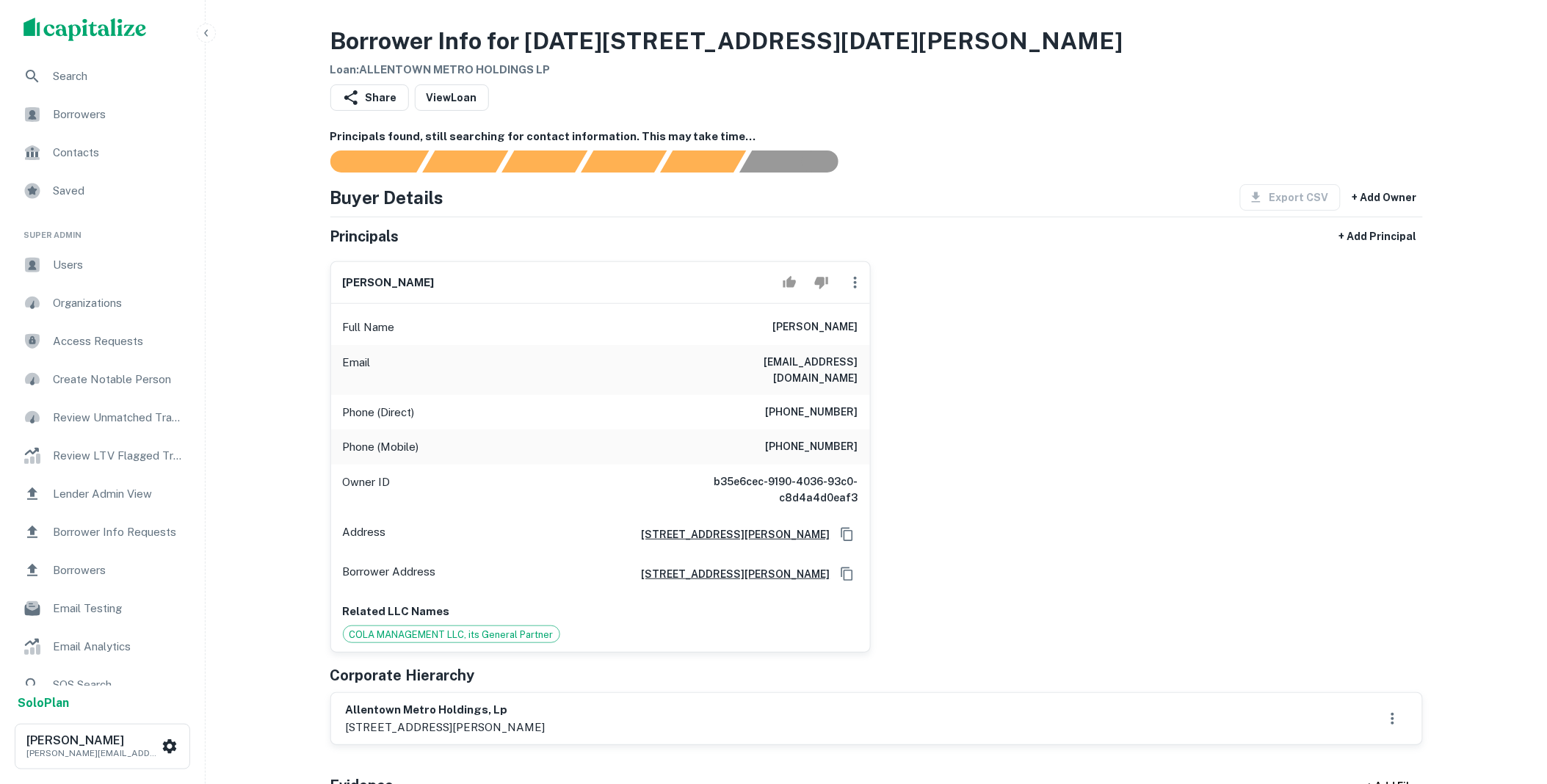
scroll to position [299, 0]
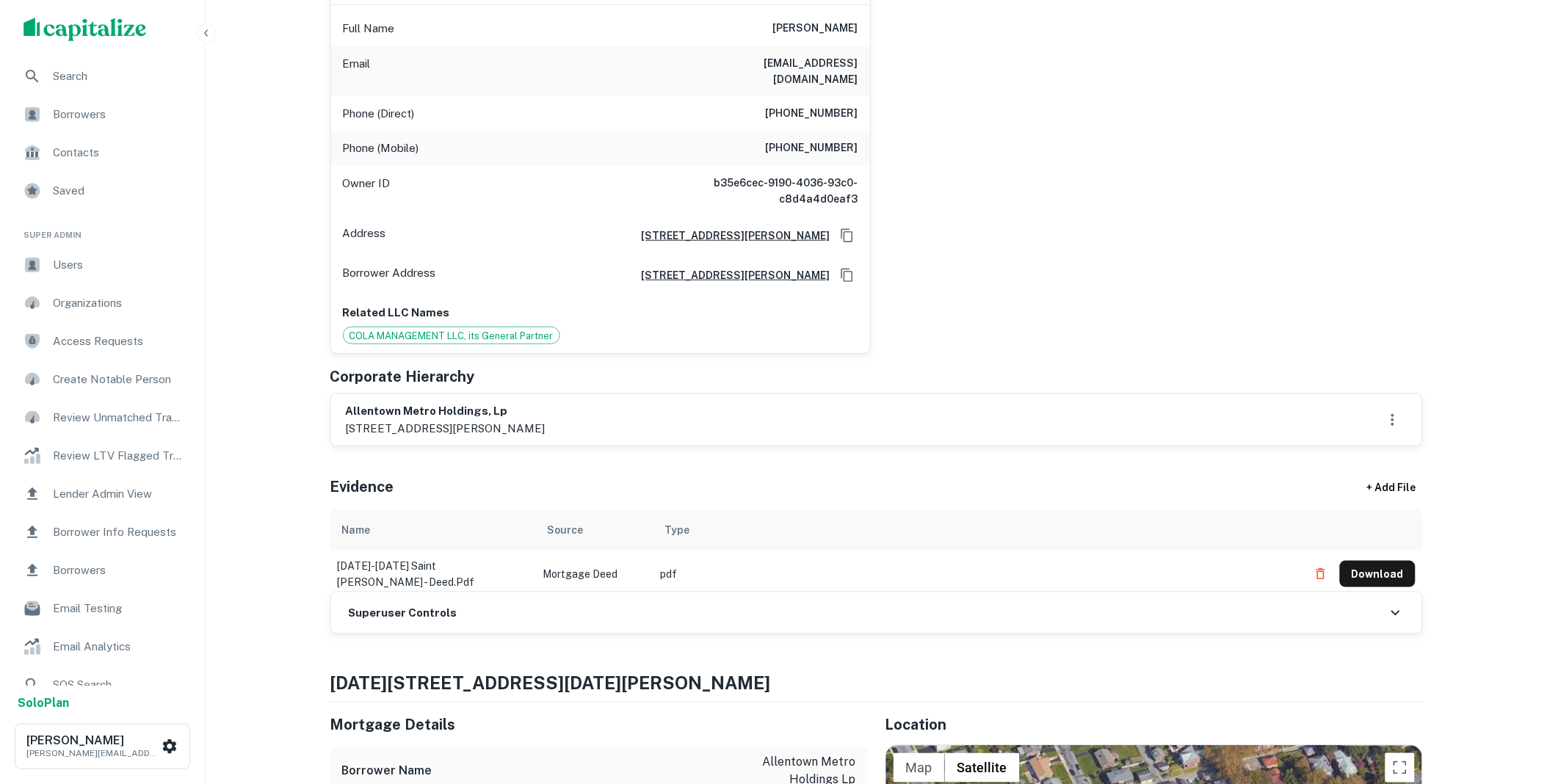
click at [547, 597] on div "Superuser Controls" at bounding box center [876, 613] width 1091 height 41
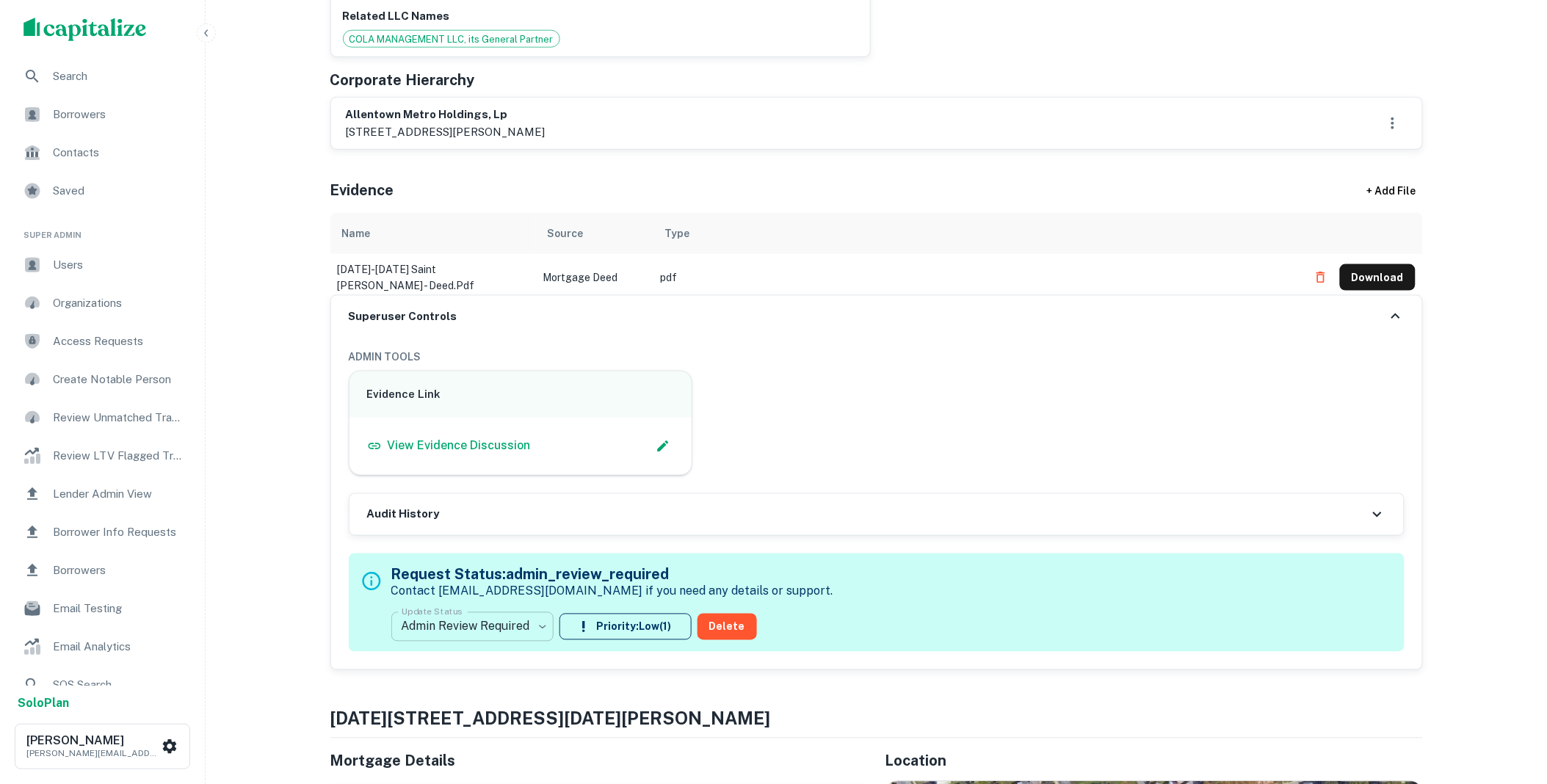
scroll to position [597, 0]
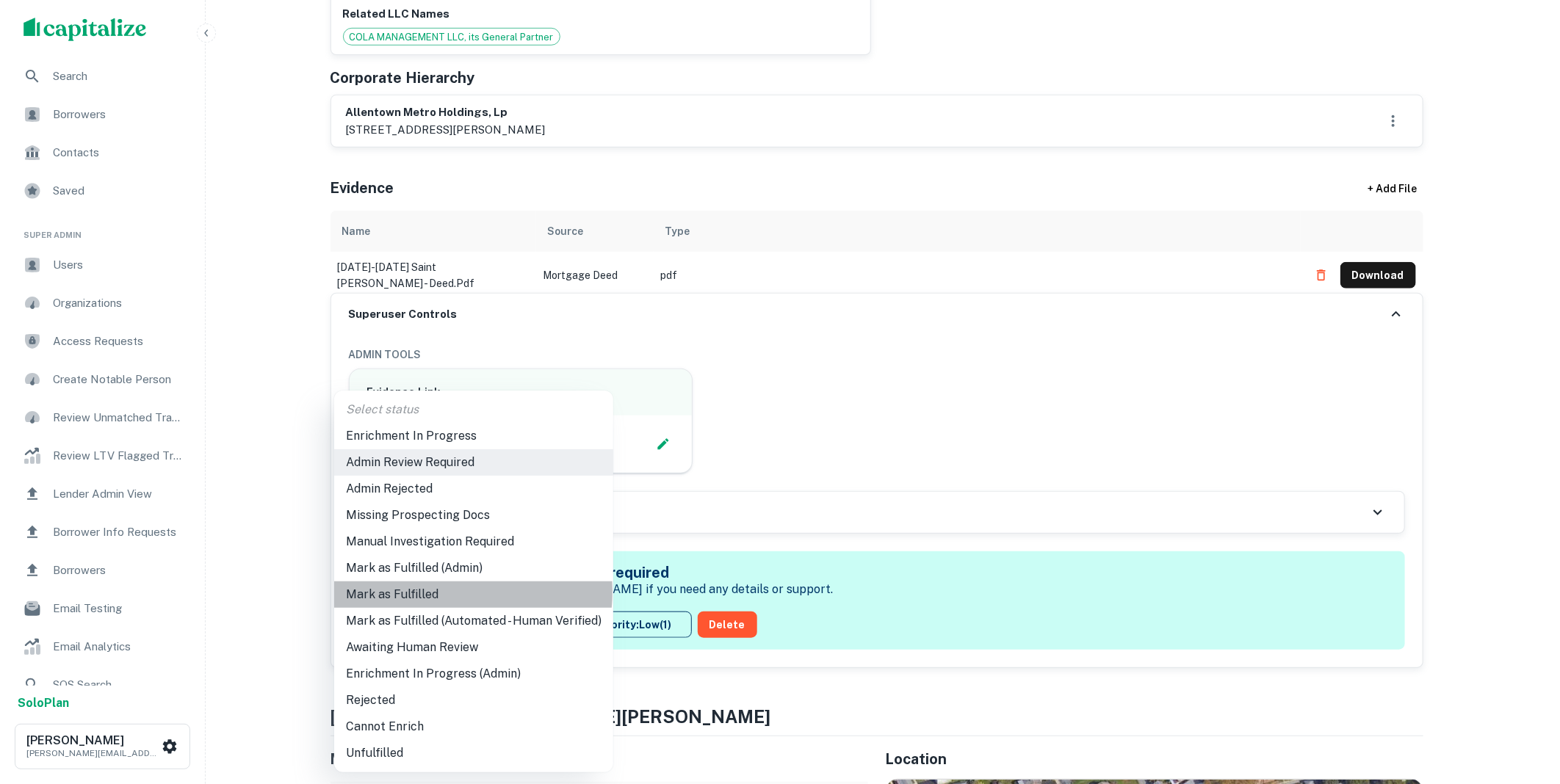
click at [429, 592] on li "Mark as Fulfilled" at bounding box center [474, 595] width 279 height 27
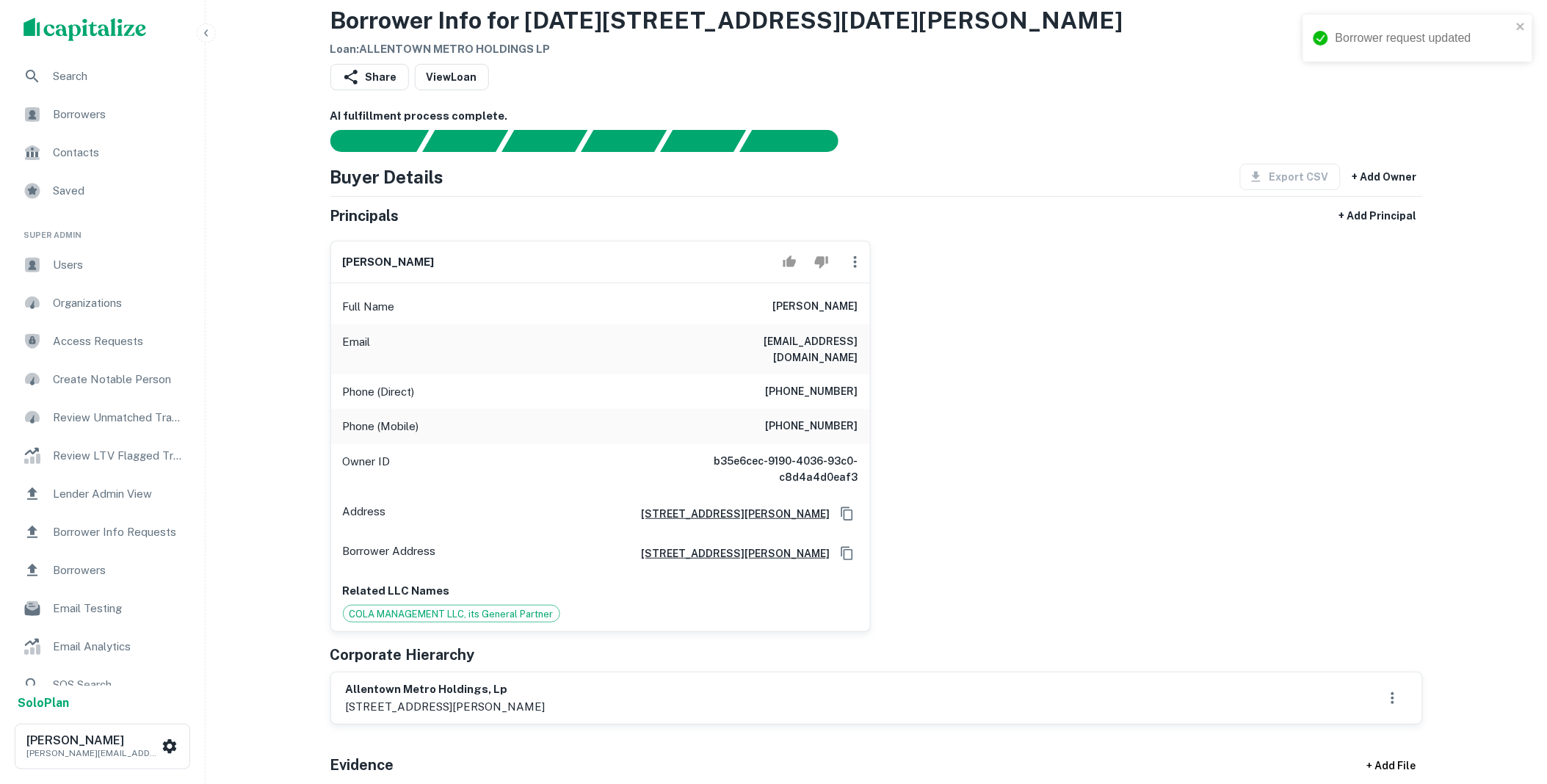
scroll to position [0, 0]
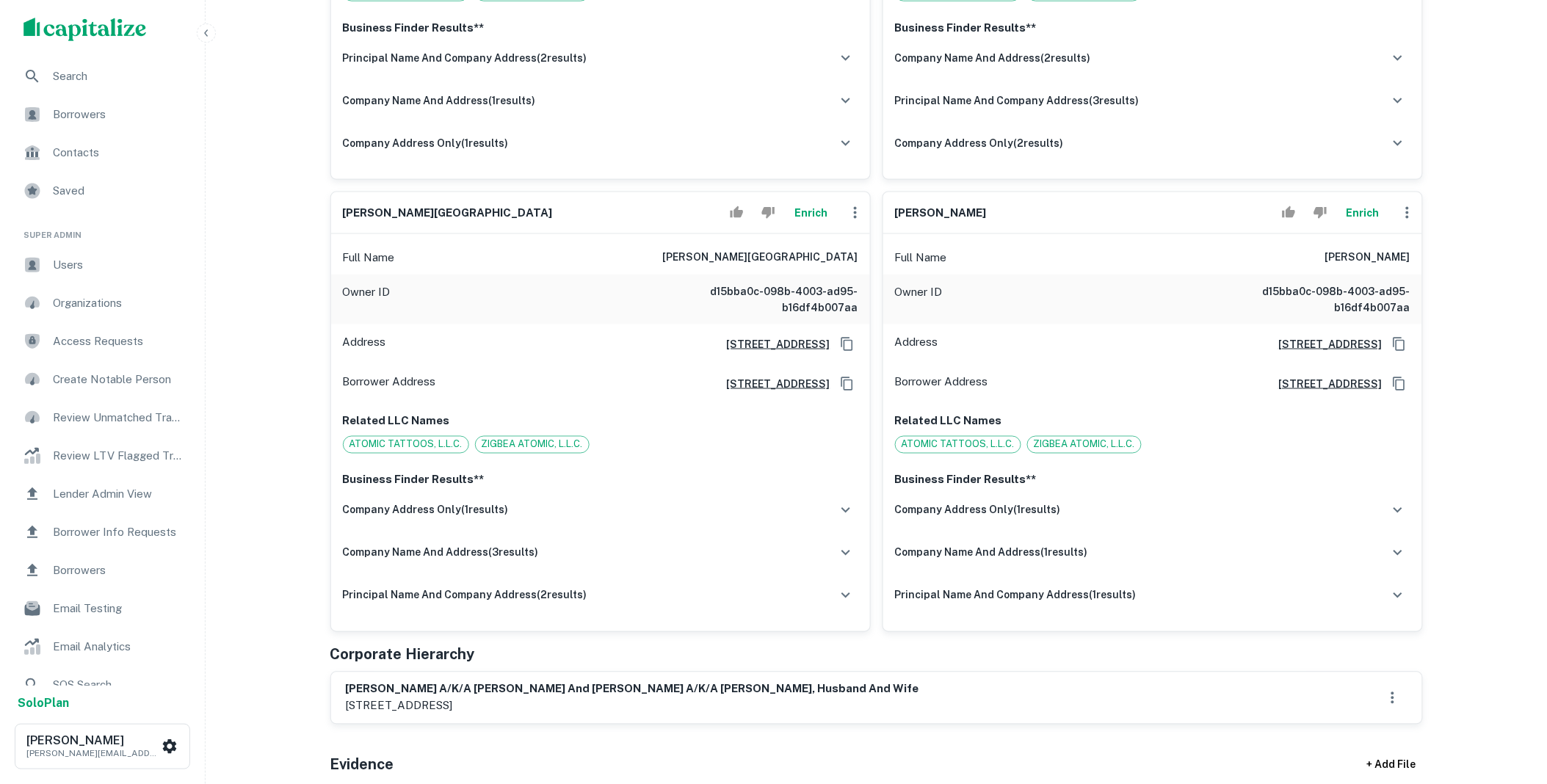
scroll to position [597, 0]
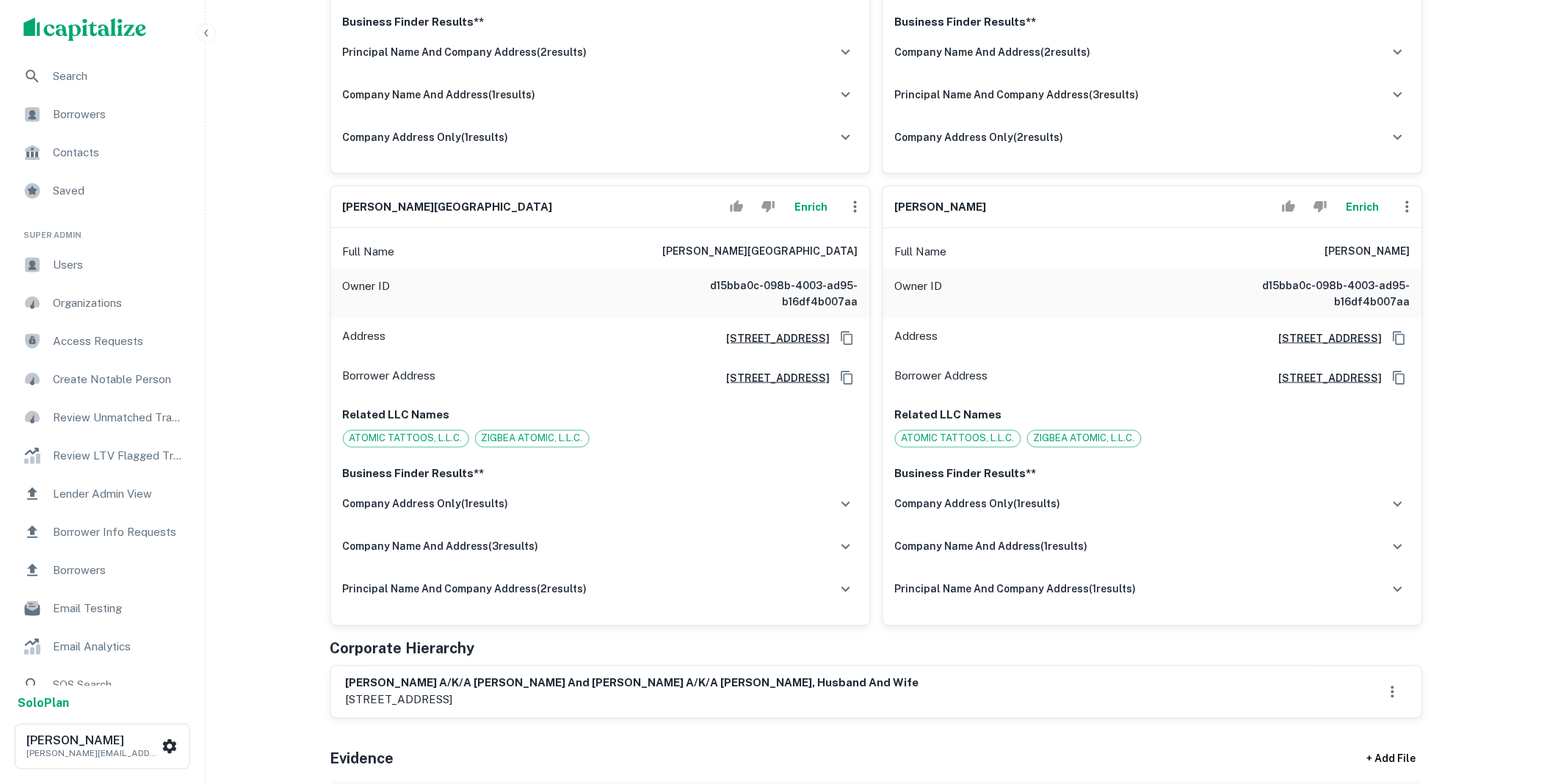
click at [855, 201] on icon "button" at bounding box center [855, 207] width 3 height 12
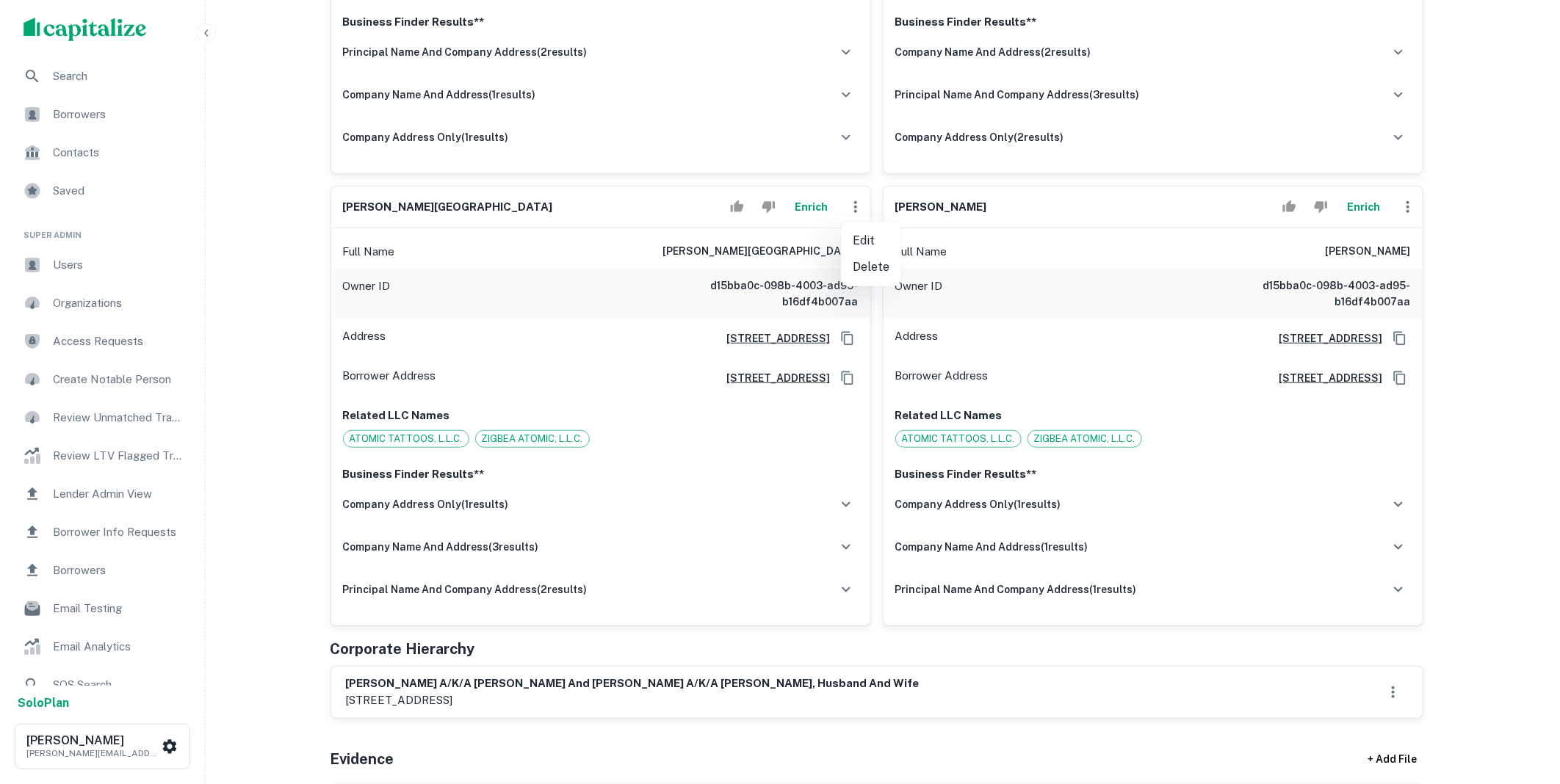
click at [872, 277] on li "Delete" at bounding box center [871, 267] width 60 height 27
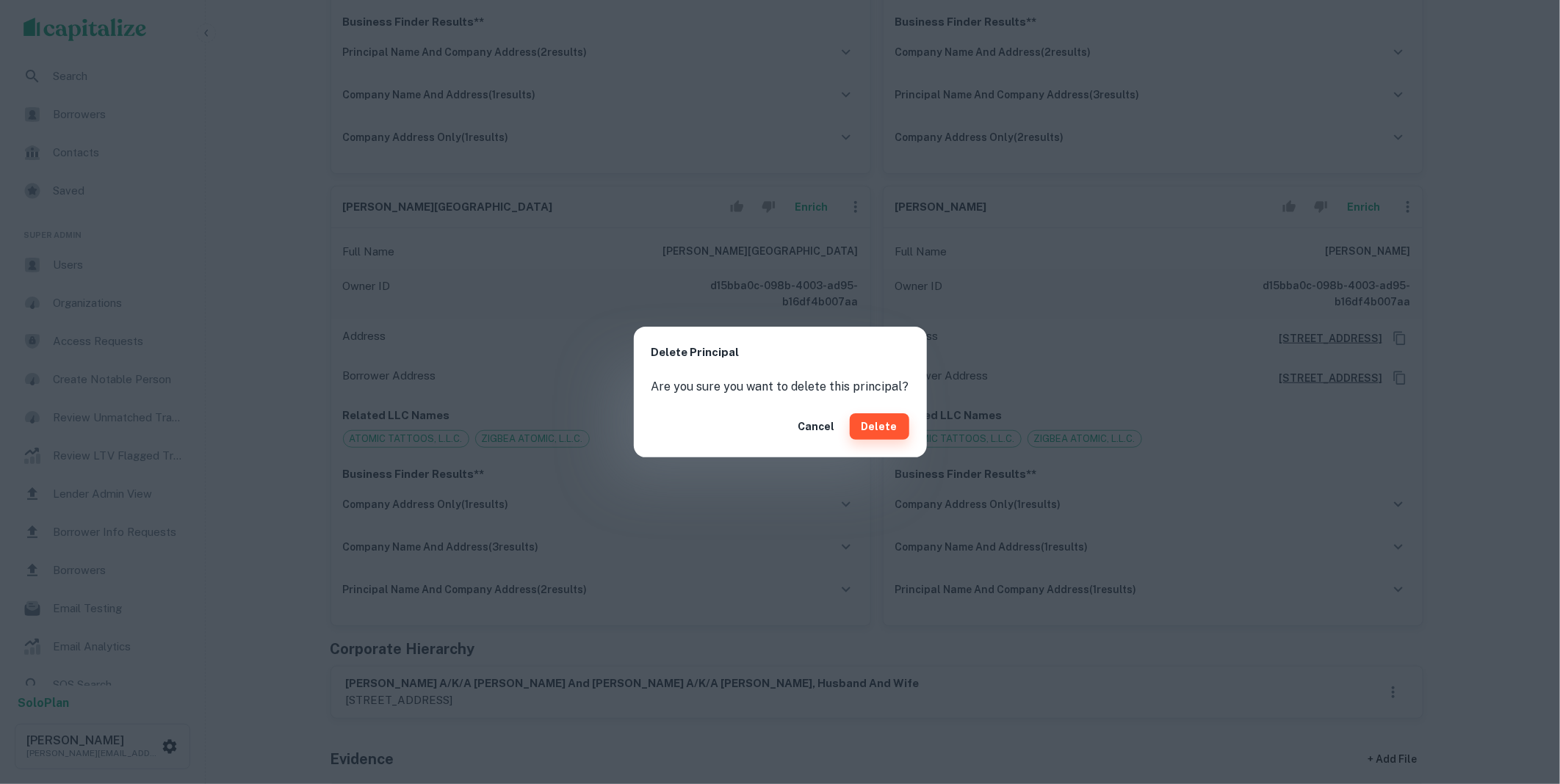
click at [880, 424] on button "Delete" at bounding box center [879, 426] width 60 height 27
click at [1229, 304] on div "Delete Principal Are you sure you want to delete this principal? Cancel Delete" at bounding box center [780, 392] width 1560 height 784
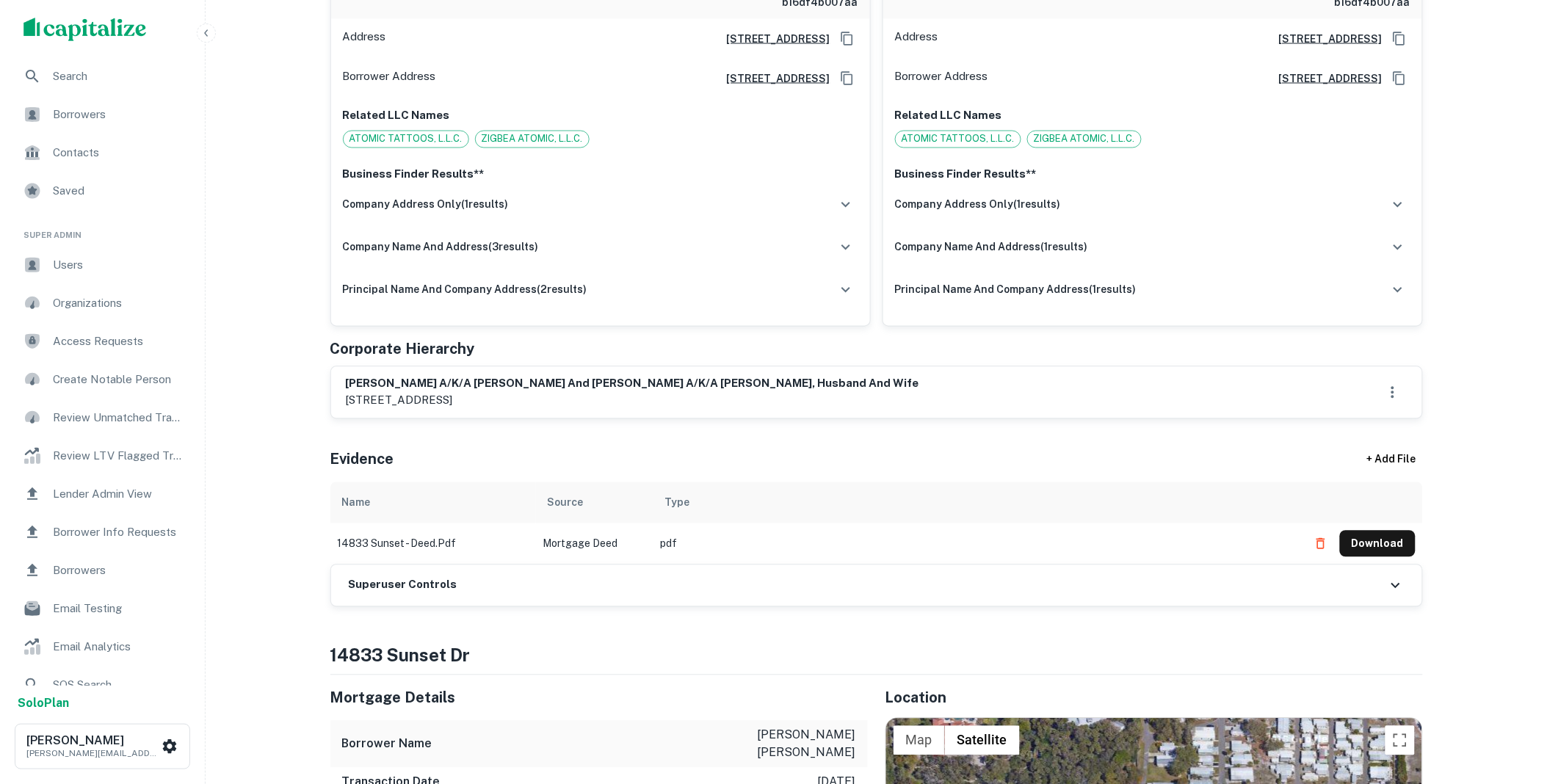
scroll to position [1196, 0]
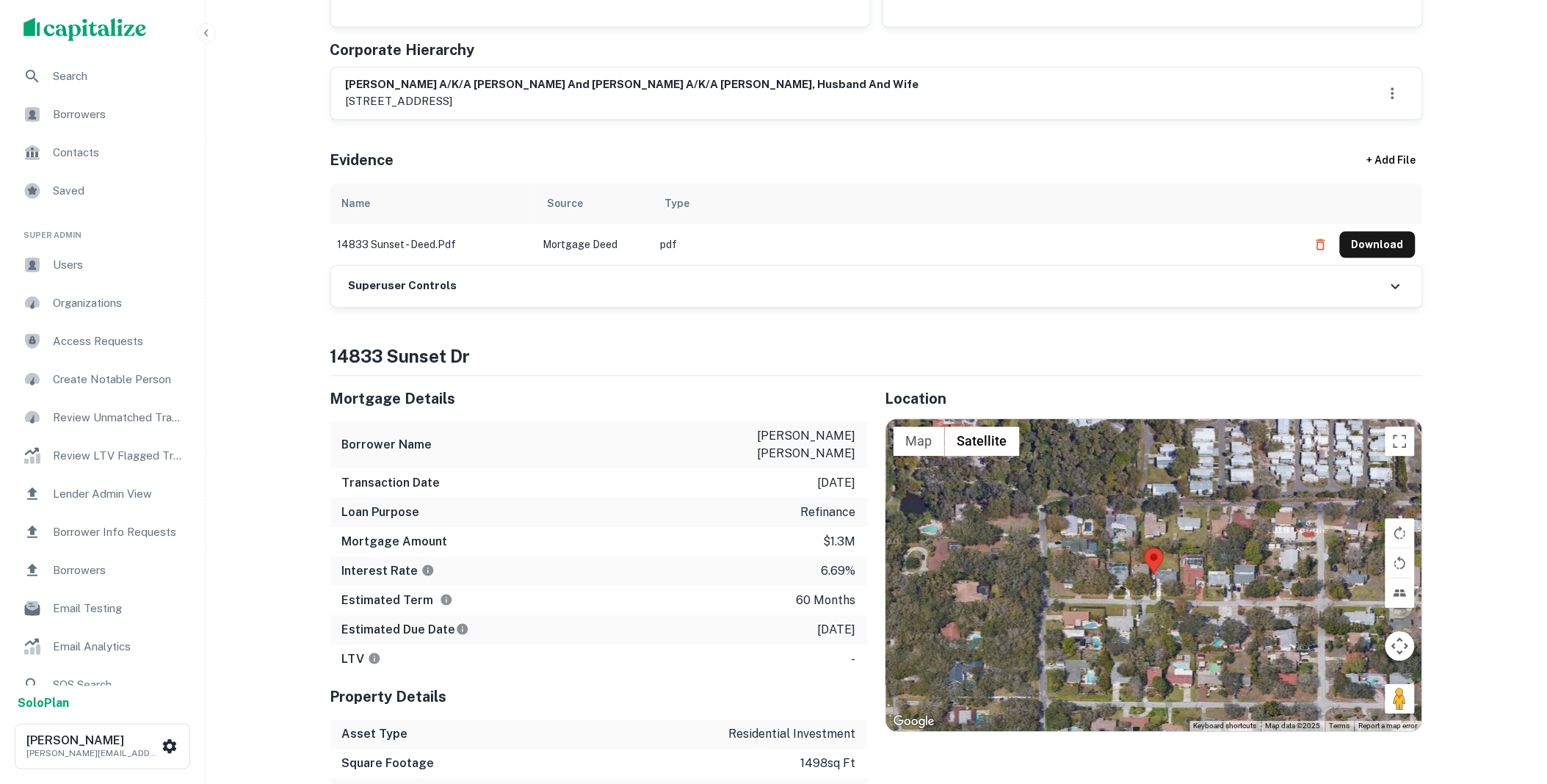
click at [503, 292] on div "Superuser Controls" at bounding box center [876, 286] width 1091 height 41
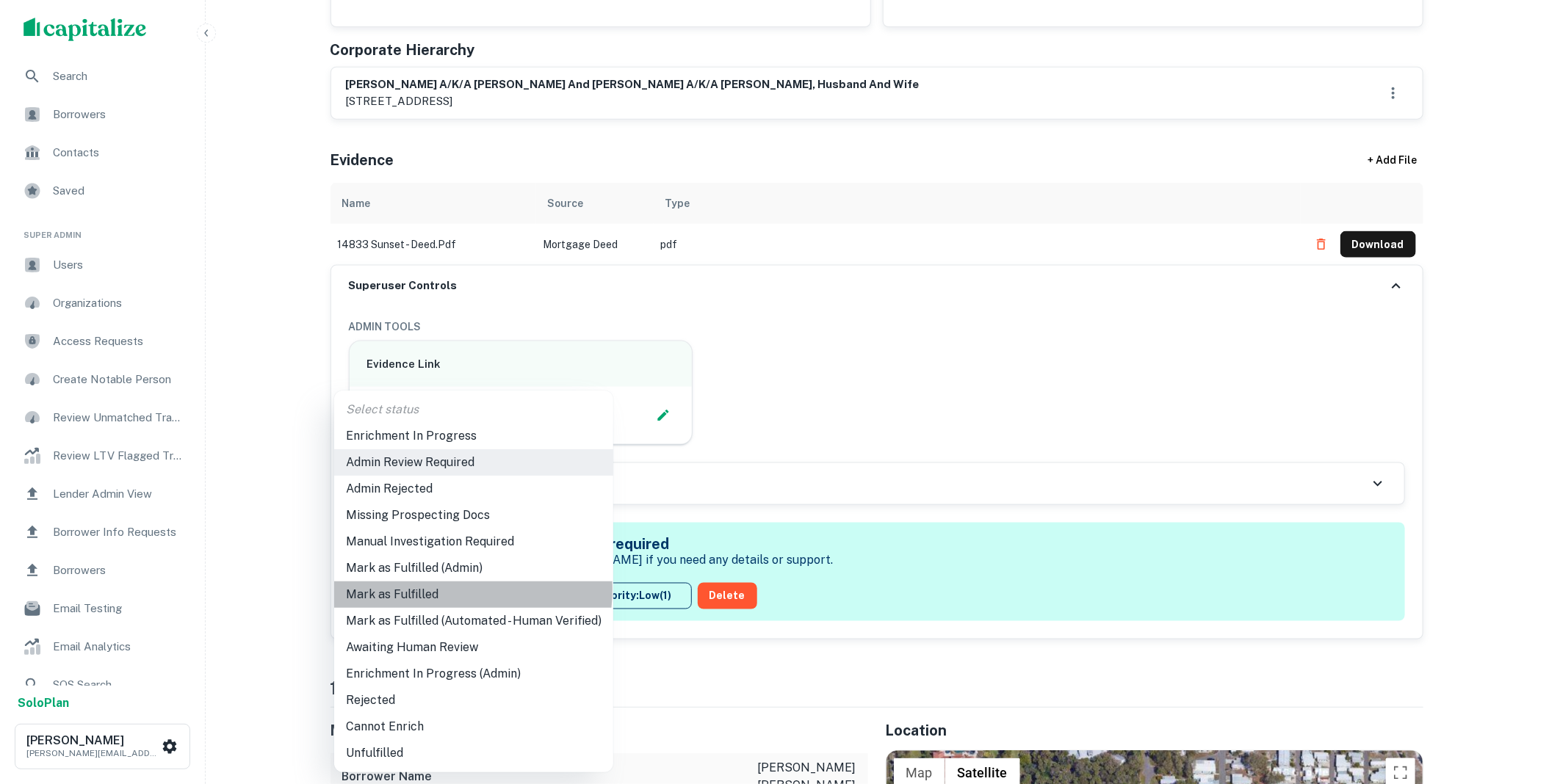
click at [438, 590] on li "Mark as Fulfilled" at bounding box center [474, 595] width 279 height 27
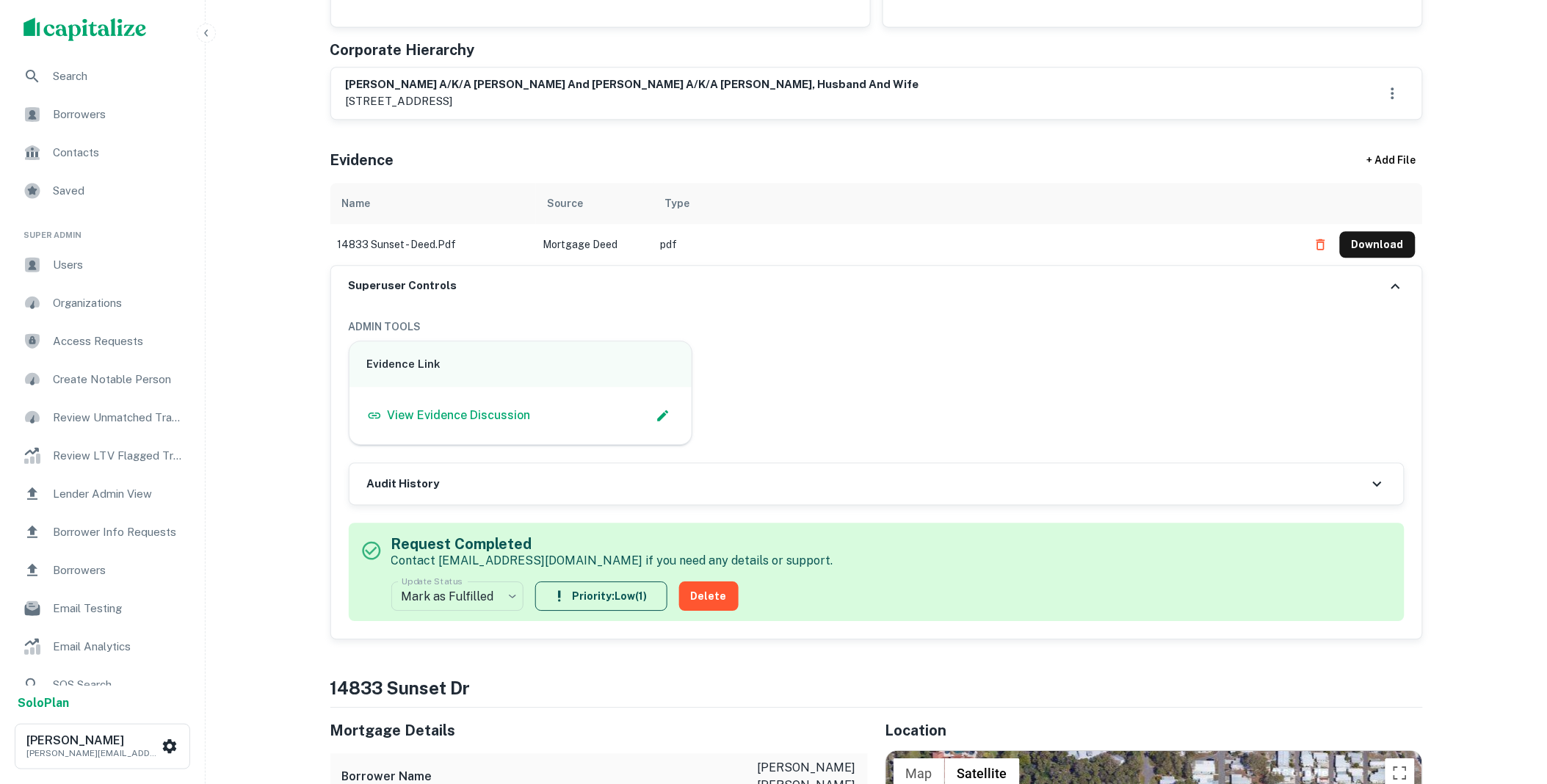
scroll to position [0, 0]
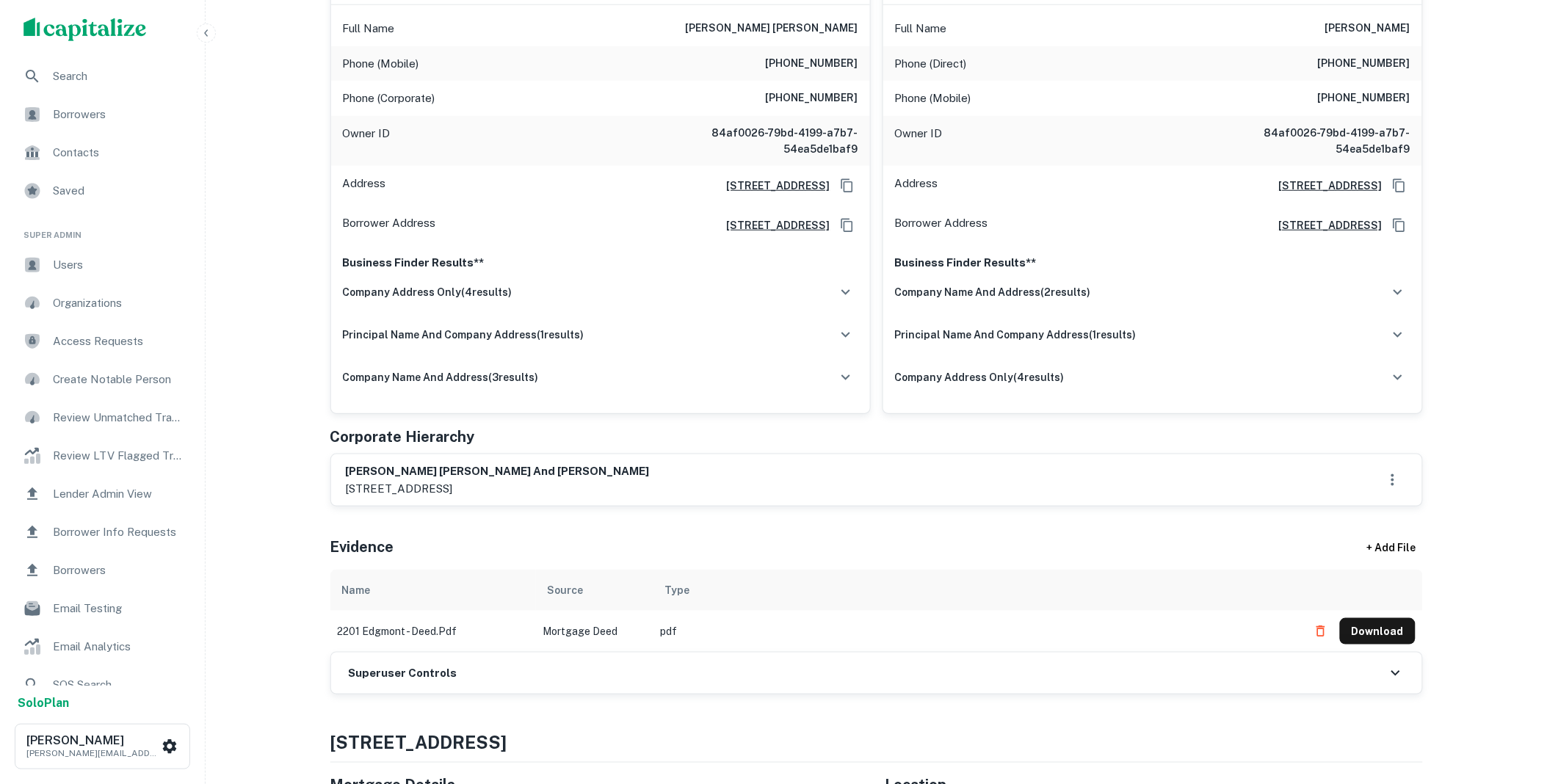
scroll to position [597, 0]
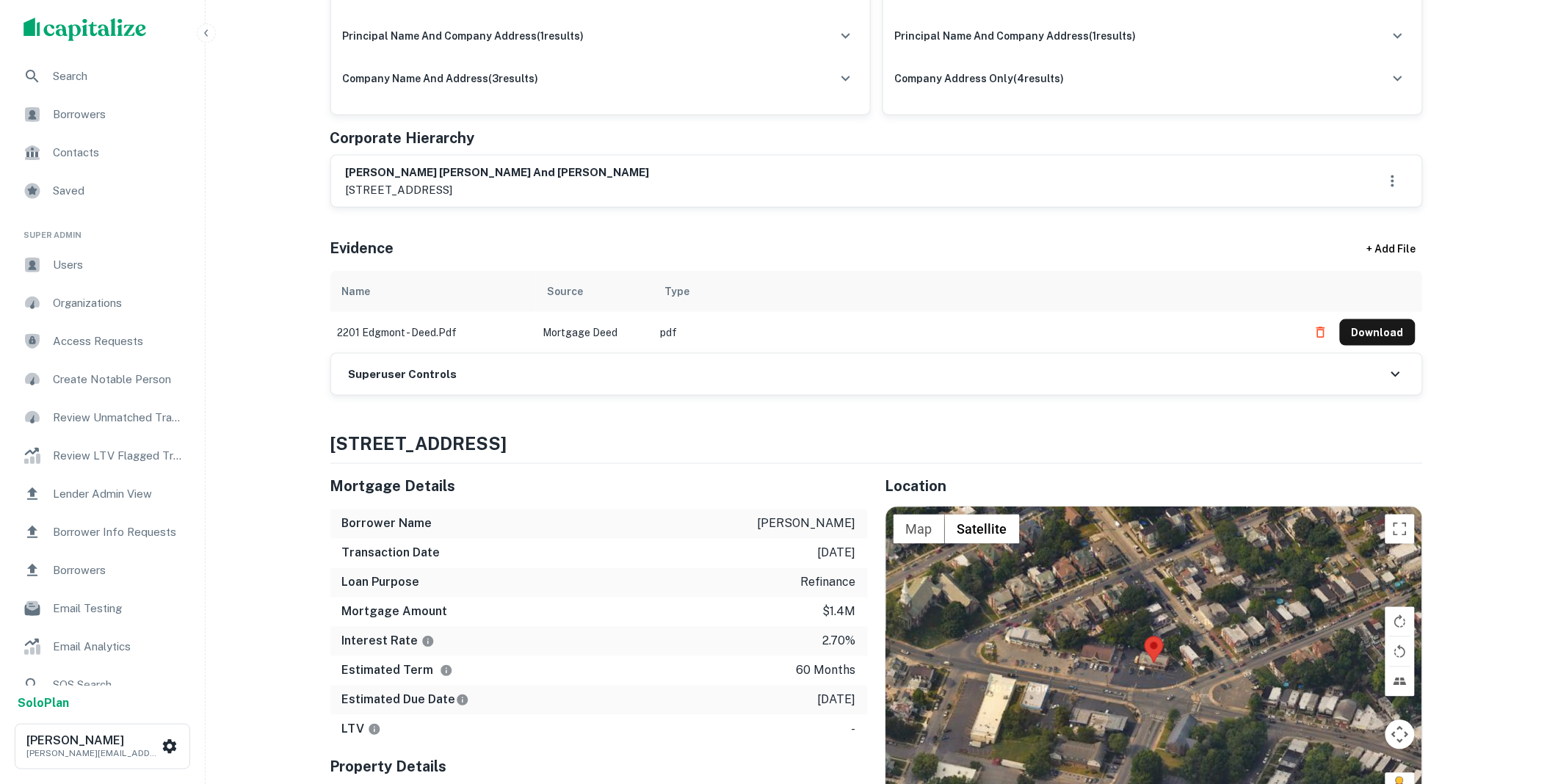
click at [493, 379] on div "Superuser Controls" at bounding box center [876, 374] width 1091 height 41
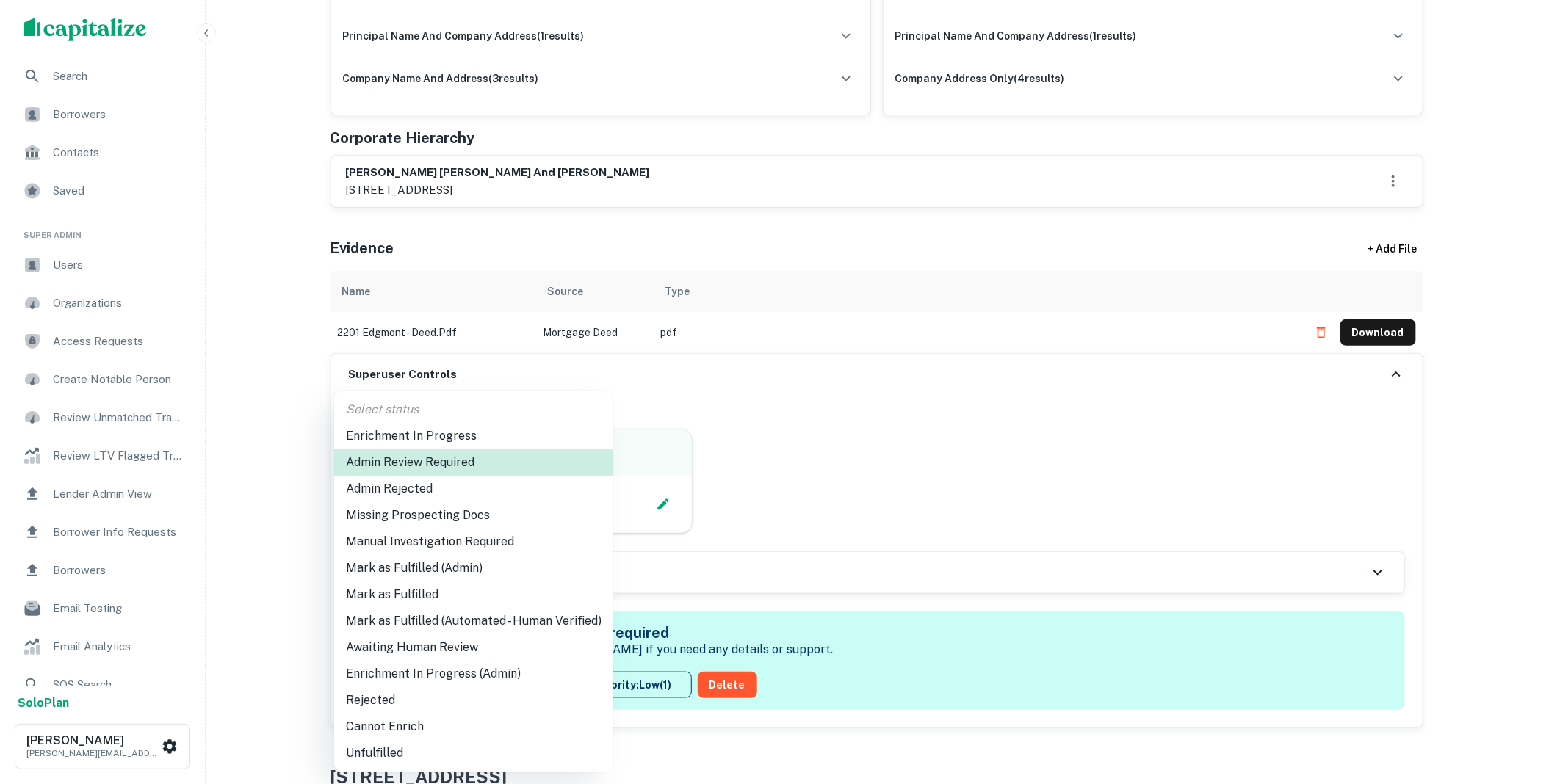
click at [391, 592] on li "Mark as Fulfilled" at bounding box center [474, 595] width 279 height 27
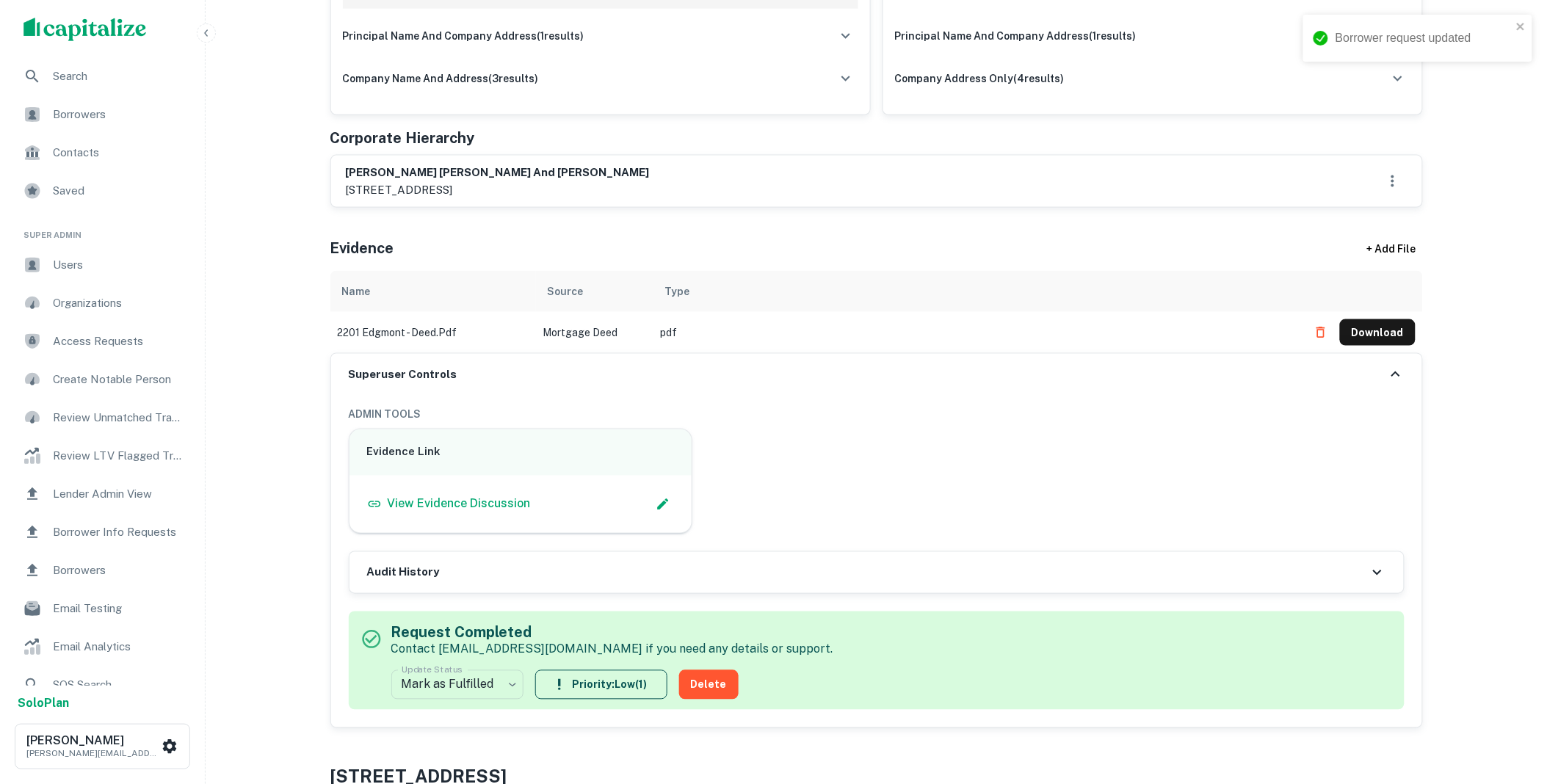
scroll to position [0, 0]
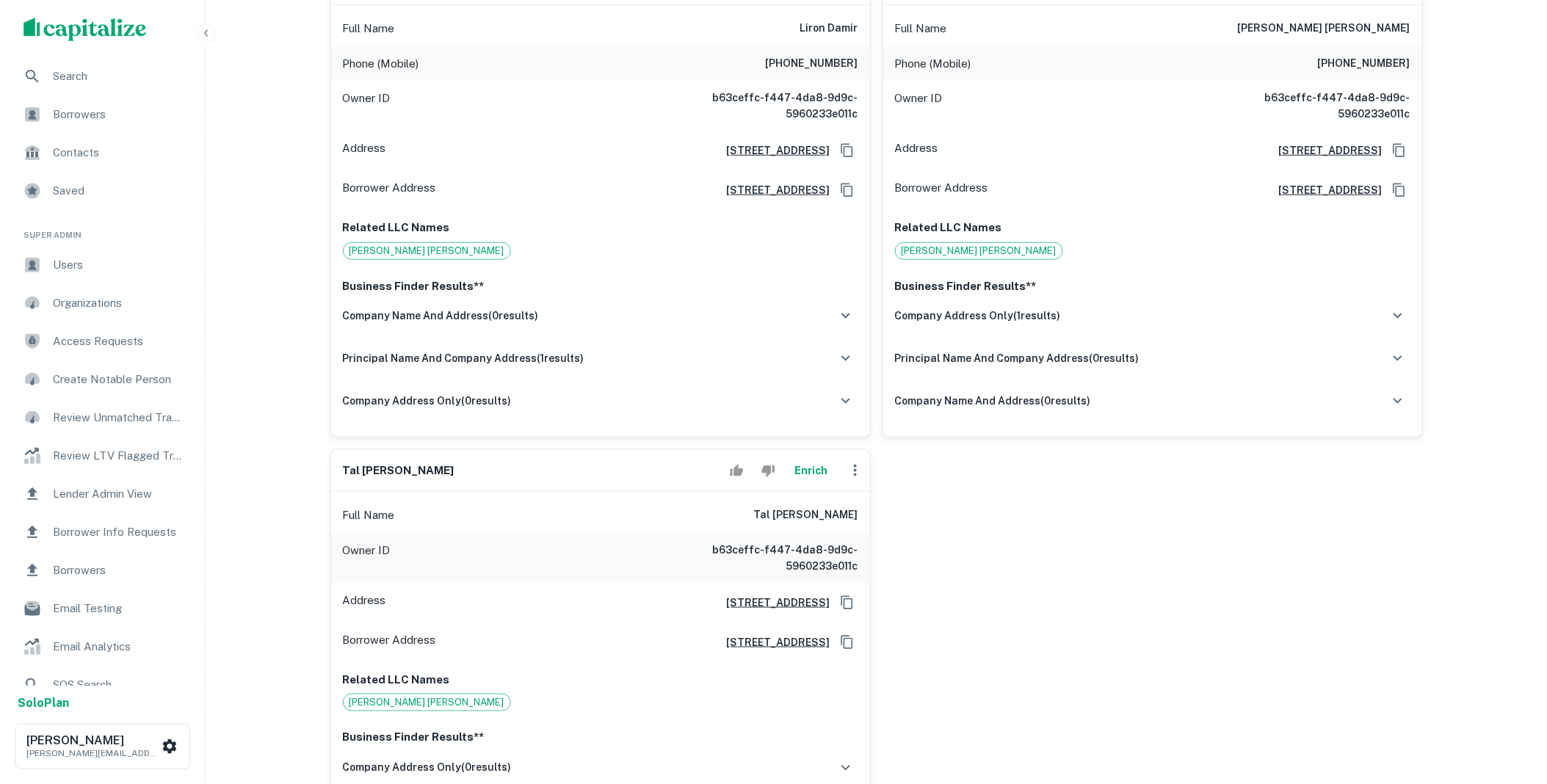
scroll to position [897, 0]
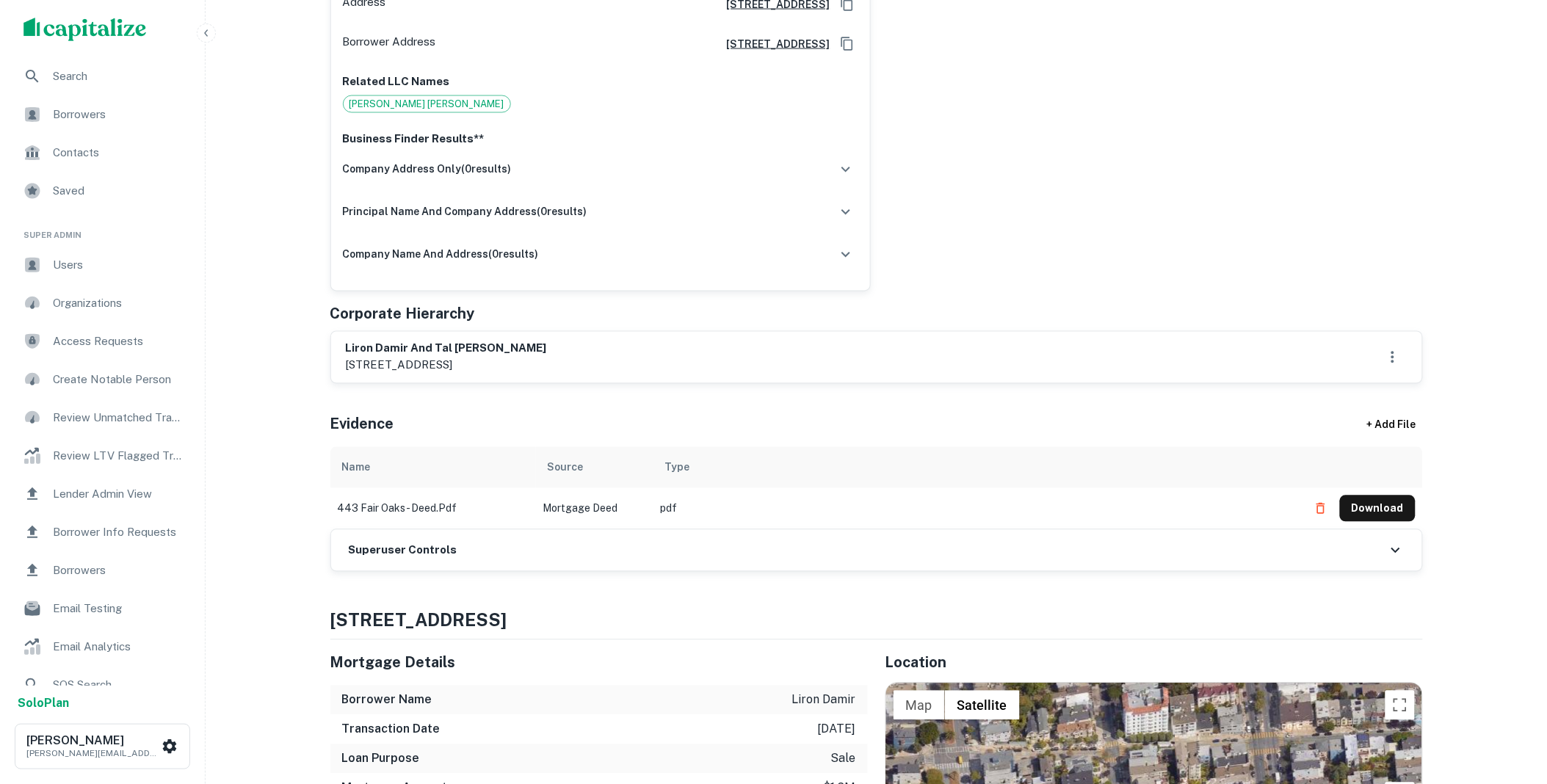
click at [500, 553] on div "Superuser Controls" at bounding box center [876, 550] width 1091 height 41
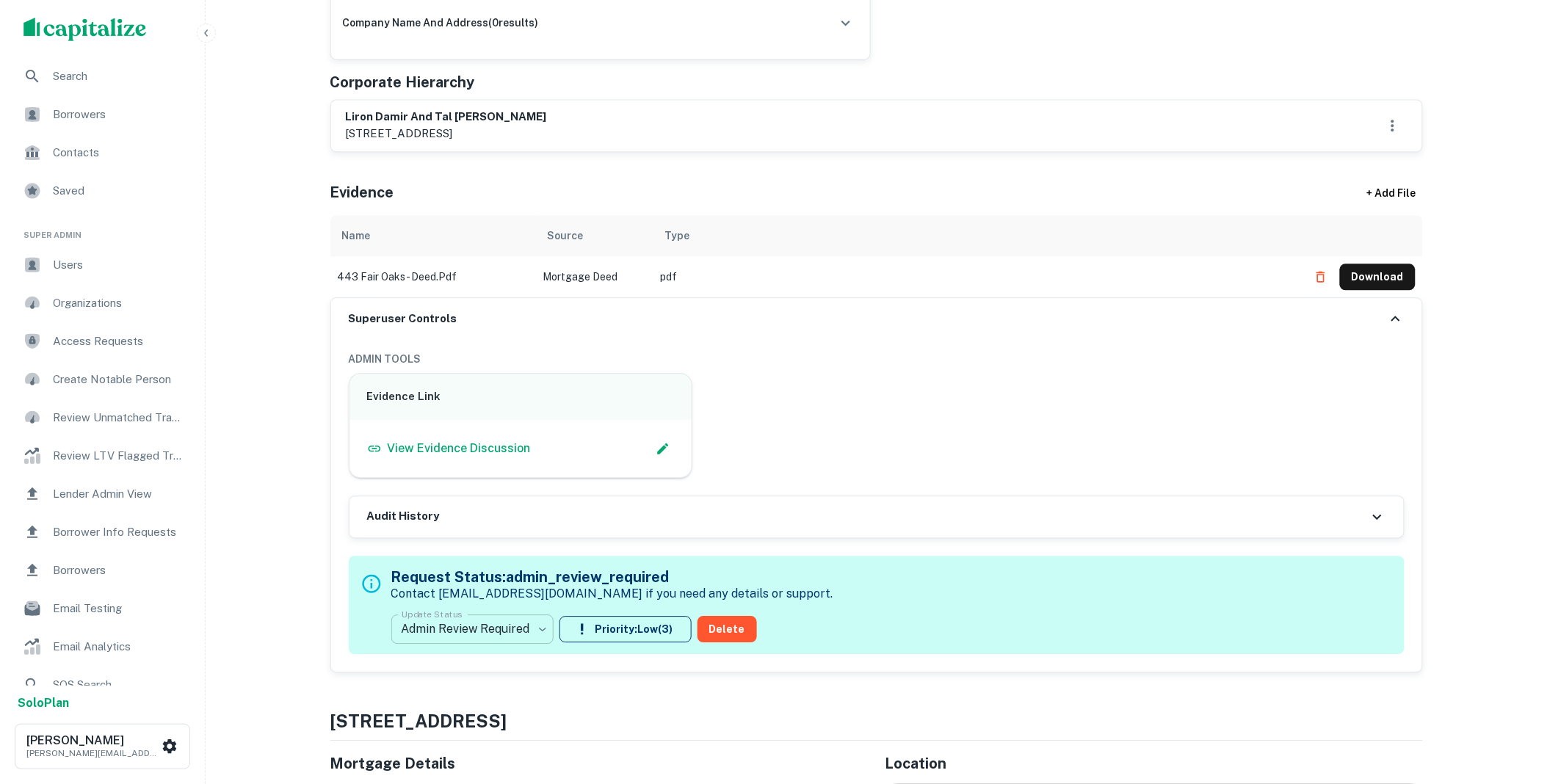
scroll to position [1196, 0]
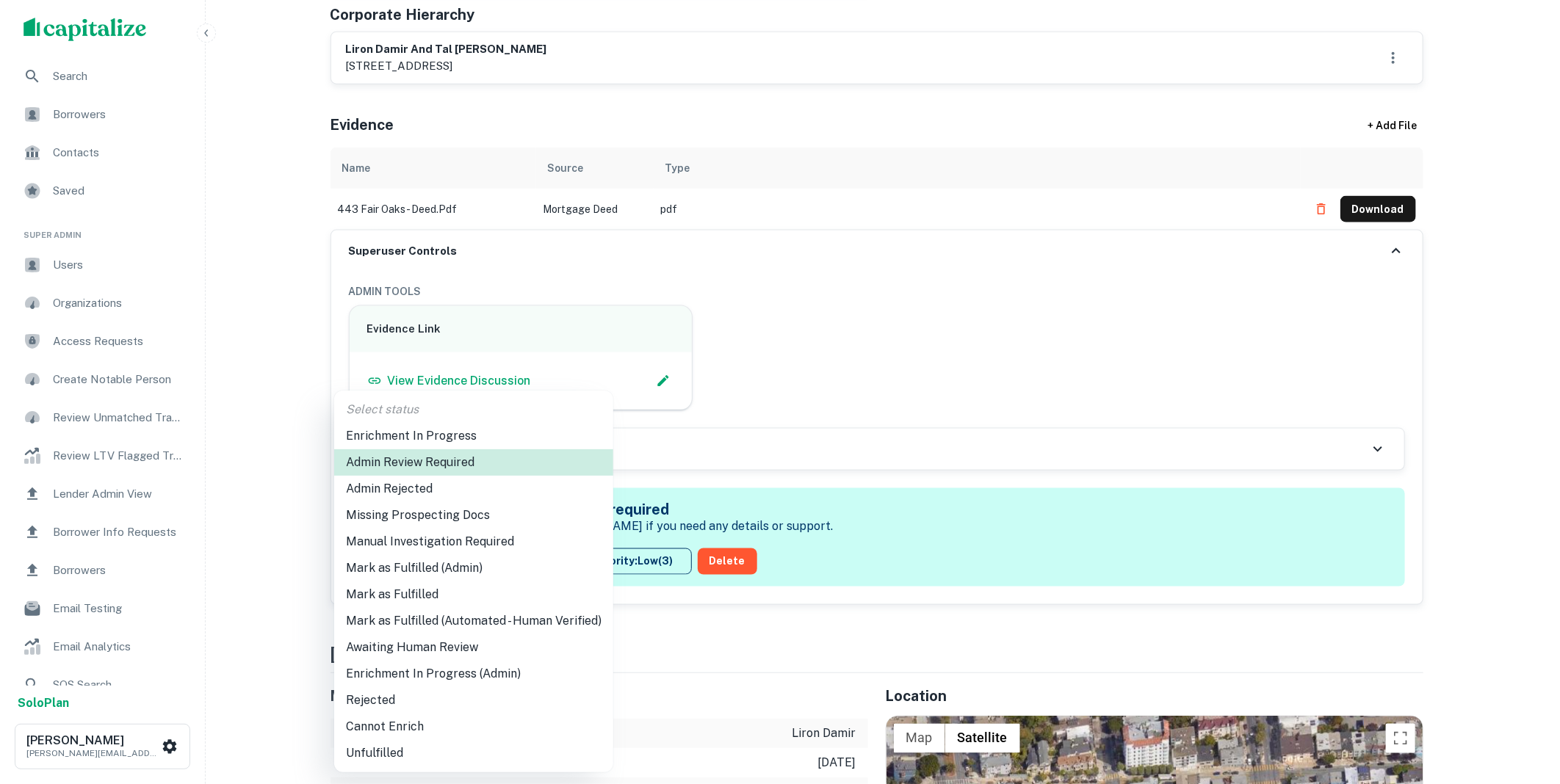
click at [423, 589] on li "Mark as Fulfilled" at bounding box center [474, 595] width 279 height 27
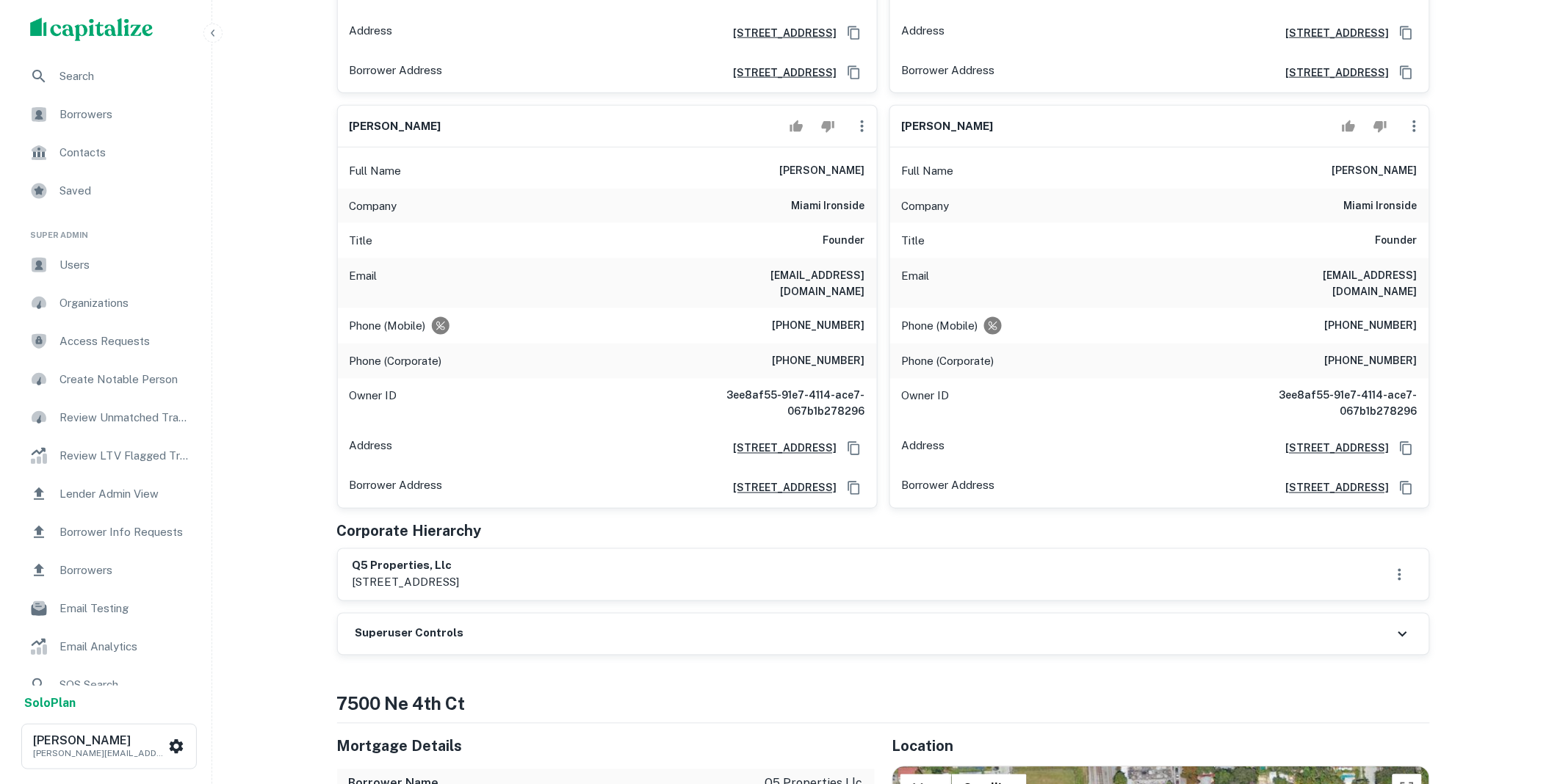
scroll to position [299, 0]
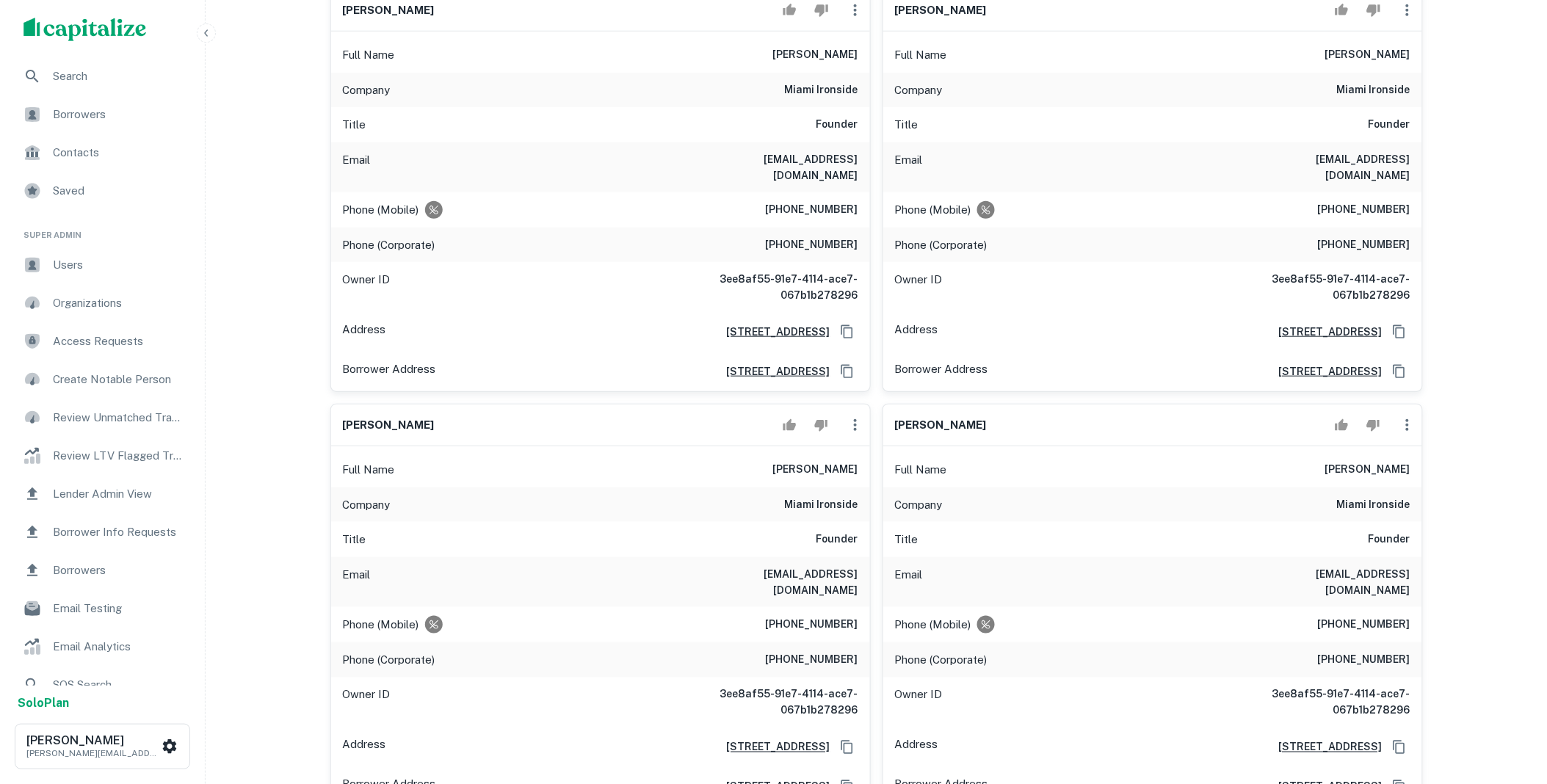
click at [854, 419] on icon "button" at bounding box center [855, 425] width 3 height 12
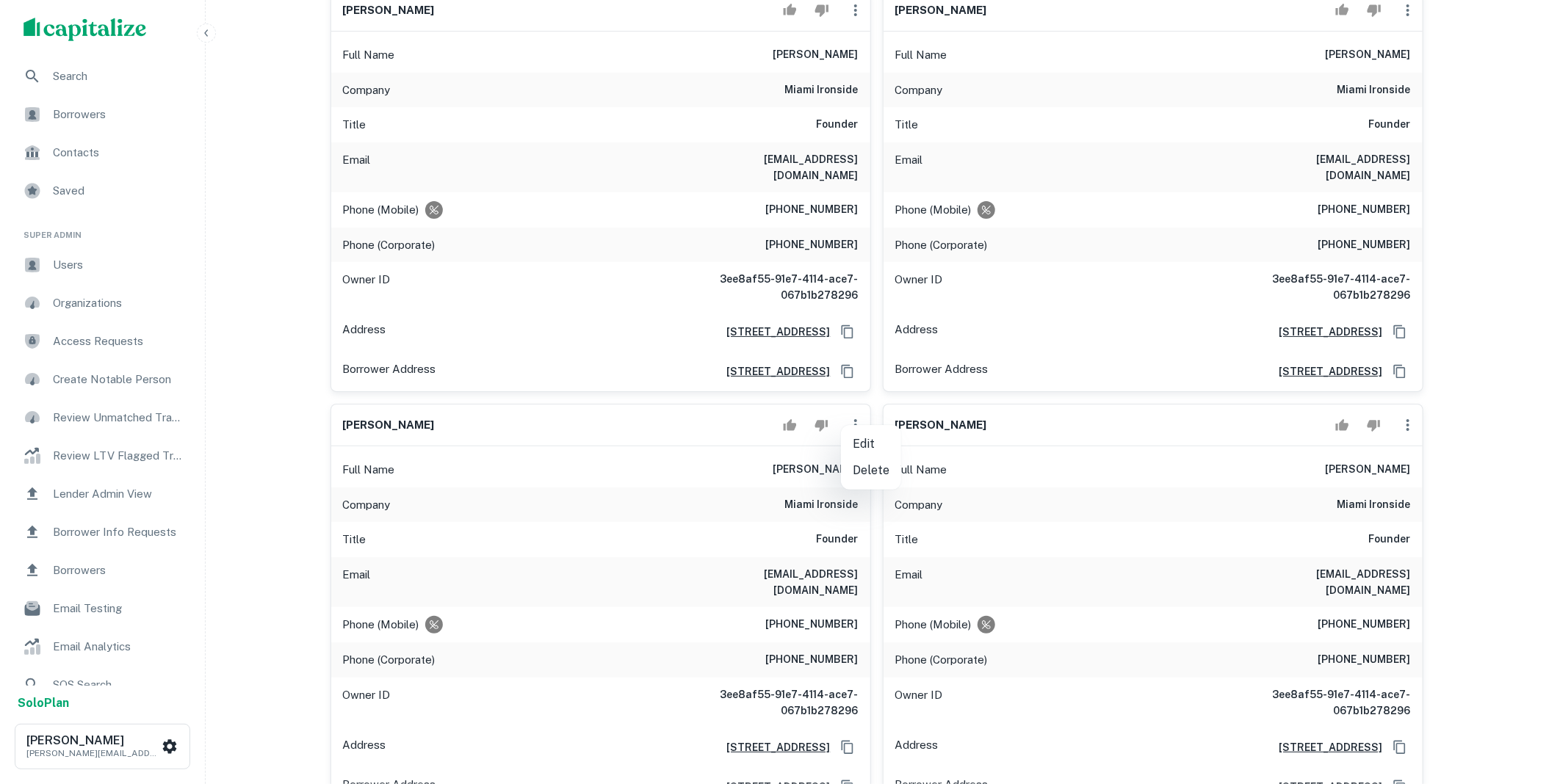
click at [865, 477] on li "Delete" at bounding box center [871, 470] width 60 height 27
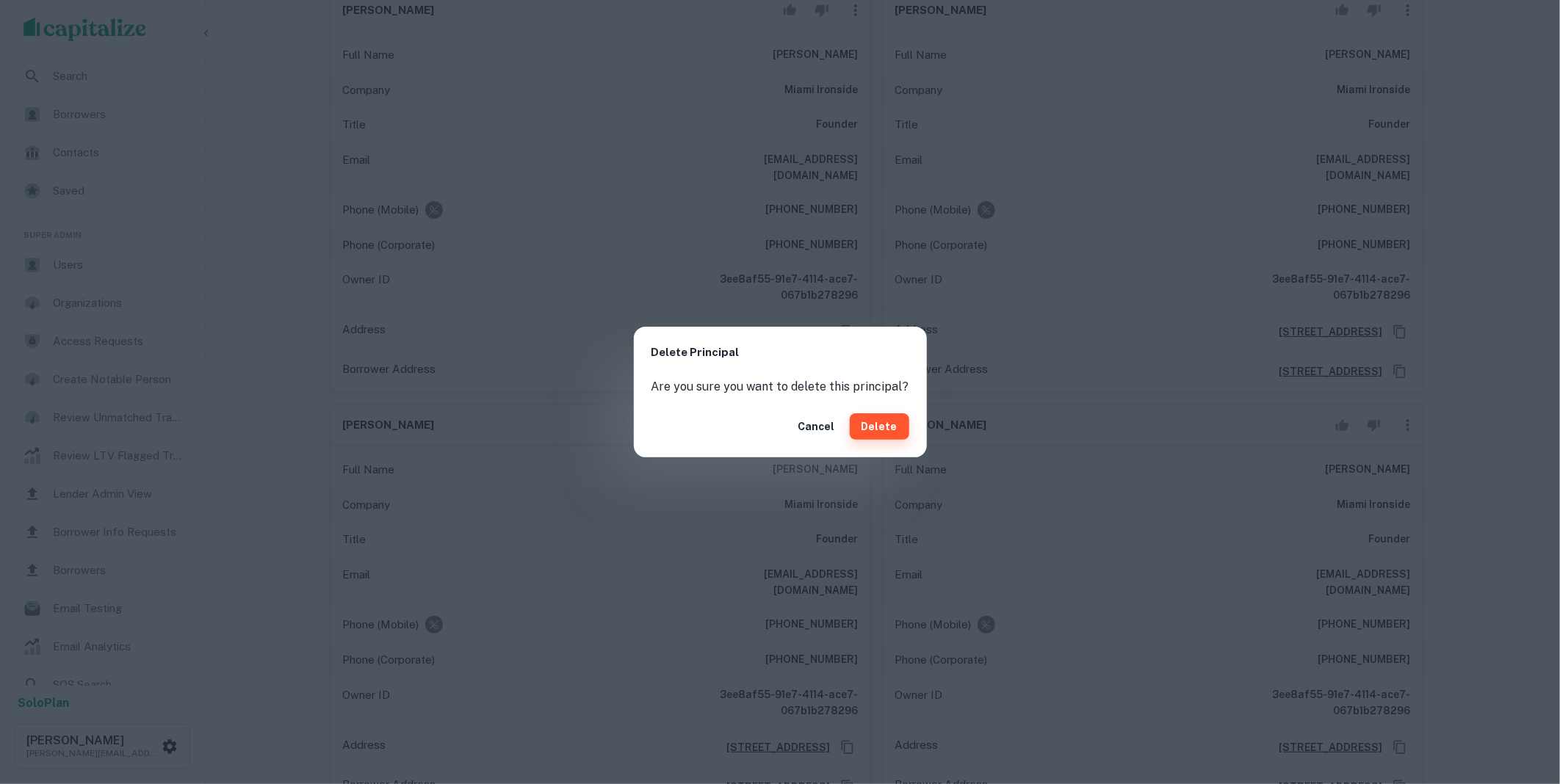
click at [858, 423] on button "Delete" at bounding box center [879, 426] width 60 height 27
